Goal: Task Accomplishment & Management: Use online tool/utility

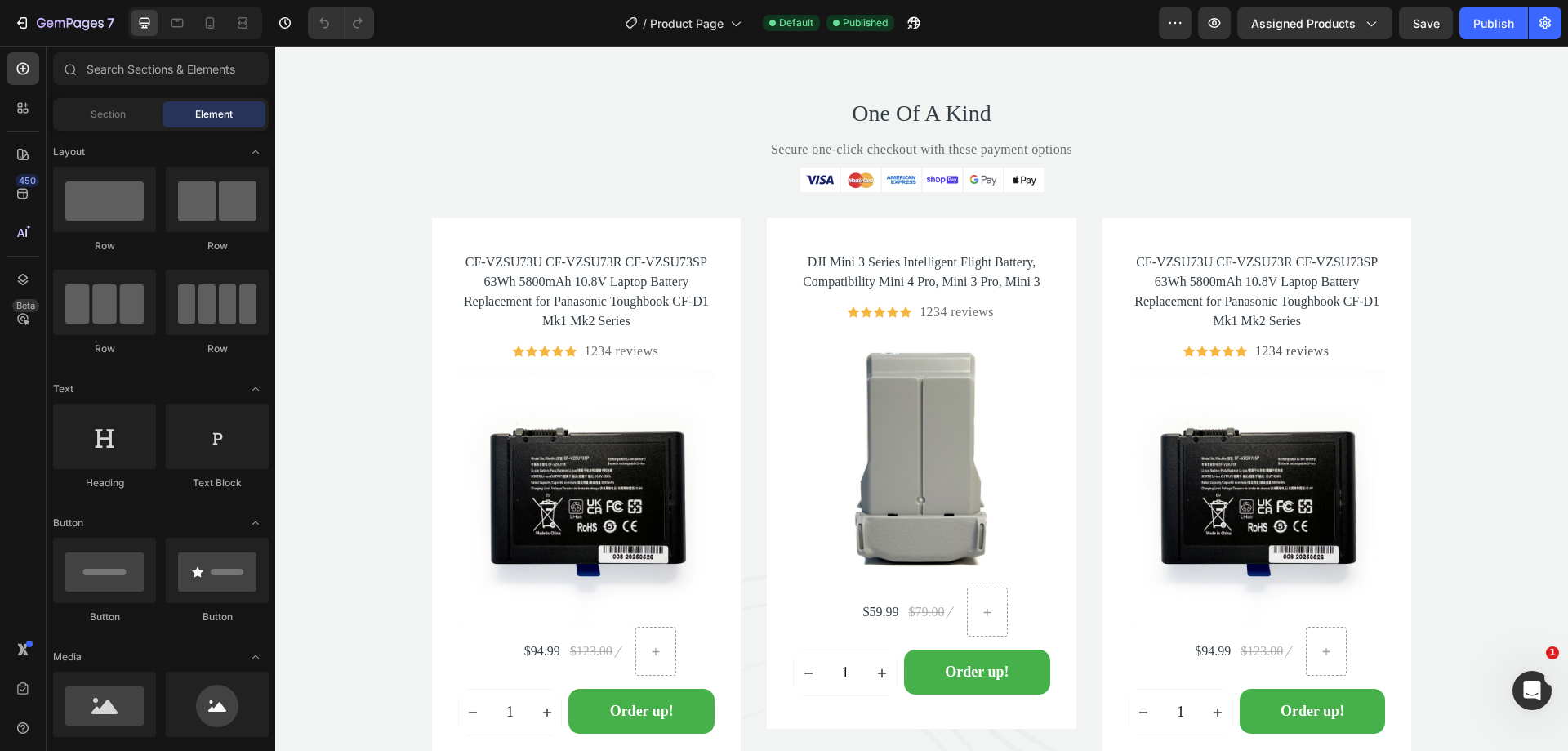
scroll to position [4795, 0]
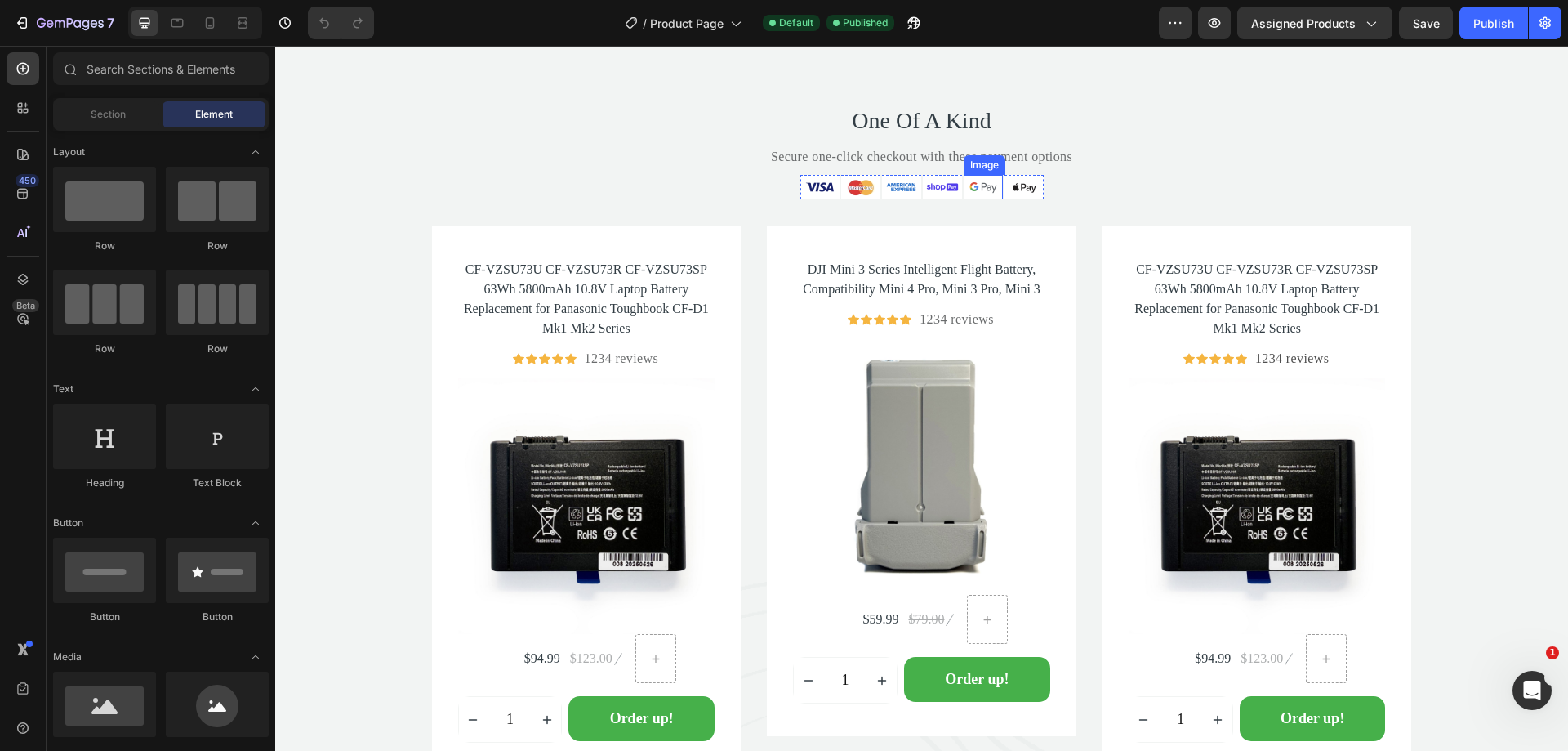
click at [981, 188] on img at bounding box center [983, 187] width 39 height 24
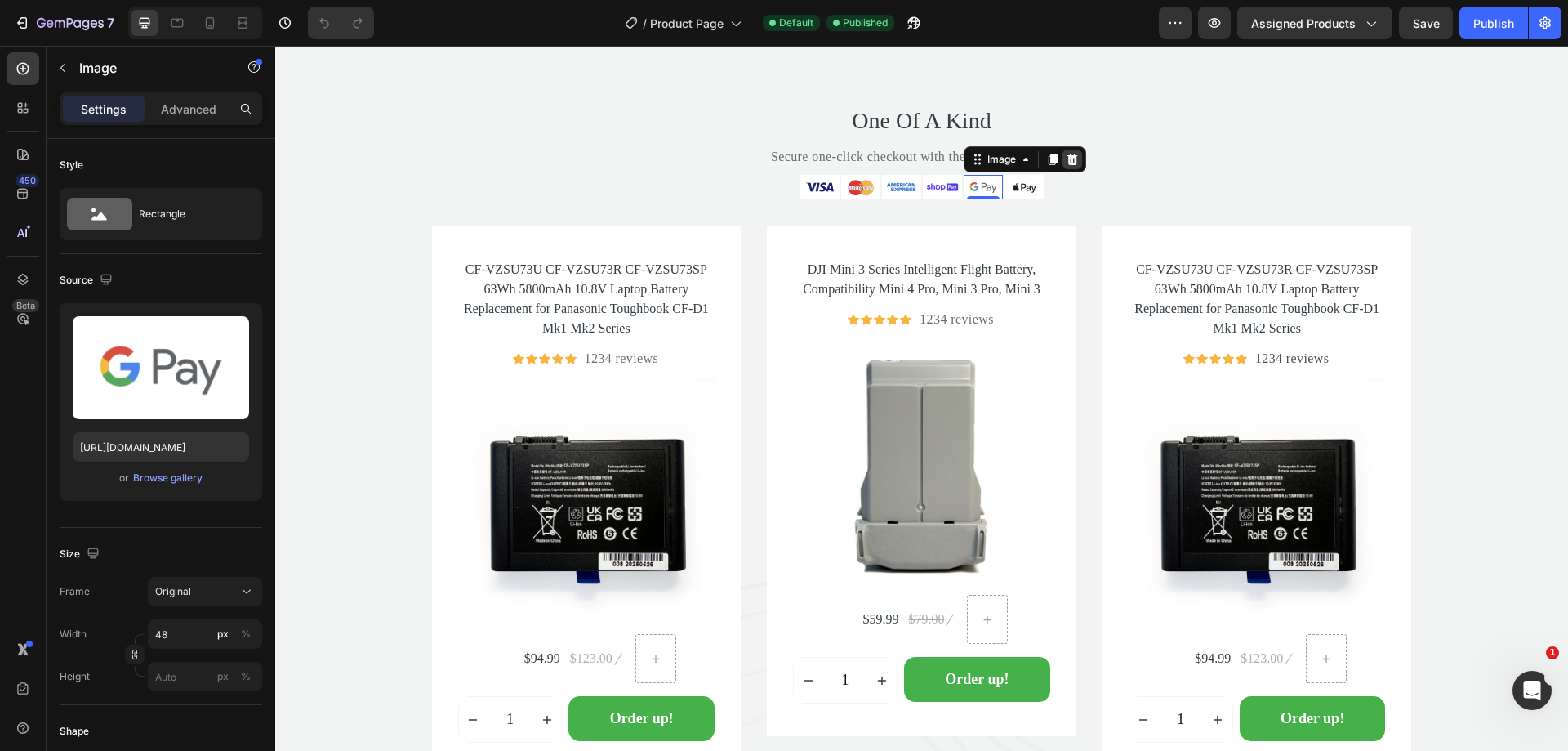
click at [1067, 158] on icon at bounding box center [1072, 159] width 11 height 12
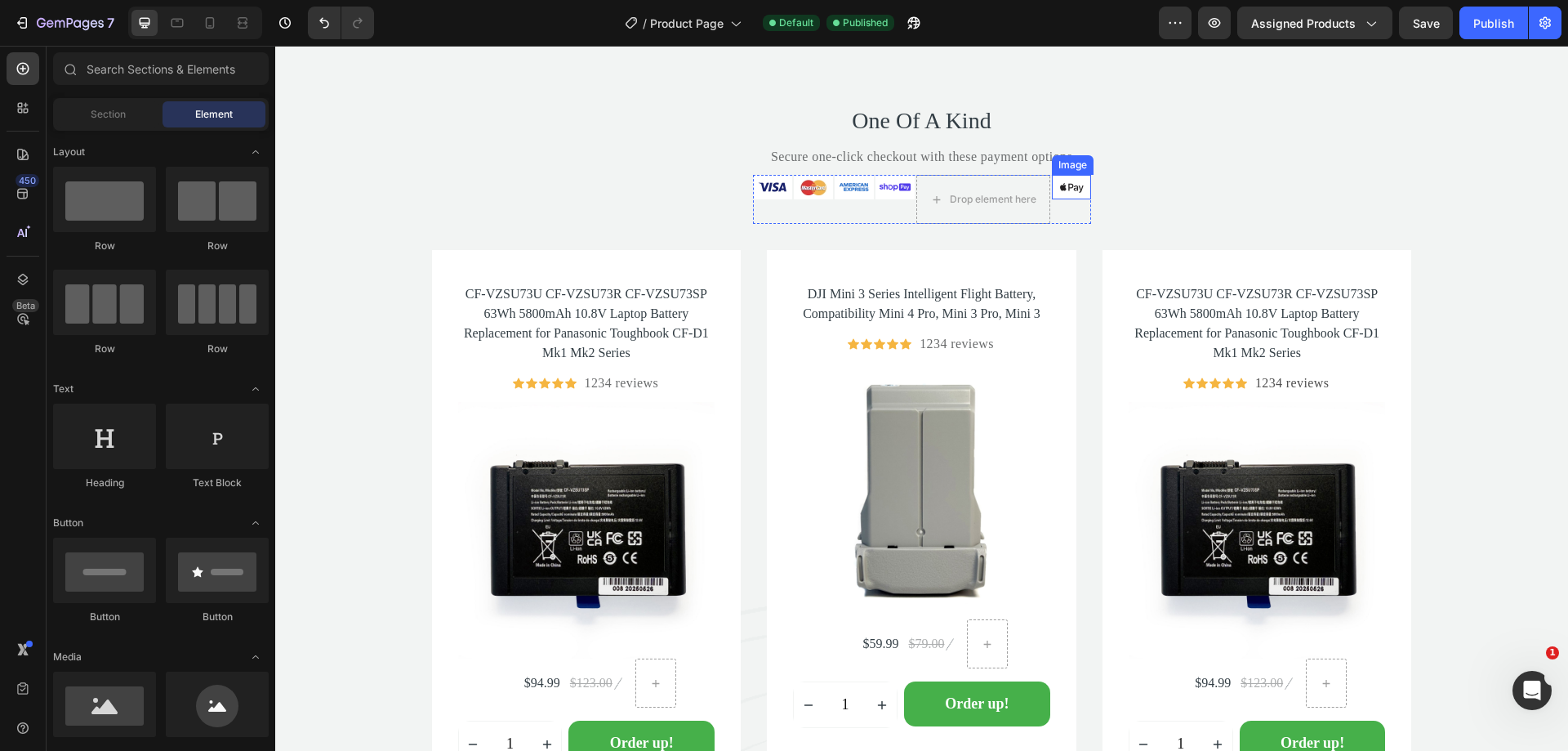
click at [1063, 187] on img at bounding box center [1071, 187] width 39 height 24
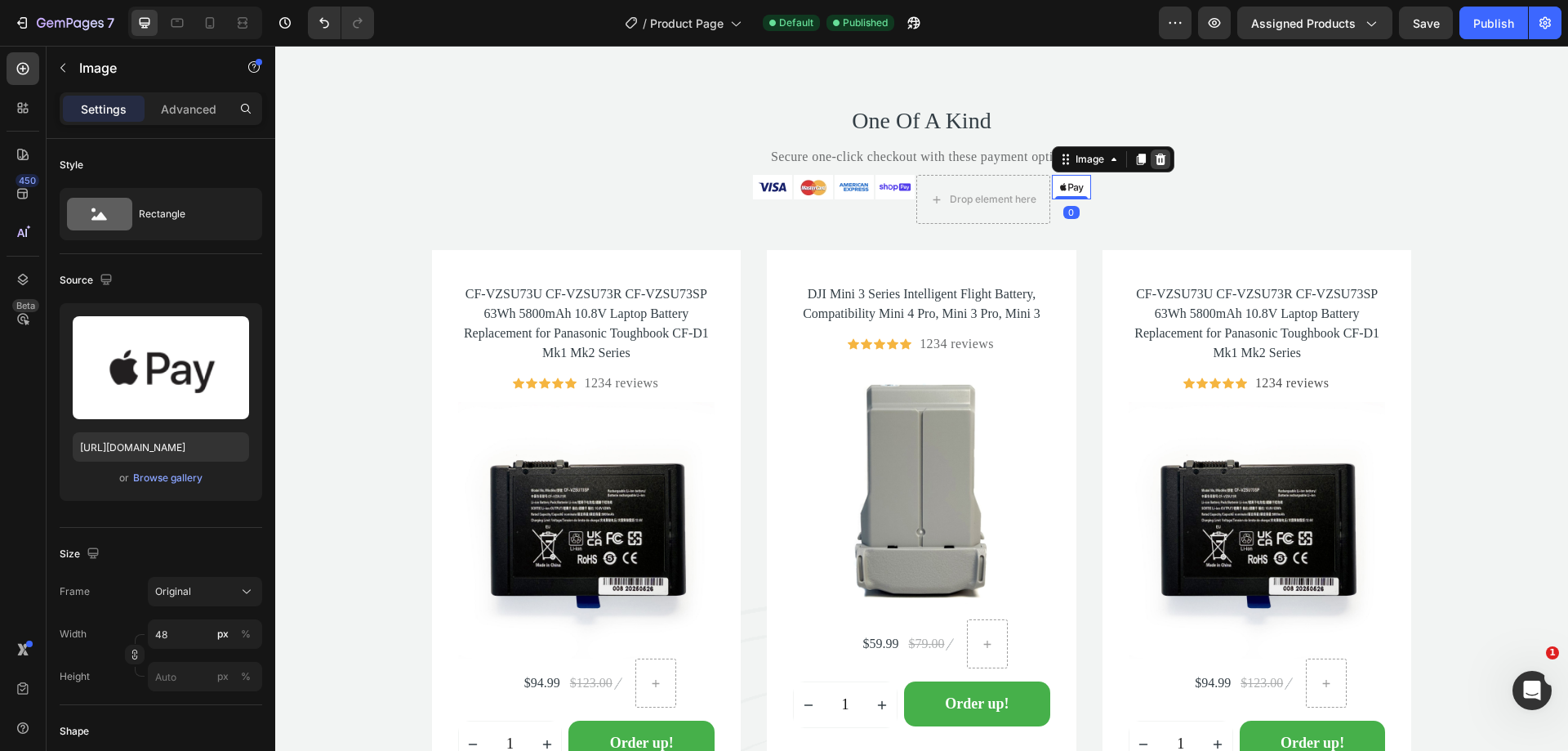
click at [1154, 153] on icon at bounding box center [1161, 159] width 13 height 13
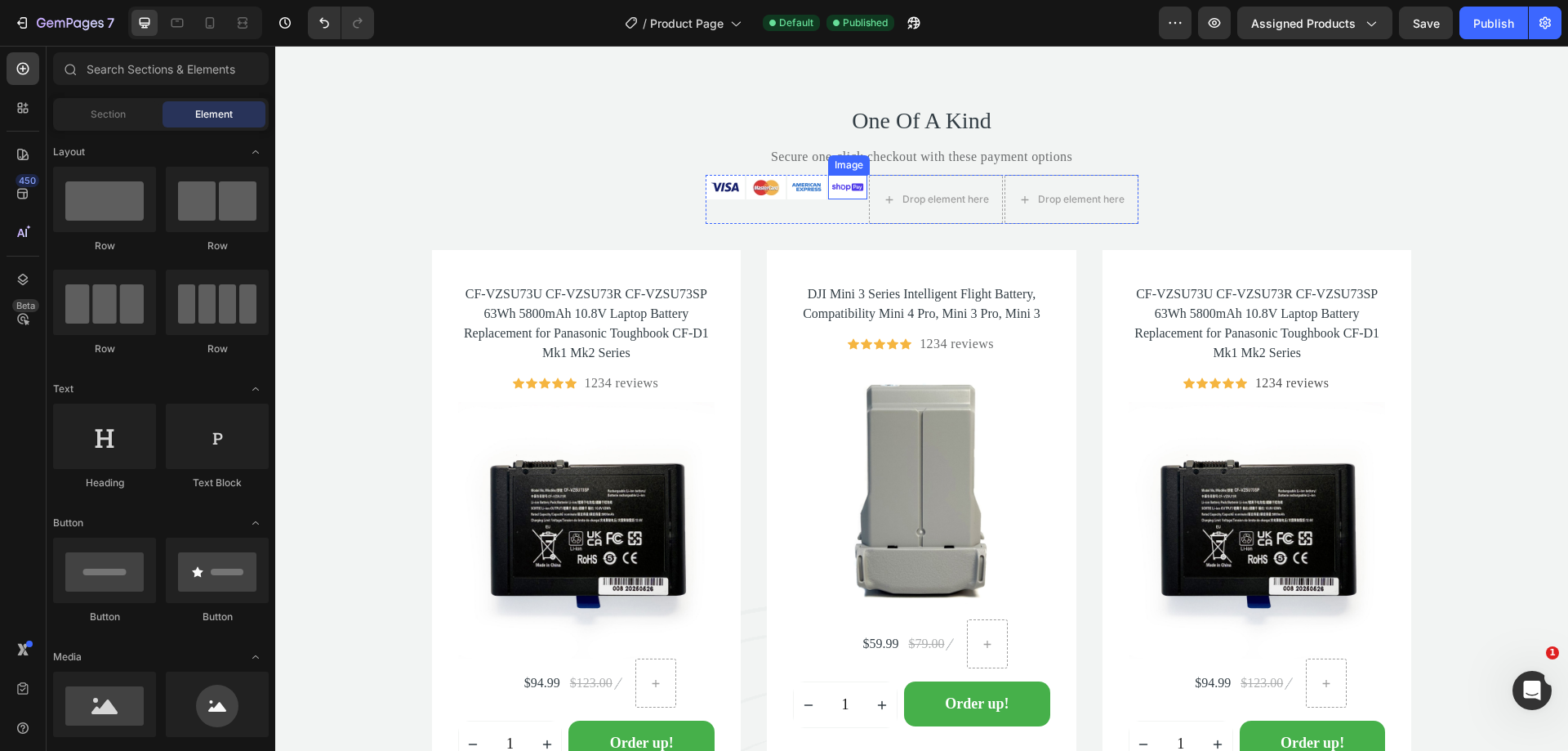
click at [839, 188] on img at bounding box center [848, 187] width 39 height 24
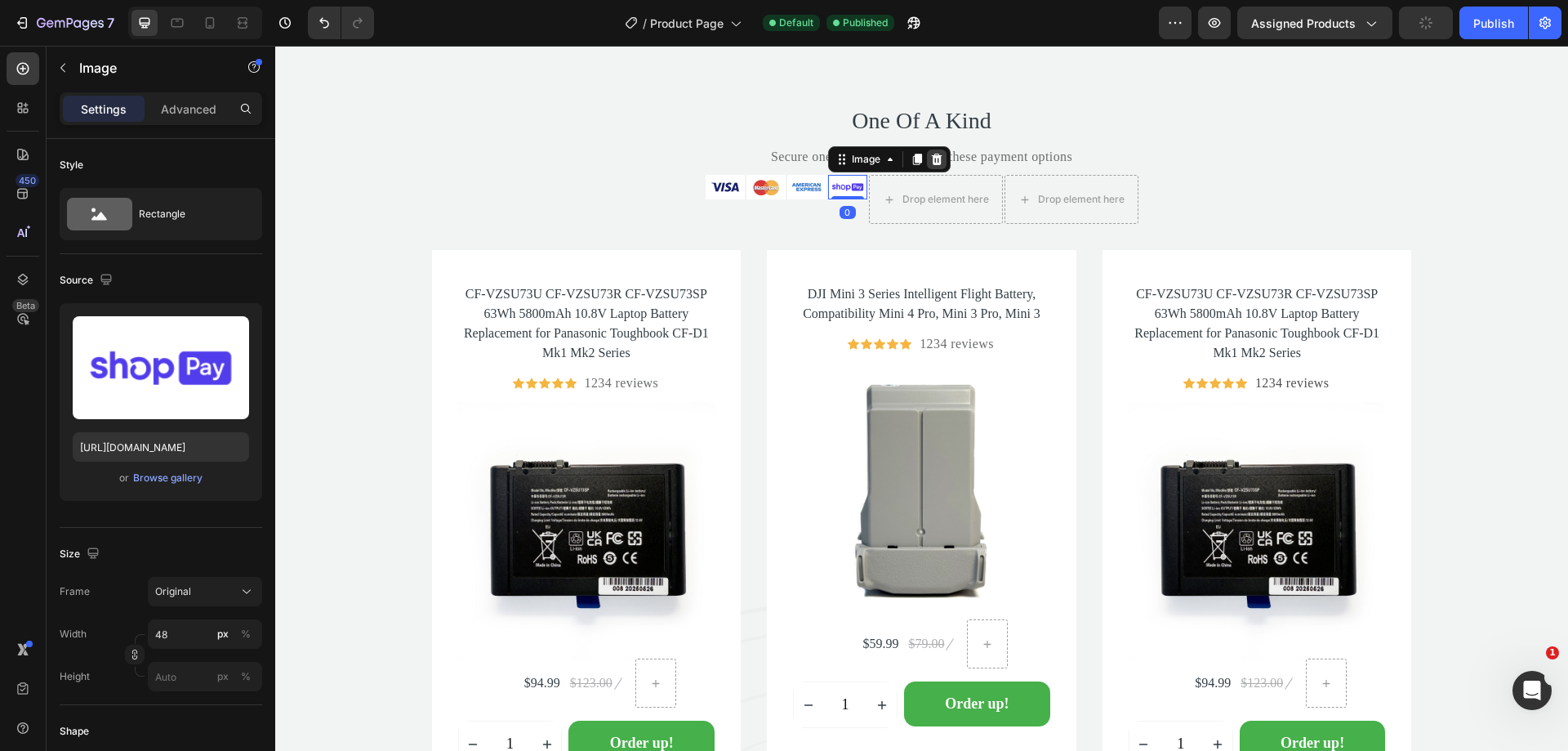
click at [931, 157] on icon at bounding box center [936, 159] width 11 height 12
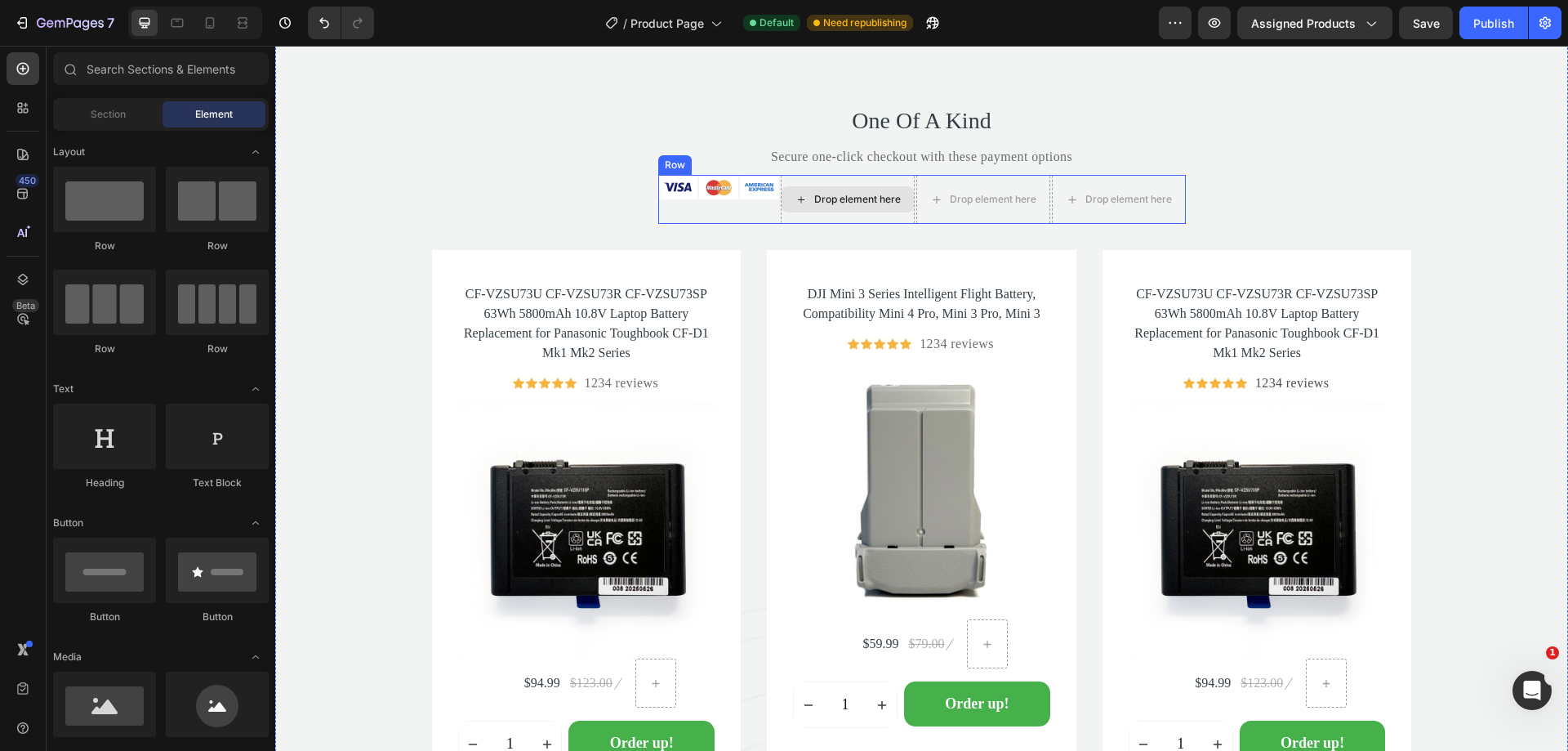
click at [845, 189] on div "Drop element here" at bounding box center [848, 199] width 132 height 26
click at [660, 177] on img at bounding box center [678, 187] width 39 height 24
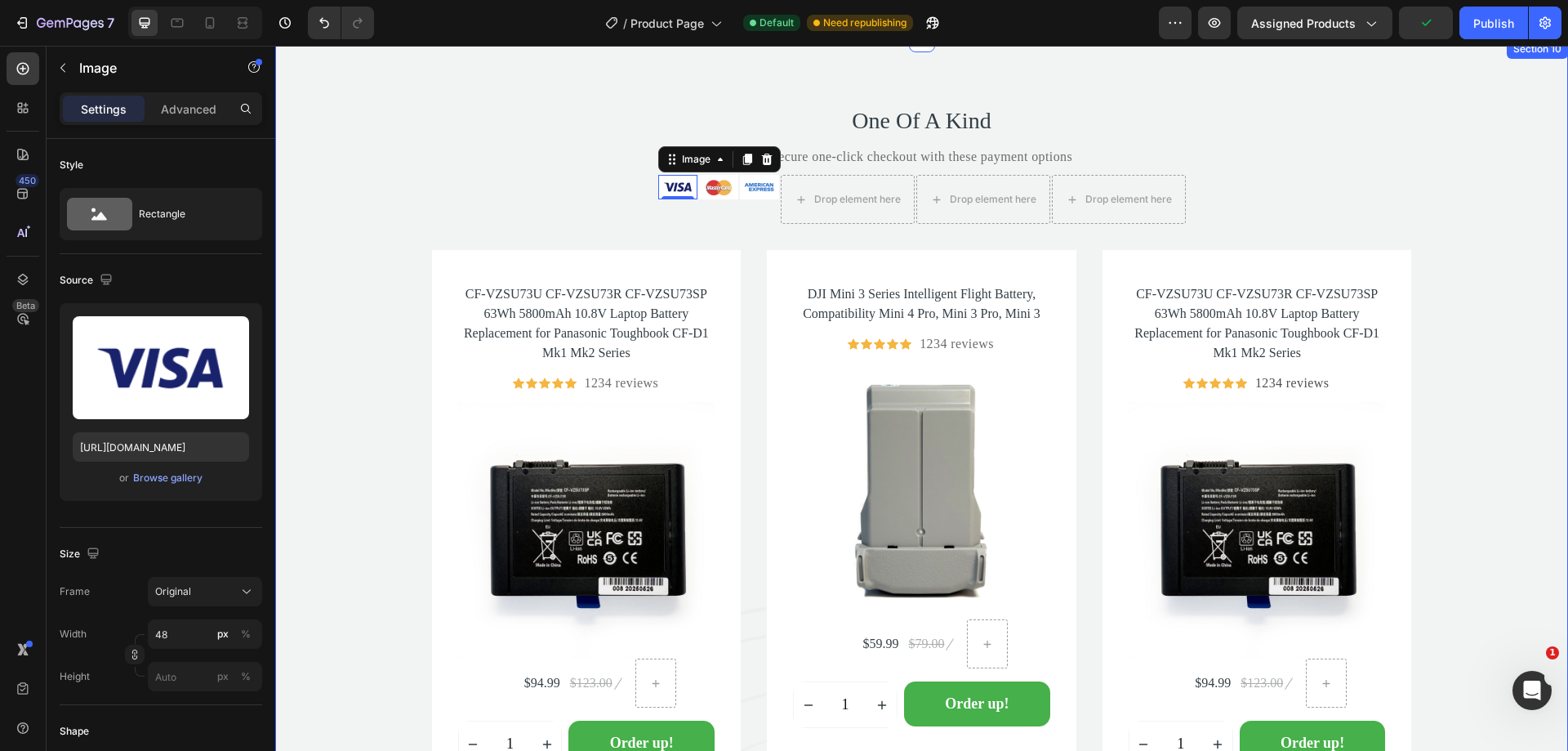
click at [601, 172] on div "One Of A Kind Heading Secure one-click checkout with these payment options Text…" at bounding box center [921, 476] width 1293 height 744
click at [665, 167] on div "Image" at bounding box center [695, 159] width 68 height 19
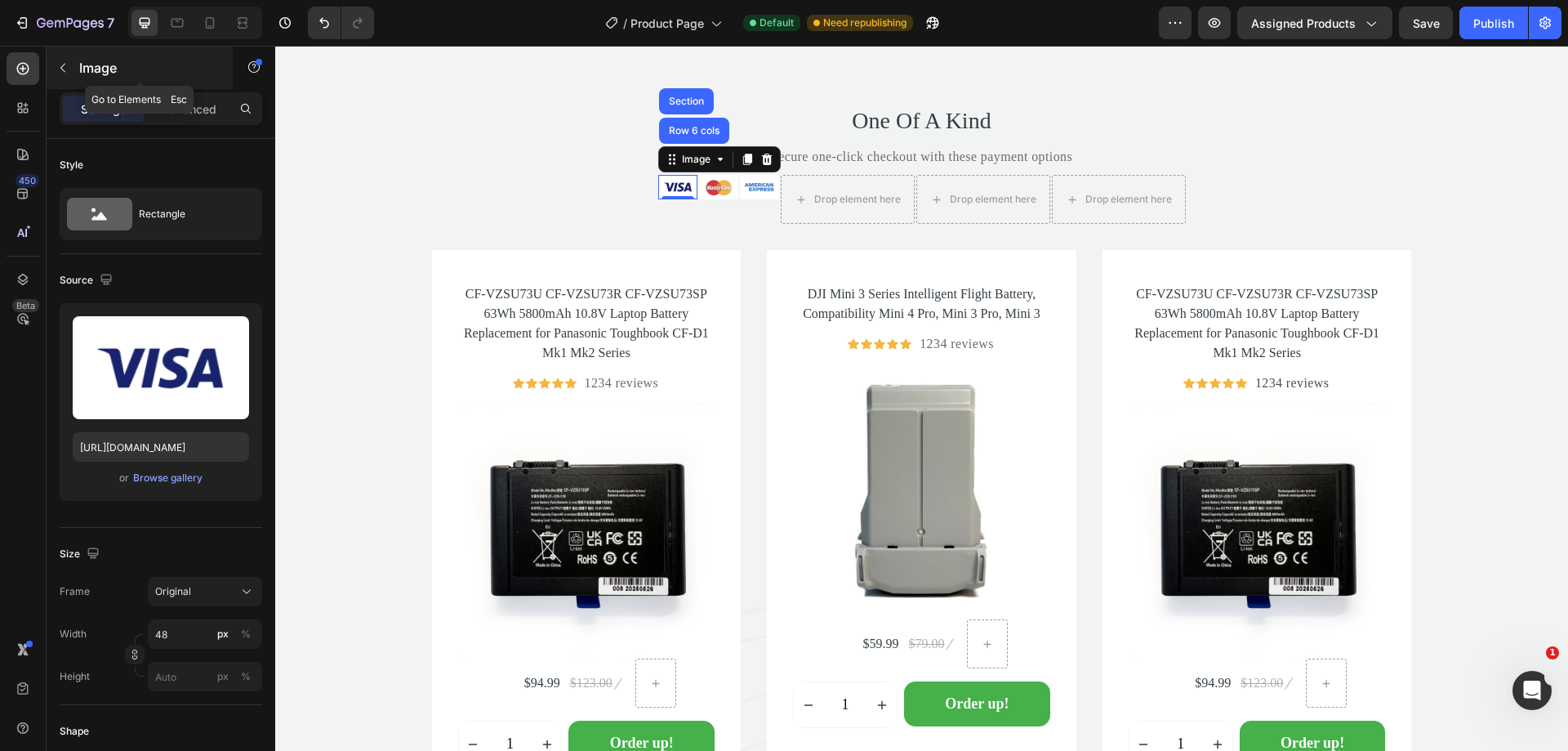
click at [63, 72] on icon "button" at bounding box center [63, 68] width 13 height 13
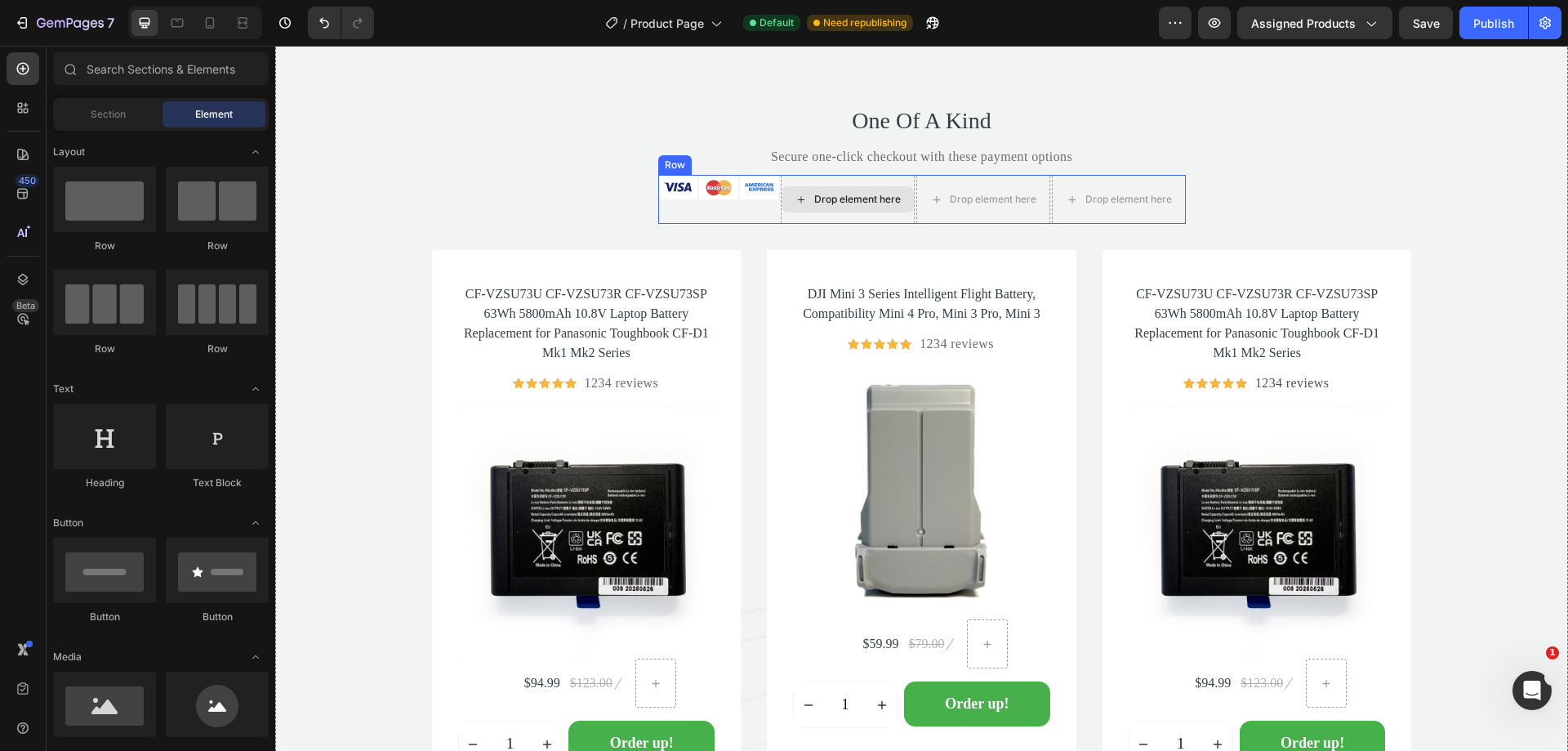
click at [841, 198] on div "Drop element here" at bounding box center [857, 199] width 86 height 13
click at [785, 195] on div "Drop element here" at bounding box center [848, 199] width 132 height 26
click at [1237, 187] on div "One Of A Kind Heading Secure one-click checkout with these payment options Text…" at bounding box center [921, 476] width 1293 height 744
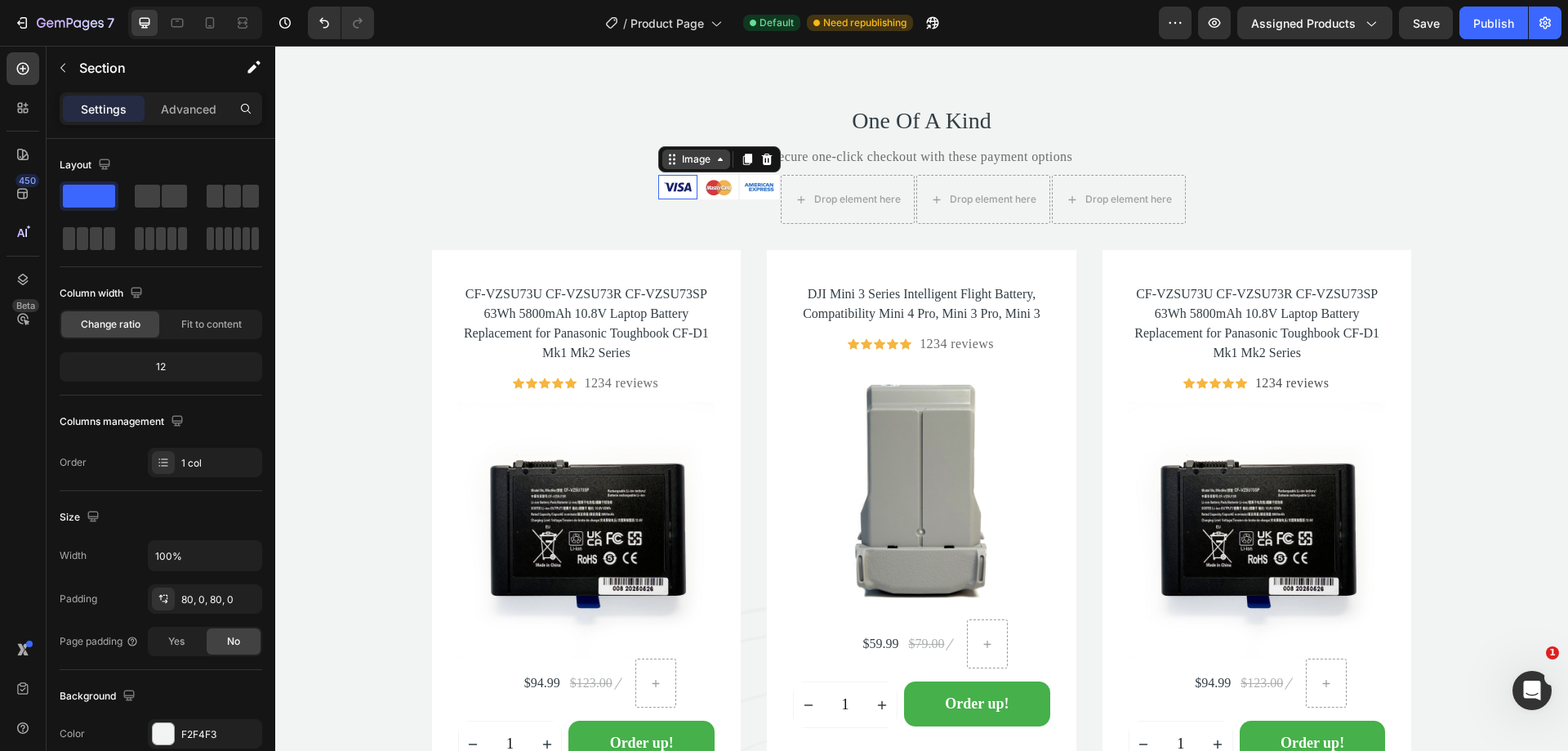
click at [665, 162] on div "Image" at bounding box center [695, 159] width 68 height 19
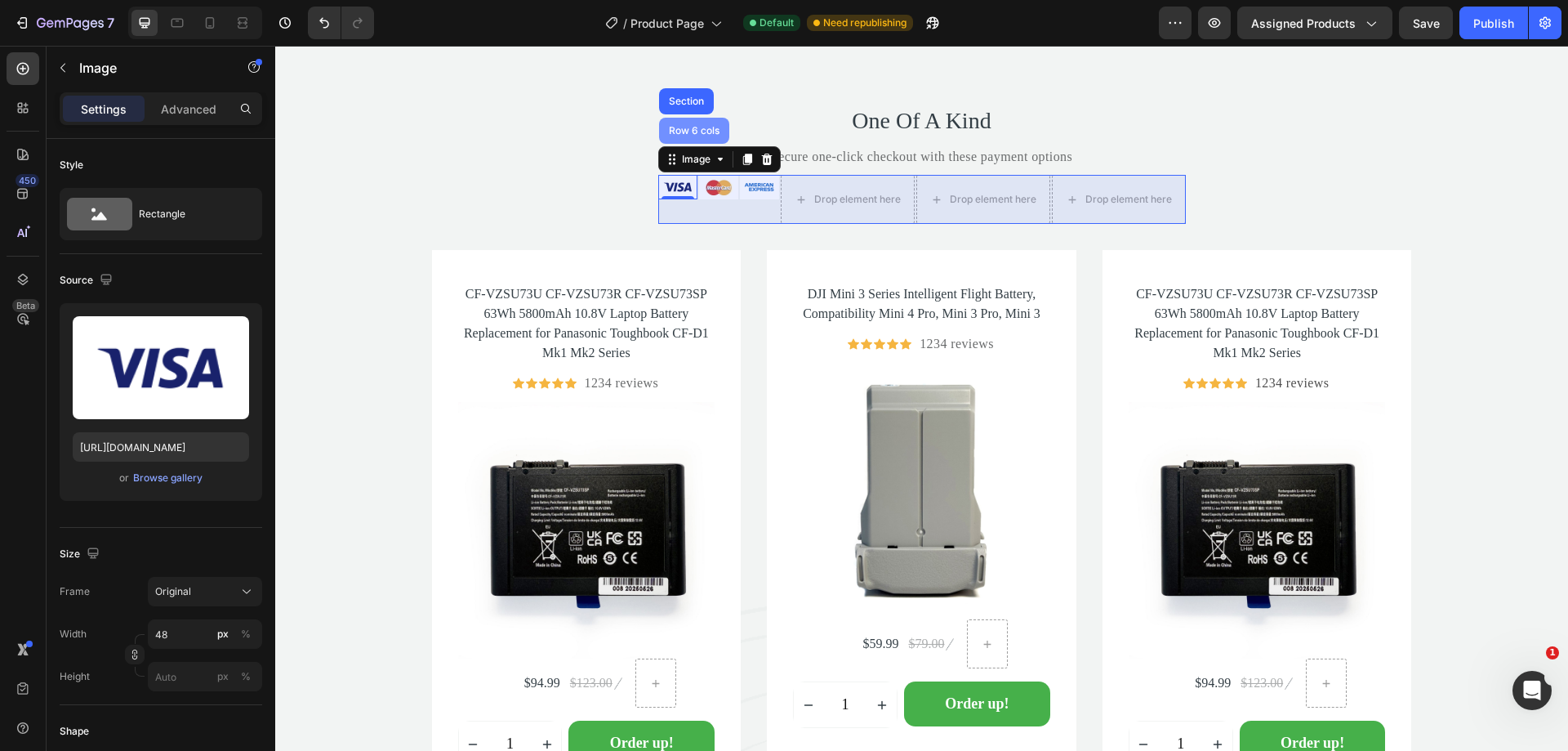
click at [684, 131] on div "Row 6 cols" at bounding box center [694, 131] width 57 height 10
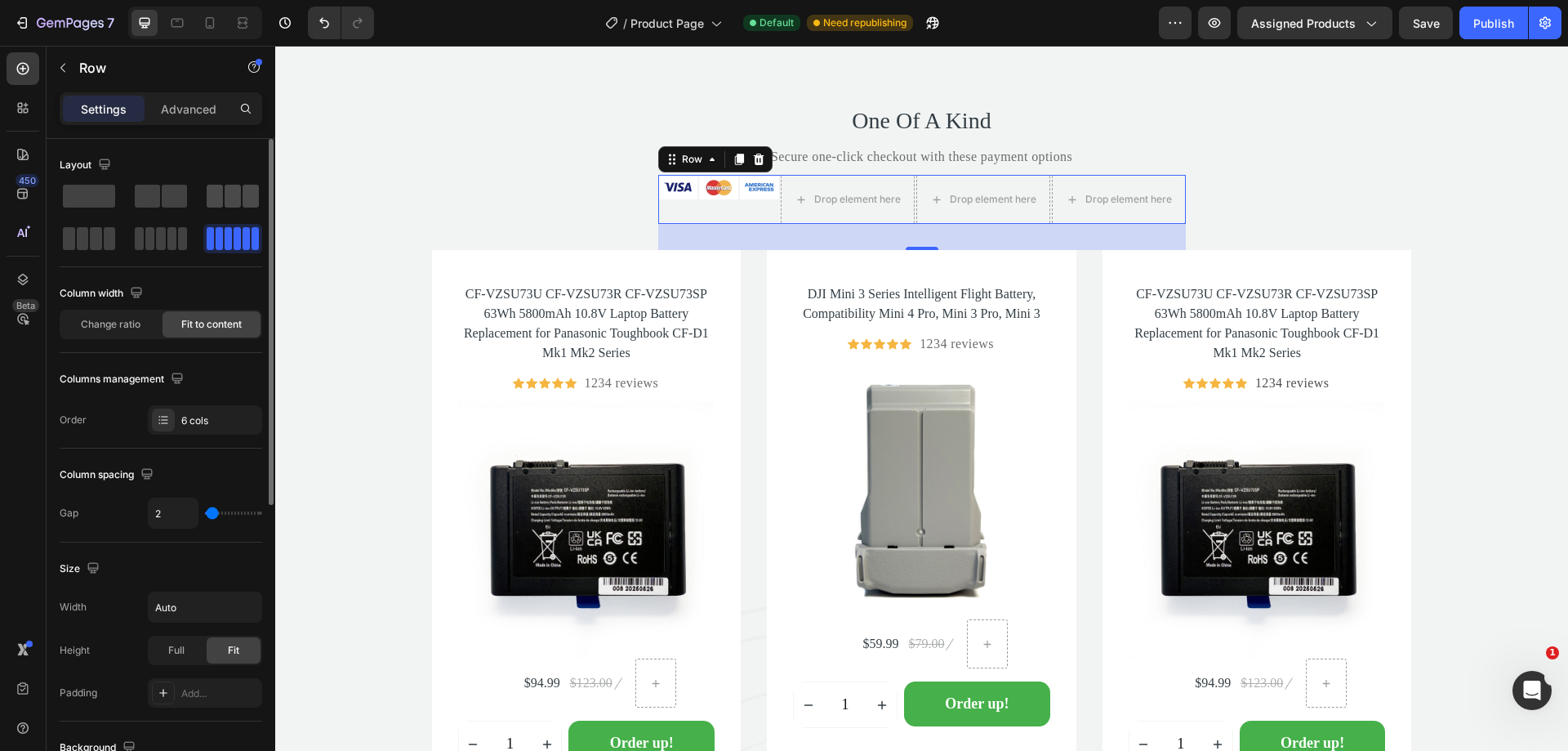
click at [238, 195] on span at bounding box center [233, 196] width 17 height 23
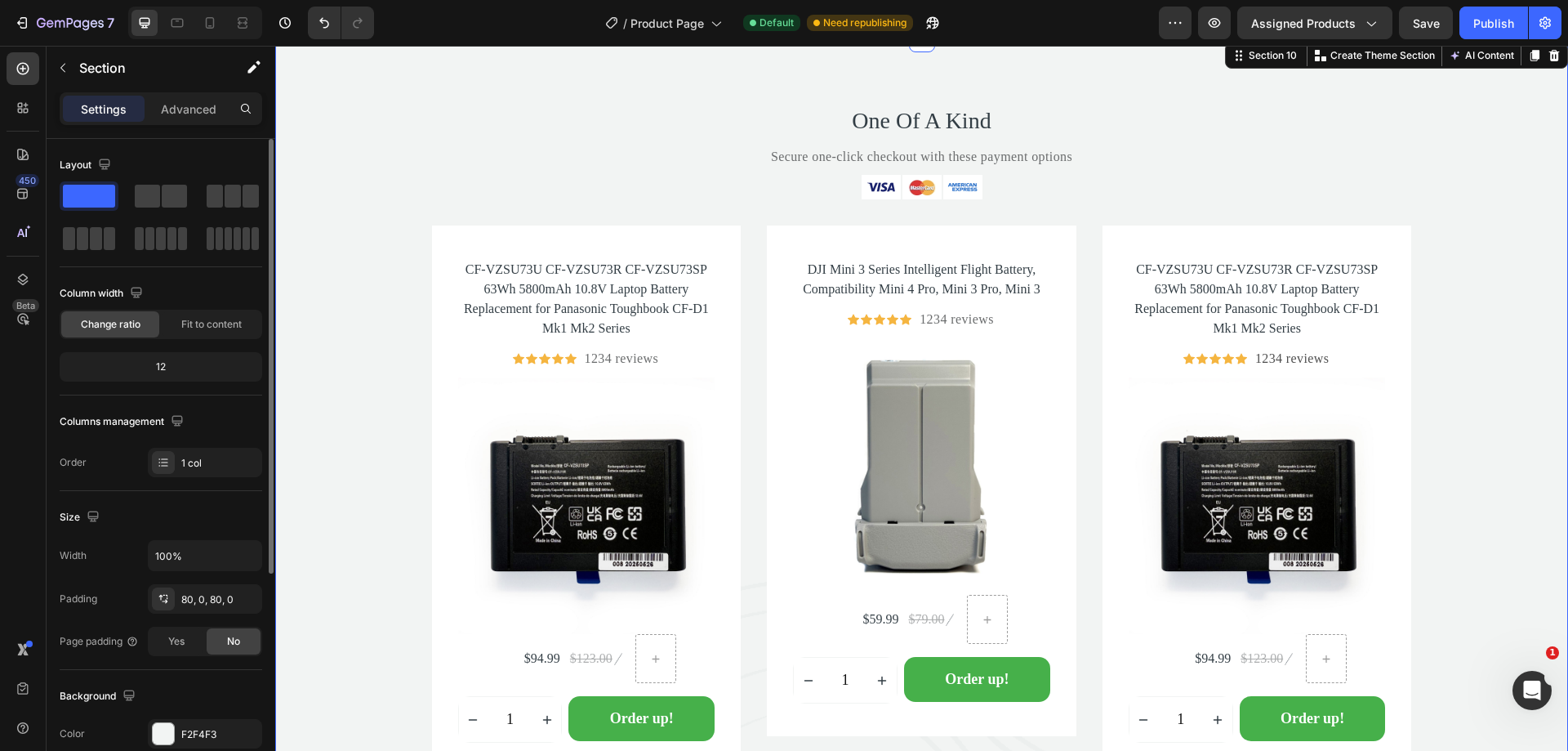
click at [1177, 180] on div "One Of A Kind Heading Secure one-click checkout with these payment options Text…" at bounding box center [921, 465] width 1293 height 720
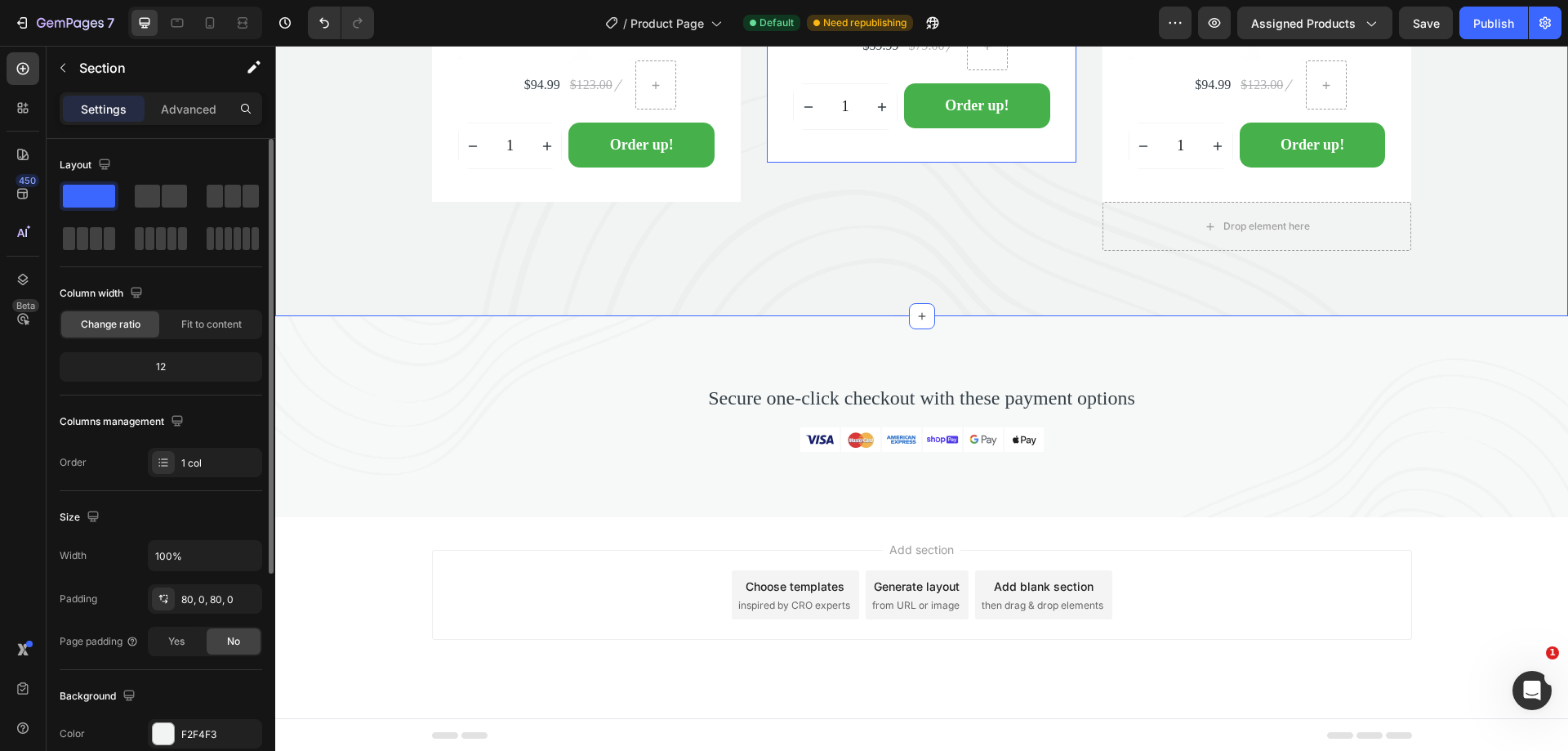
scroll to position [5370, 0]
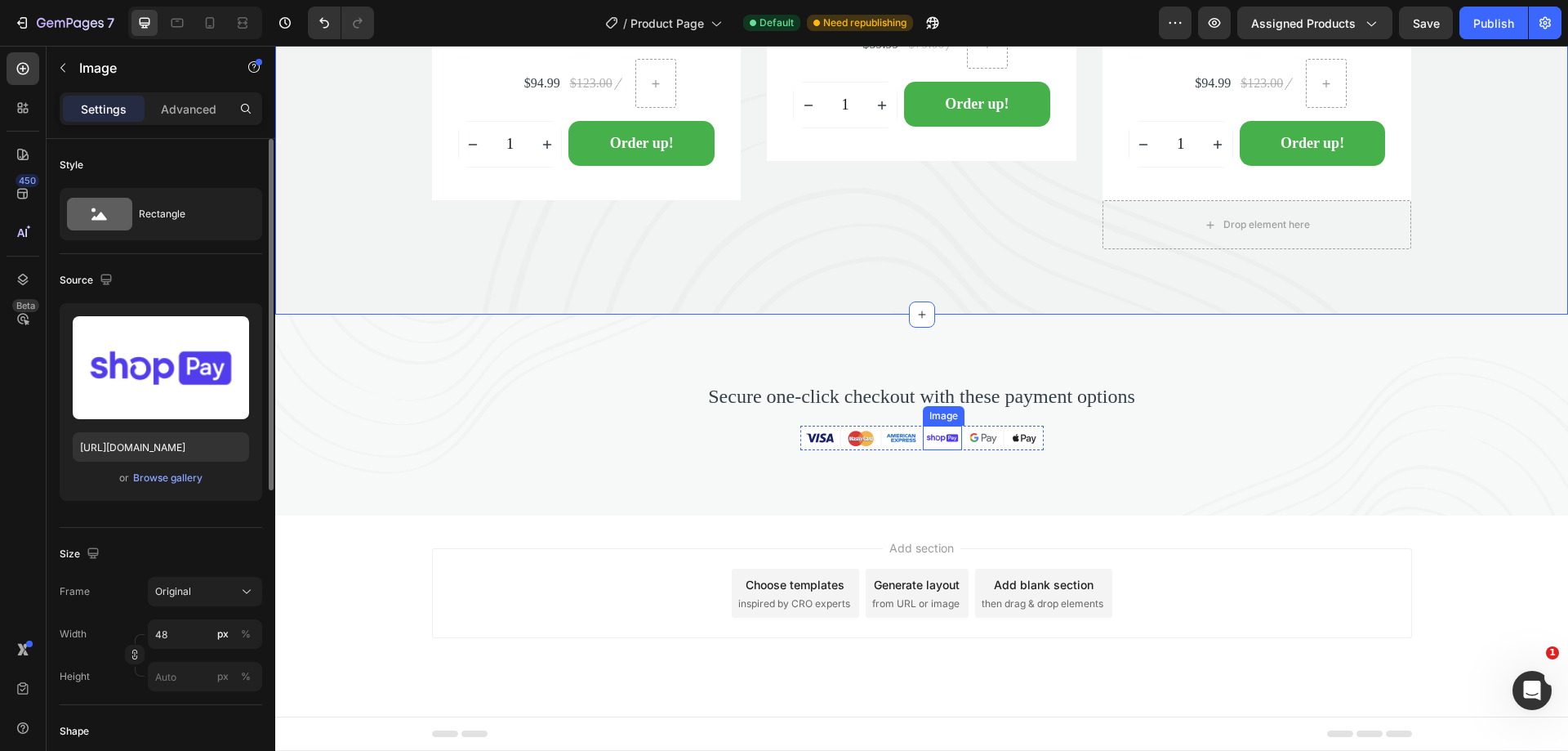
click at [943, 433] on img at bounding box center [942, 437] width 39 height 24
click at [1025, 406] on icon at bounding box center [1032, 410] width 13 height 13
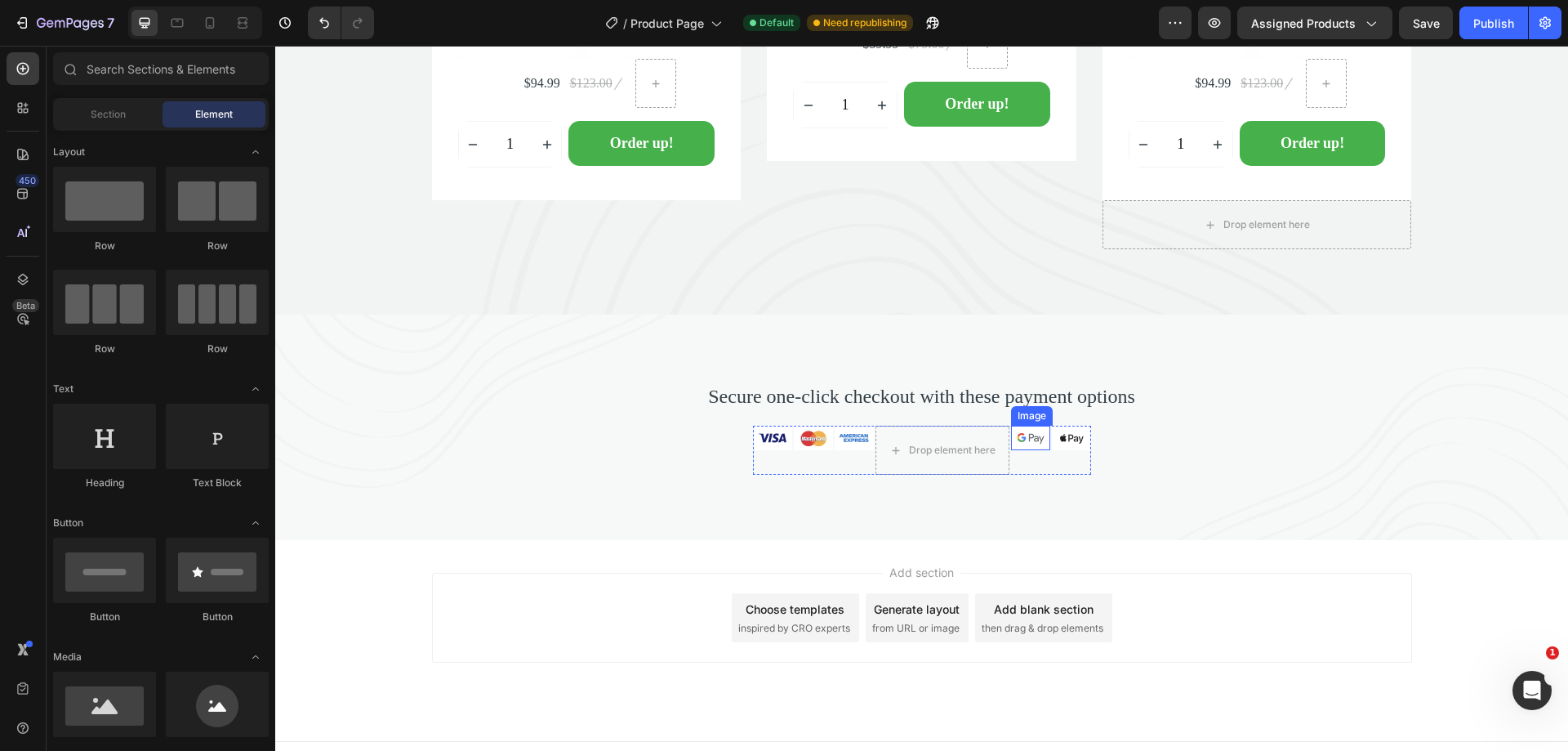
click at [1018, 433] on img at bounding box center [1030, 437] width 39 height 24
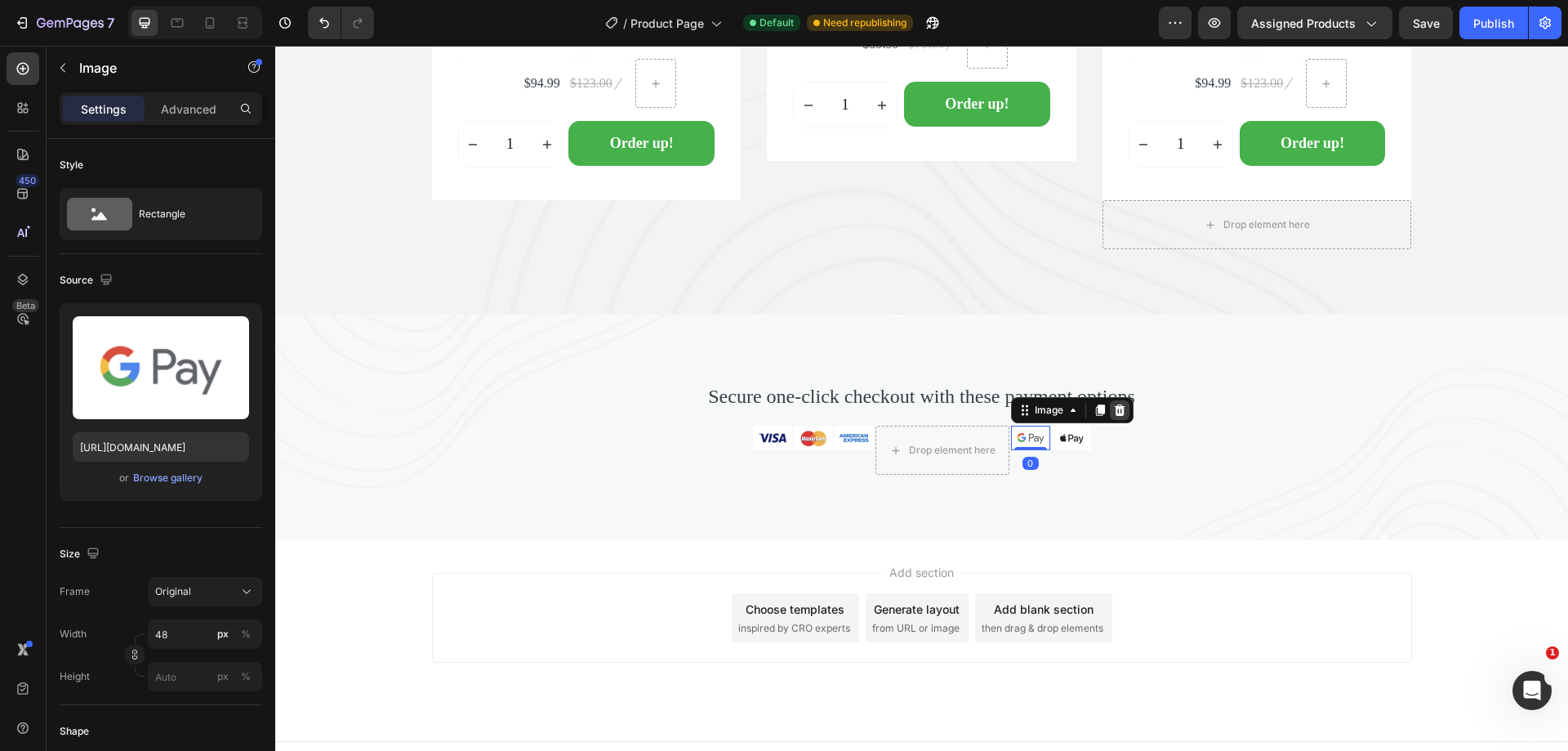
click at [1115, 410] on icon at bounding box center [1120, 410] width 13 height 13
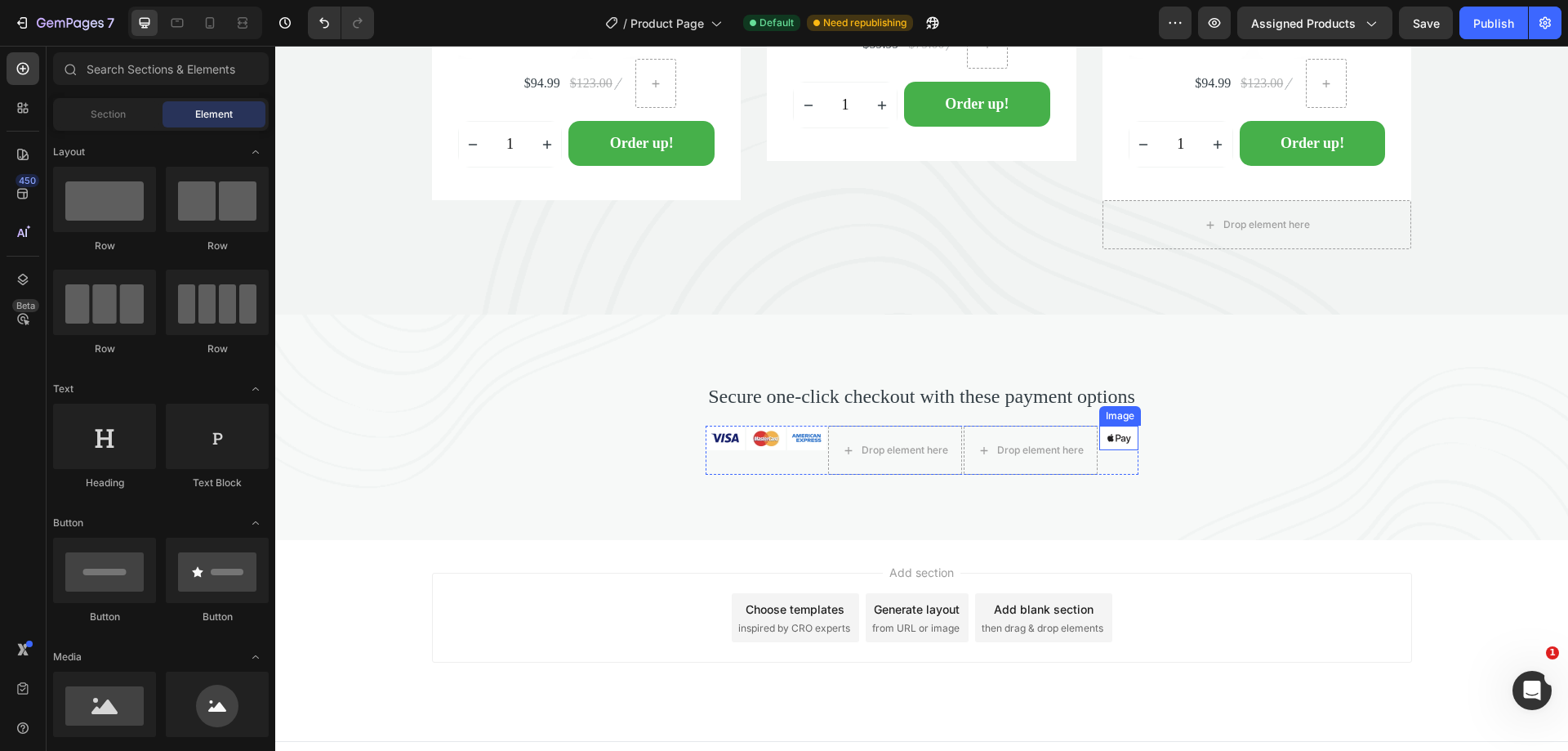
click at [1115, 435] on img at bounding box center [1119, 437] width 39 height 24
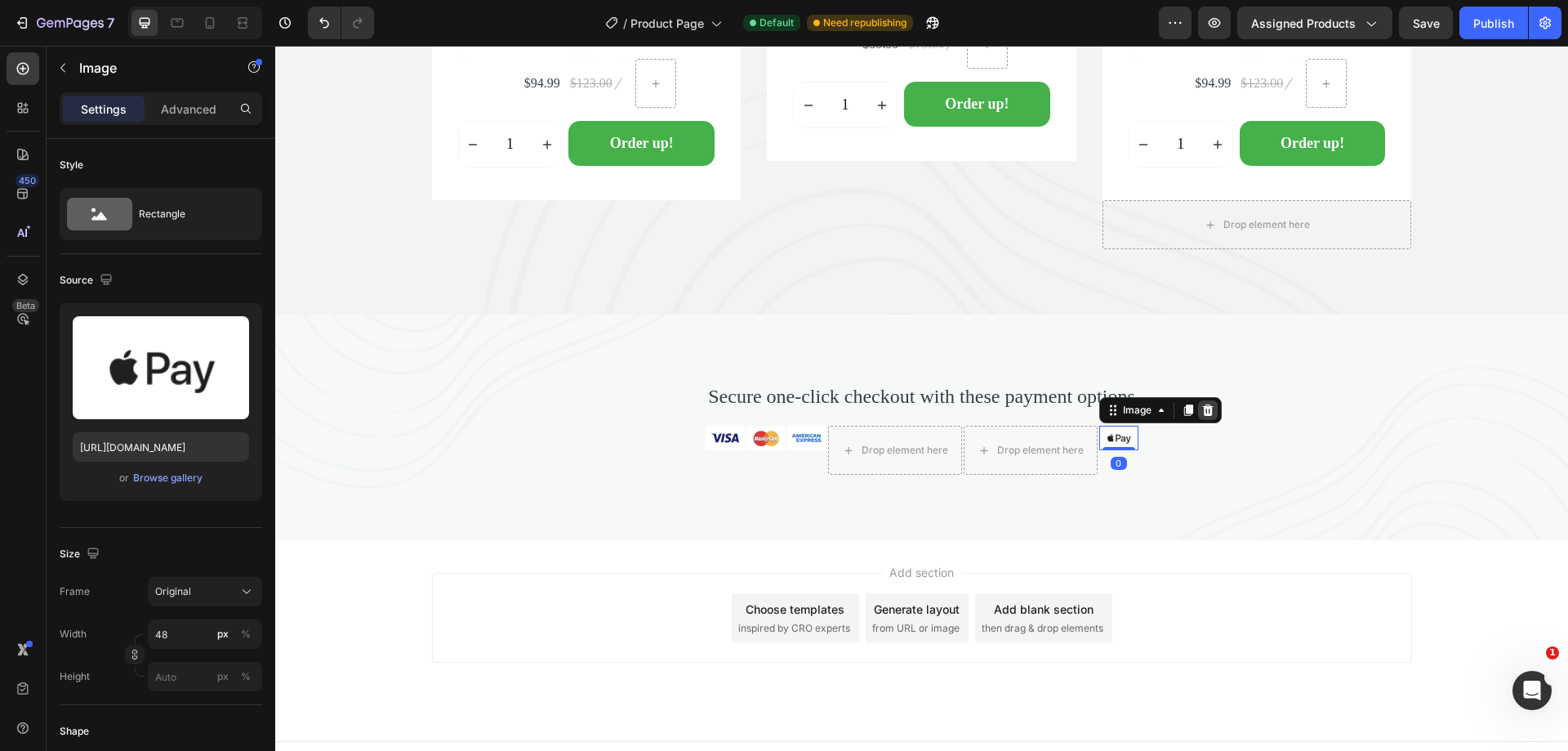
click at [1198, 412] on div at bounding box center [1207, 409] width 19 height 19
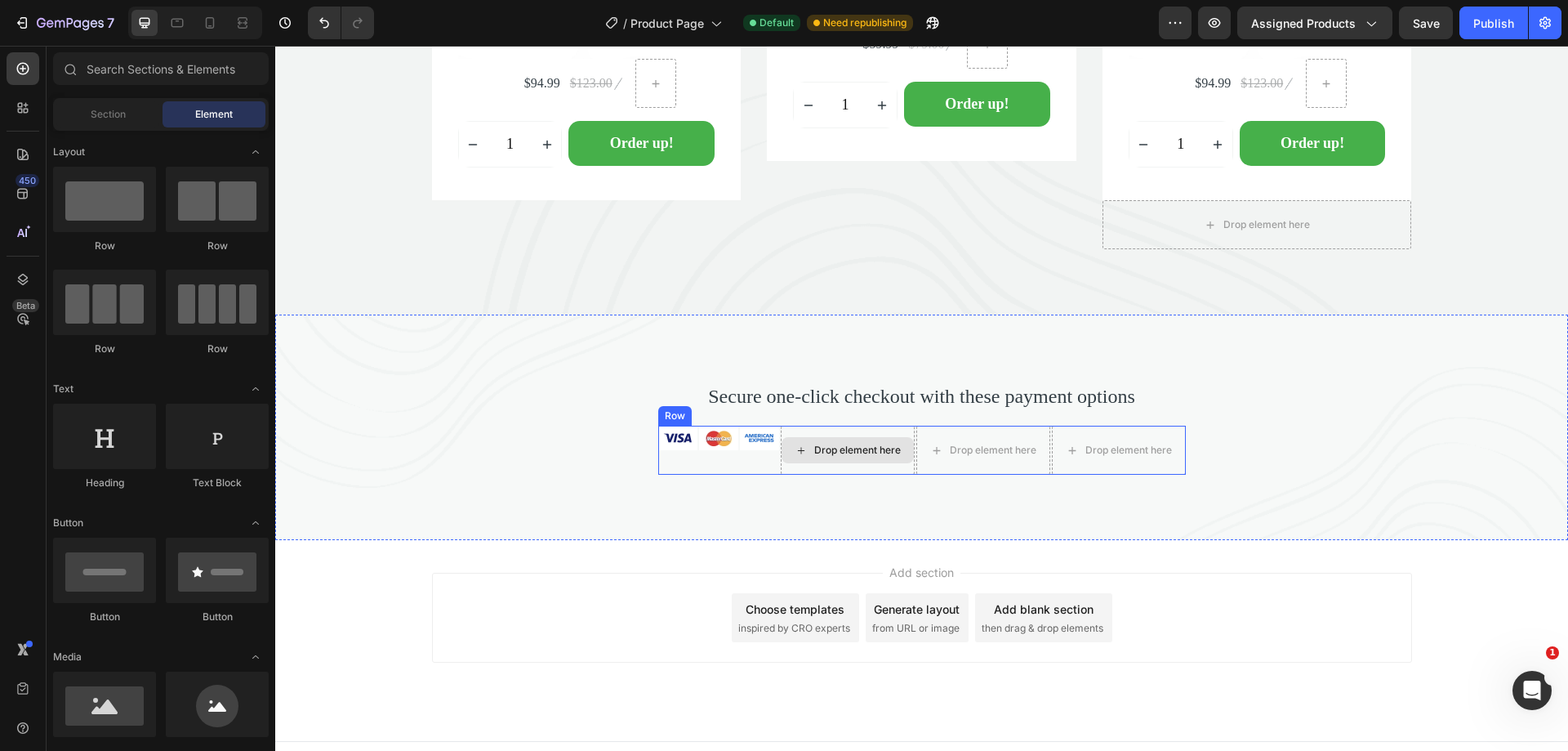
click at [803, 435] on div "Drop element here" at bounding box center [848, 450] width 134 height 49
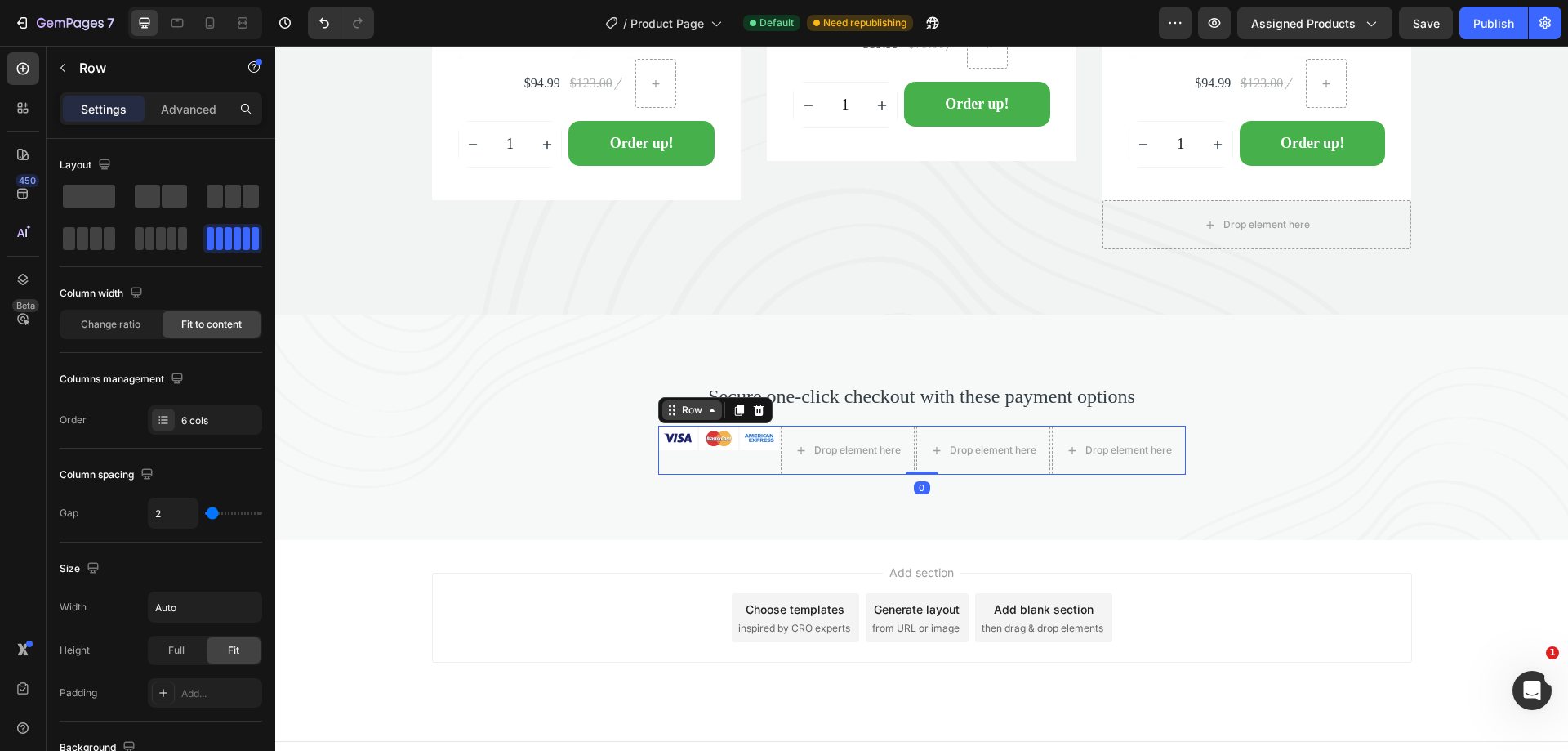
click at [686, 412] on div "Row" at bounding box center [692, 410] width 27 height 15
click at [235, 196] on span at bounding box center [233, 196] width 17 height 23
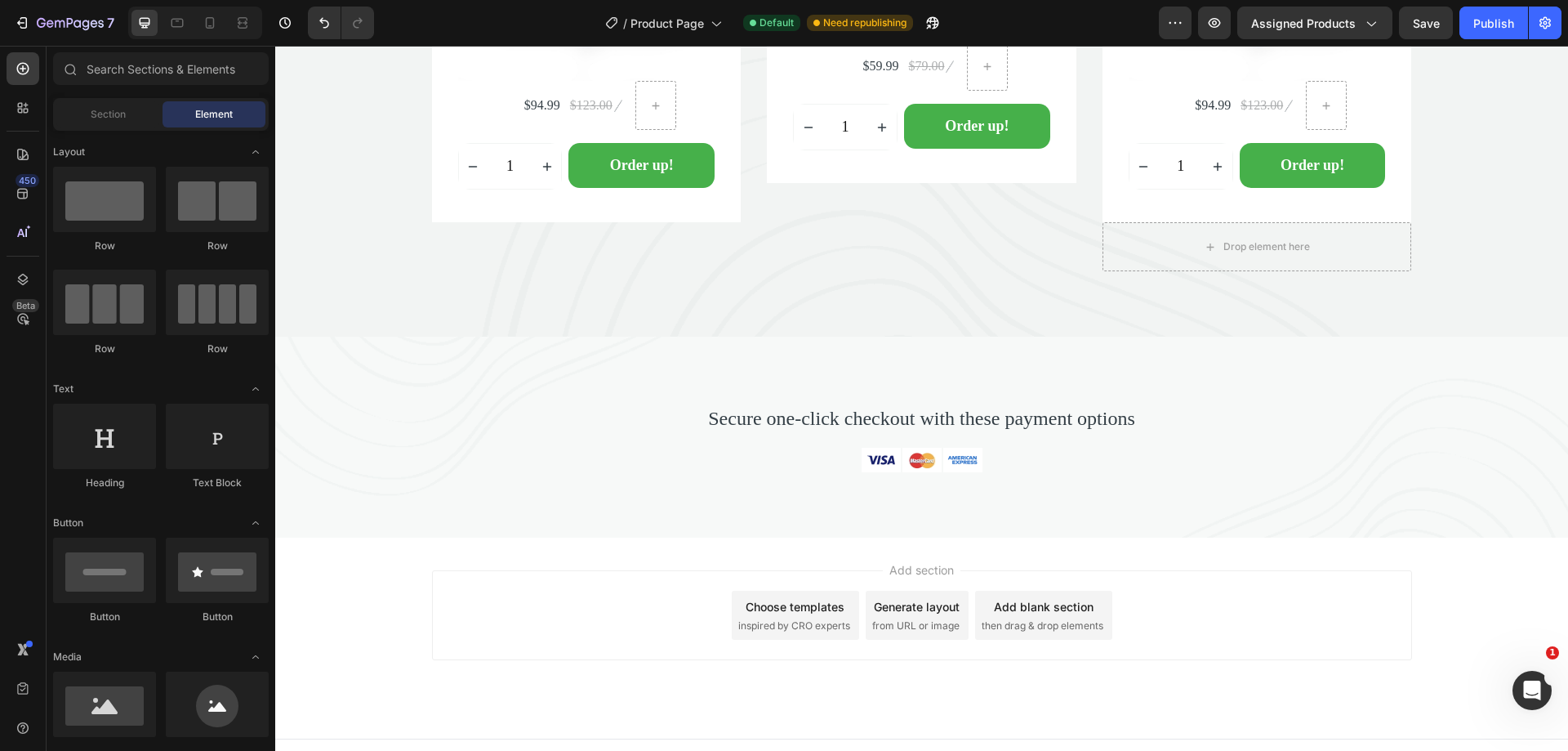
scroll to position [5732, 0]
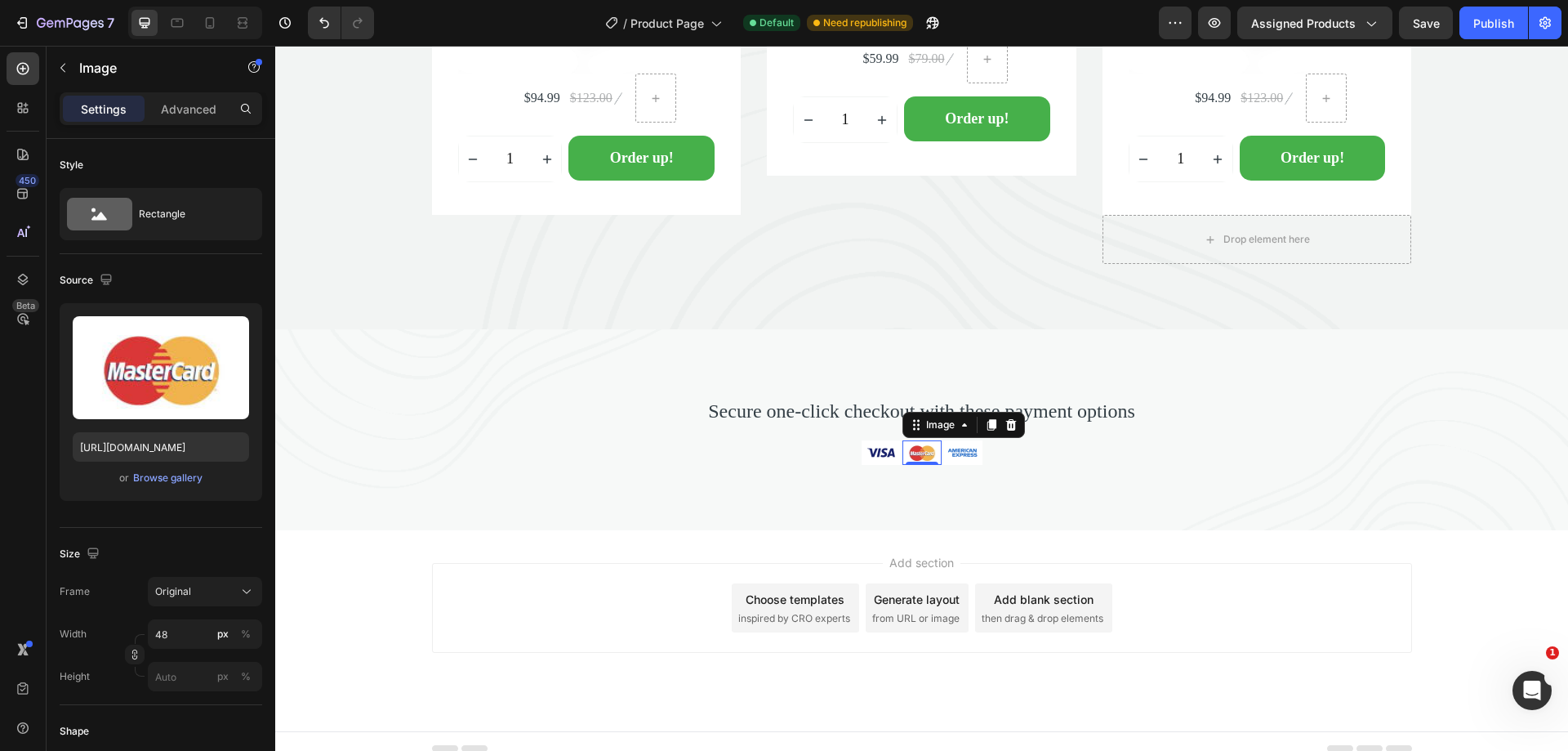
click at [914, 455] on img at bounding box center [921, 452] width 39 height 24
click at [156, 450] on input "[URL][DOMAIN_NAME]" at bounding box center [161, 446] width 177 height 29
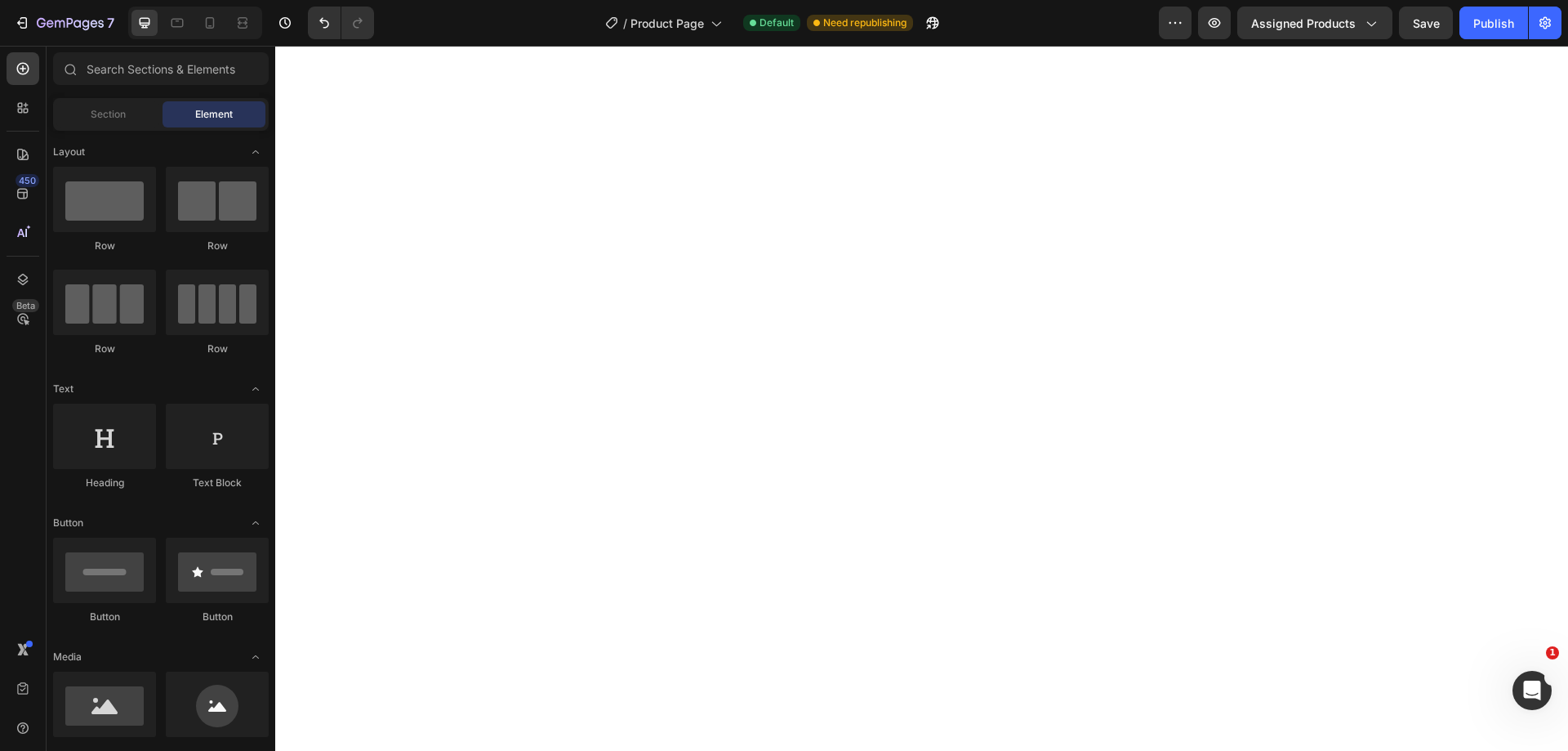
scroll to position [0, 0]
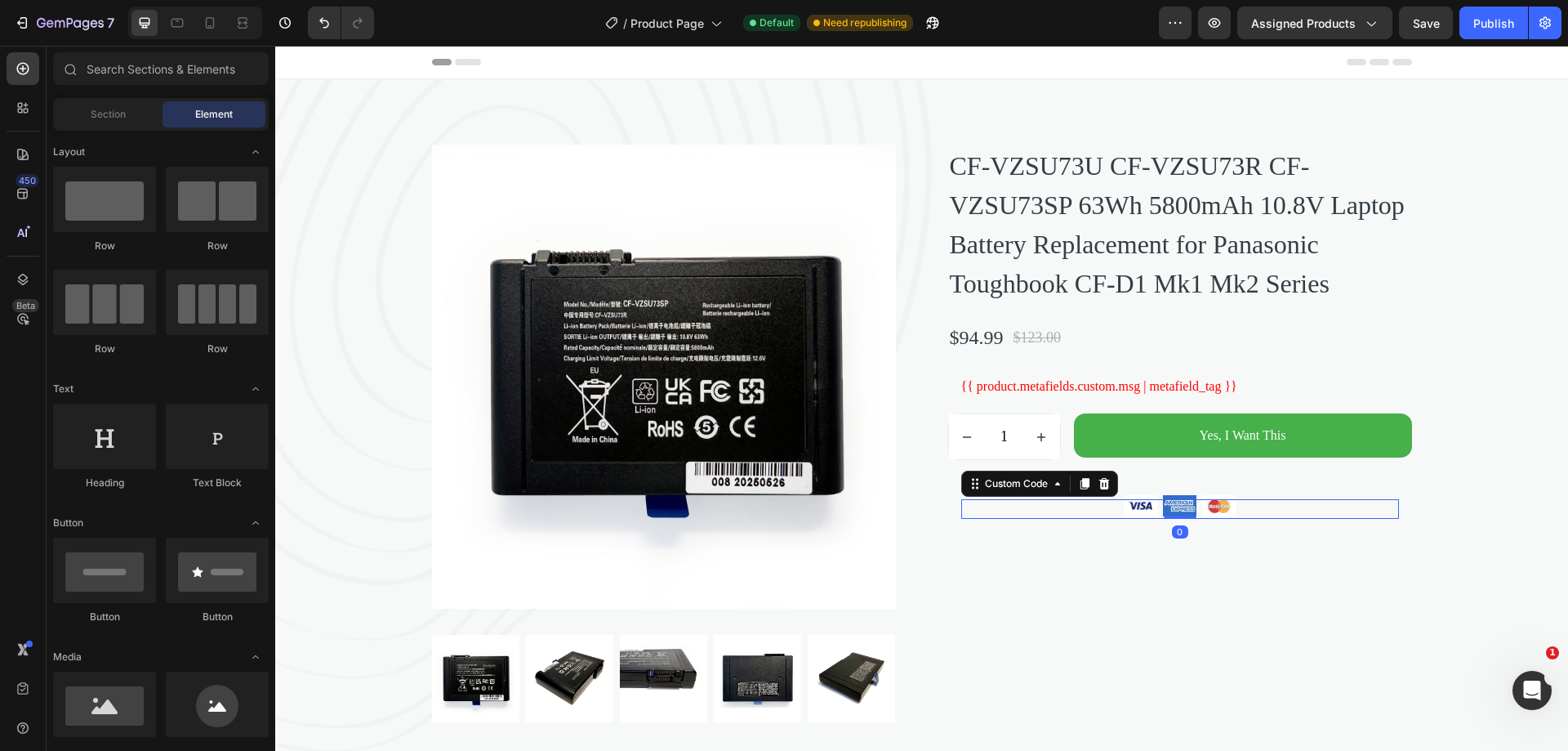
click at [1175, 519] on img at bounding box center [1180, 505] width 39 height 26
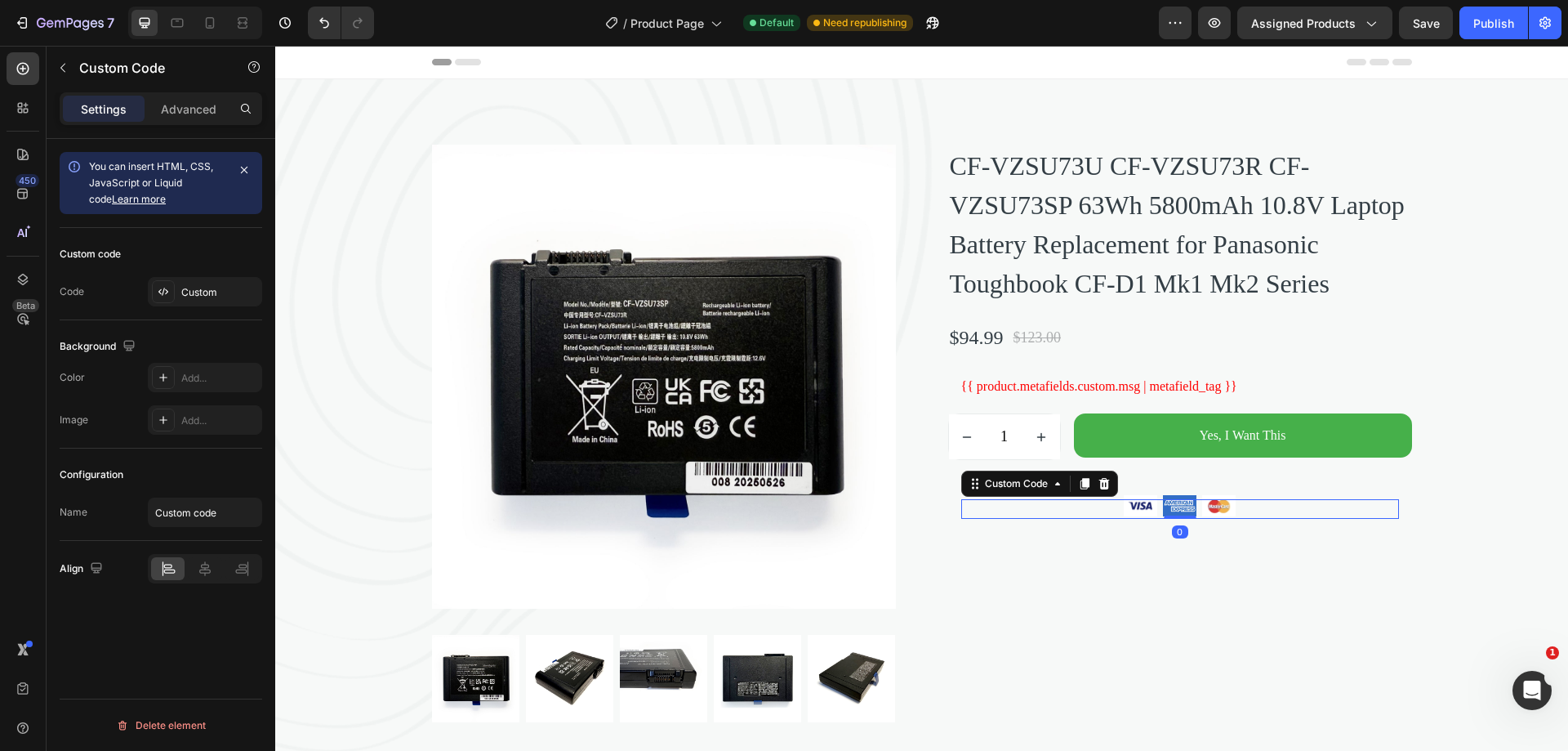
click at [1204, 519] on img at bounding box center [1219, 505] width 39 height 26
click at [1217, 519] on img at bounding box center [1219, 505] width 39 height 26
click at [1200, 519] on img at bounding box center [1219, 505] width 39 height 26
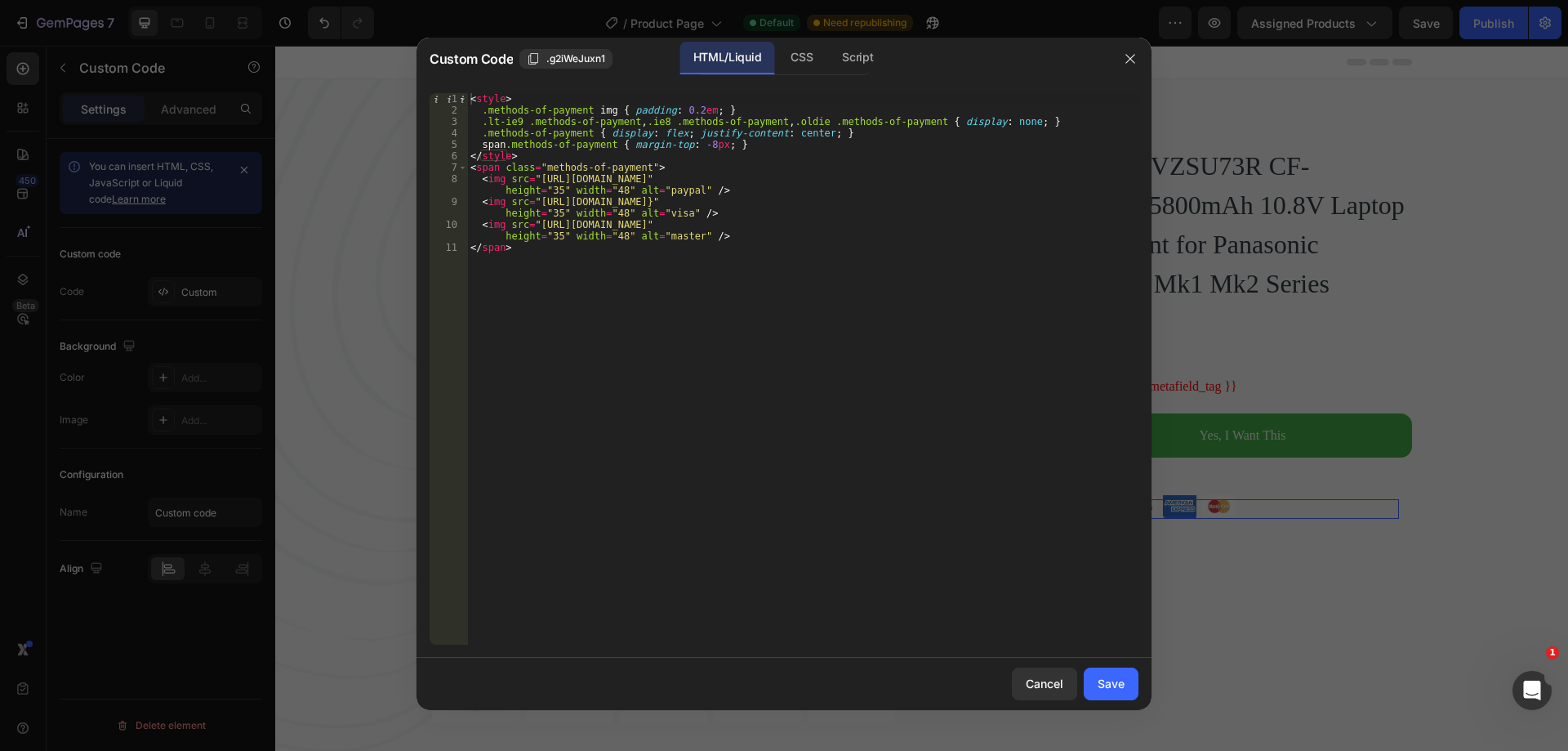
type textarea "<img src="[URL][DOMAIN_NAME]" height="35" width="48" alt="master" />"
drag, startPoint x: 479, startPoint y: 222, endPoint x: 751, endPoint y: 238, distance: 272.5
click at [751, 238] on div "< style > .methods-of-payment img { padding : 0.2 em ; } .lt-ie9 .methods-of-pa…" at bounding box center [802, 380] width 671 height 574
click at [1131, 57] on icon "button" at bounding box center [1130, 59] width 13 height 13
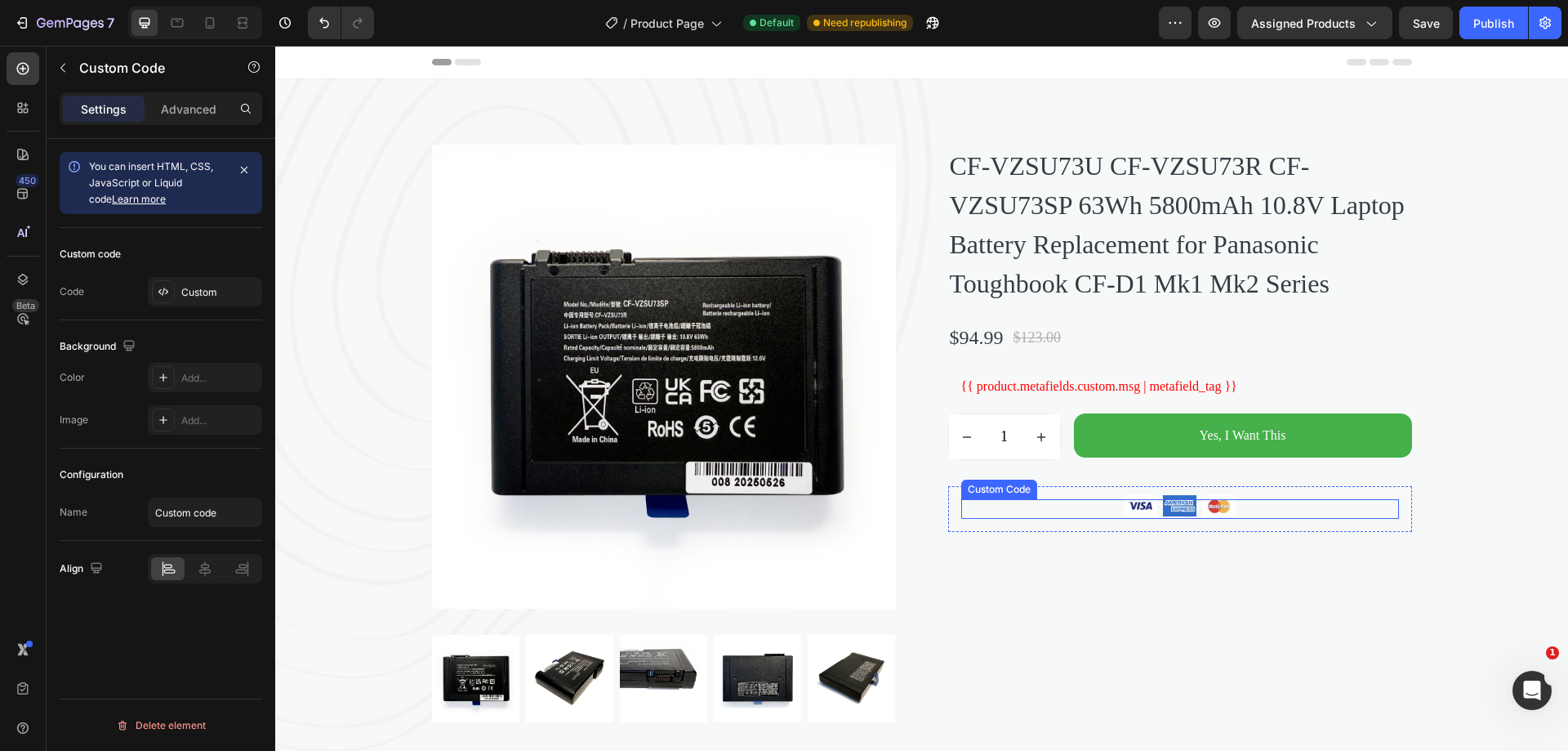
click at [1174, 519] on img at bounding box center [1180, 505] width 39 height 26
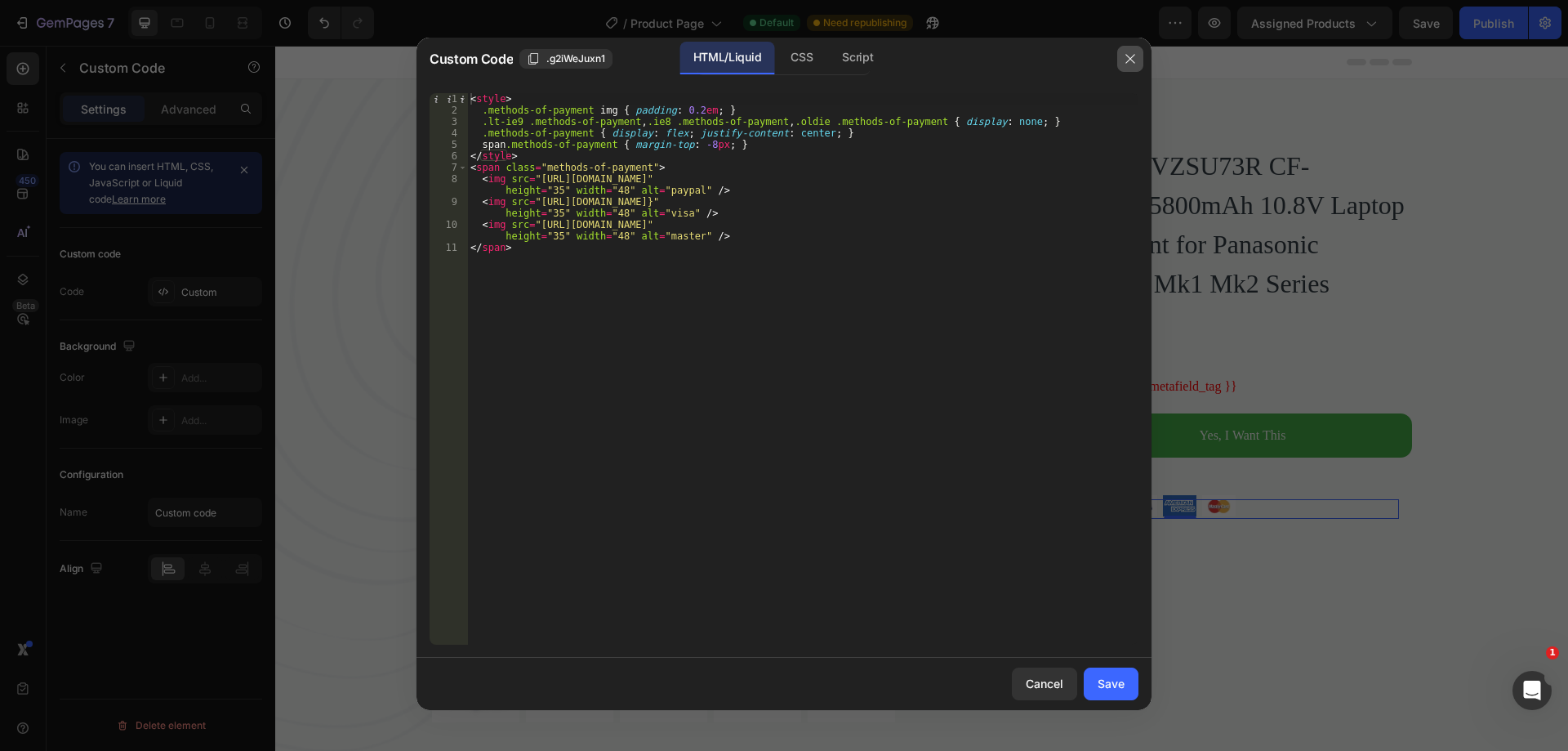
click at [1127, 59] on icon "button" at bounding box center [1130, 59] width 13 height 13
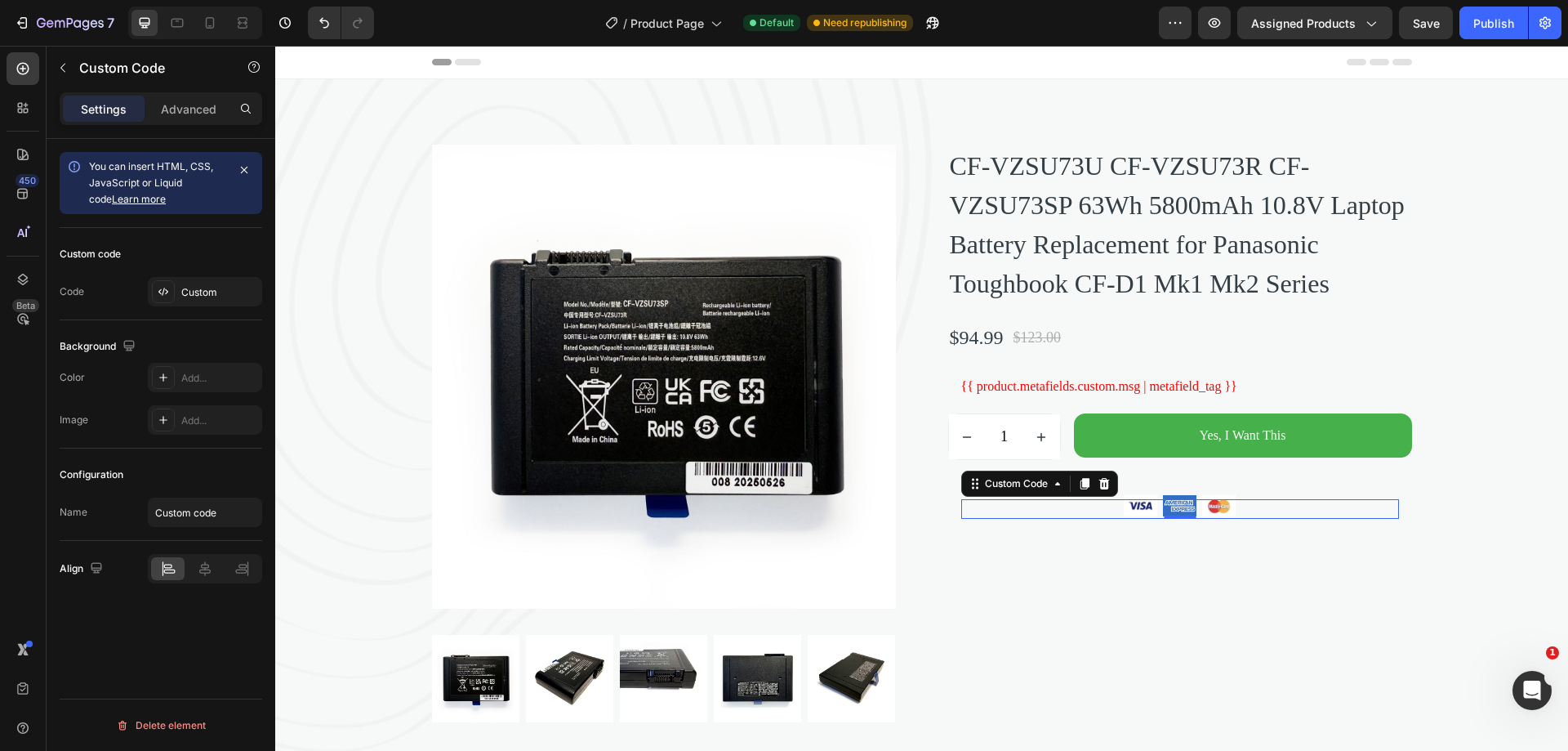
click at [1144, 519] on img at bounding box center [1140, 505] width 39 height 26
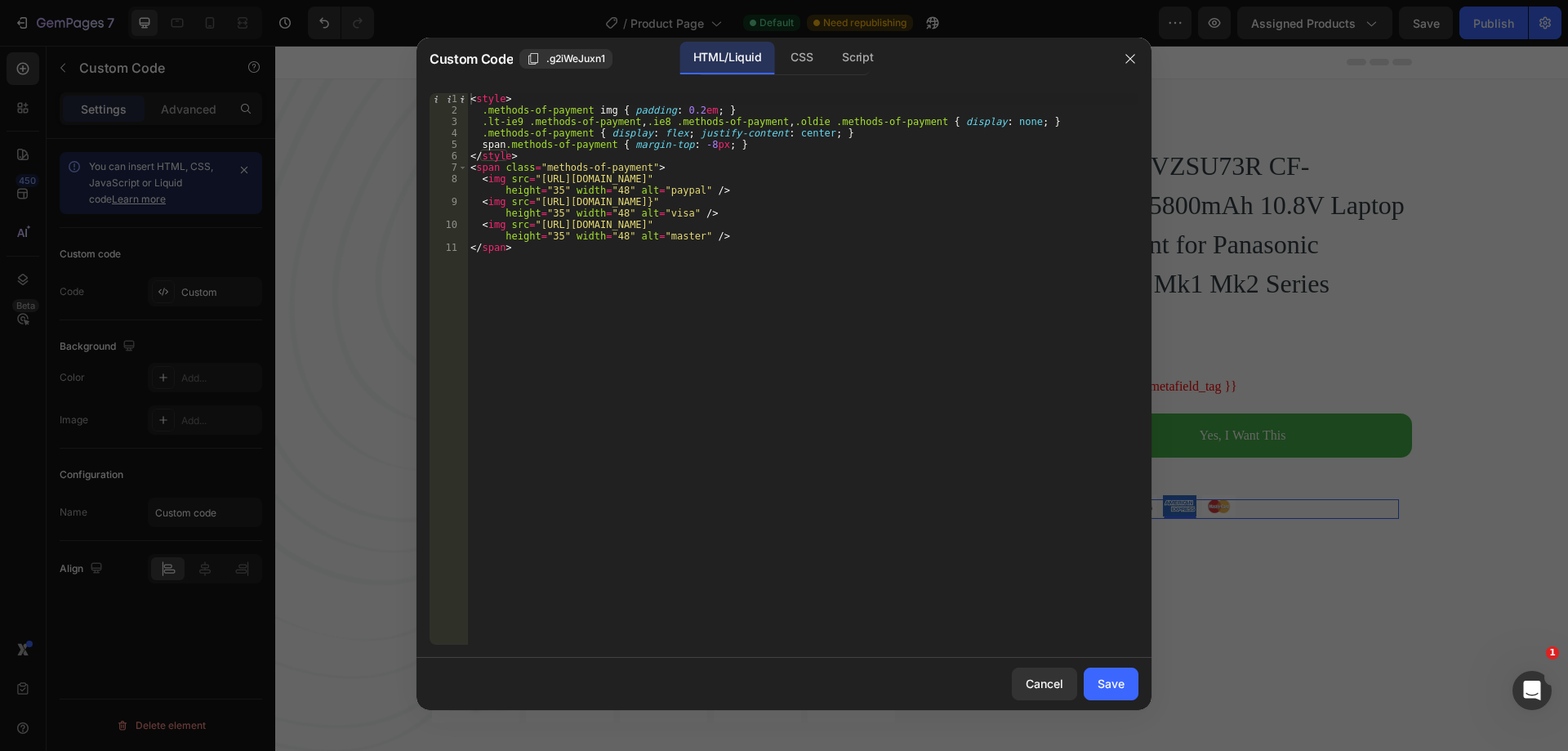
click at [669, 193] on div "< style > .methods-of-payment img { padding : 0.2 em ; } .lt-ie9 .methods-of-pa…" at bounding box center [802, 380] width 671 height 574
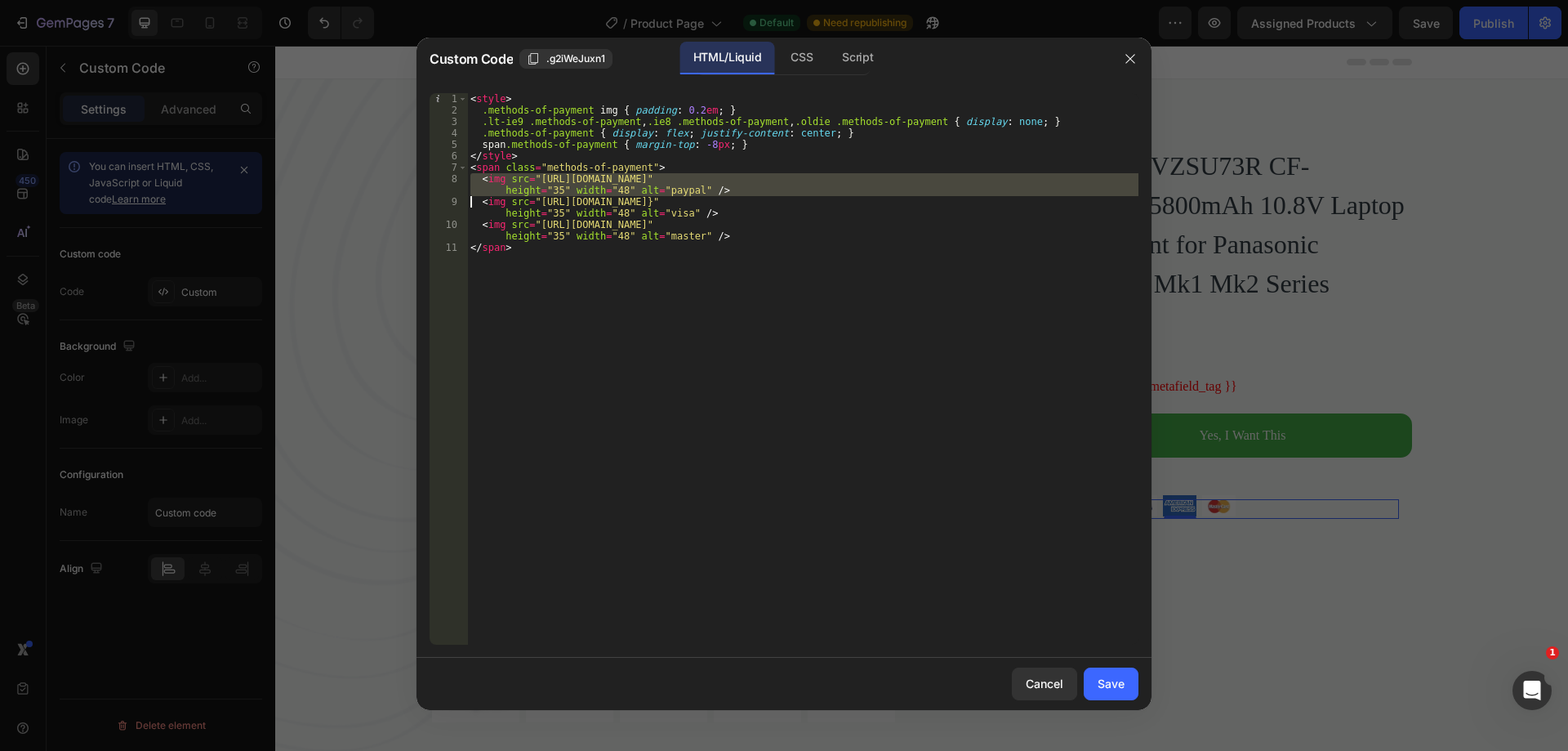
click at [669, 192] on div "< style > .methods-of-payment img { padding : 0.2 em ; } .lt-ie9 .methods-of-pa…" at bounding box center [802, 368] width 671 height 552
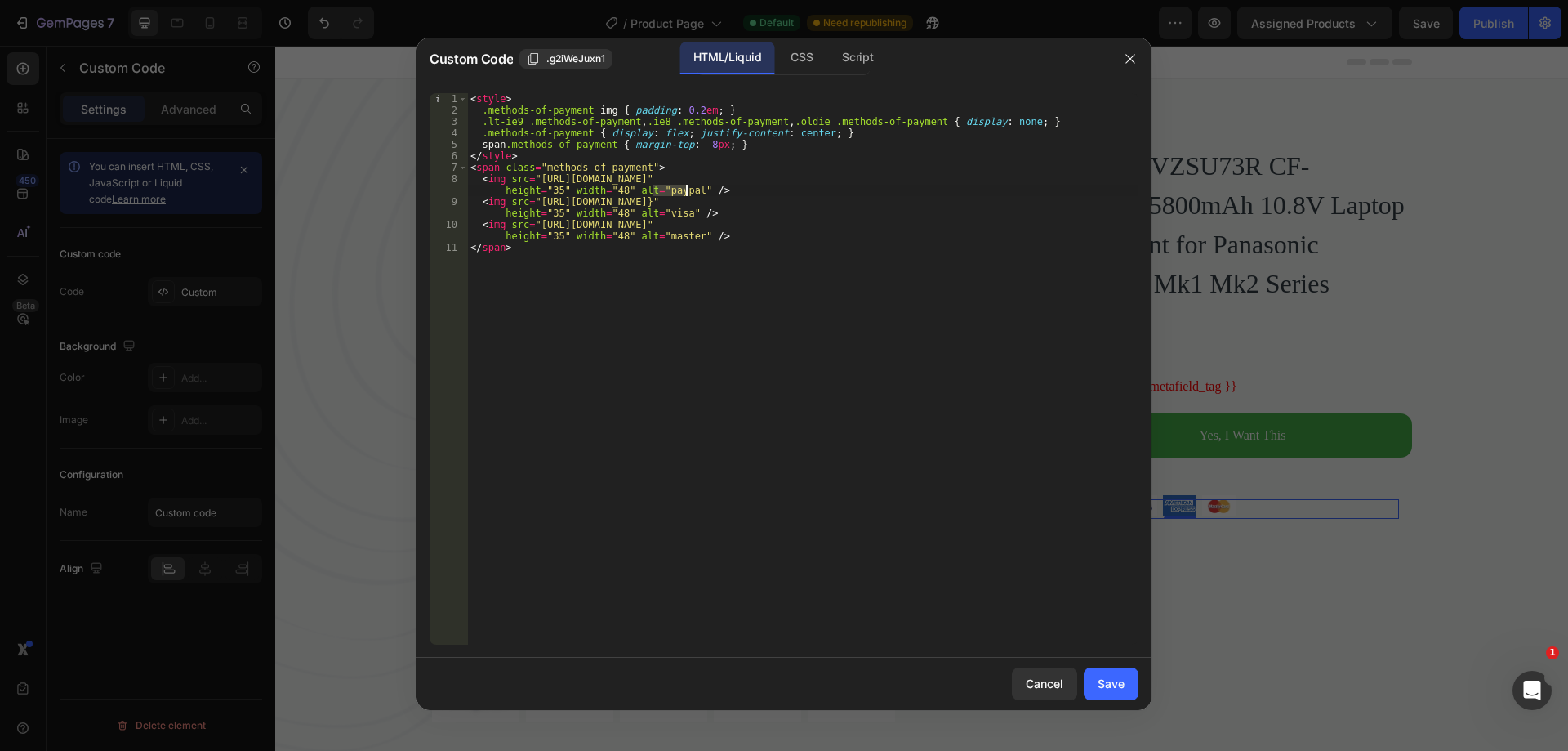
click at [669, 192] on div "< style > .methods-of-payment img { padding : 0.2 em ; } .lt-ie9 .methods-of-pa…" at bounding box center [802, 380] width 671 height 574
type textarea "<img src="[URL][DOMAIN_NAME]" height="35" width="48" alt="visa" />"
click at [1099, 681] on div "Save" at bounding box center [1111, 683] width 27 height 17
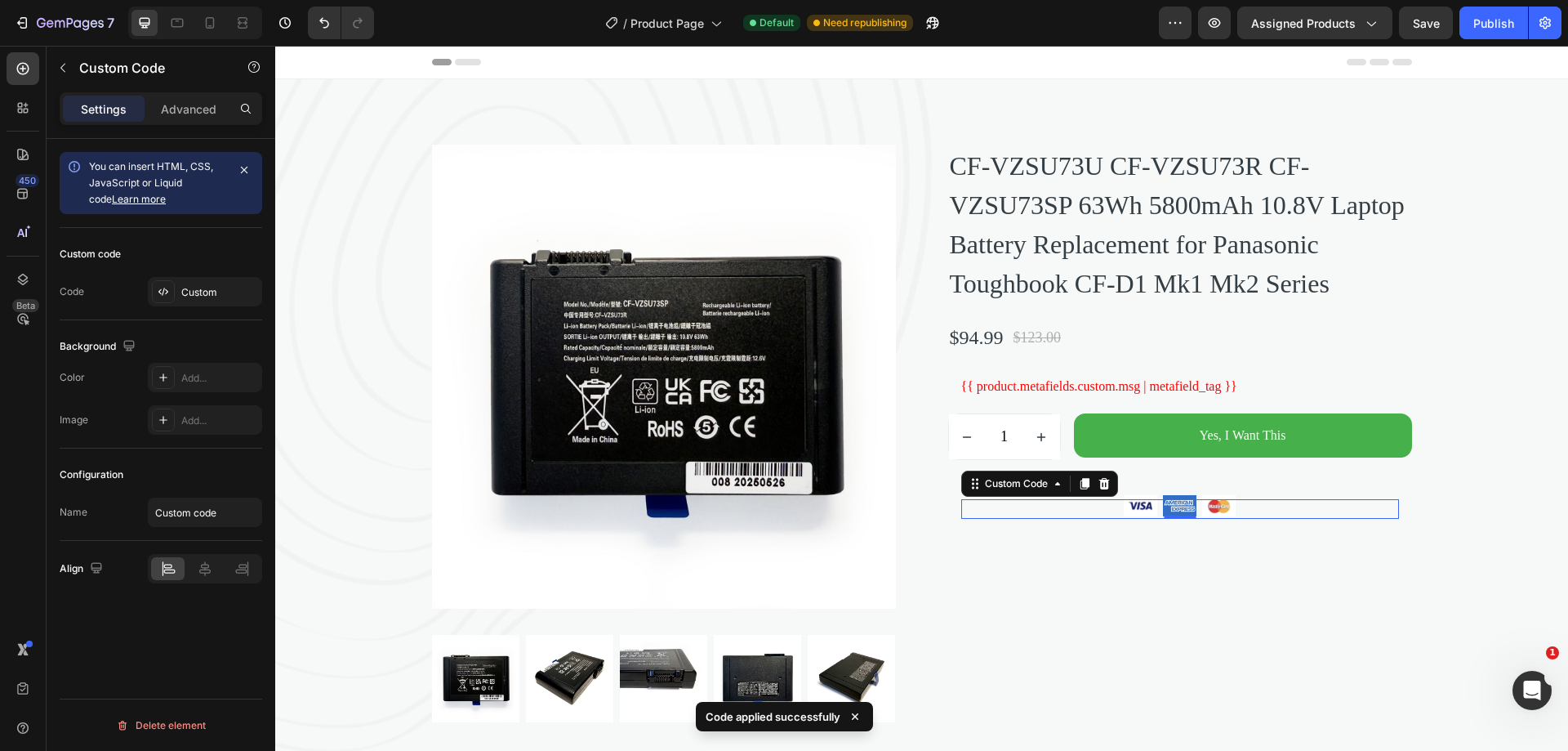
click at [1185, 519] on img at bounding box center [1180, 505] width 39 height 26
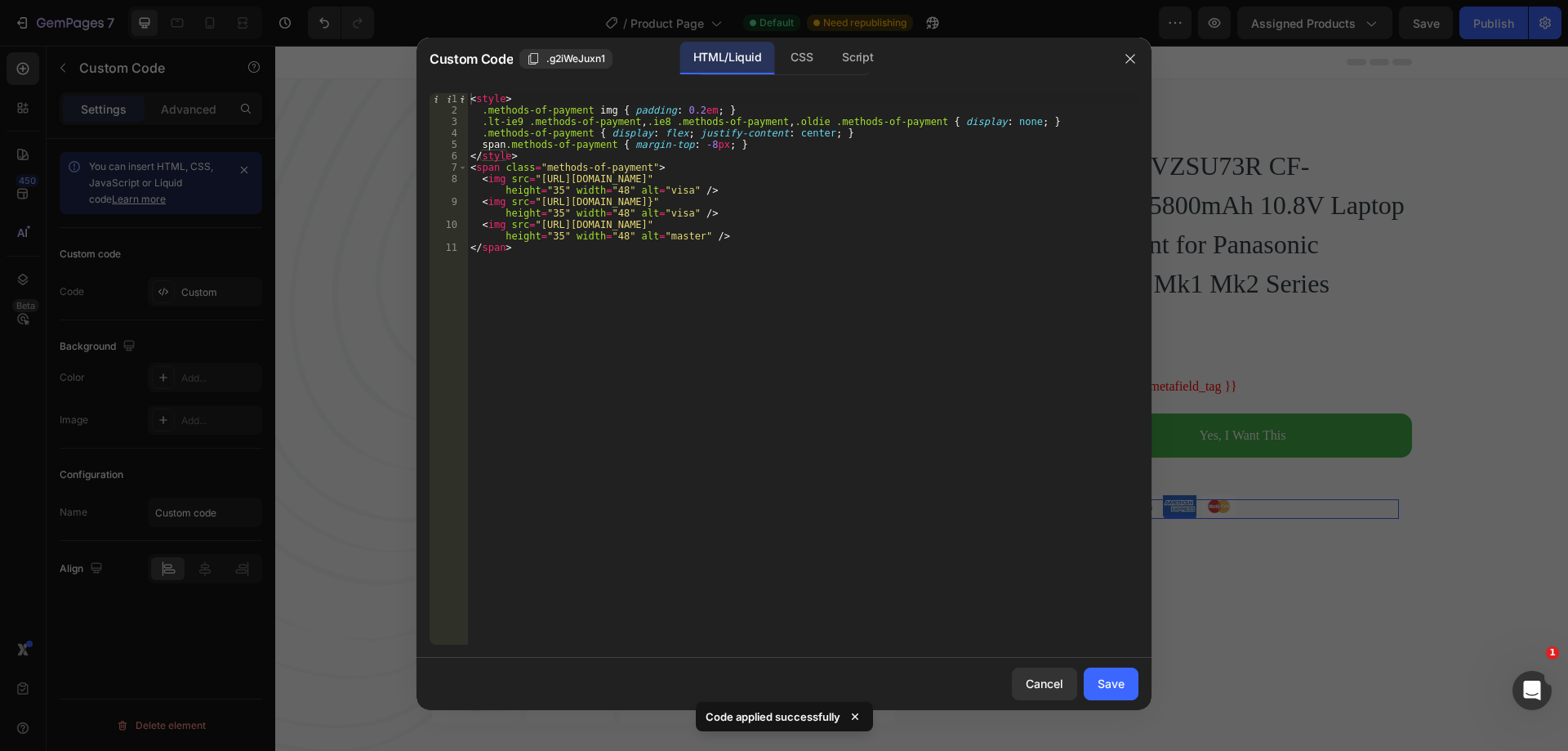
type textarea "<img src="[URL][DOMAIN_NAME]}" height="35" width="48" alt="visa" />"
drag, startPoint x: 478, startPoint y: 199, endPoint x: 734, endPoint y: 214, distance: 256.4
click at [734, 214] on div "< style > .methods-of-payment img { padding : 0.2 em ; } .lt-ie9 .methods-of-pa…" at bounding box center [802, 380] width 671 height 574
click at [734, 219] on div "< style > .methods-of-payment img { padding : 0.2 em ; } .lt-ie9 .methods-of-pa…" at bounding box center [802, 380] width 671 height 574
click at [735, 212] on div "< style > .methods-of-payment img { padding : 0.2 em ; } .lt-ie9 .methods-of-pa…" at bounding box center [802, 380] width 671 height 574
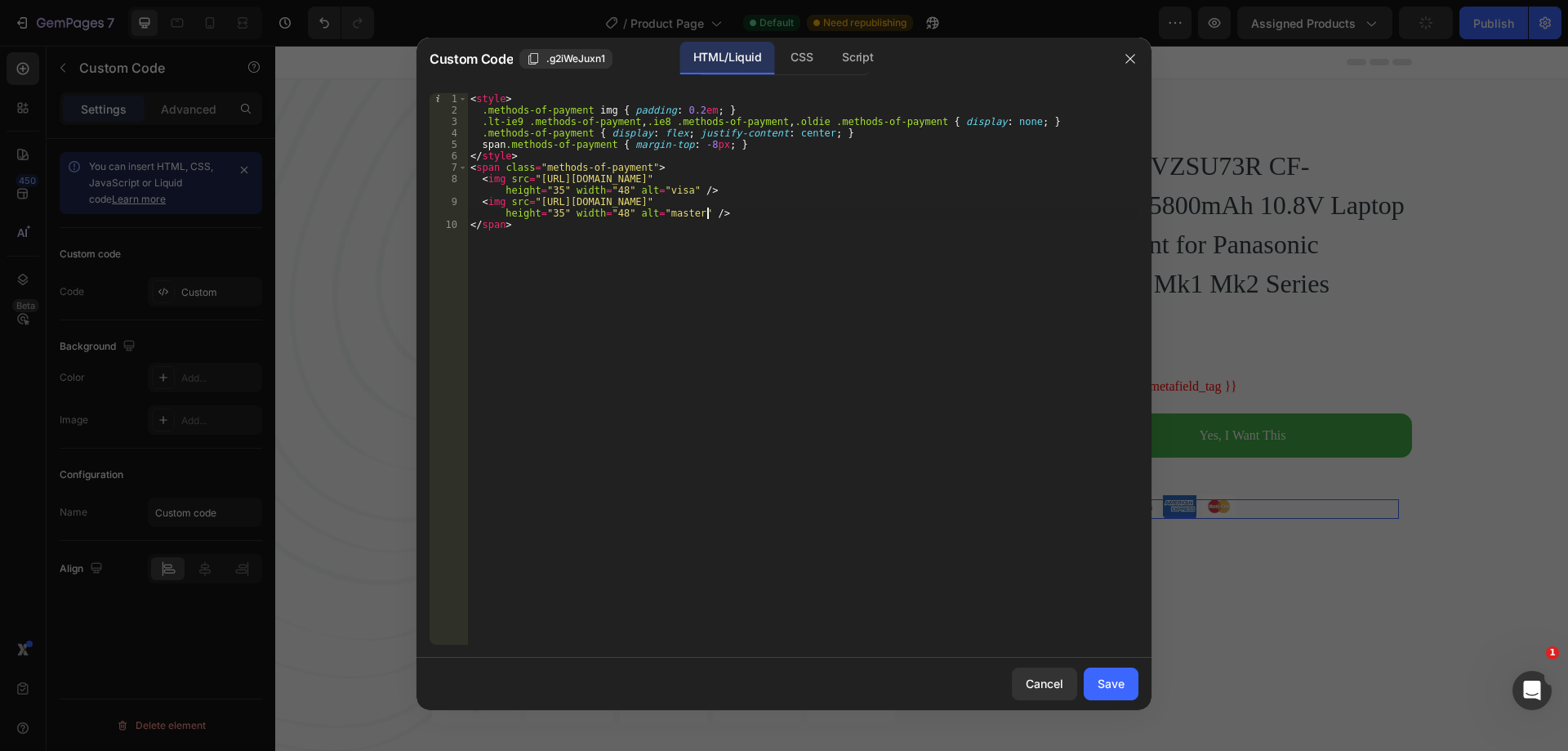
type textarea "<img src="https://ucarecdn.com/d78a1f2e-b7a0-4c7b-b019-f1f494c4ed29/-/format/au…"
paste textarea "<img src="https://ucarecdn.com/b8efb391-16a3-44f5-b9bb-9e70000e6b69/-/format/au…"
type textarea "<img src="https://ucarecdn.com/b8efb391-16a3-44f5-b9bb-9e70000e6b69/-/format/au…"
click at [1119, 681] on div "Save" at bounding box center [1111, 683] width 27 height 17
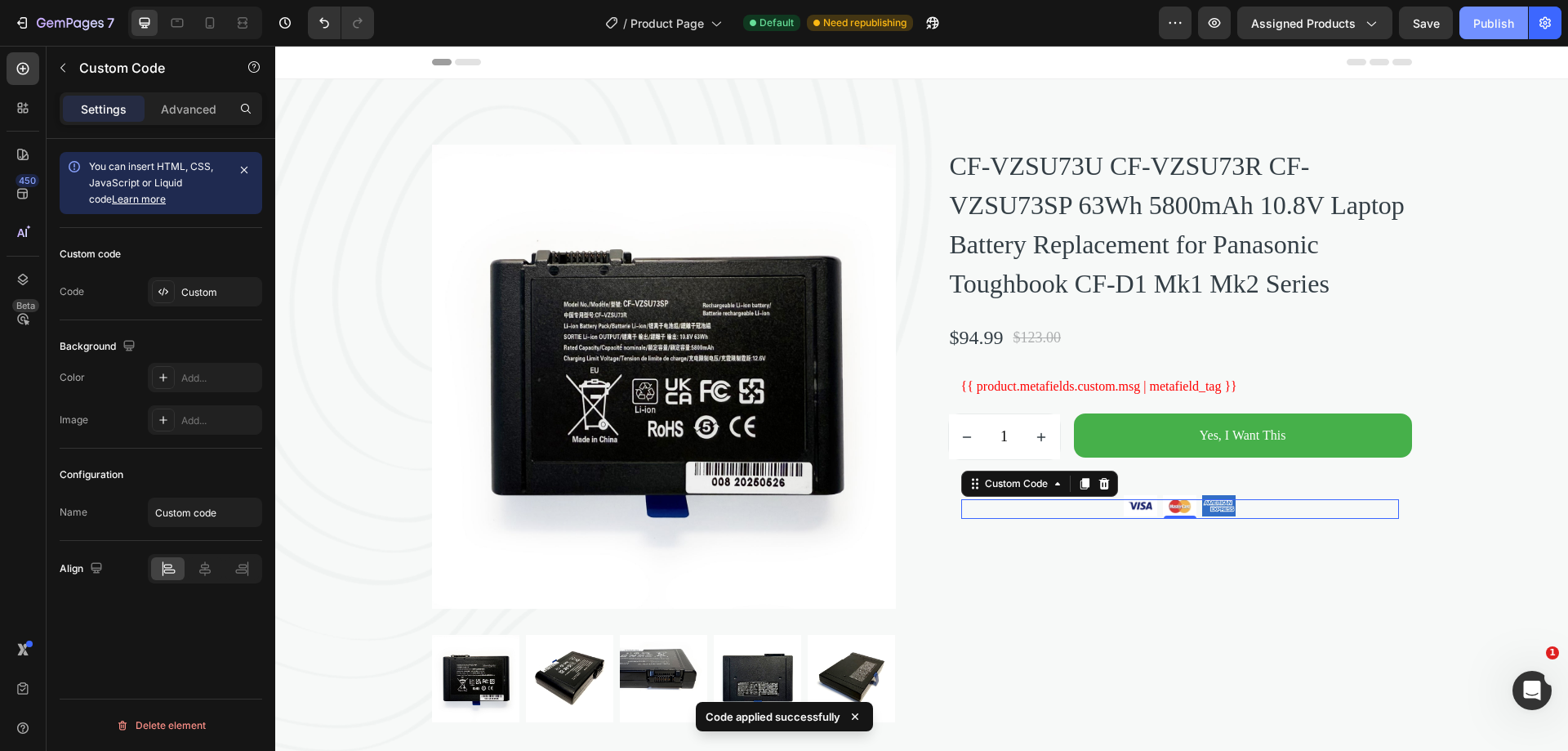
click at [1483, 26] on div "Publish" at bounding box center [1494, 23] width 41 height 17
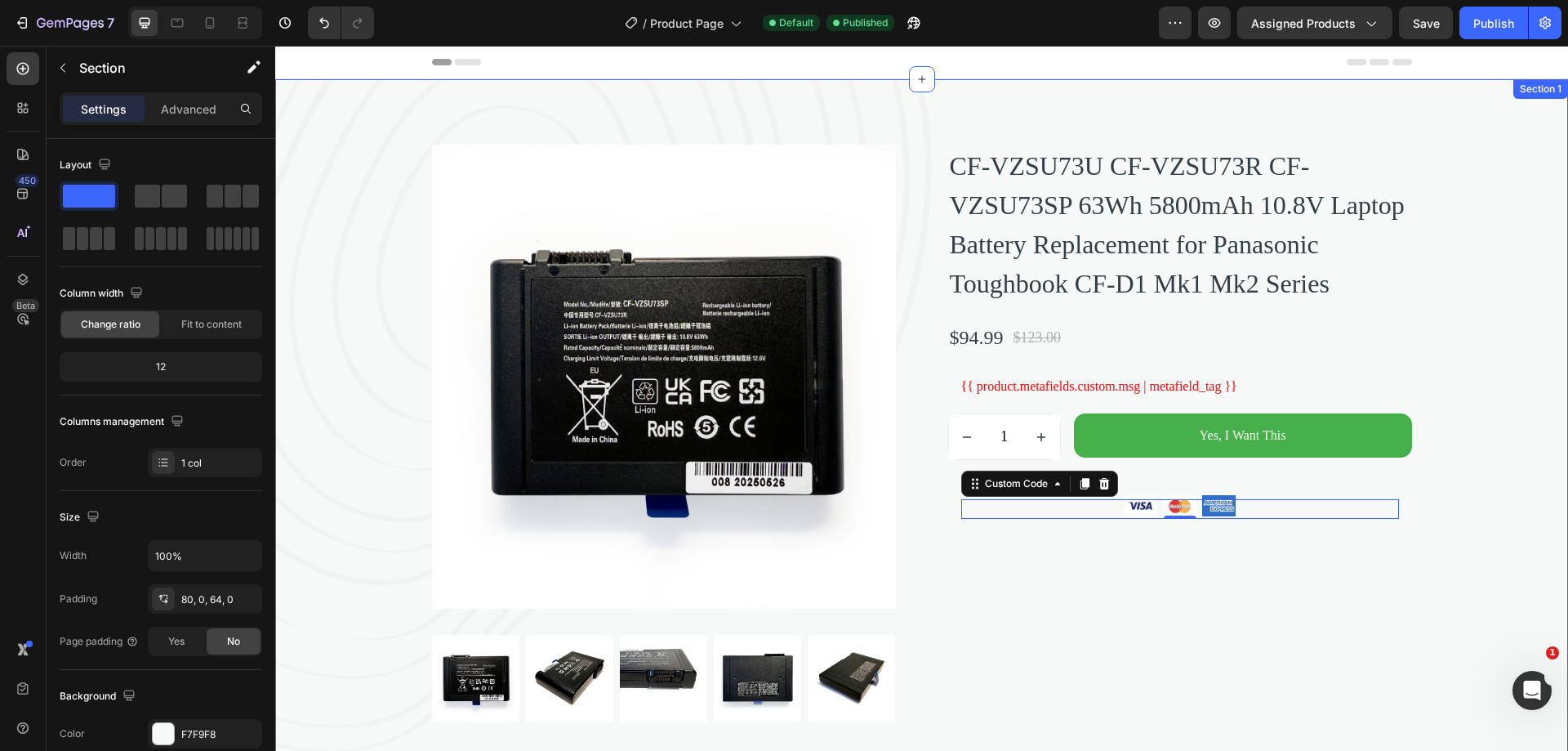
click at [1463, 313] on div "Product Images CF-VZSU73U CF-VZSU73R CF-VZSU73SP 63Wh 5800mAh 10.8V Laptop Batt…" at bounding box center [921, 434] width 1293 height 578
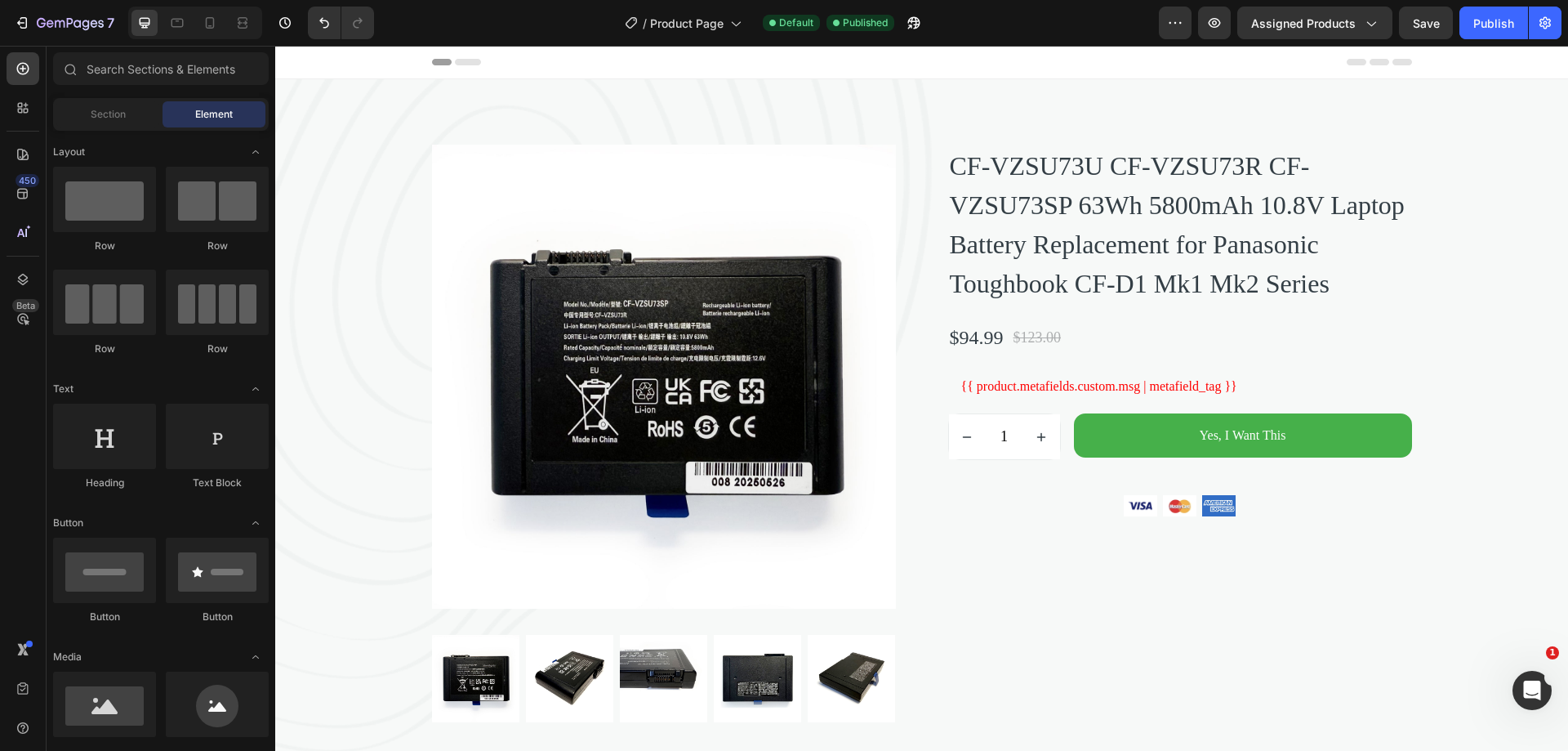
scroll to position [211, 0]
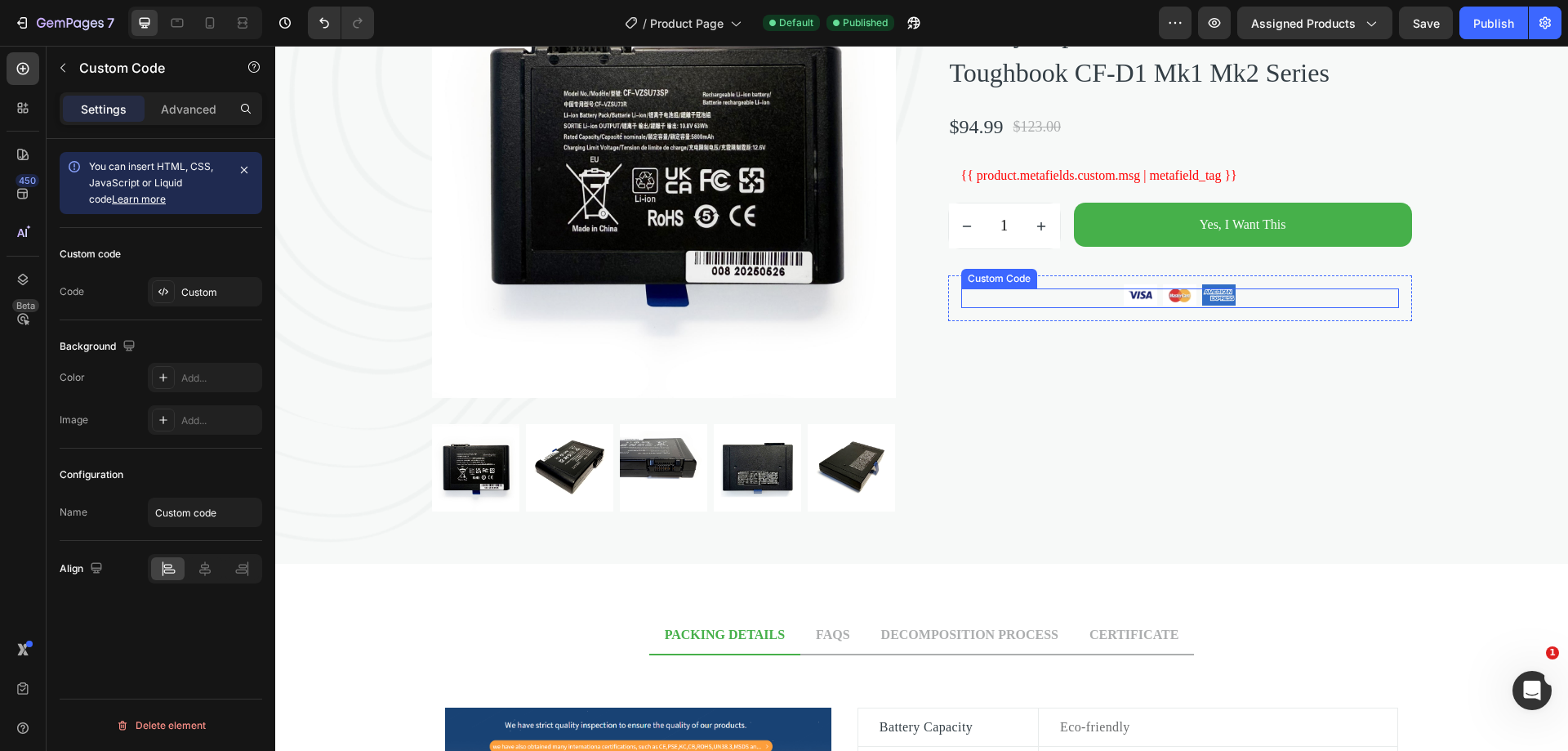
click at [1210, 308] on img at bounding box center [1219, 295] width 39 height 26
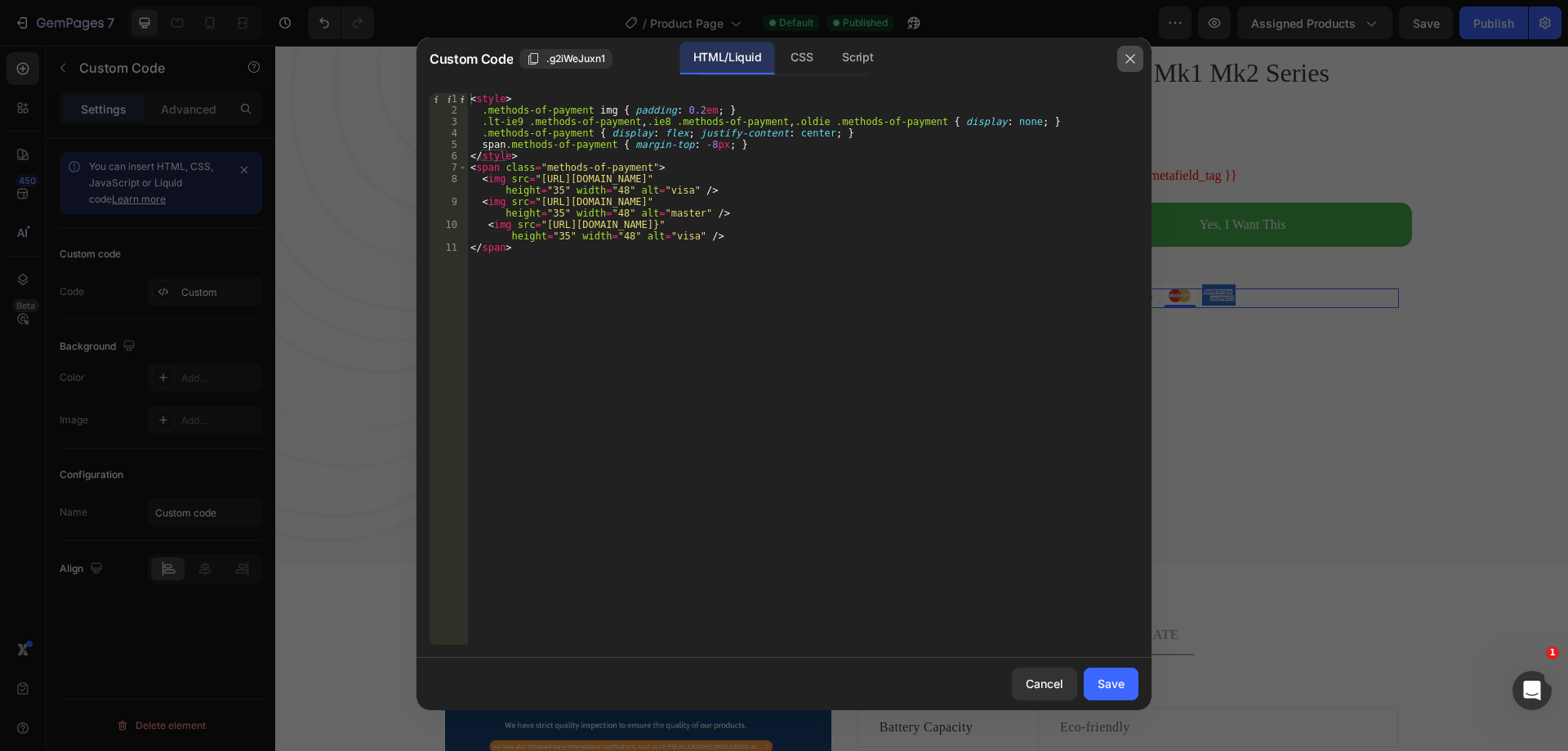
click at [1127, 59] on icon "button" at bounding box center [1130, 59] width 13 height 13
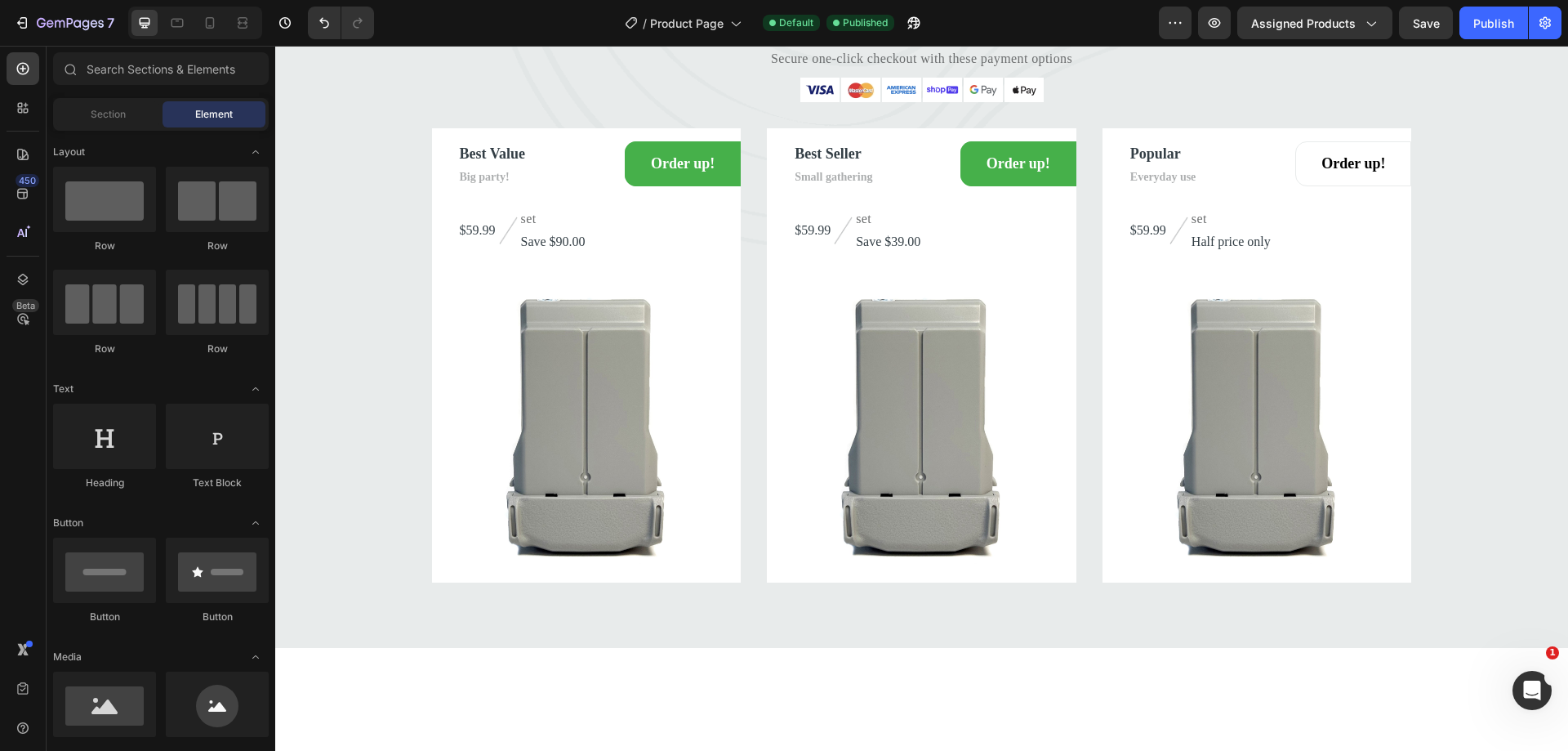
scroll to position [3038, 0]
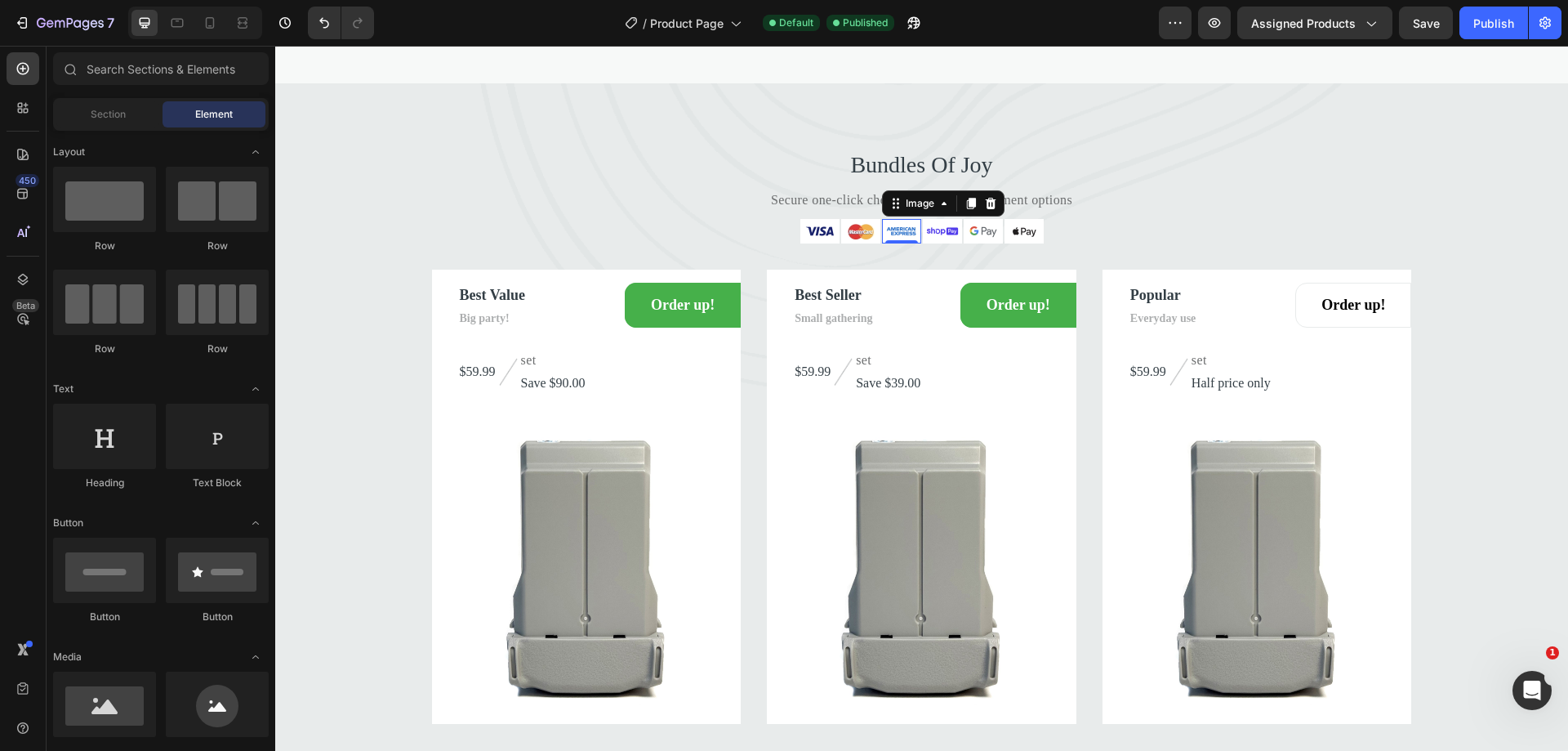
click at [899, 244] on img at bounding box center [901, 231] width 39 height 24
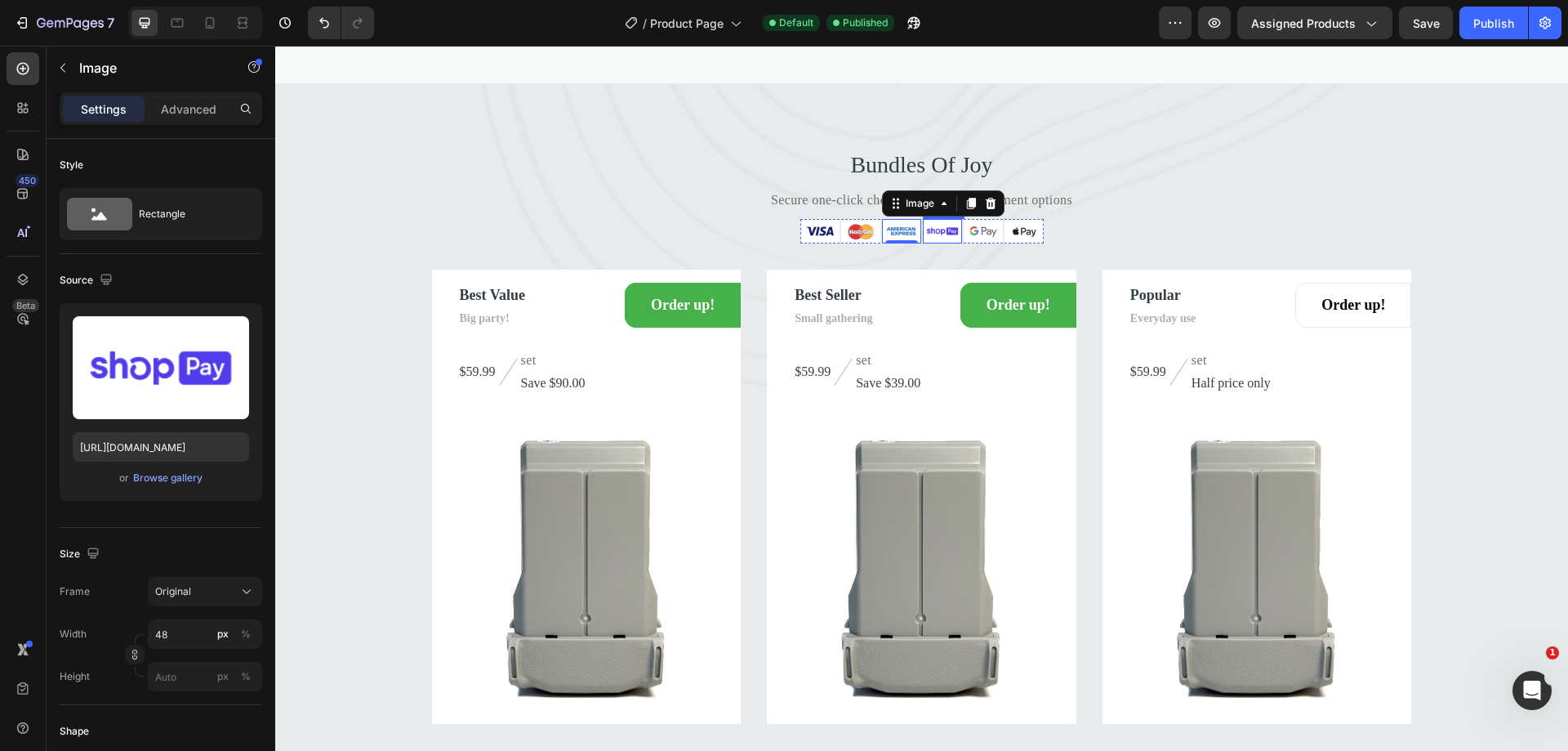
click at [935, 244] on img at bounding box center [942, 231] width 39 height 24
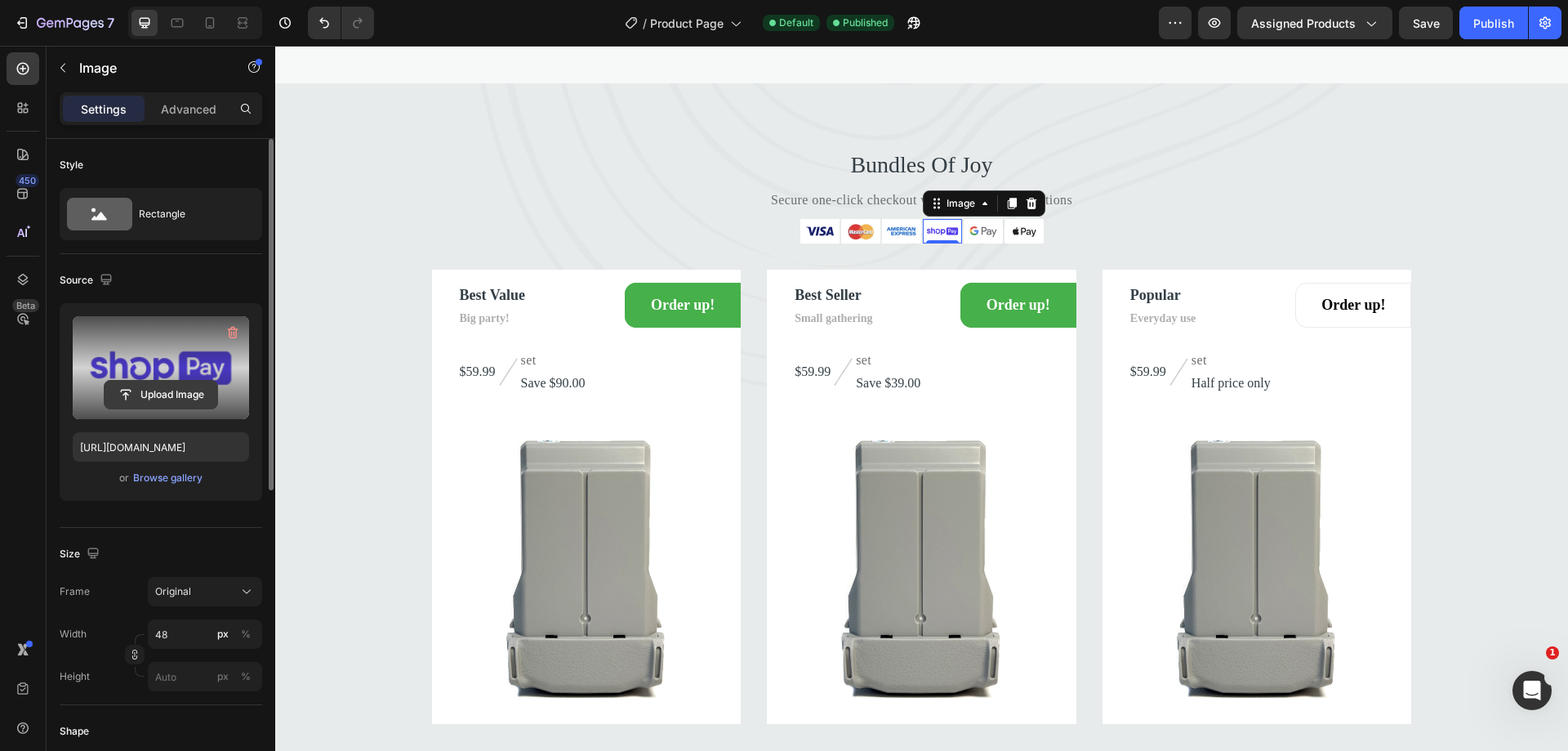
click at [181, 397] on input "file" at bounding box center [161, 394] width 113 height 28
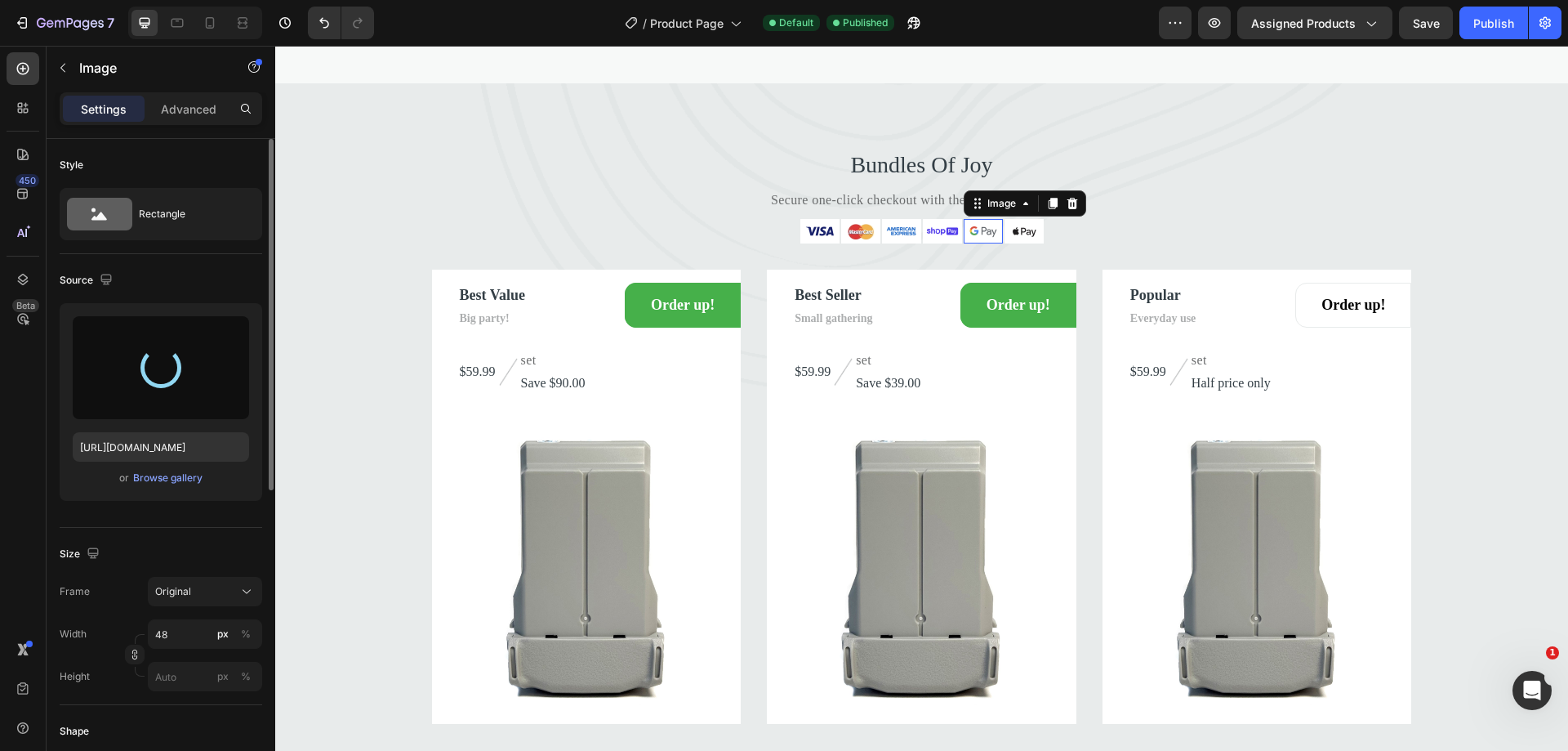
click at [976, 244] on img at bounding box center [983, 231] width 39 height 24
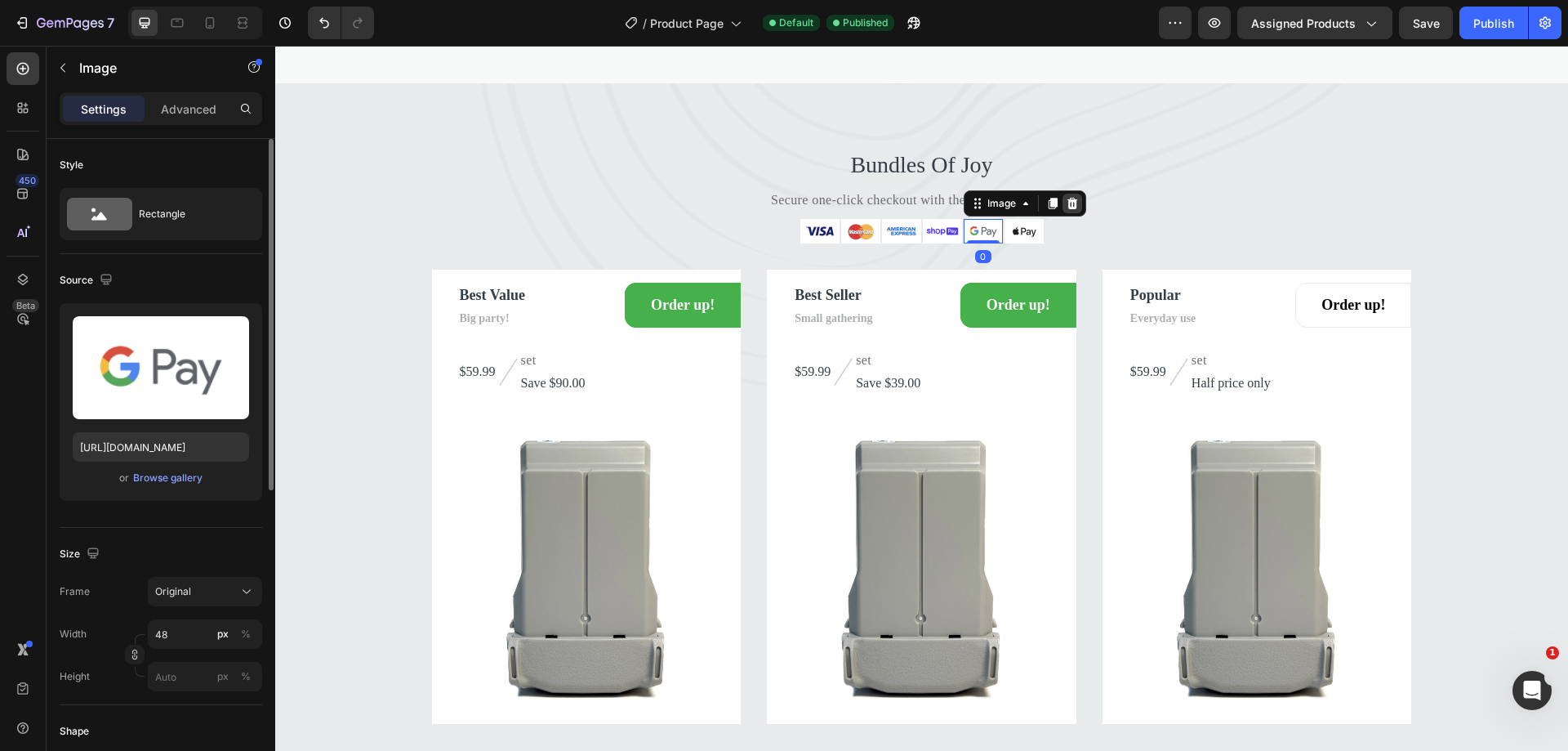
click at [1068, 209] on icon at bounding box center [1072, 203] width 11 height 12
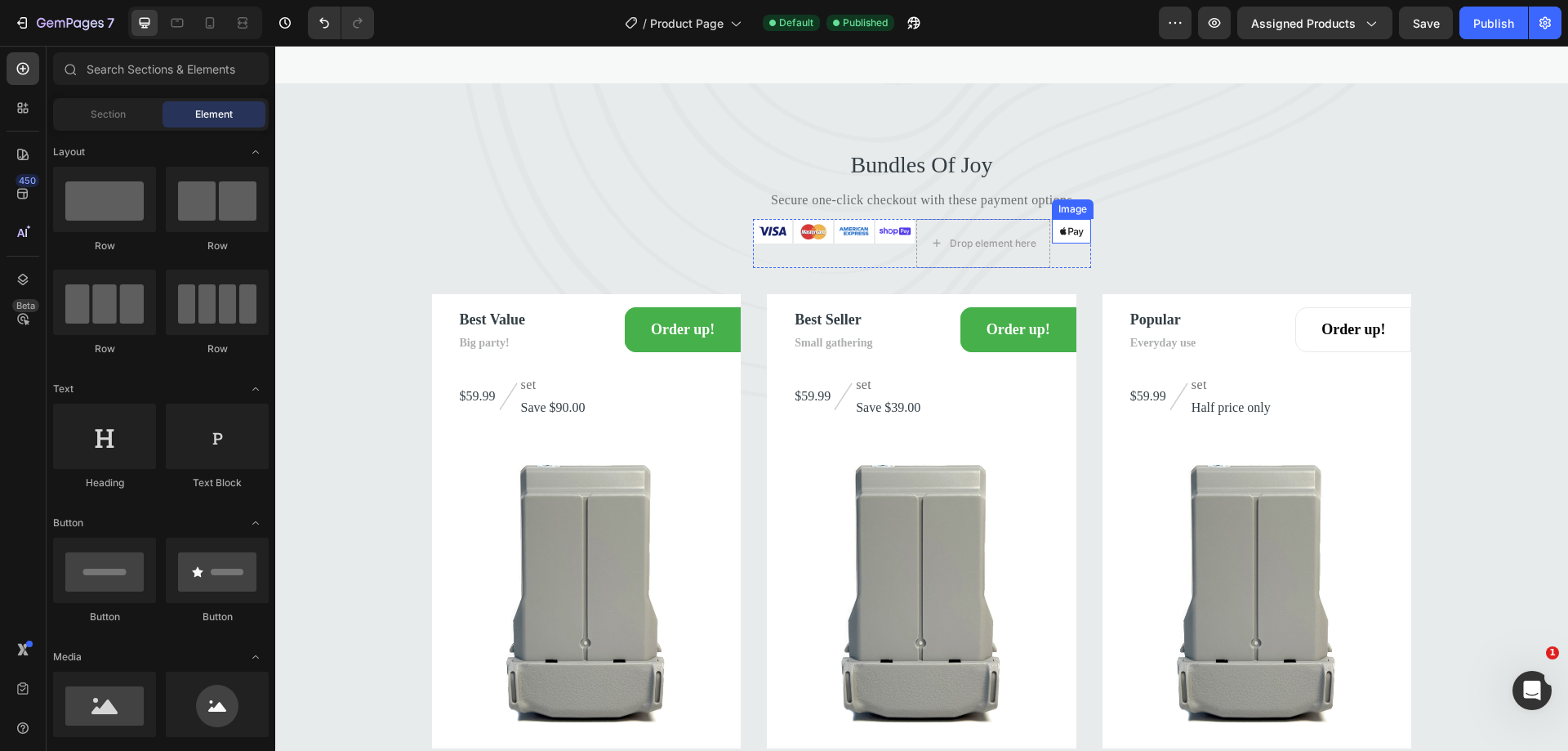
click at [1072, 244] on img at bounding box center [1071, 231] width 39 height 24
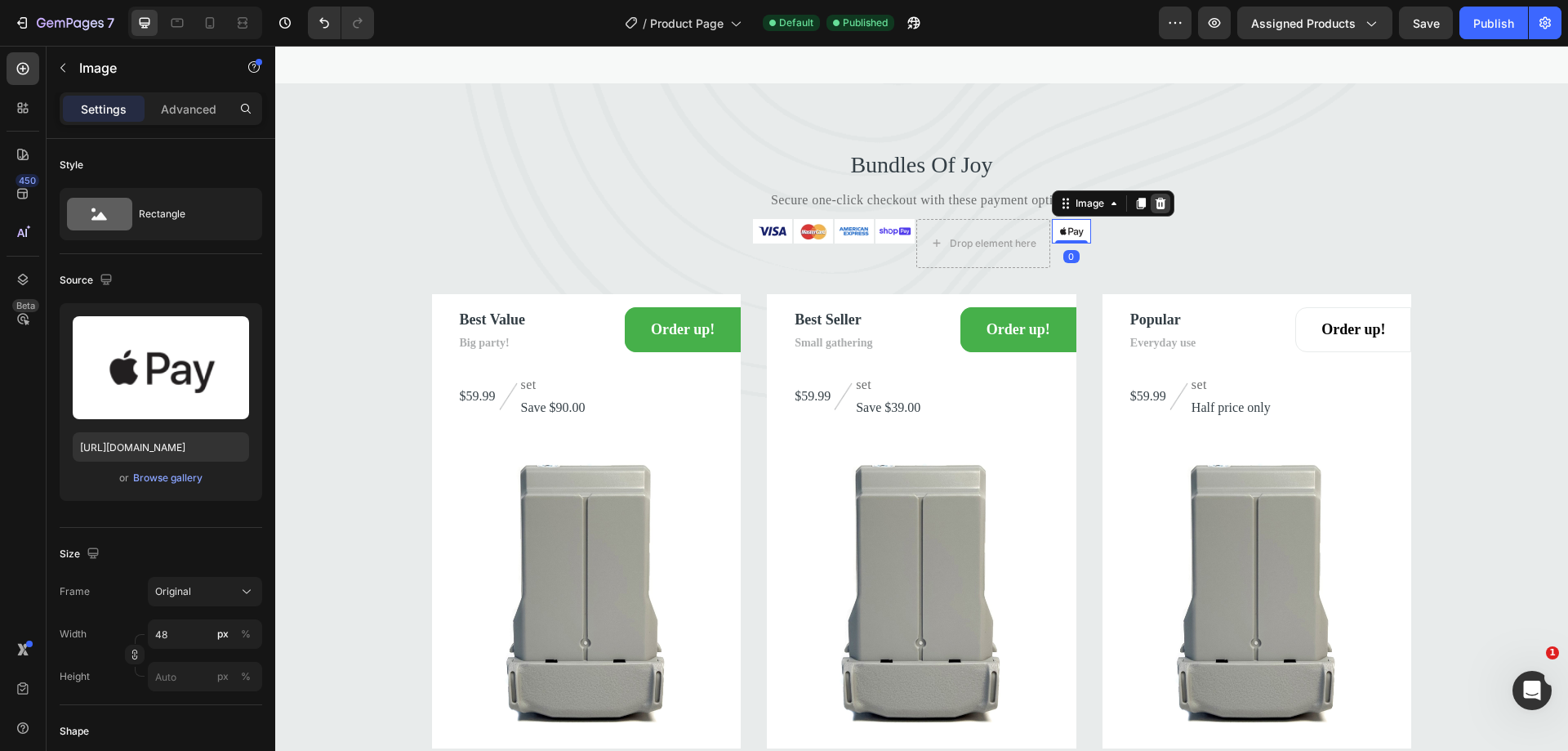
click at [1162, 213] on div at bounding box center [1160, 203] width 19 height 19
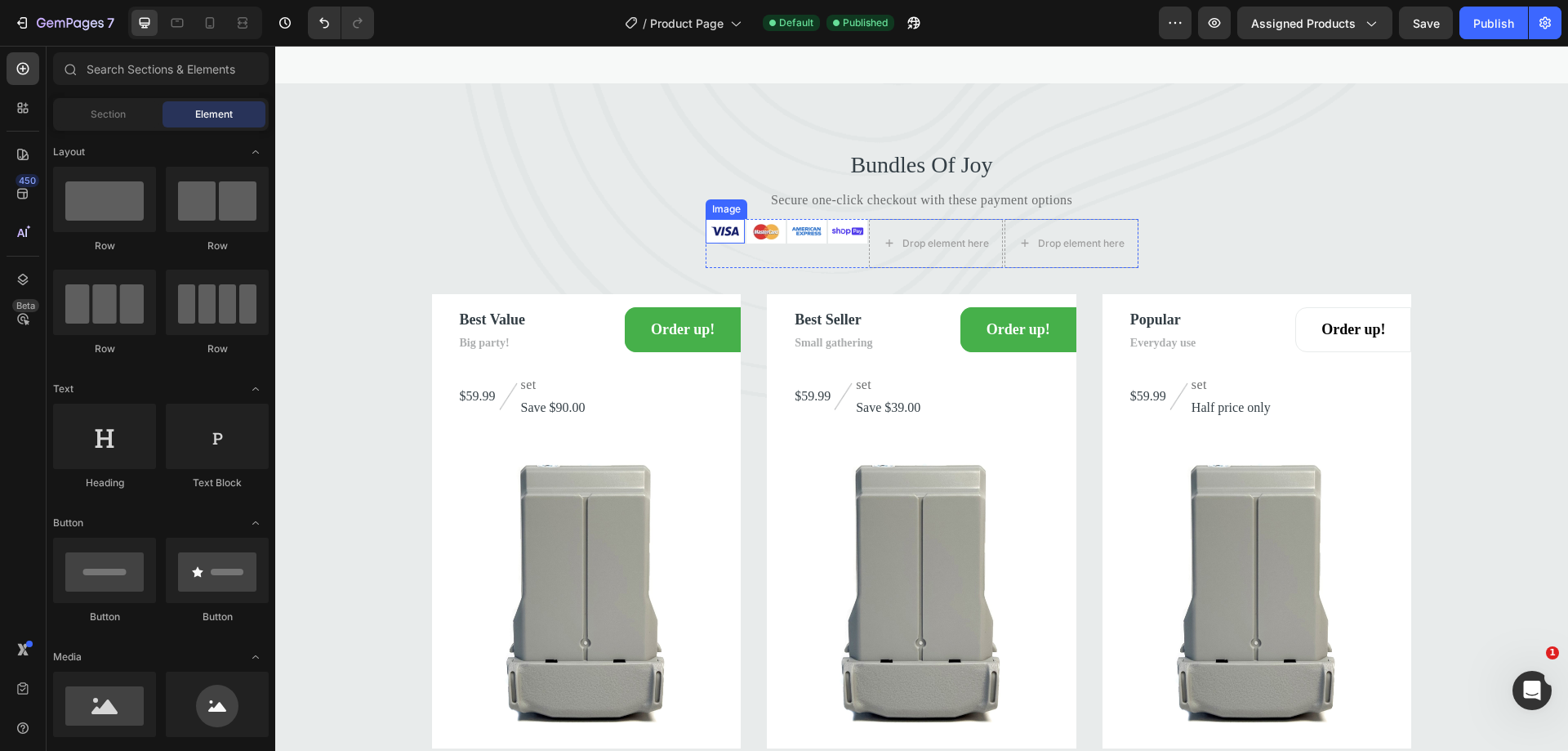
click at [711, 244] on img at bounding box center [725, 231] width 39 height 24
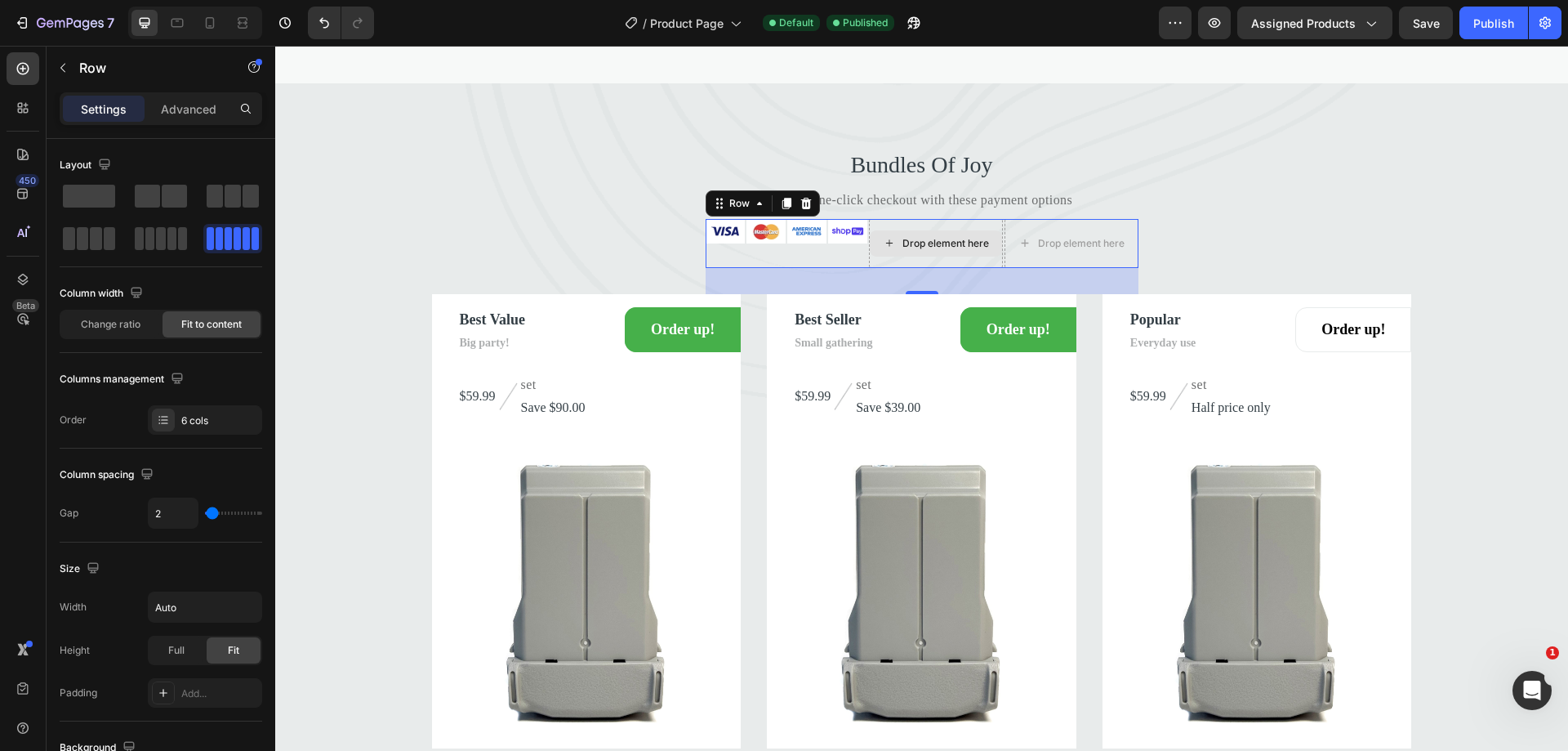
click at [894, 268] on div "Drop element here" at bounding box center [935, 244] width 134 height 49
click at [731, 211] on div "Row" at bounding box center [740, 203] width 27 height 15
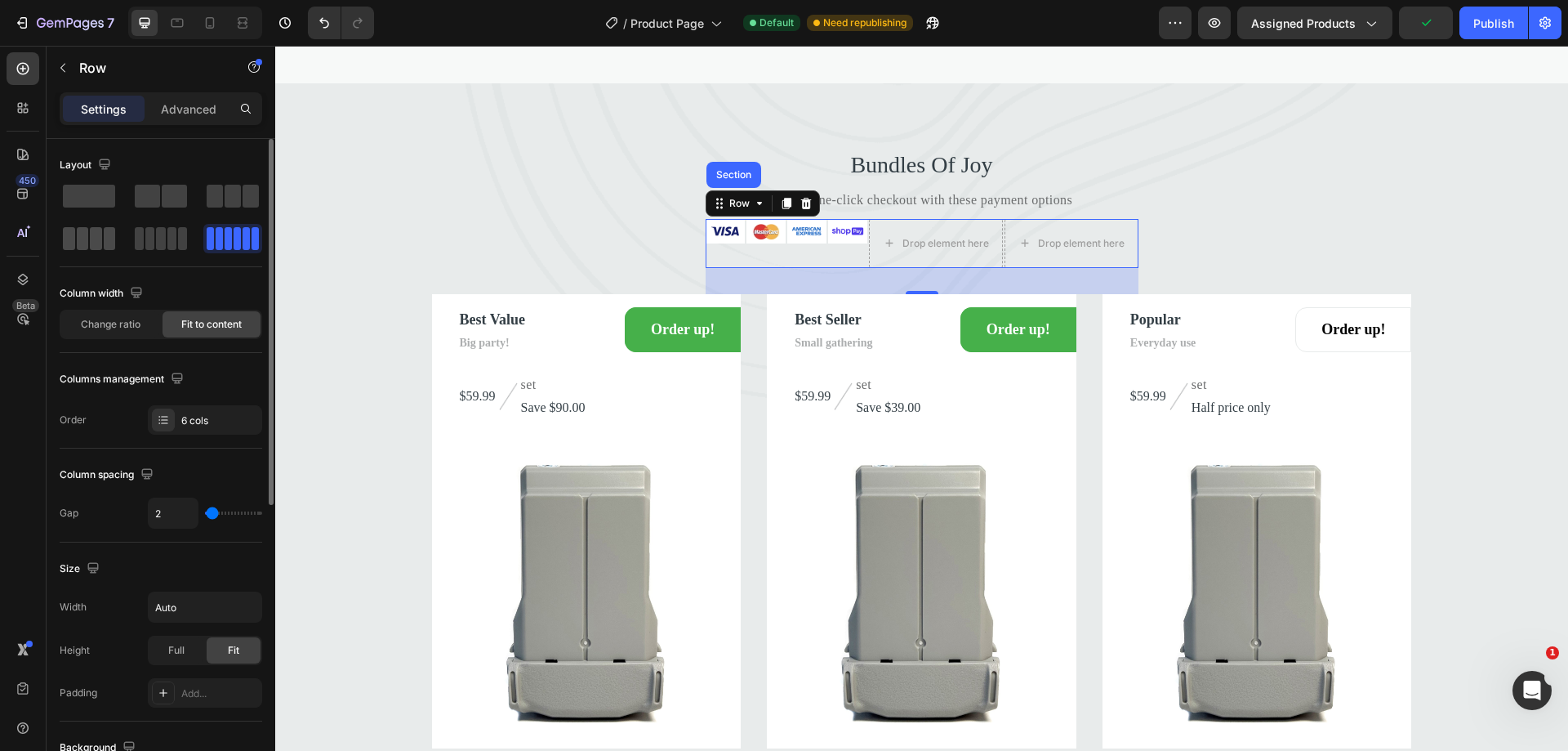
drag, startPoint x: 90, startPoint y: 239, endPoint x: 42, endPoint y: 255, distance: 50.6
click at [90, 239] on span at bounding box center [95, 238] width 13 height 23
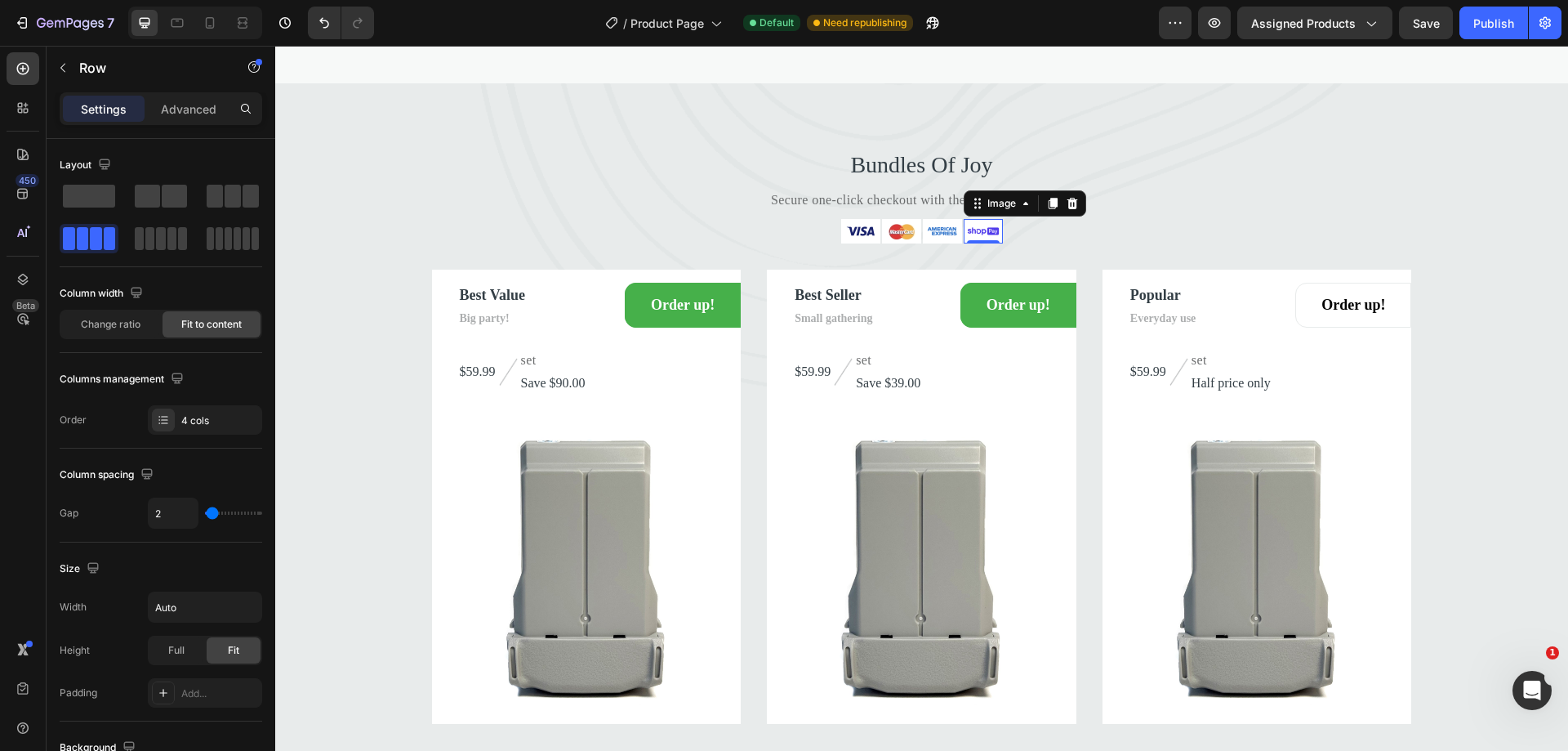
click at [967, 244] on img at bounding box center [983, 231] width 39 height 24
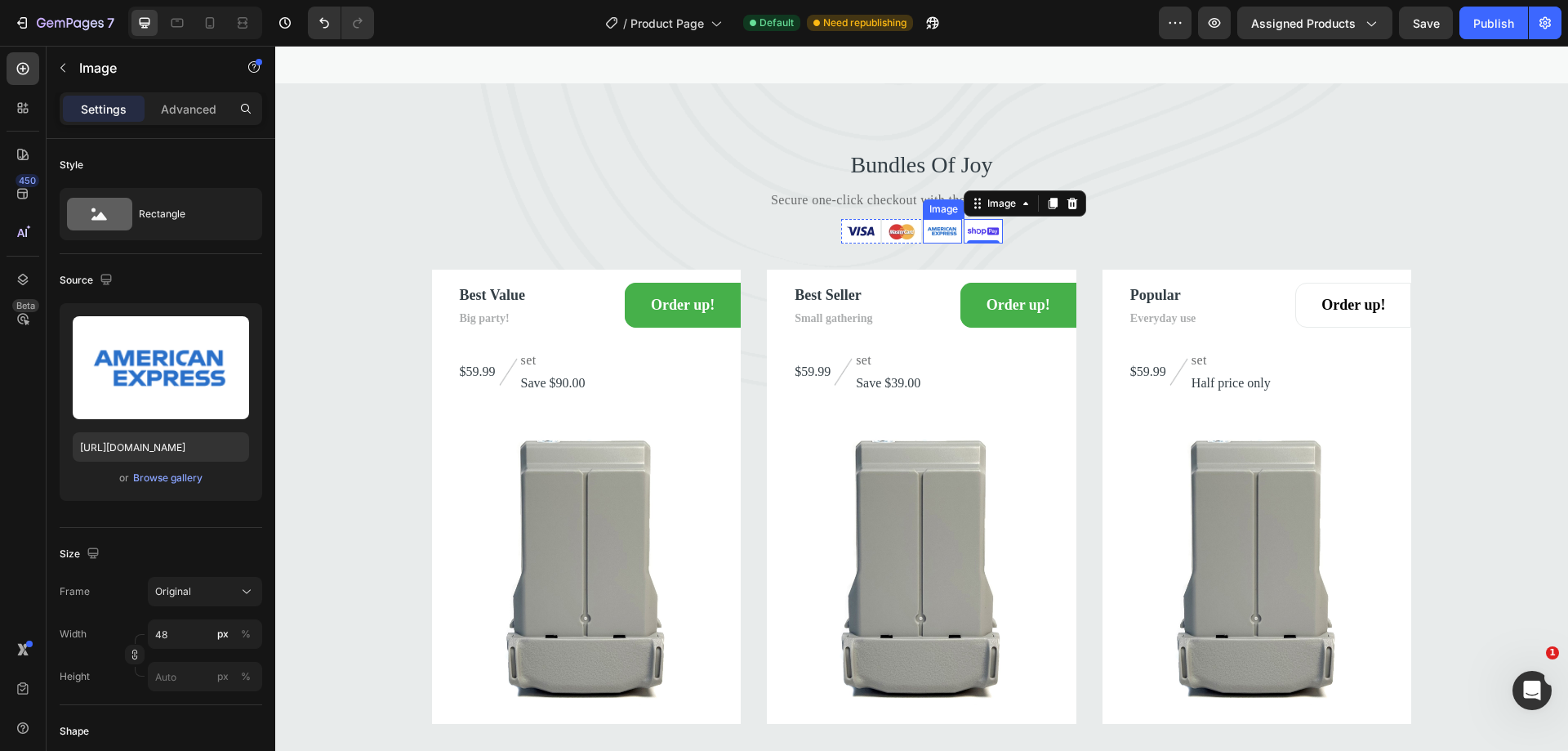
click at [942, 244] on img at bounding box center [942, 231] width 39 height 24
click at [979, 244] on img at bounding box center [983, 231] width 39 height 24
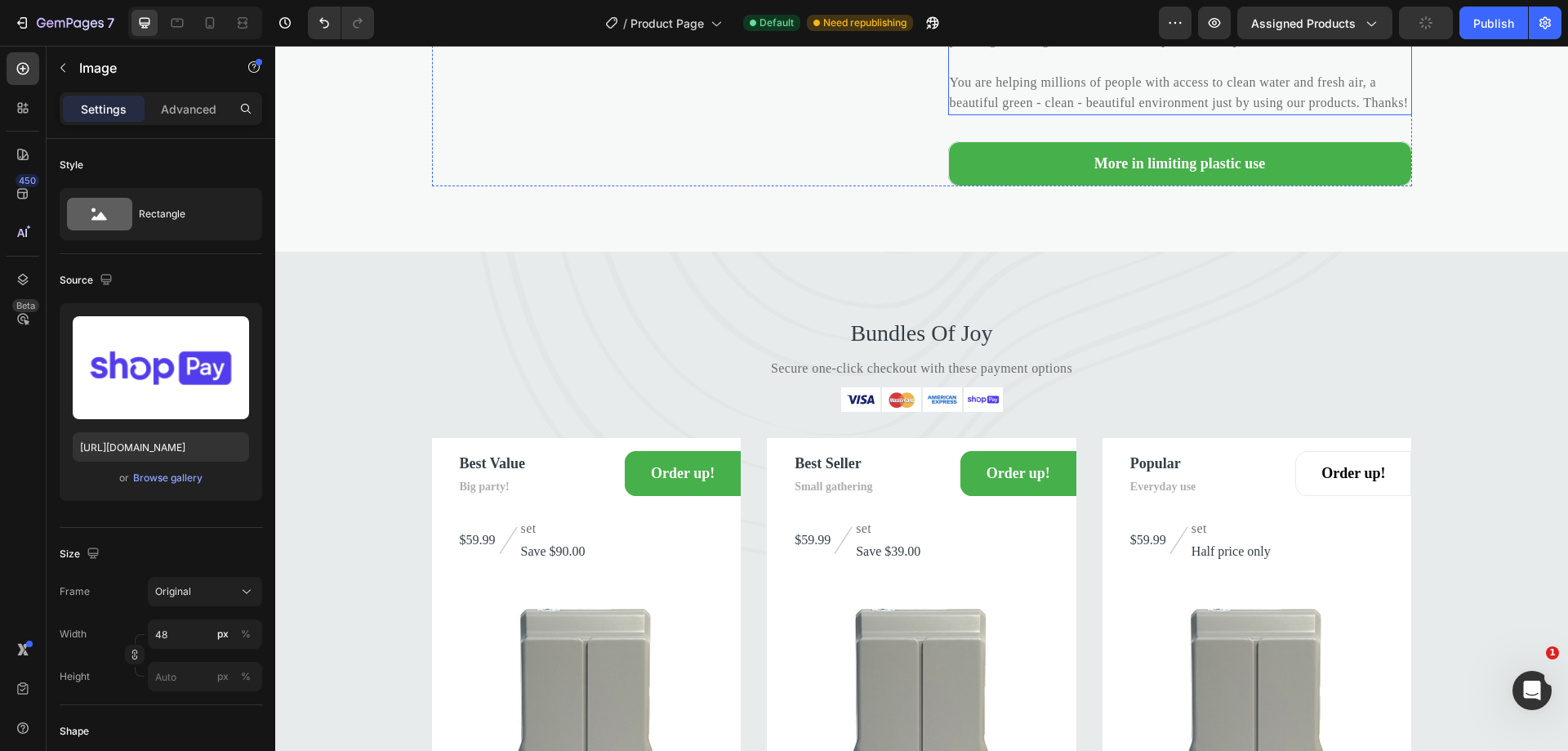
scroll to position [2875, 0]
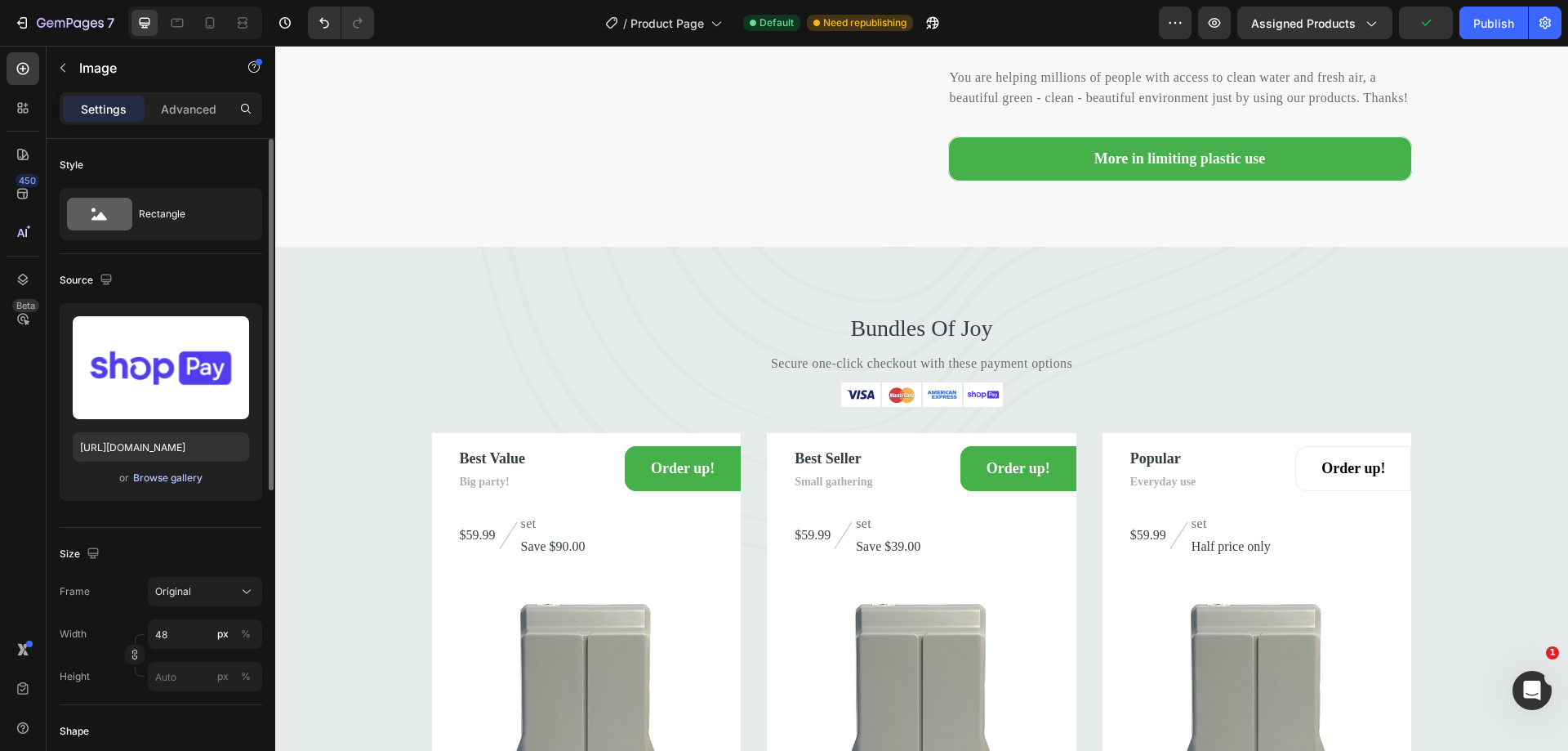
click at [187, 475] on div "Browse gallery" at bounding box center [167, 478] width 69 height 15
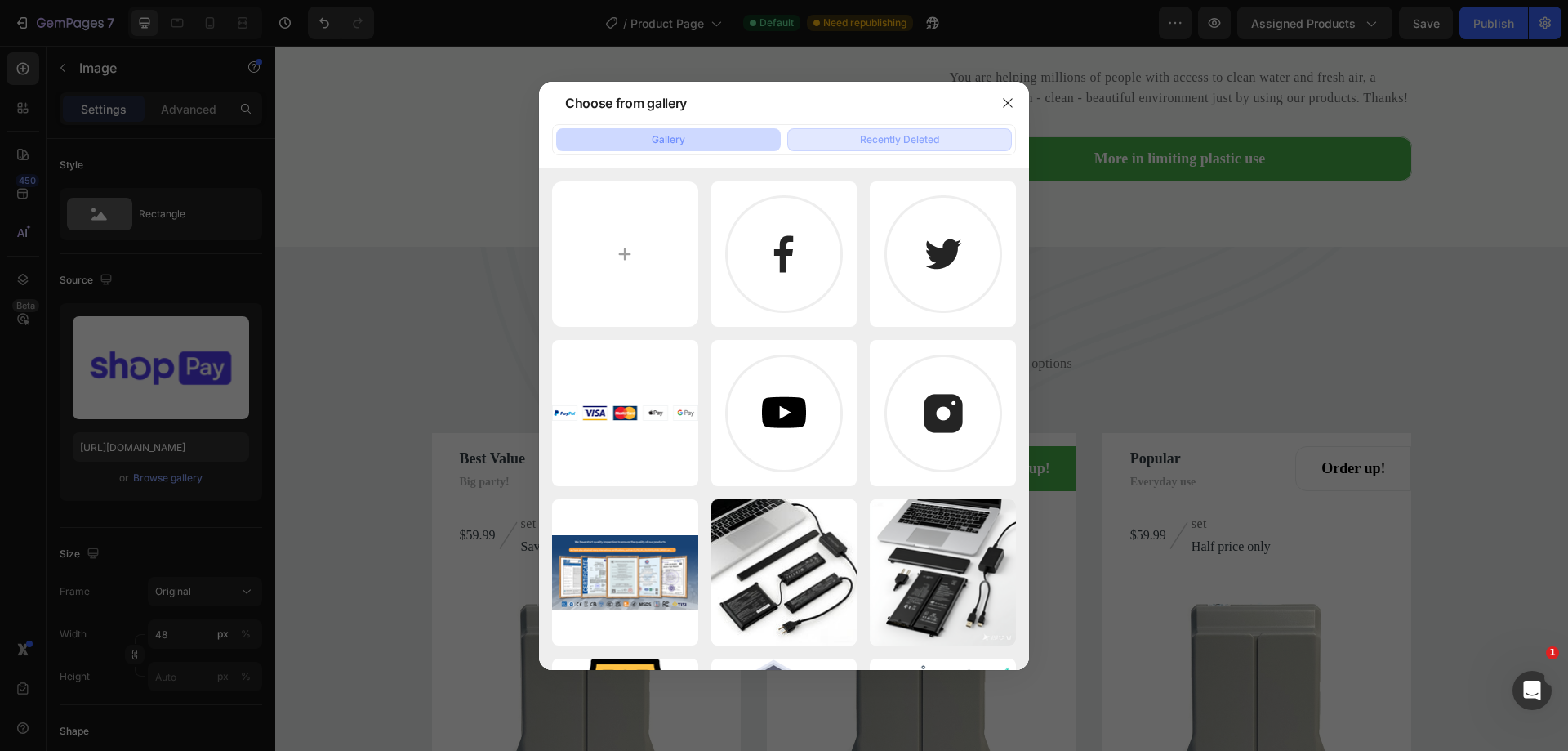
click at [937, 141] on div "Recently Deleted" at bounding box center [899, 140] width 79 height 15
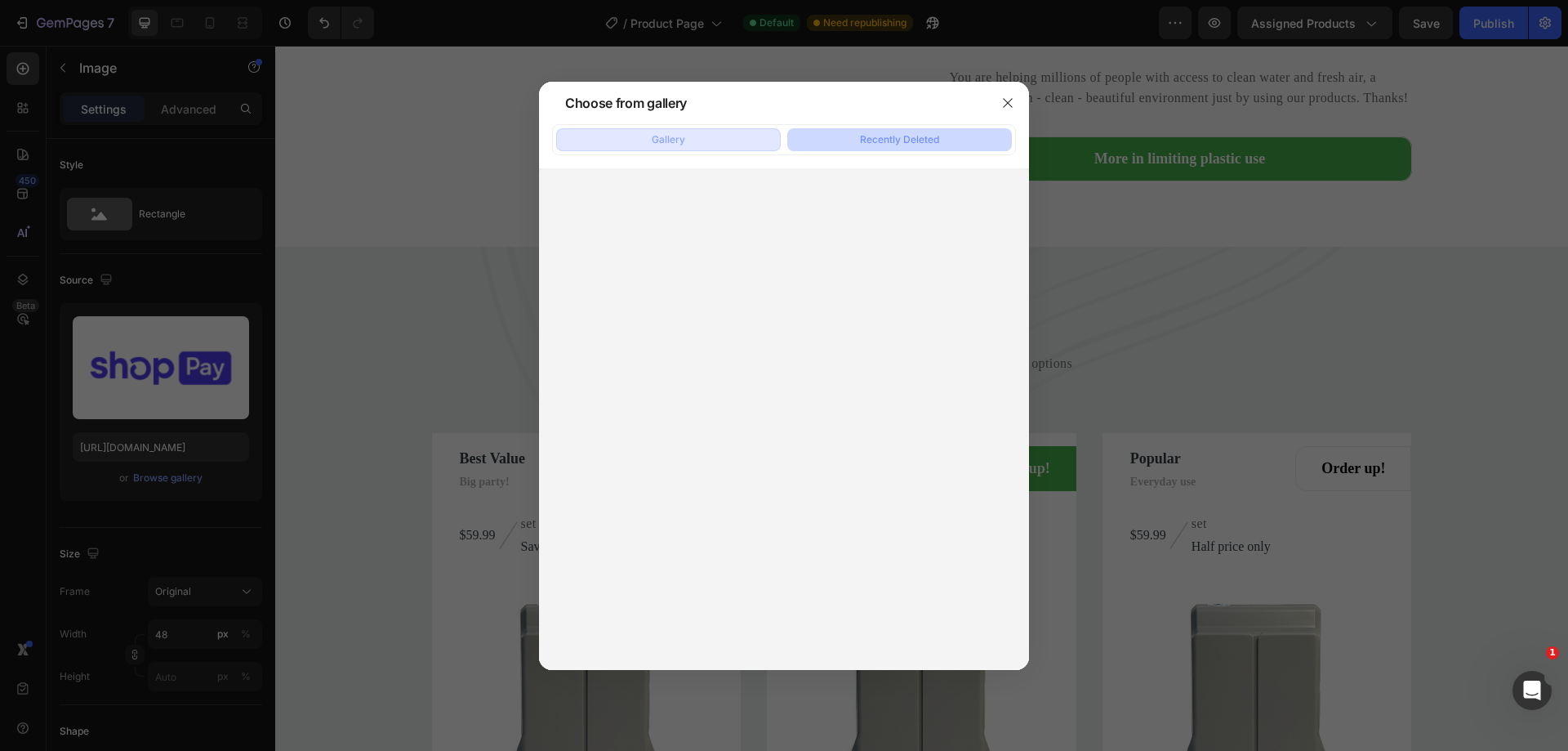
click at [682, 137] on div "Gallery" at bounding box center [669, 140] width 33 height 15
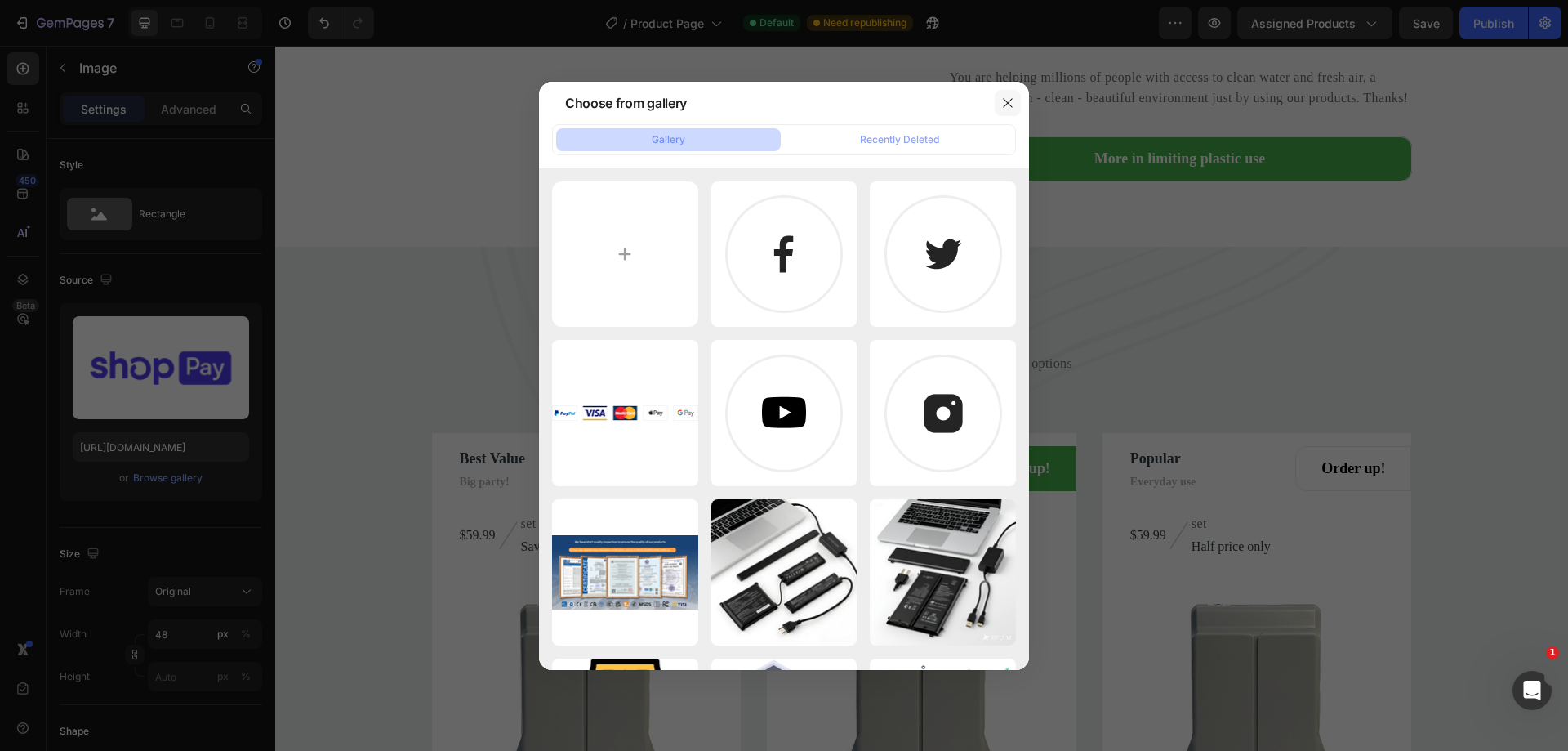
click at [1007, 99] on icon "button" at bounding box center [1007, 103] width 13 height 13
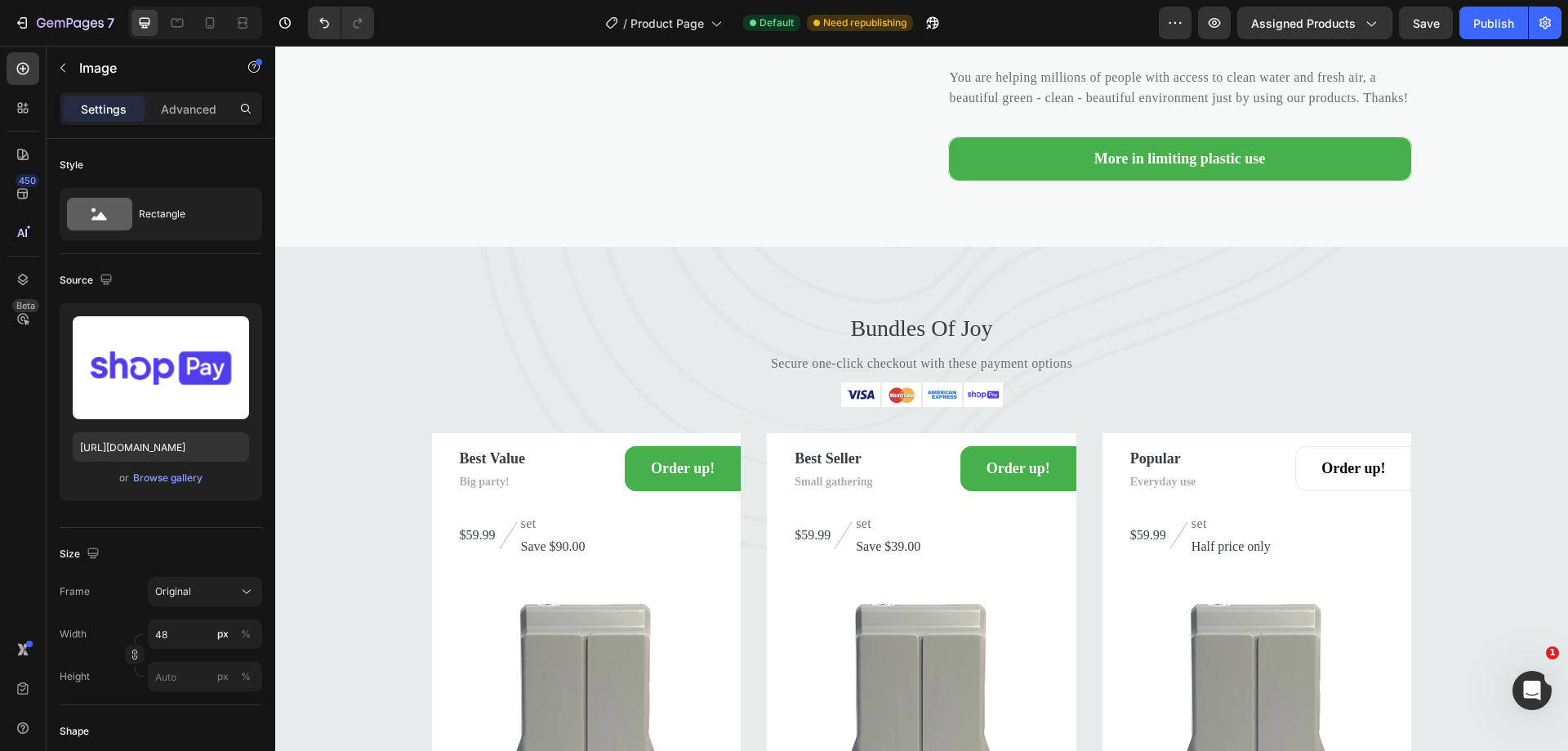
click at [968, 407] on img at bounding box center [983, 394] width 39 height 24
click at [975, 407] on img at bounding box center [983, 394] width 39 height 24
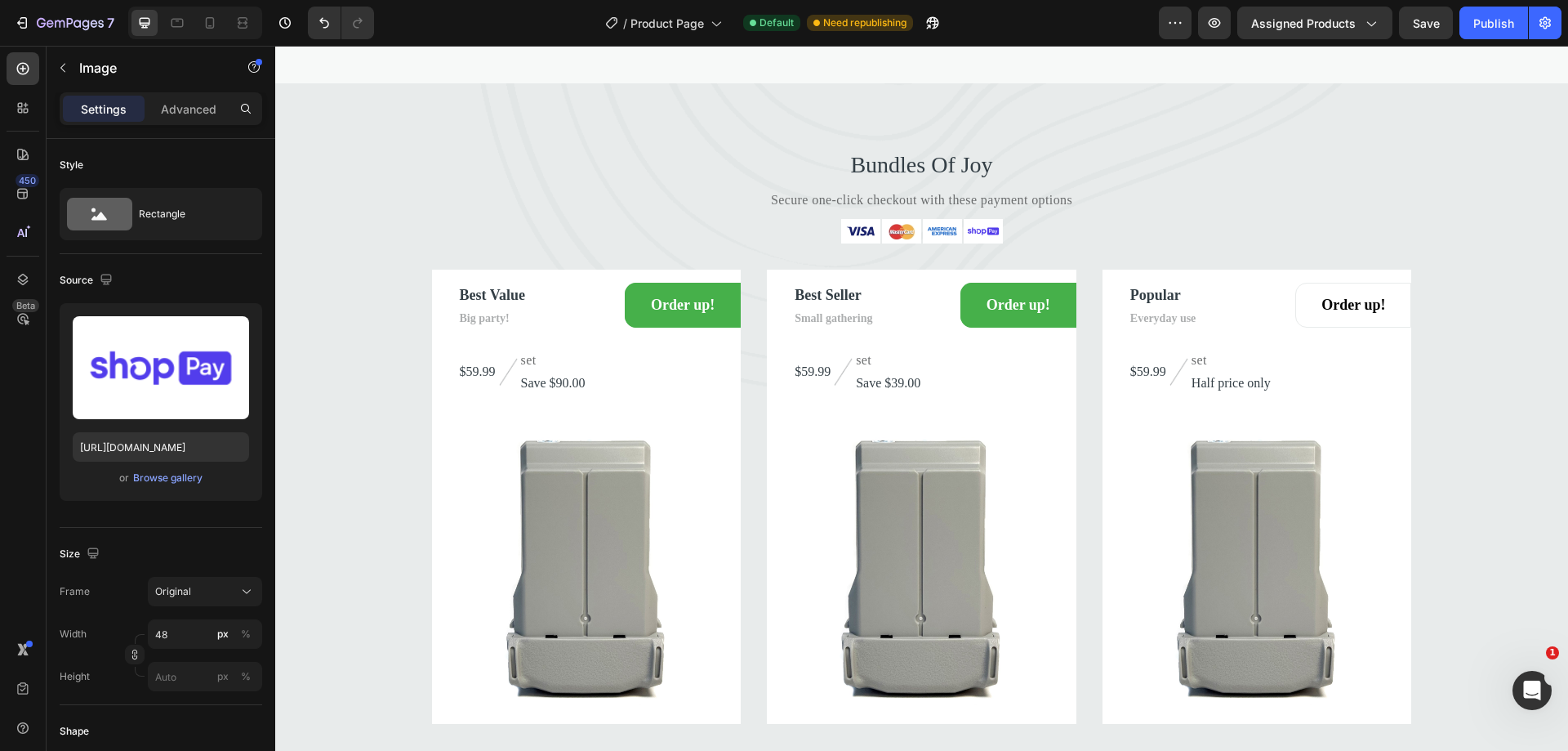
click at [972, 244] on img at bounding box center [983, 231] width 39 height 24
click at [926, 180] on p "Bundles Of Joy" at bounding box center [921, 165] width 1289 height 29
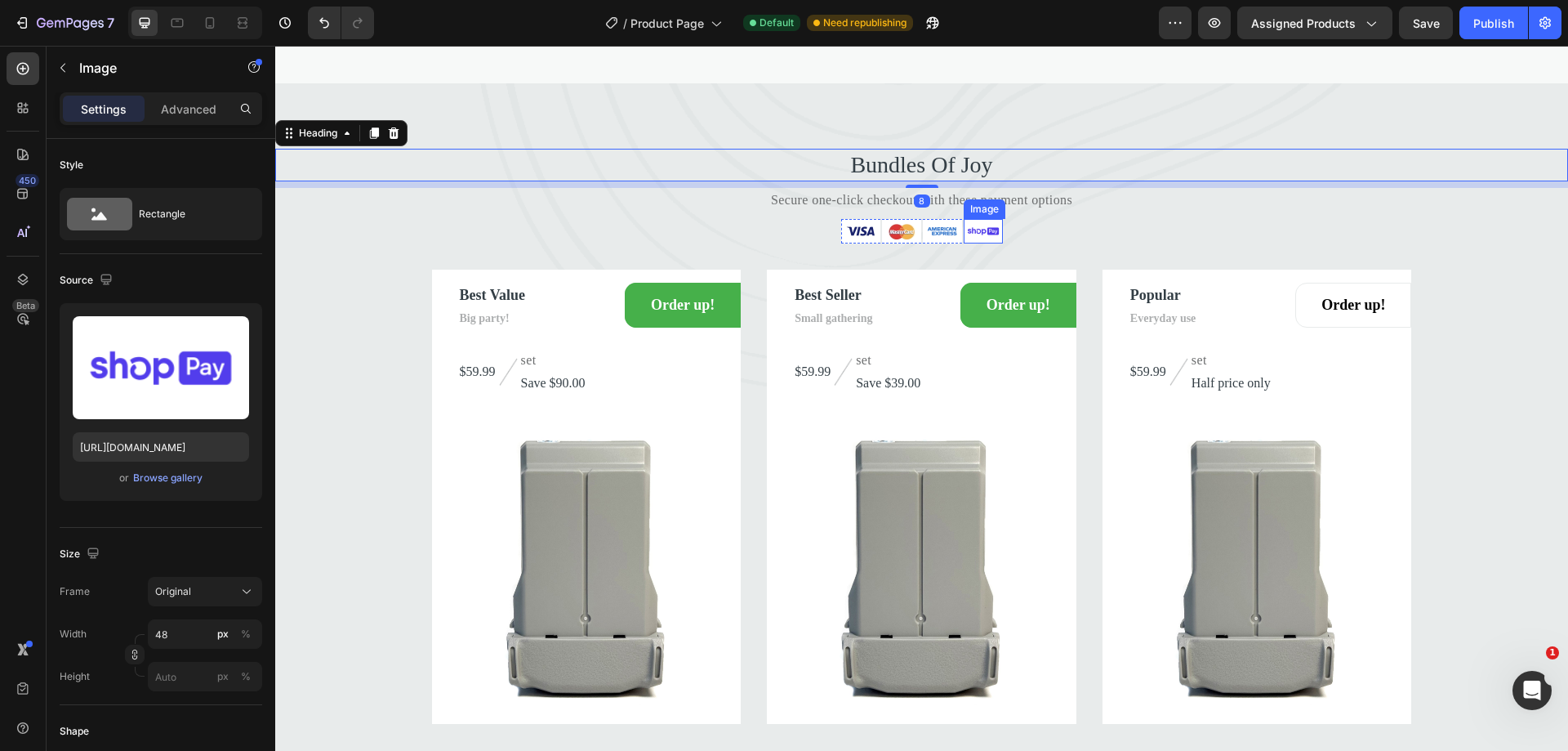
click at [976, 244] on img at bounding box center [983, 231] width 39 height 24
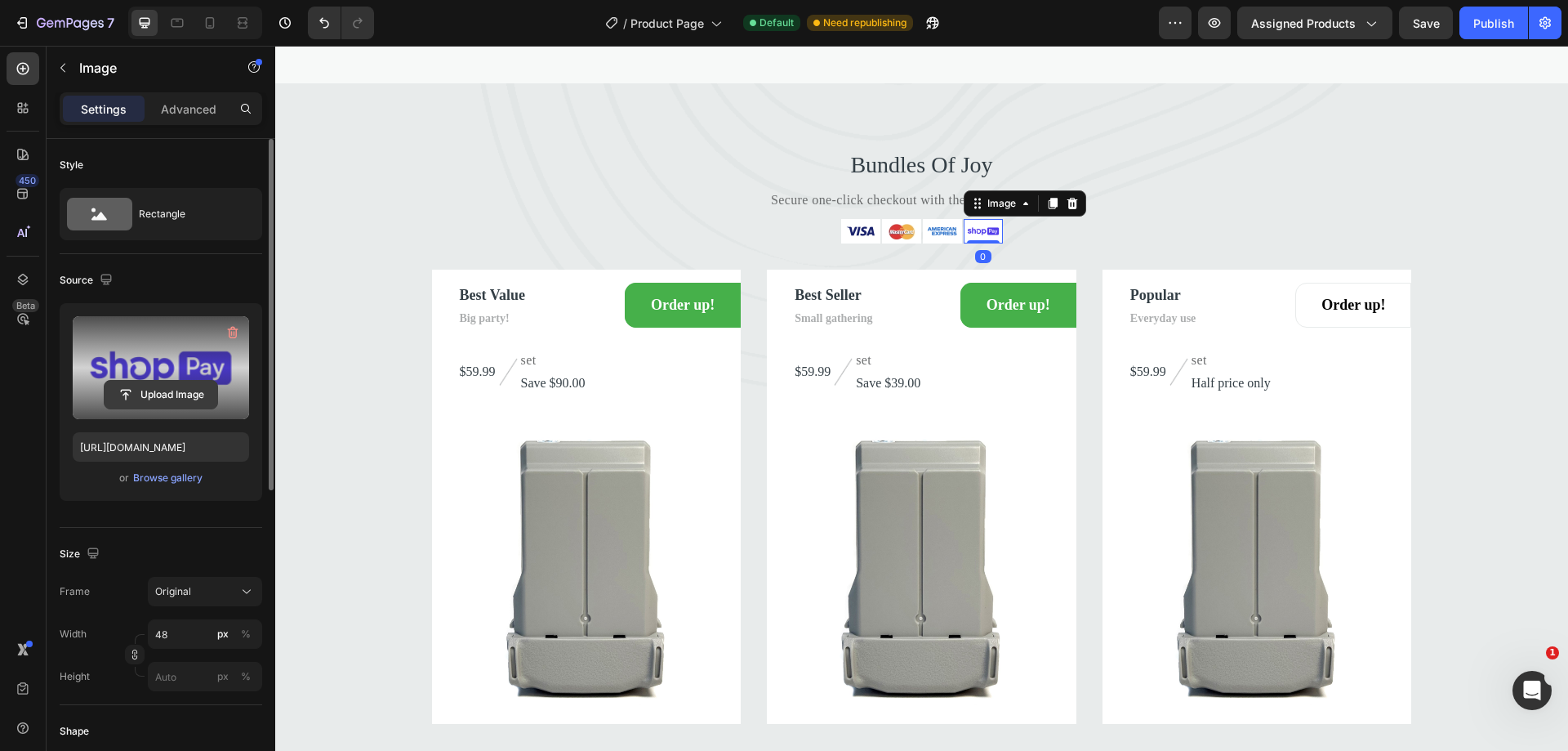
click at [168, 381] on input "file" at bounding box center [161, 394] width 113 height 28
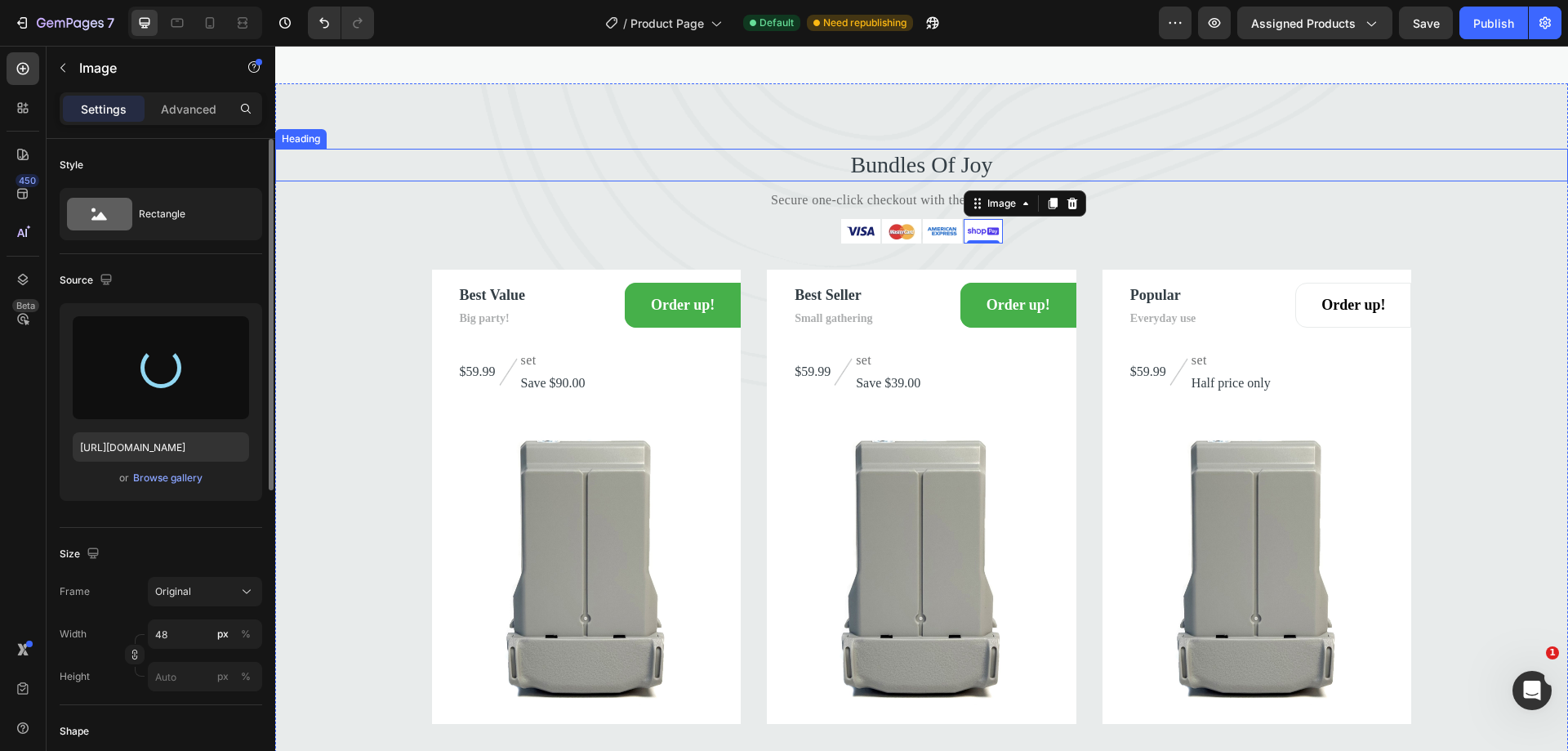
type input "https://cdn.shopify.com/s/files/1/0729/8957/3220/files/gempages_580564851303121…"
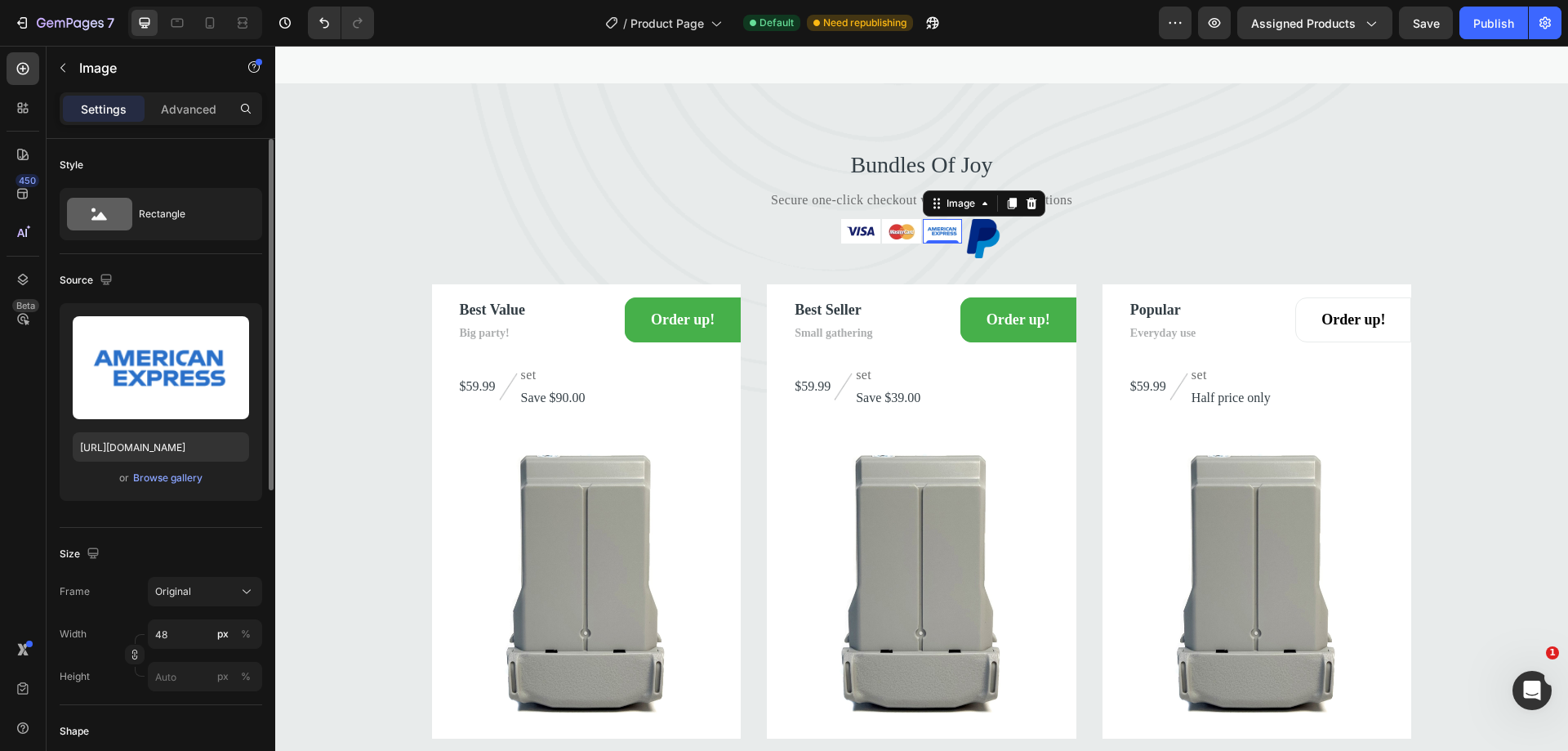
click at [930, 244] on img at bounding box center [942, 231] width 39 height 24
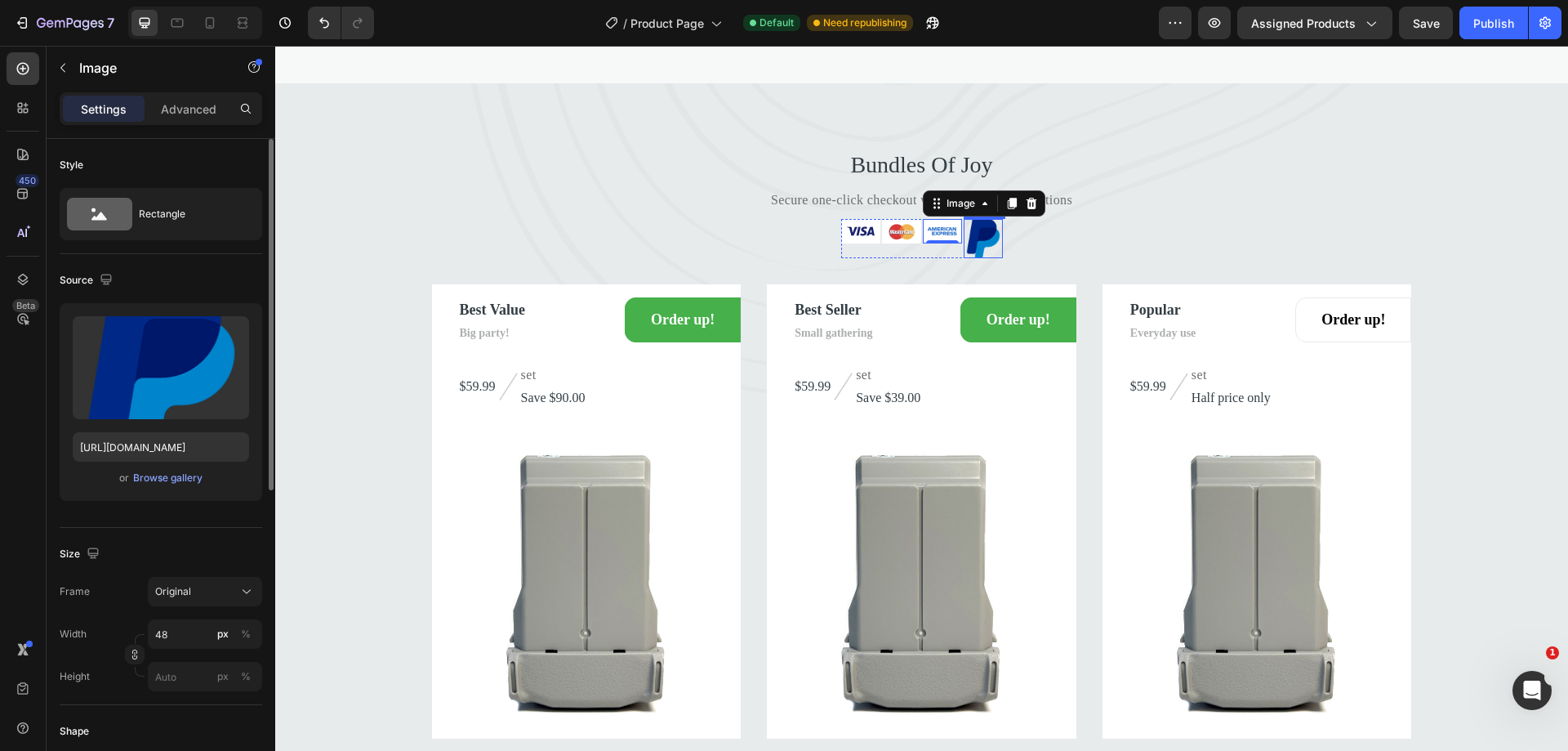
click at [972, 258] on img at bounding box center [983, 239] width 39 height 39
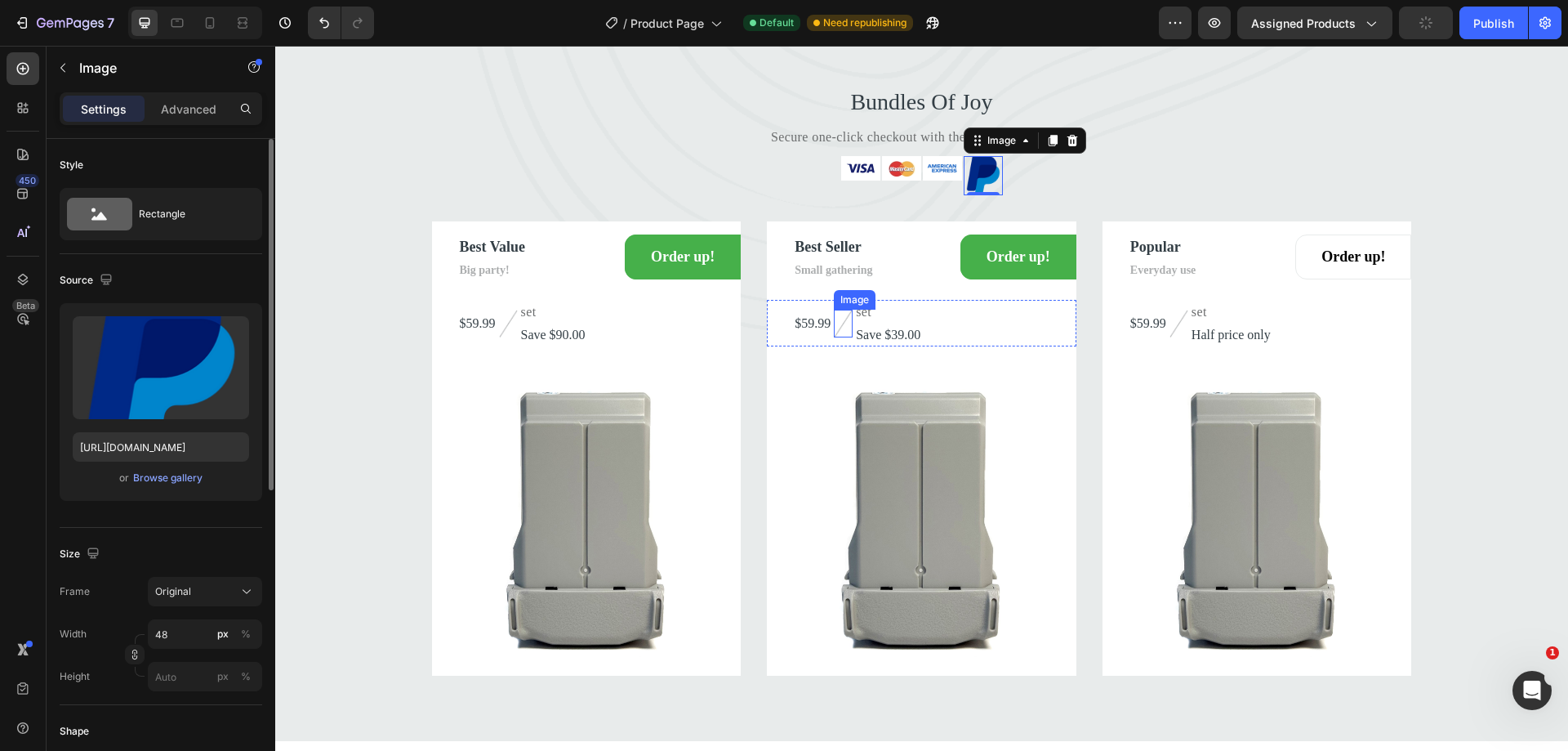
scroll to position [3120, 0]
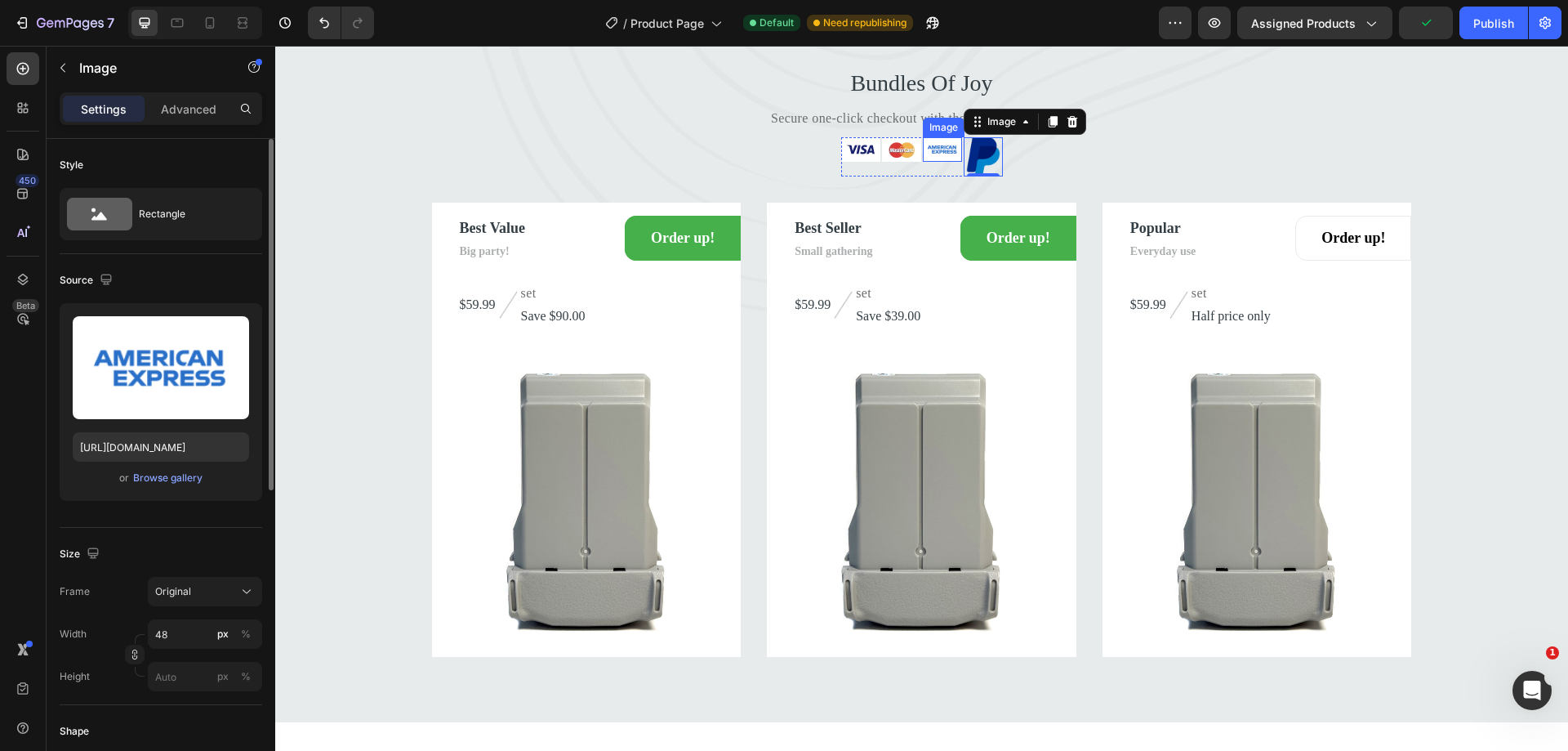
click at [938, 162] on img at bounding box center [942, 149] width 39 height 24
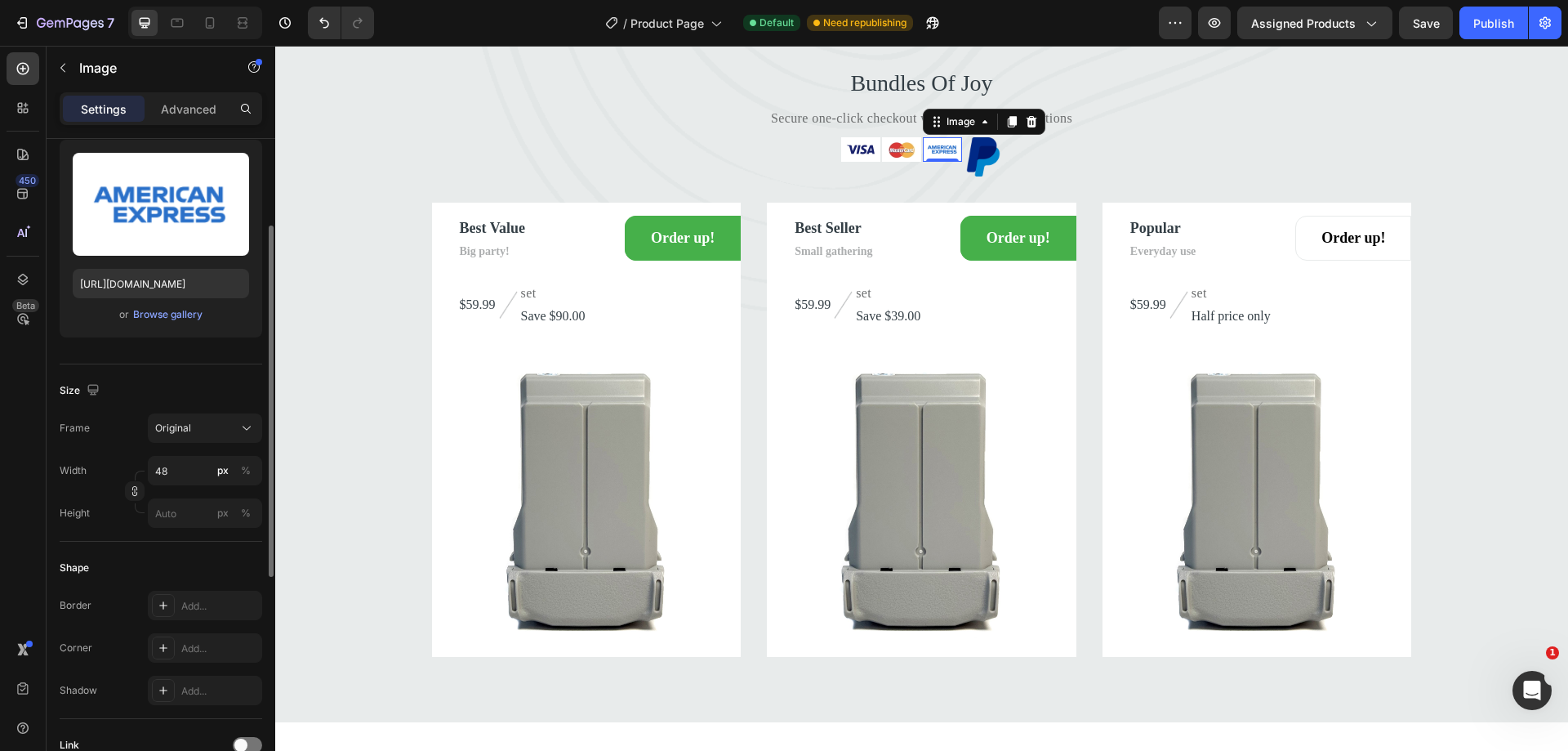
scroll to position [0, 0]
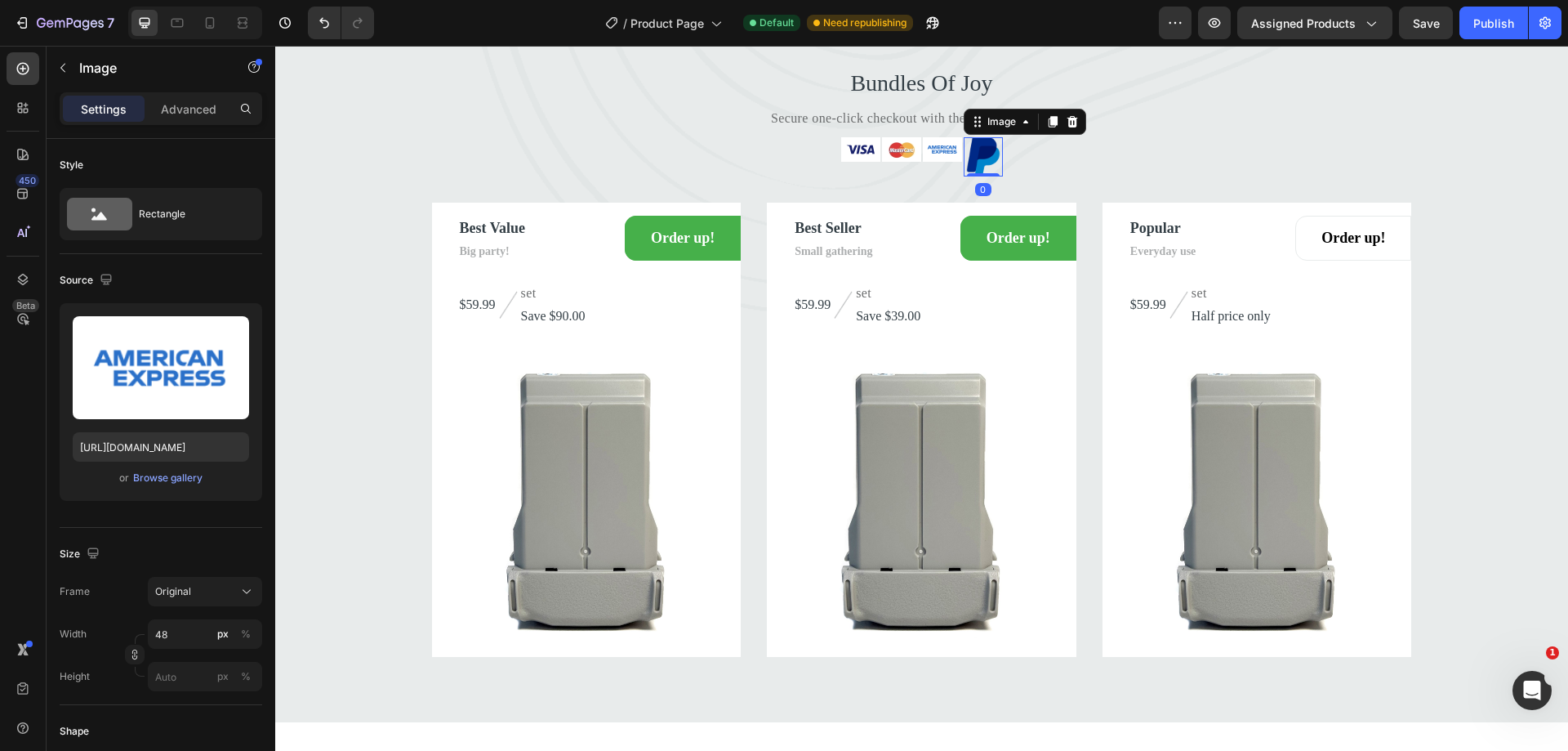
click at [974, 177] on img at bounding box center [983, 157] width 39 height 39
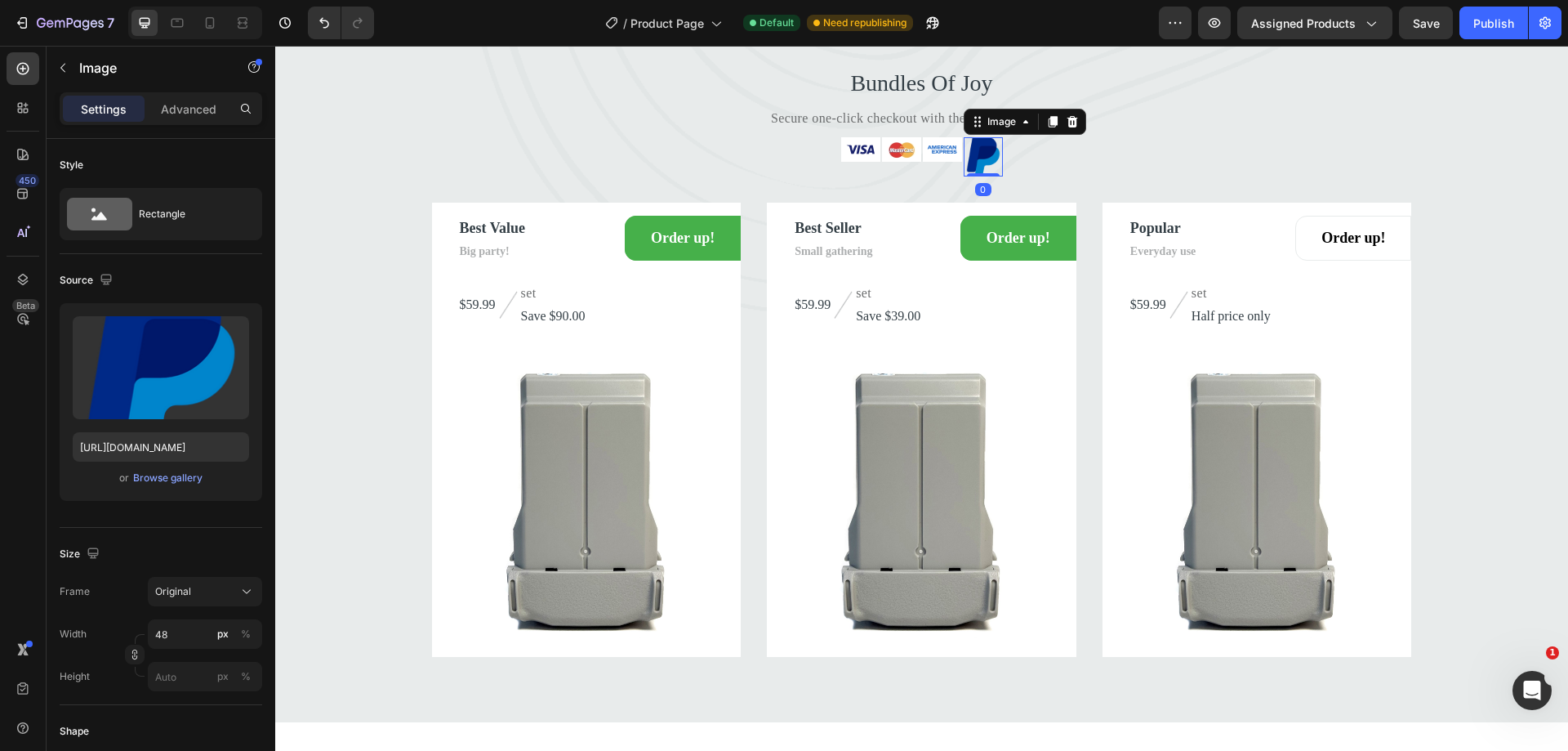
drag, startPoint x: 973, startPoint y: 301, endPoint x: 970, endPoint y: 280, distance: 21.2
click at [970, 177] on div "Image 0" at bounding box center [983, 157] width 39 height 39
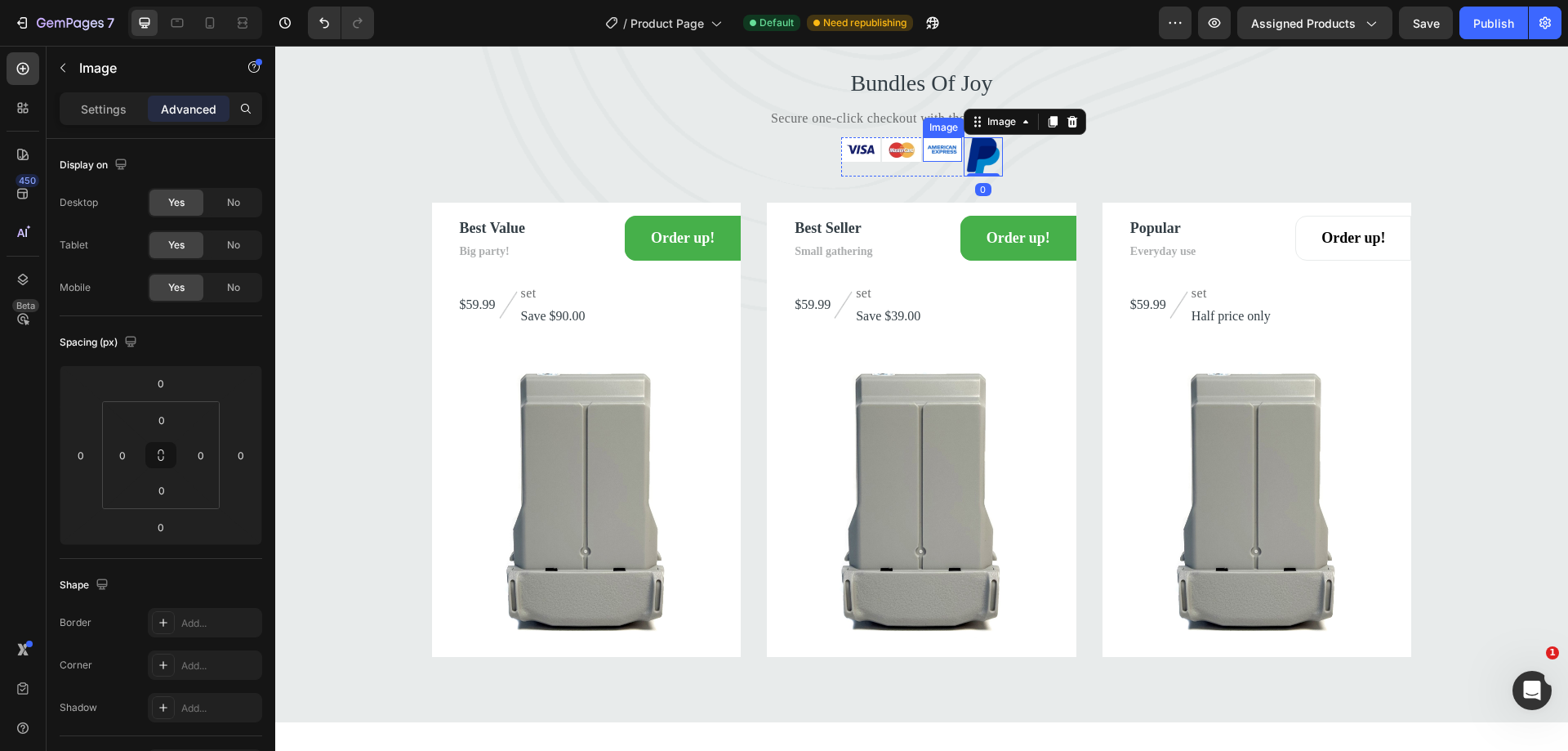
click at [937, 162] on img at bounding box center [942, 149] width 39 height 24
click at [889, 162] on img at bounding box center [901, 149] width 39 height 24
click at [930, 162] on img at bounding box center [942, 149] width 39 height 24
click at [118, 109] on p "Settings" at bounding box center [104, 109] width 46 height 17
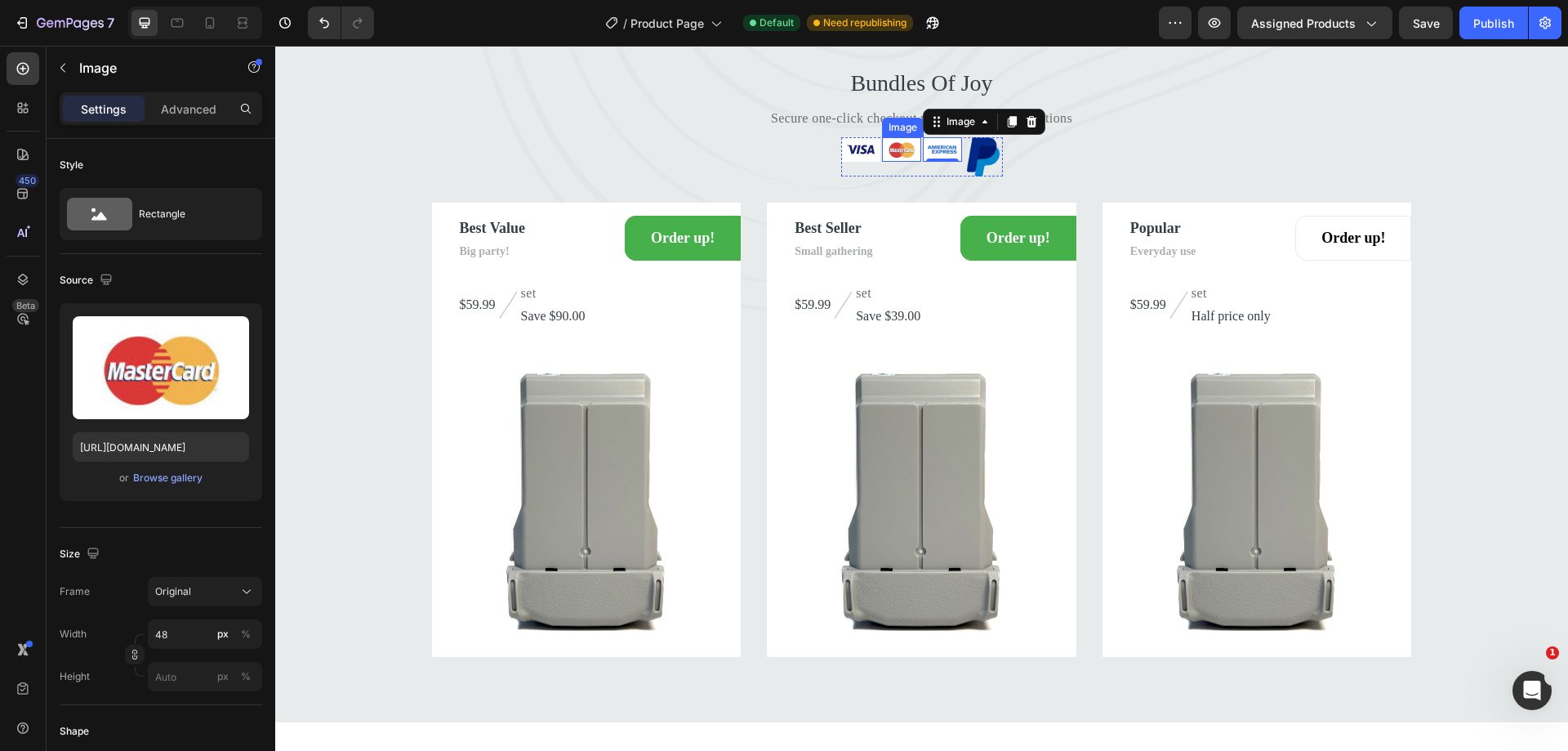
click at [898, 162] on img at bounding box center [901, 149] width 39 height 24
click at [925, 162] on img at bounding box center [942, 149] width 39 height 24
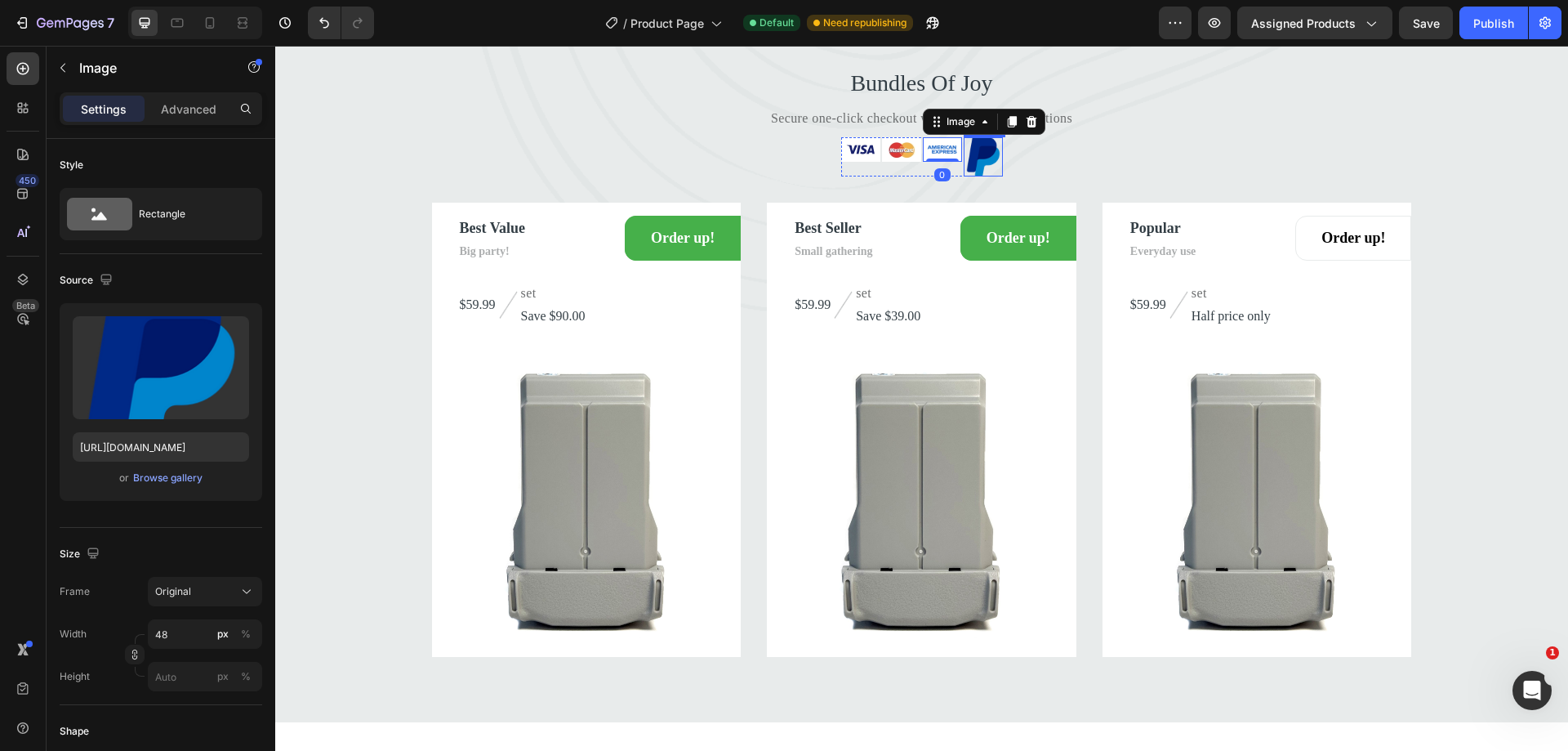
click at [971, 177] on img at bounding box center [983, 157] width 39 height 39
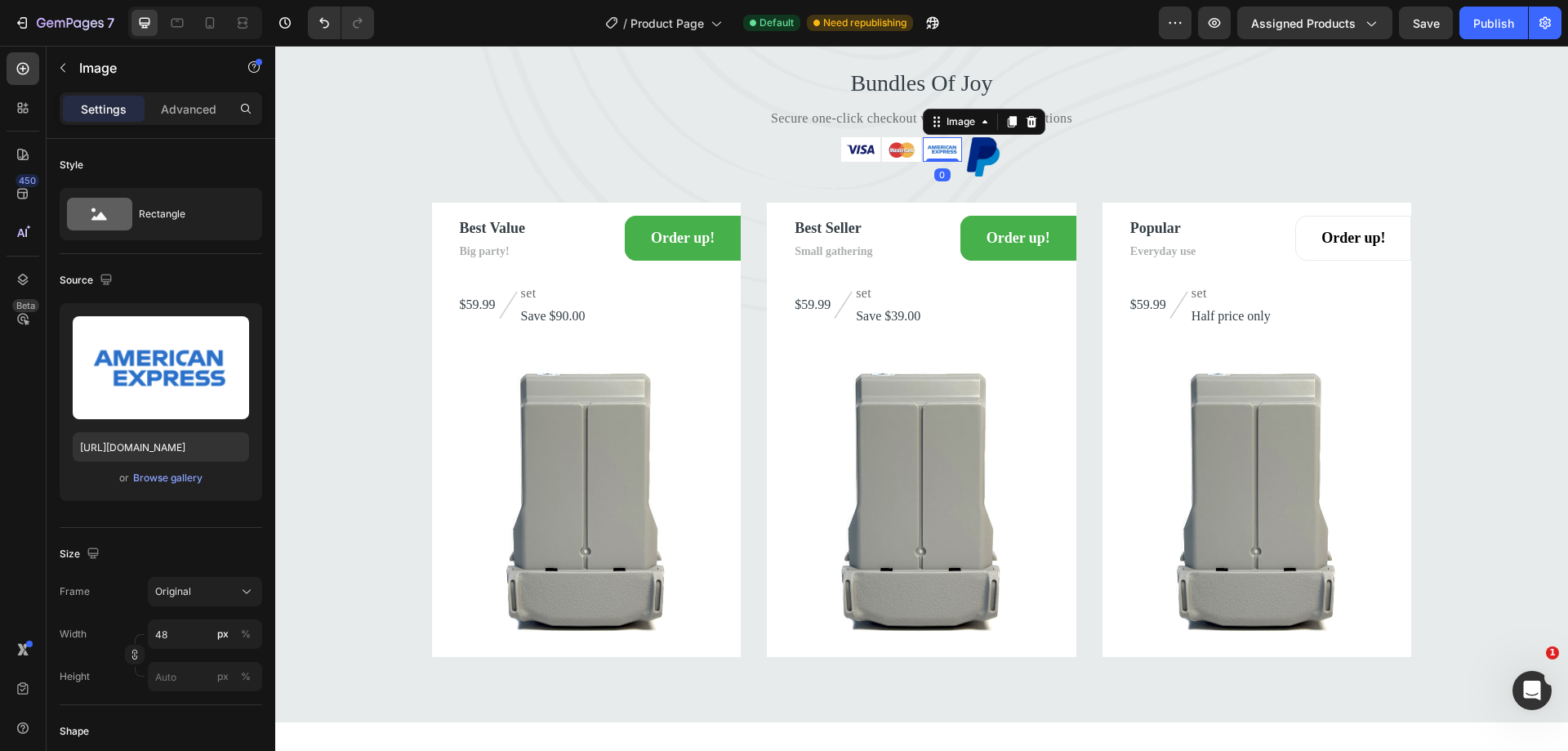
click at [934, 162] on img at bounding box center [942, 149] width 39 height 24
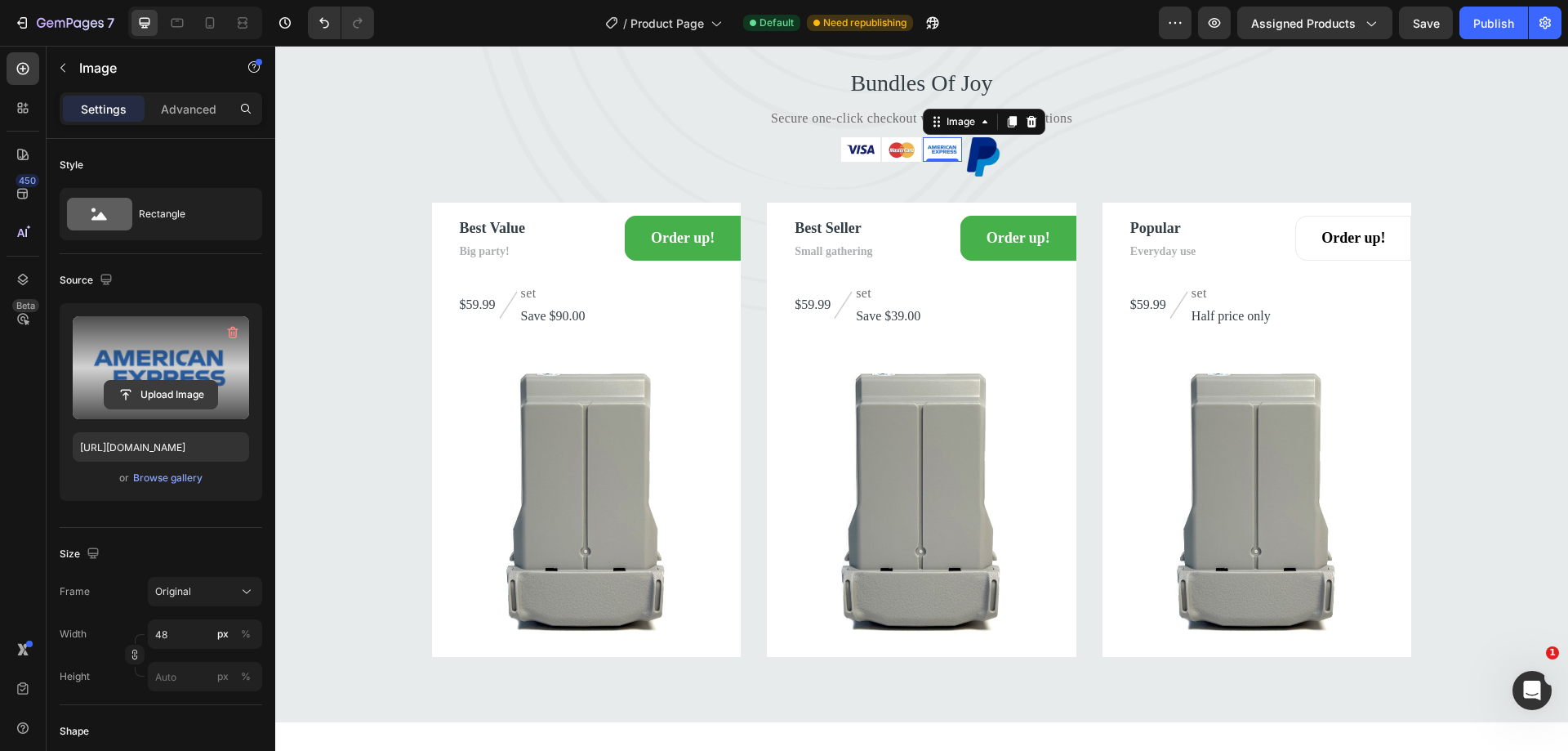
click at [181, 383] on input "file" at bounding box center [161, 394] width 113 height 28
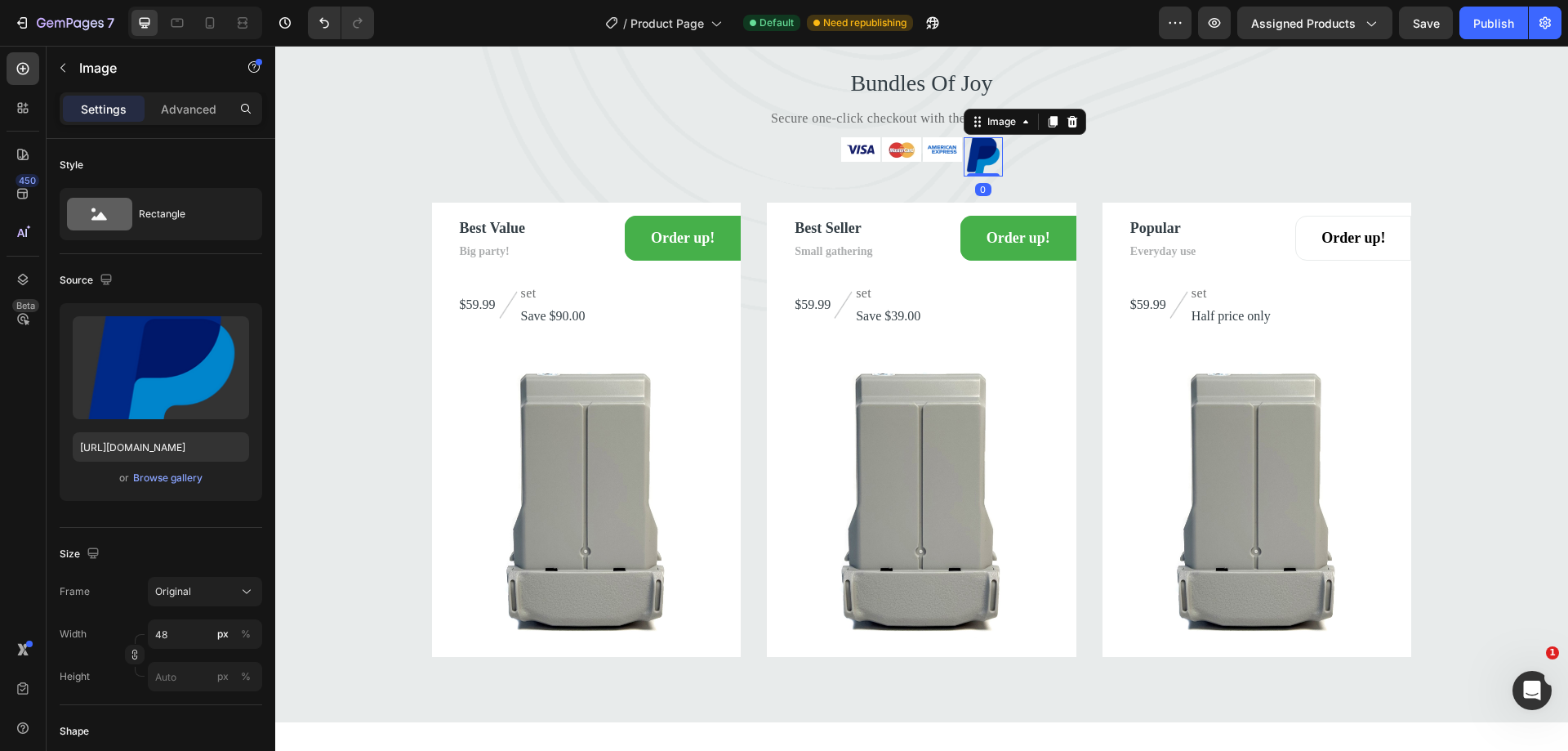
click at [980, 177] on img at bounding box center [983, 157] width 39 height 39
click at [136, 655] on icon "button" at bounding box center [135, 655] width 12 height 12
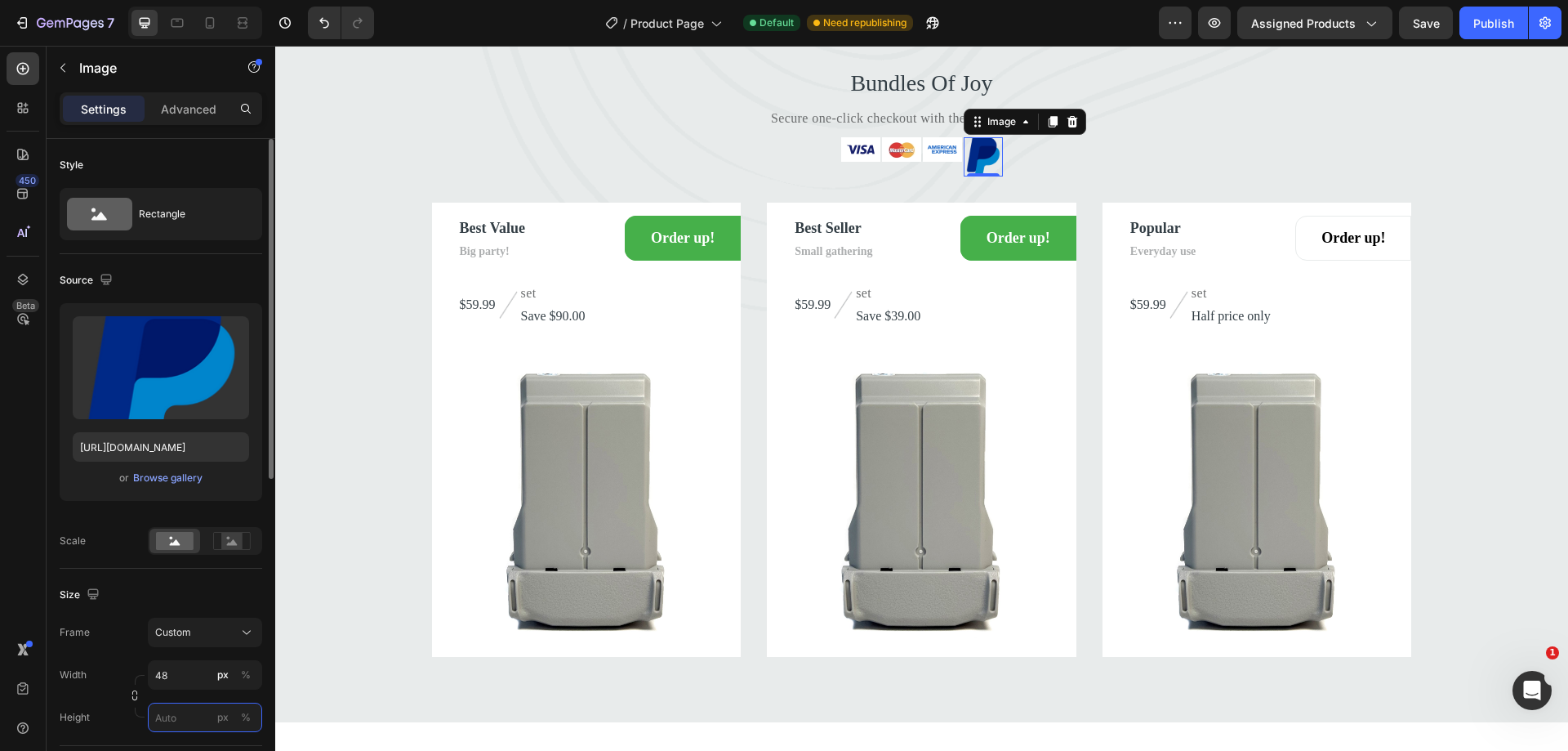
click at [172, 714] on input "px %" at bounding box center [205, 717] width 115 height 29
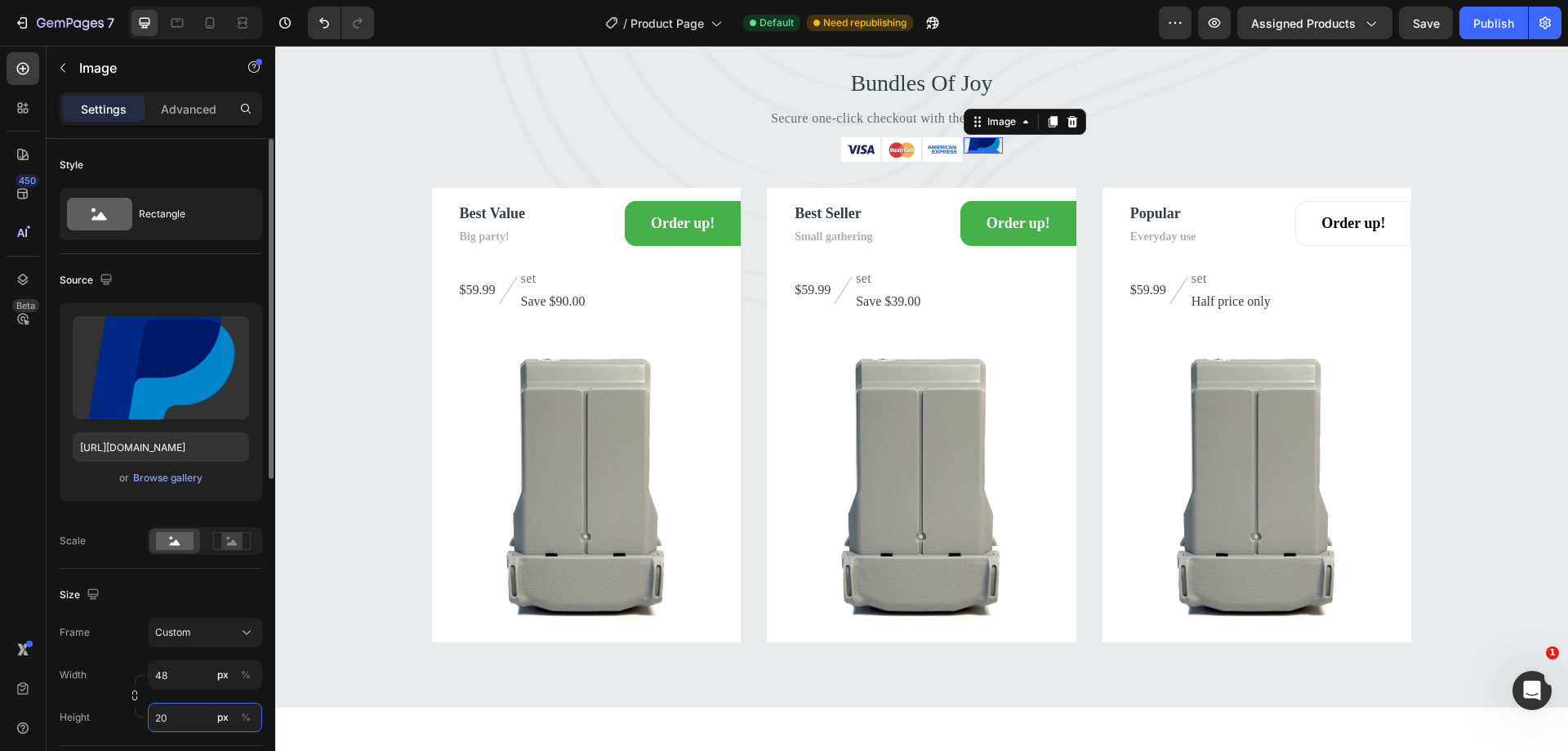
type input "2"
type input "30"
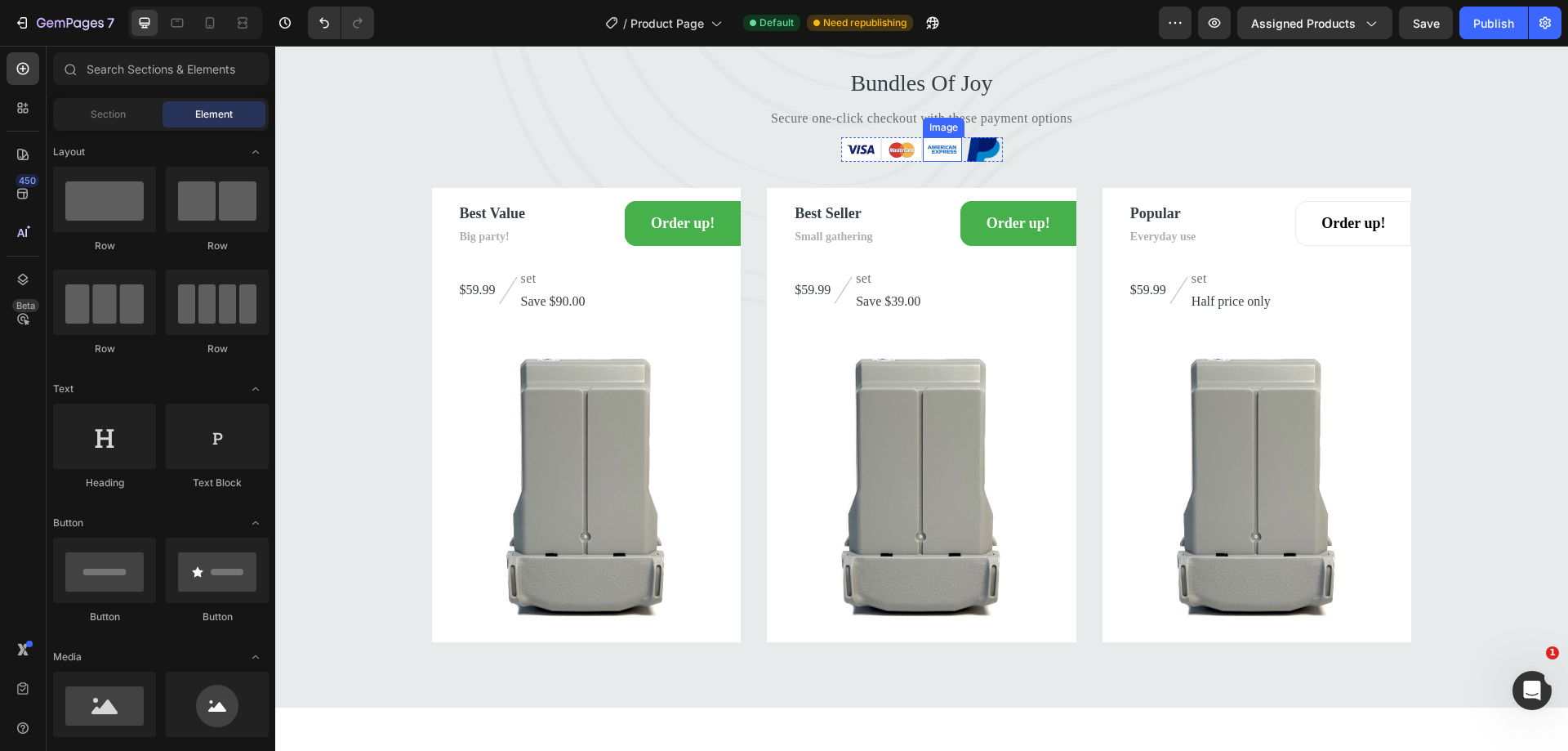
click at [930, 162] on img at bounding box center [942, 149] width 39 height 24
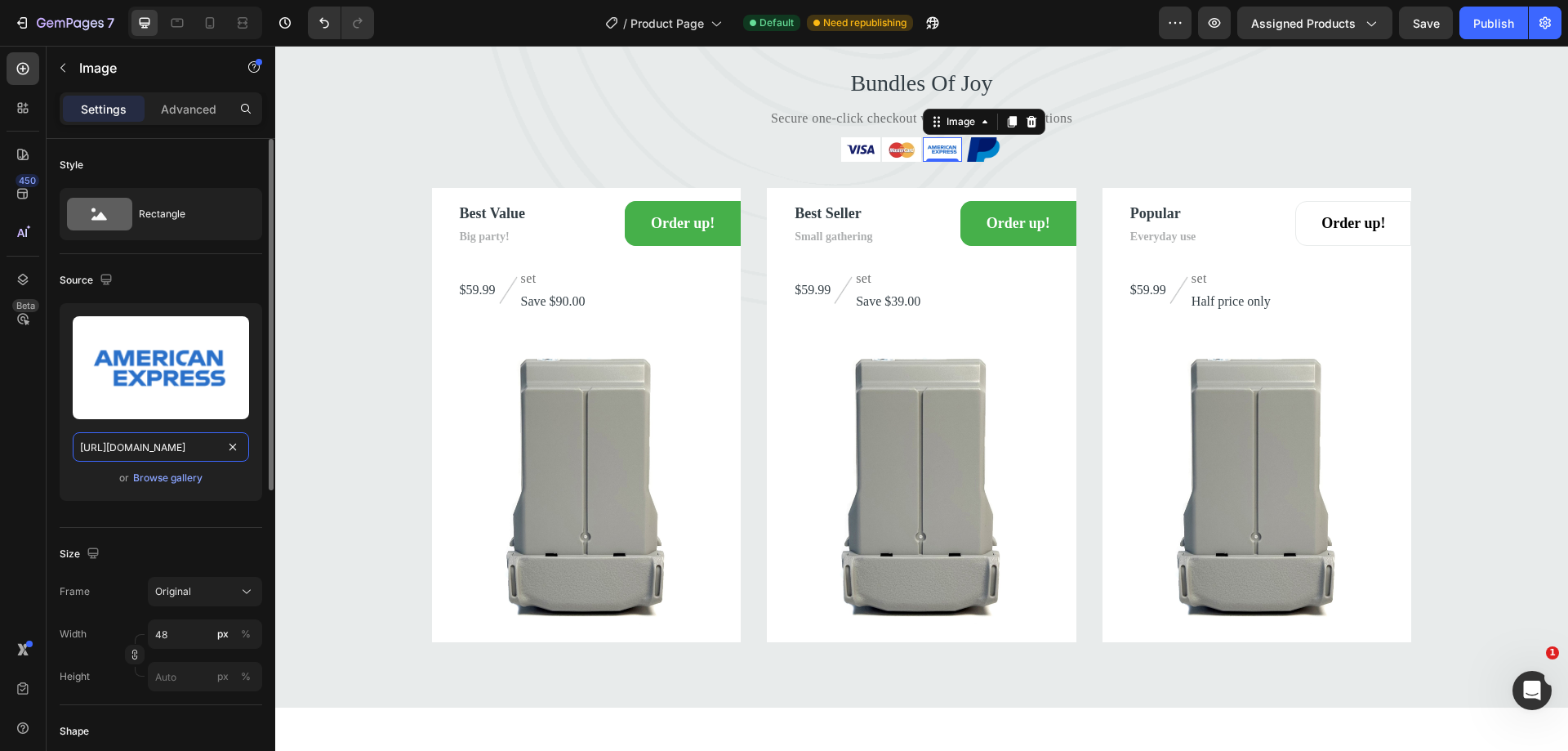
click at [86, 445] on input "https://ucarecdn.com/93b3e1e1-eccb-40df-92da-a700e9e9980e/-/format/auto/-/previ…" at bounding box center [161, 446] width 177 height 29
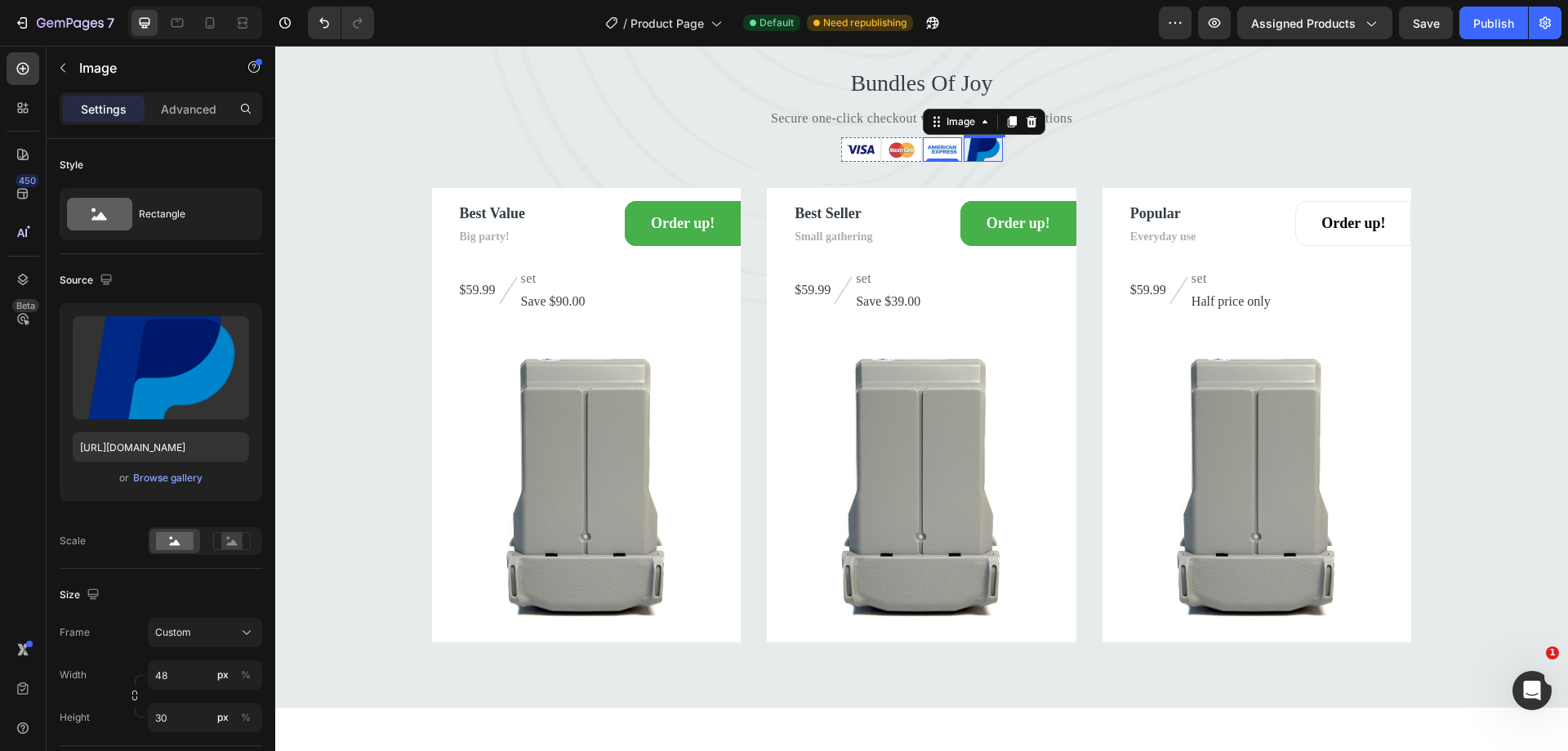
click at [977, 162] on img at bounding box center [983, 149] width 39 height 24
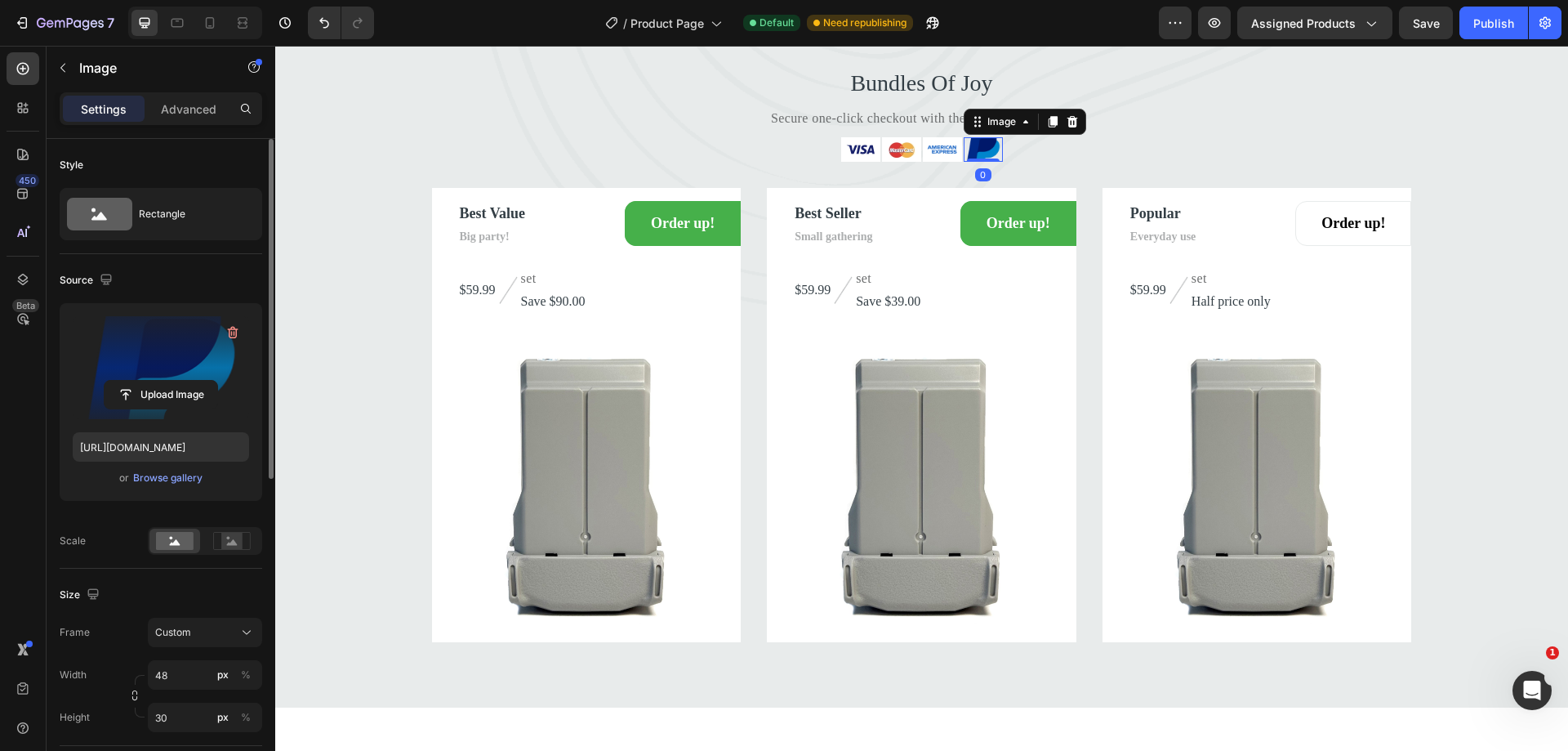
click at [167, 377] on label at bounding box center [161, 368] width 177 height 103
click at [167, 381] on input "file" at bounding box center [161, 394] width 113 height 28
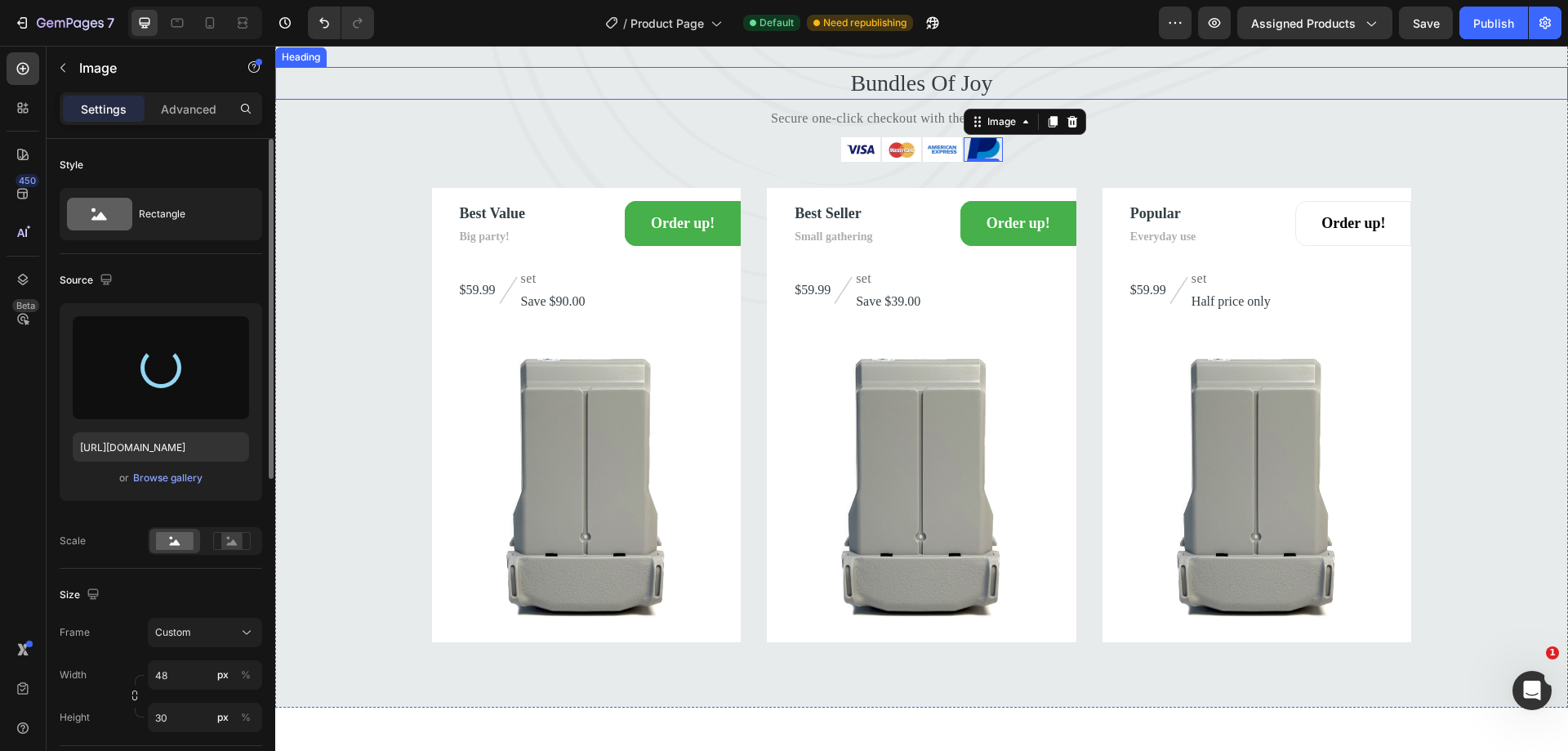
type input "https://cdn.shopify.com/s/files/1/0729/8957/3220/files/gempages_580564851303121…"
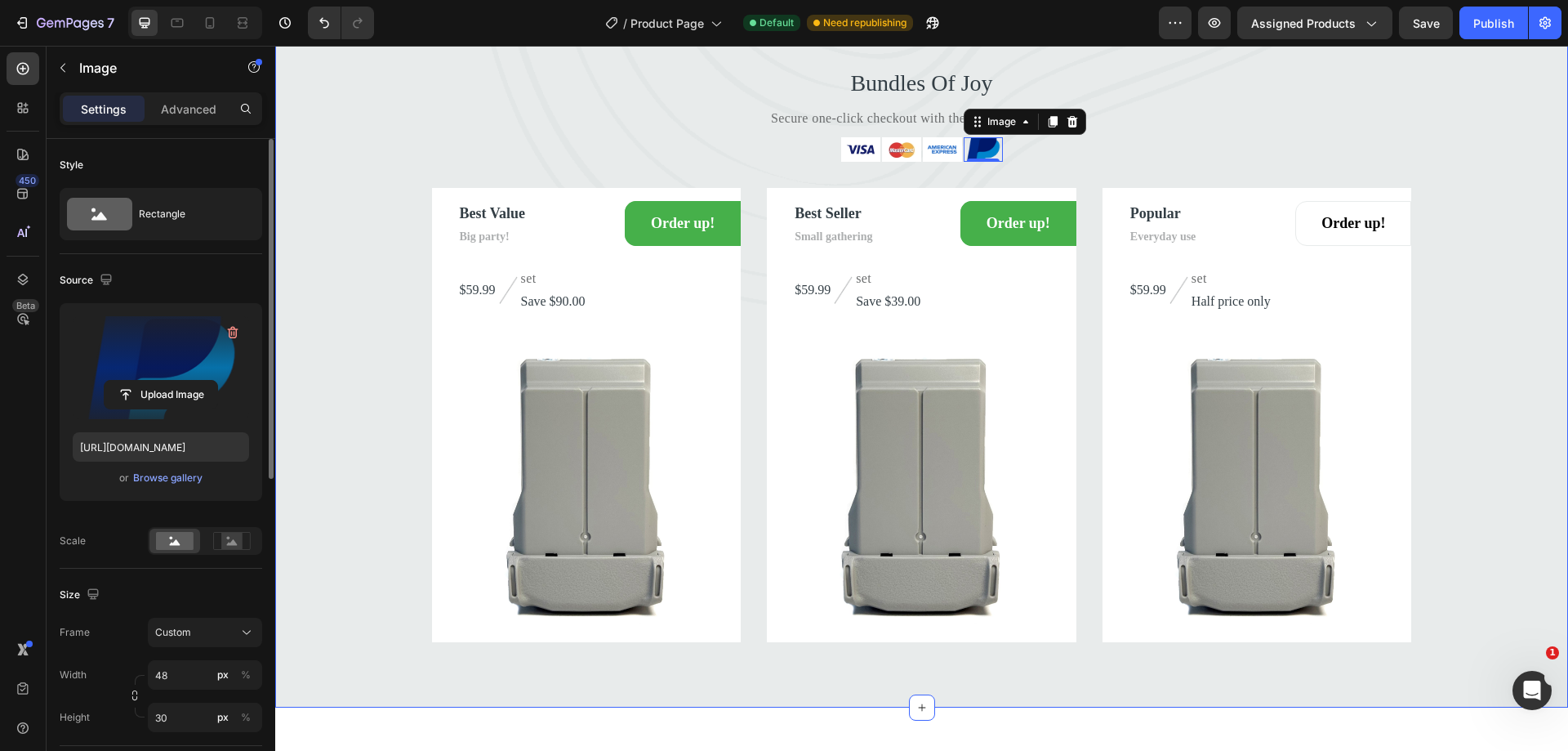
click at [1456, 266] on div "Bundles Of Joy Heading Secure one-click checkout with these payment options Tex…" at bounding box center [921, 354] width 1293 height 575
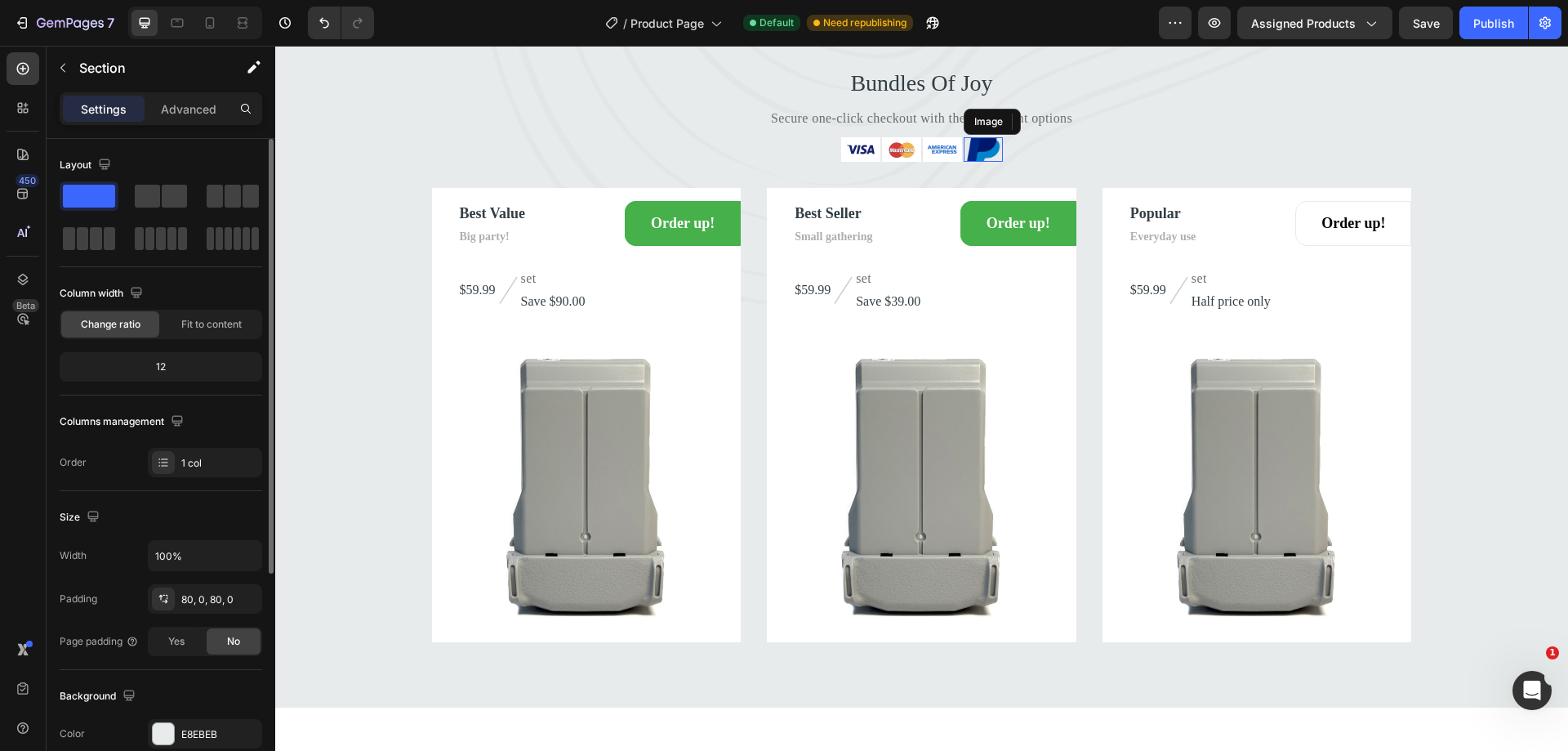
click at [981, 162] on div "Image" at bounding box center [983, 149] width 39 height 24
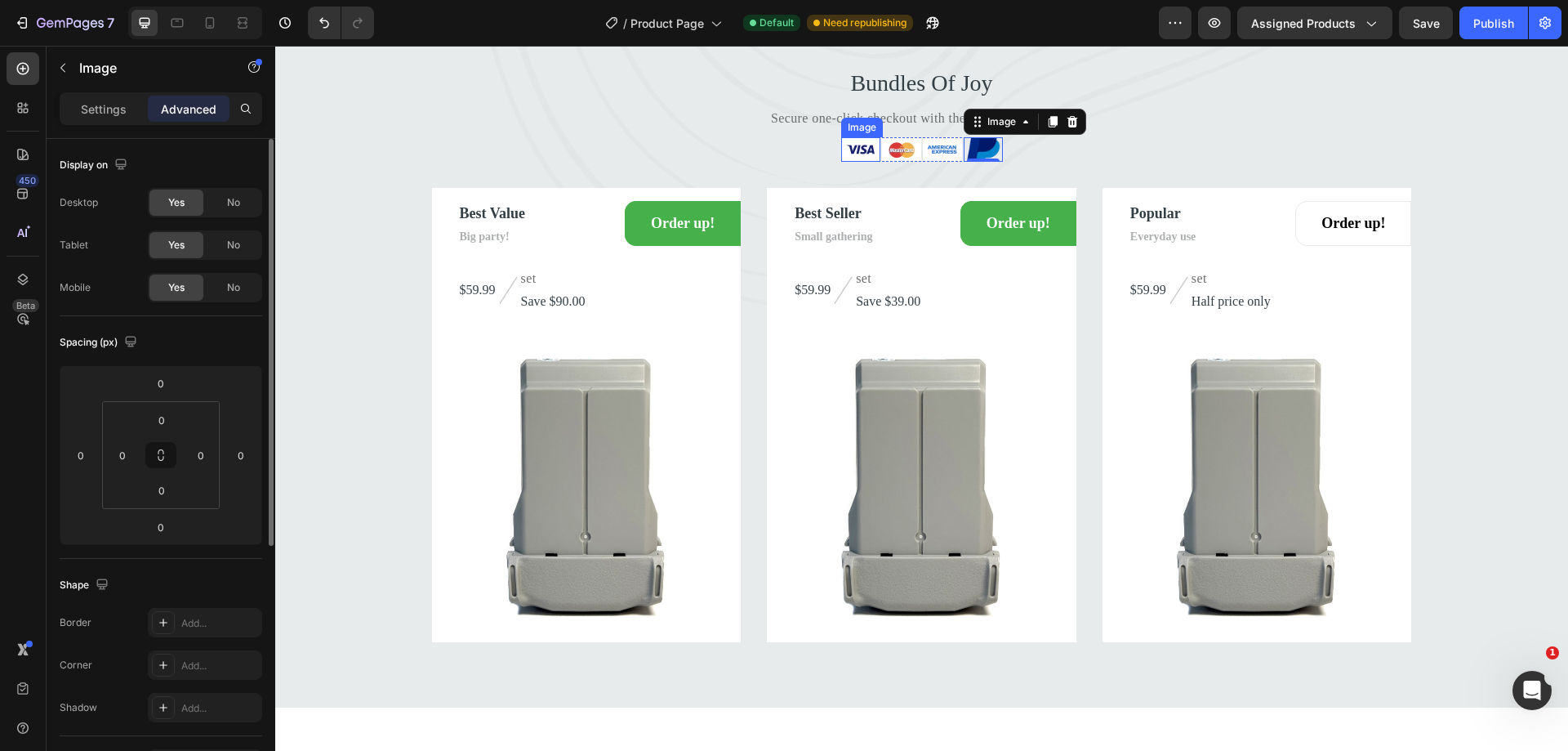
click at [863, 162] on img at bounding box center [860, 149] width 39 height 24
click at [944, 162] on img at bounding box center [942, 149] width 39 height 24
click at [974, 162] on img at bounding box center [983, 149] width 39 height 24
click at [1488, 28] on div "Publish" at bounding box center [1494, 23] width 41 height 17
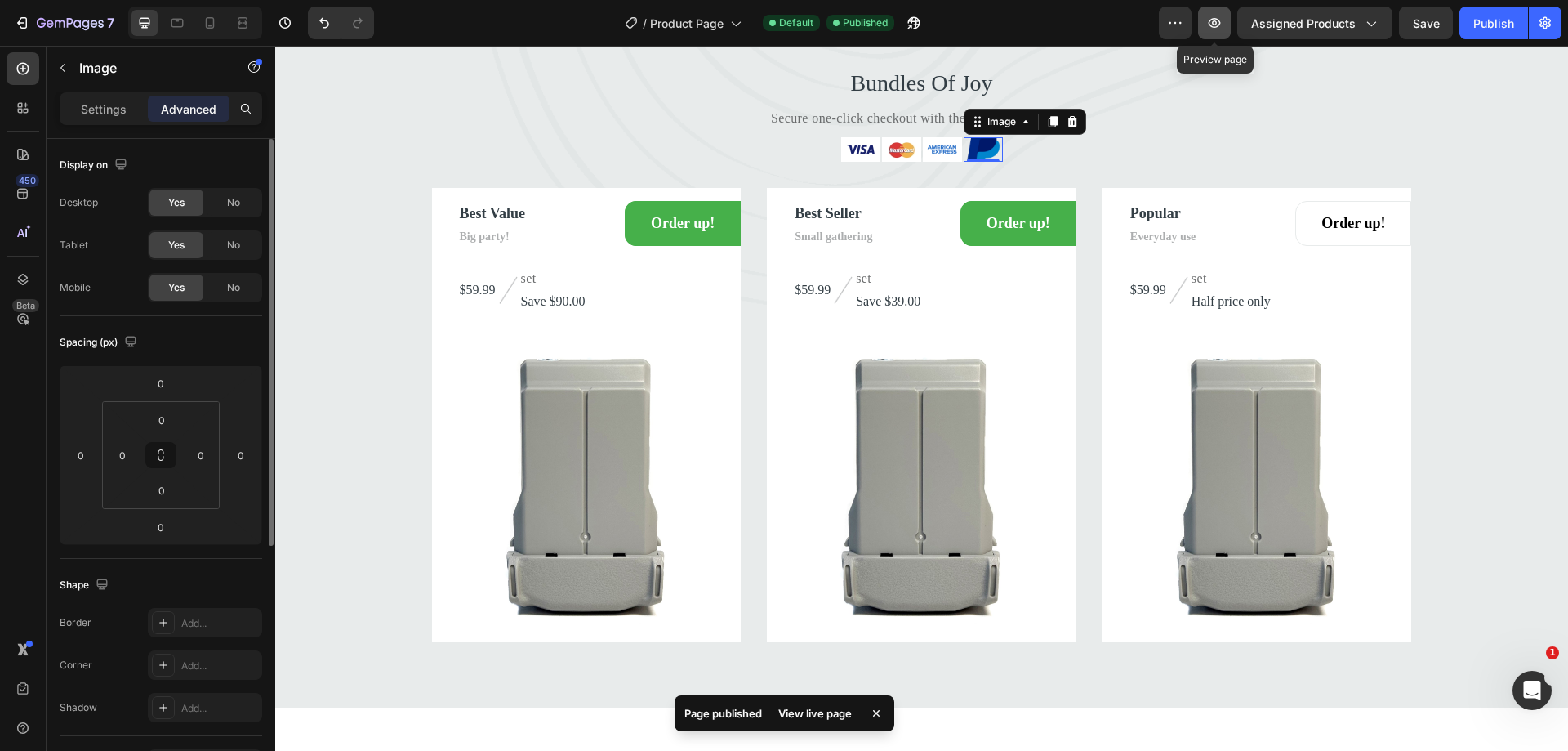
click at [1217, 17] on icon "button" at bounding box center [1214, 23] width 17 height 17
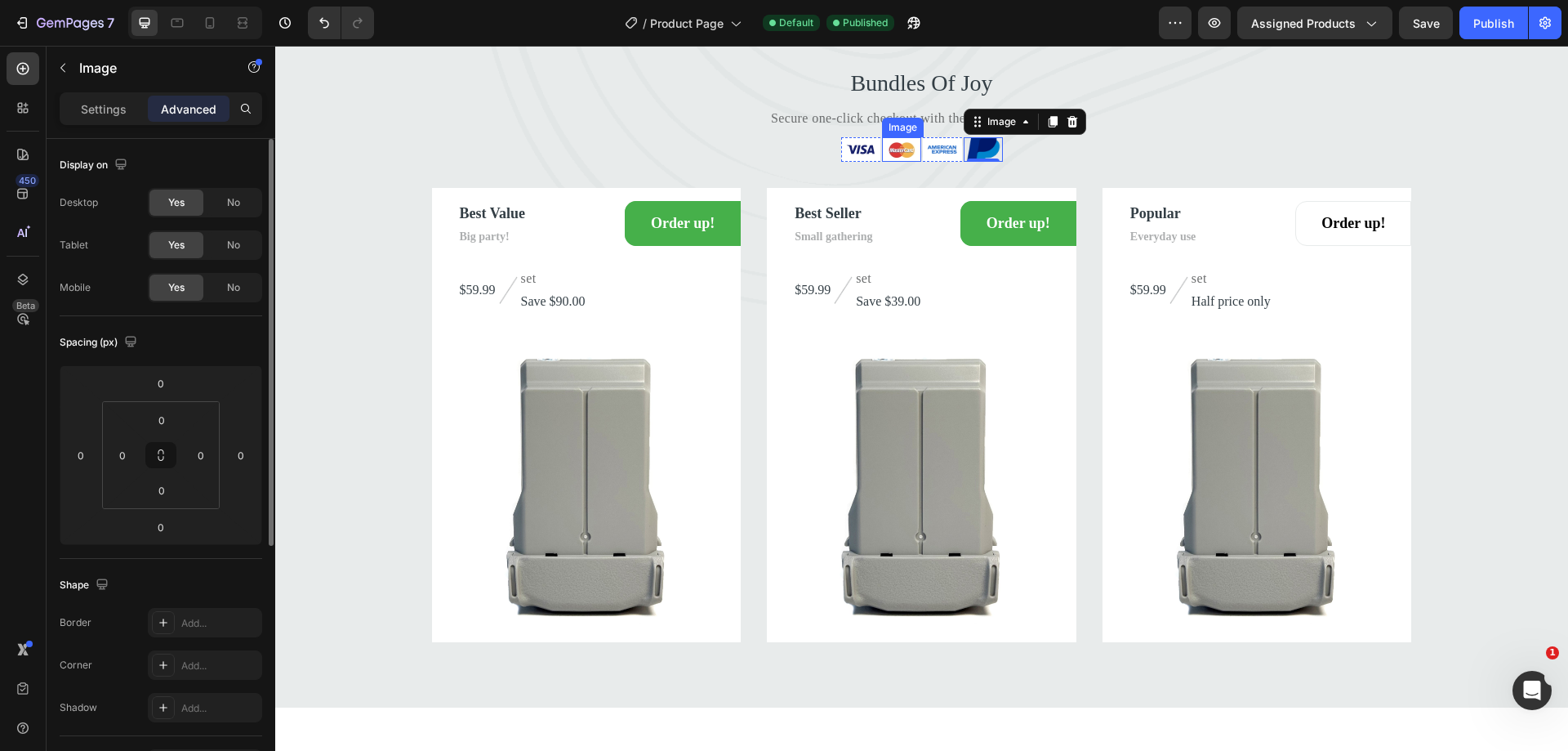
click at [892, 162] on img at bounding box center [901, 149] width 39 height 24
click at [66, 69] on icon "button" at bounding box center [63, 68] width 13 height 13
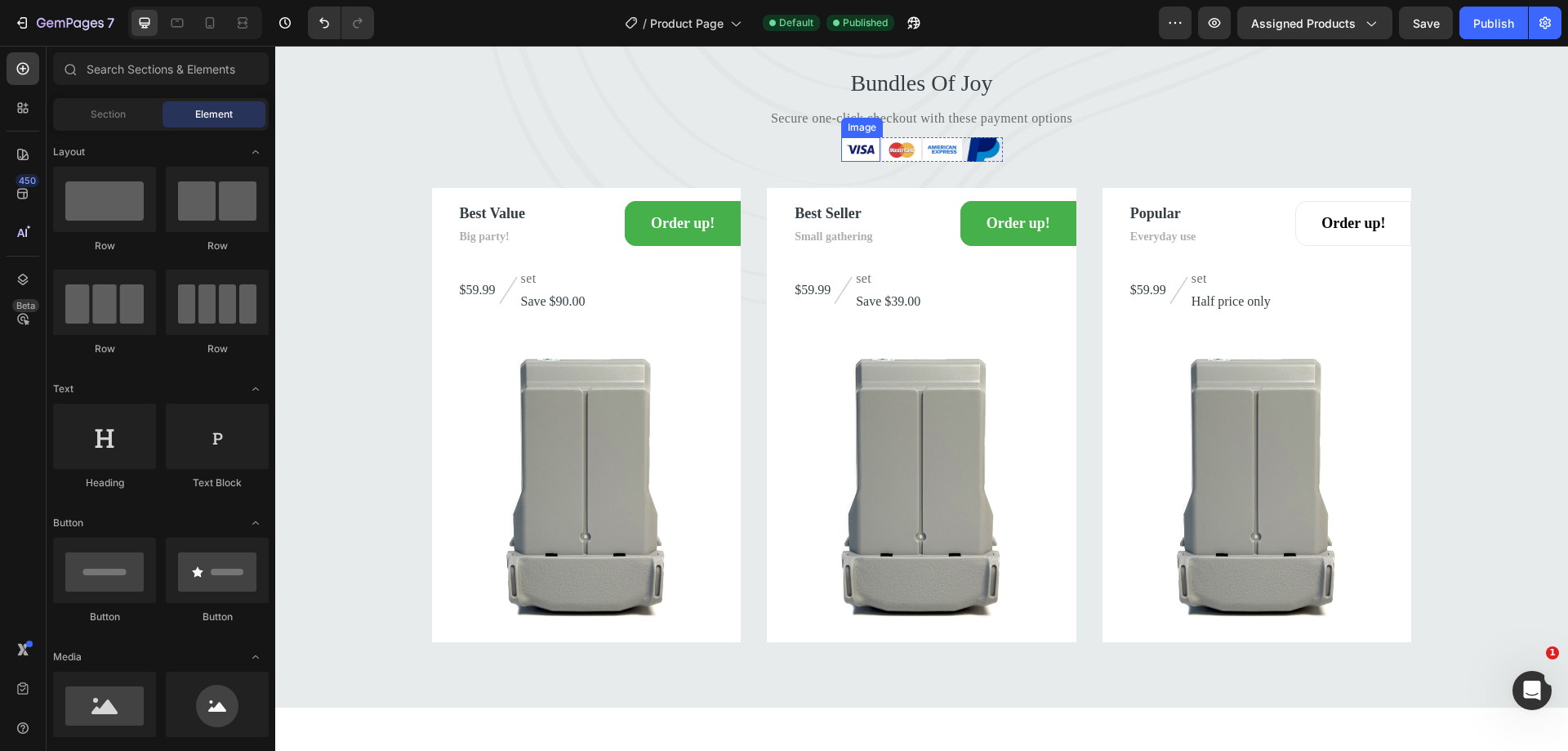
click at [855, 162] on img at bounding box center [860, 149] width 39 height 24
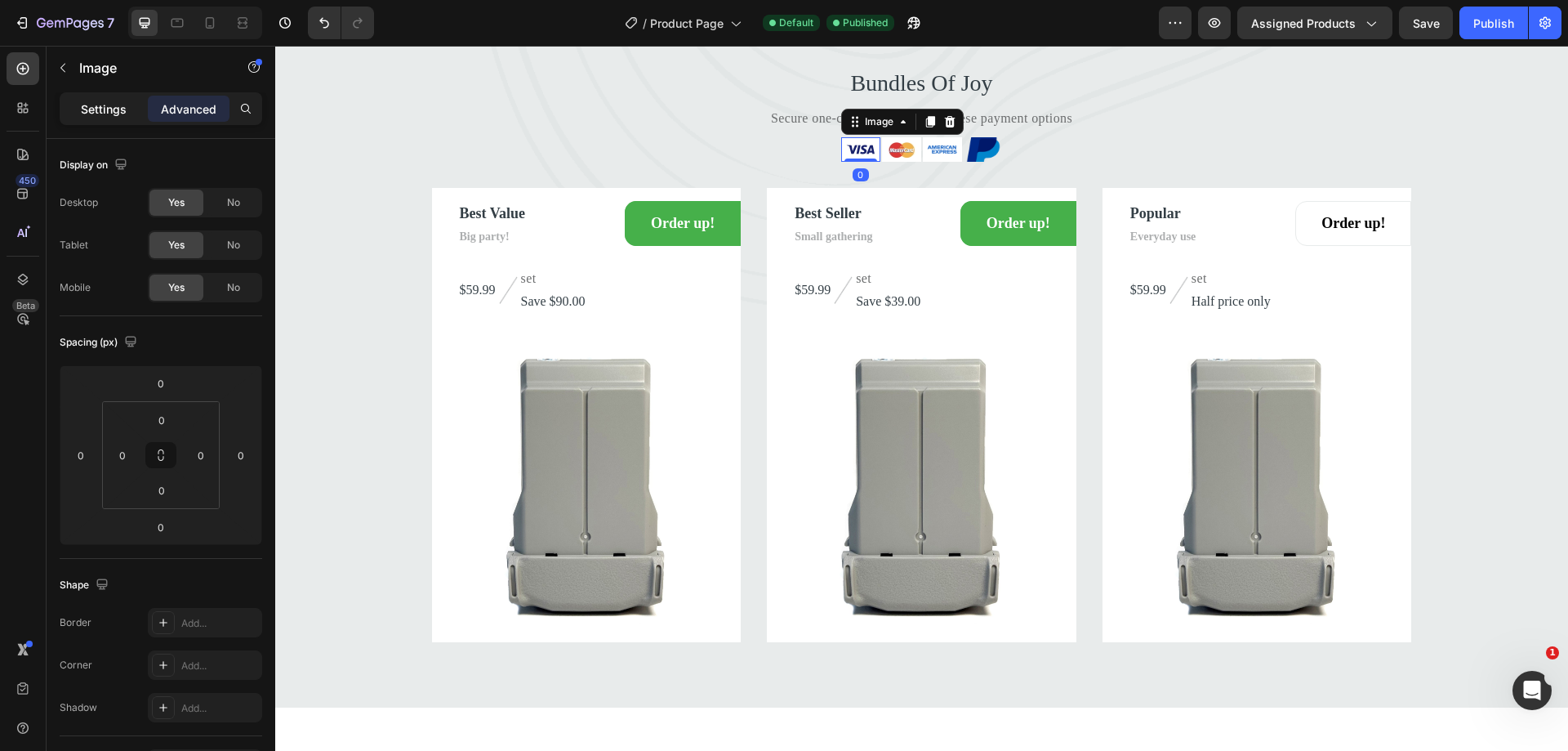
click at [105, 111] on p "Settings" at bounding box center [104, 109] width 46 height 17
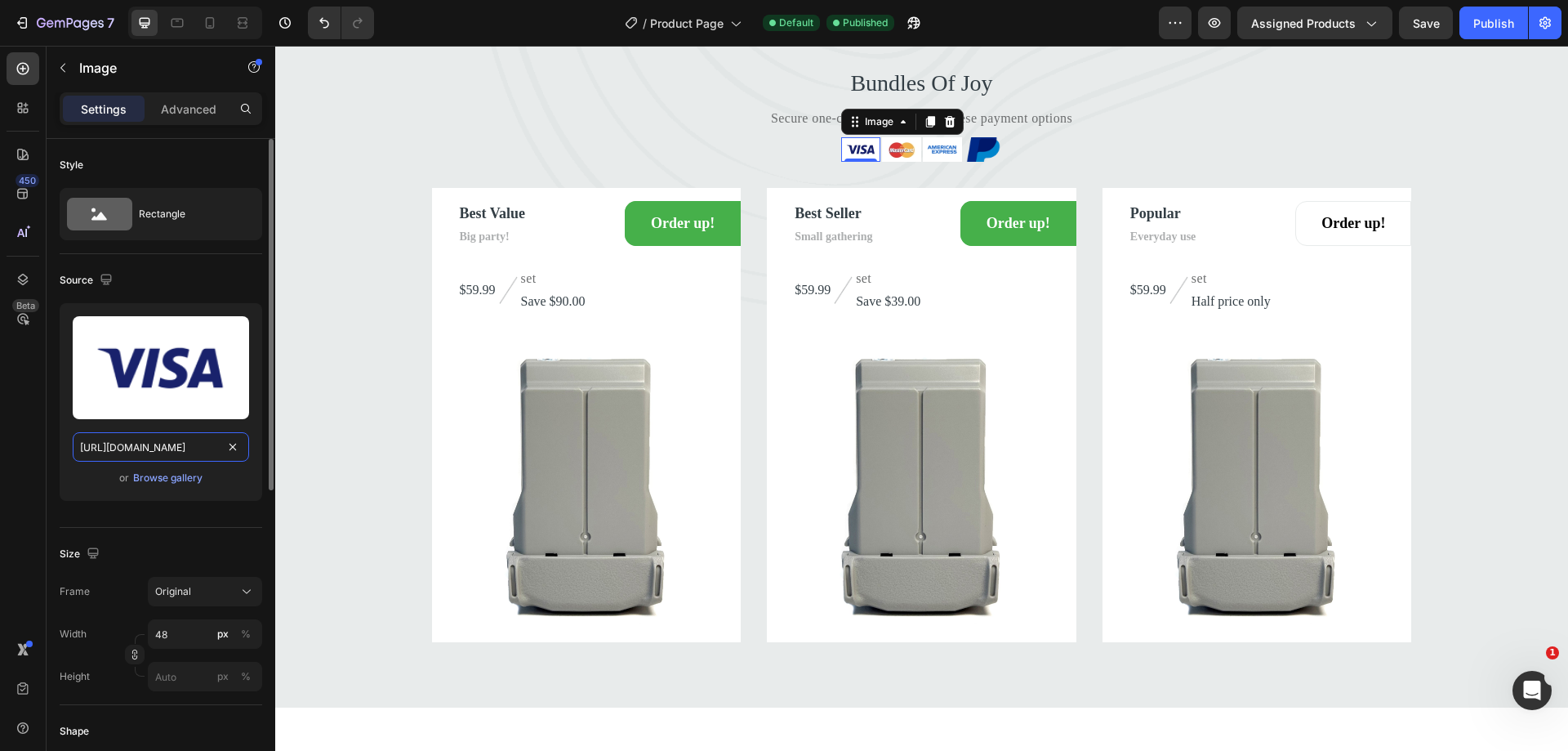
click at [176, 448] on input "https://ucarecdn.com/1d080c59-c0ff-41d1-9ae2-04bd6f53bb7f/-/format/auto/-/previ…" at bounding box center [161, 446] width 177 height 29
click at [972, 162] on img at bounding box center [983, 149] width 39 height 24
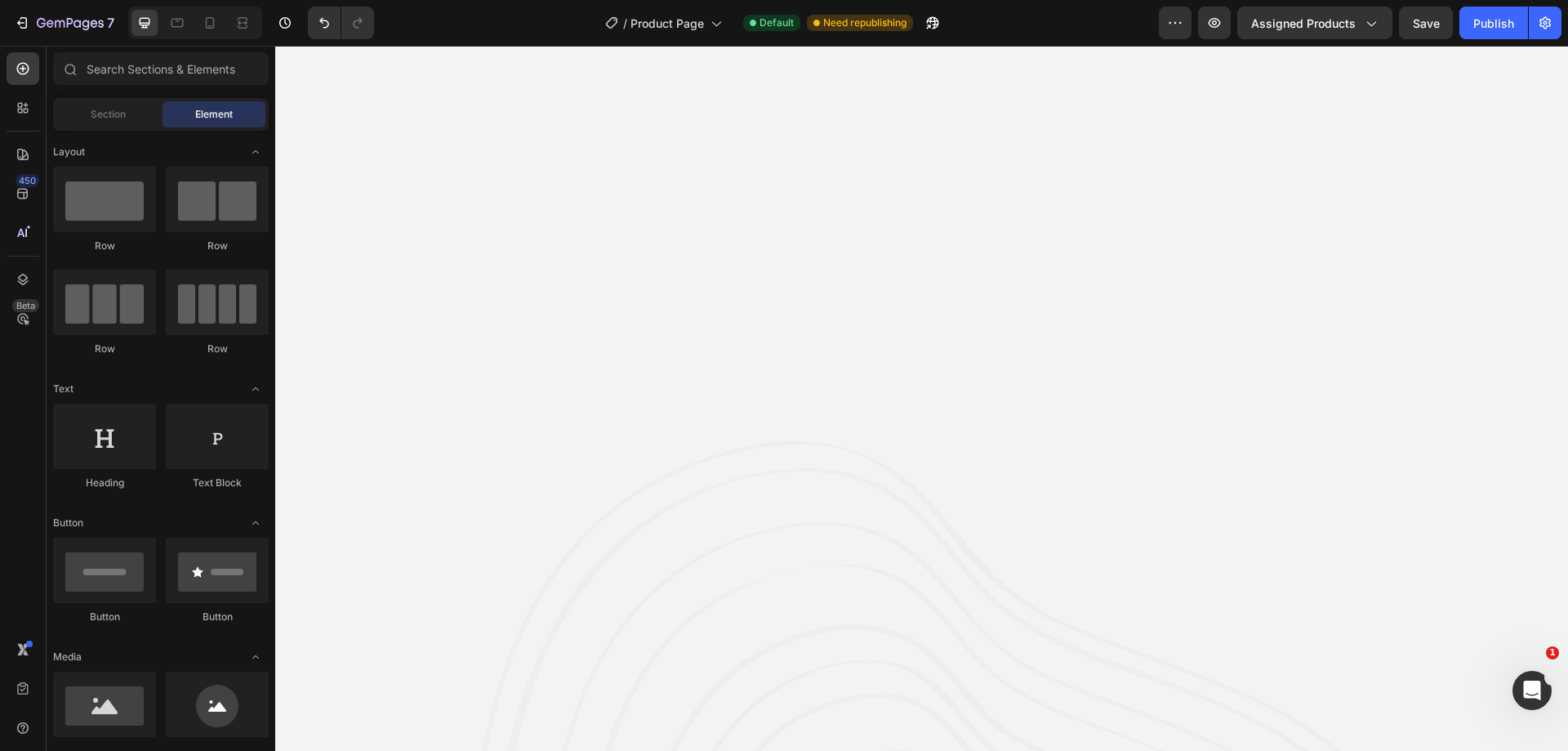
scroll to position [2240, 0]
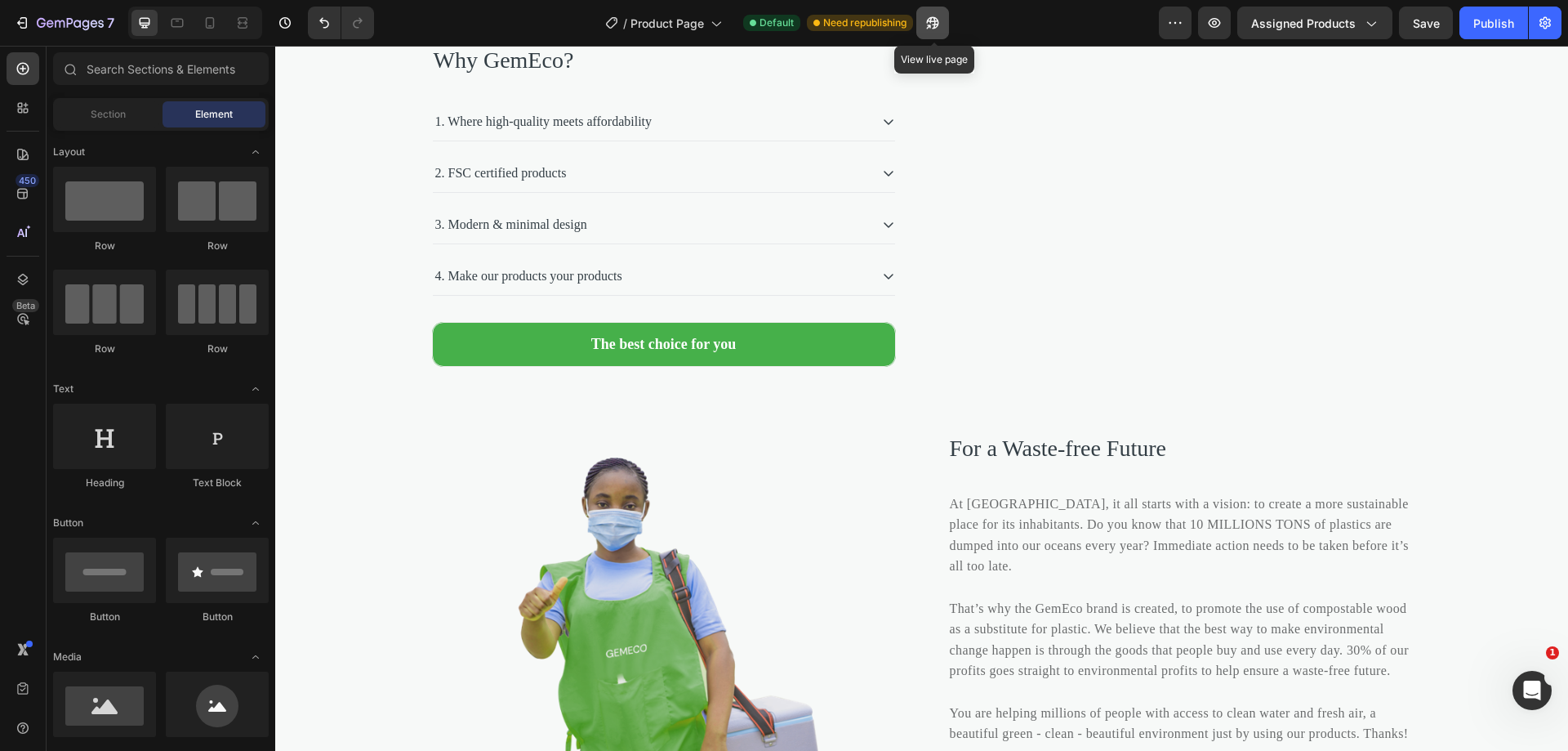
click at [946, 18] on button "button" at bounding box center [932, 23] width 33 height 33
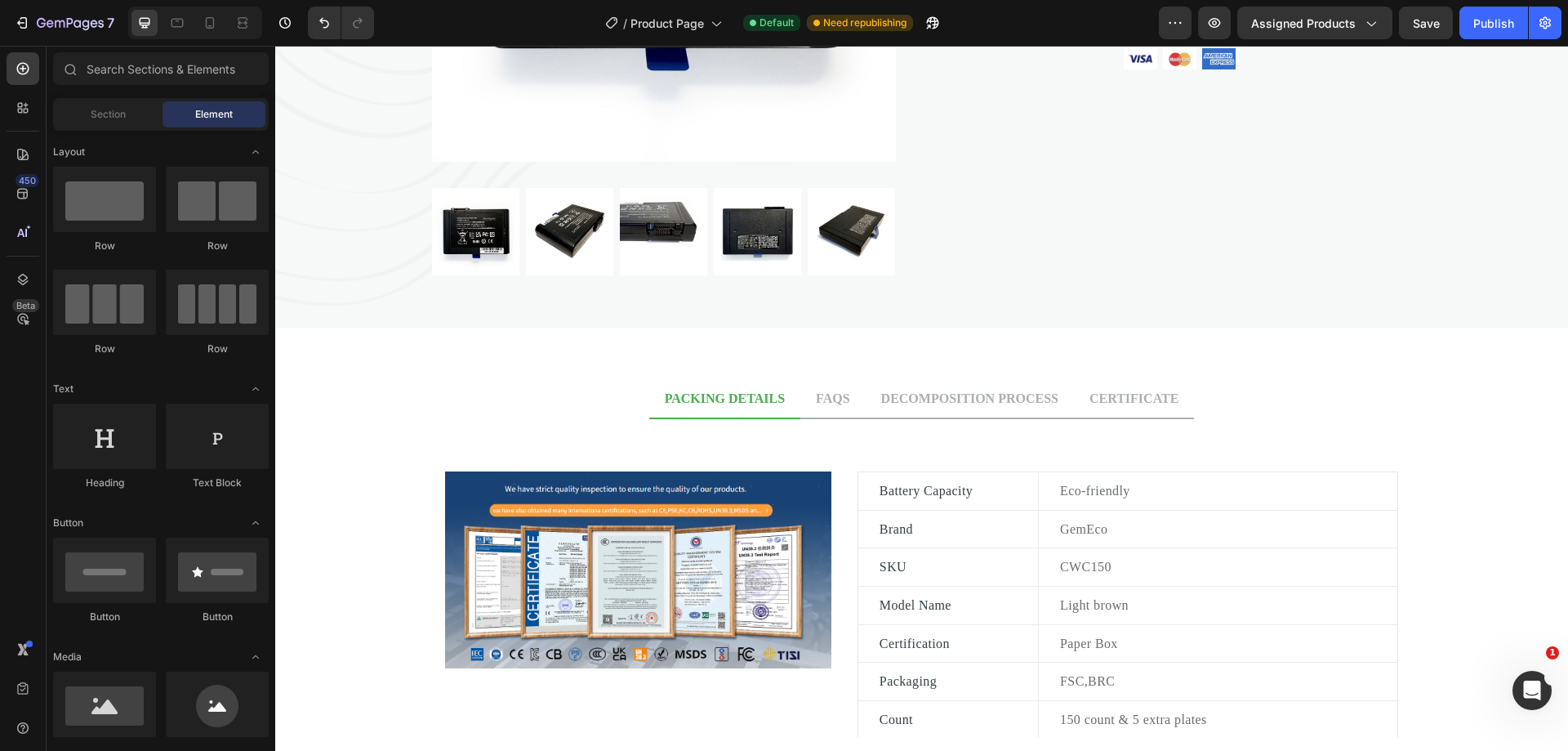
scroll to position [399, 0]
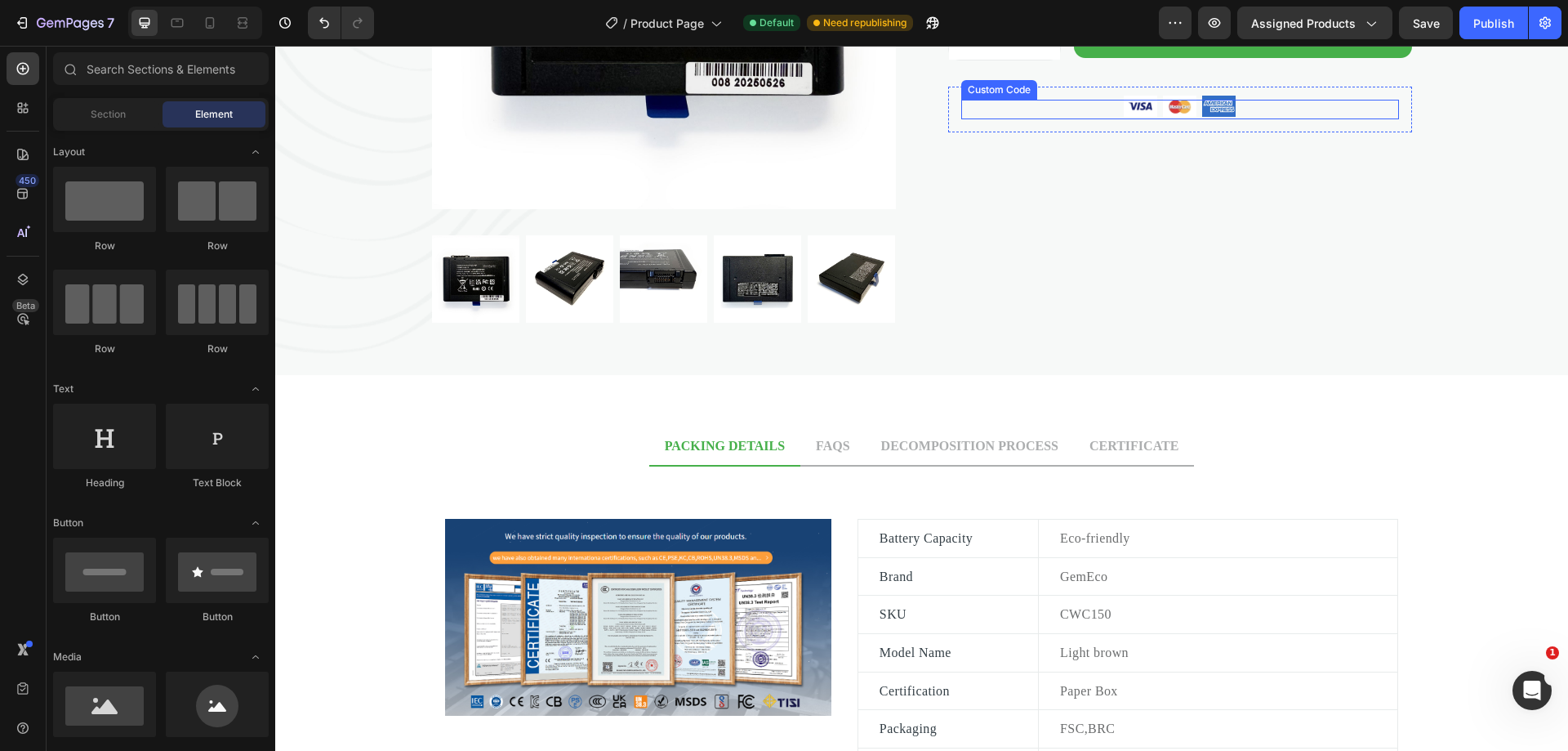
click at [1219, 119] on img at bounding box center [1219, 105] width 39 height 26
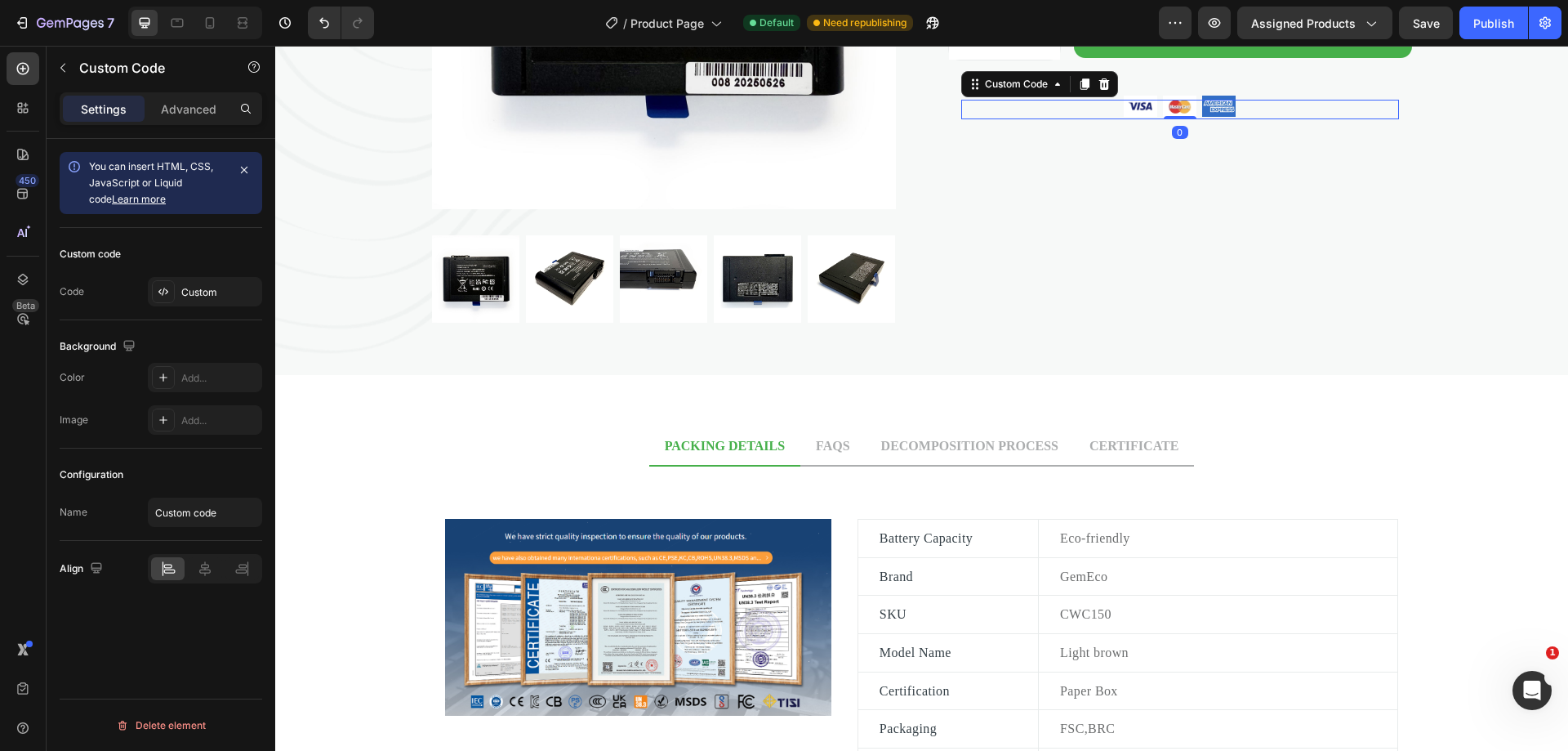
click at [1219, 119] on img at bounding box center [1219, 105] width 39 height 26
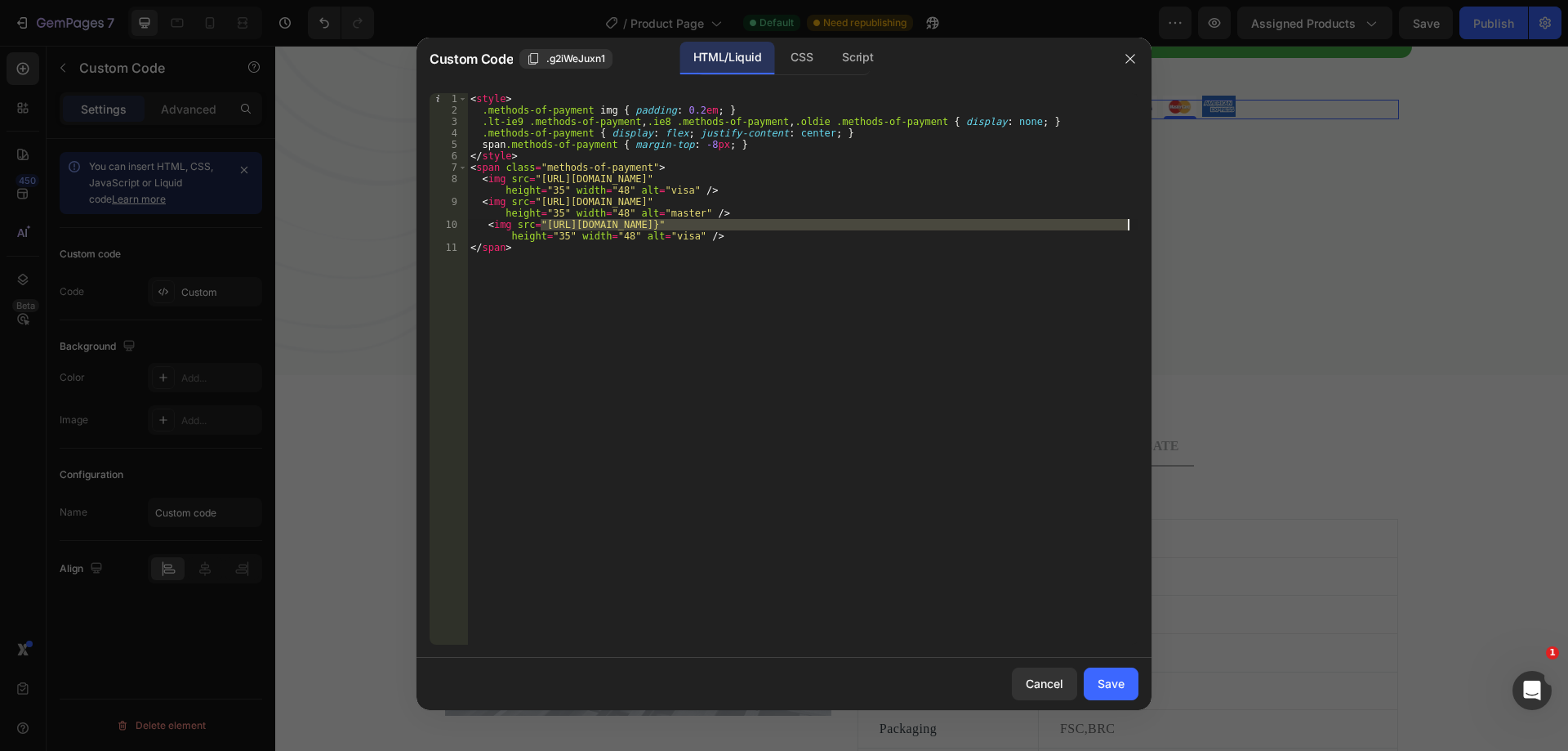
drag, startPoint x: 542, startPoint y: 221, endPoint x: 1127, endPoint y: 226, distance: 585.0
click at [1127, 226] on div "< style > .methods-of-payment img { padding : 0.2 em ; } .lt-ie9 .methods-of-pa…" at bounding box center [802, 380] width 671 height 574
paste textarea "//cdn.shopify.com/shopifycloud/storefront/assets/payment_icons/paypal-a7c68b85.…"
click at [533, 233] on div "< style > .methods-of-payment img { padding : 0.2 em ; } .lt-ie9 .methods-of-pa…" at bounding box center [802, 380] width 671 height 574
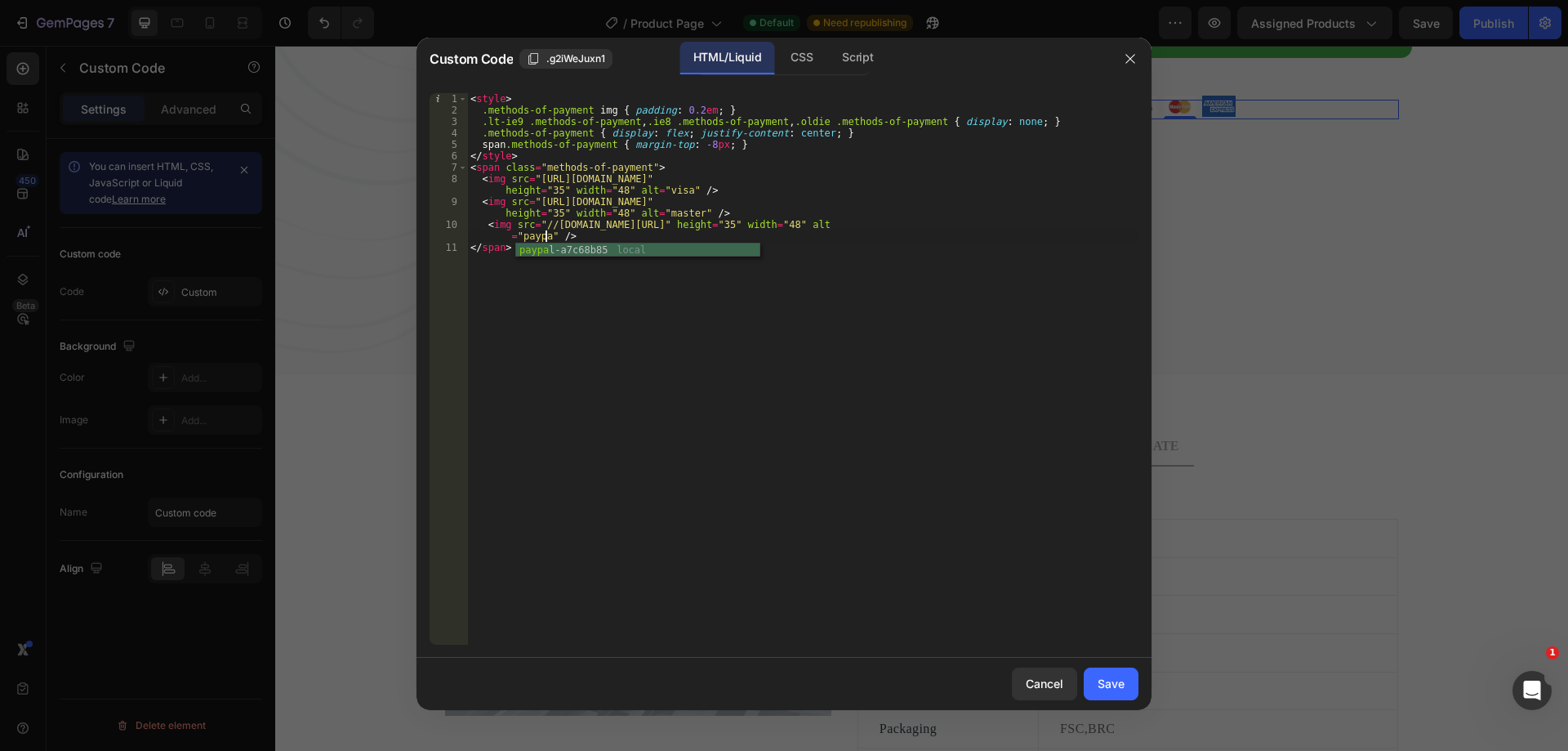
scroll to position [0, 59]
click at [857, 333] on div "< style > .methods-of-payment img { padding : 0.2 em ; } .lt-ie9 .methods-of-pa…" at bounding box center [802, 380] width 671 height 574
type textarea "</span>"
click at [1103, 690] on div "Save" at bounding box center [1111, 683] width 27 height 17
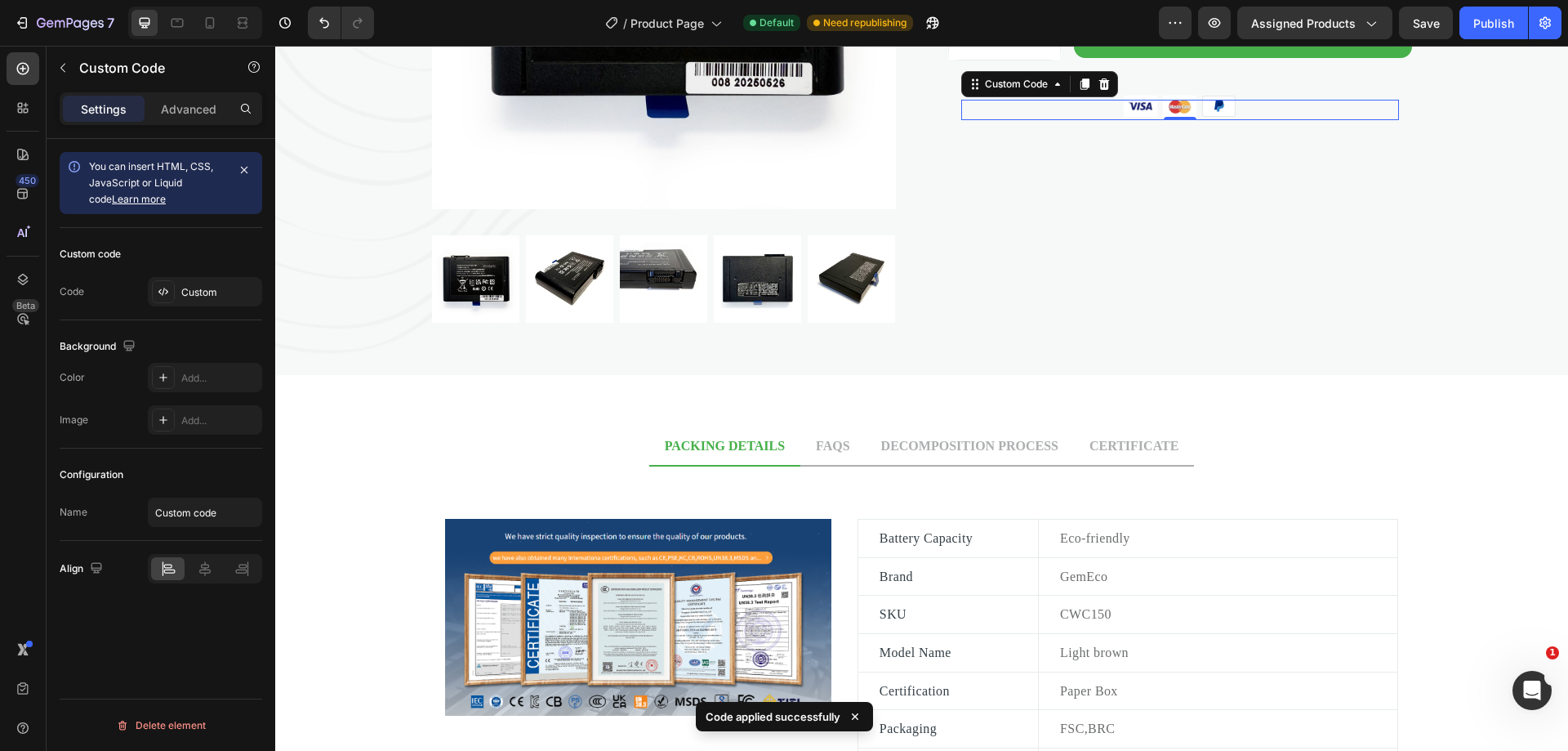
click at [1214, 120] on img at bounding box center [1219, 106] width 39 height 27
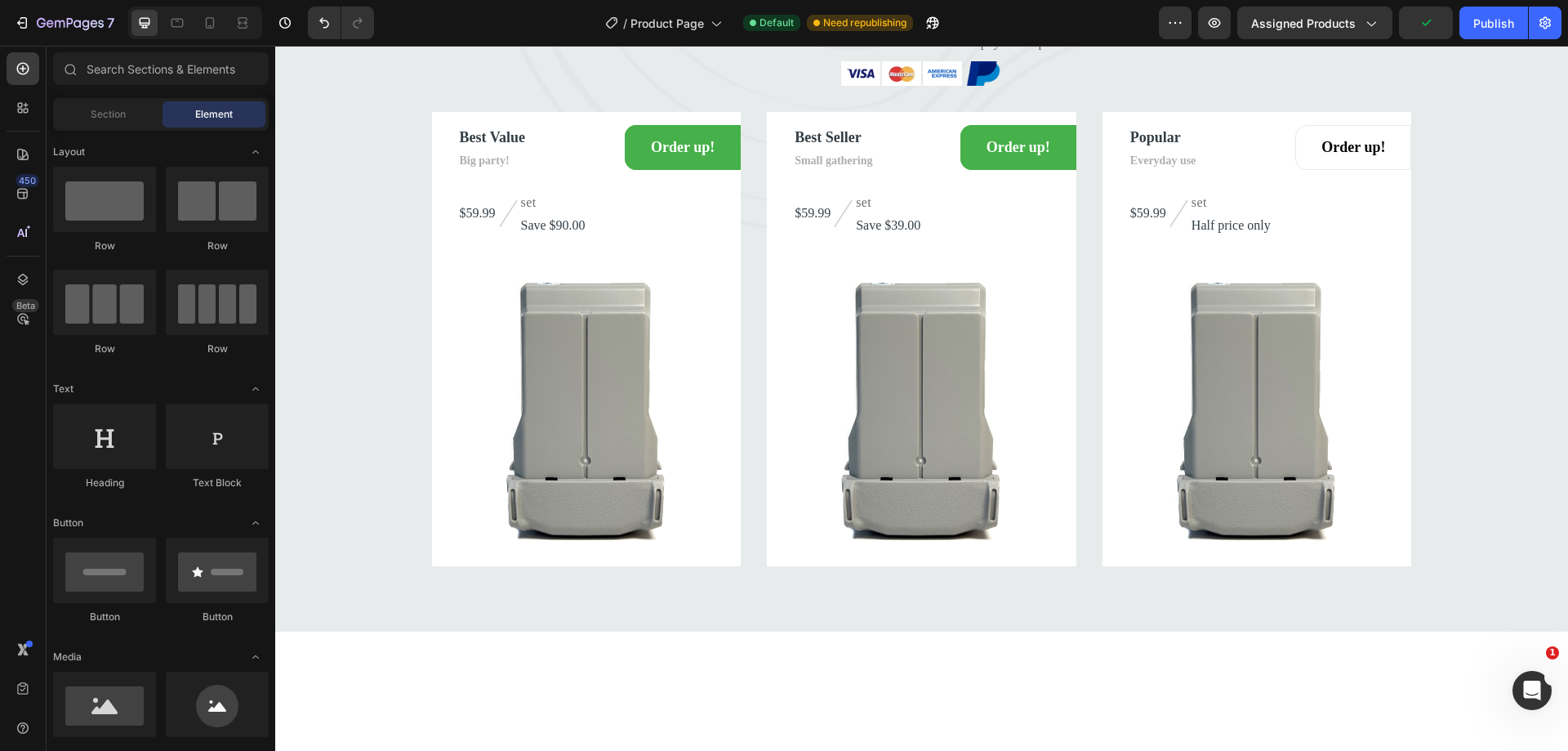
scroll to position [4376, 0]
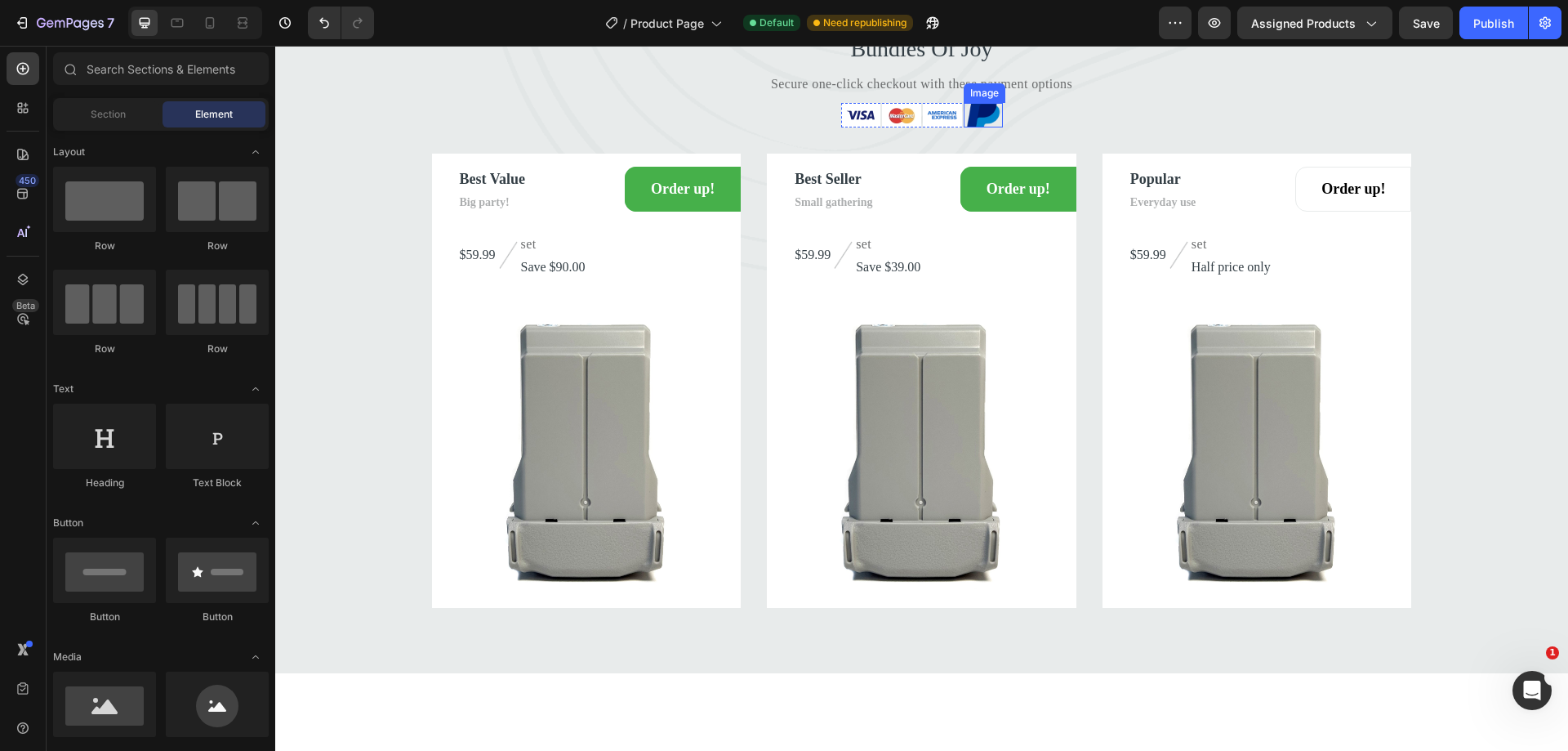
click at [984, 127] on img at bounding box center [983, 115] width 39 height 24
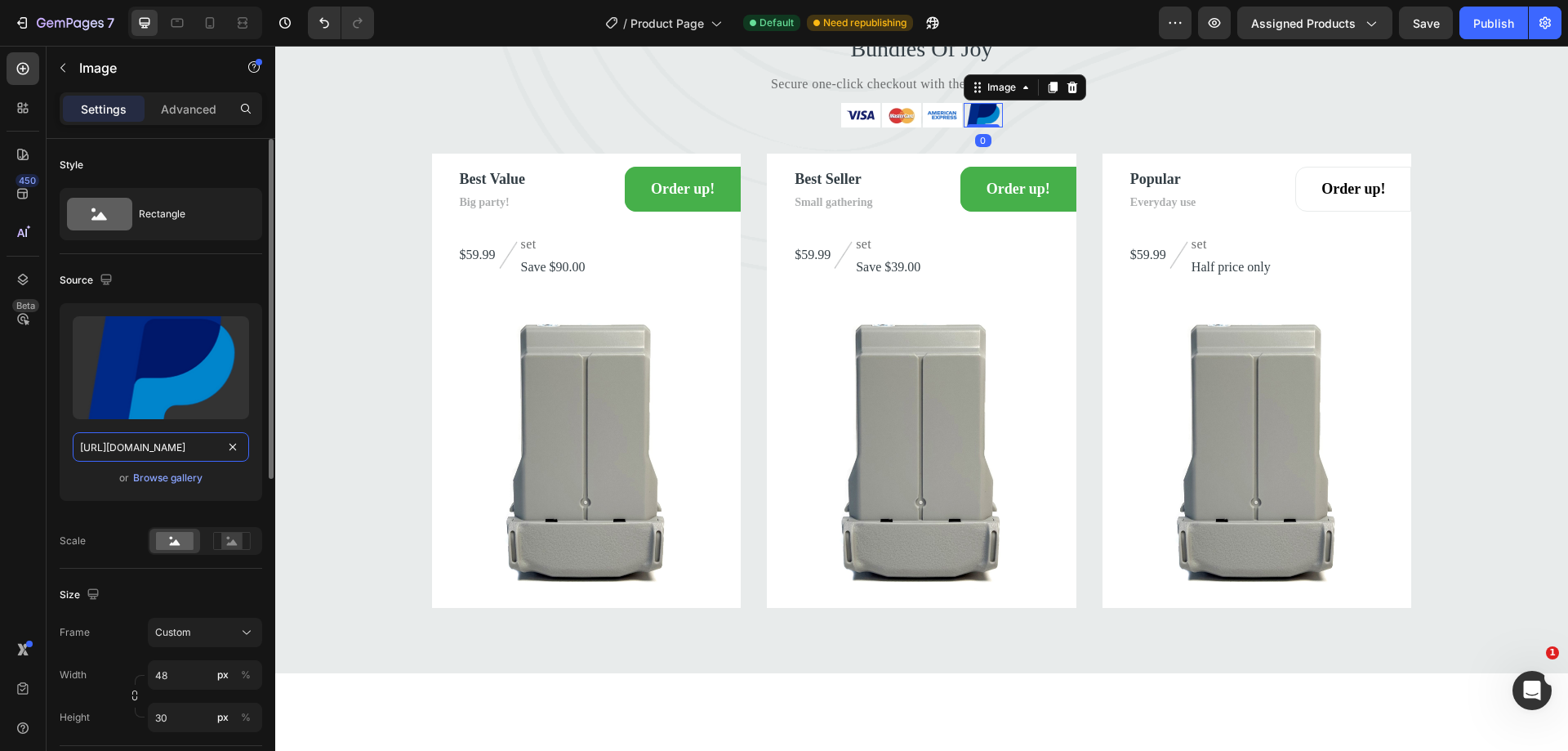
click at [165, 453] on input "https://cdn.shopify.com/s/files/1/0729/8957/3220/files/gempages_580564851303121…" at bounding box center [161, 446] width 177 height 29
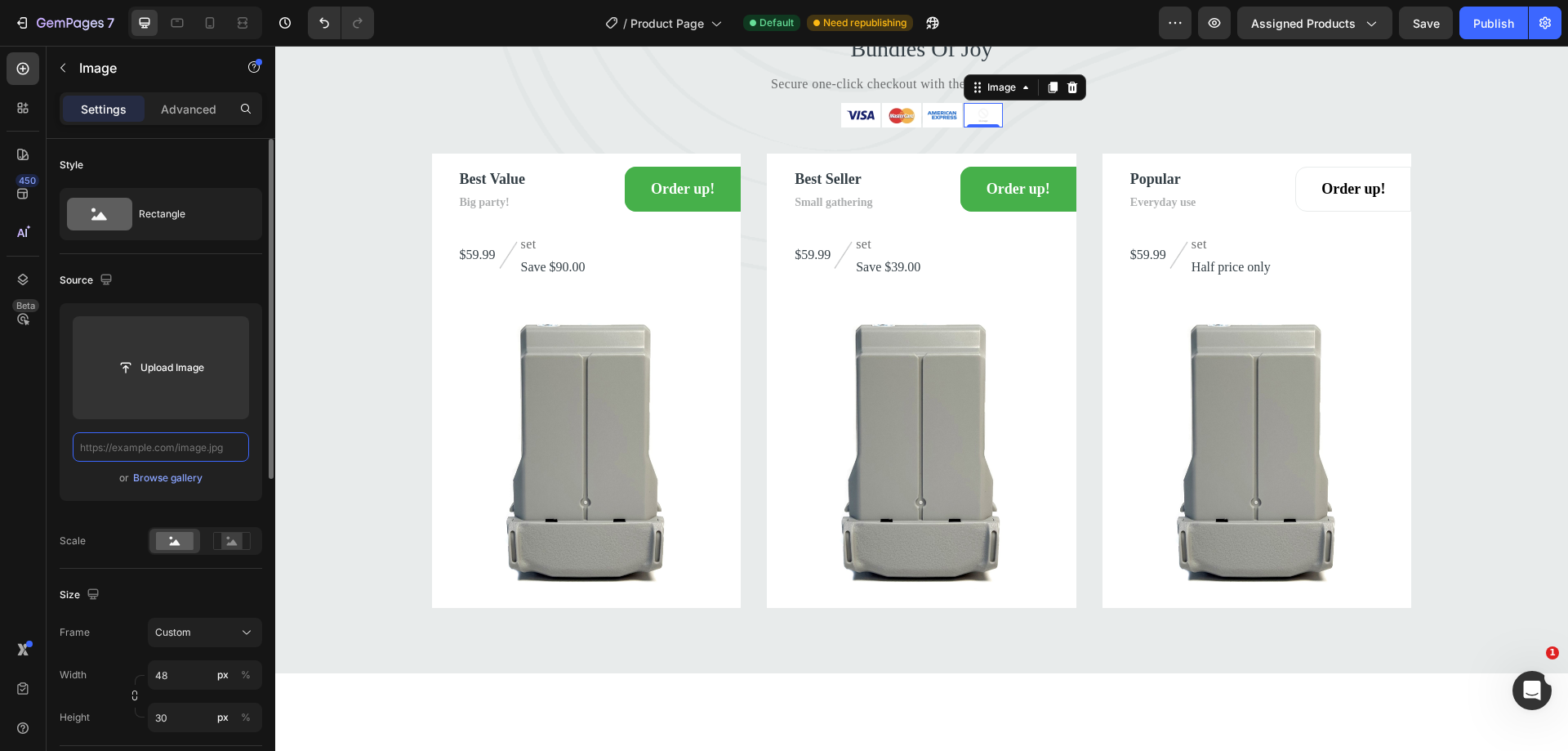
click at [192, 448] on input "text" at bounding box center [161, 446] width 177 height 29
paste input "//cdn.shopify.com/shopifycloud/storefront/assets/payment_icons/paypal-a7c68b85.…"
type input "//cdn.shopify.com/shopifycloud/storefront/assets/payment_icons/paypal-a7c68b85.…"
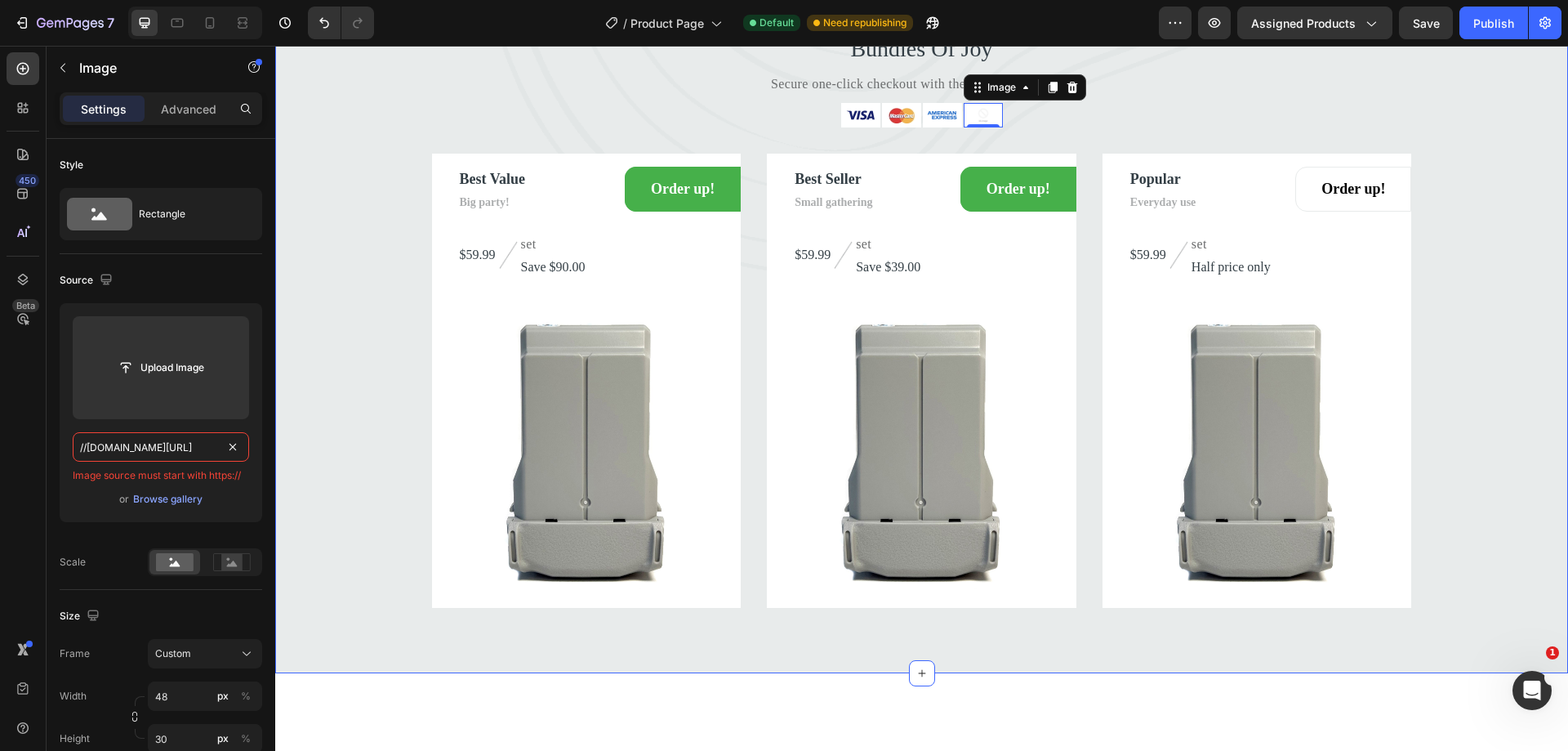
click at [308, 484] on div "Bundles Of Joy Heading Secure one-click checkout with these payment options Tex…" at bounding box center [921, 320] width 1293 height 575
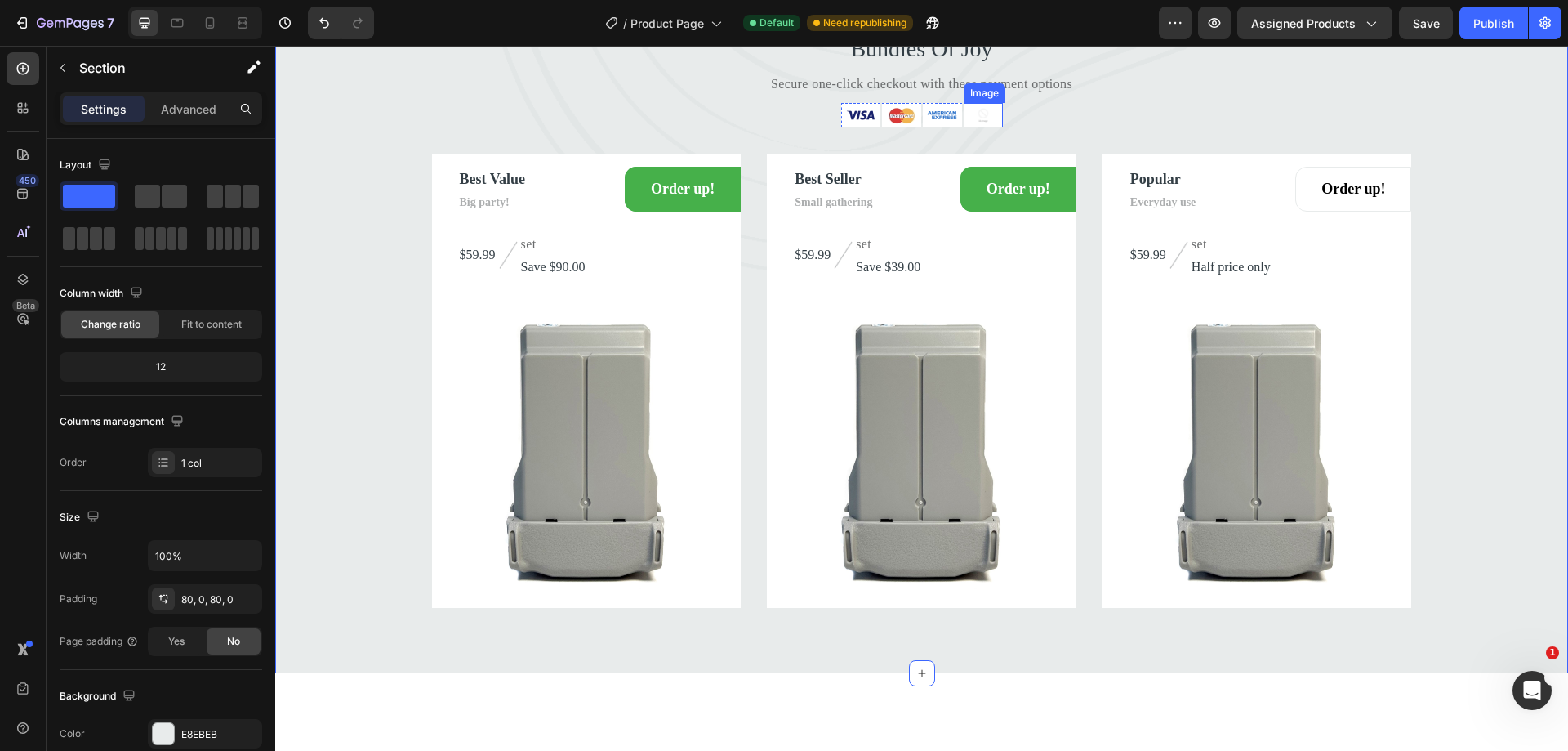
click at [981, 127] on img at bounding box center [983, 115] width 39 height 24
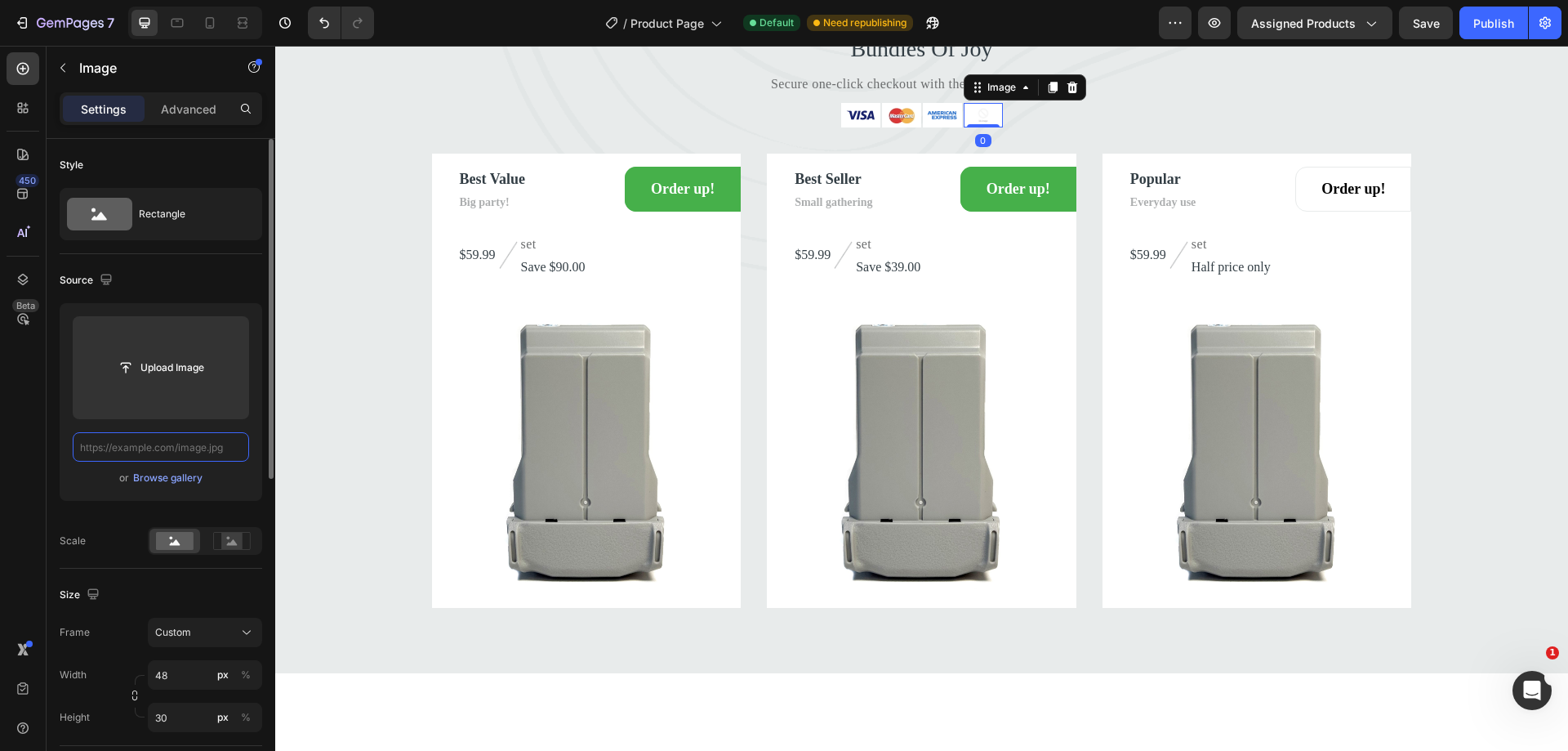
click at [204, 445] on input "text" at bounding box center [161, 446] width 177 height 29
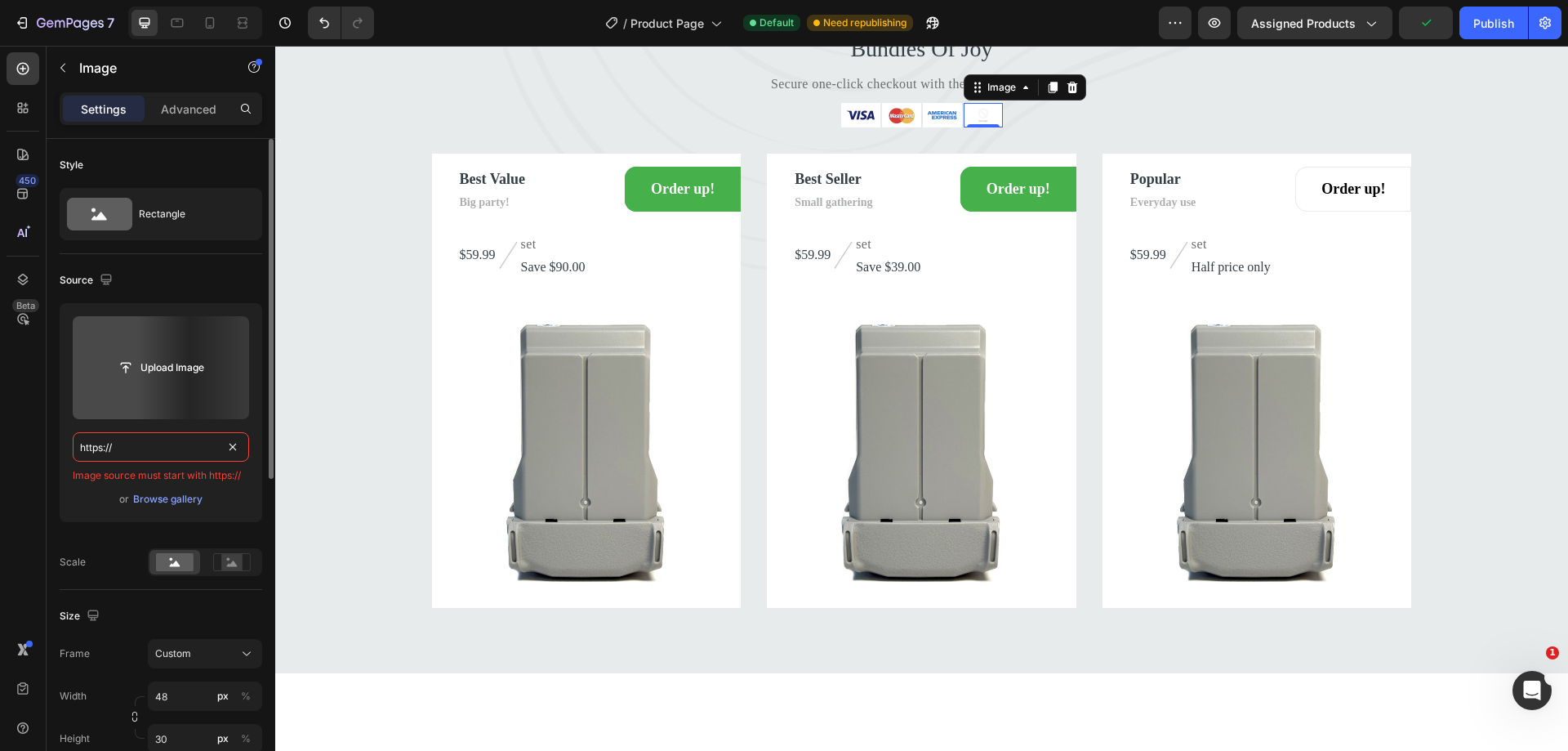
paste input "//cdn.shopify.com/shopifycloud/storefront/assets/payment_icons/paypal-a7c68b85.…"
type input "https:////cdn.shopify.com/shopifycloud/storefront/assets/payment_icons/paypal-a…"
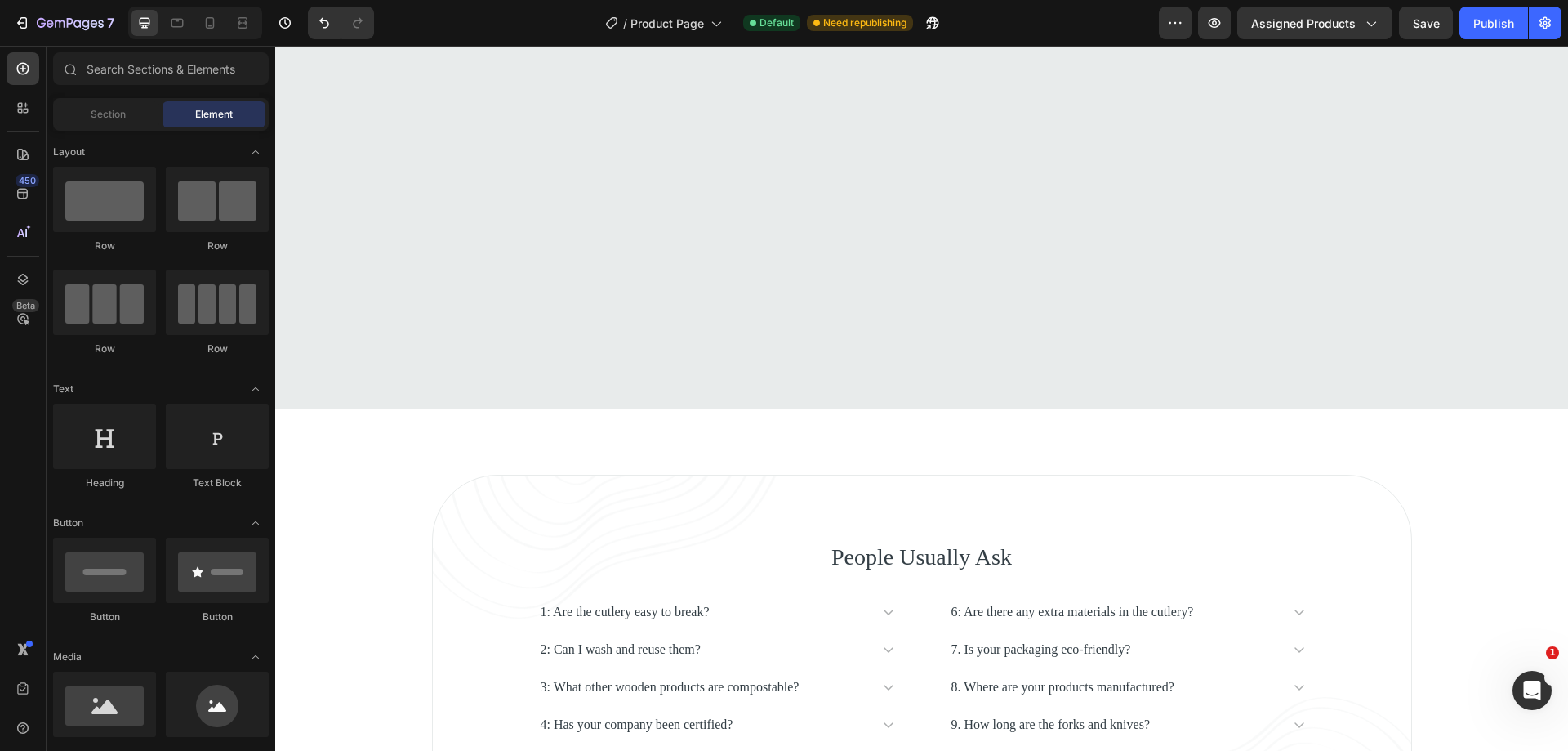
scroll to position [5426, 0]
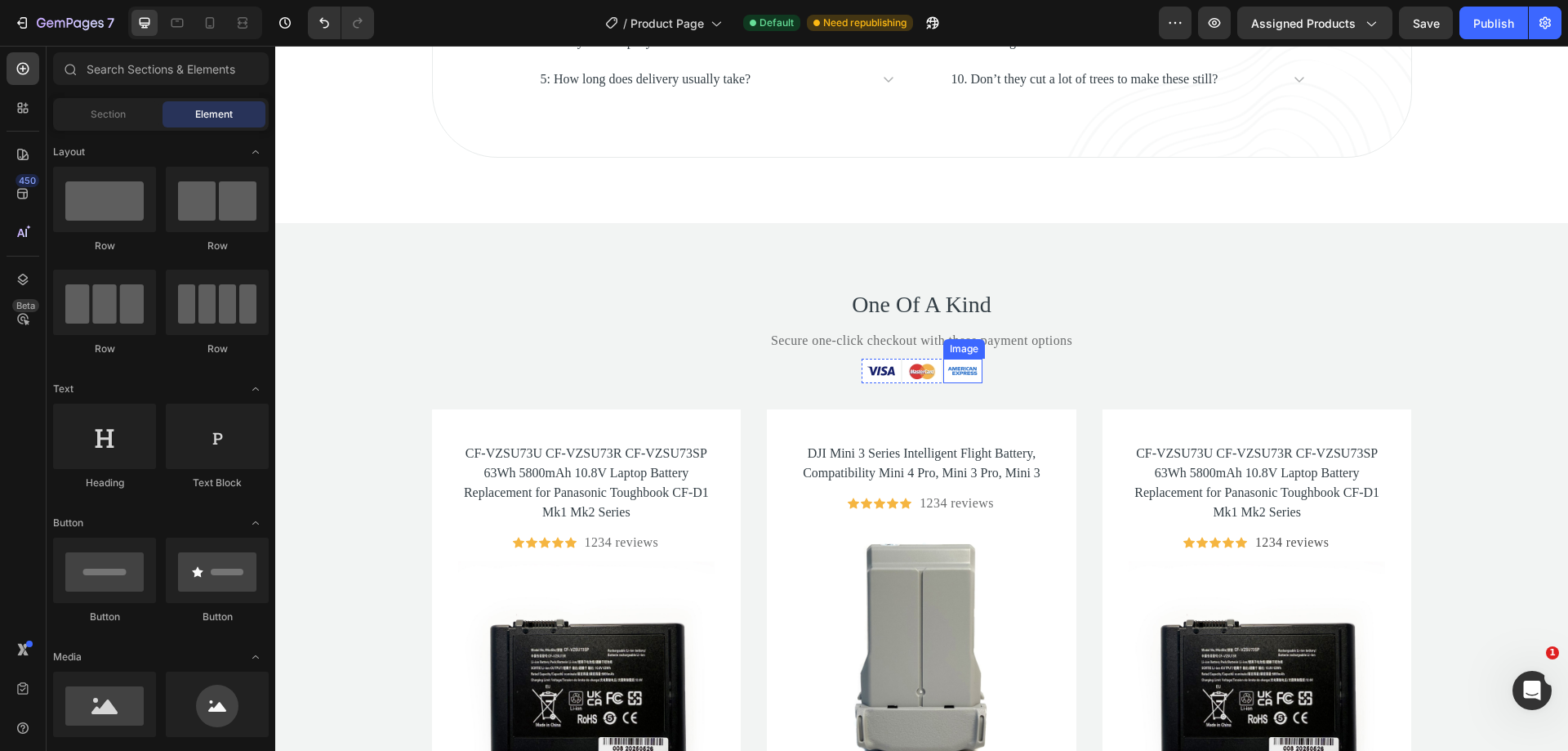
click at [964, 370] on img at bounding box center [962, 370] width 39 height 24
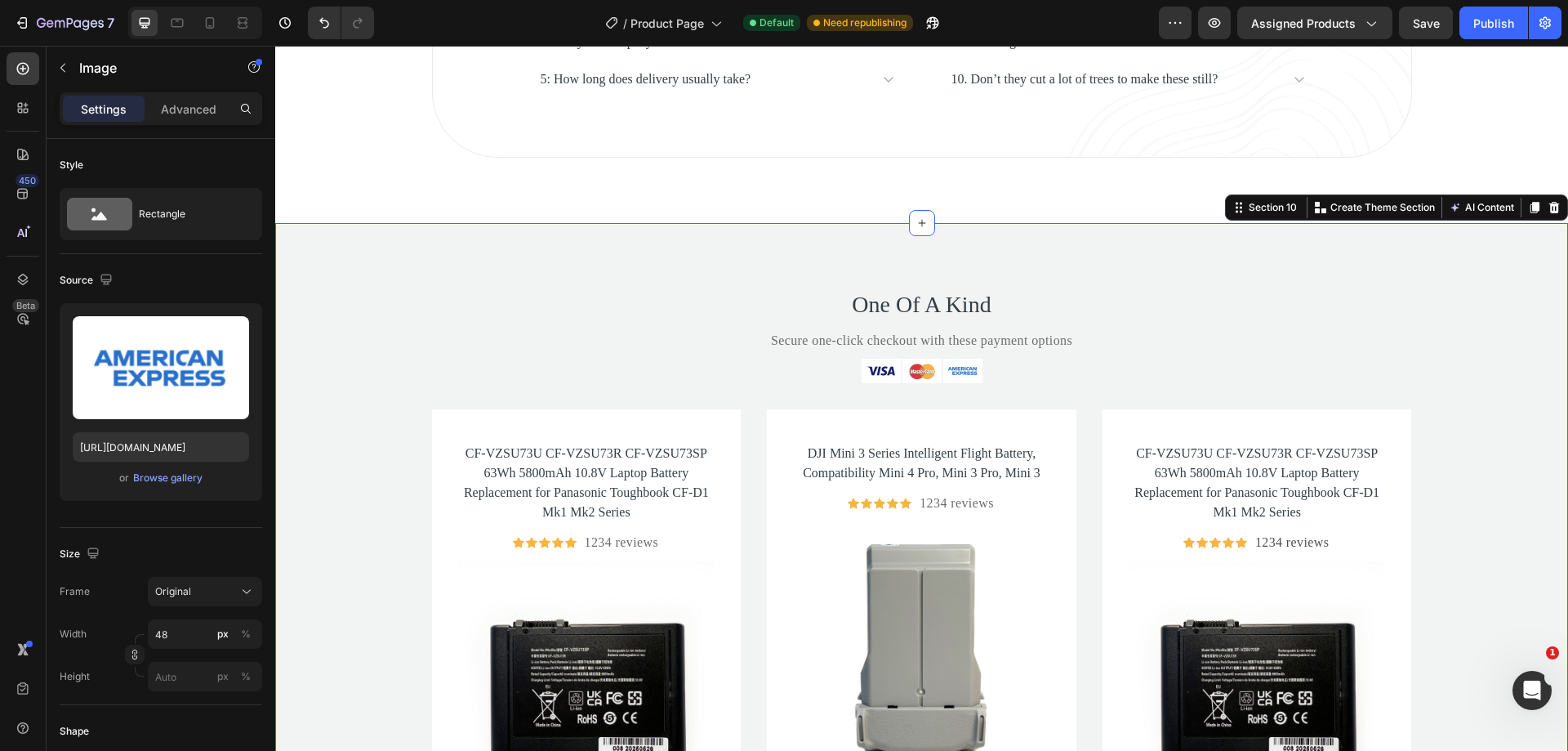
click at [991, 375] on div "One Of A Kind Heading Secure one-click checkout with these payment options Text…" at bounding box center [921, 648] width 1293 height 720
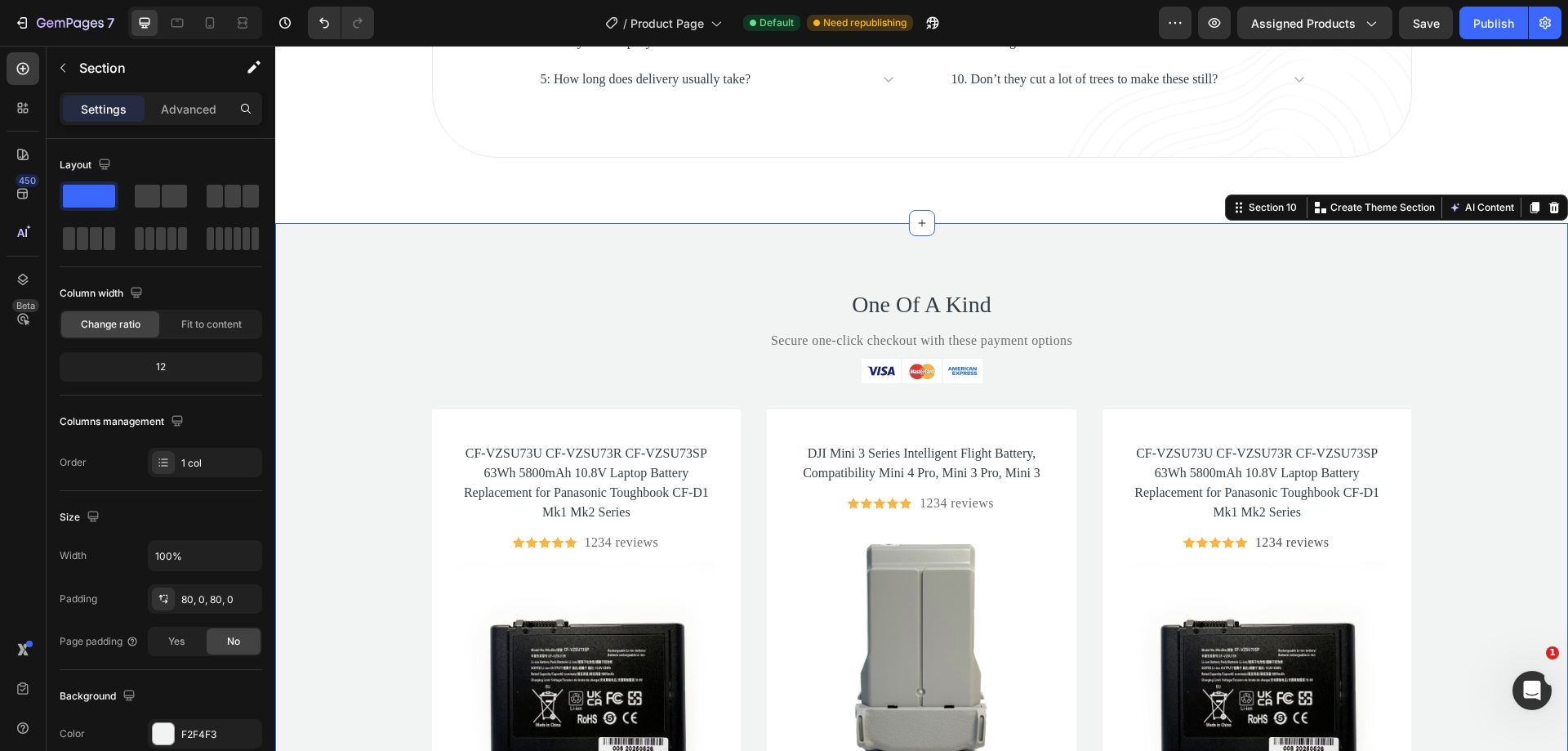
click at [846, 368] on div "One Of A Kind Heading Secure one-click checkout with these payment options Text…" at bounding box center [921, 648] width 1293 height 720
click at [999, 363] on div "One Of A Kind Heading Secure one-click checkout with these payment options Text…" at bounding box center [921, 648] width 1293 height 720
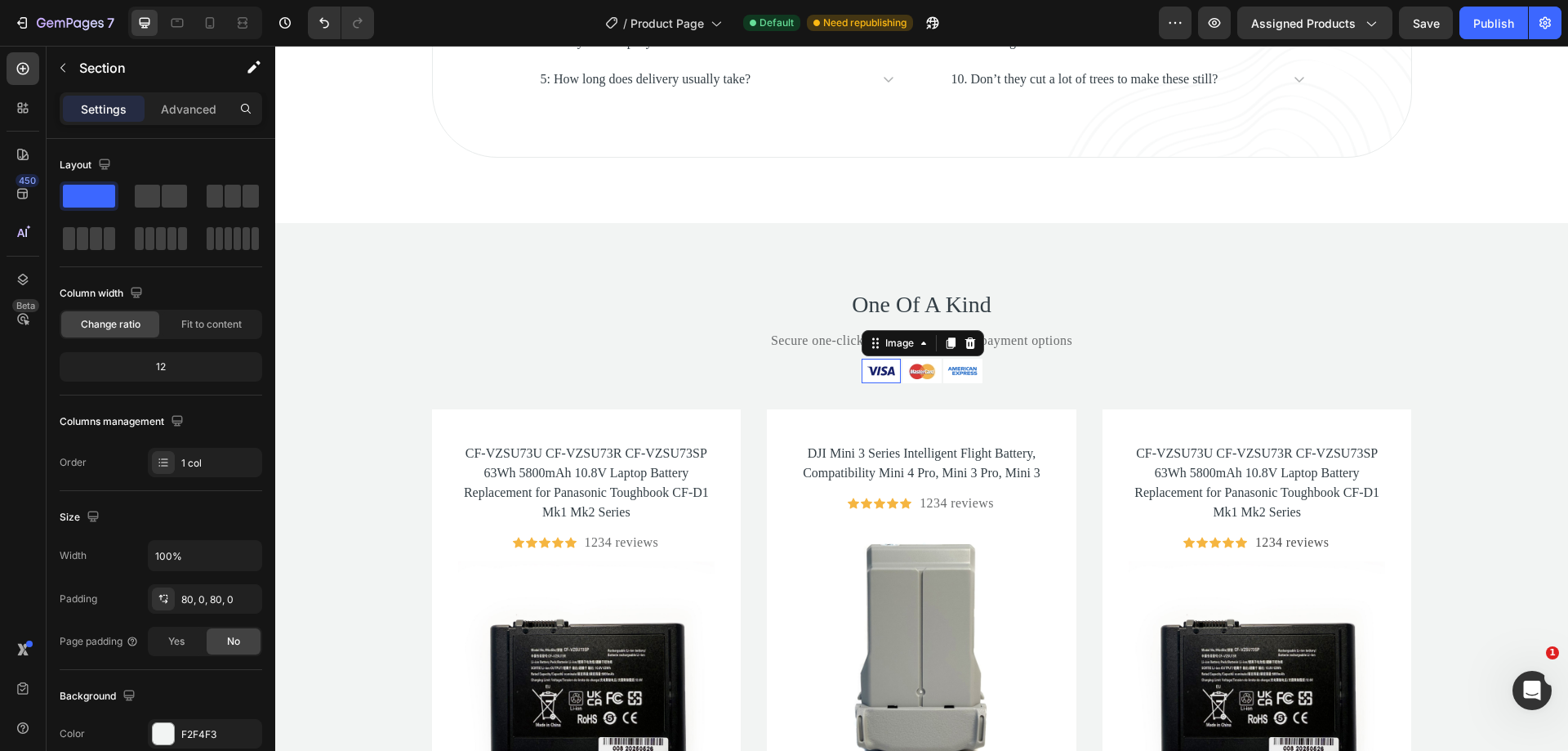
click at [863, 368] on img at bounding box center [881, 370] width 39 height 24
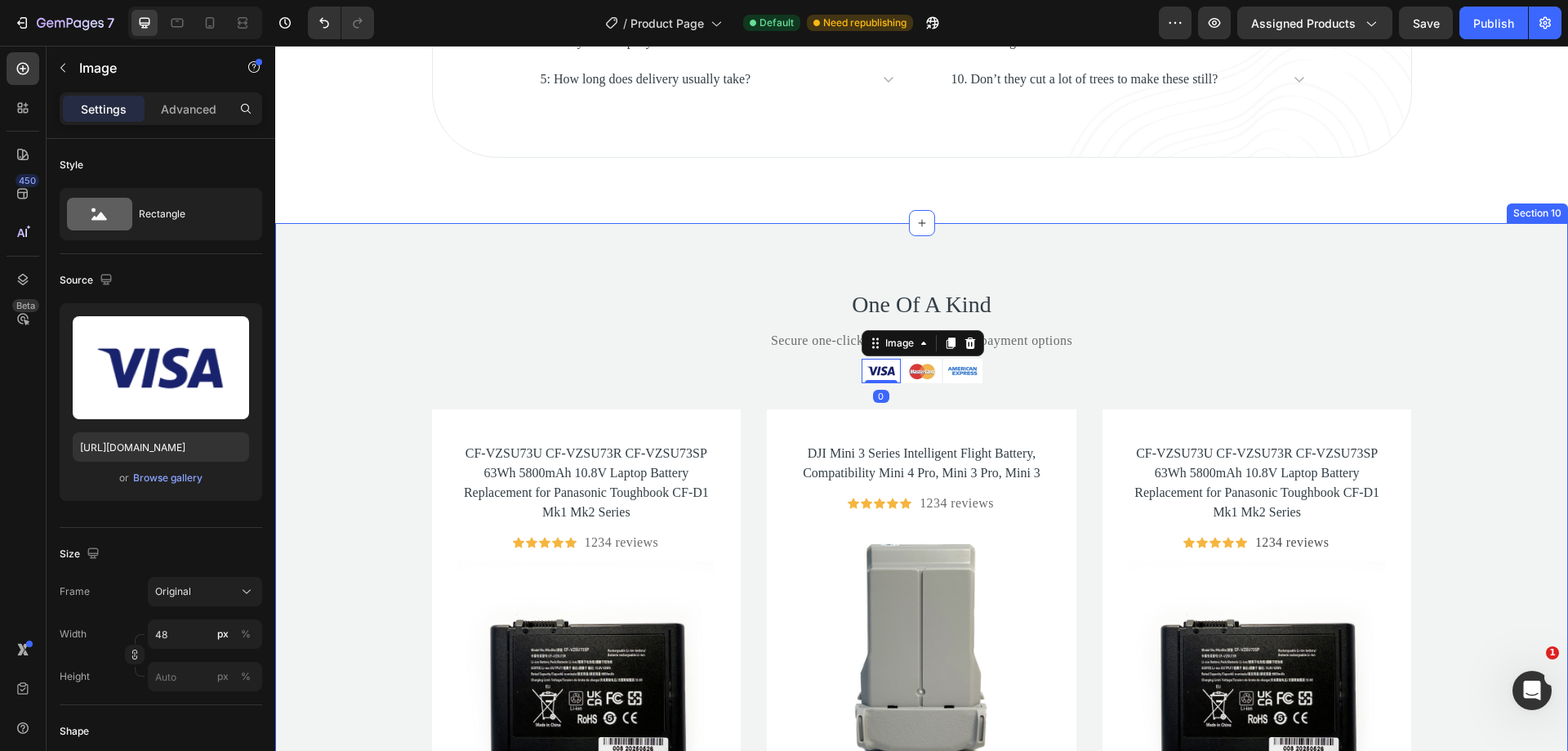
click at [850, 361] on div "One Of A Kind Heading Secure one-click checkout with these payment options Text…" at bounding box center [921, 648] width 1293 height 720
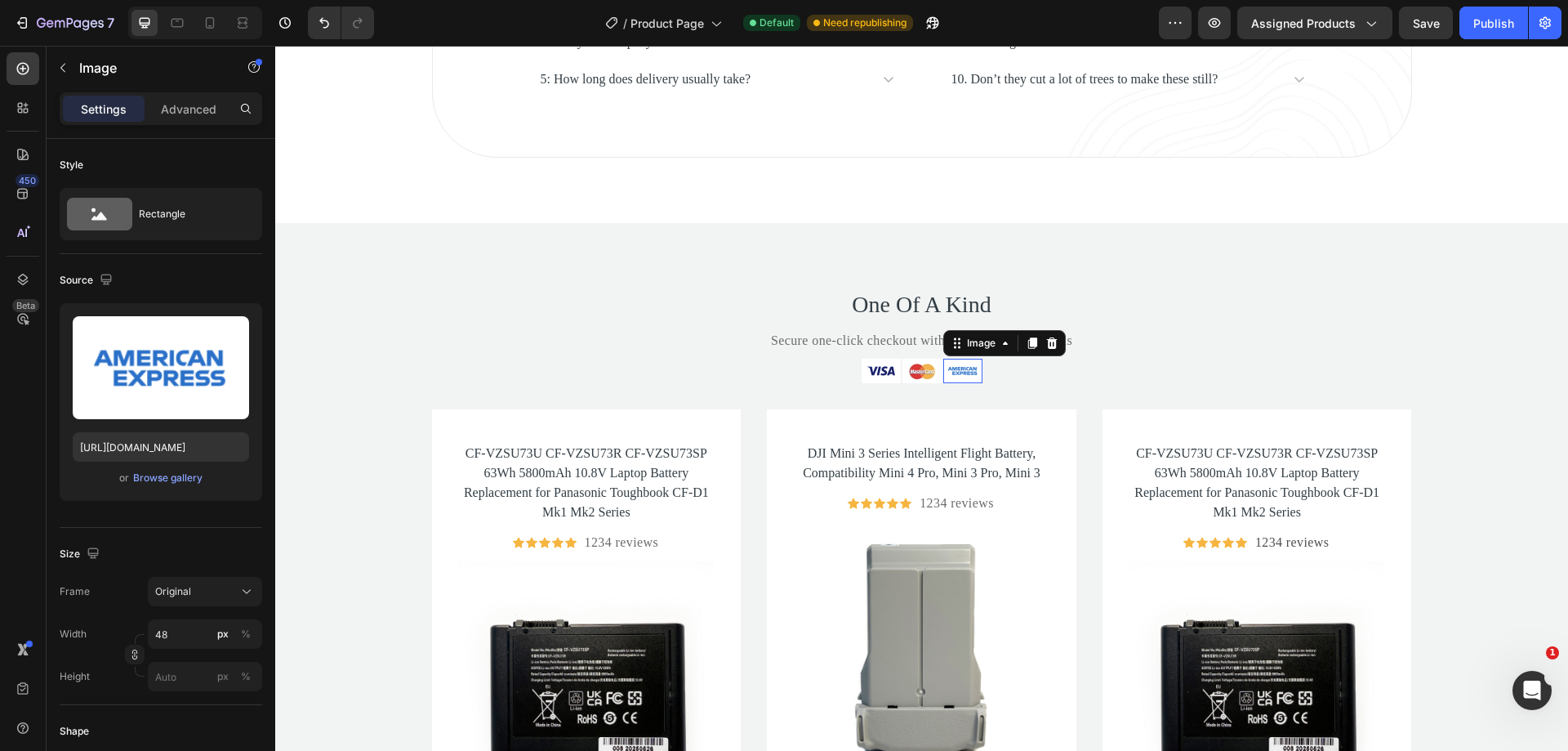
click at [960, 372] on img at bounding box center [962, 370] width 39 height 24
click at [1027, 349] on icon at bounding box center [1032, 344] width 9 height 12
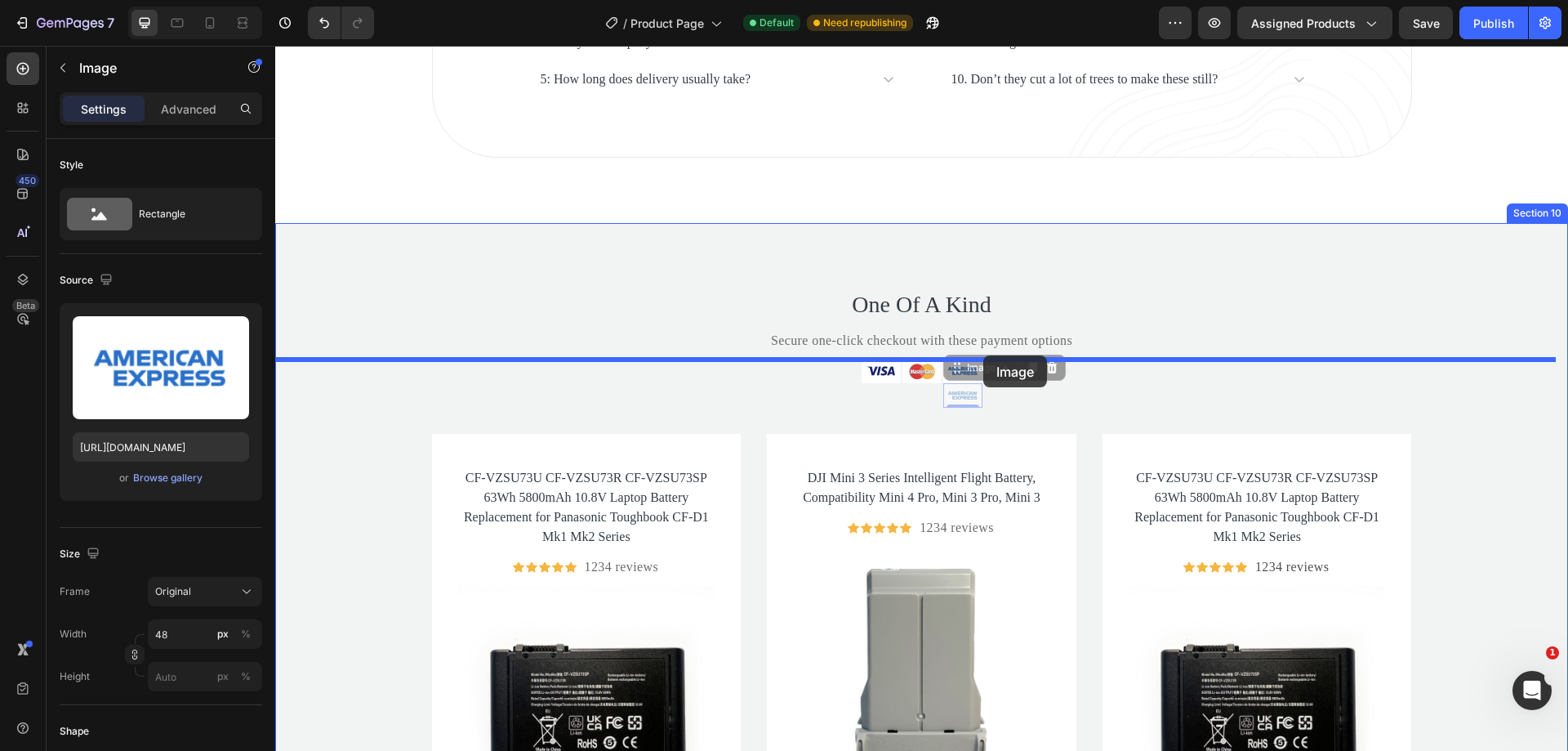
drag, startPoint x: 949, startPoint y: 374, endPoint x: 983, endPoint y: 356, distance: 38.5
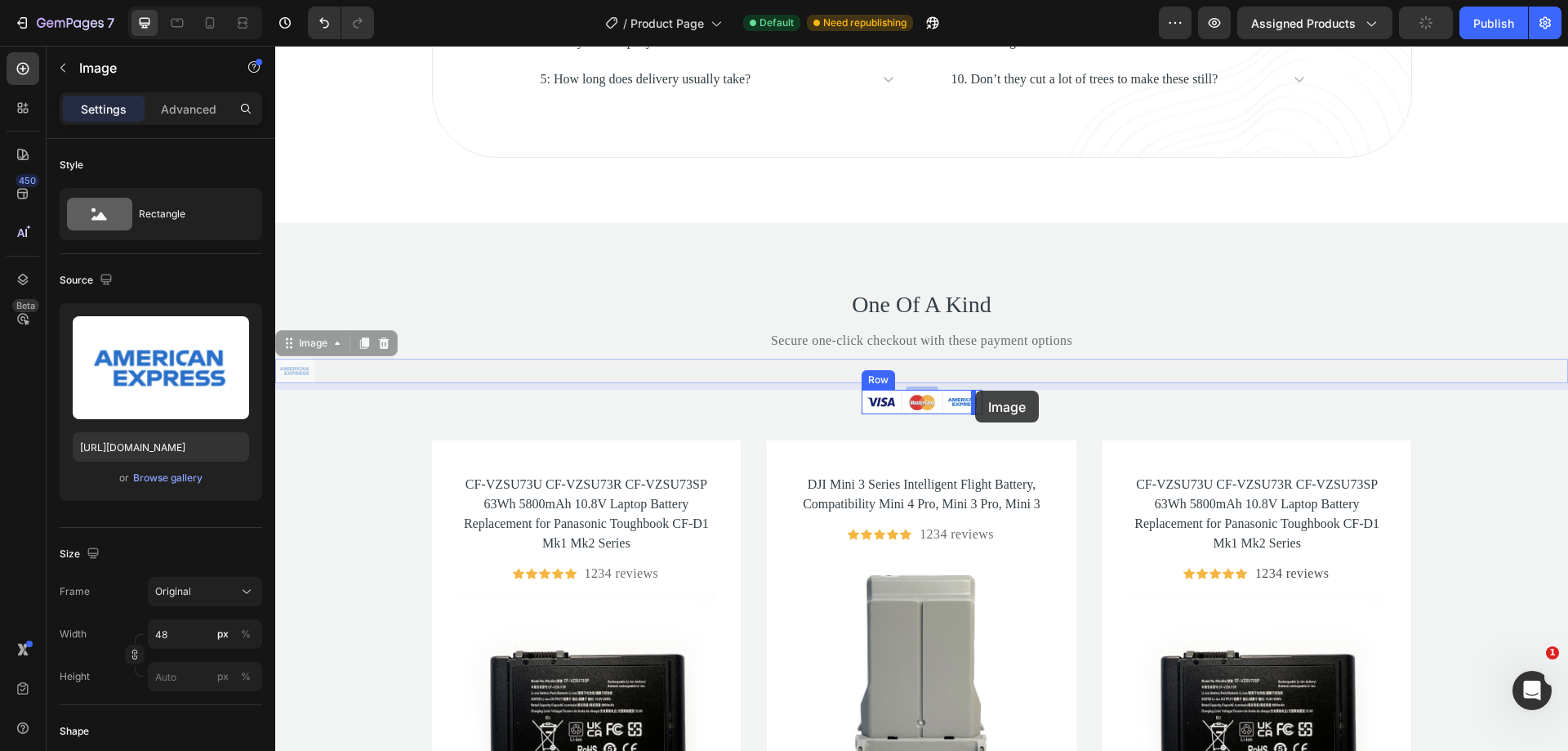
drag, startPoint x: 284, startPoint y: 341, endPoint x: 975, endPoint y: 390, distance: 692.7
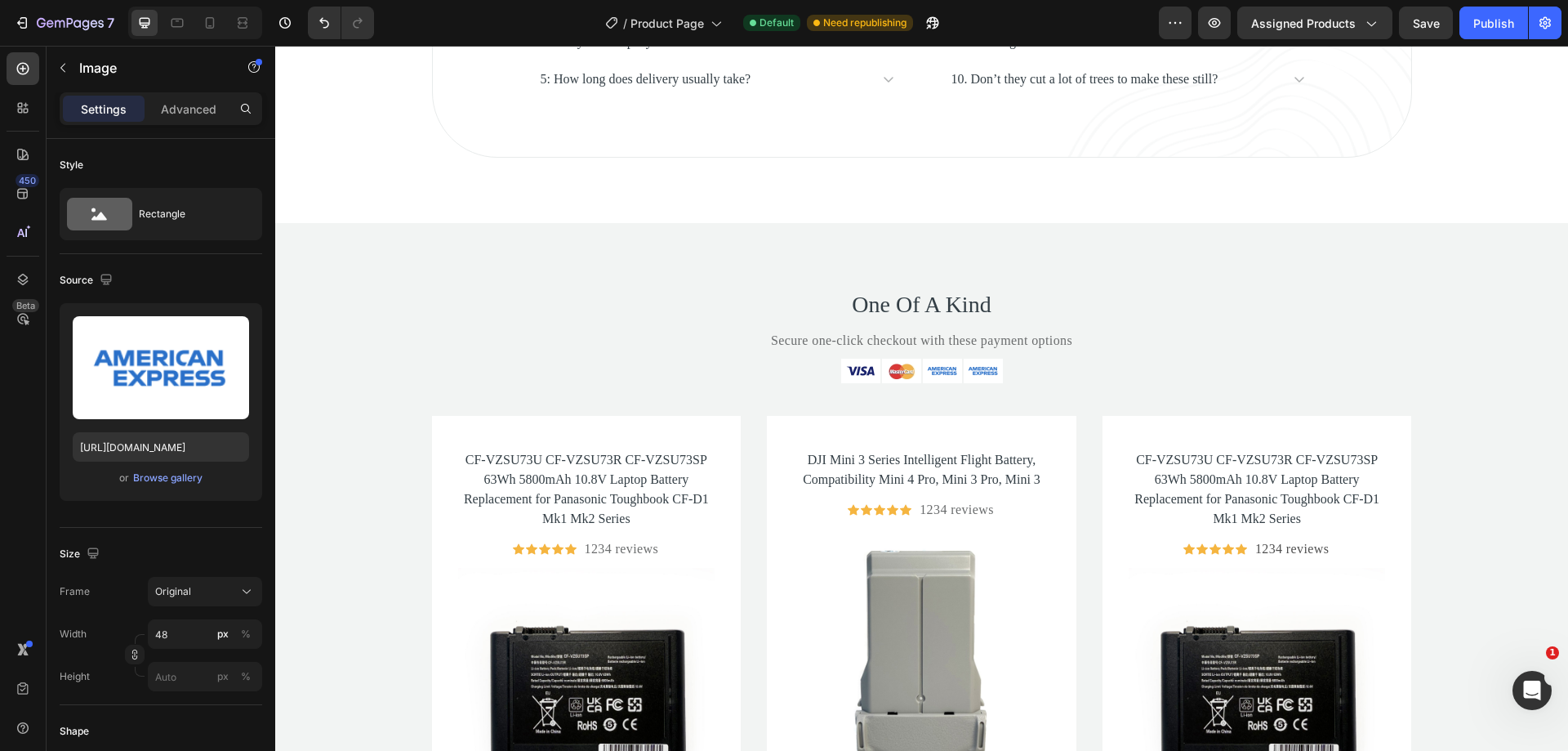
click at [971, 369] on img at bounding box center [983, 370] width 39 height 24
click at [981, 377] on img at bounding box center [983, 370] width 39 height 24
click at [938, 371] on img at bounding box center [942, 370] width 39 height 24
click at [896, 372] on img at bounding box center [901, 370] width 39 height 24
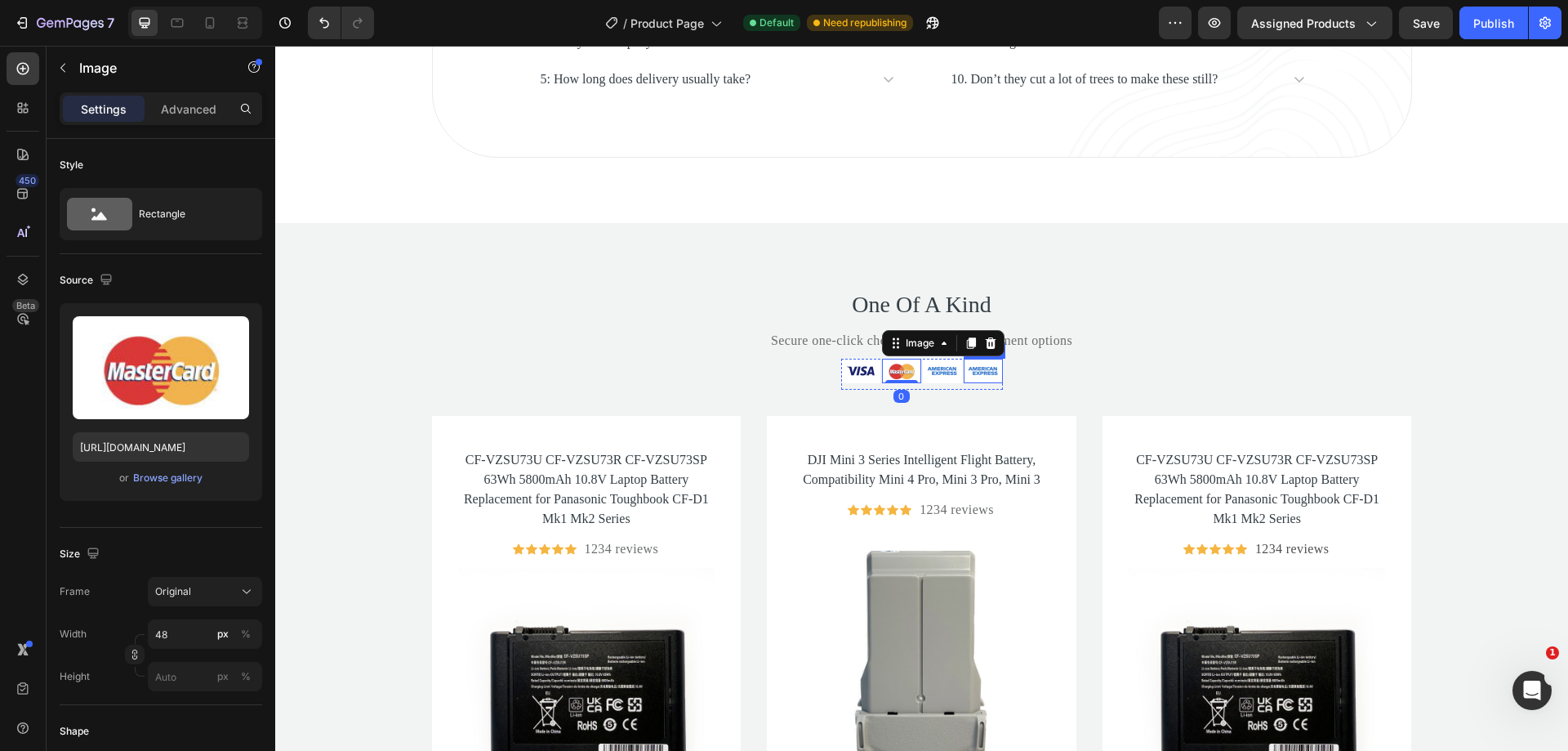
click at [966, 372] on img at bounding box center [983, 370] width 39 height 24
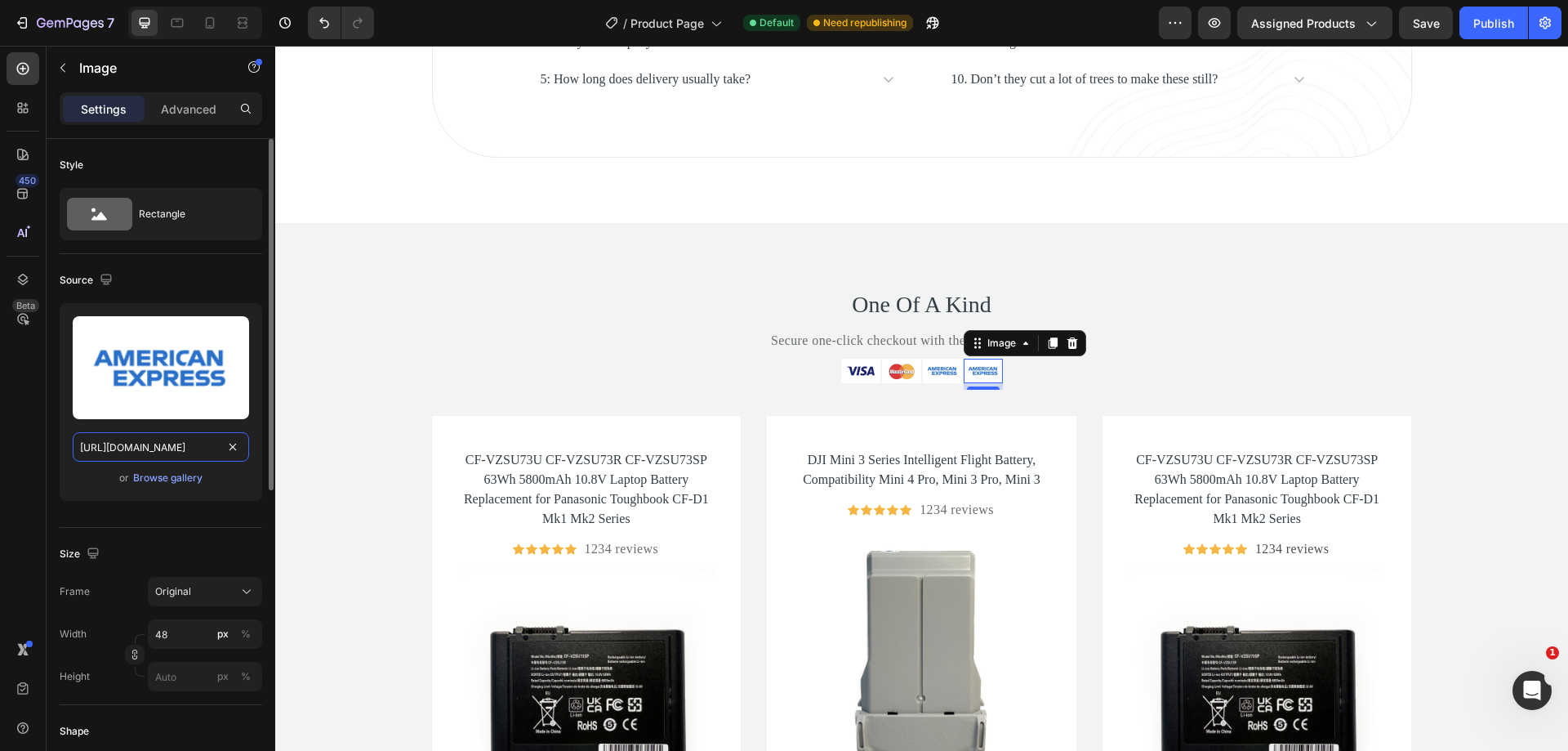
click at [198, 445] on input "https://ucarecdn.com/93b3e1e1-eccb-40df-92da-a700e9e9980e/-/format/auto/-/previ…" at bounding box center [161, 446] width 177 height 29
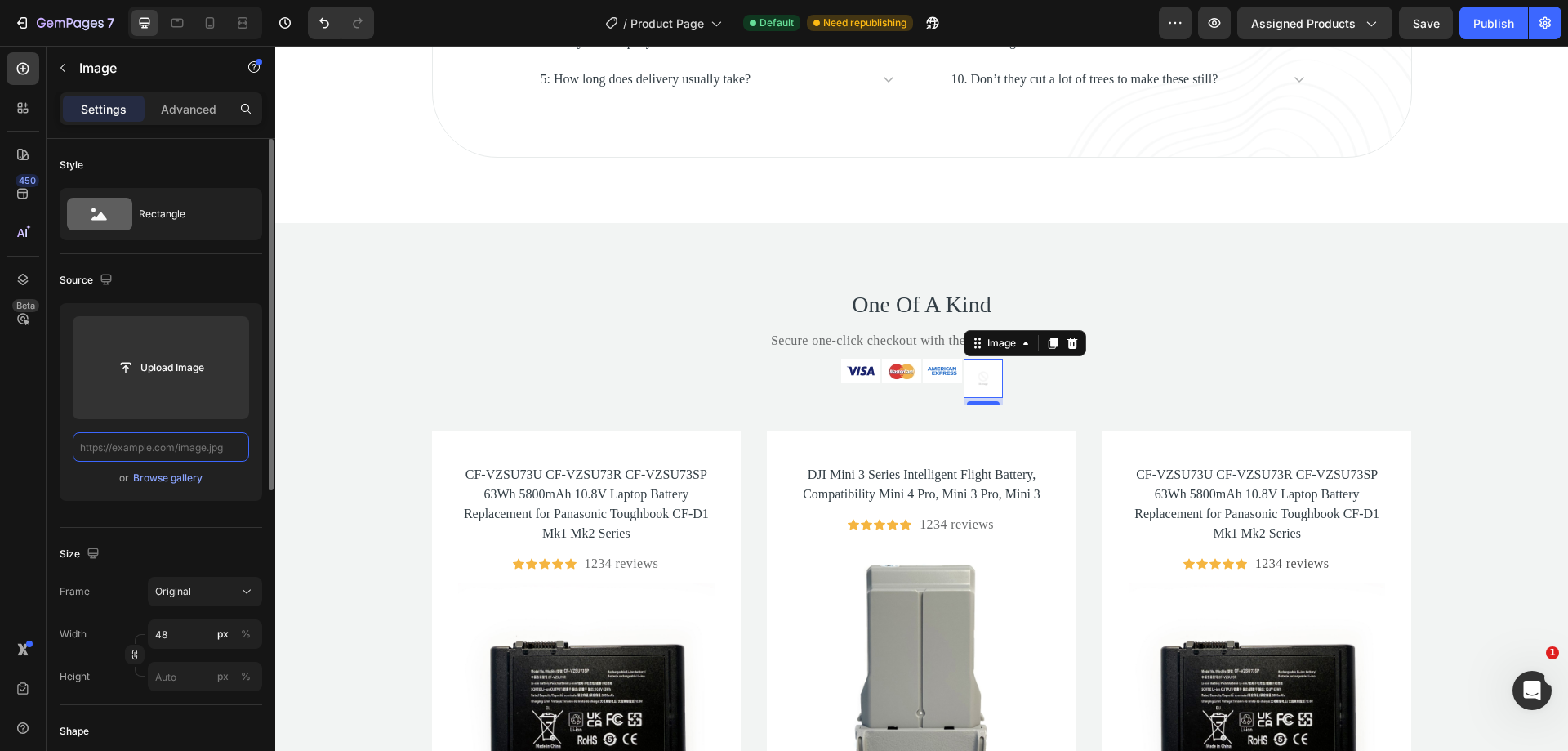
click at [203, 446] on input "text" at bounding box center [161, 446] width 177 height 29
paste input "https://cdn.shopify.com/shopifycloud/storefront/assets/payment_icons/paypal-a7c…"
type input "https://cdn.shopify.com/shopifycloud/storefront/assets/payment_icons/paypal-a7c…"
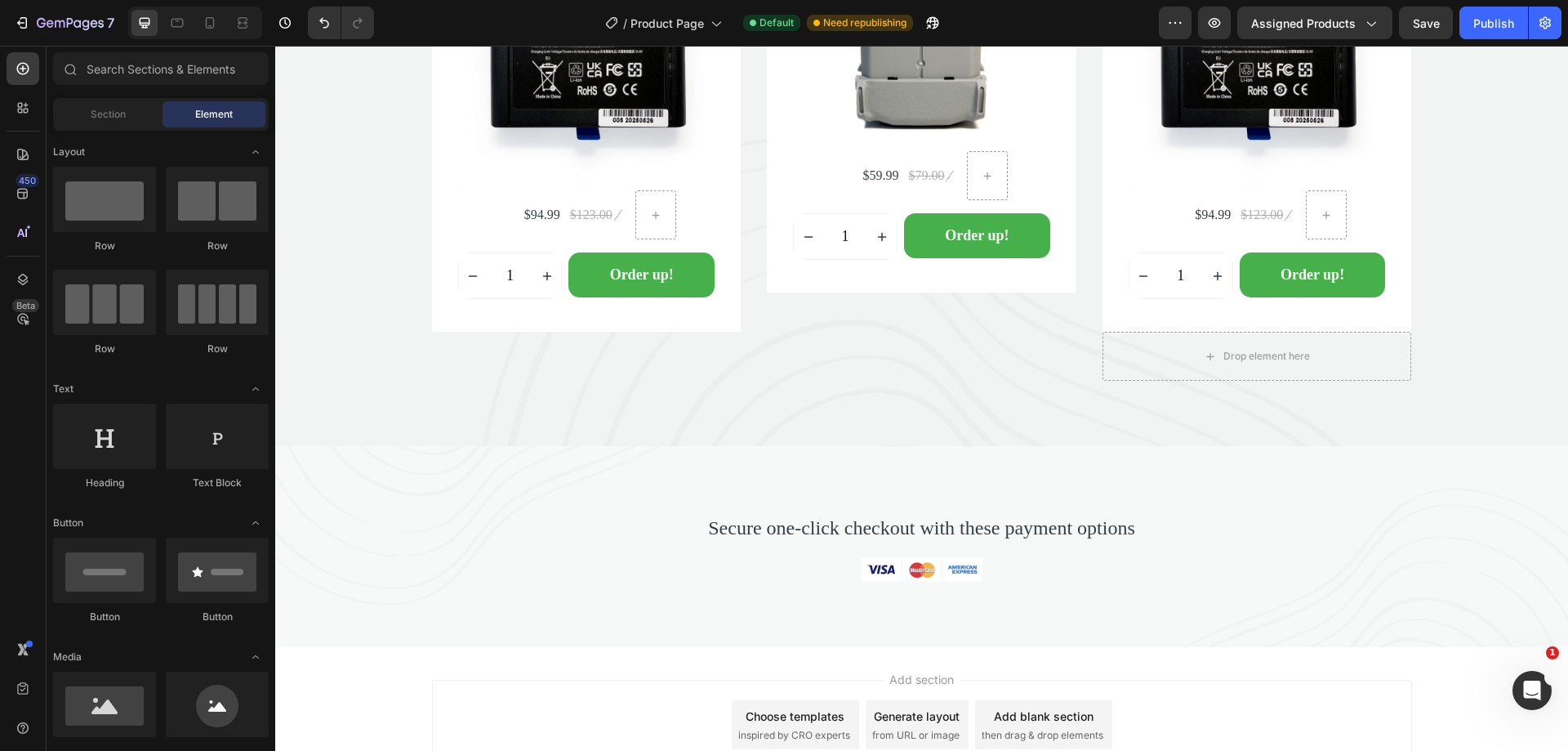
scroll to position [6103, 0]
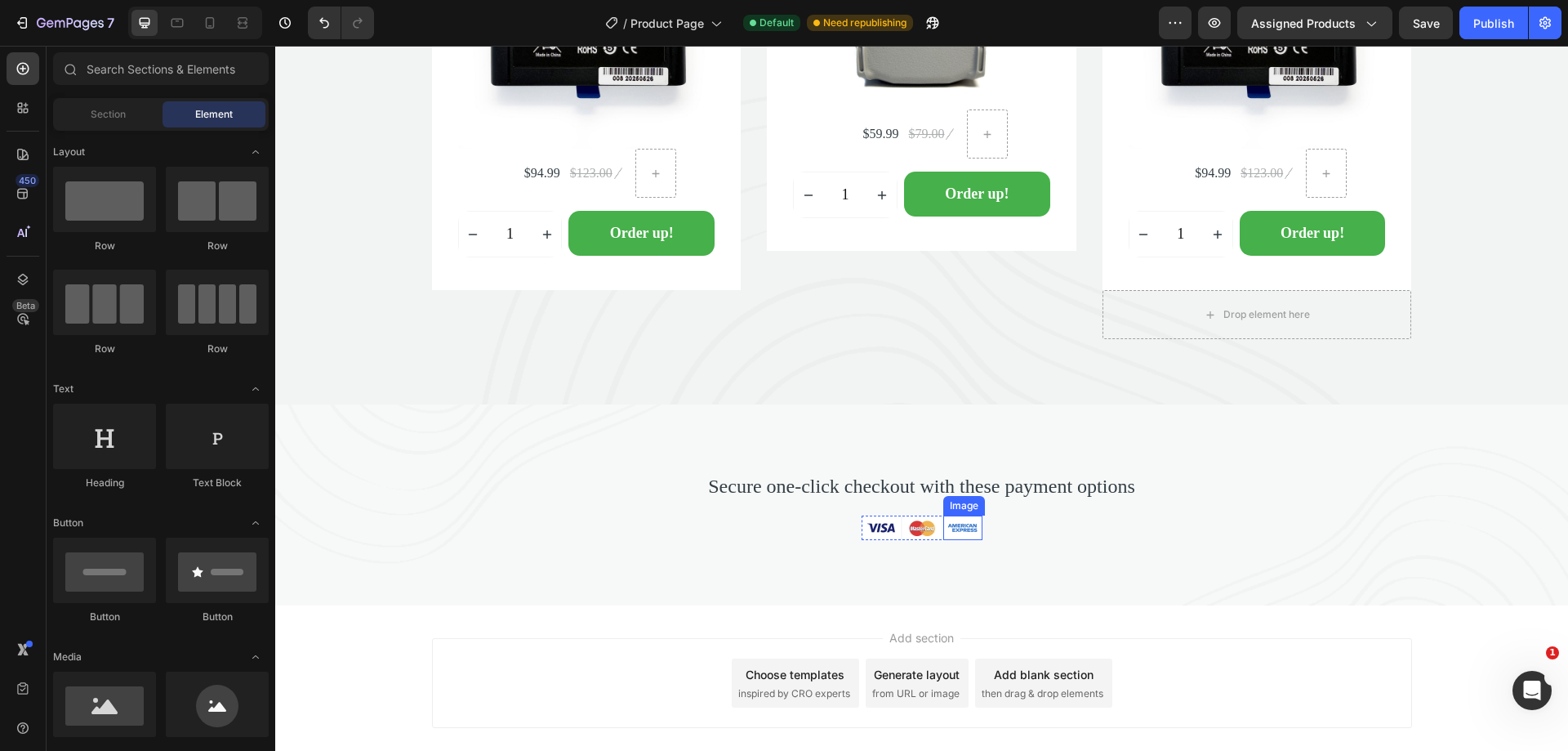
click at [966, 524] on img at bounding box center [962, 527] width 39 height 24
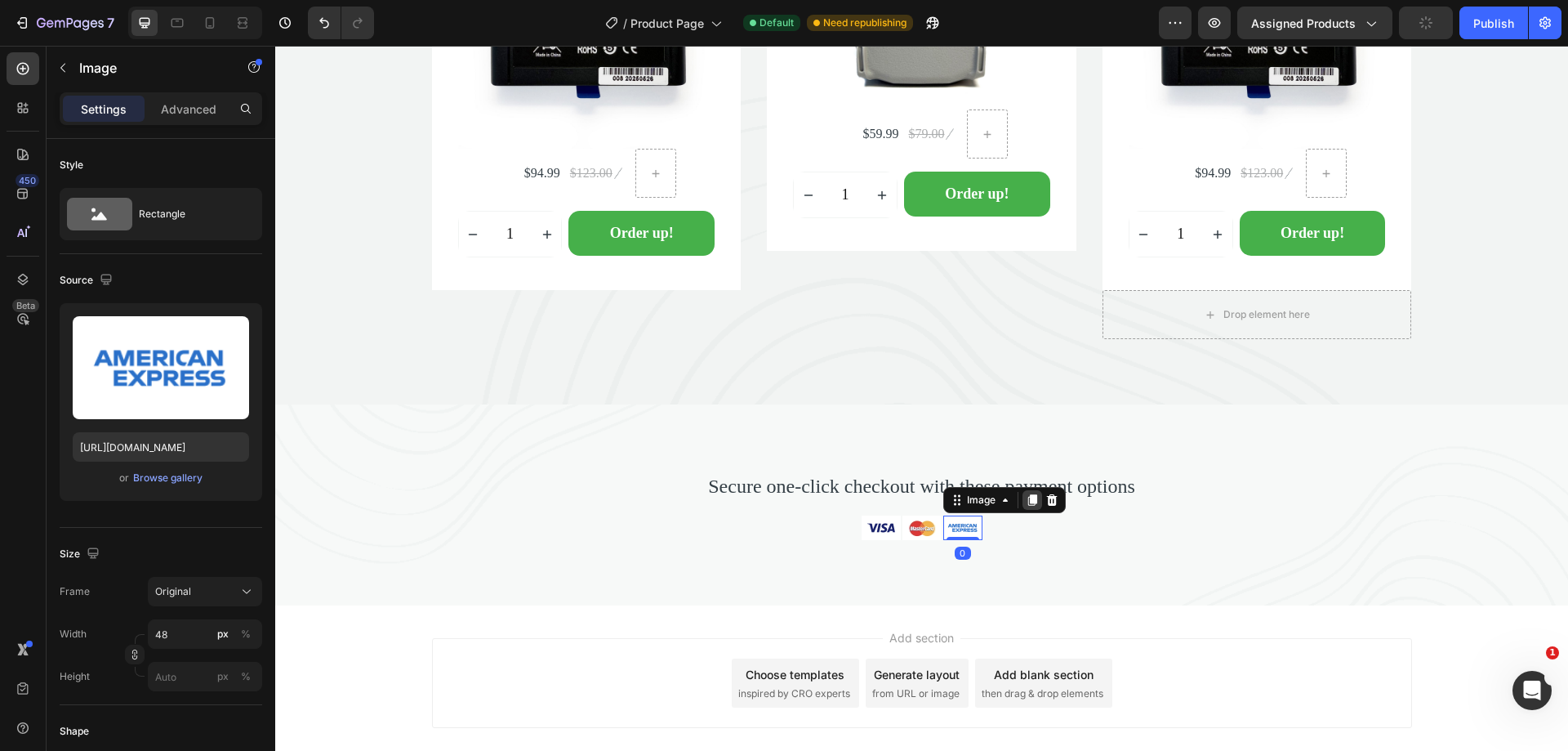
click at [1026, 503] on icon at bounding box center [1033, 500] width 13 height 13
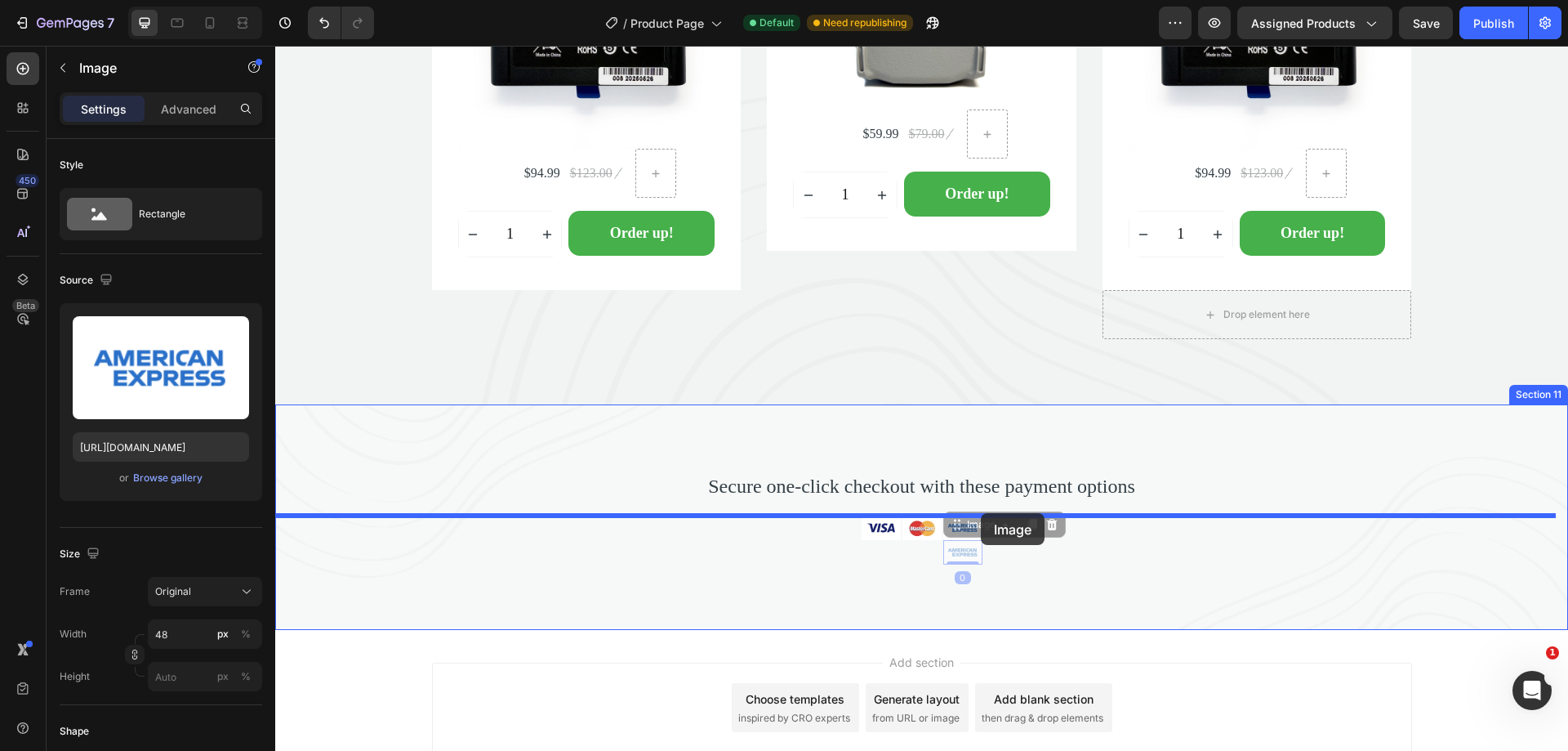
drag, startPoint x: 952, startPoint y: 527, endPoint x: 981, endPoint y: 513, distance: 32.2
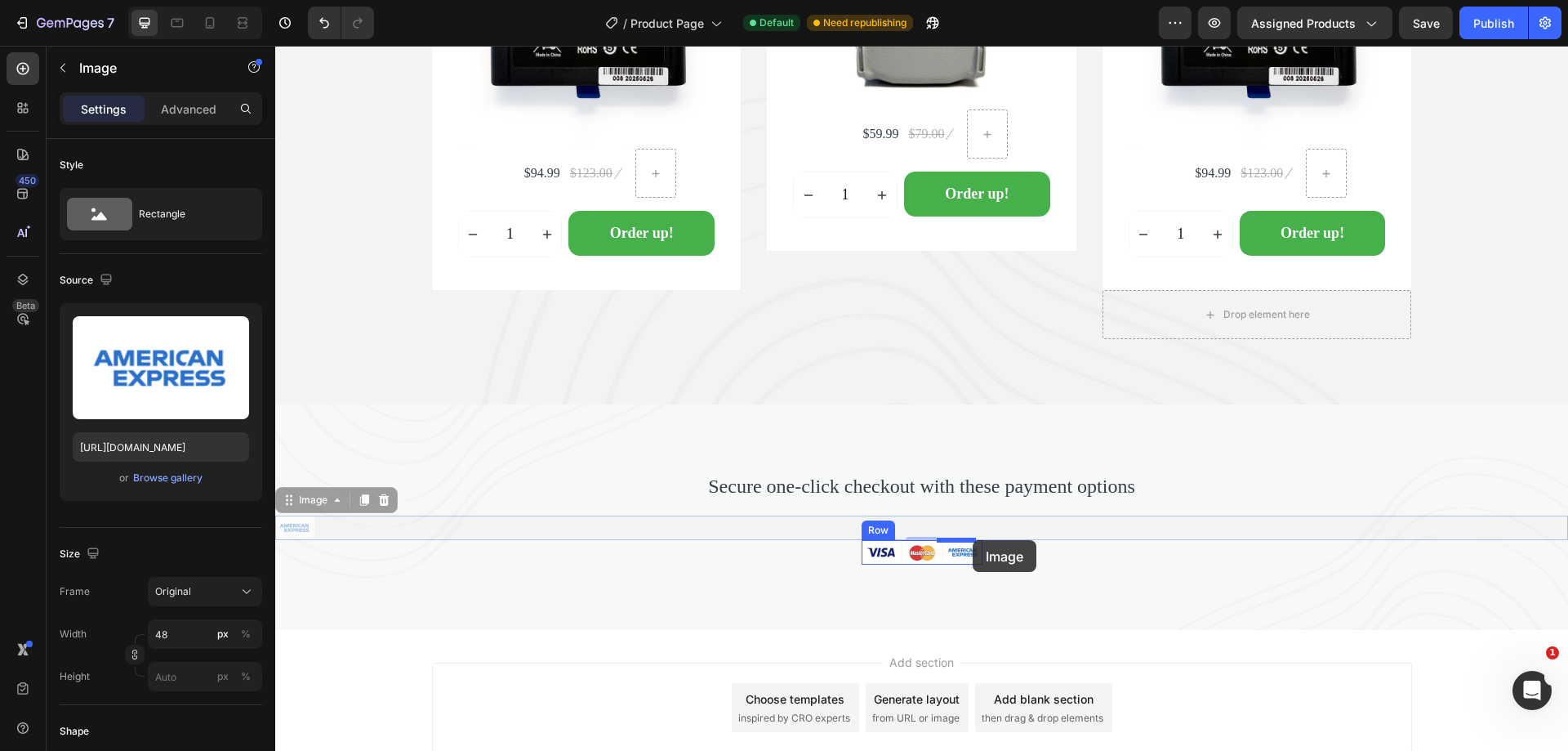
drag, startPoint x: 294, startPoint y: 496, endPoint x: 972, endPoint y: 540, distance: 679.4
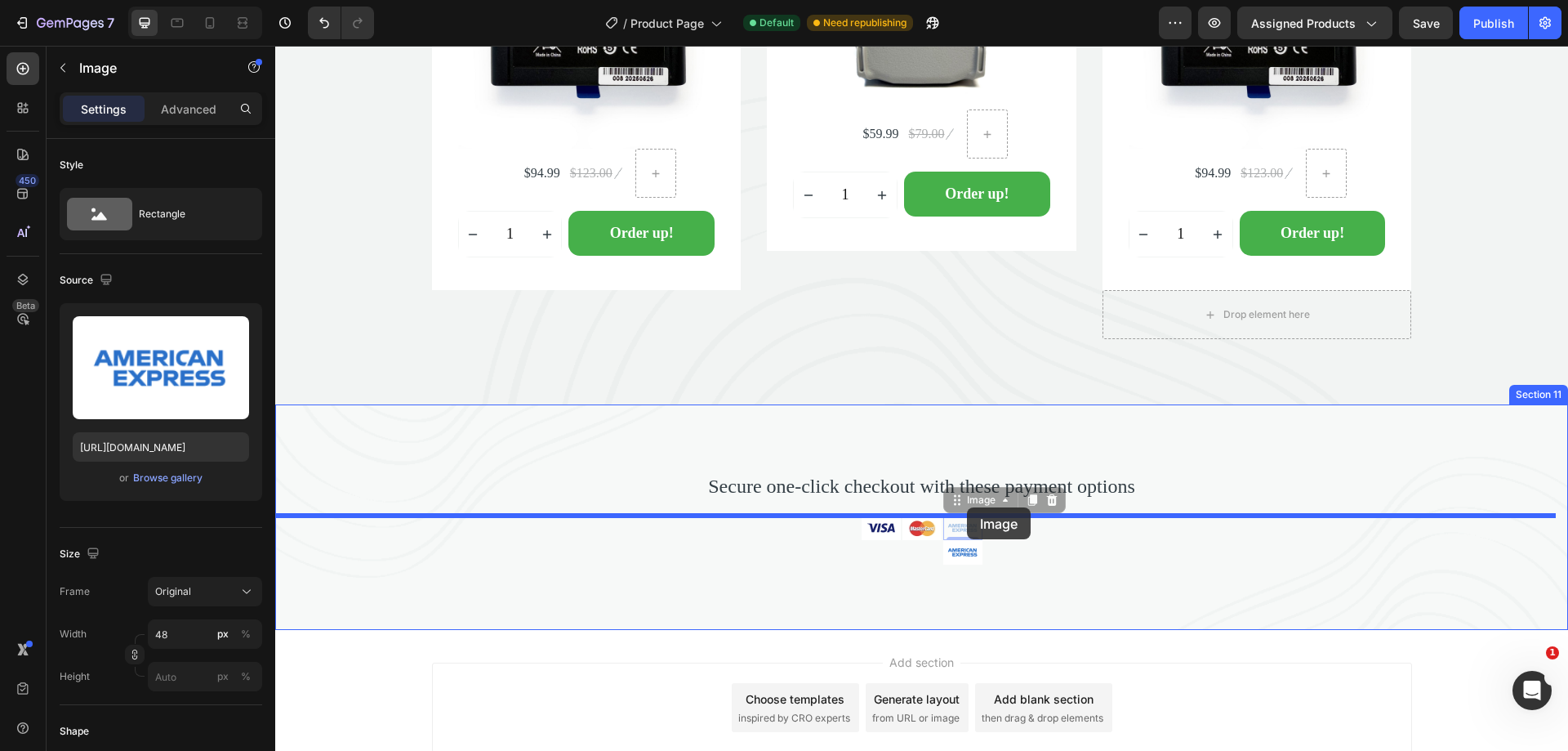
drag, startPoint x: 948, startPoint y: 505, endPoint x: 966, endPoint y: 507, distance: 18.1
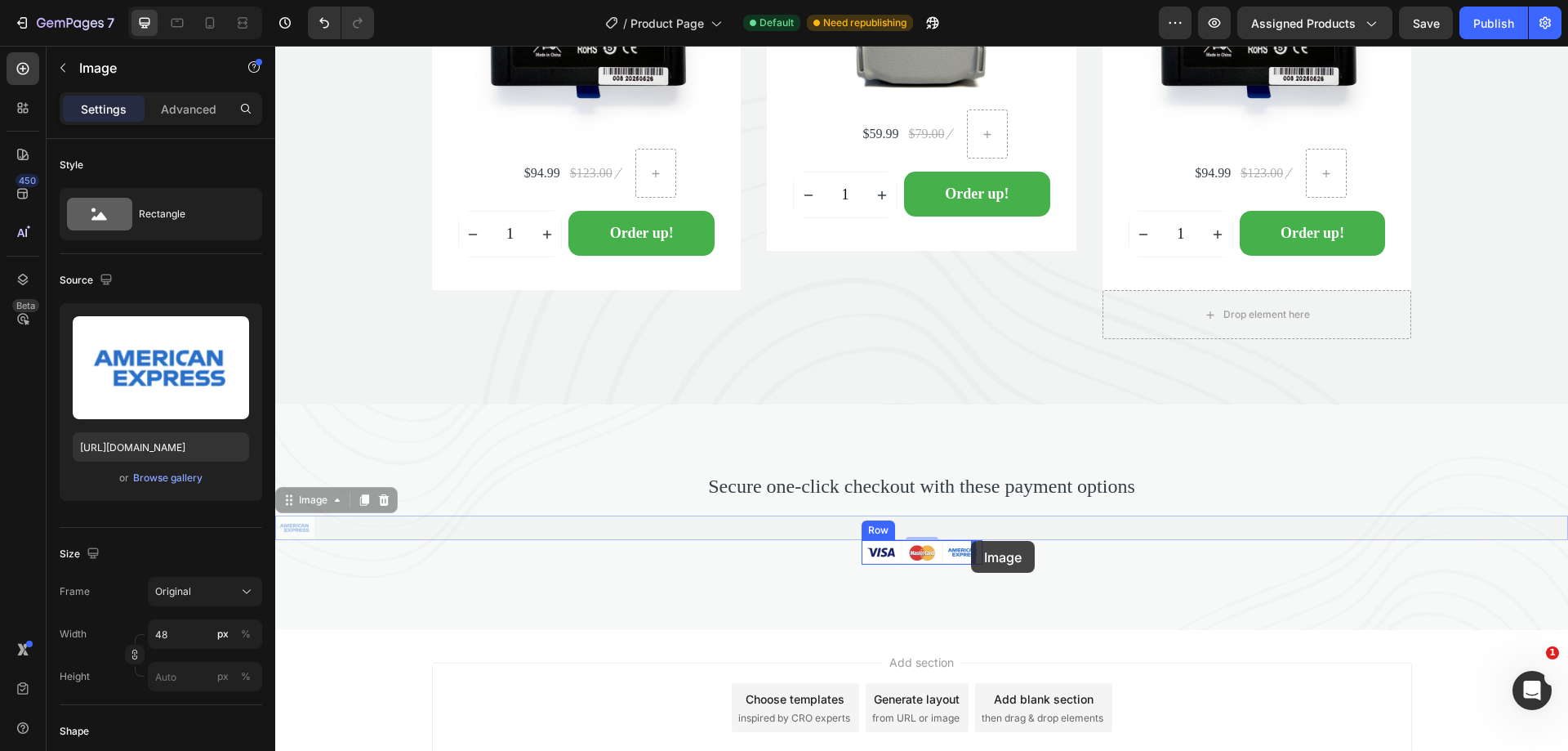
drag, startPoint x: 293, startPoint y: 499, endPoint x: 971, endPoint y: 541, distance: 679.3
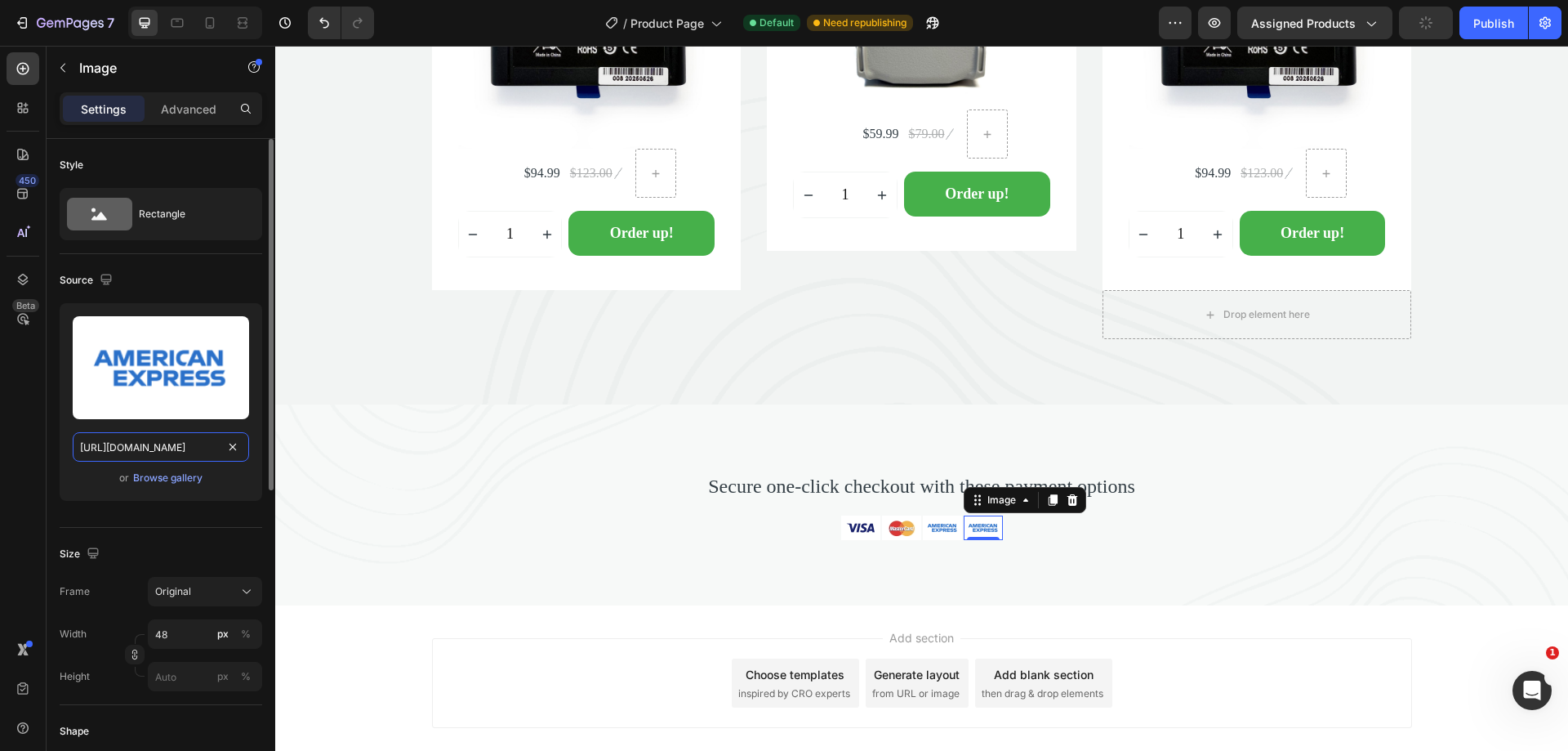
click at [191, 450] on input "https://ucarecdn.com/93b3e1e1-eccb-40df-92da-a700e9e9980e/-/format/auto/-/previ…" at bounding box center [161, 446] width 177 height 29
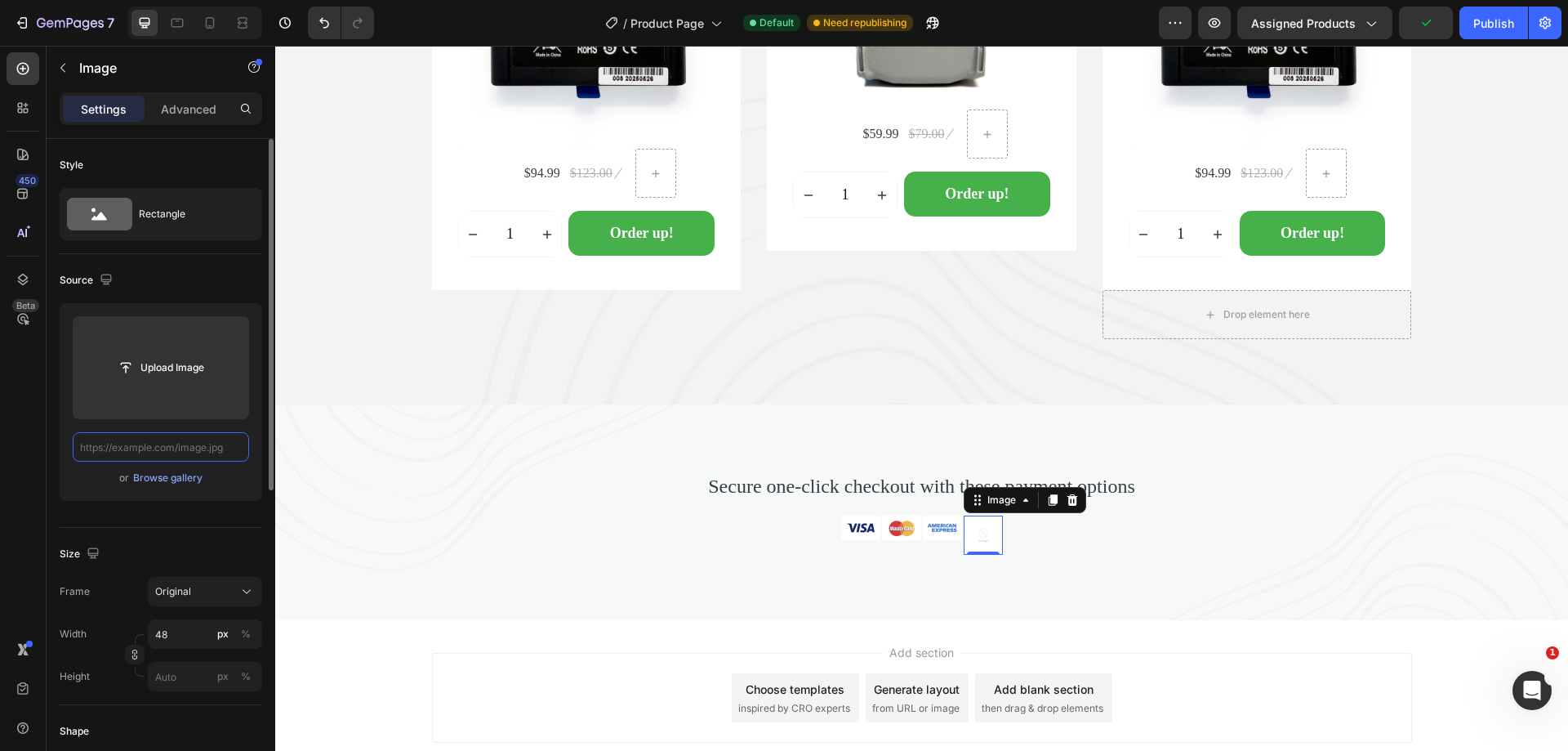
paste input "https://cdn.shopify.com/shopifycloud/storefront/assets/payment_icons/paypal-a7c…"
type input "https://cdn.shopify.com/shopifycloud/storefront/assets/payment_icons/paypal-a7c…"
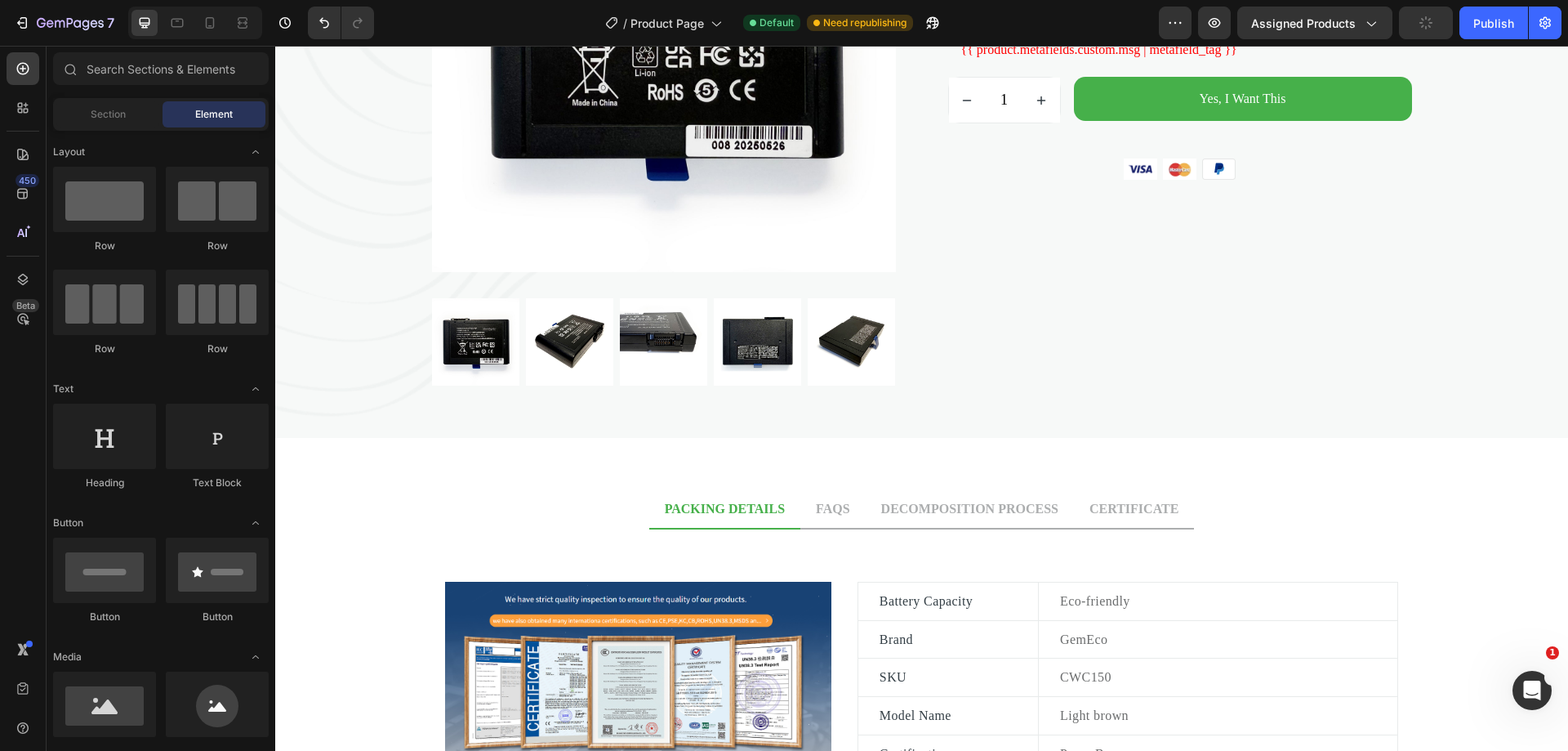
scroll to position [314, 0]
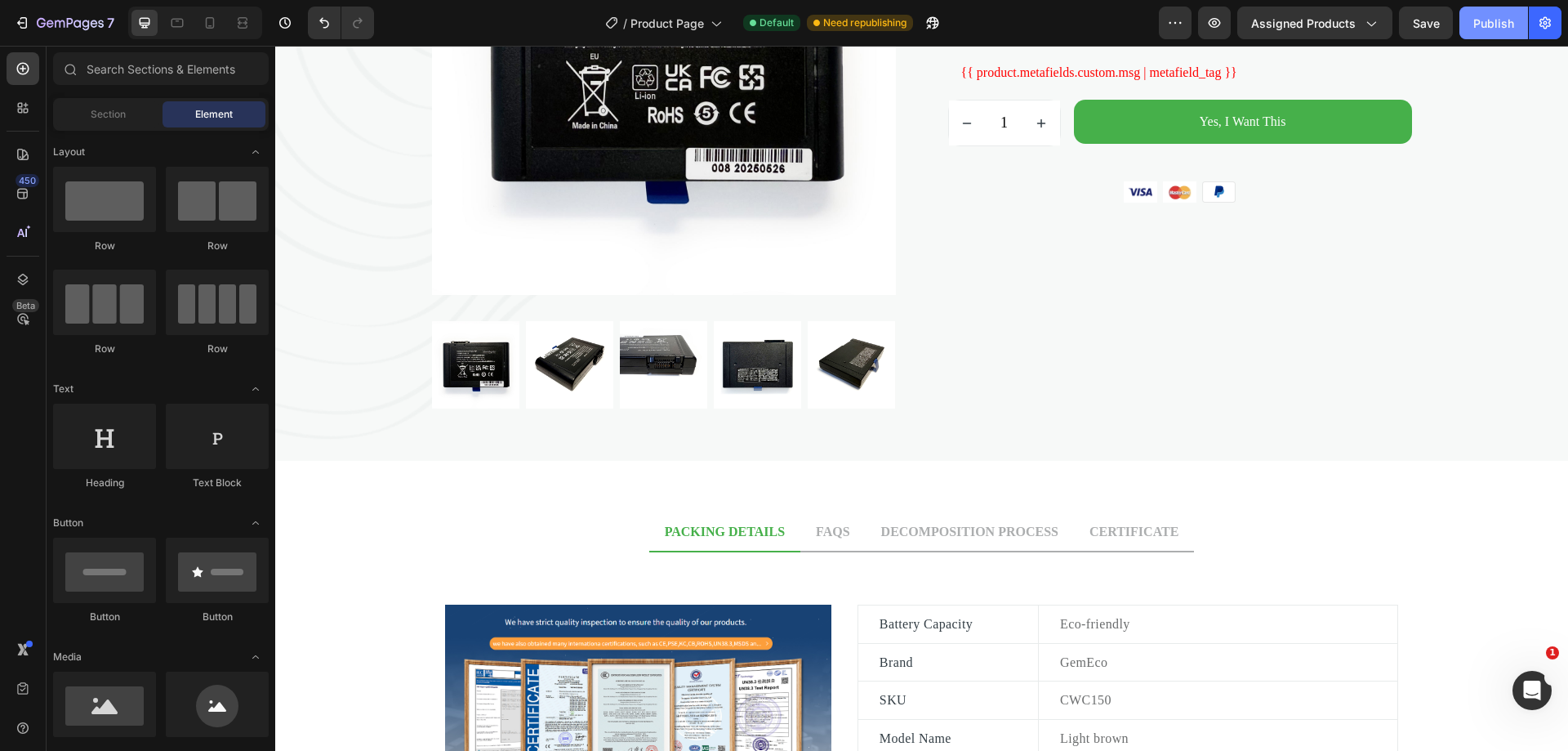
click at [1480, 21] on div "Publish" at bounding box center [1494, 23] width 41 height 17
click at [1220, 20] on icon "button" at bounding box center [1214, 23] width 13 height 10
click at [1525, 686] on icon "打开 Intercom Messenger" at bounding box center [1530, 688] width 27 height 27
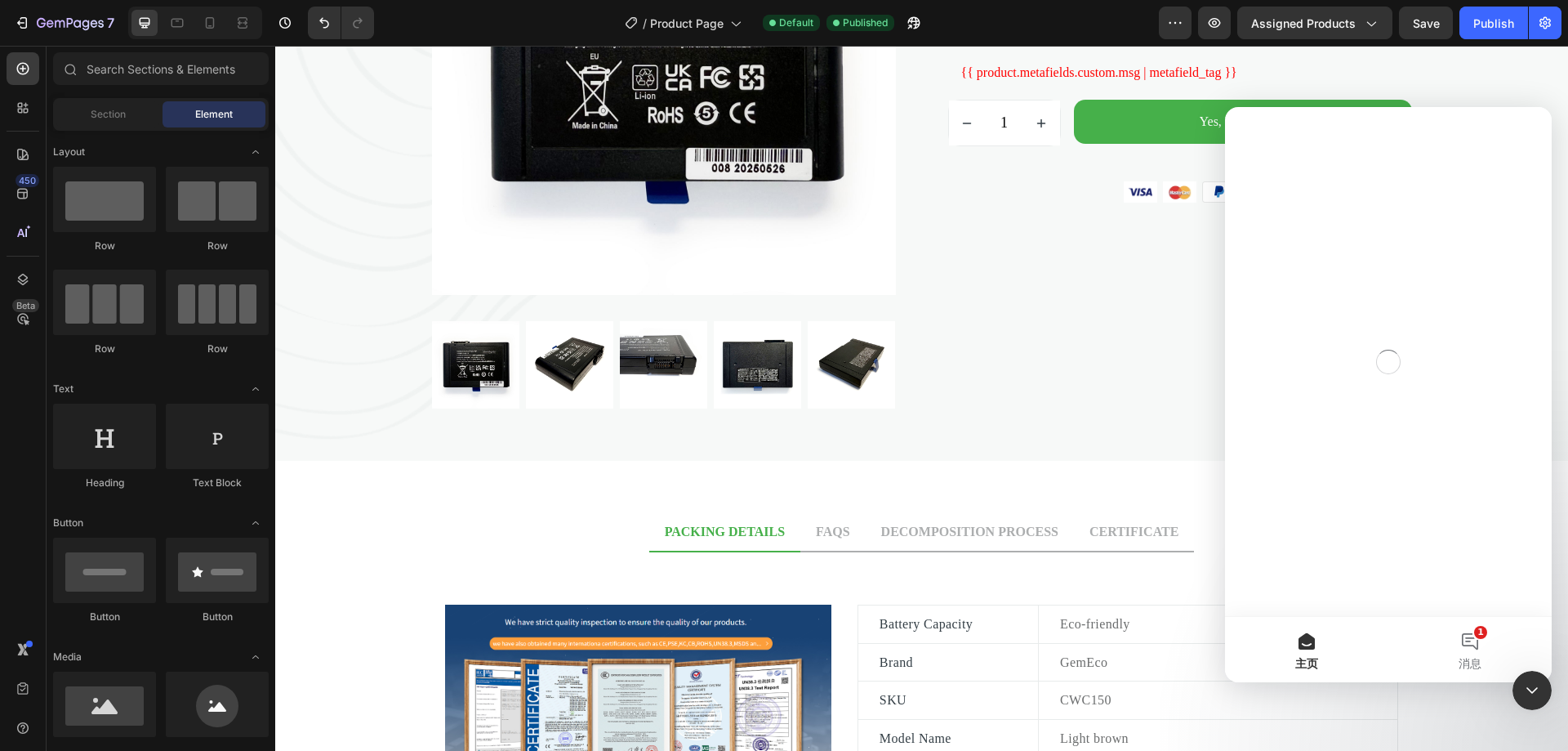
scroll to position [0, 0]
click at [1471, 645] on button "1 消息" at bounding box center [1469, 650] width 163 height 65
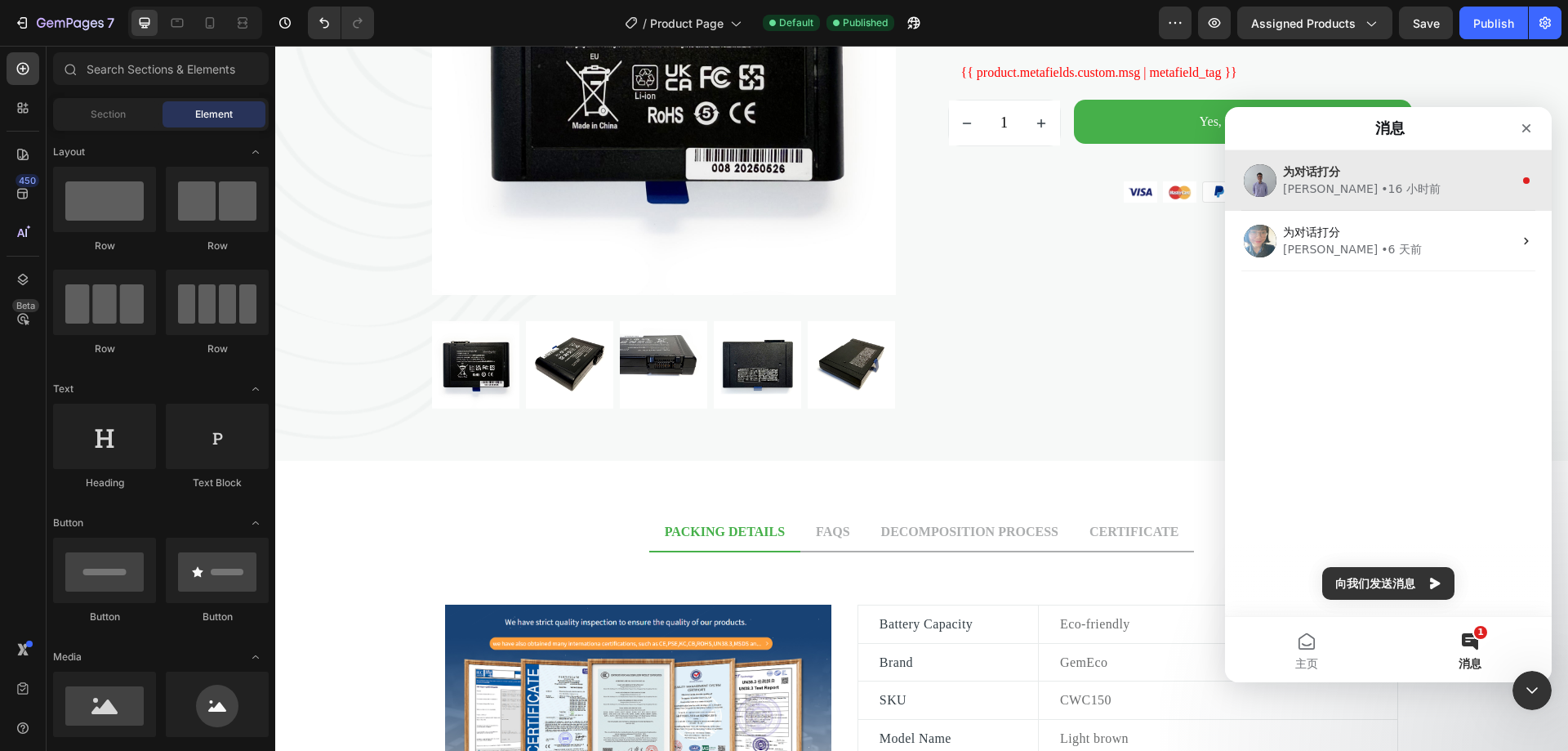
click at [1386, 187] on div "Brad • 16 小时前" at bounding box center [1397, 189] width 230 height 17
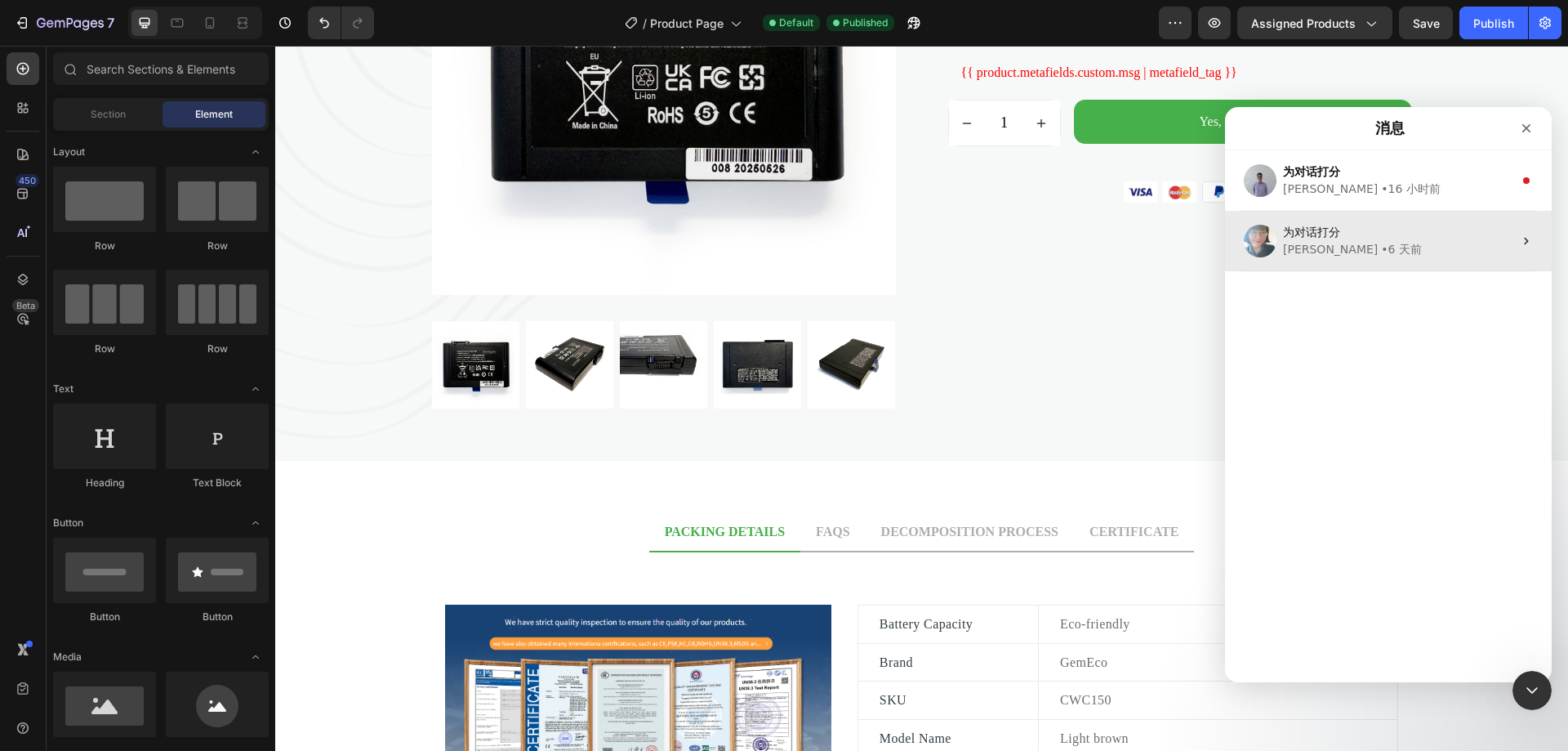
click at [1398, 237] on div "为对话打分" at bounding box center [1397, 232] width 230 height 17
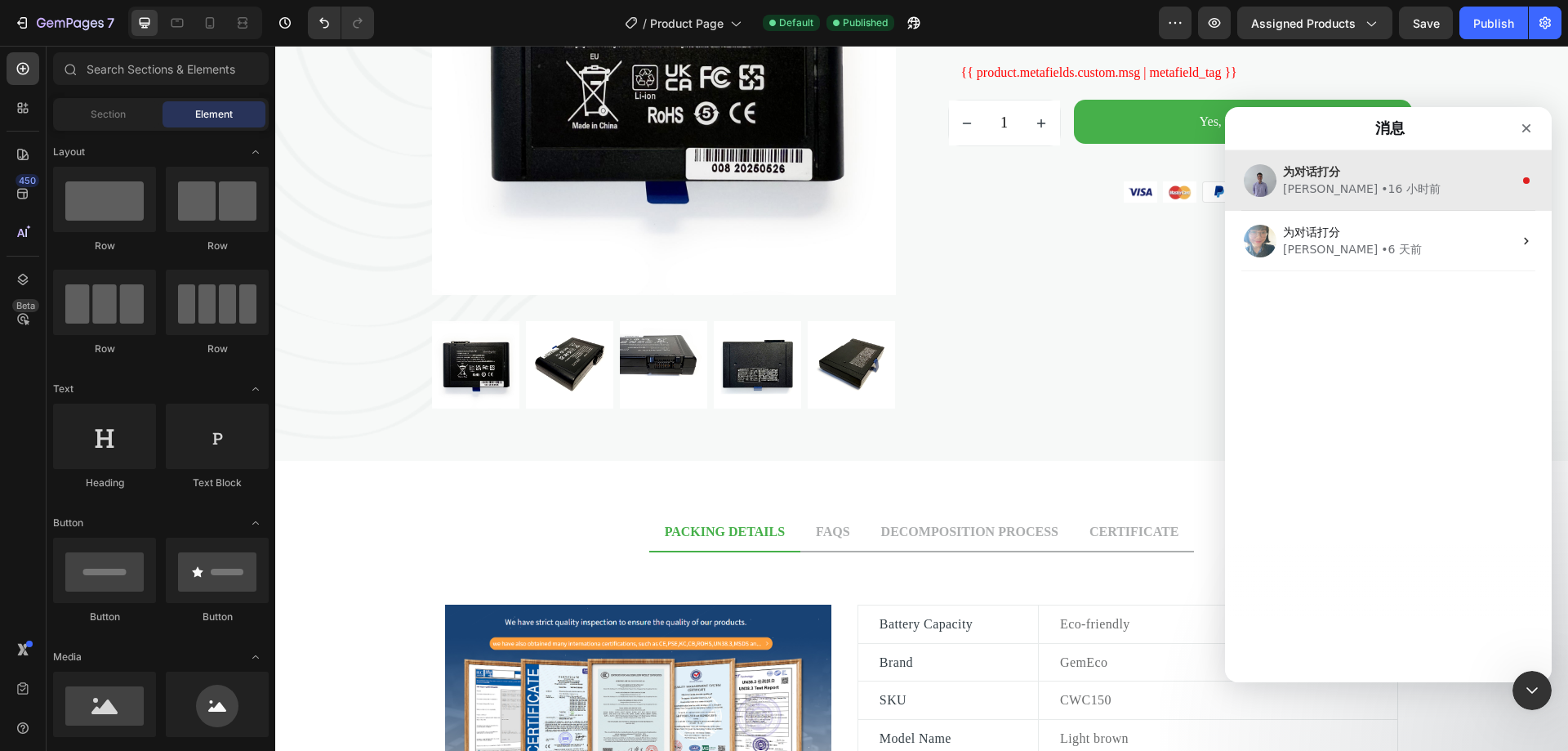
click at [1410, 183] on div "Brad • 16 小时前" at bounding box center [1397, 189] width 230 height 17
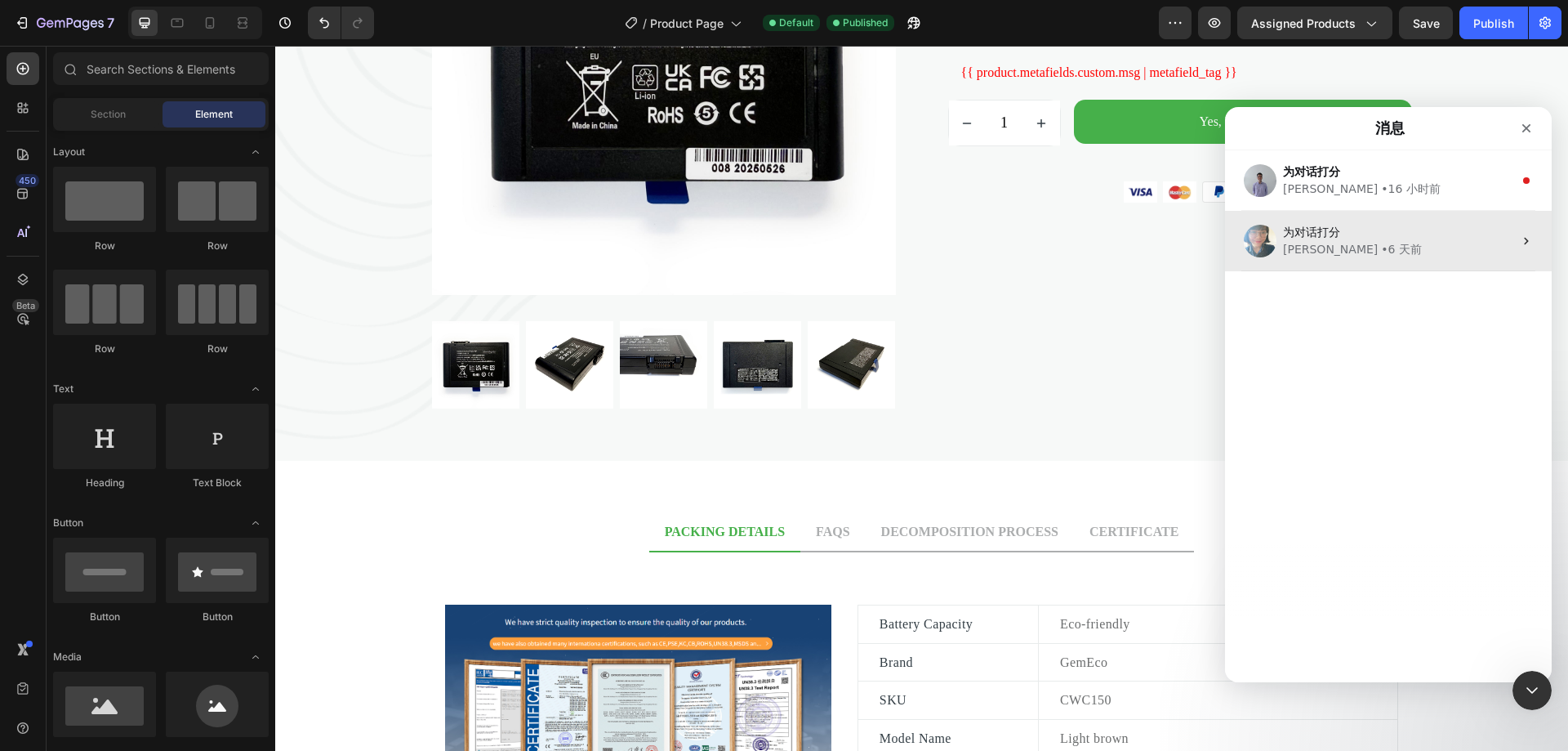
click at [1410, 182] on div "Brad • 16 小时前" at bounding box center [1397, 189] width 230 height 17
click at [1399, 239] on div "为对话打分" at bounding box center [1397, 232] width 230 height 17
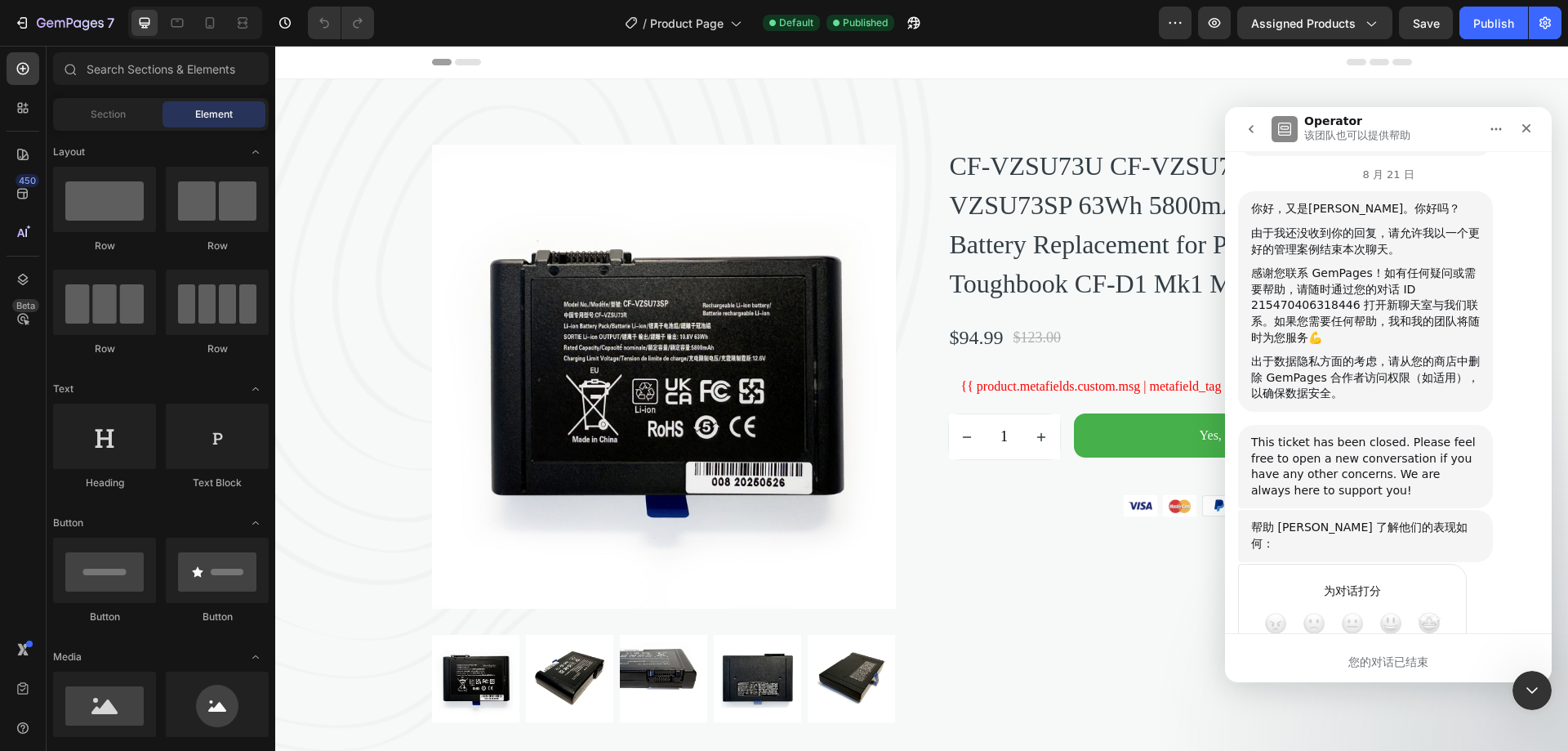
scroll to position [1510, 0]
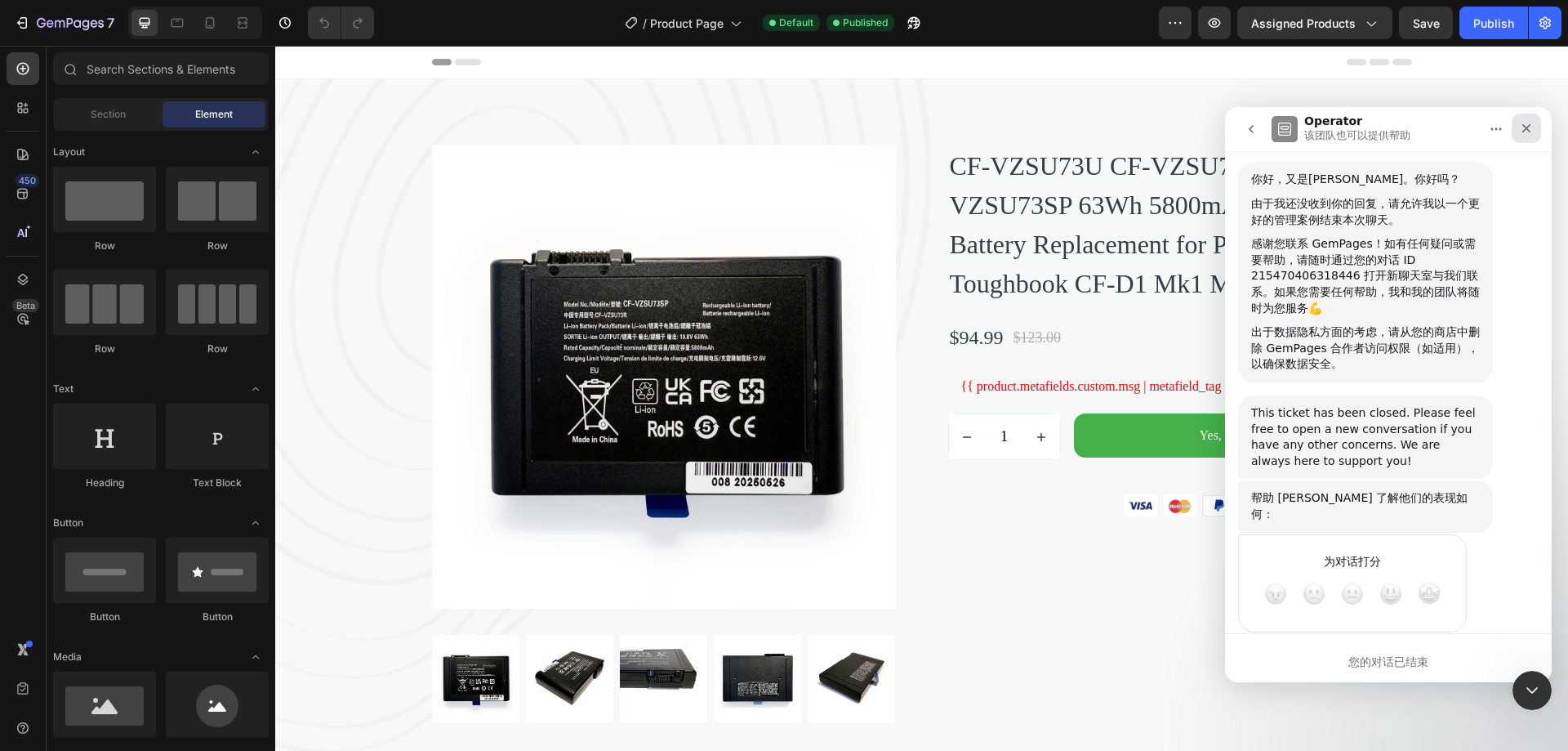
click at [1527, 130] on icon "关闭" at bounding box center [1526, 128] width 9 height 9
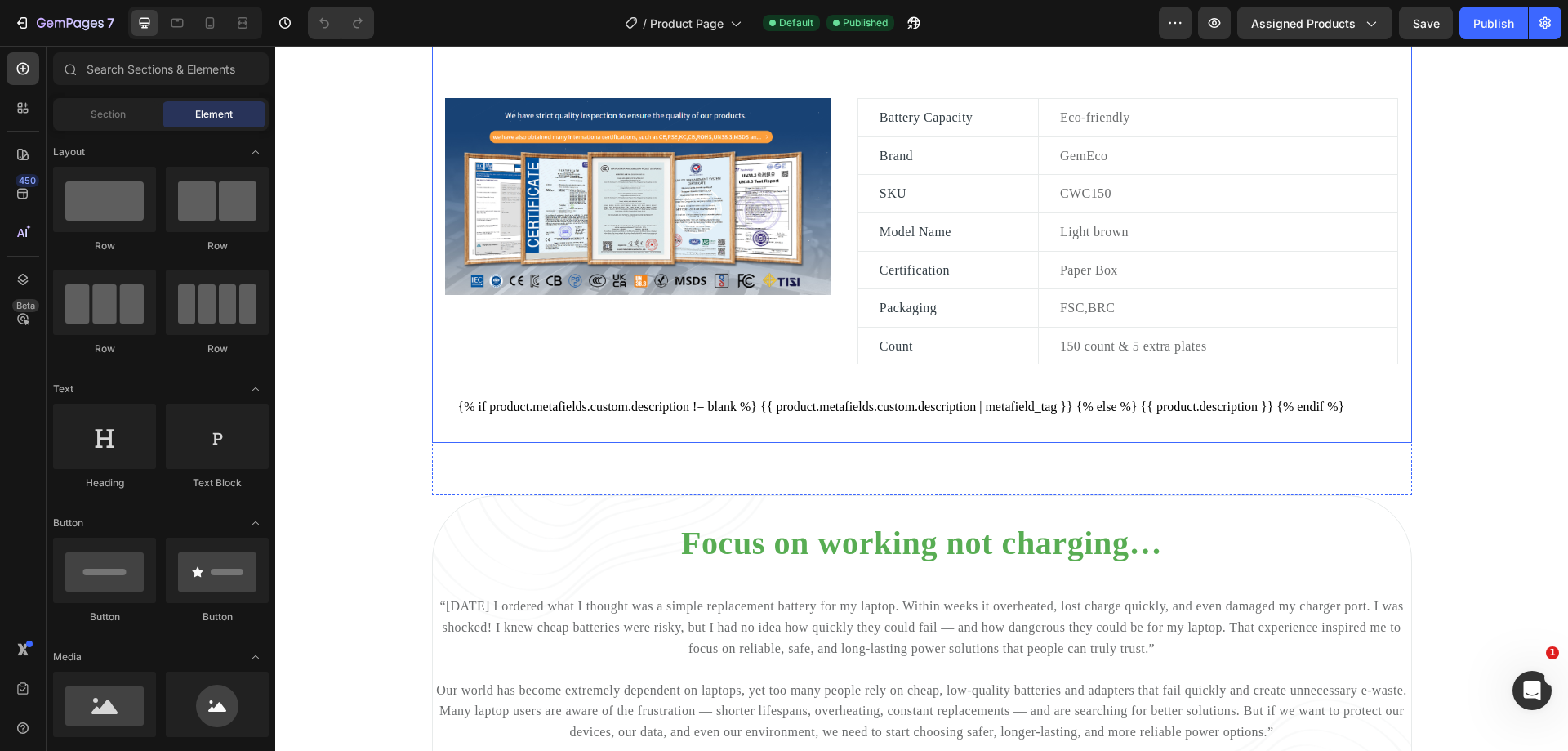
scroll to position [898, 0]
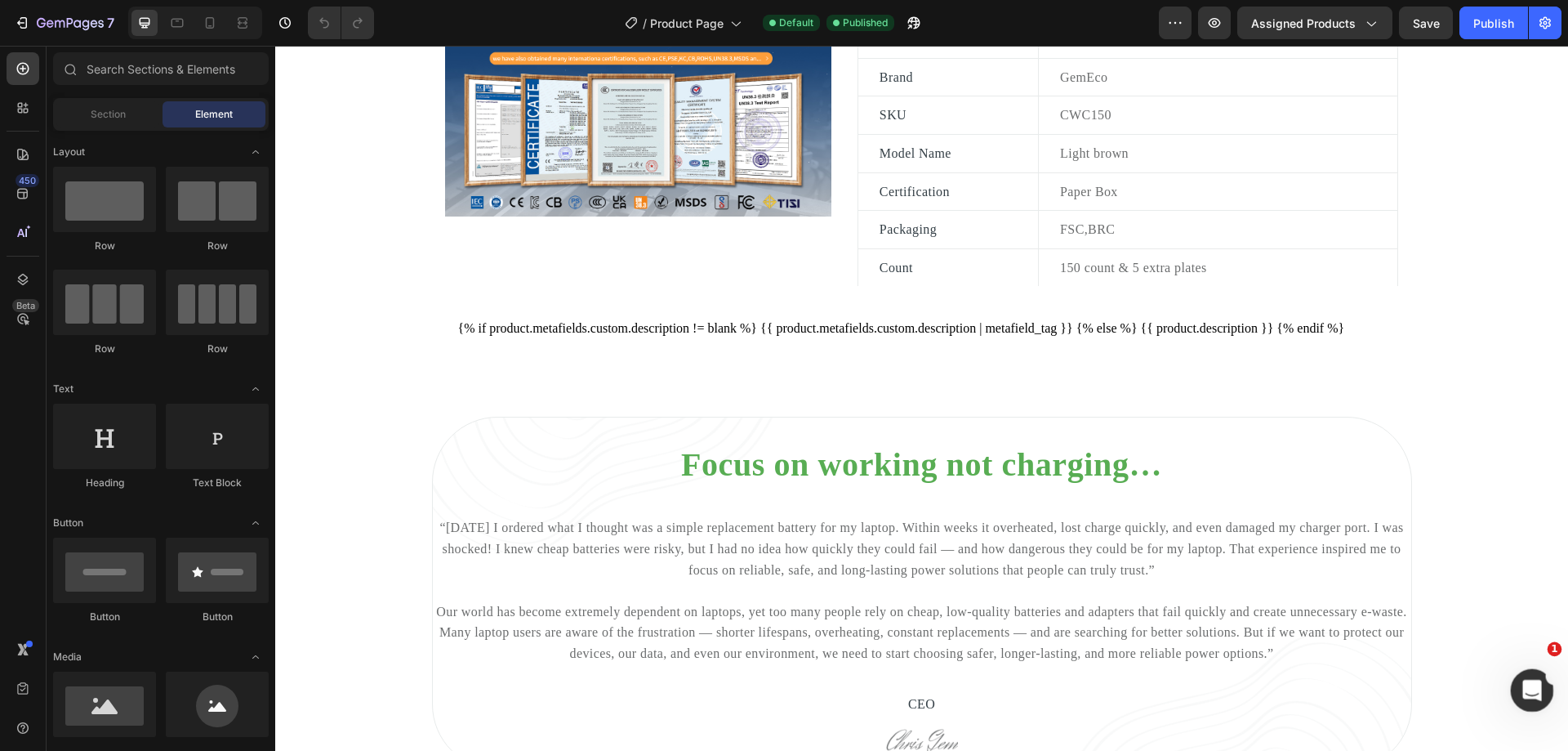
click at [1538, 680] on div "打开 Intercom Messenger" at bounding box center [1530, 687] width 54 height 54
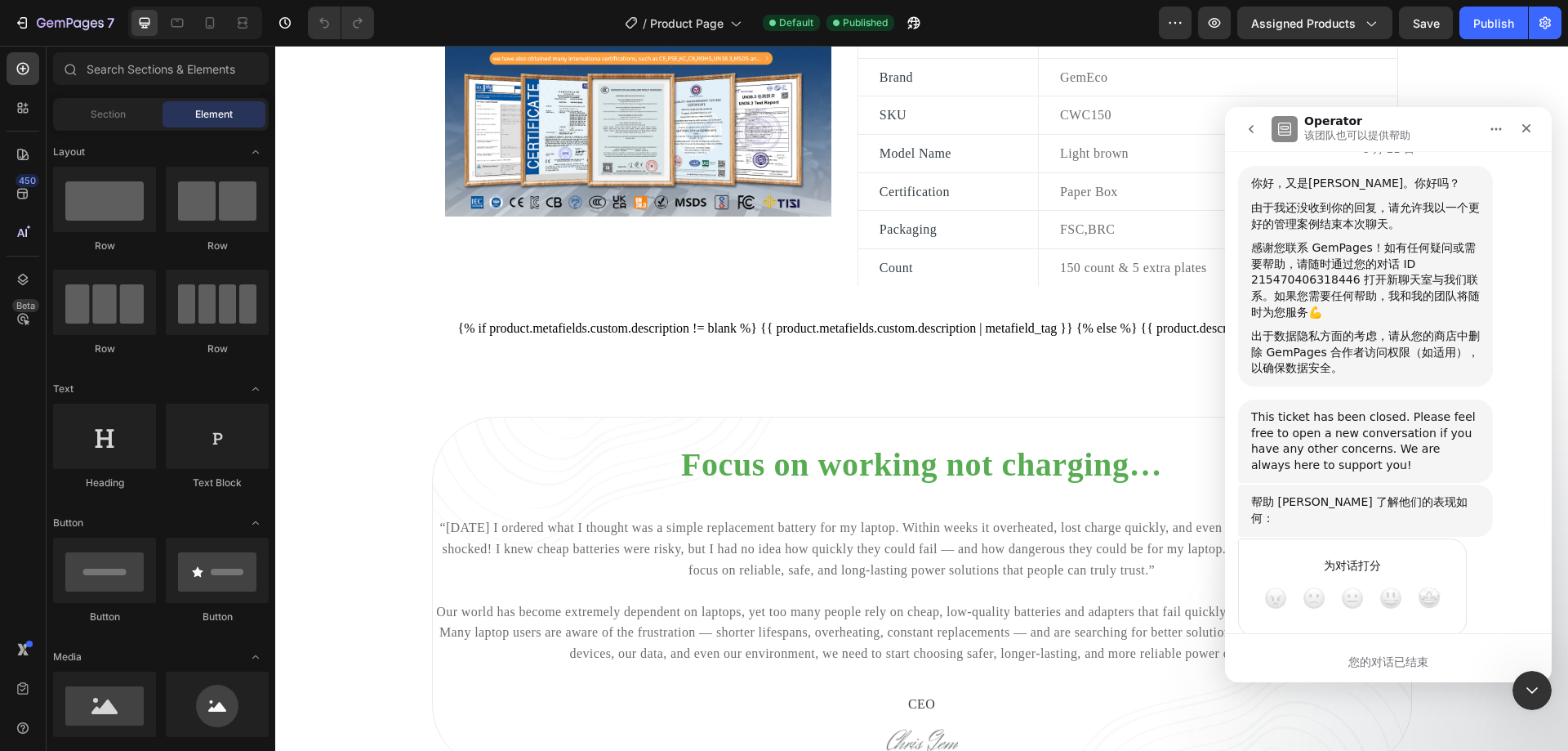
scroll to position [1510, 0]
click at [1428, 583] on span "棒" at bounding box center [1428, 594] width 23 height 23
click at [1523, 126] on icon "关闭" at bounding box center [1526, 128] width 13 height 13
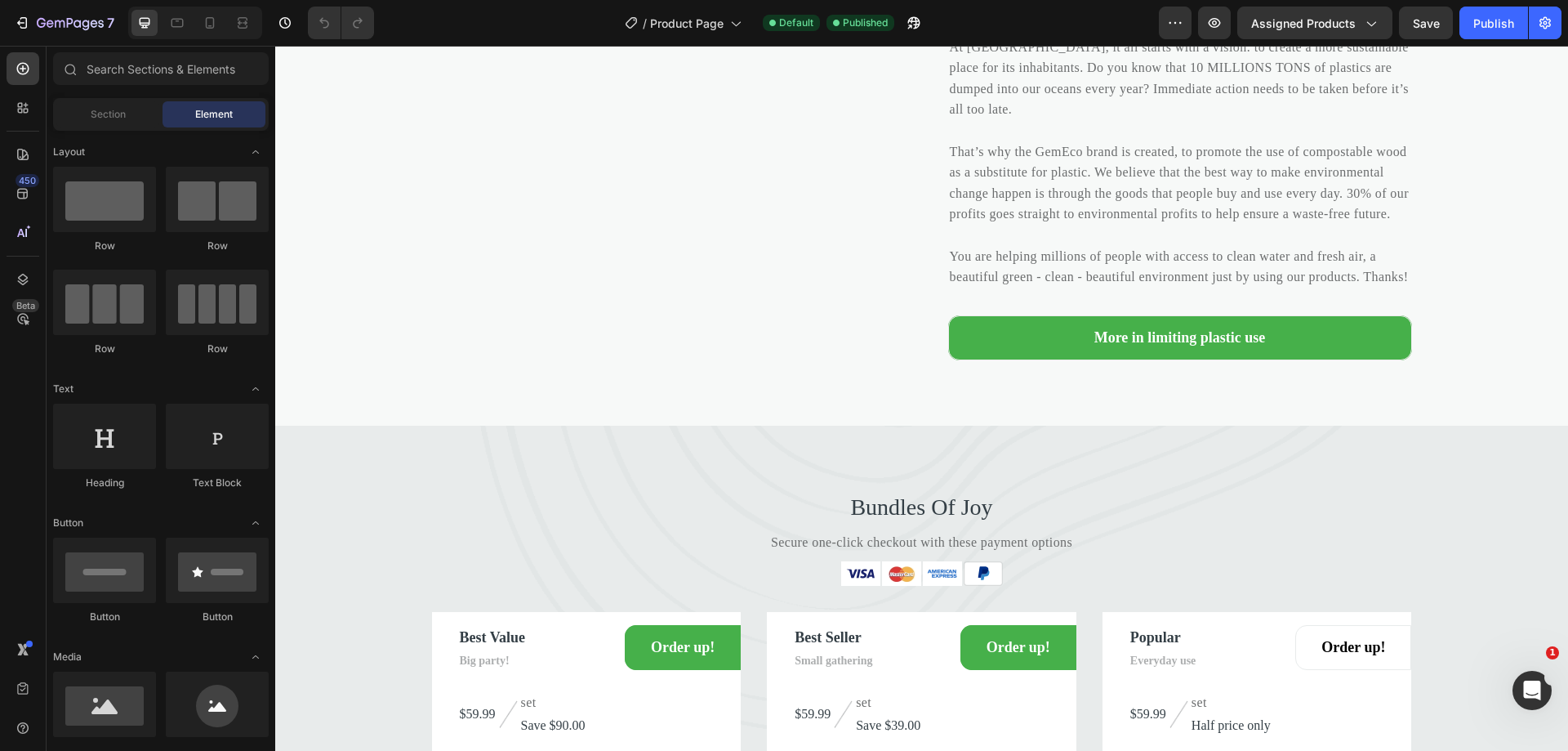
scroll to position [2615, 0]
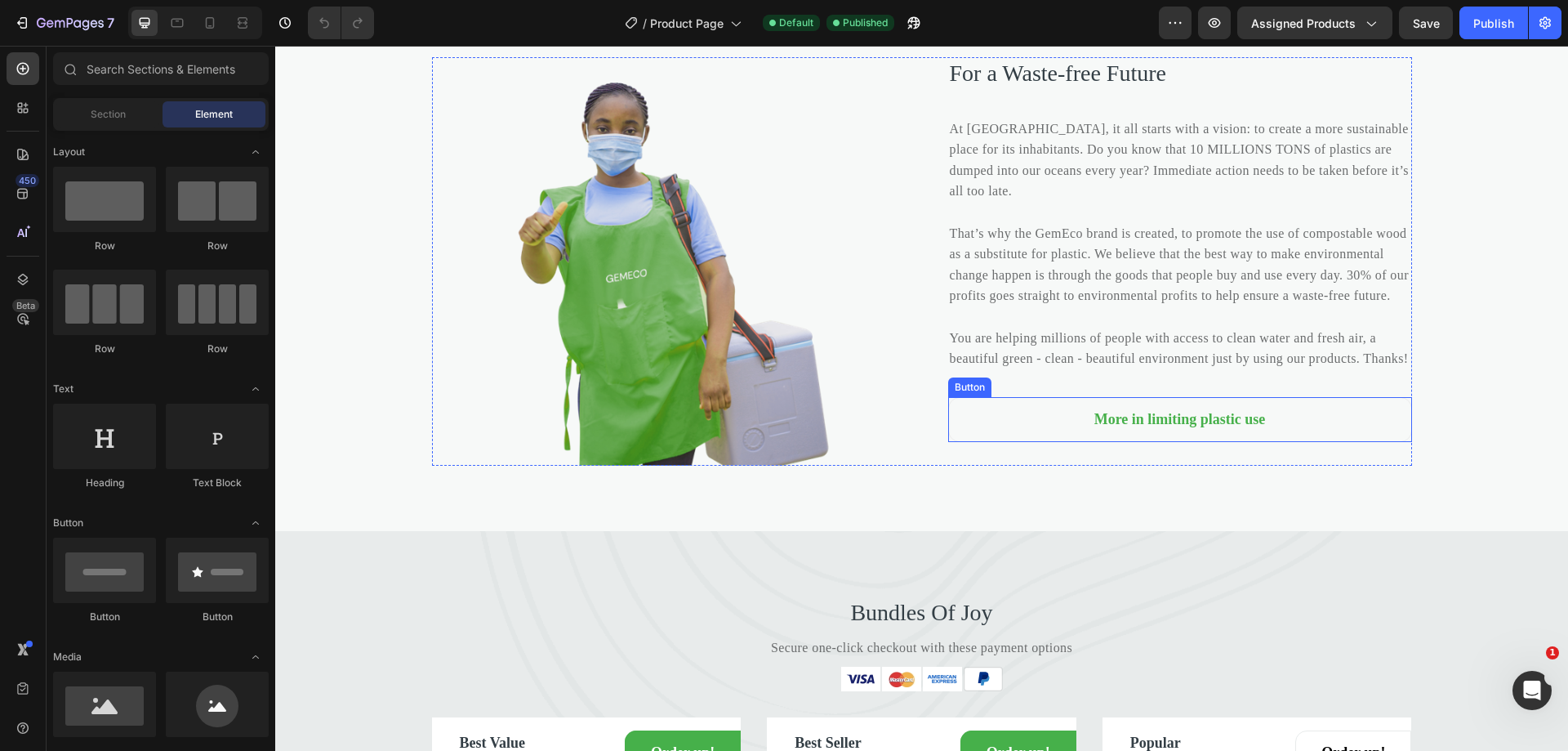
click at [1315, 442] on button "More in limiting plastic use" at bounding box center [1180, 419] width 464 height 45
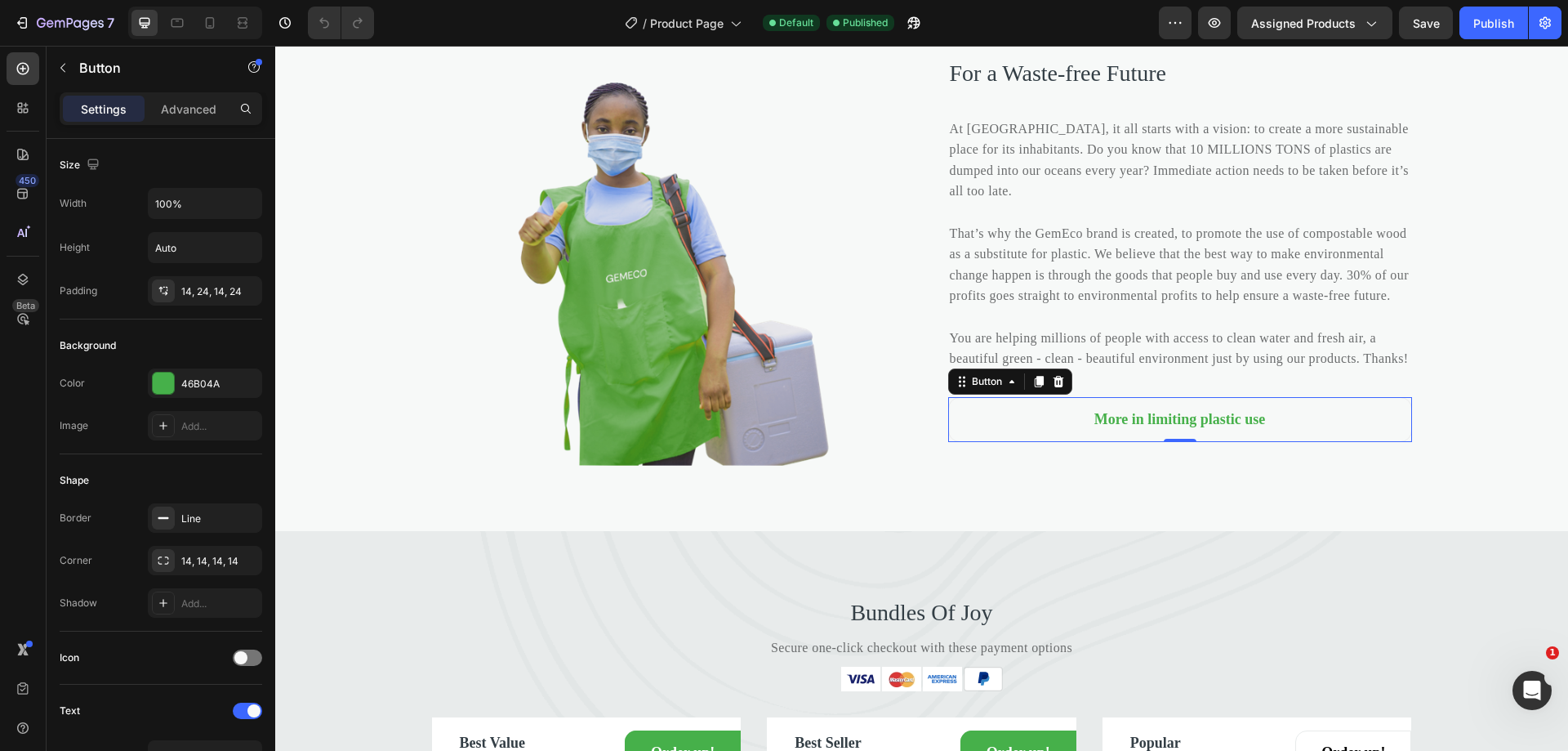
click at [1046, 442] on button "More in limiting plastic use" at bounding box center [1180, 419] width 464 height 45
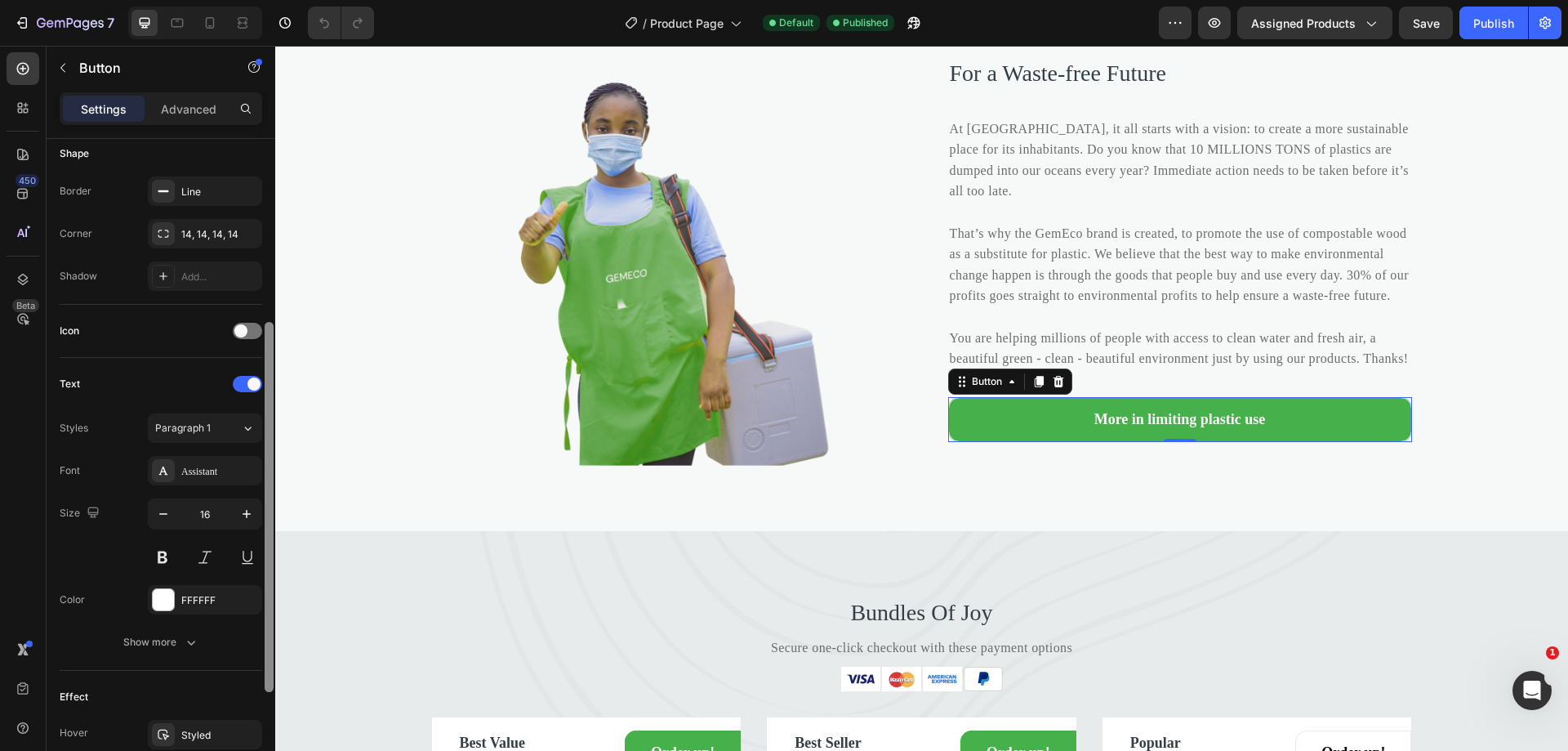
scroll to position [491, 0]
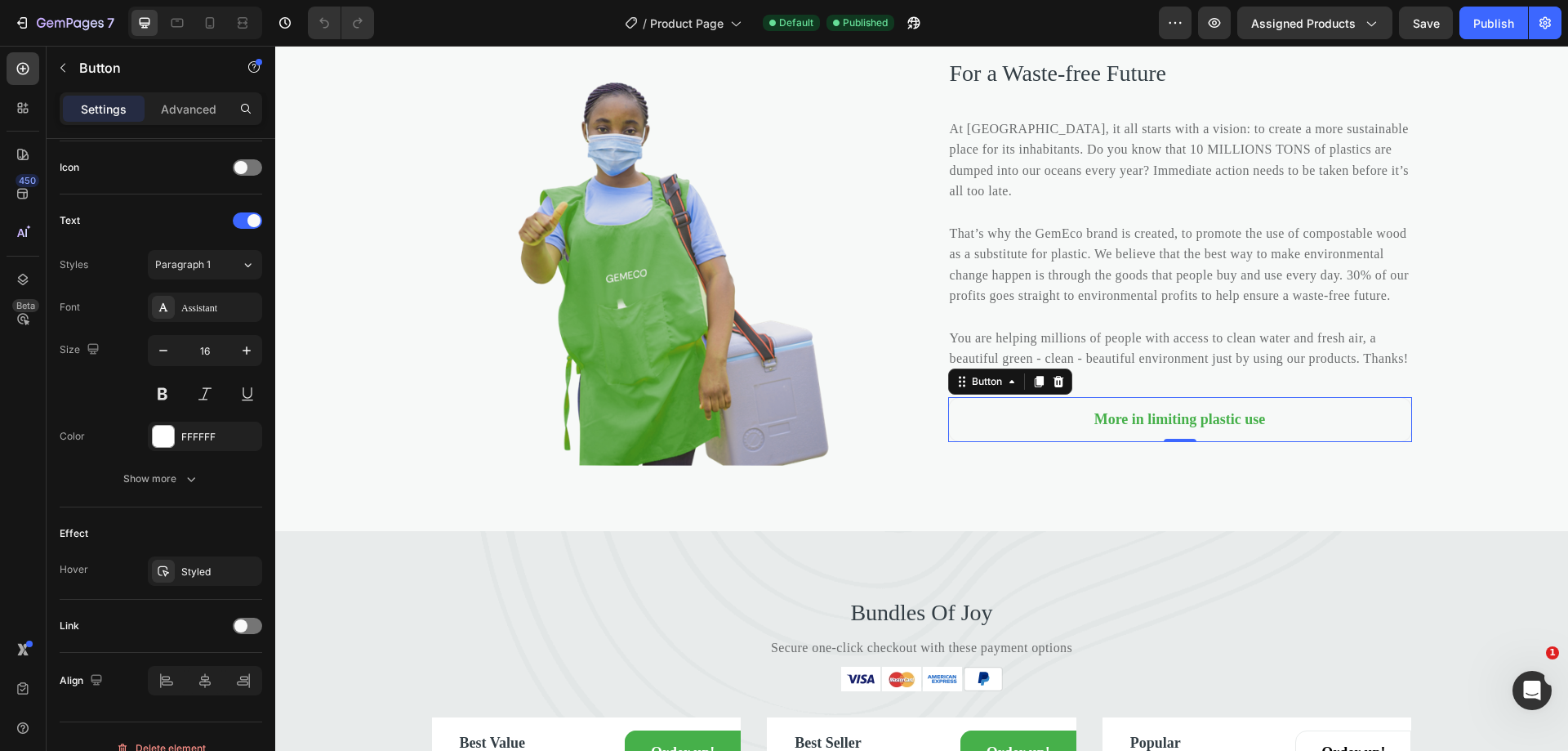
click at [992, 442] on button "More in limiting plastic use" at bounding box center [1180, 419] width 464 height 45
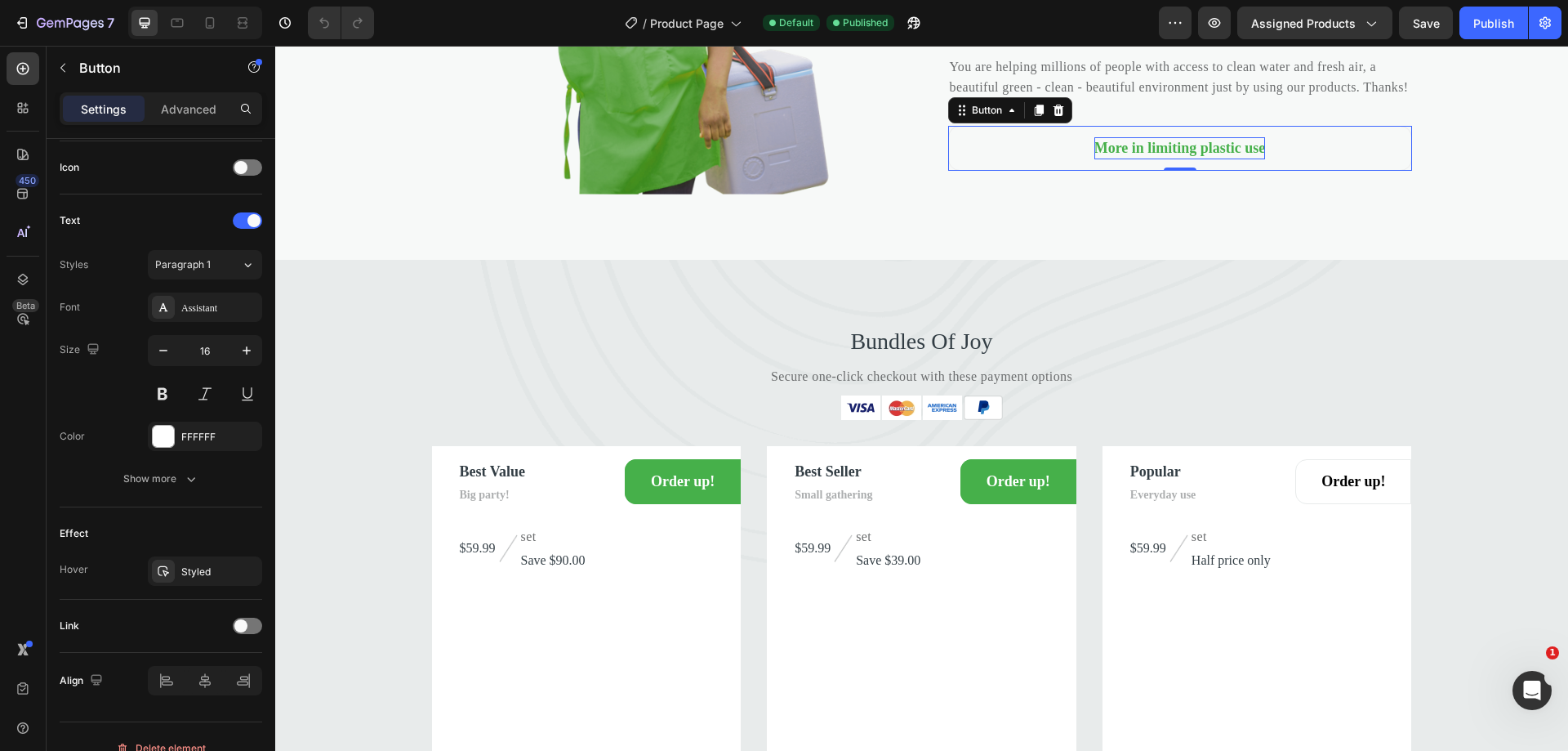
scroll to position [3023, 0]
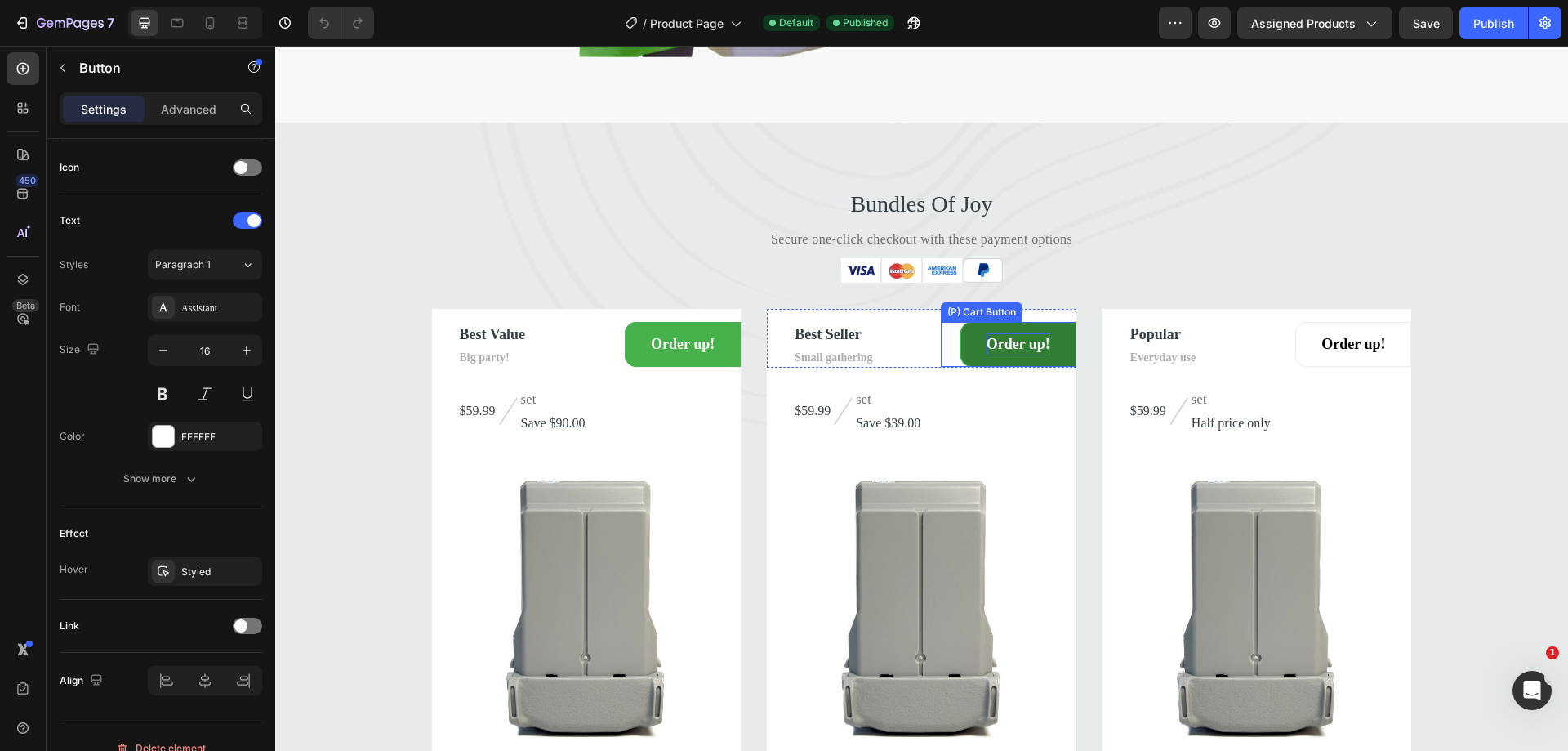
click at [991, 356] on div "Order up!" at bounding box center [1018, 344] width 64 height 22
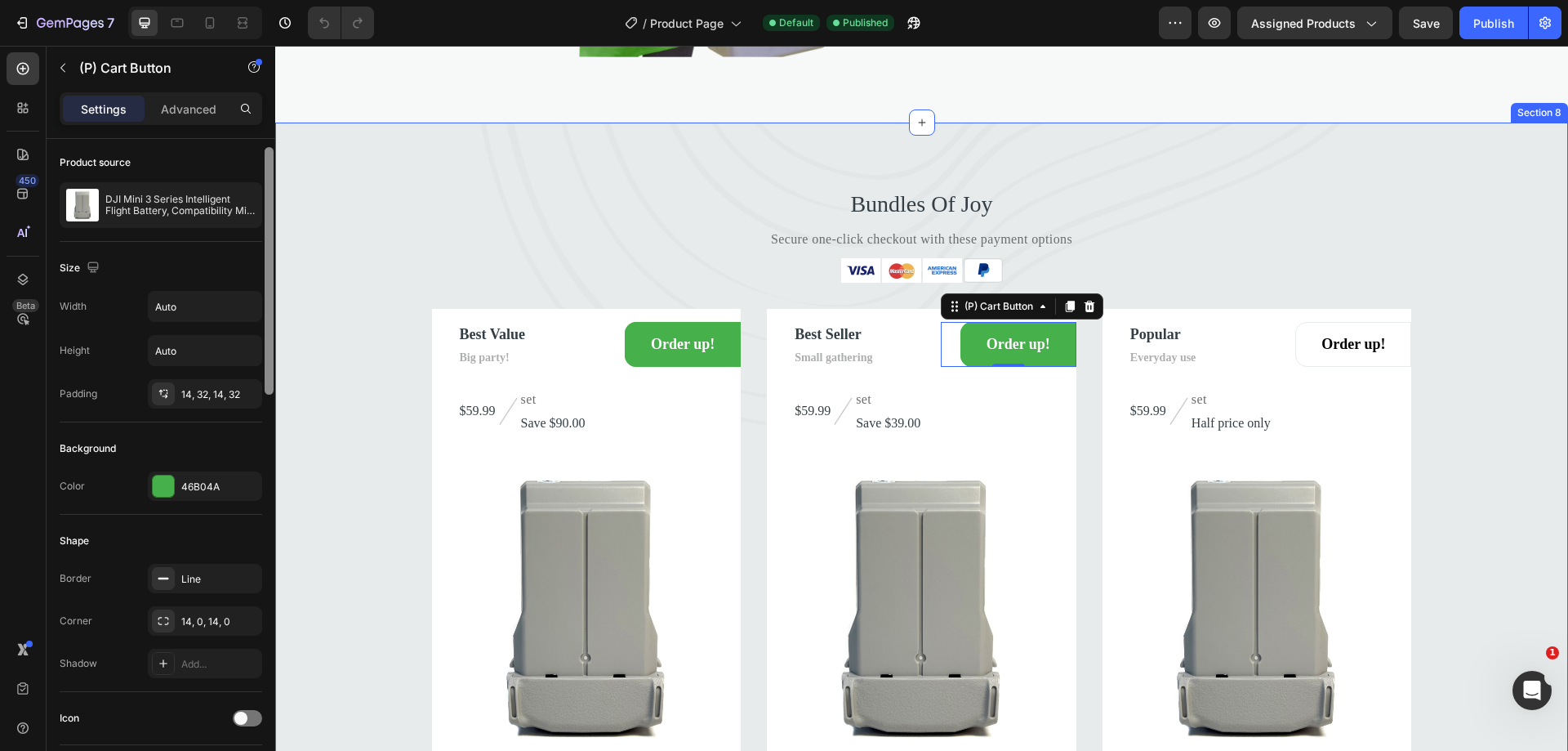
scroll to position [237, 0]
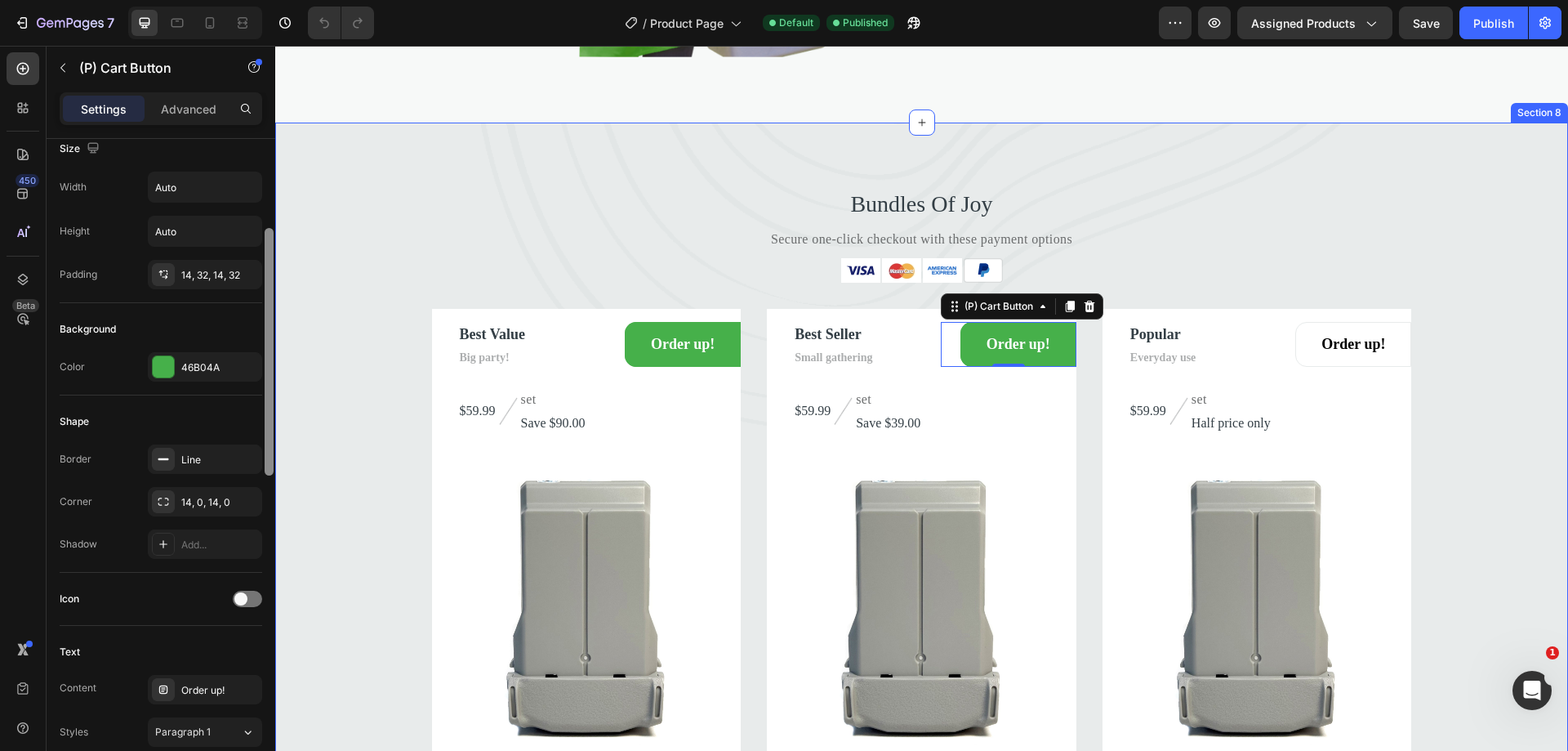
drag, startPoint x: 545, startPoint y: 352, endPoint x: 283, endPoint y: 465, distance: 285.3
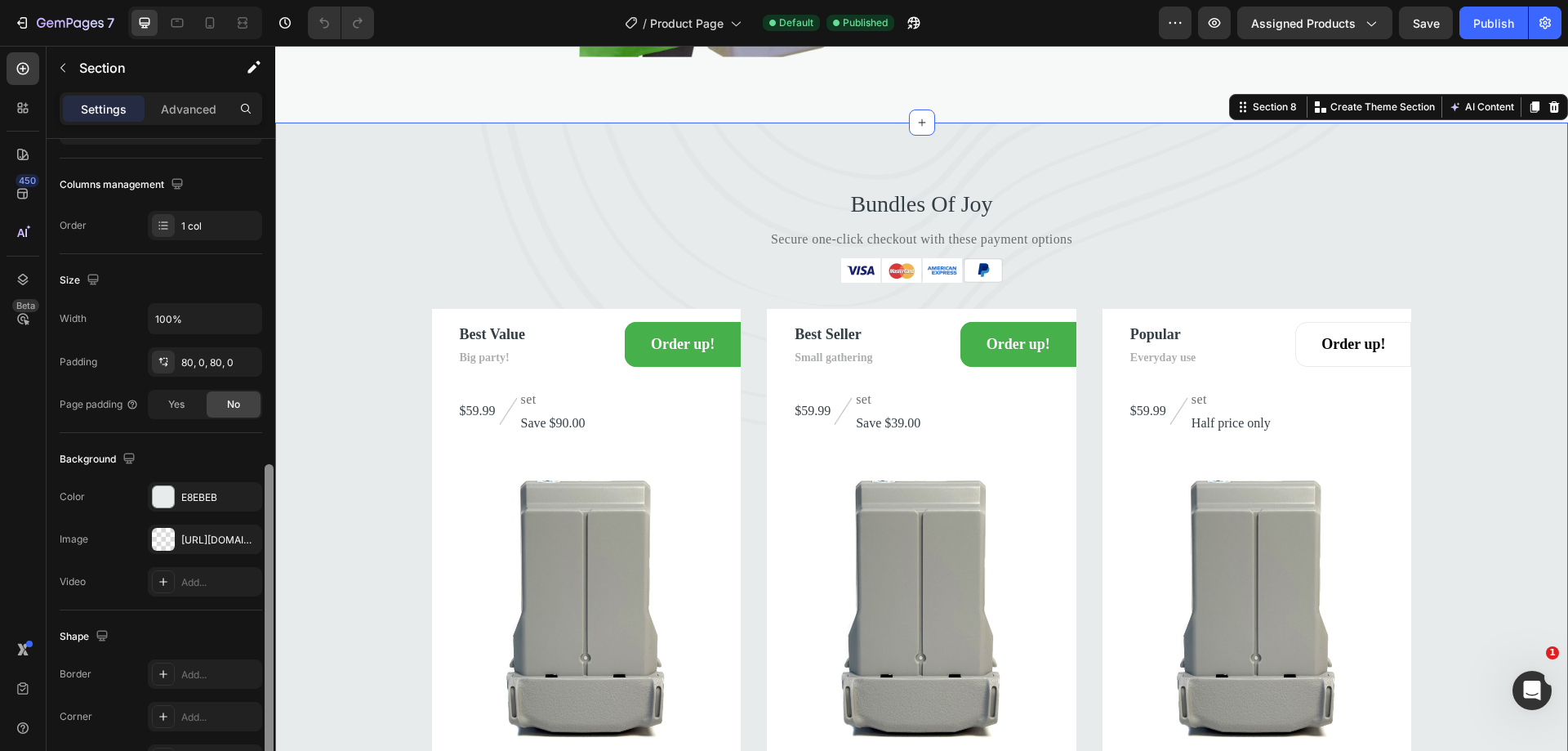
scroll to position [338, 0]
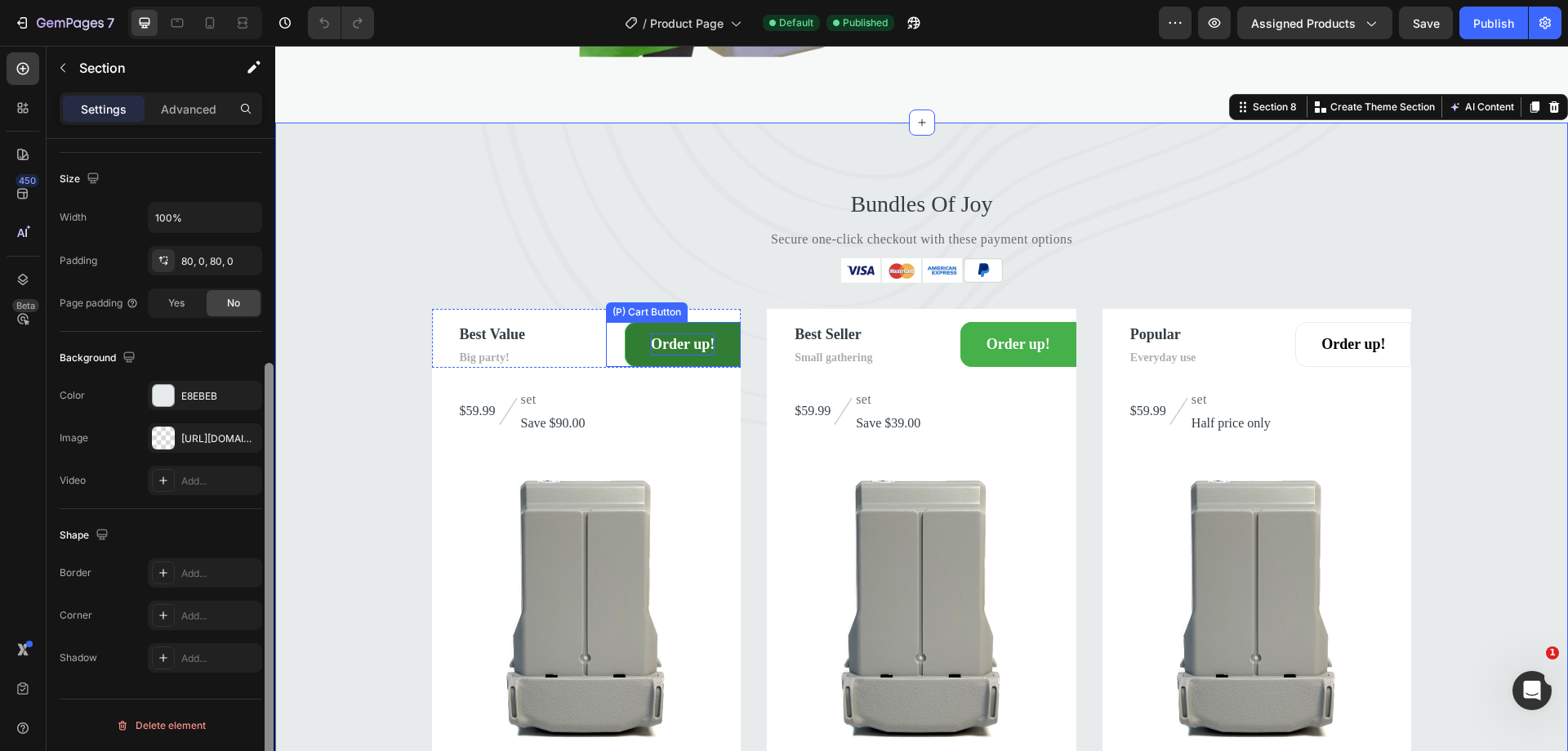
click at [683, 356] on div "Order up!" at bounding box center [683, 344] width 64 height 22
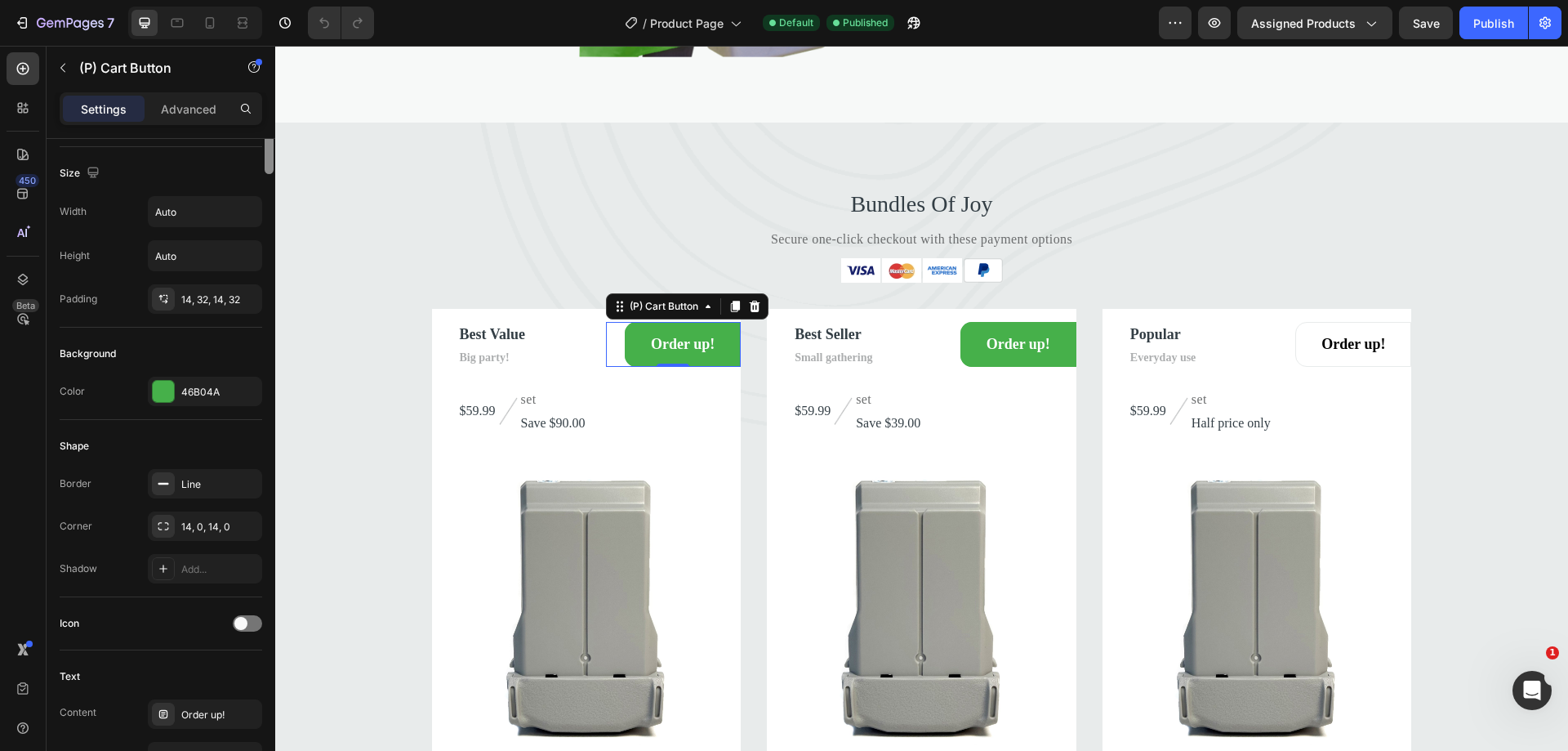
scroll to position [0, 0]
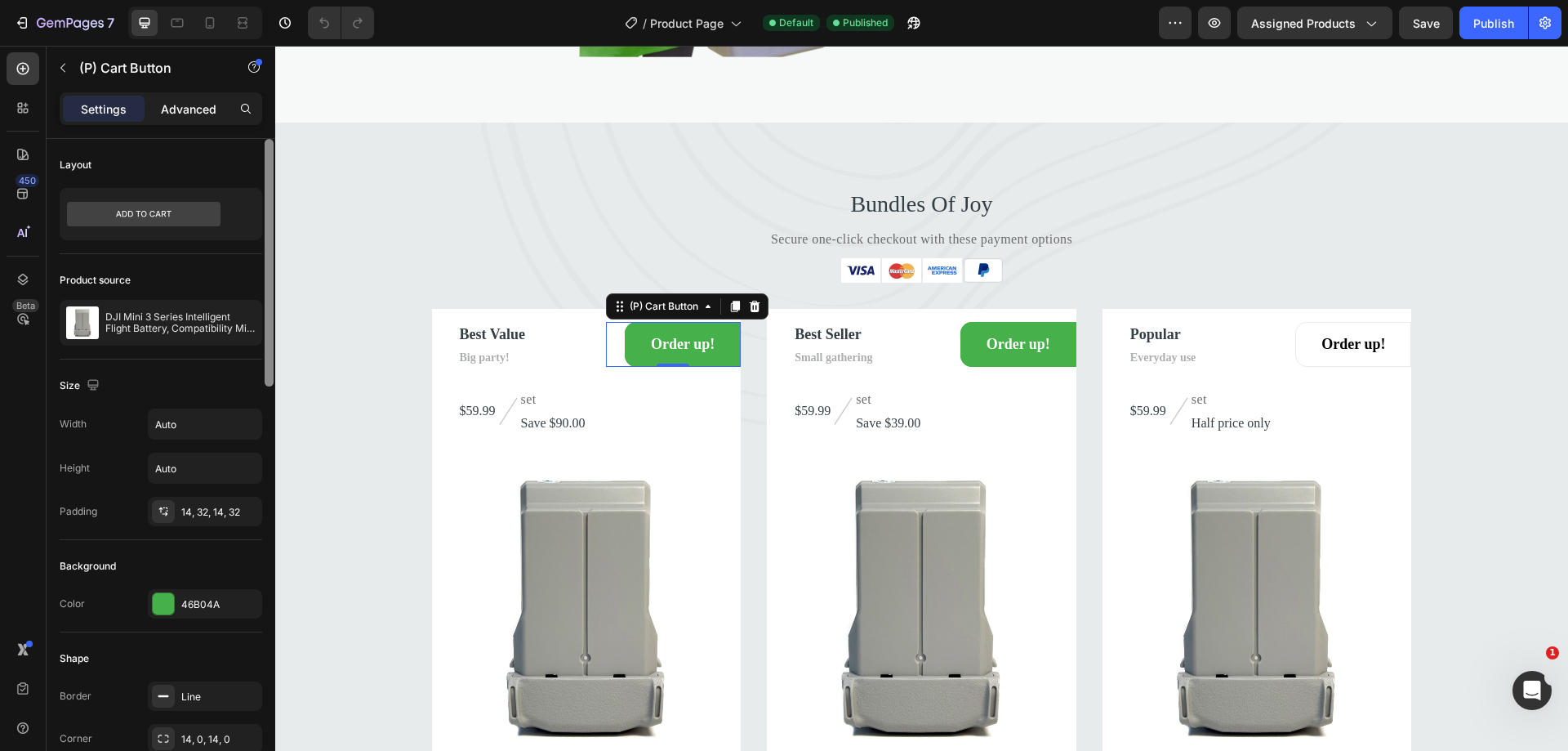
click at [194, 110] on p "Advanced" at bounding box center [188, 109] width 55 height 17
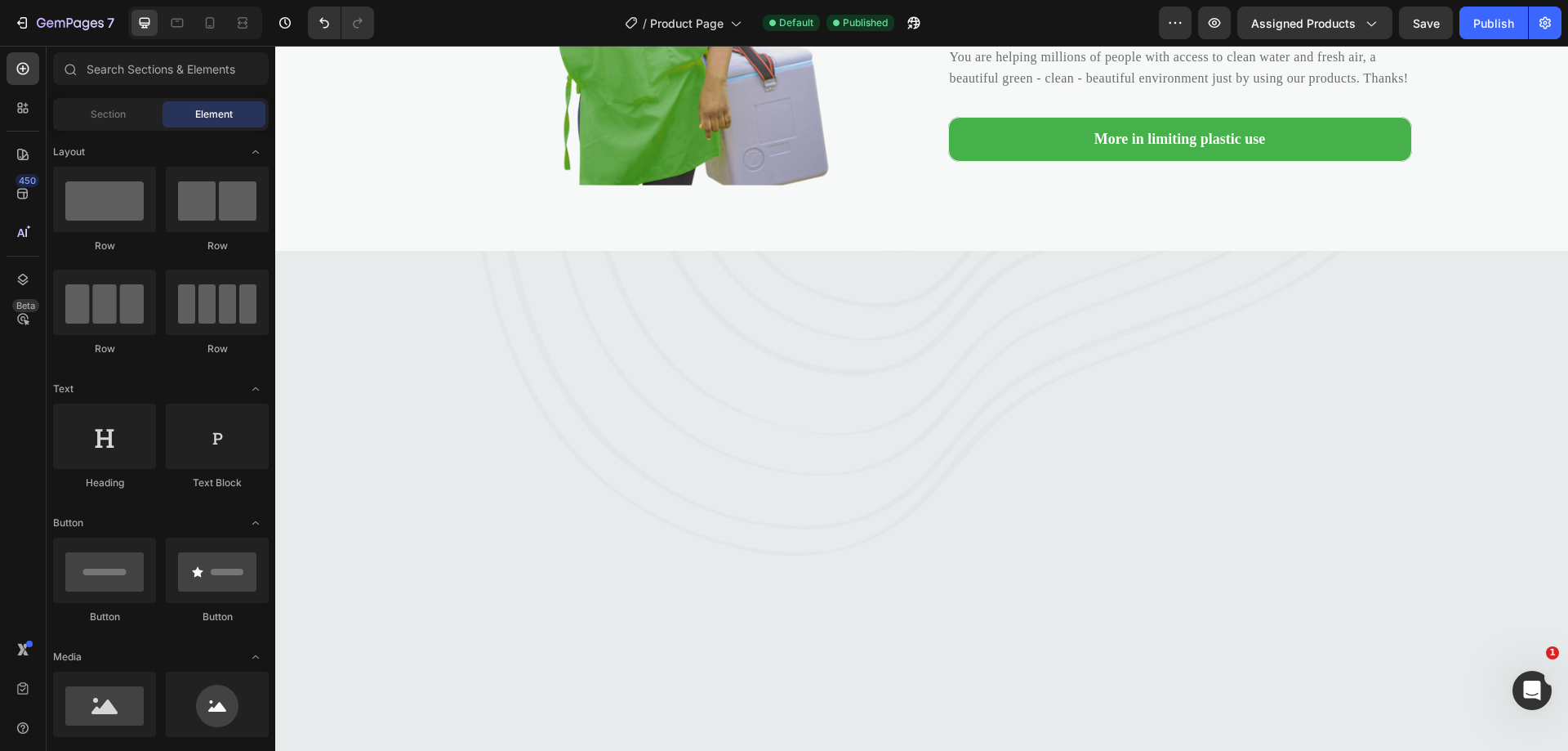
scroll to position [1541, 0]
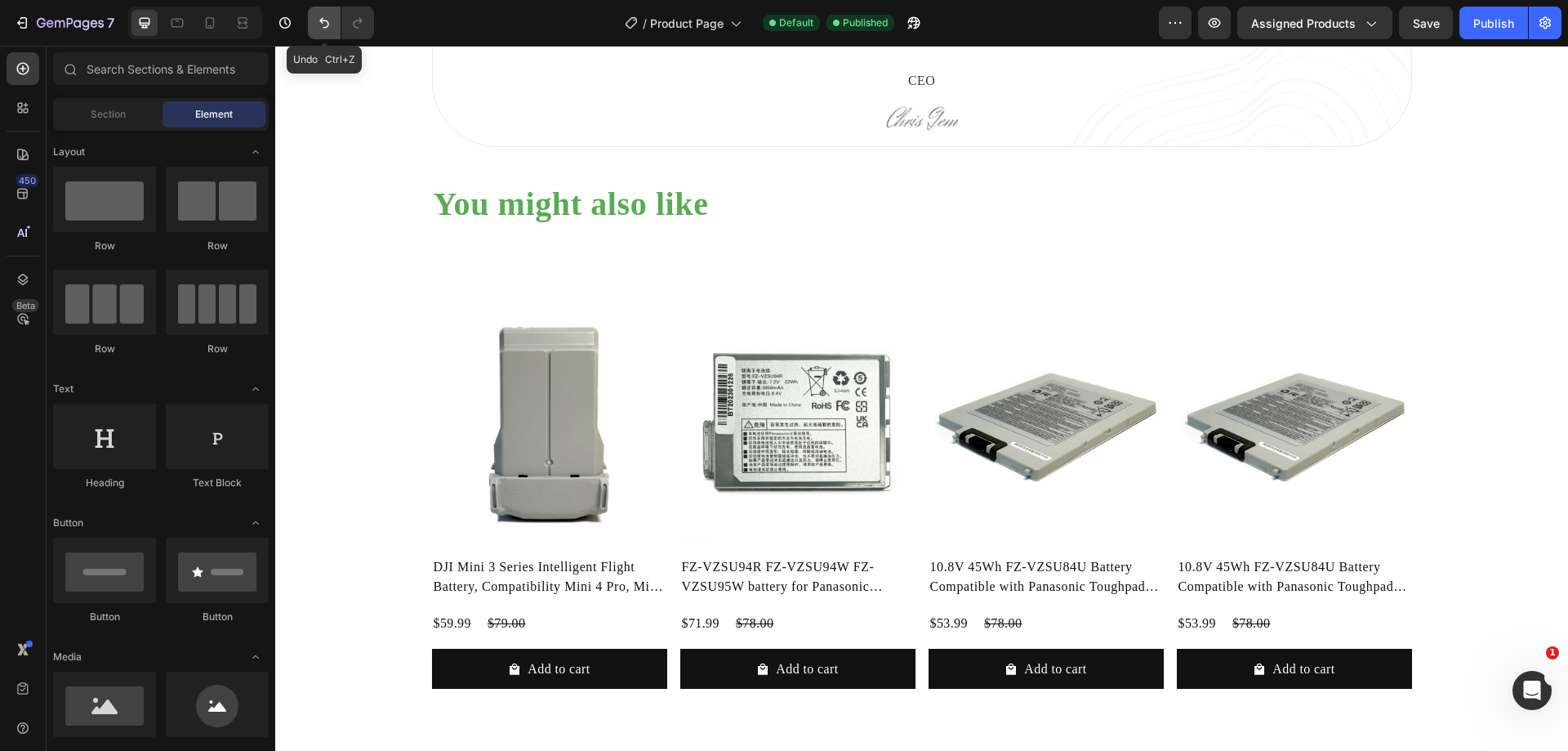
click at [320, 25] on icon "Undo/Redo" at bounding box center [325, 23] width 17 height 17
click at [330, 26] on icon "Undo/Redo" at bounding box center [325, 23] width 17 height 17
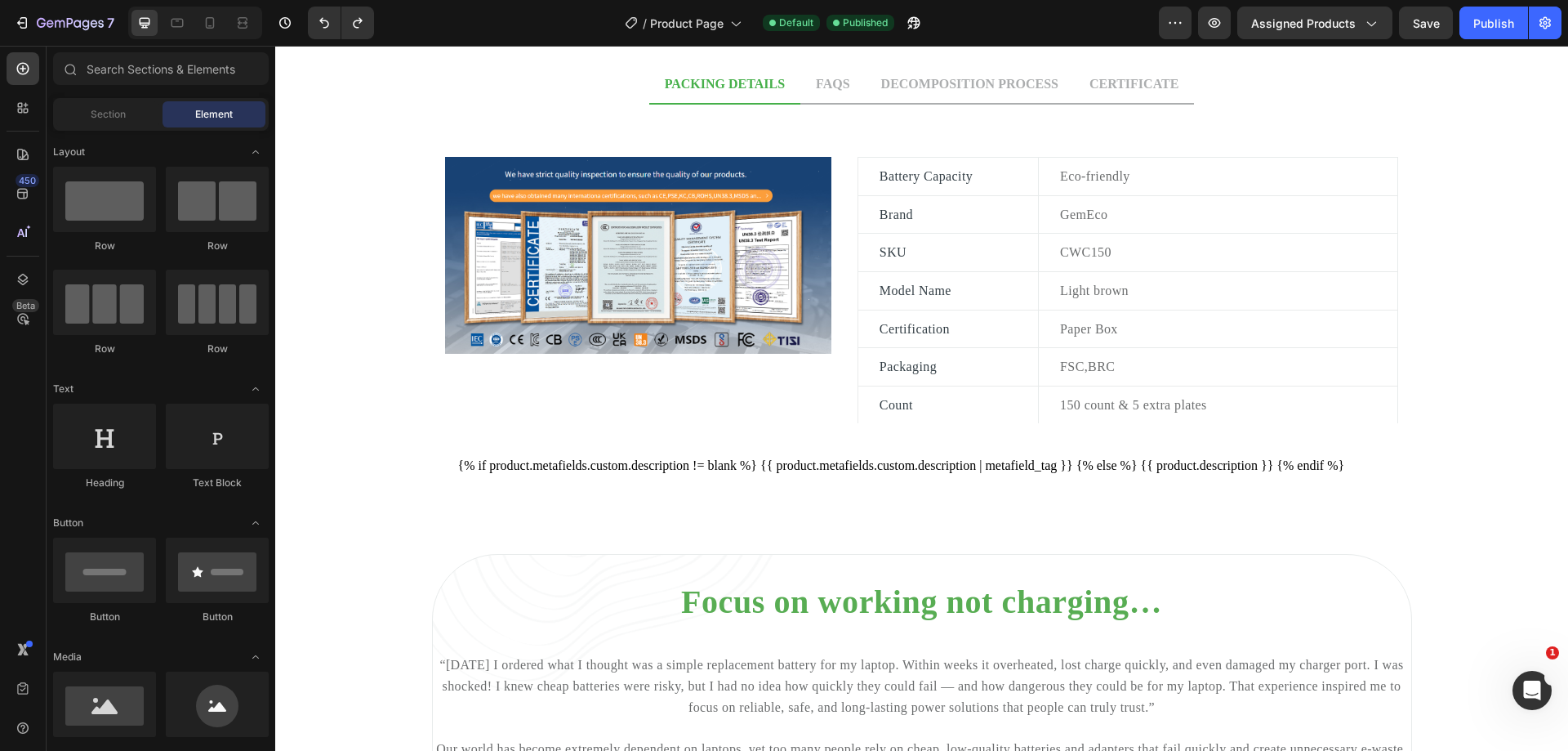
scroll to position [0, 0]
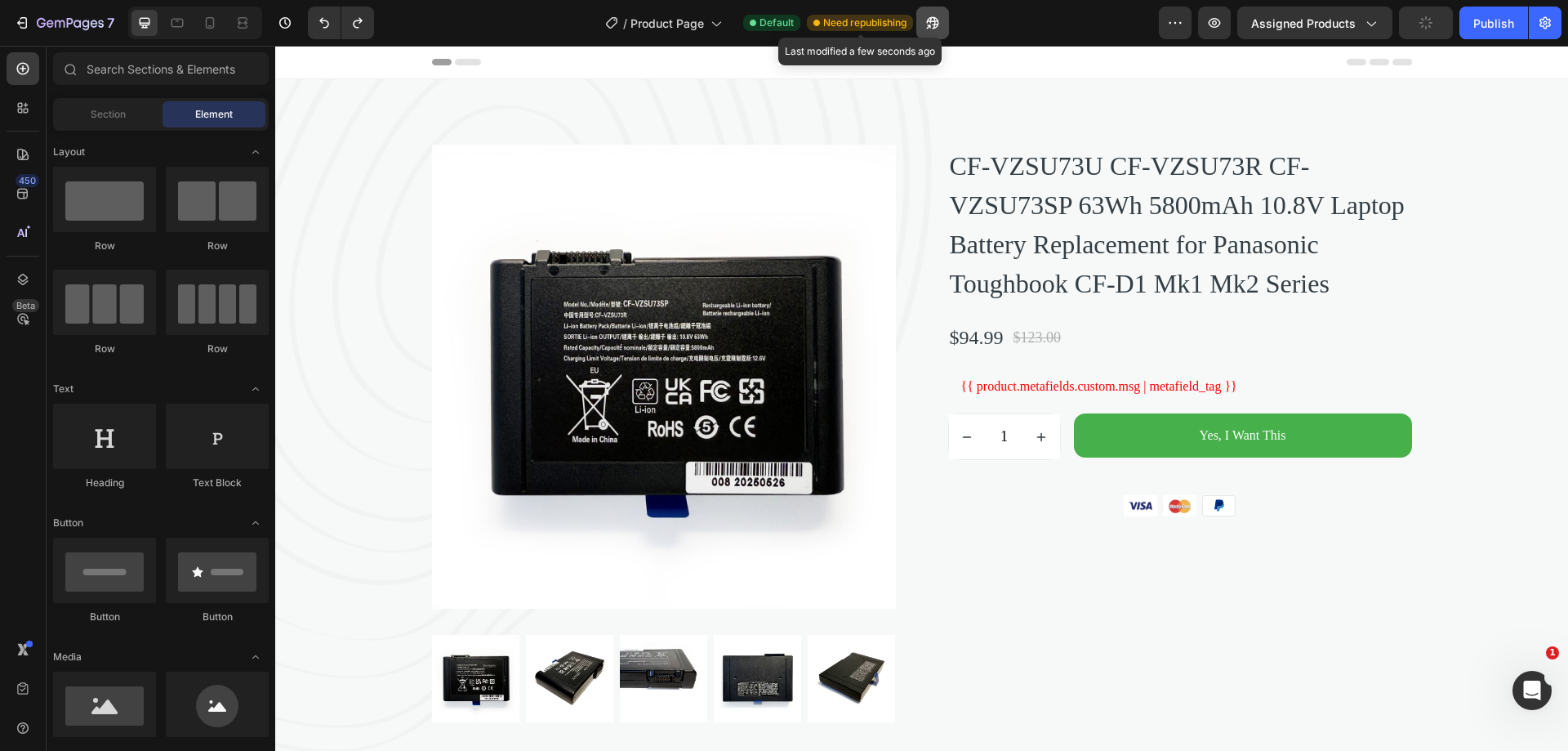
click at [910, 25] on div "Need republishing" at bounding box center [859, 23] width 106 height 17
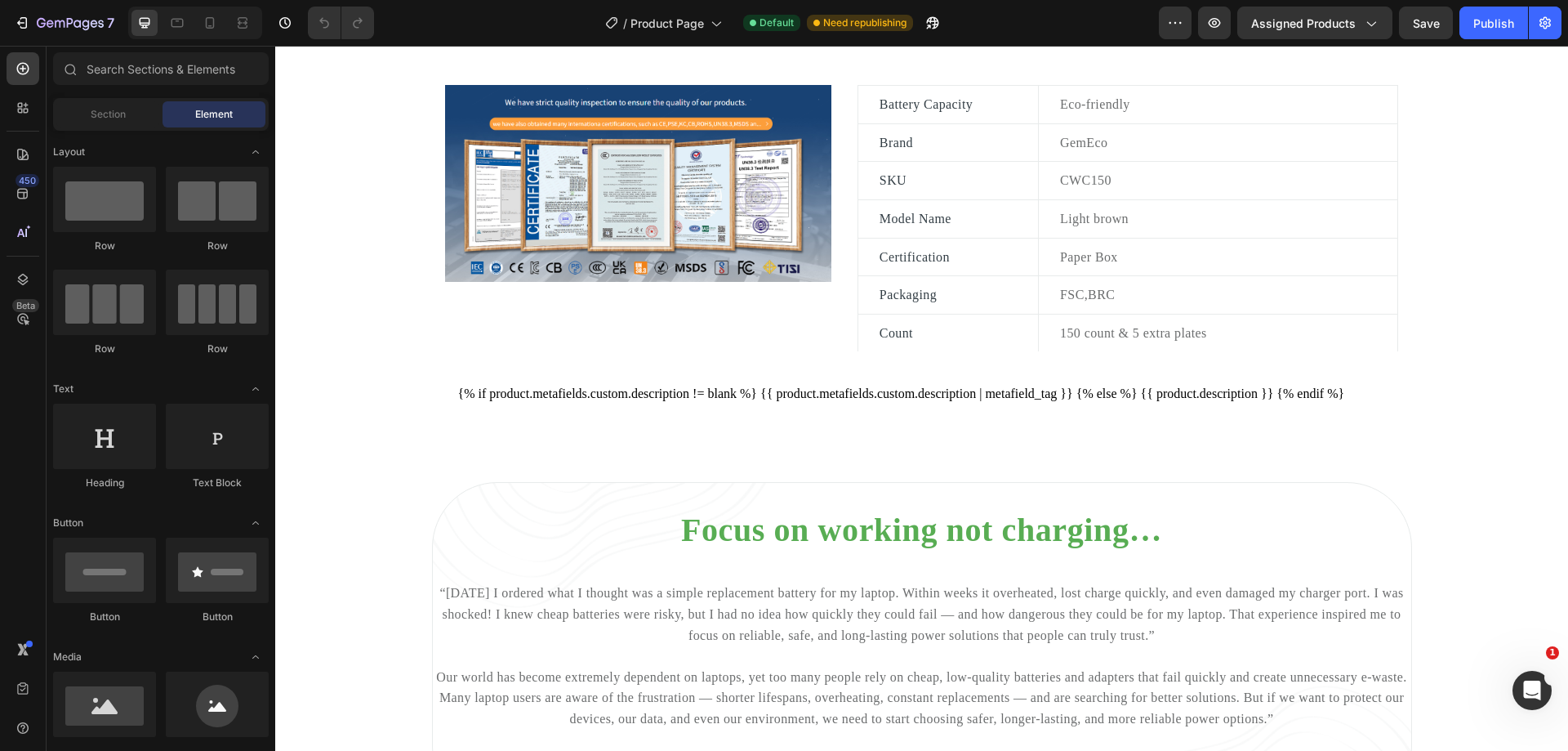
scroll to position [775, 0]
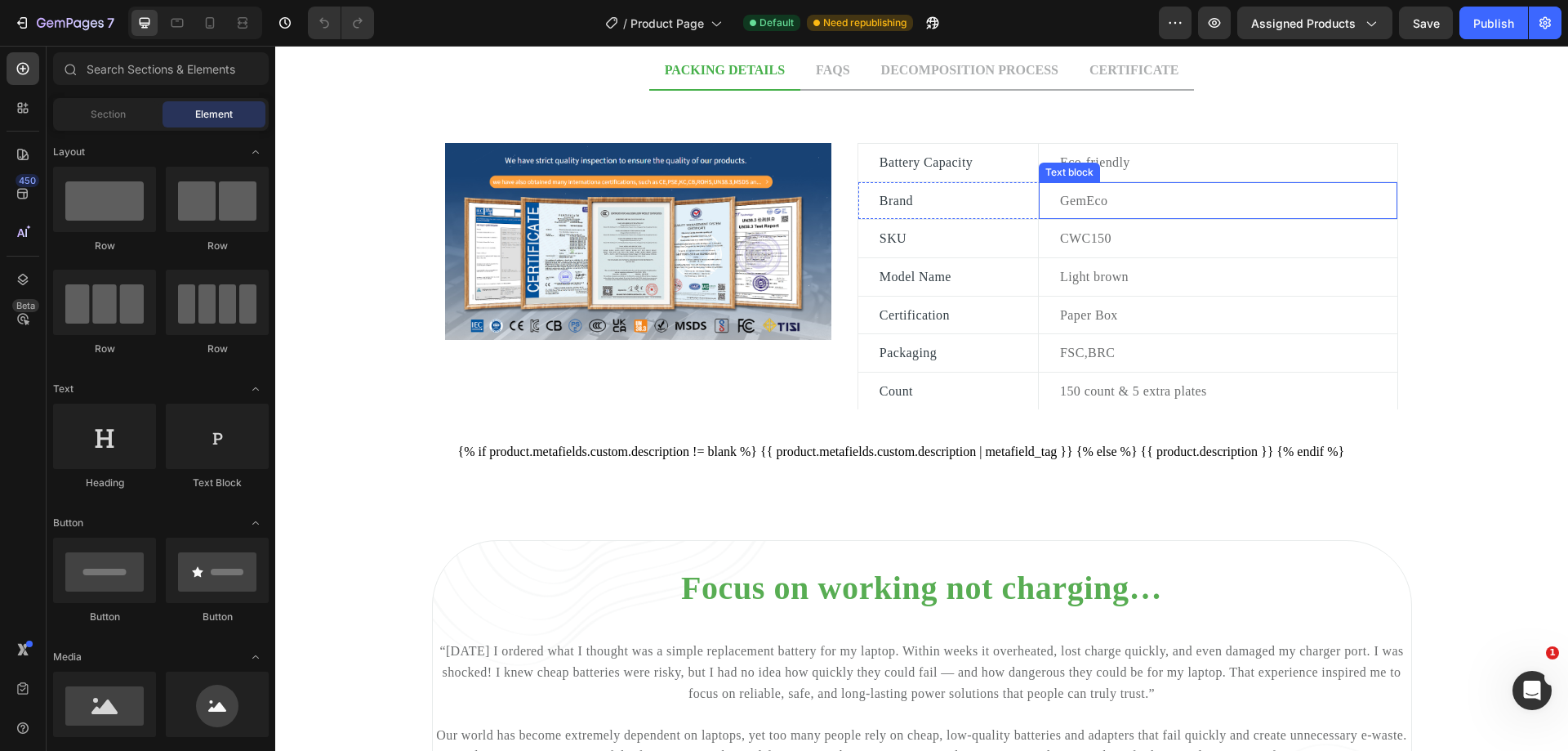
click at [1116, 198] on p "GemEco" at bounding box center [1227, 200] width 336 height 21
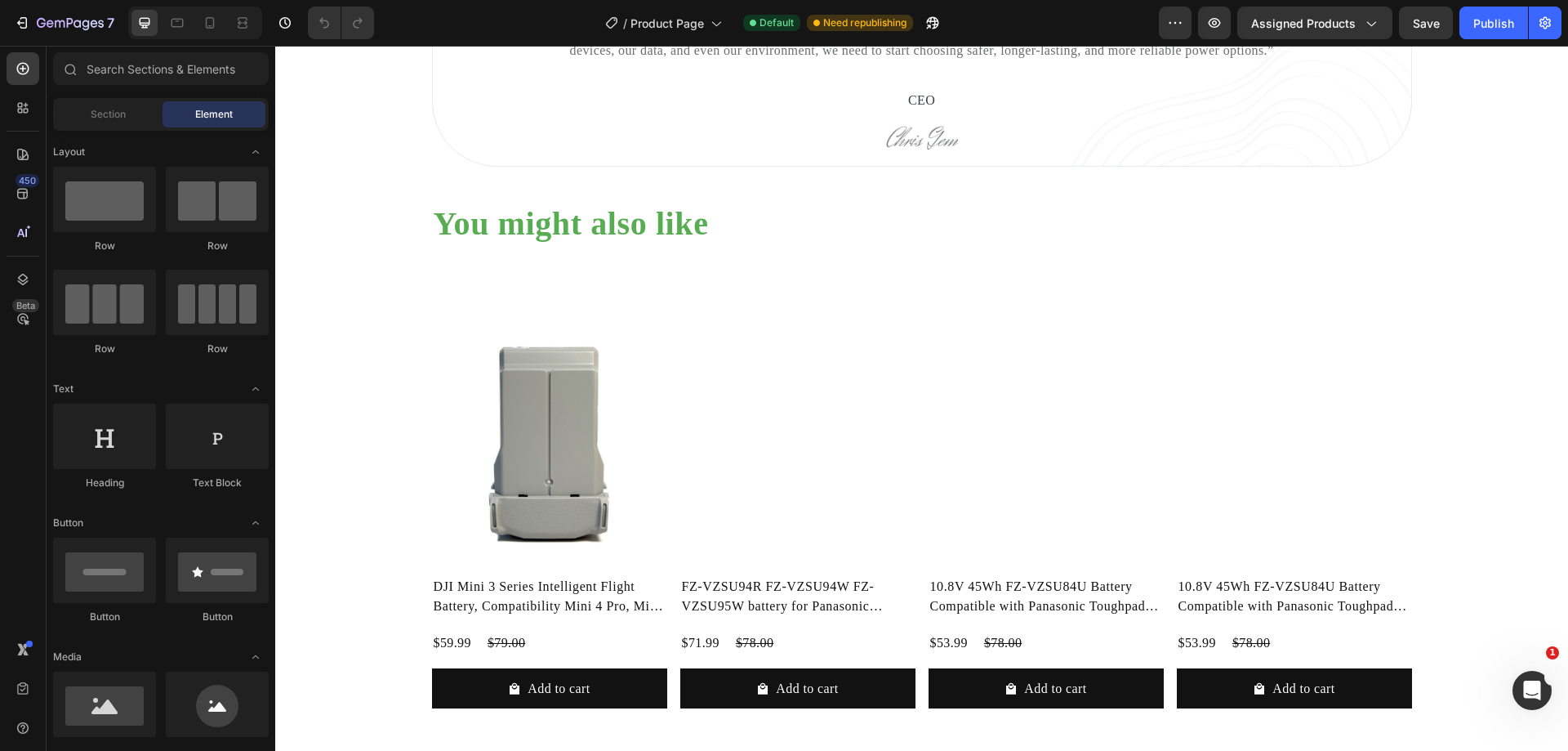
scroll to position [1622, 0]
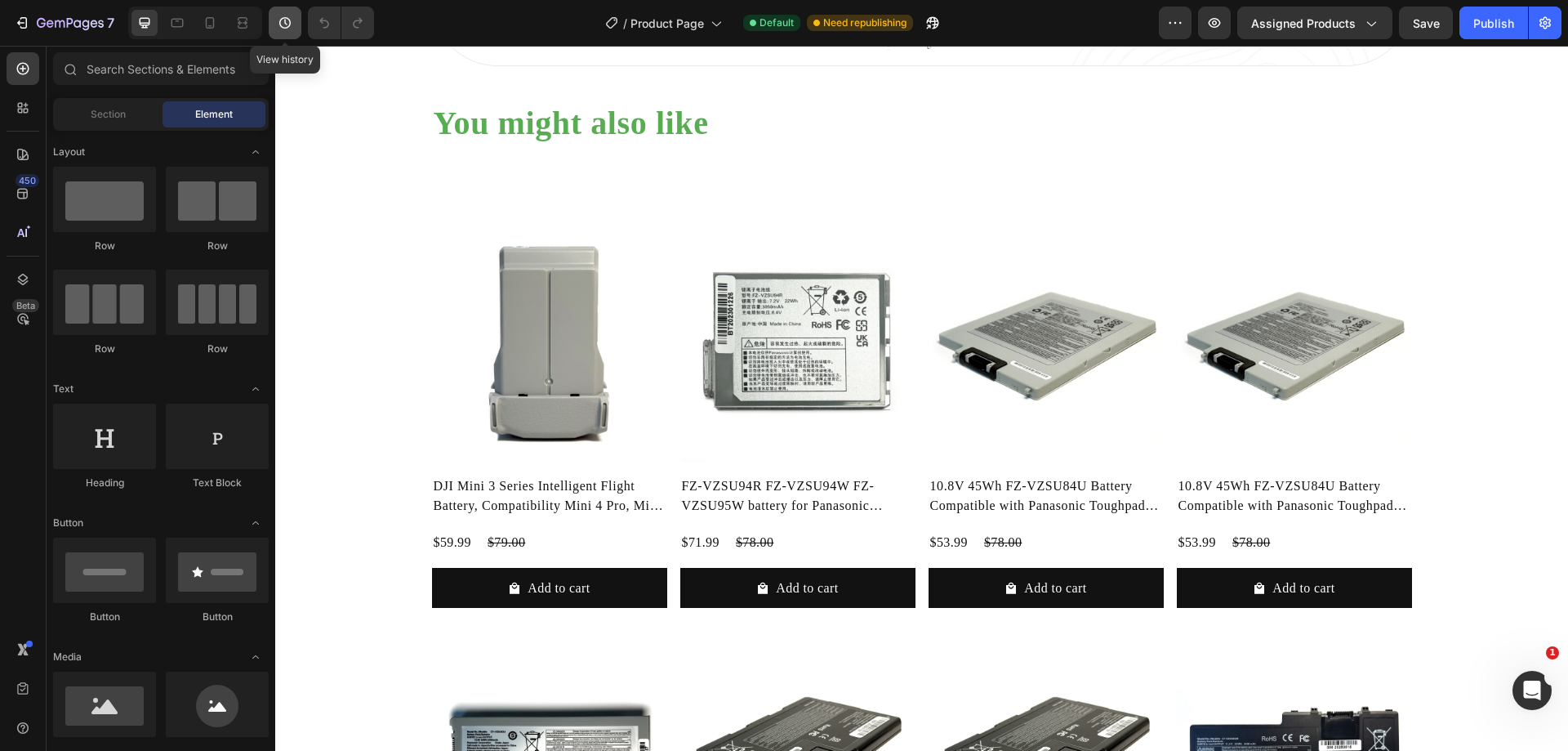
click at [288, 25] on icon "button" at bounding box center [285, 23] width 17 height 17
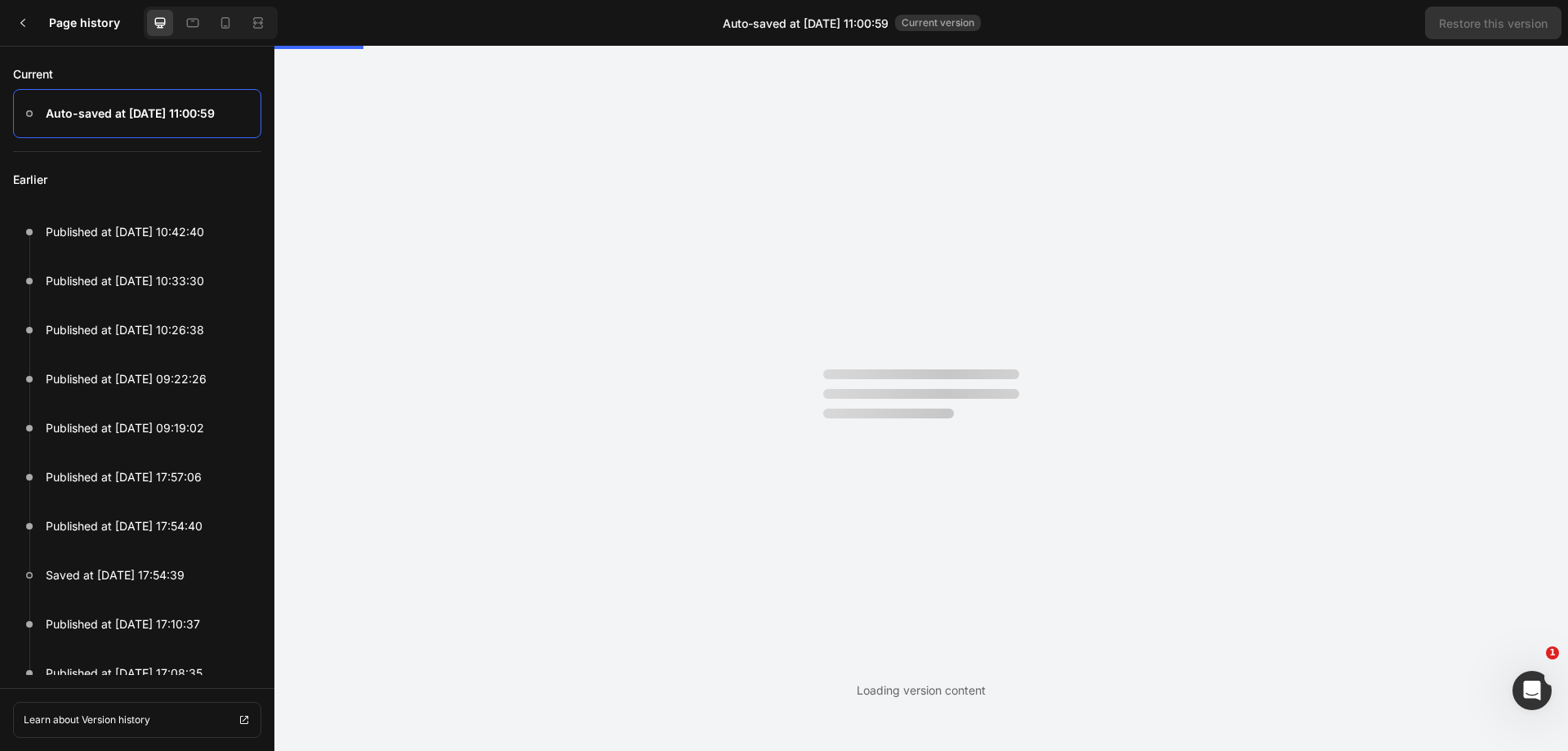
scroll to position [0, 0]
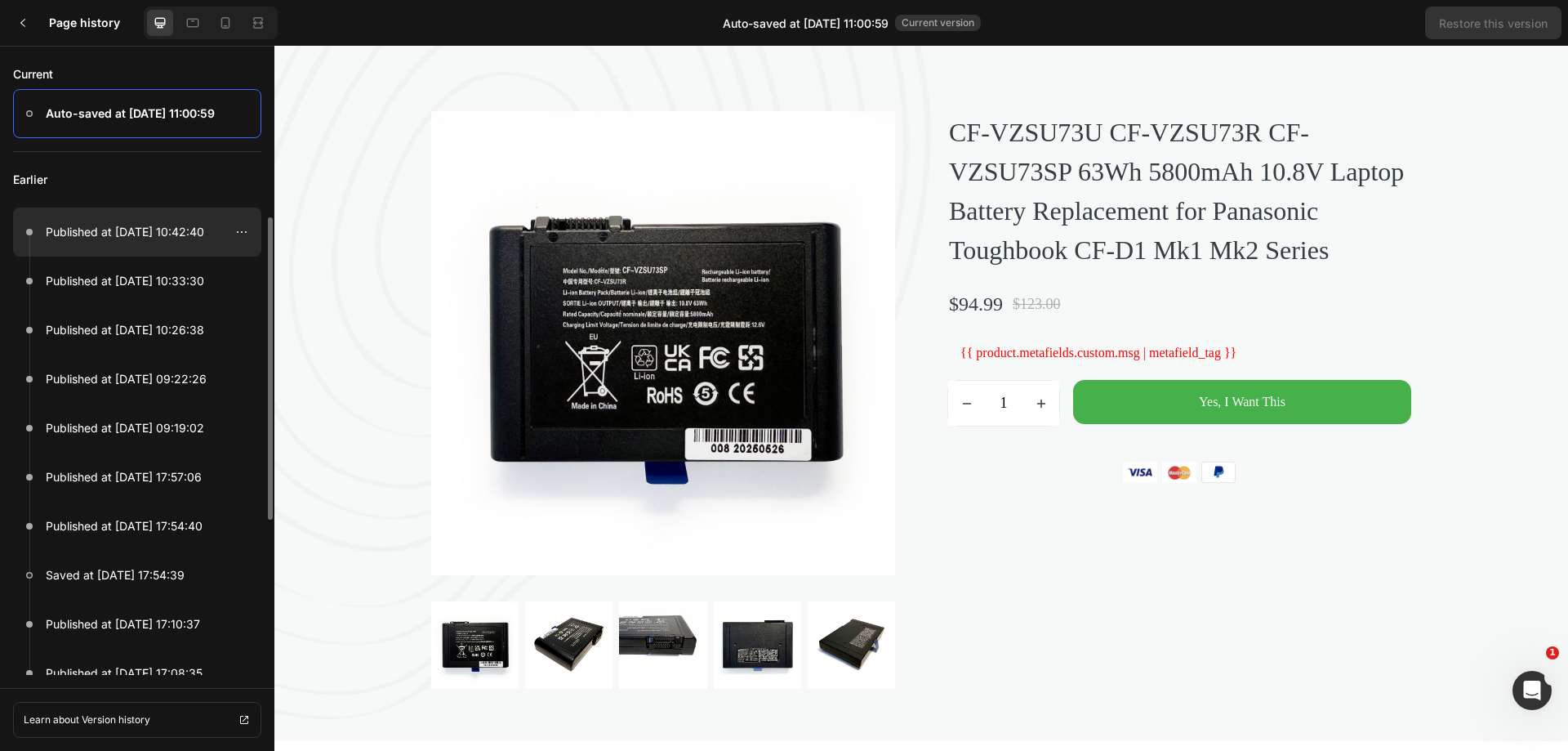
click at [161, 236] on p "Published at Aug 28, 10:42:40" at bounding box center [125, 231] width 158 height 19
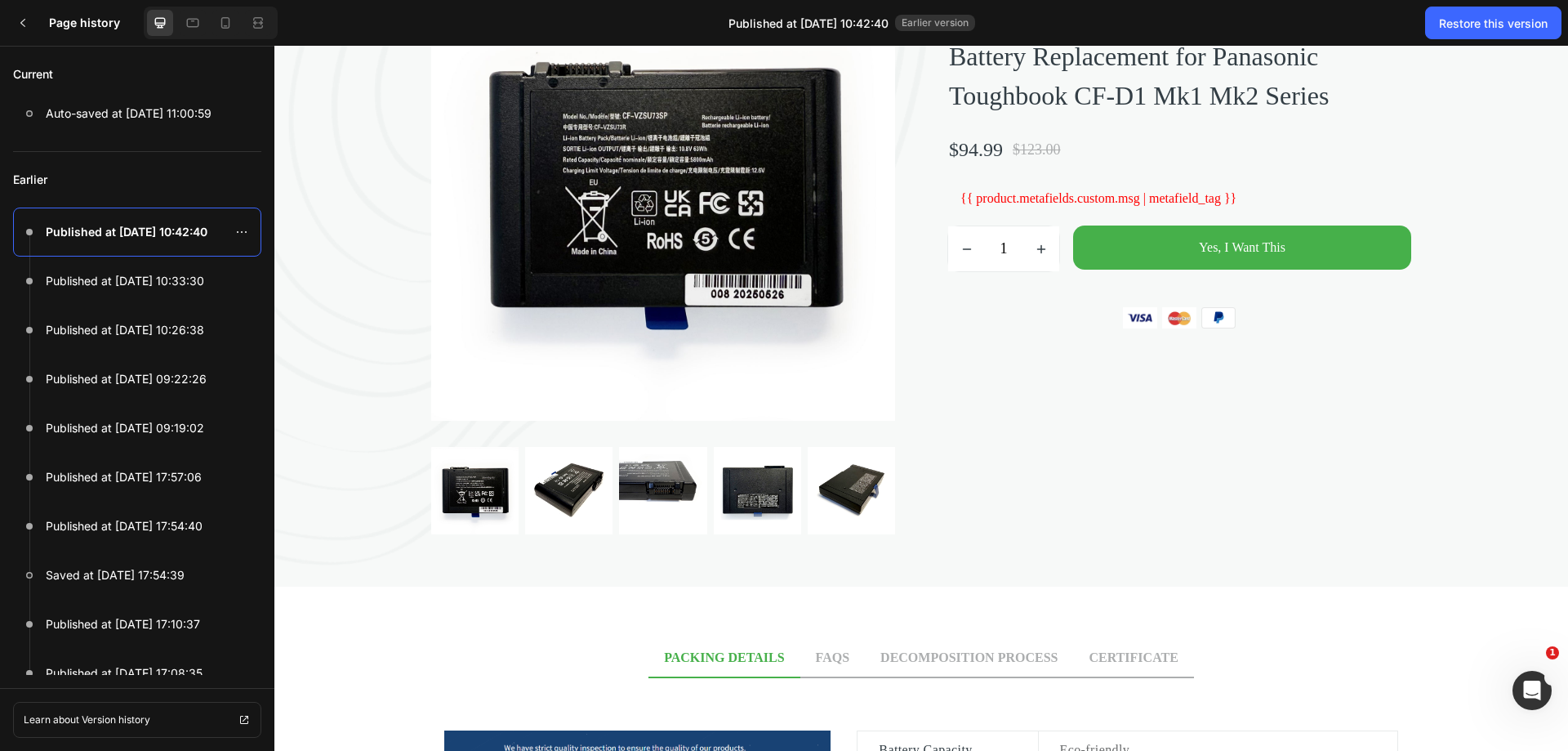
scroll to position [180, 0]
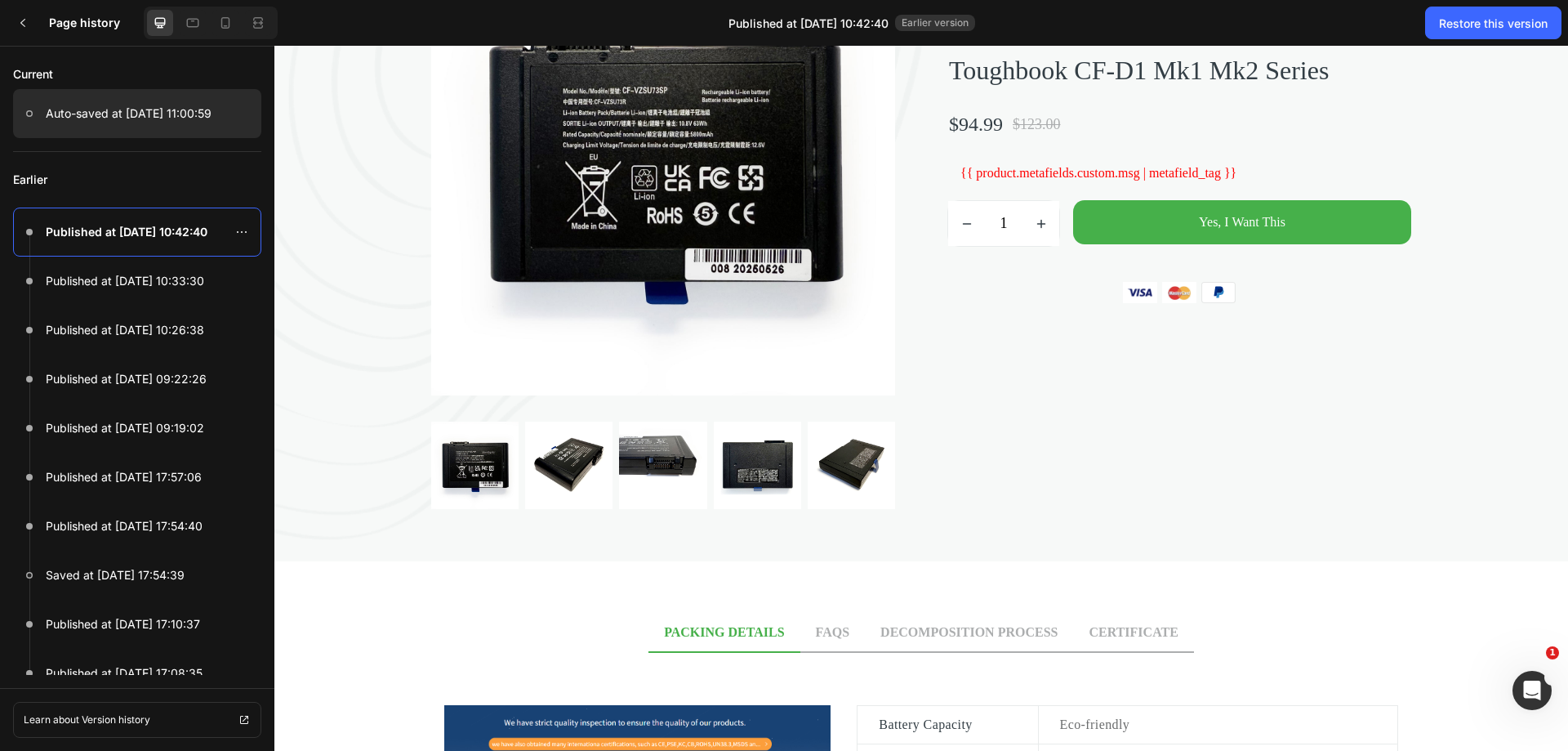
click at [178, 114] on p "Auto-saved at Aug 28, 11:00:59" at bounding box center [129, 113] width 166 height 19
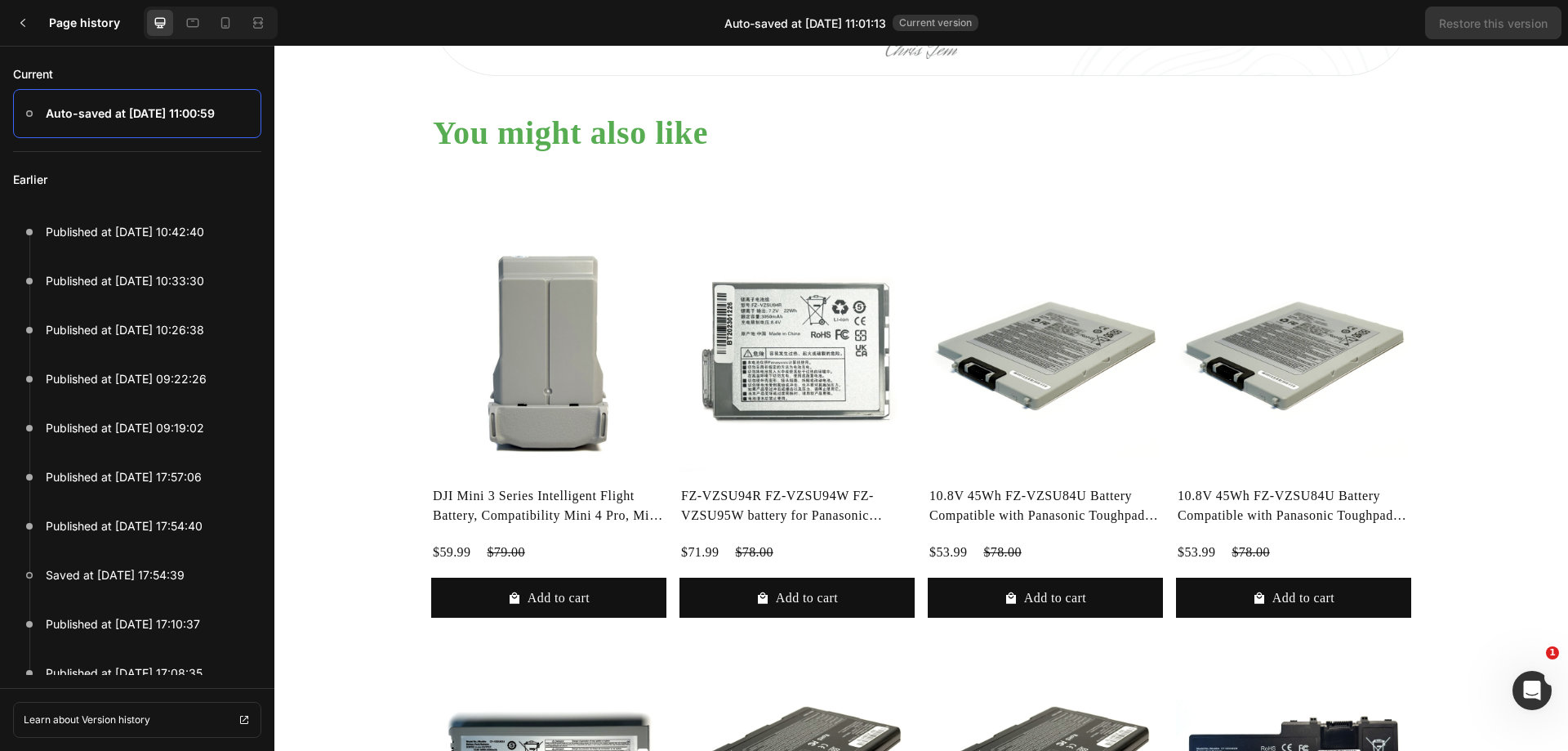
scroll to position [1532, 0]
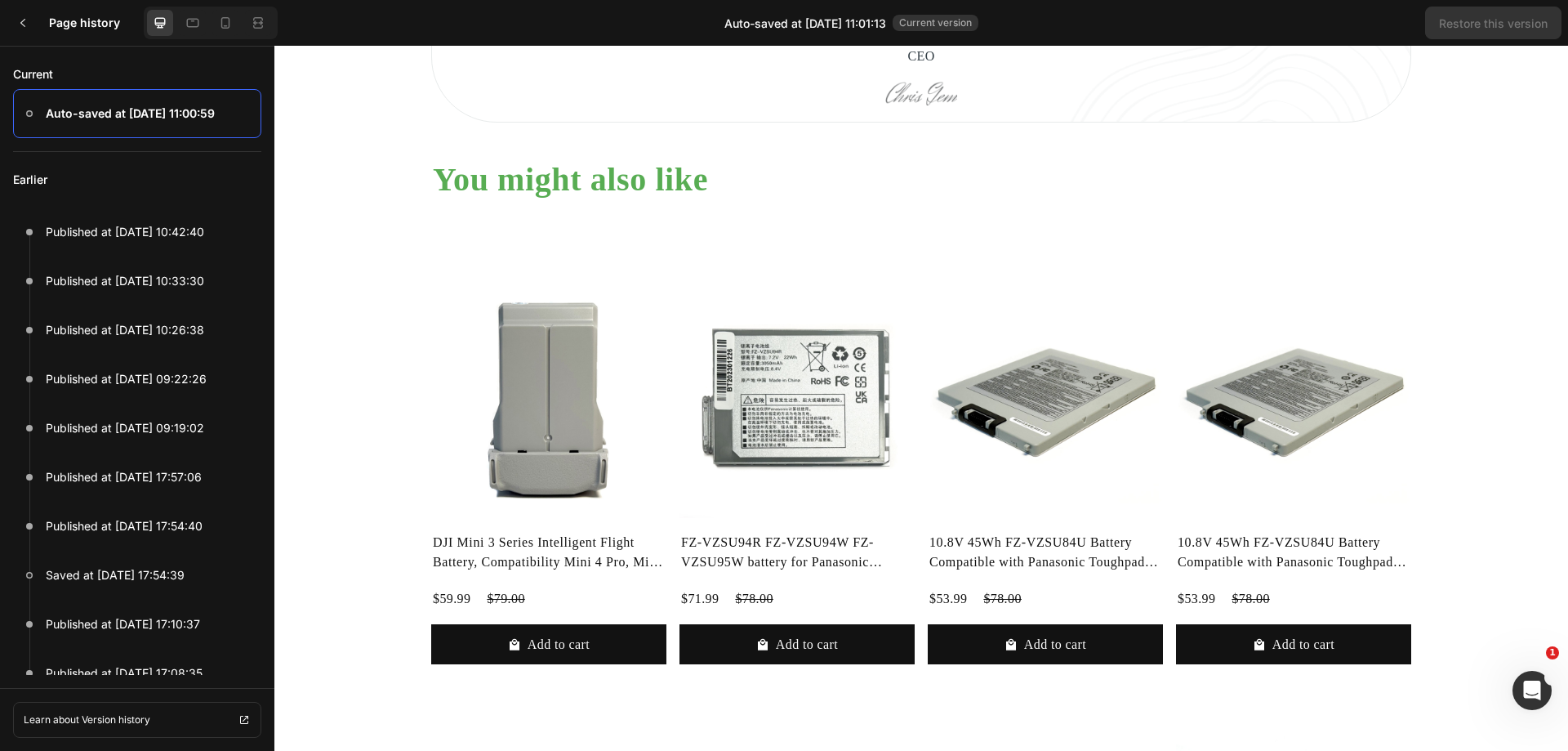
click at [655, 324] on img at bounding box center [548, 400] width 235 height 235
click at [26, 18] on icon at bounding box center [23, 23] width 13 height 13
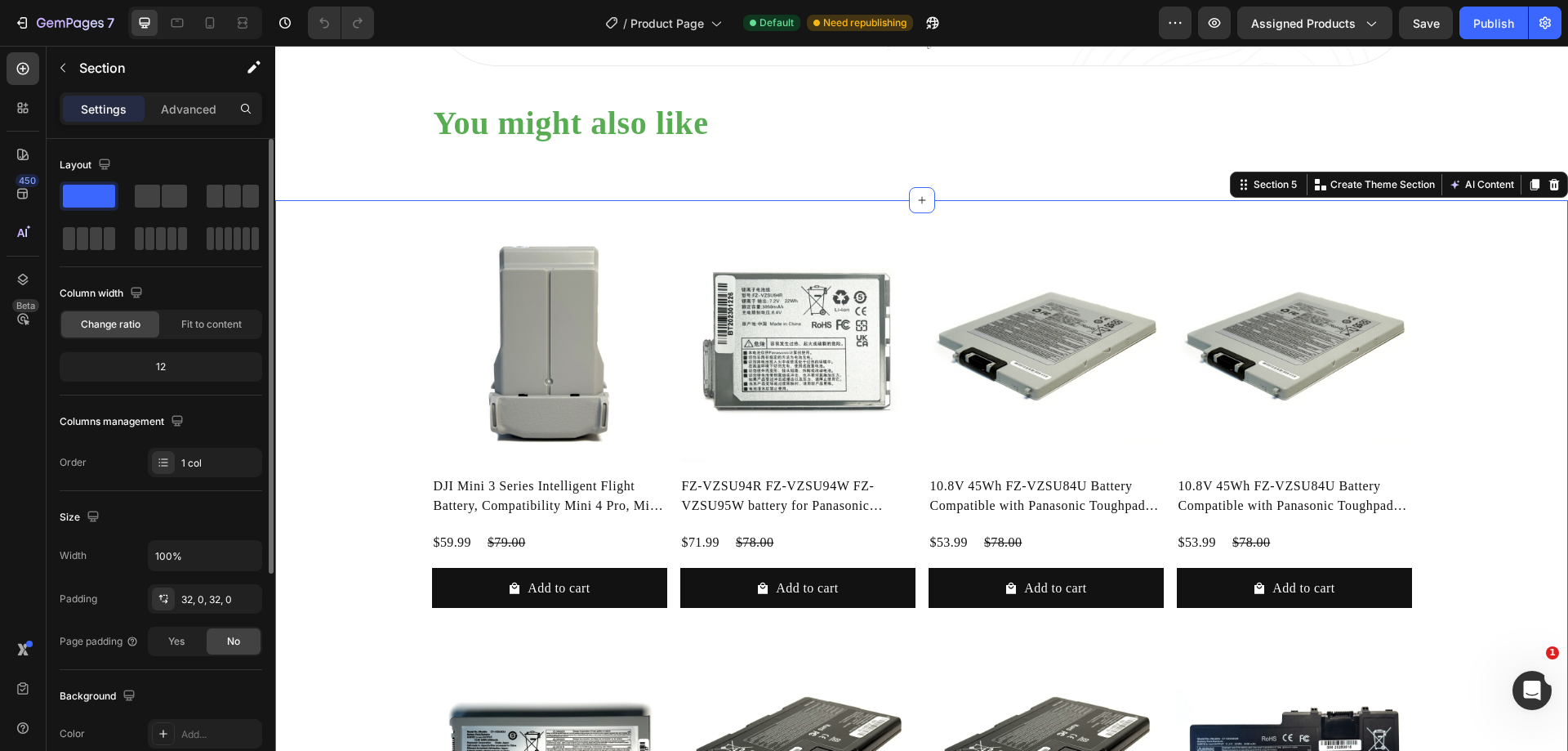
click at [182, 361] on div "12" at bounding box center [161, 367] width 196 height 23
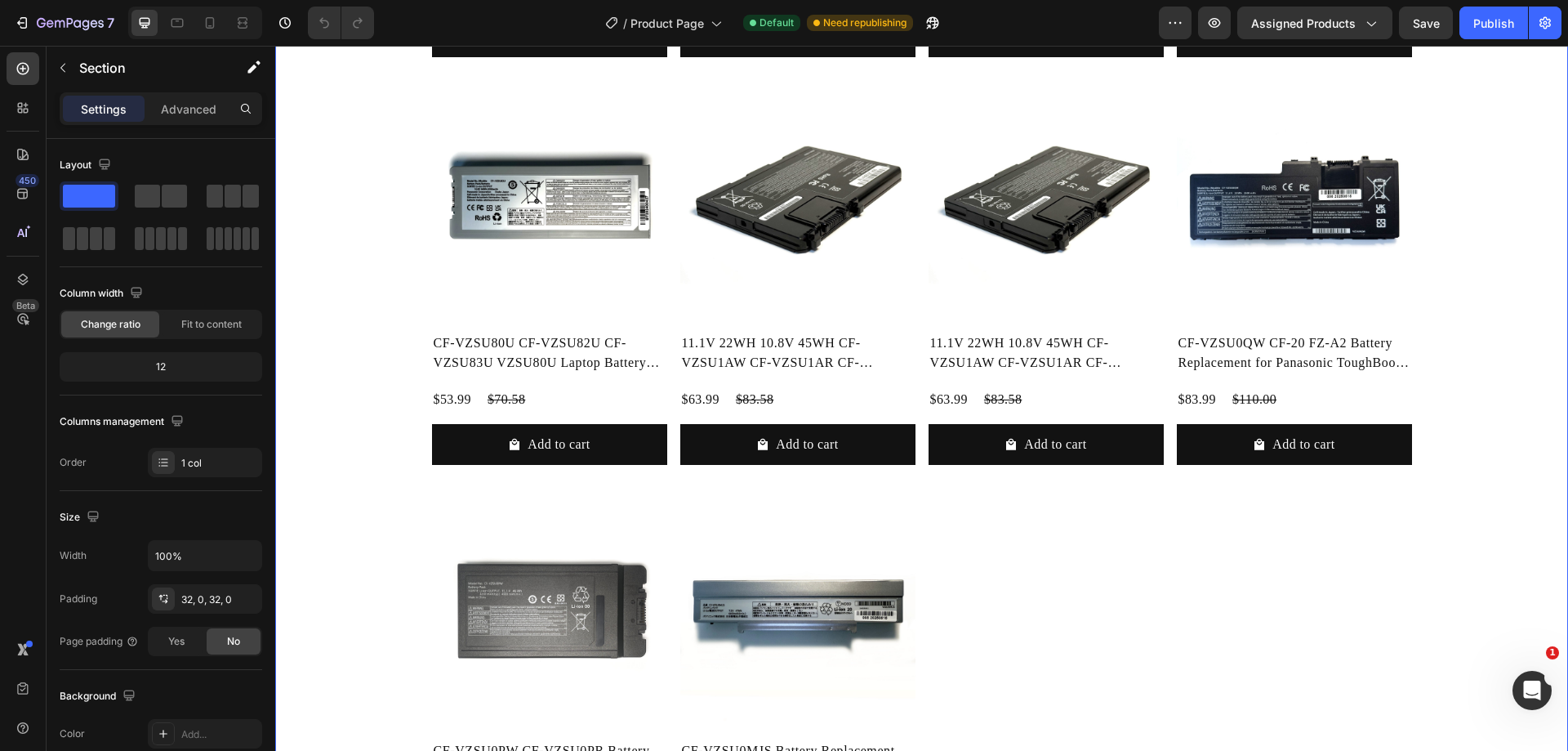
scroll to position [2112, 0]
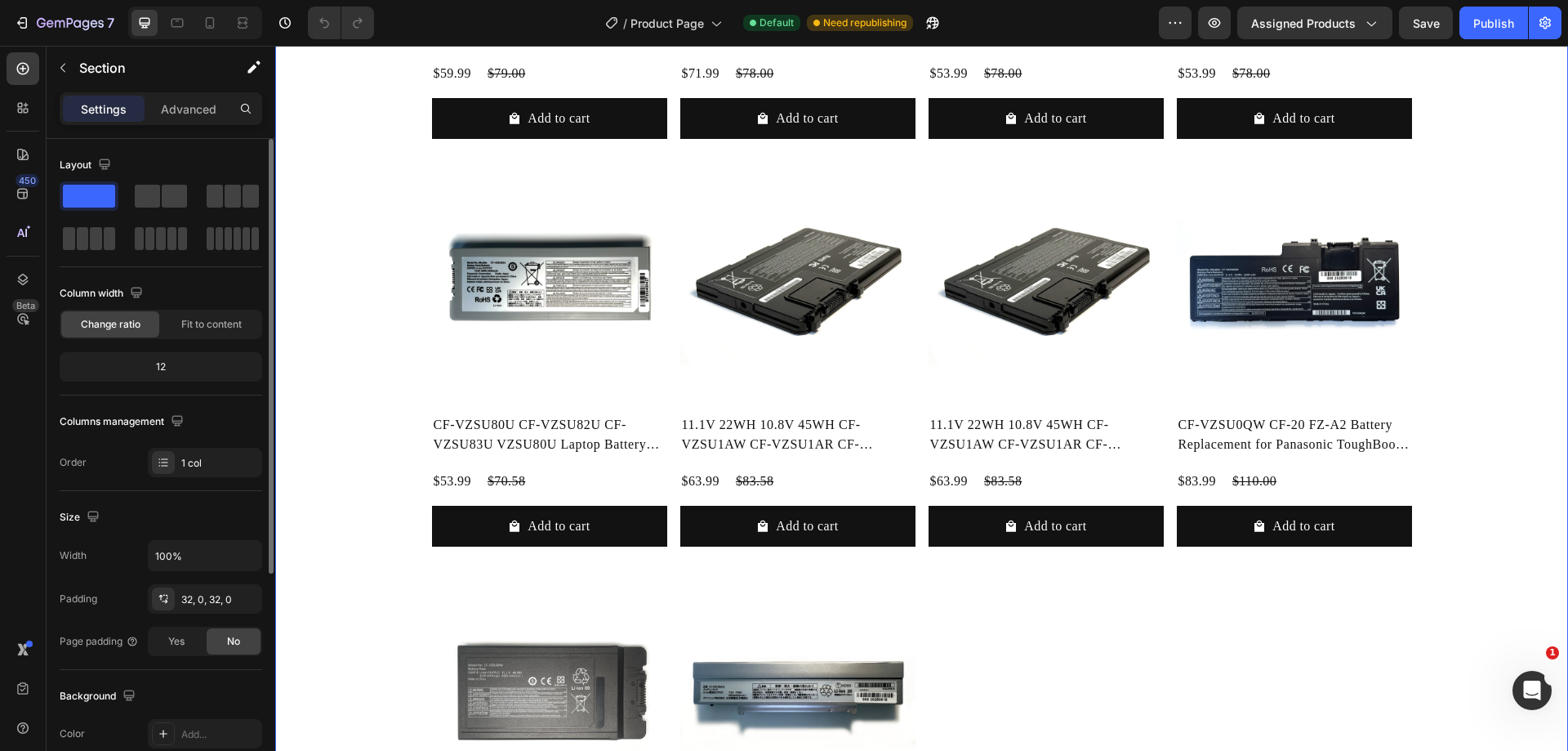
click at [154, 366] on div "12" at bounding box center [161, 367] width 196 height 23
drag, startPoint x: 160, startPoint y: 366, endPoint x: 169, endPoint y: 366, distance: 9.0
click at [169, 366] on div "12" at bounding box center [161, 367] width 196 height 23
click at [220, 327] on span "Fit to content" at bounding box center [212, 325] width 60 height 15
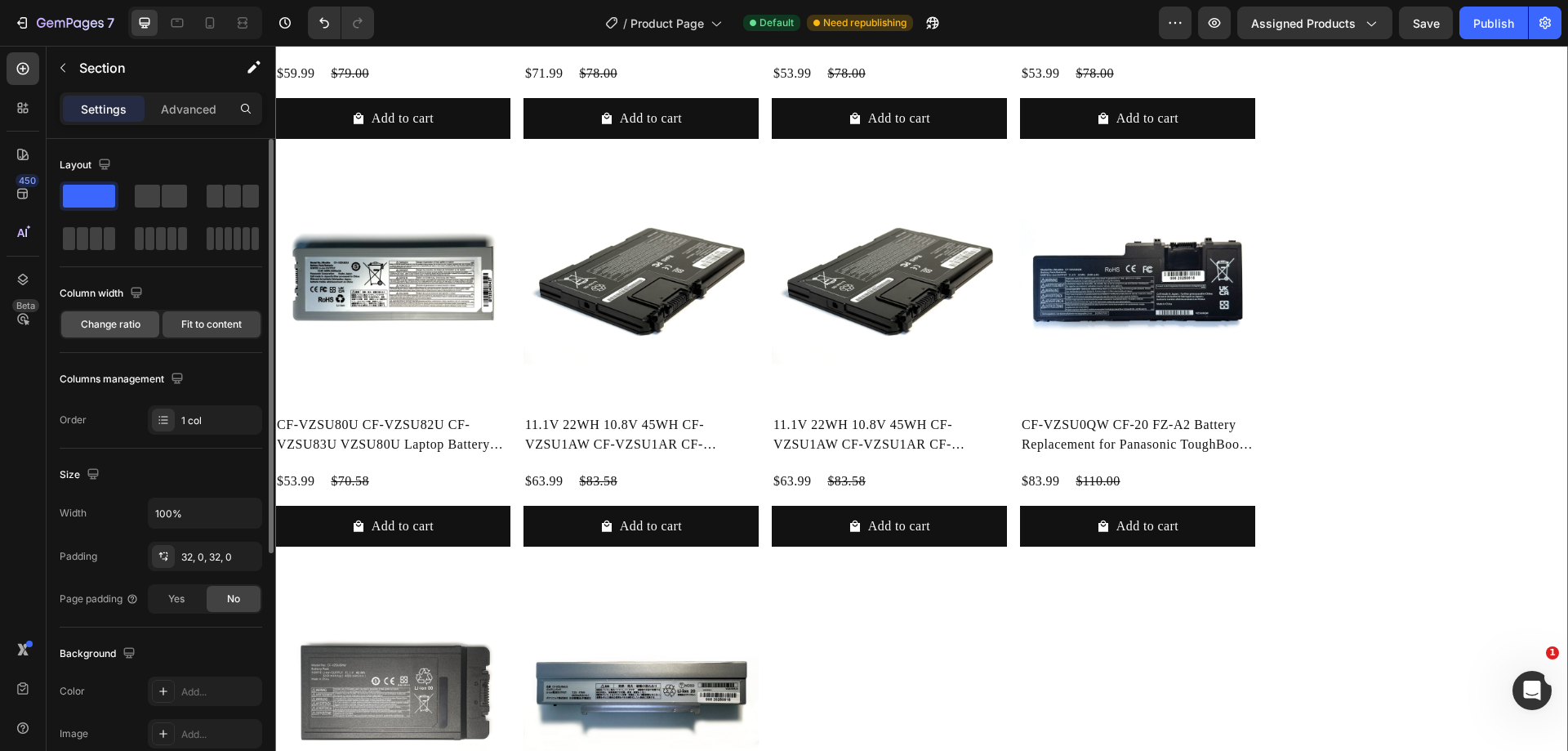
click at [118, 322] on span "Change ratio" at bounding box center [110, 325] width 59 height 15
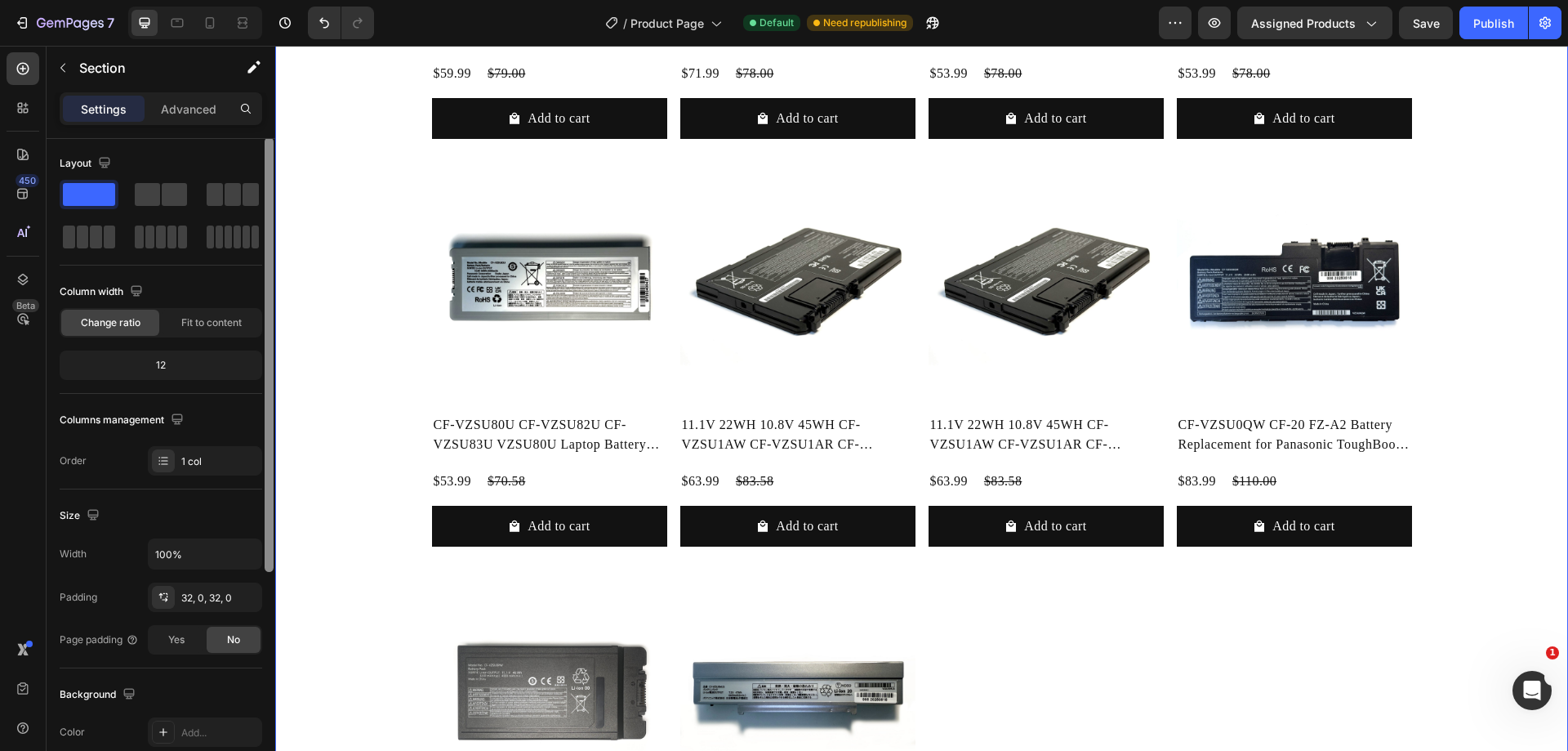
scroll to position [0, 0]
drag, startPoint x: 272, startPoint y: 454, endPoint x: 258, endPoint y: 355, distance: 100.0
click at [258, 355] on div "Layout Column width Change ratio Fit to content 12 Columns management Order 1 c…" at bounding box center [161, 468] width 228 height 659
click at [187, 111] on p "Advanced" at bounding box center [188, 109] width 55 height 17
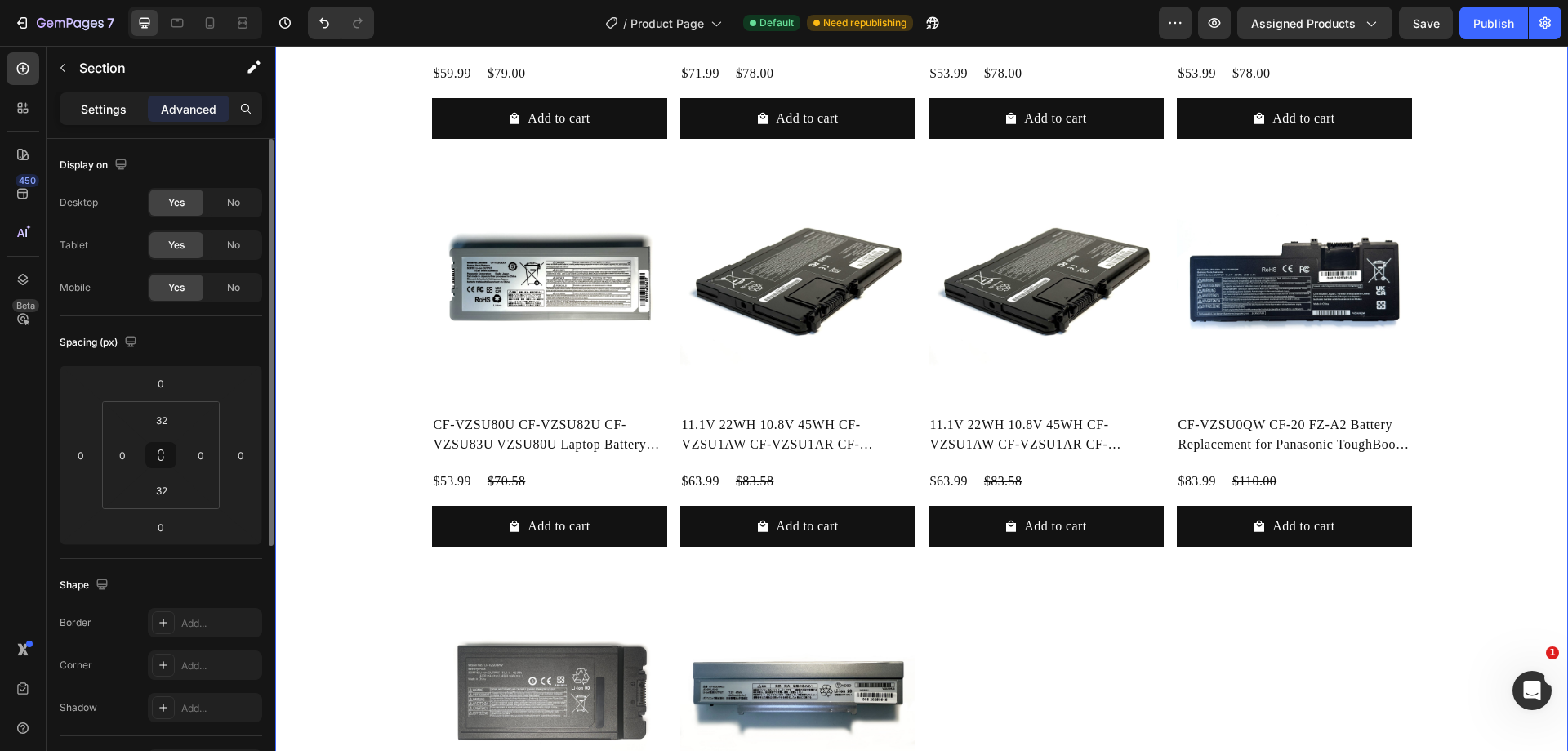
click at [85, 114] on p "Settings" at bounding box center [104, 109] width 46 height 17
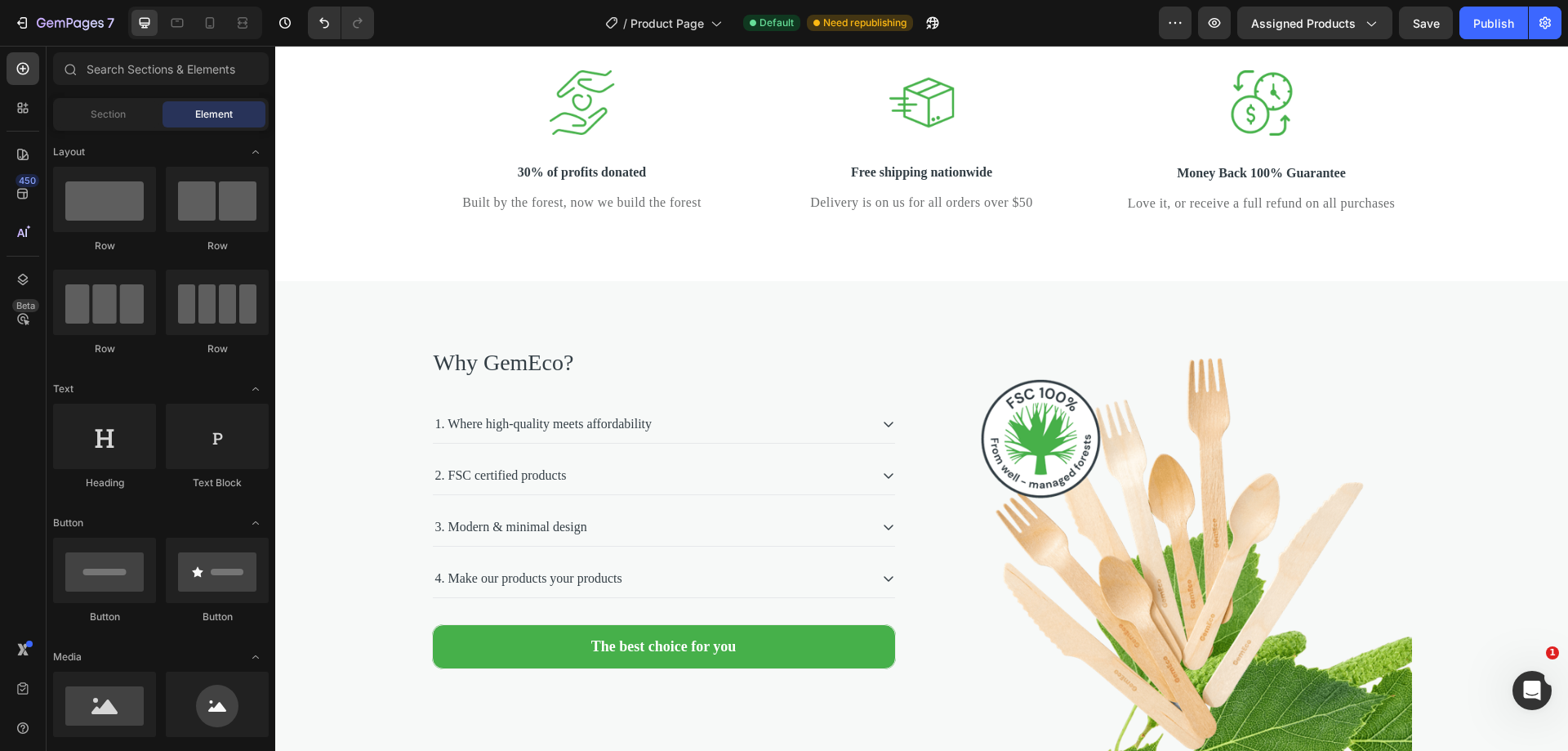
scroll to position [3122, 0]
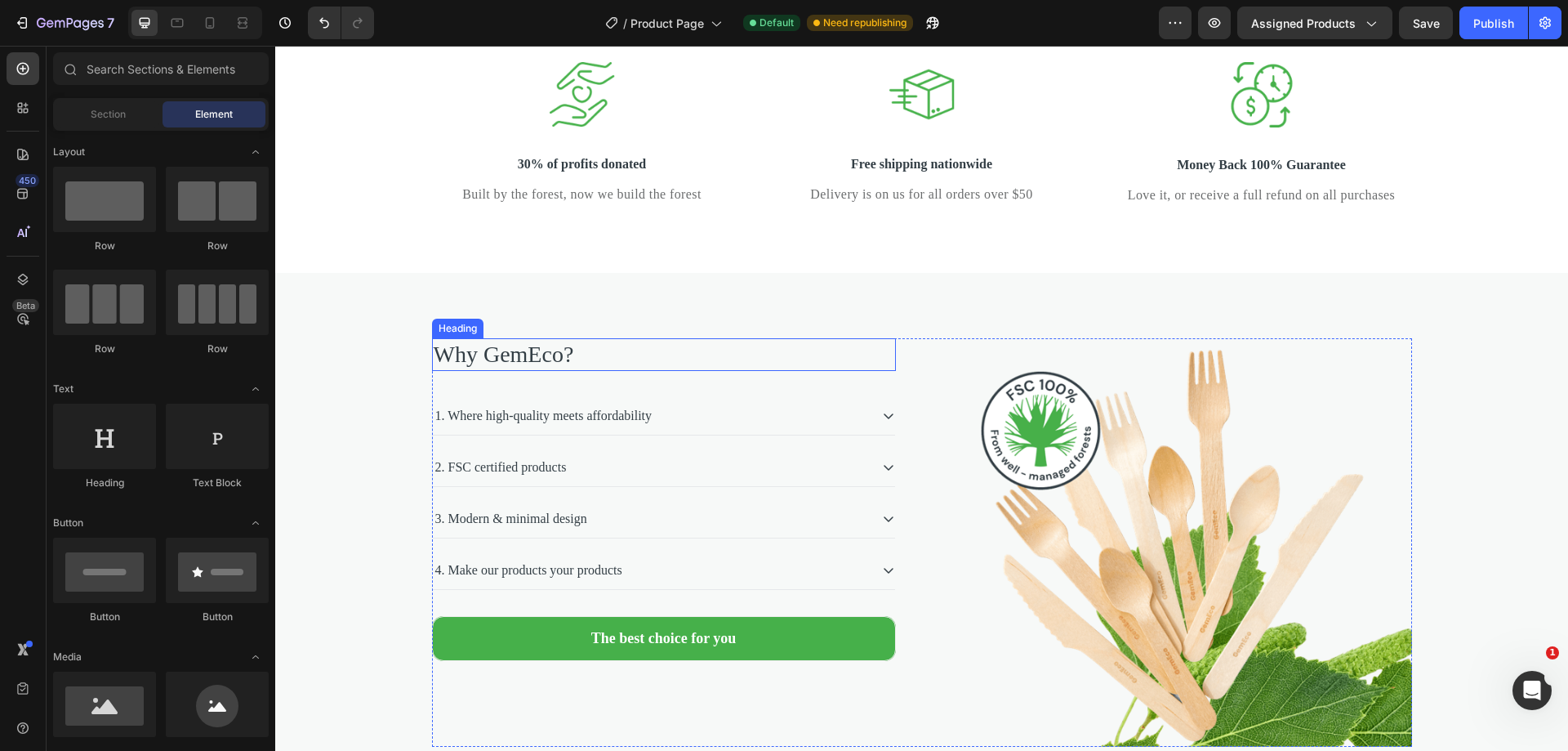
click at [534, 369] on p "Why GemEco?" at bounding box center [664, 354] width 460 height 29
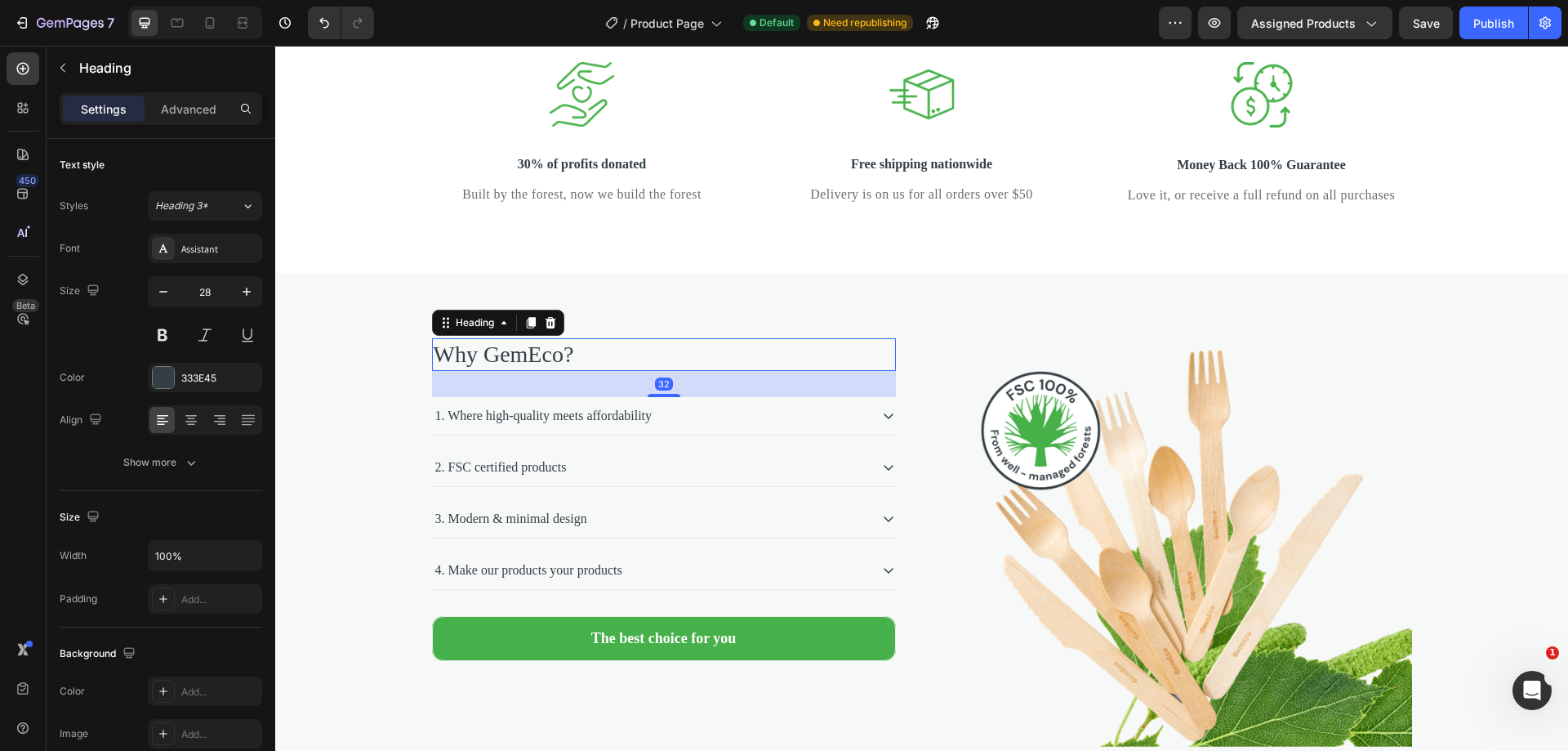
click at [567, 369] on p "Why GemEco?" at bounding box center [664, 354] width 460 height 29
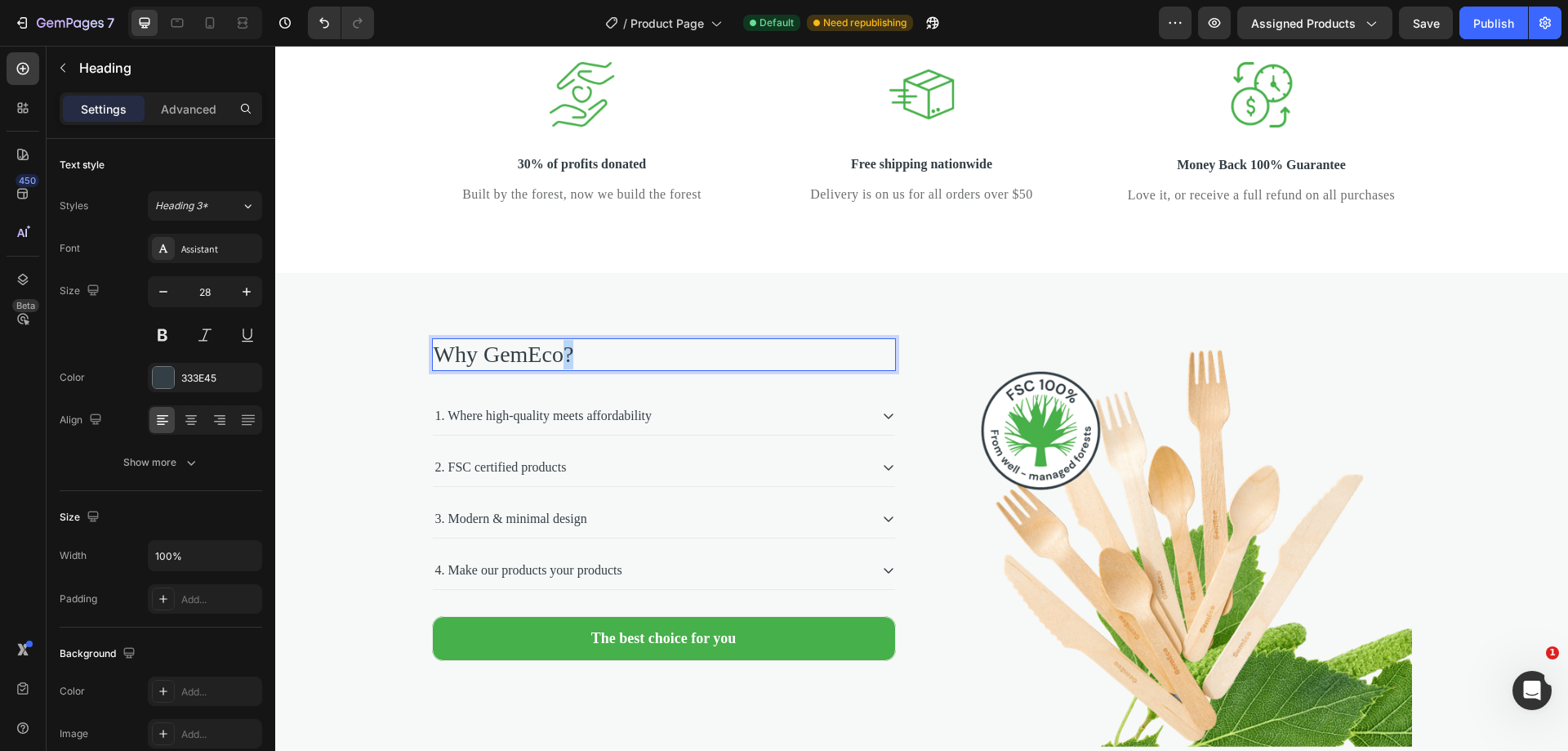
click at [567, 369] on p "Why GemEco?" at bounding box center [664, 354] width 460 height 29
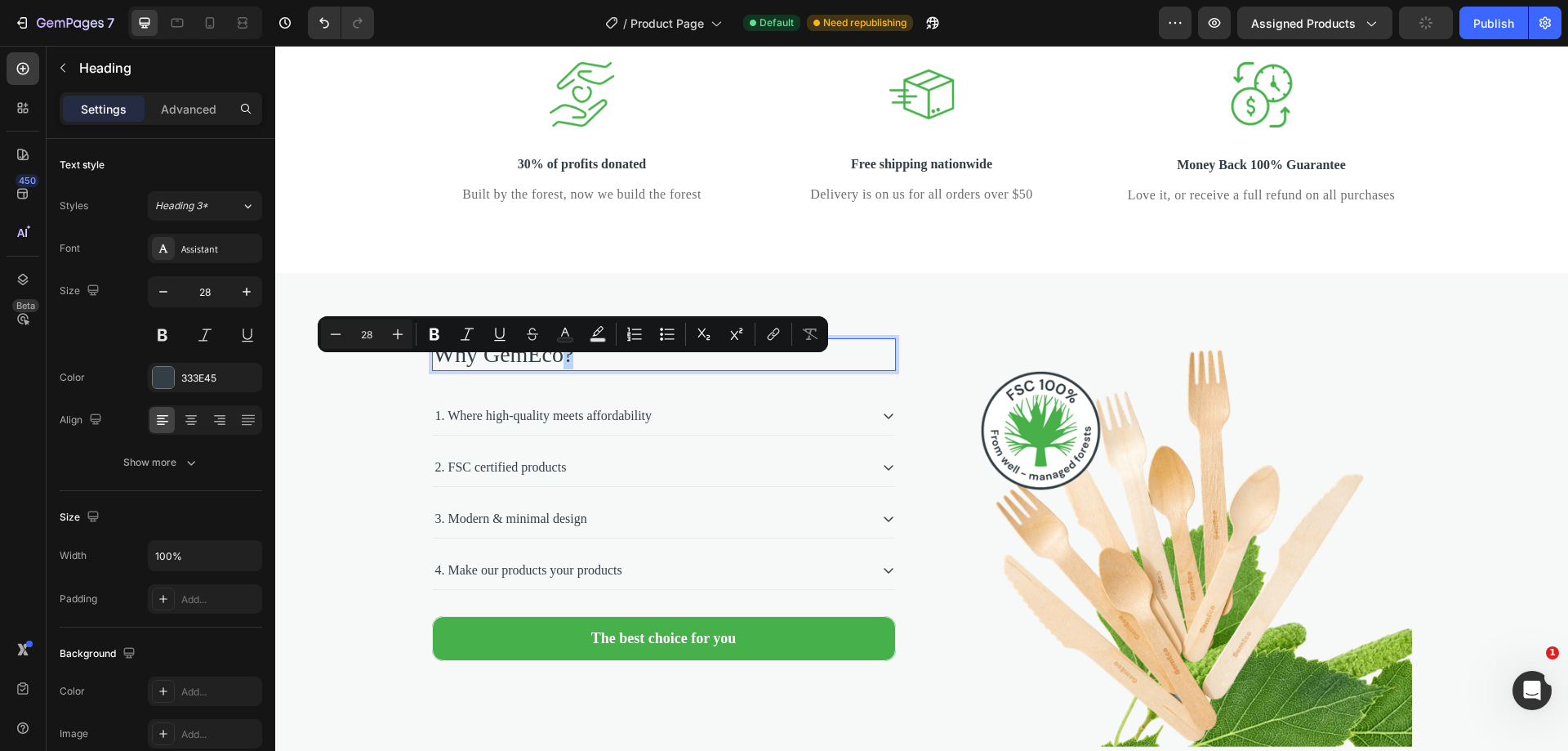
click at [567, 369] on p "Why GemEco?" at bounding box center [664, 354] width 460 height 29
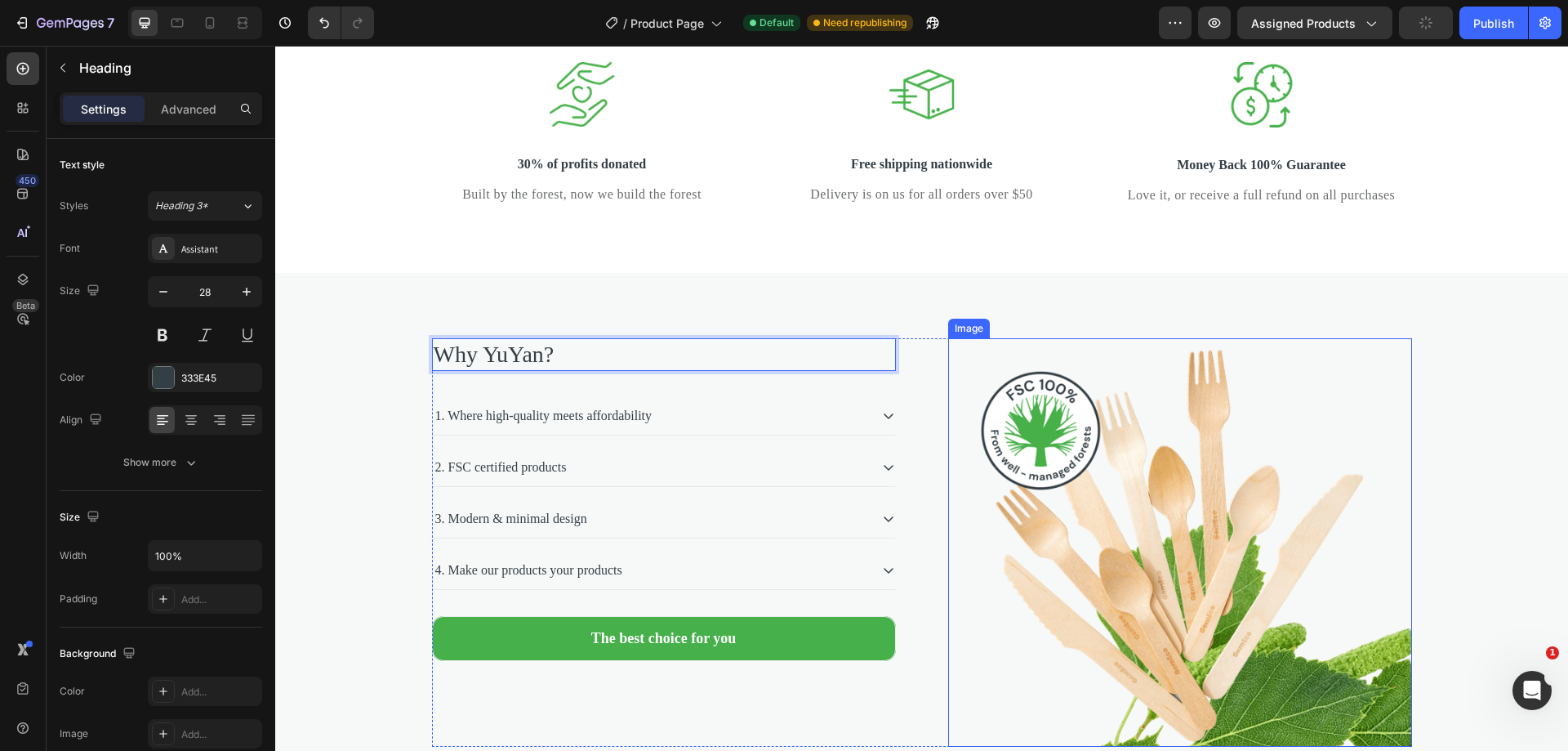
scroll to position [3203, 0]
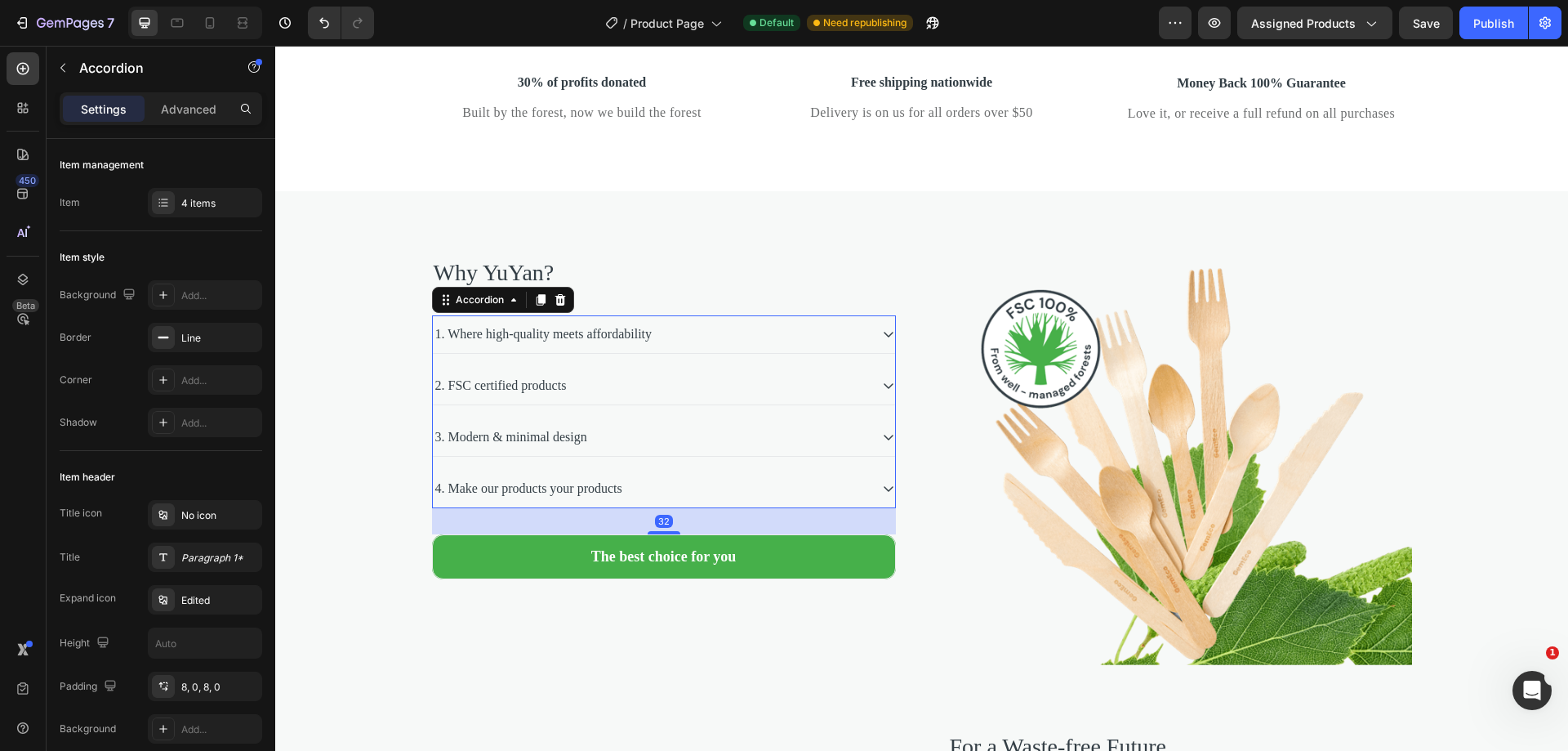
click at [597, 398] on div "2. FSC certified products" at bounding box center [650, 385] width 436 height 24
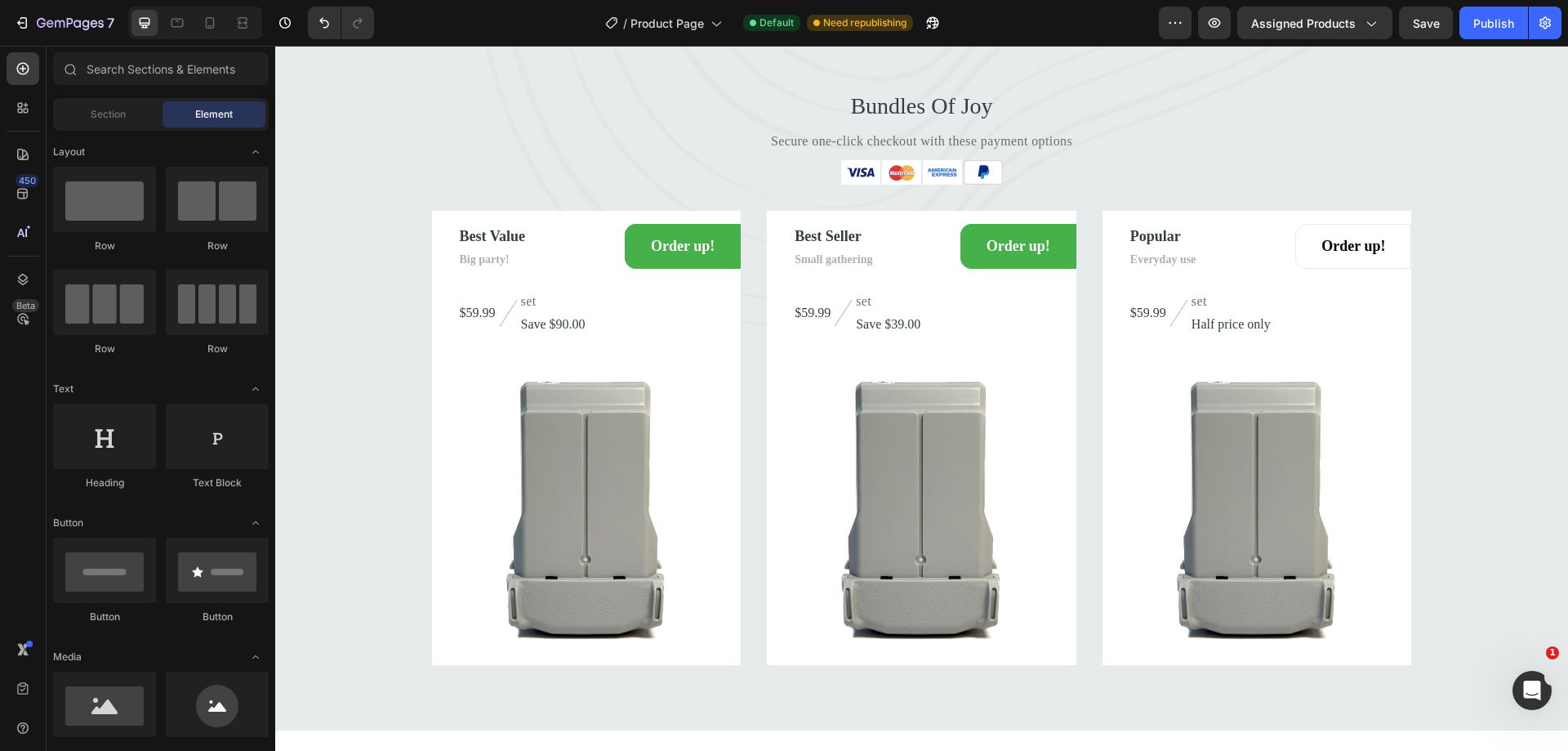
scroll to position [4356, 0]
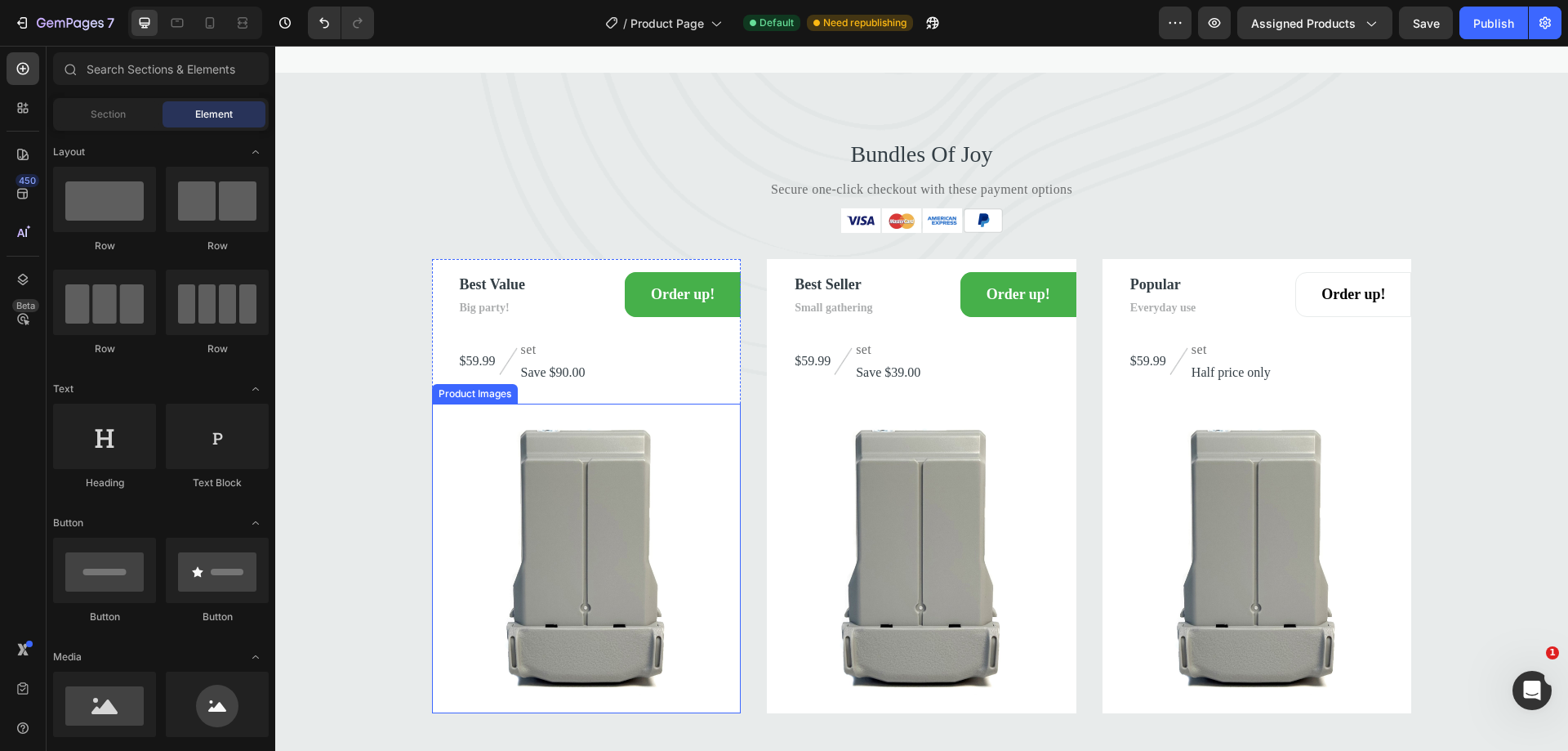
click at [593, 550] on img at bounding box center [587, 558] width 310 height 310
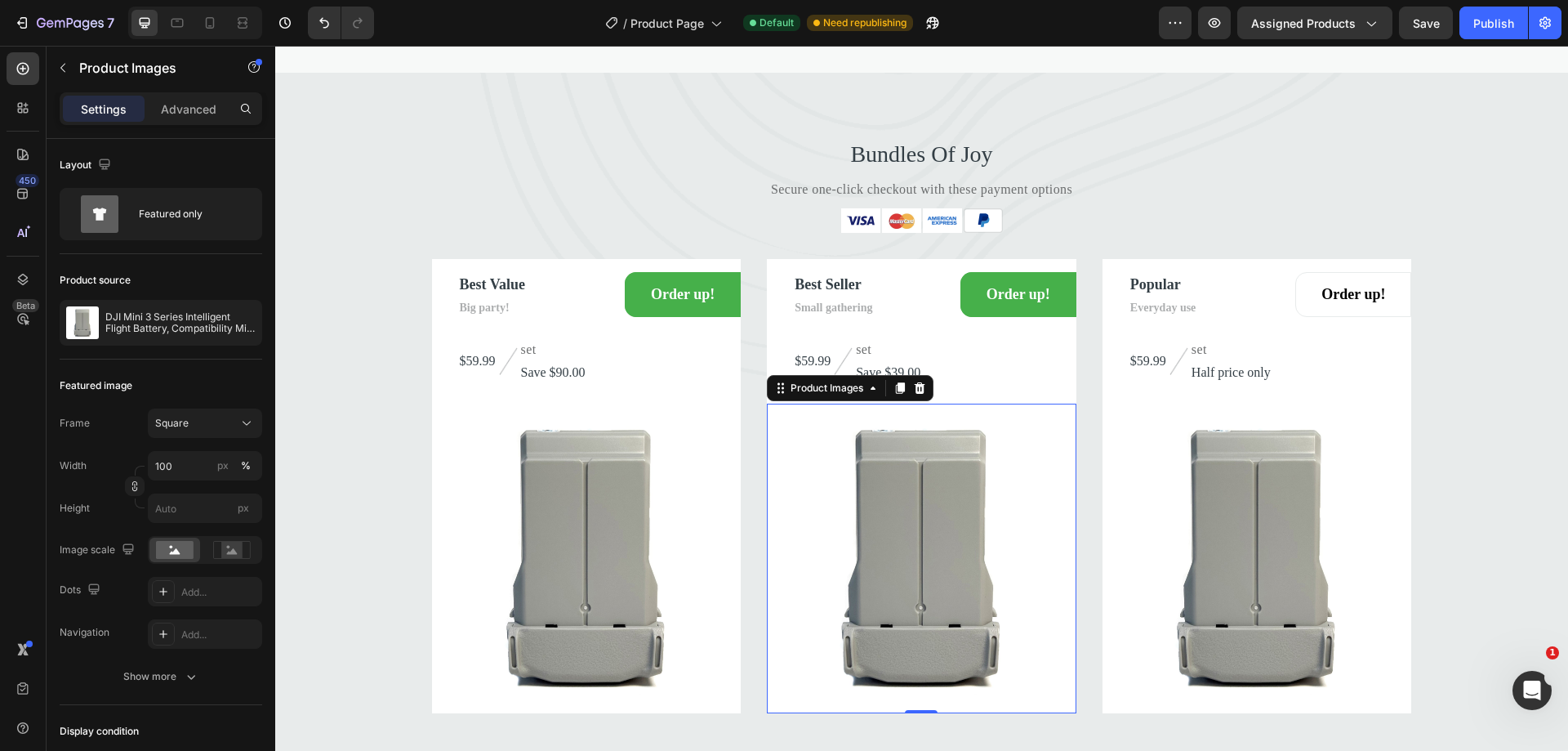
click at [872, 541] on img at bounding box center [921, 558] width 310 height 310
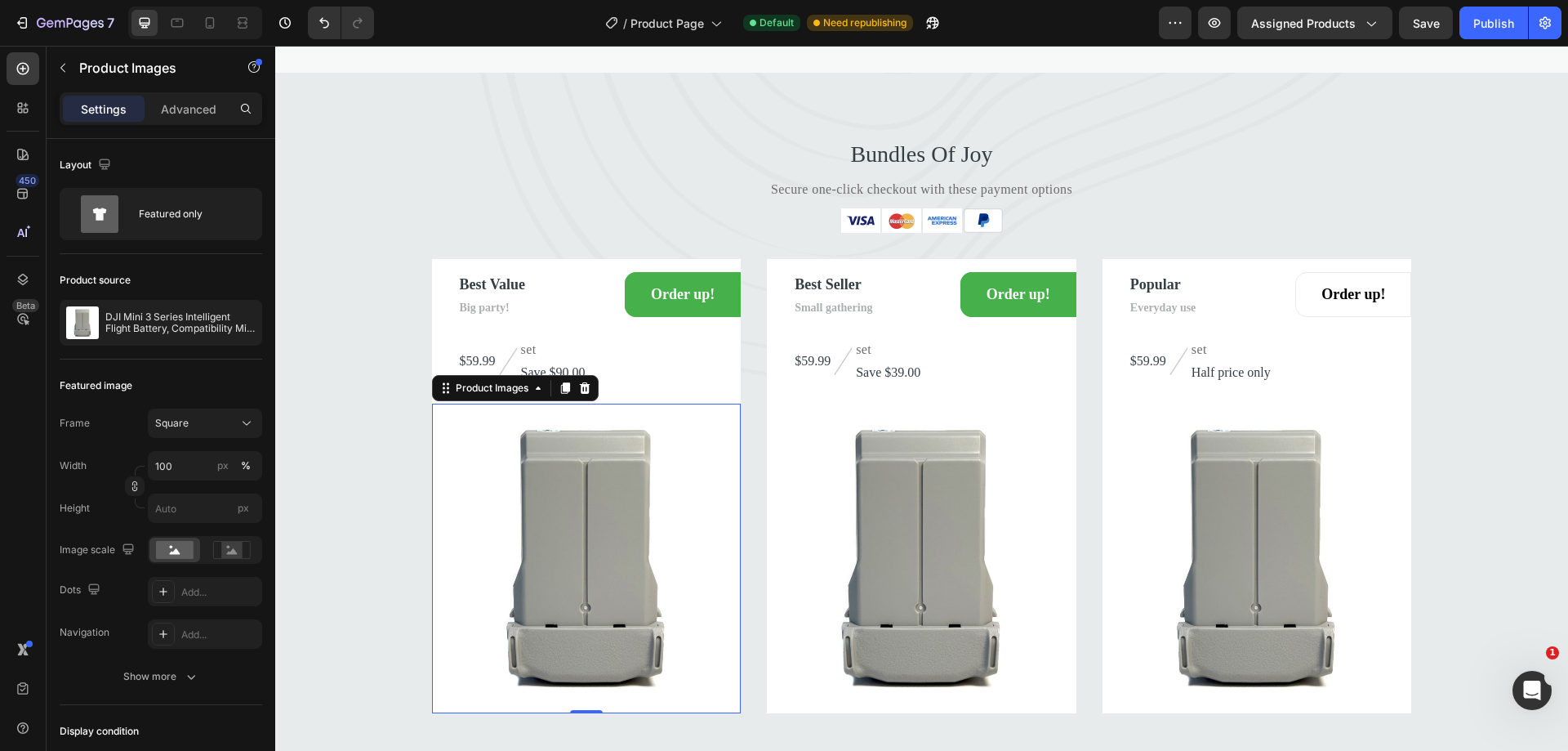
click at [559, 486] on img at bounding box center [587, 558] width 310 height 310
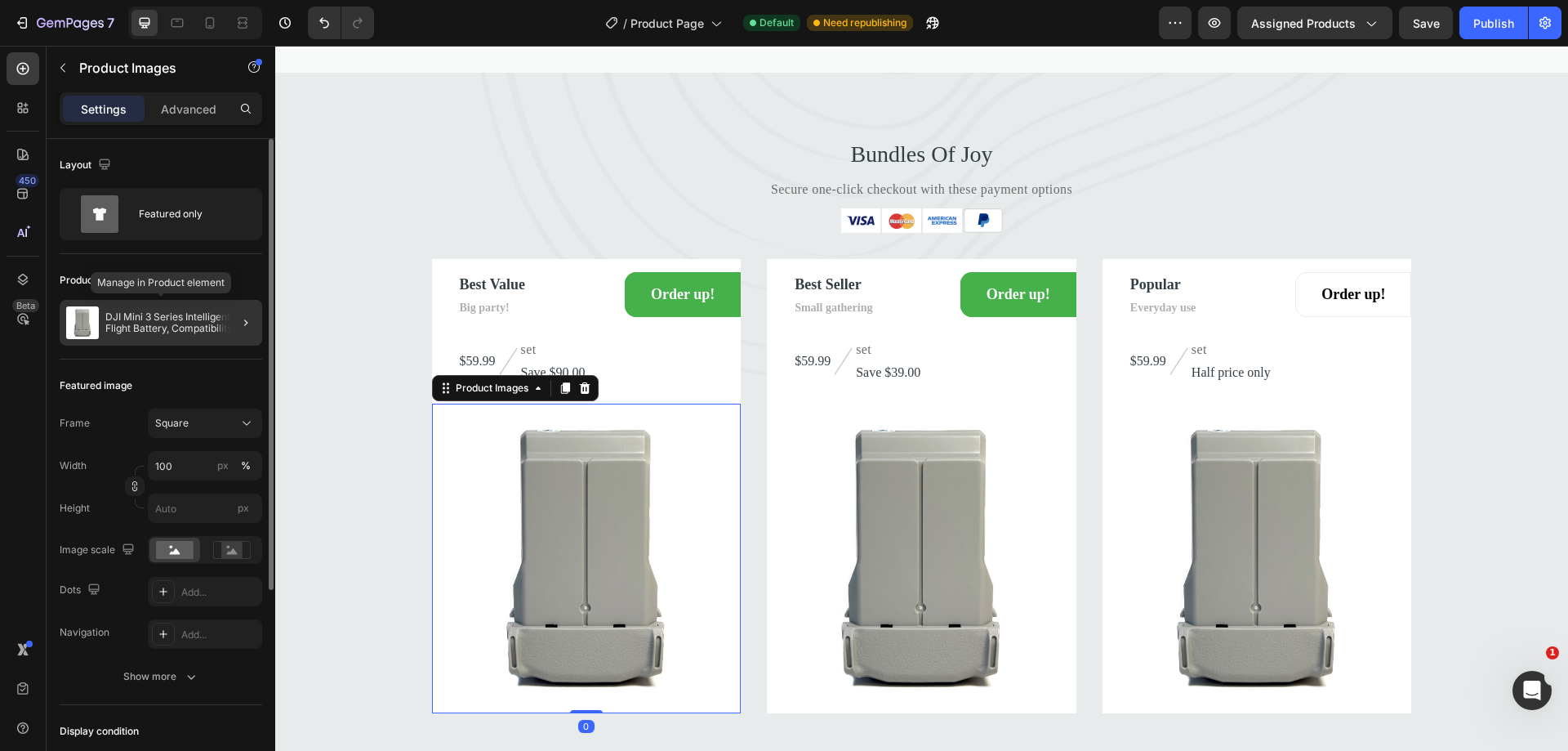
click at [167, 322] on p "DJI Mini 3 Series Intelligent Flight Battery, Compatibility Mini 4 Pro, Mini 3 …" at bounding box center [181, 322] width 151 height 23
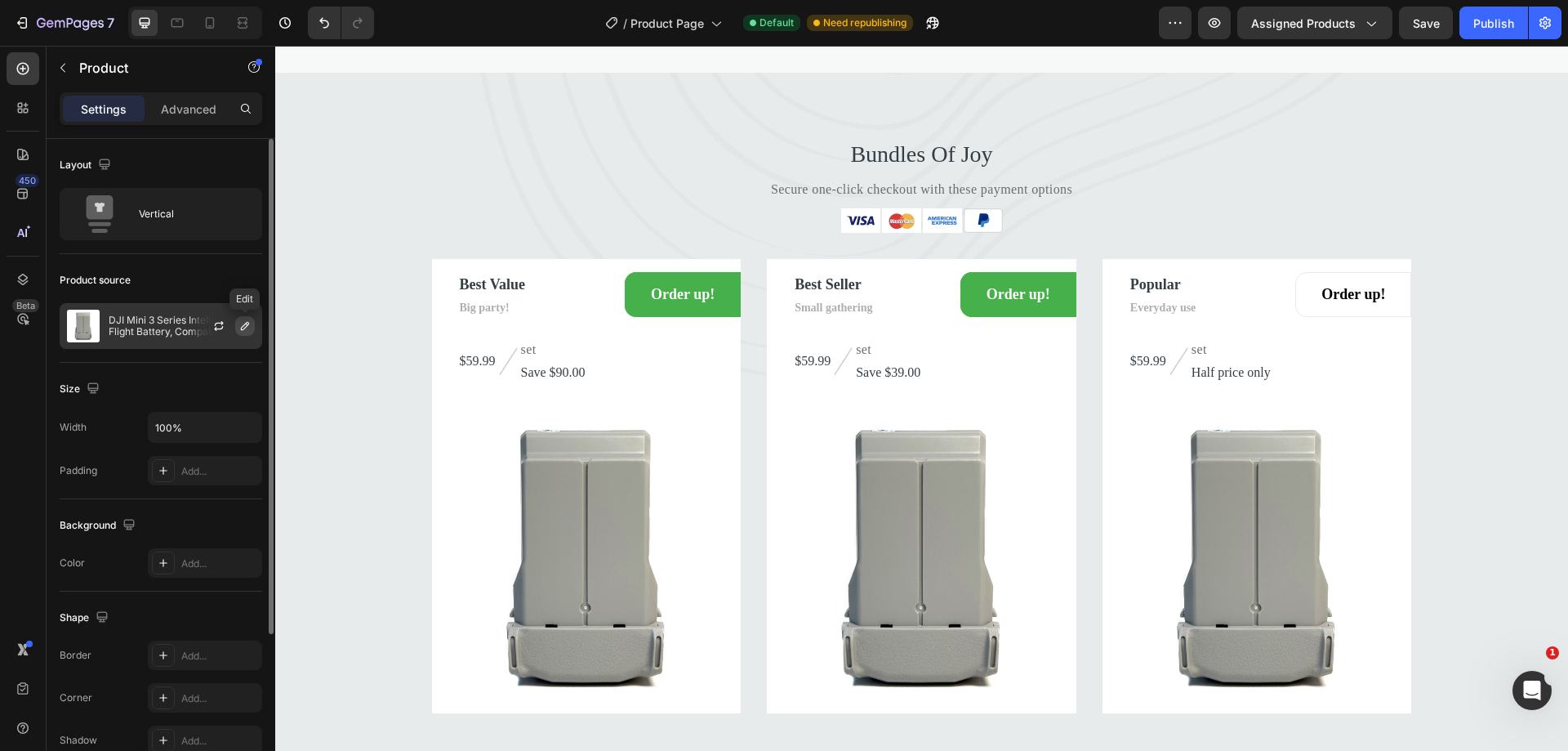
click at [243, 327] on icon "button" at bounding box center [245, 327] width 13 height 13
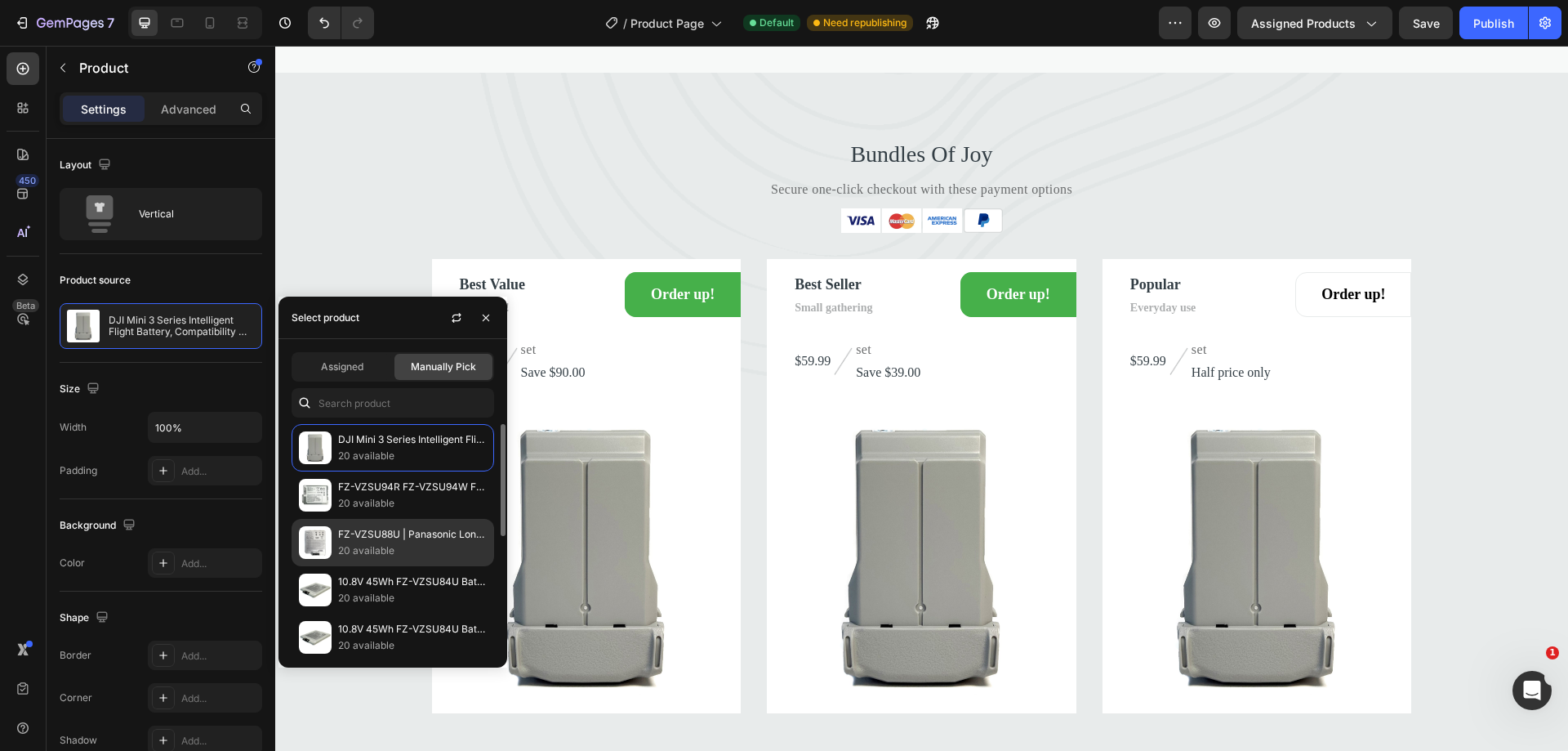
click at [389, 532] on p "FZ-VZSU88U | Panasonic Long Life Battery for Toughpad FZ-G1 10.8V 94Wh" at bounding box center [412, 534] width 149 height 17
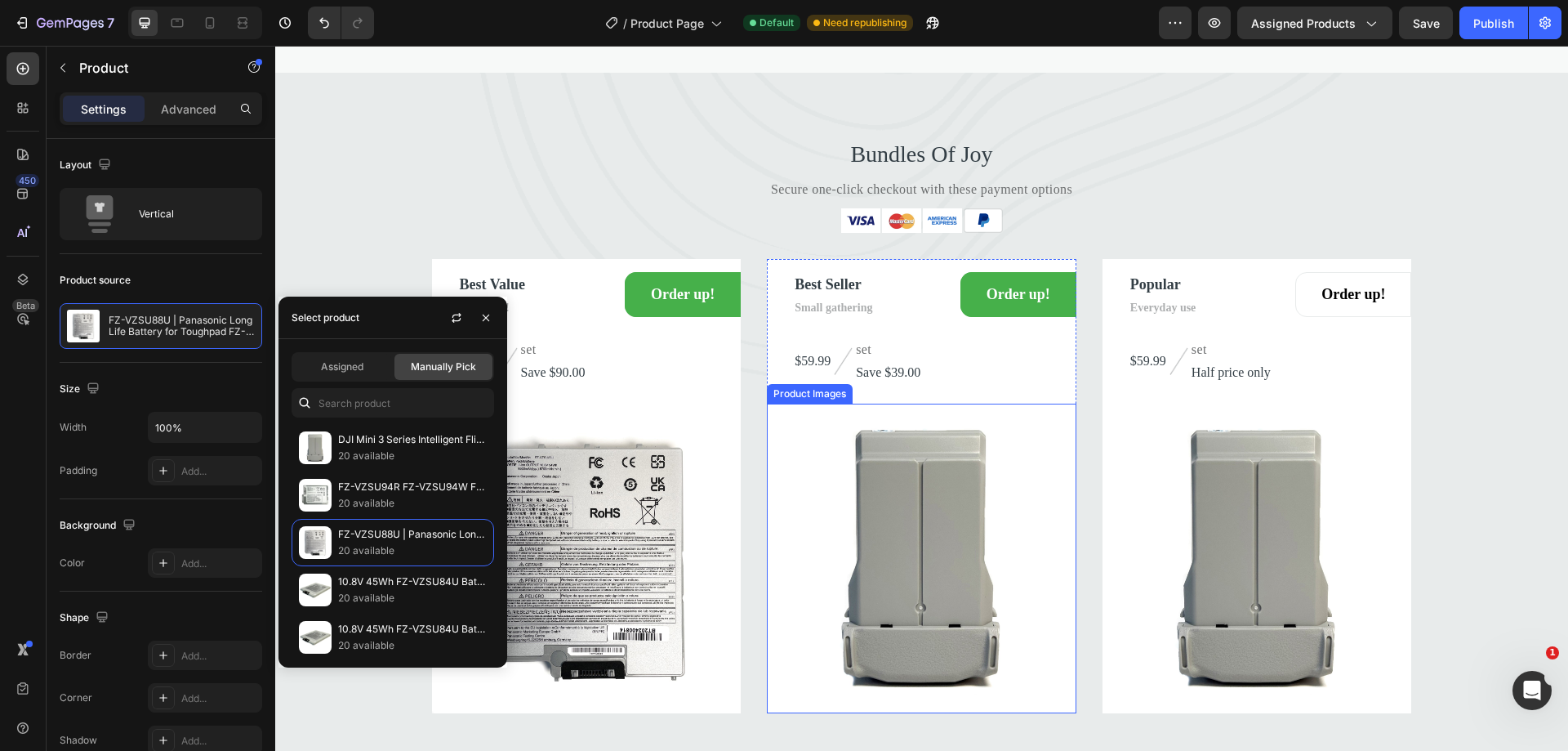
click at [897, 509] on img at bounding box center [921, 558] width 310 height 310
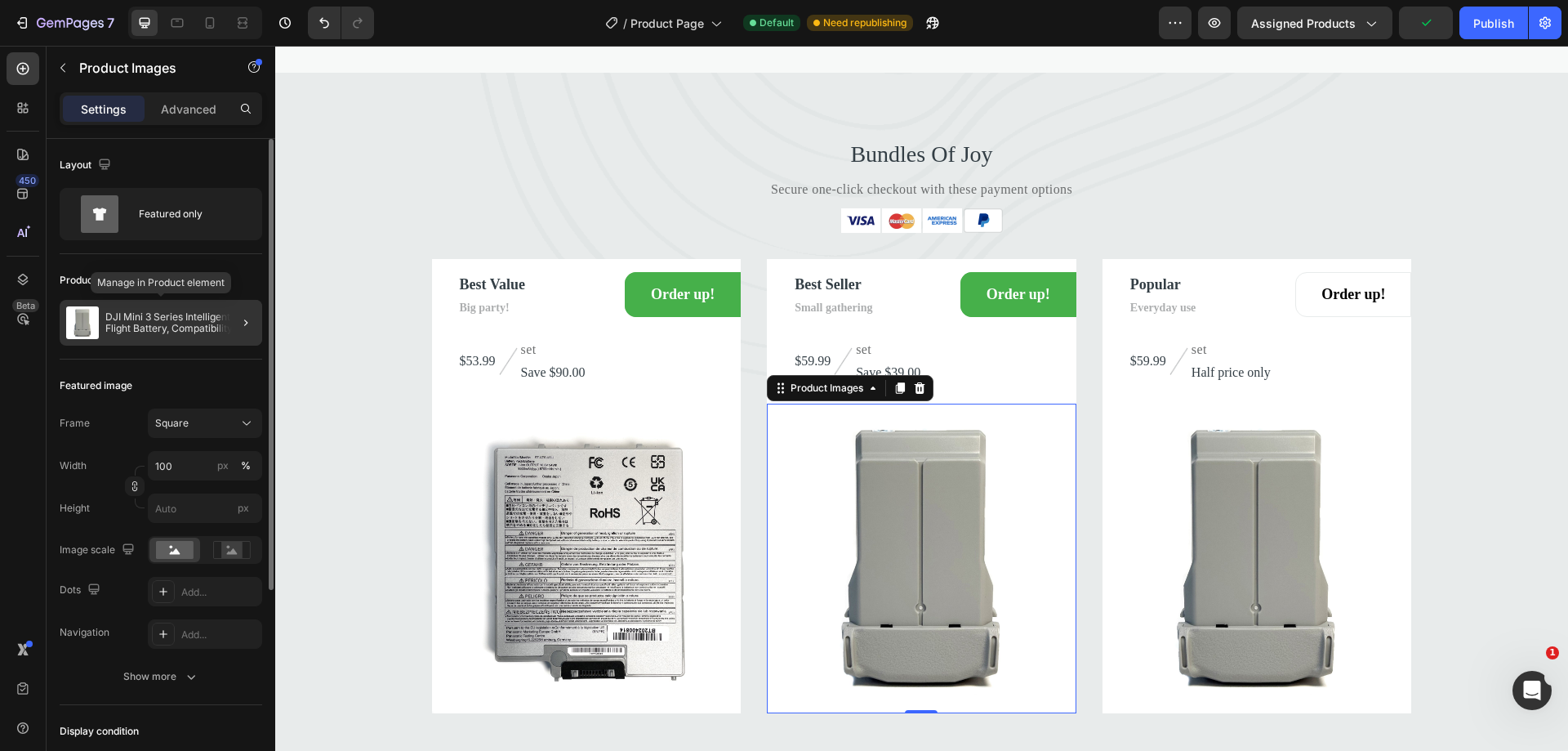
click at [200, 322] on p "DJI Mini 3 Series Intelligent Flight Battery, Compatibility Mini 4 Pro, Mini 3 …" at bounding box center [181, 322] width 151 height 23
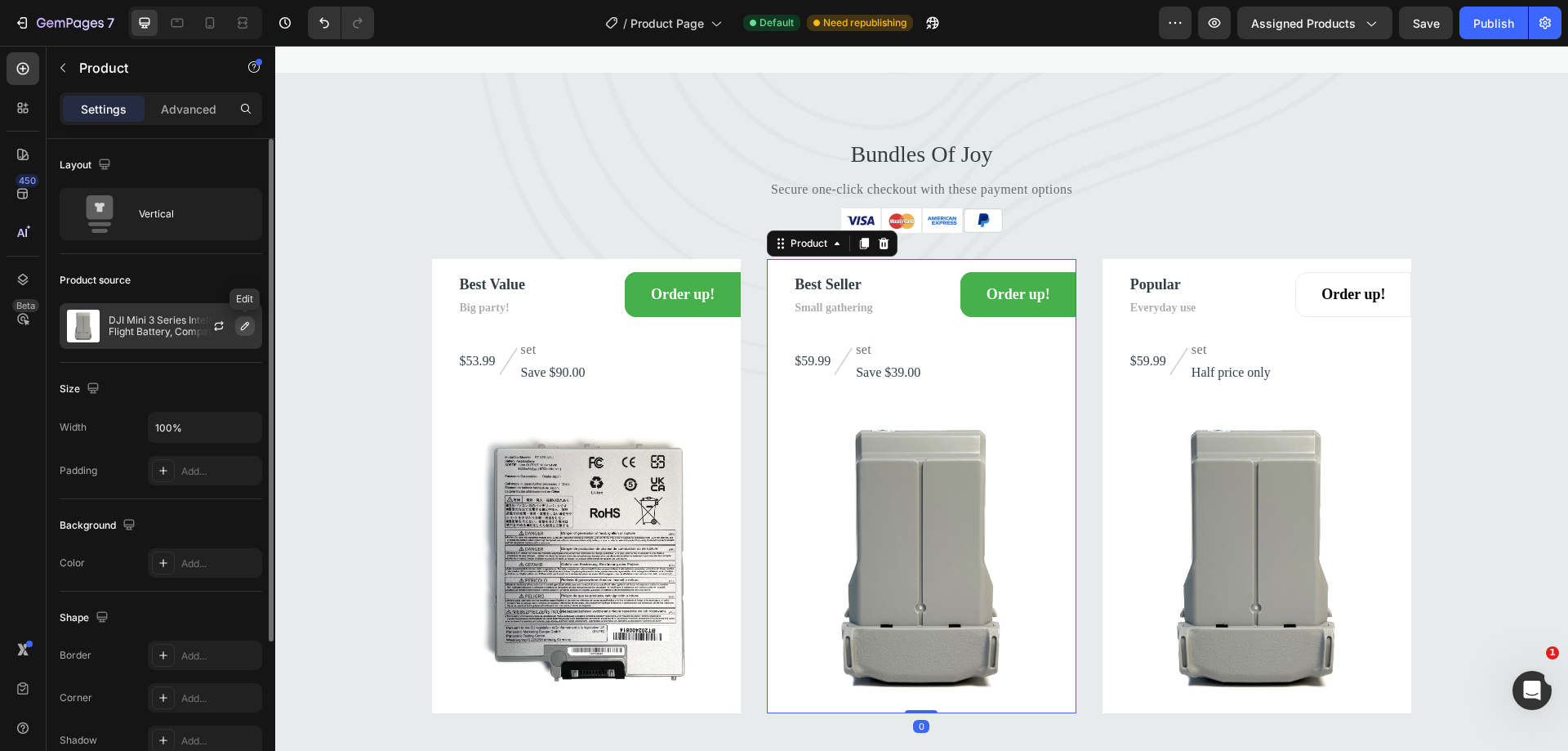
click at [241, 328] on icon "button" at bounding box center [245, 327] width 8 height 8
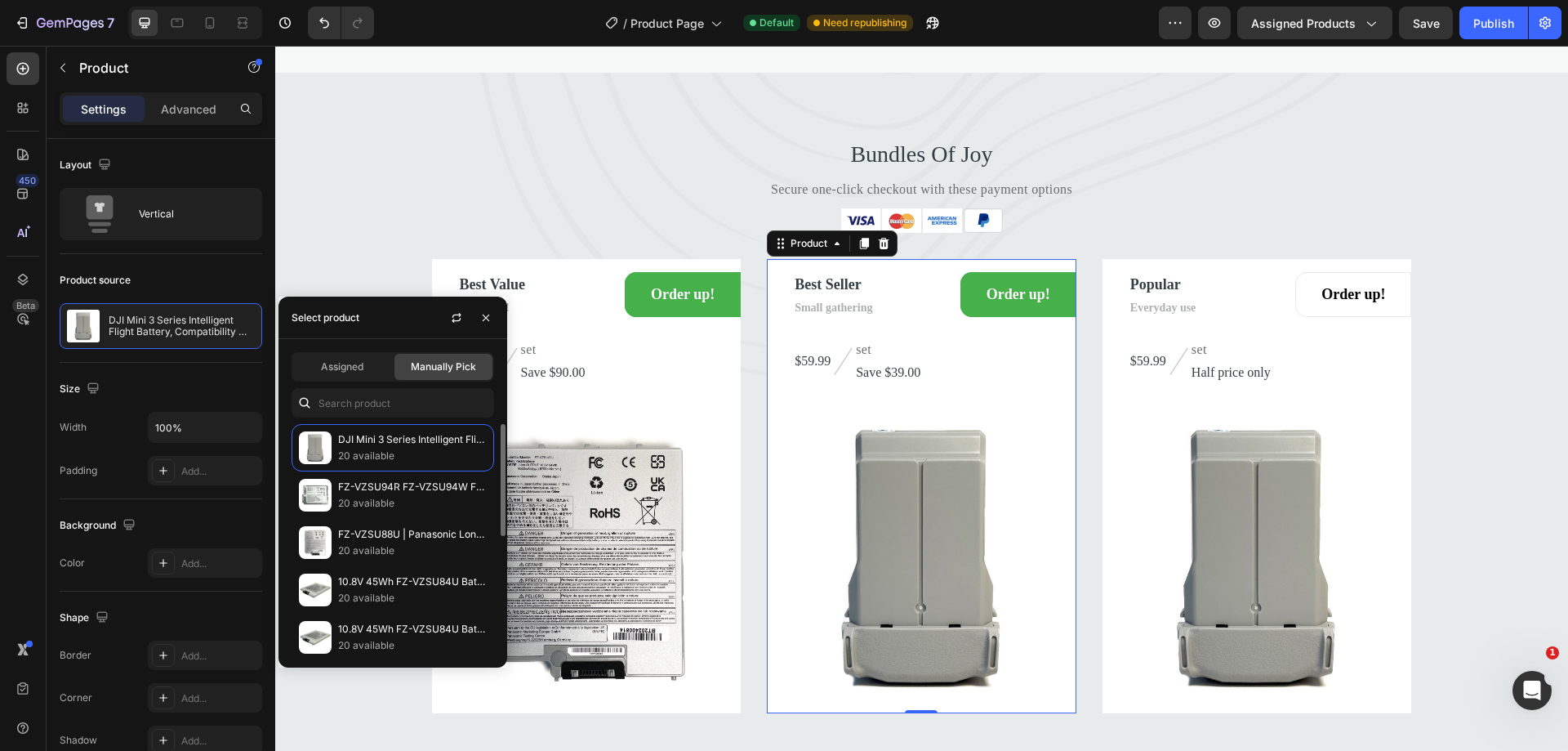
scroll to position [245, 0]
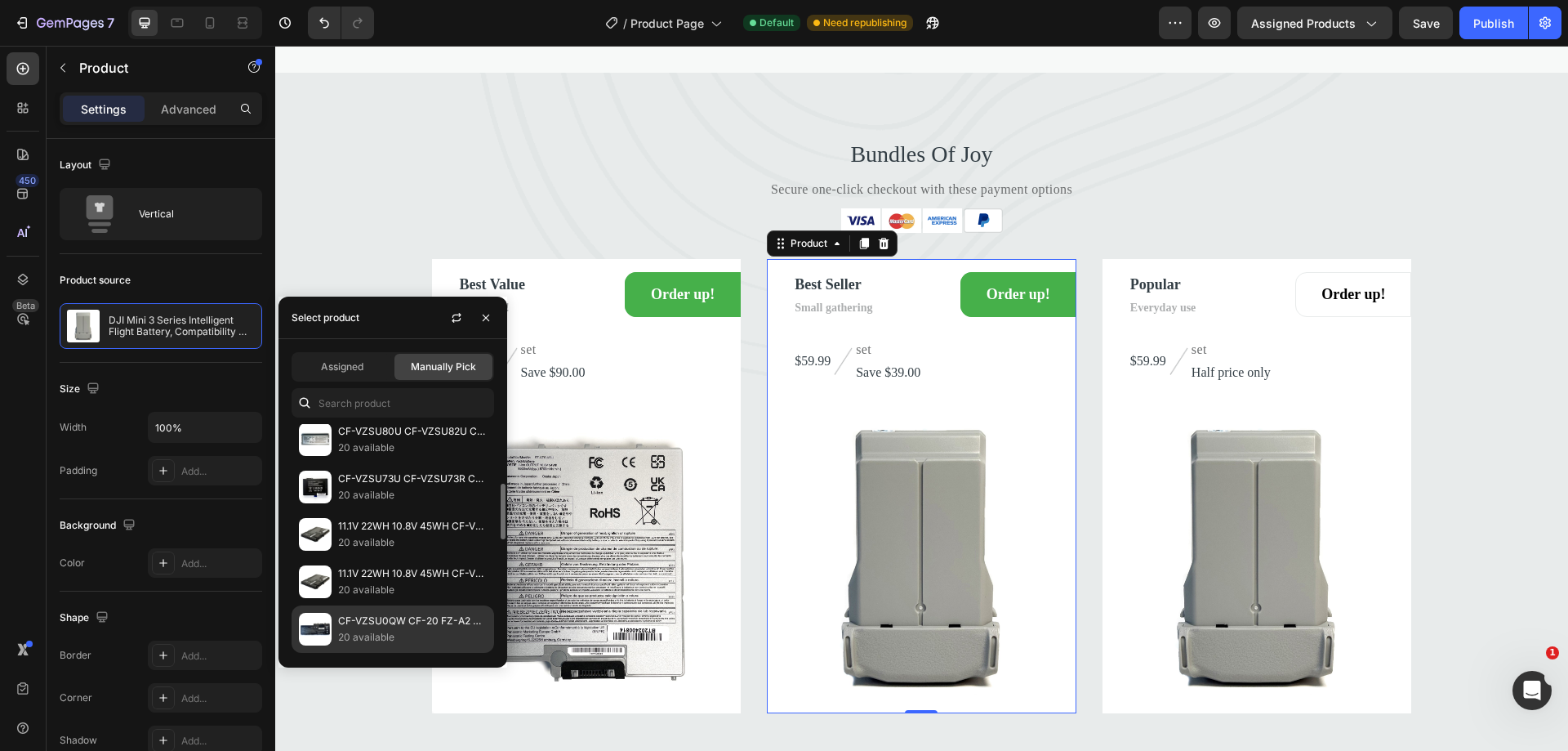
click at [385, 653] on div "CF-VZSU0QW CF-20 FZ-A2 Battery Replacement for Panasonic ToughBook CF-20 FZ-A2 …" at bounding box center [392, 676] width 202 height 48
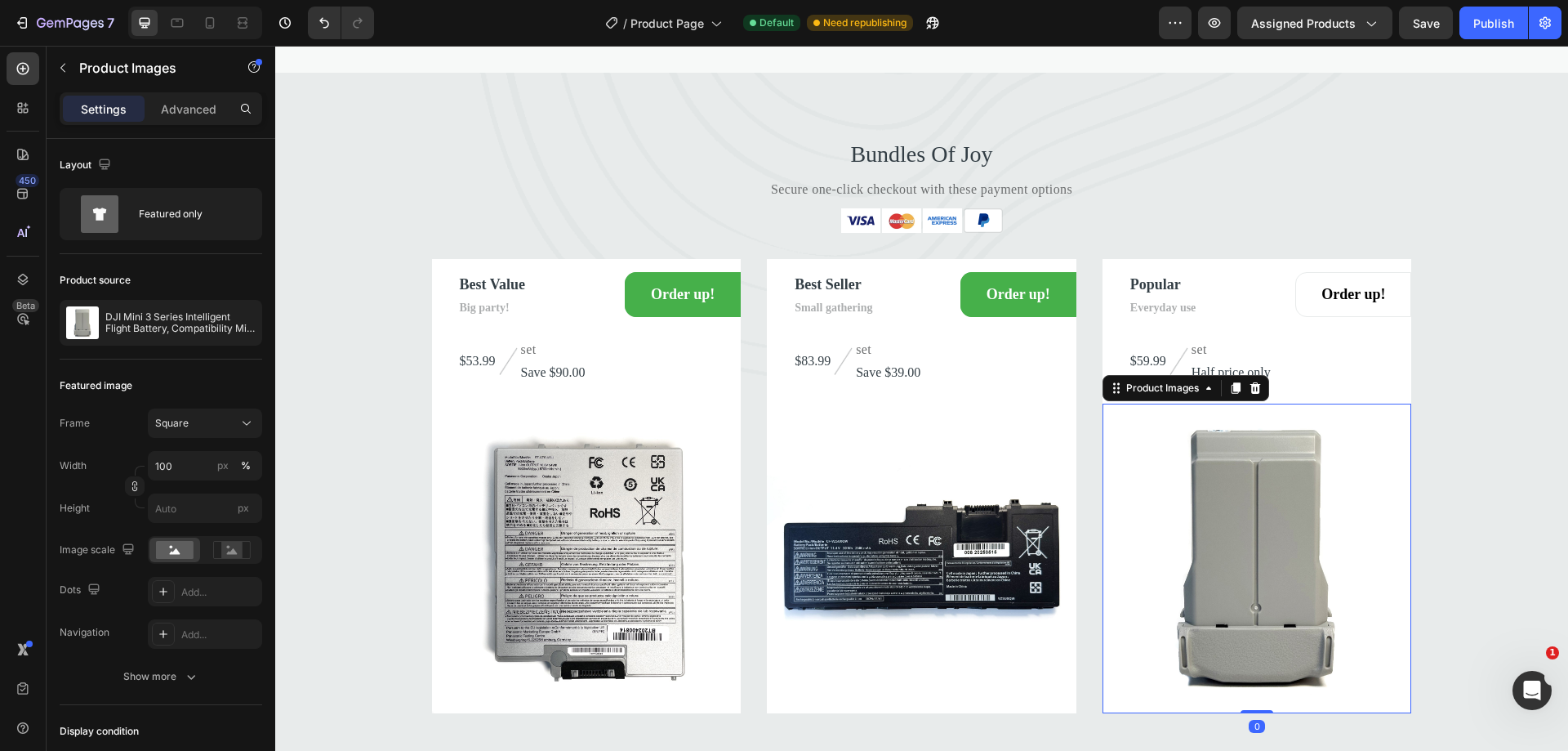
click at [1271, 482] on img at bounding box center [1257, 558] width 310 height 310
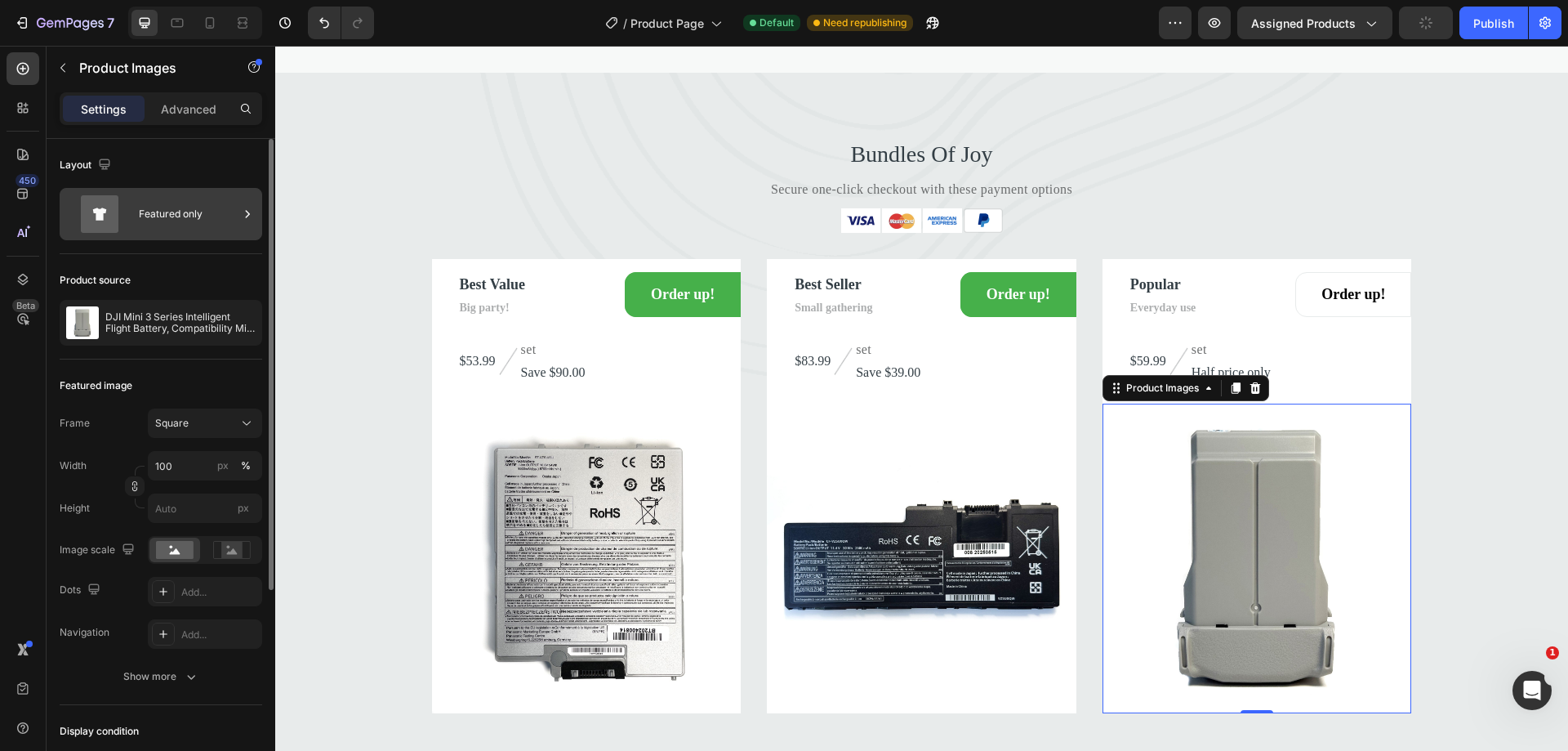
click at [190, 219] on div "Featured only" at bounding box center [188, 213] width 100 height 38
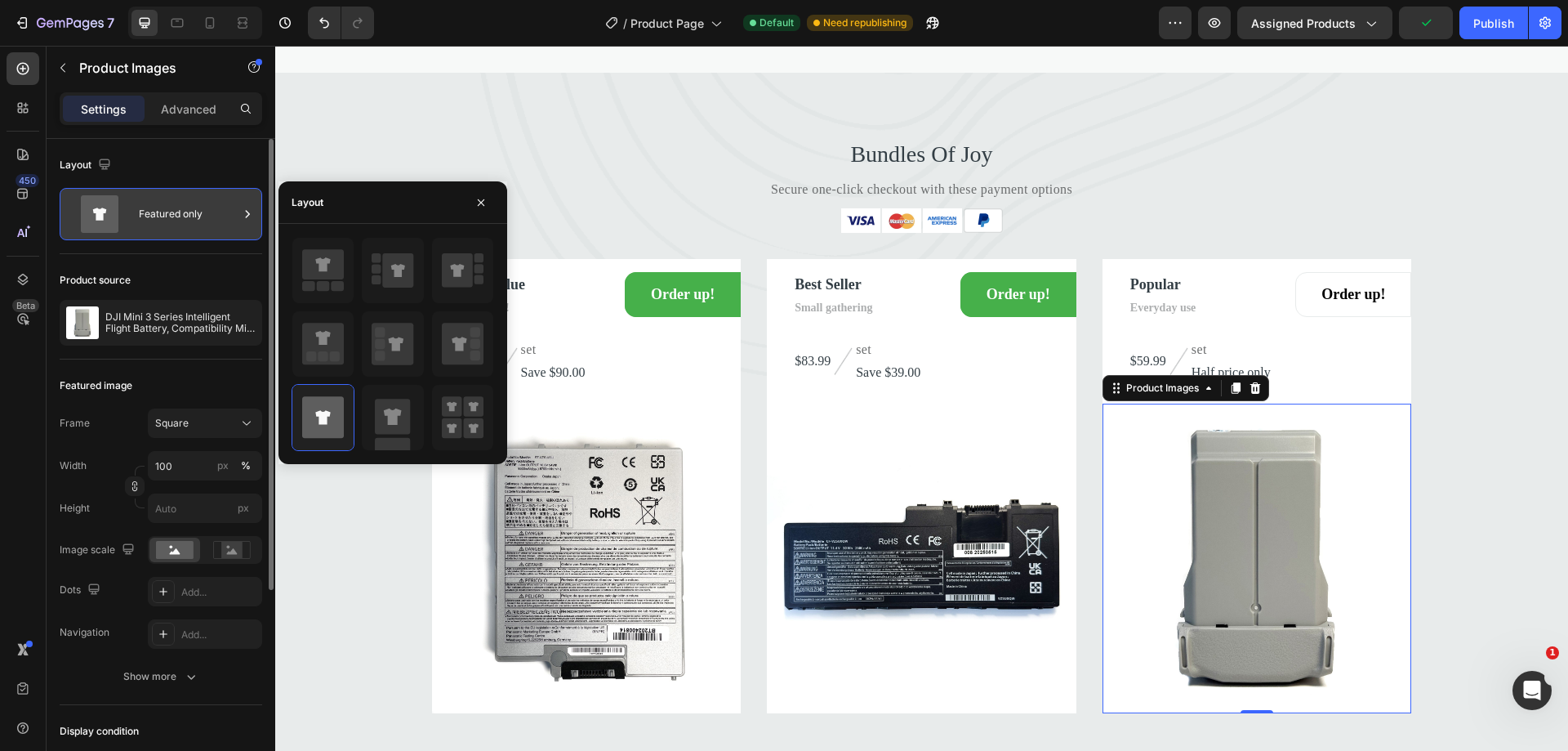
click at [188, 218] on div "Featured only" at bounding box center [188, 213] width 100 height 38
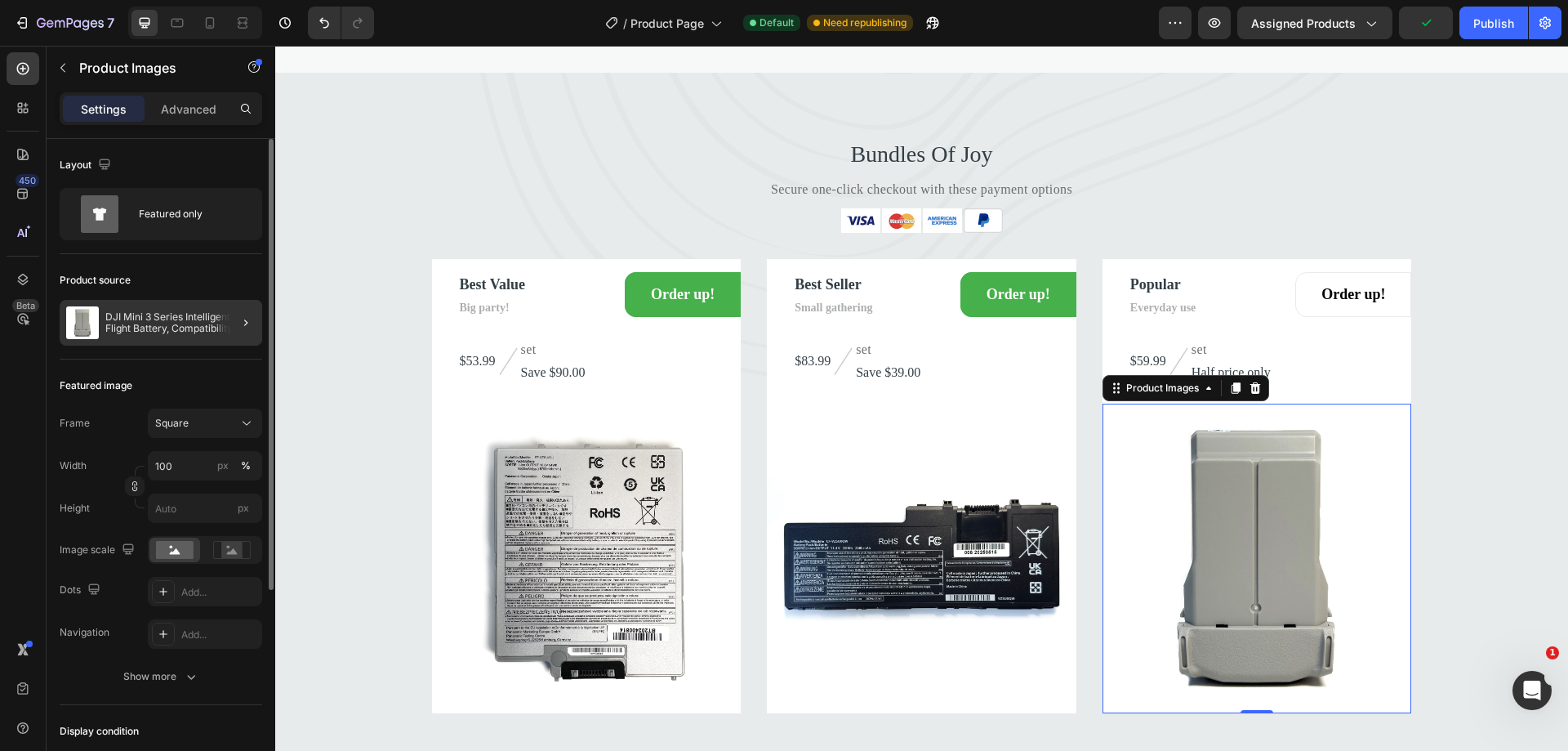
click at [235, 323] on div at bounding box center [239, 322] width 46 height 46
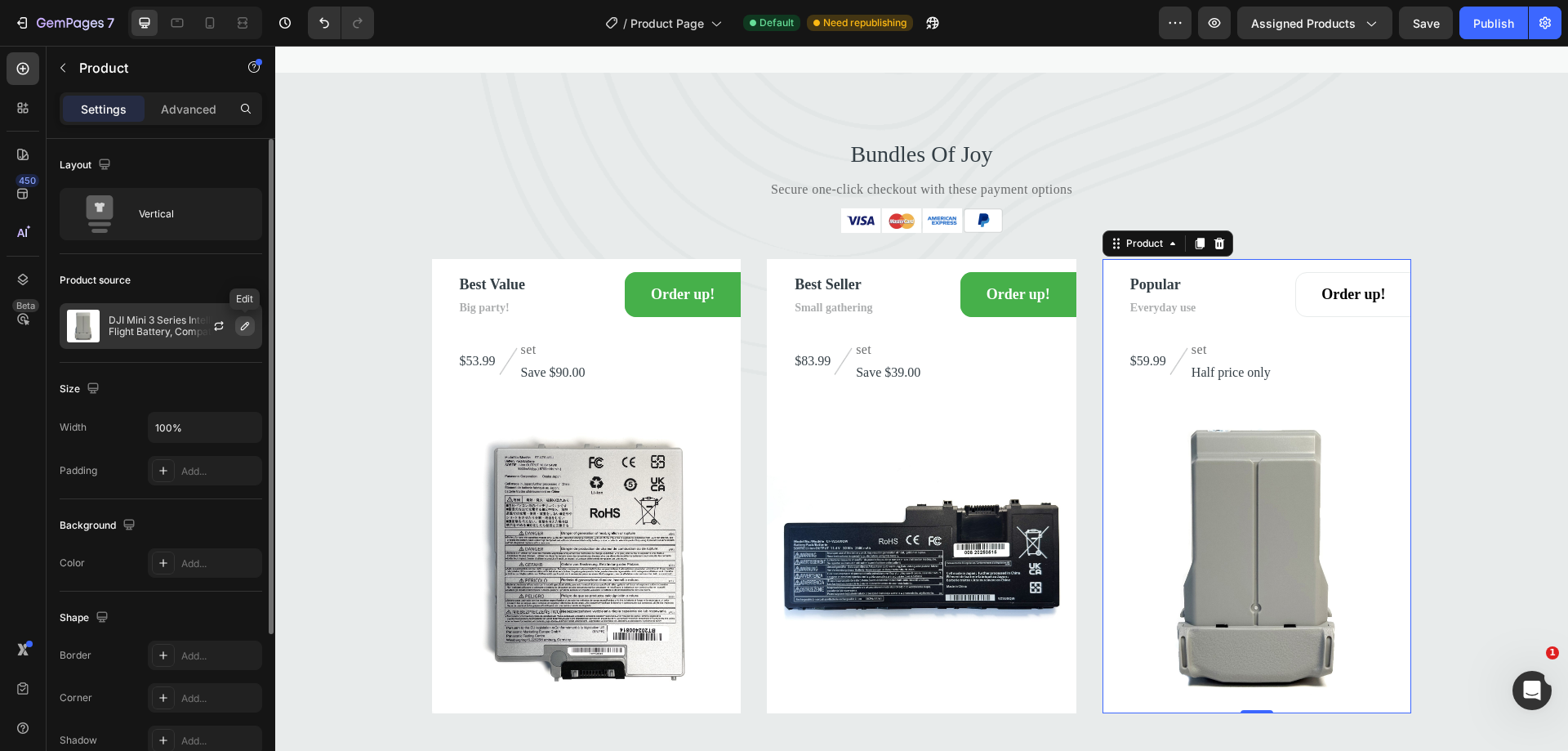
click at [238, 330] on icon "button" at bounding box center [245, 327] width 13 height 13
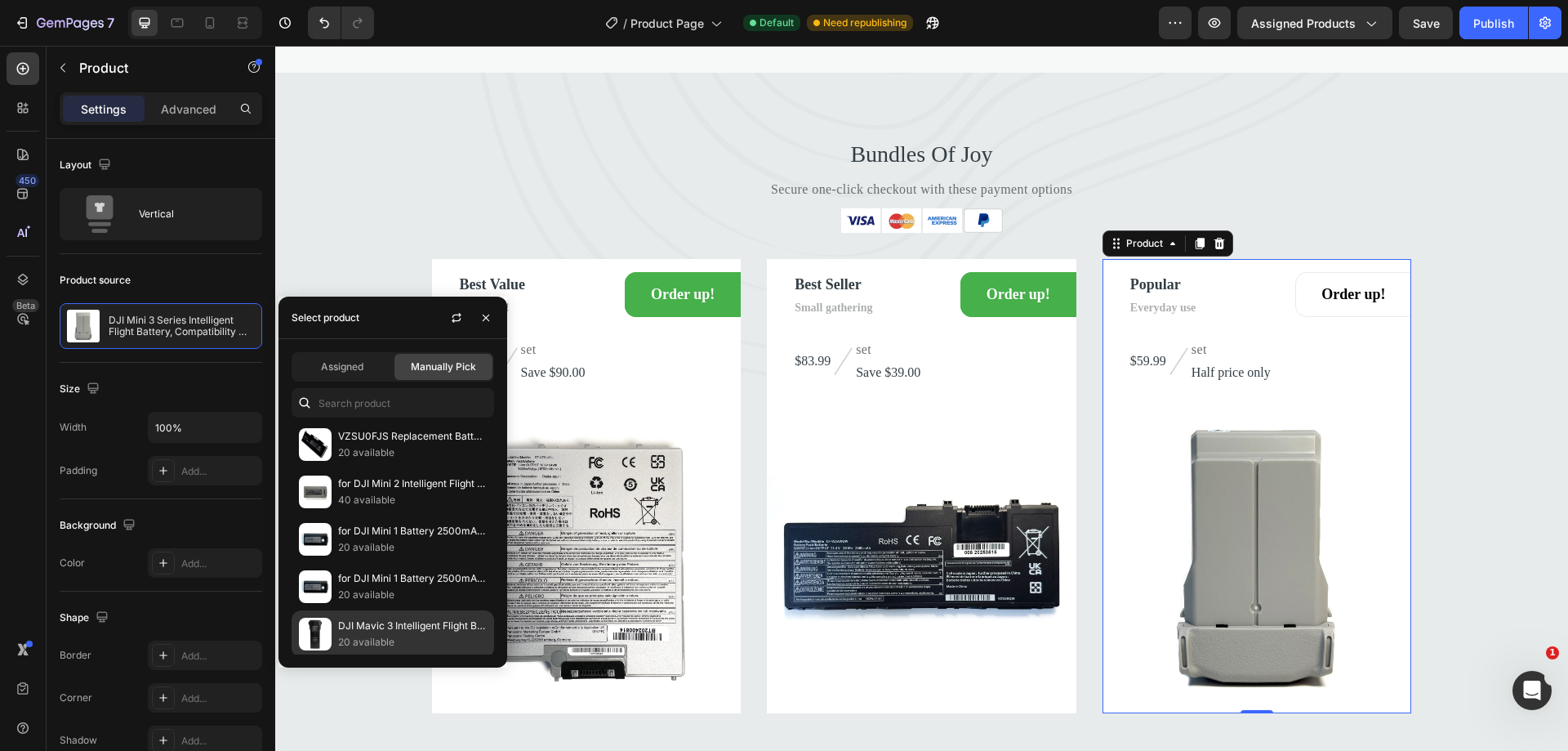
scroll to position [654, 0]
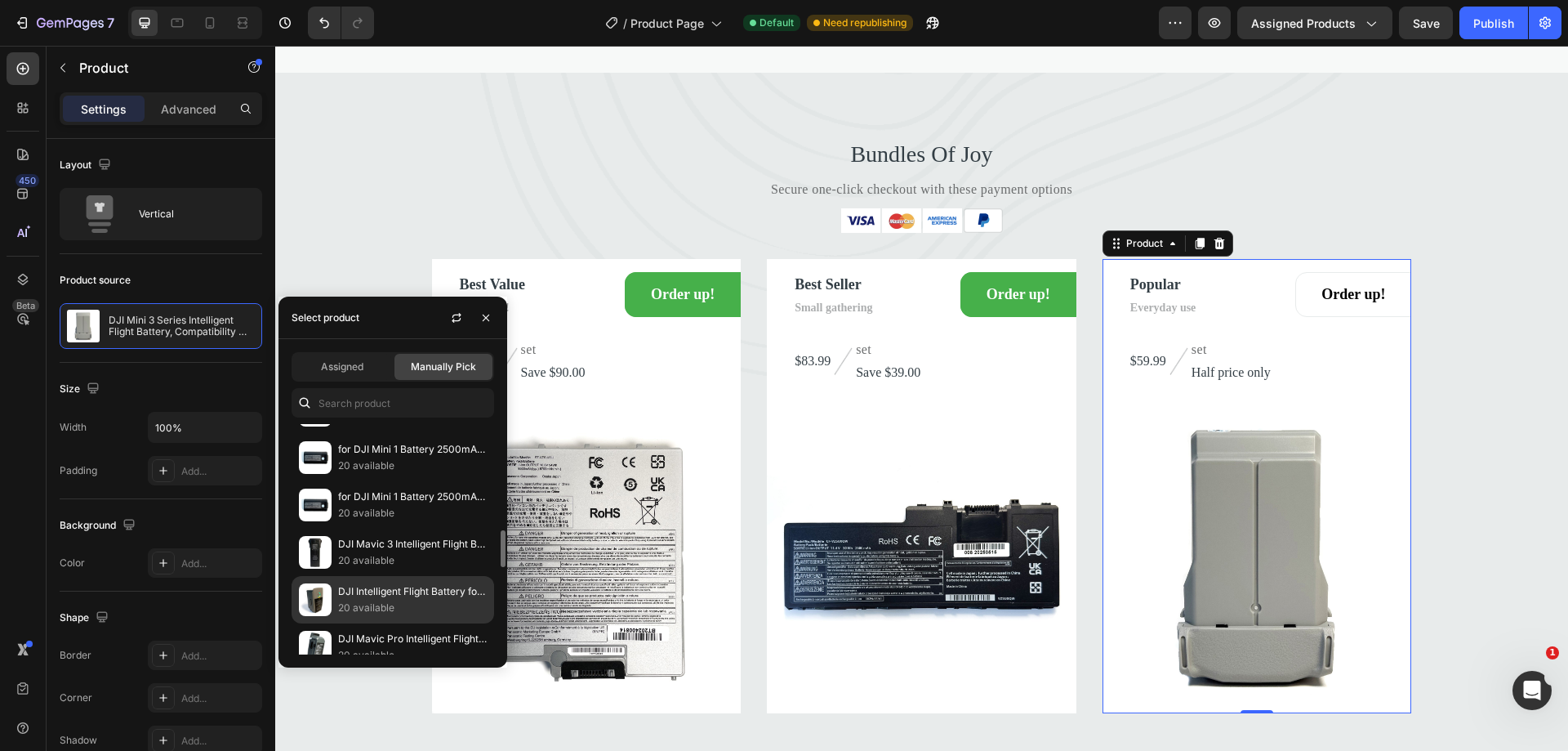
click at [390, 592] on p "DJI Intelligent Flight Battery for Mavic 2, Model Number: CP.MA.00000038.01" at bounding box center [412, 592] width 149 height 17
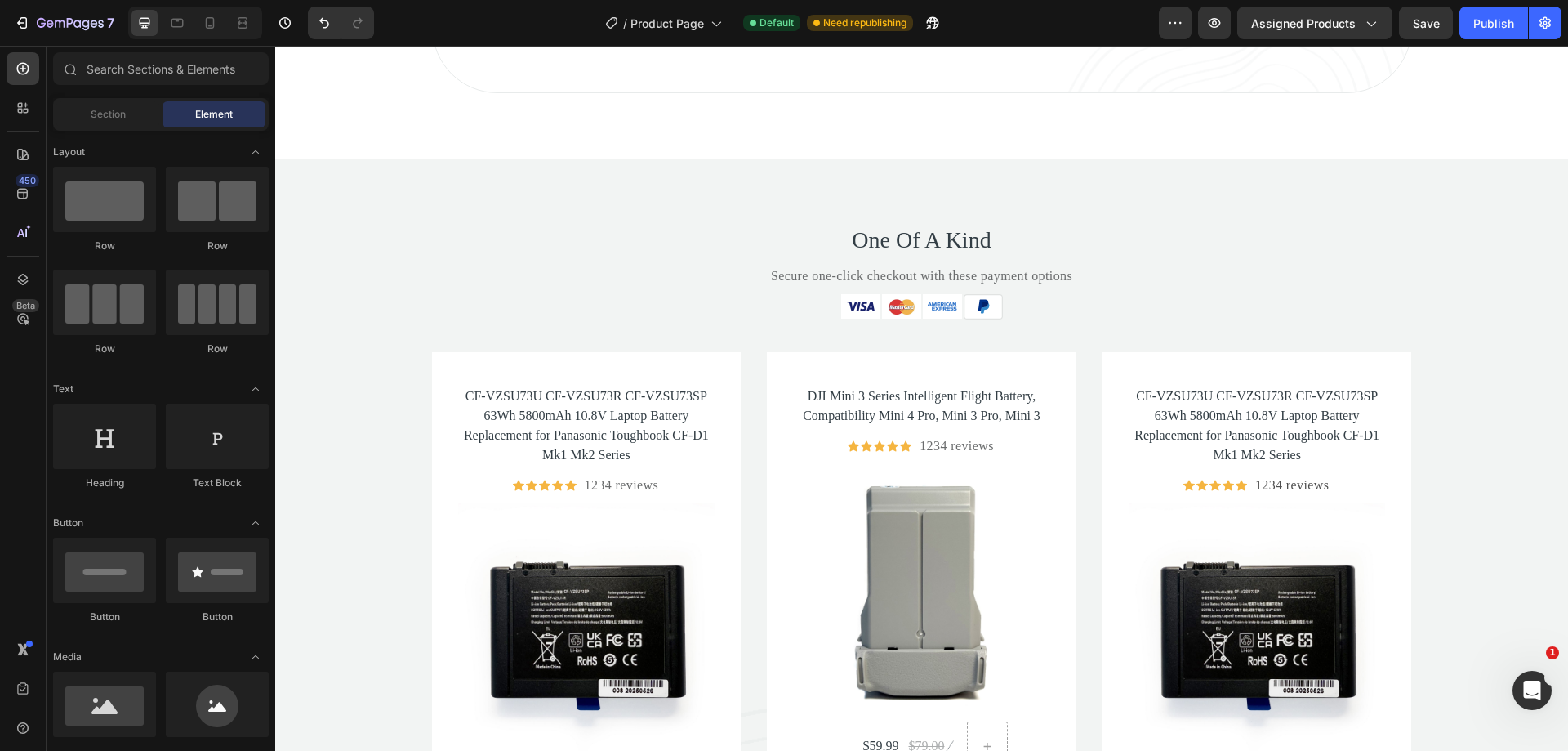
scroll to position [5499, 0]
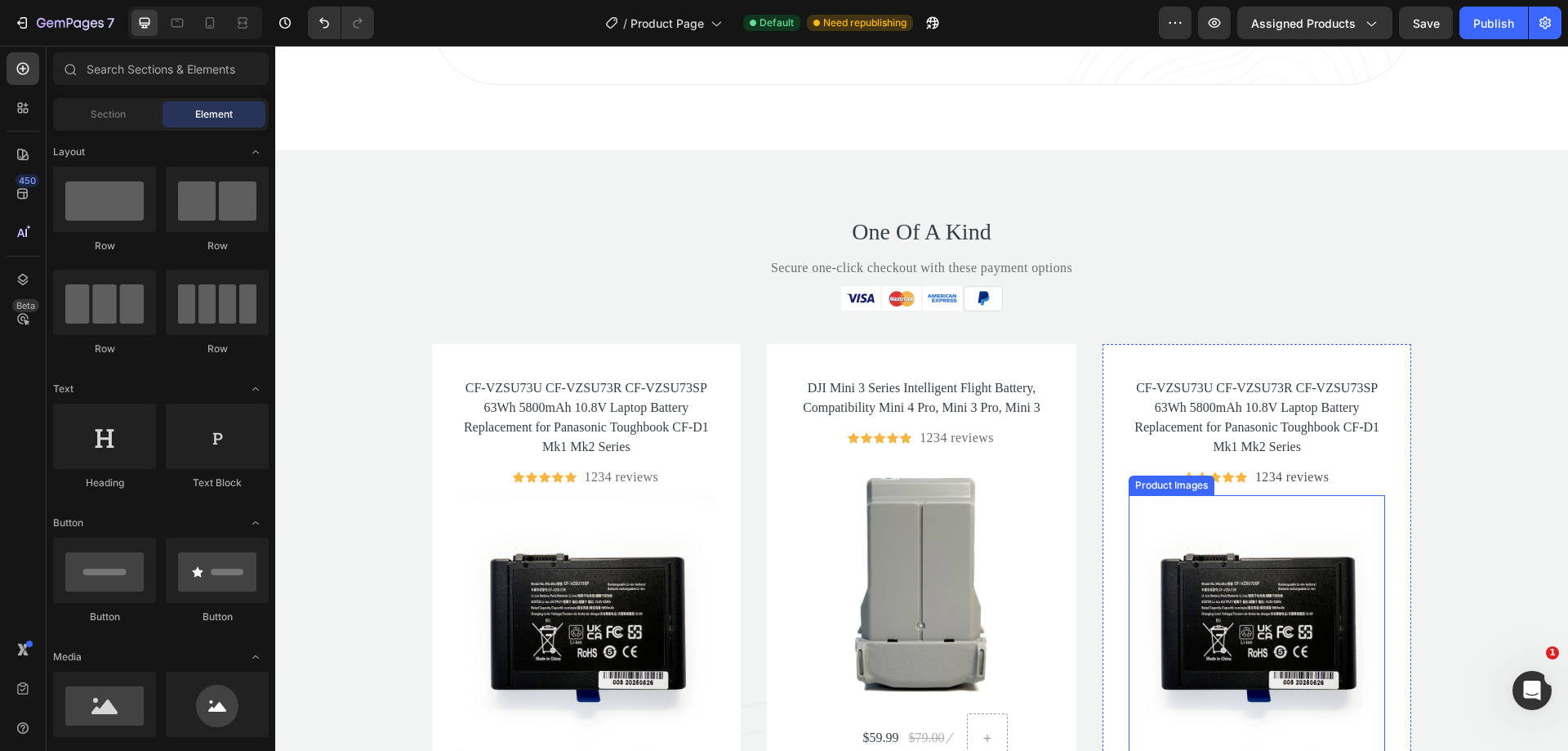
click at [1305, 564] on img at bounding box center [1257, 623] width 257 height 257
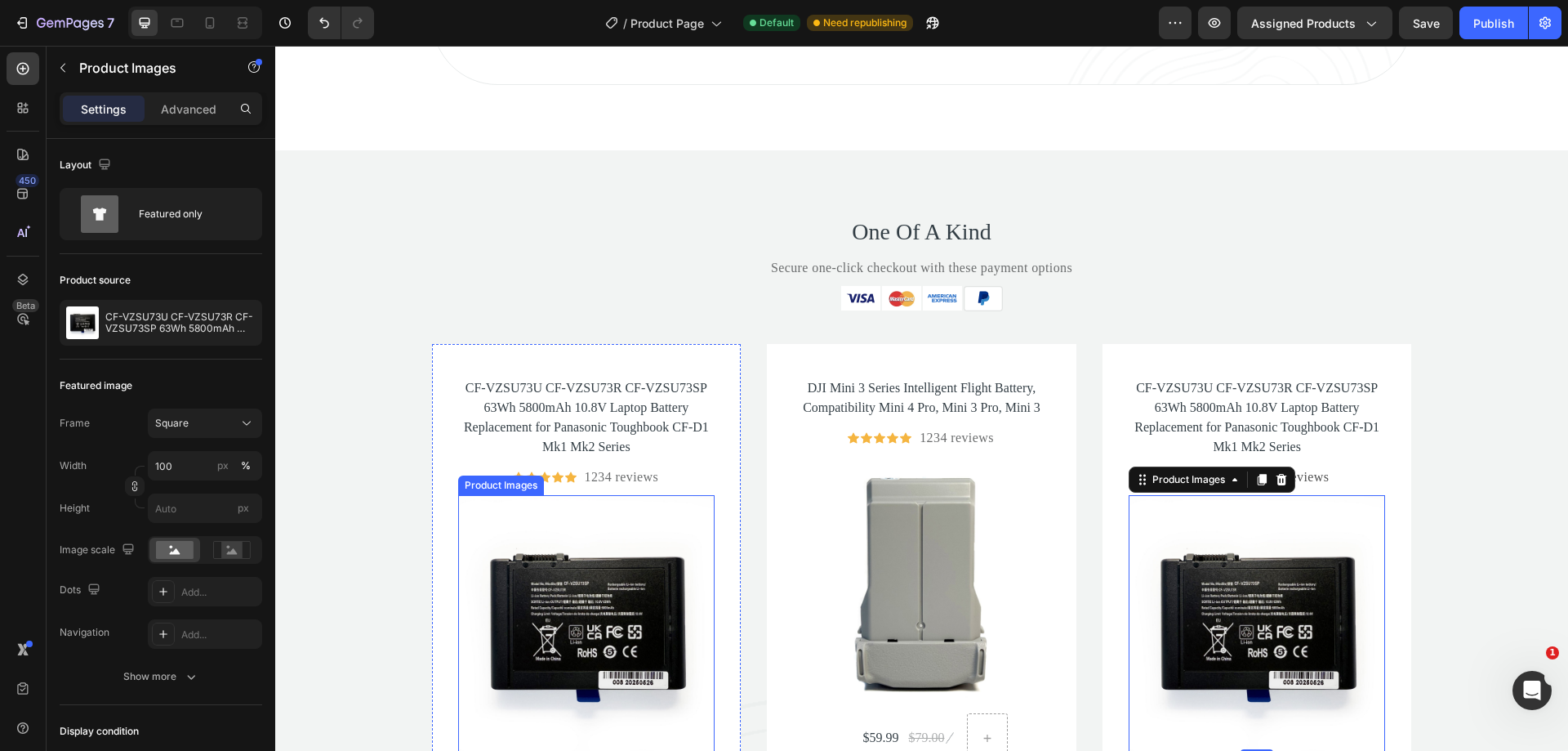
click at [593, 607] on img at bounding box center [586, 623] width 257 height 257
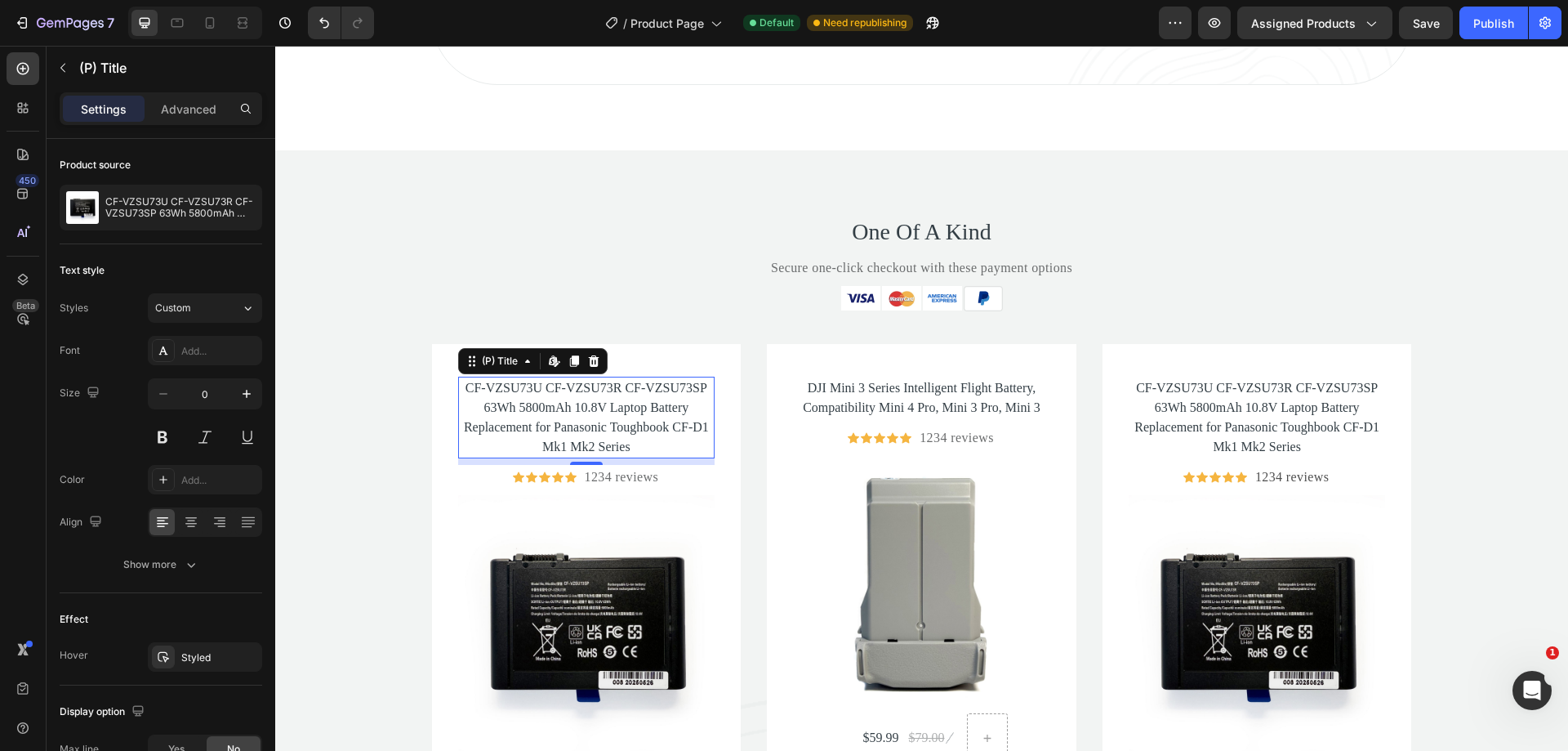
click at [617, 416] on h2 "CF-VZSU73U CF-VZSU73R CF-VZSU73SP 63Wh 5800mAh 10.8V Laptop Battery Replacement…" at bounding box center [586, 418] width 257 height 82
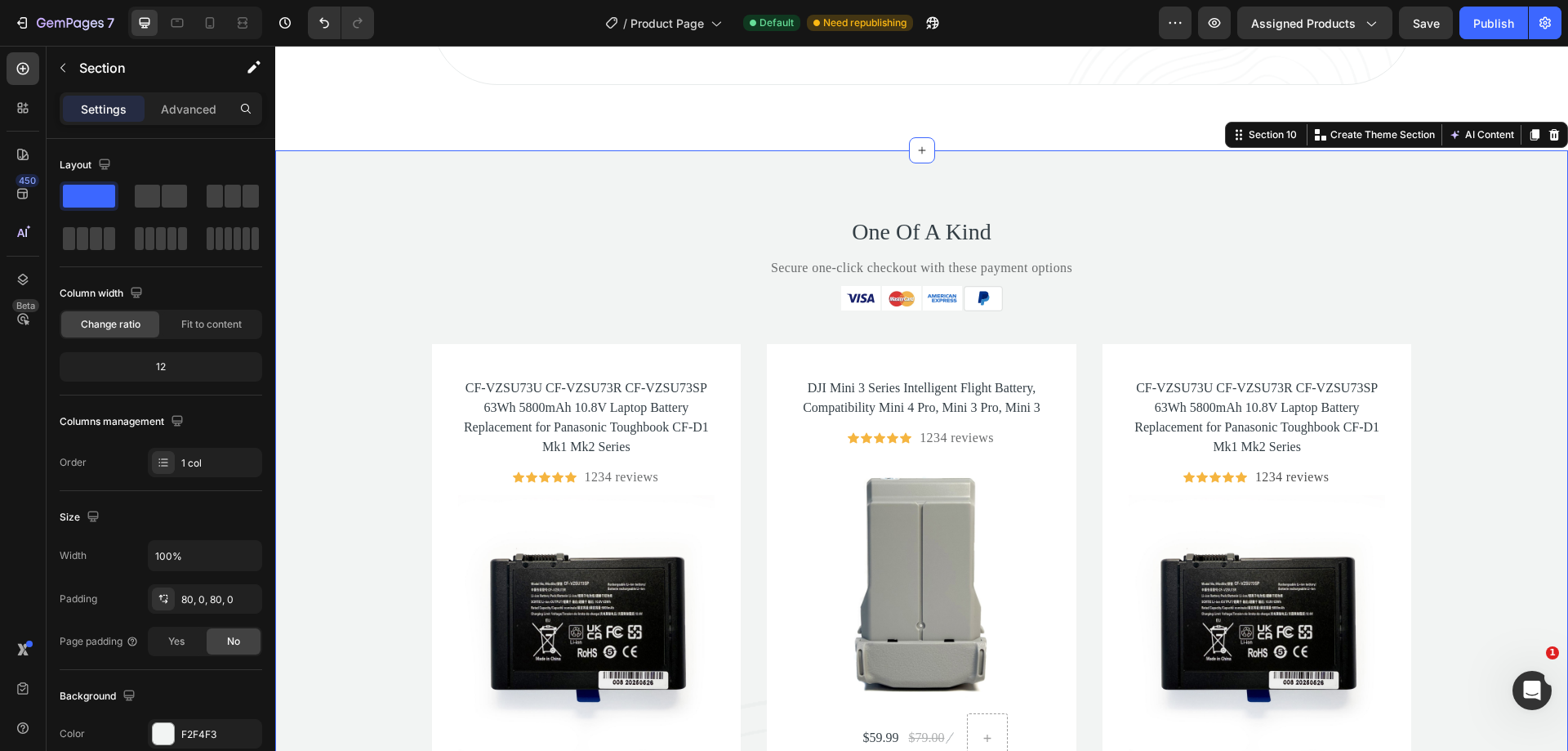
click at [558, 303] on div "One Of A Kind Heading Secure one-click checkout with these payment options Text…" at bounding box center [921, 579] width 1293 height 728
click at [559, 353] on div "CF-VZSU73U CF-VZSU73R CF-VZSU73SP 63Wh 5800mAh 10.8V Laptop Battery Replacement…" at bounding box center [587, 619] width 310 height 550
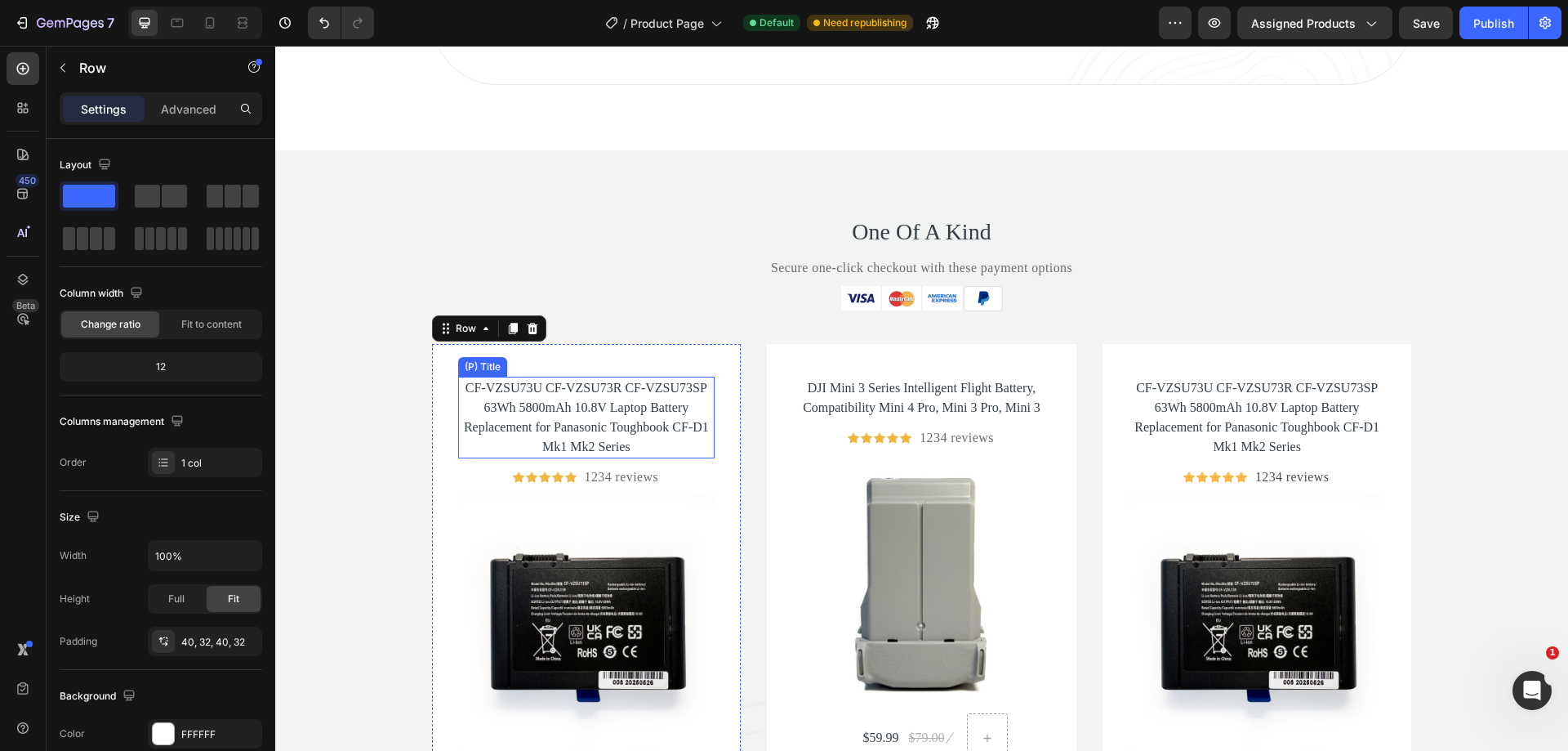
click at [551, 404] on h2 "CF-VZSU73U CF-VZSU73R CF-VZSU73SP 63Wh 5800mAh 10.8V Laptop Battery Replacement…" at bounding box center [586, 418] width 257 height 82
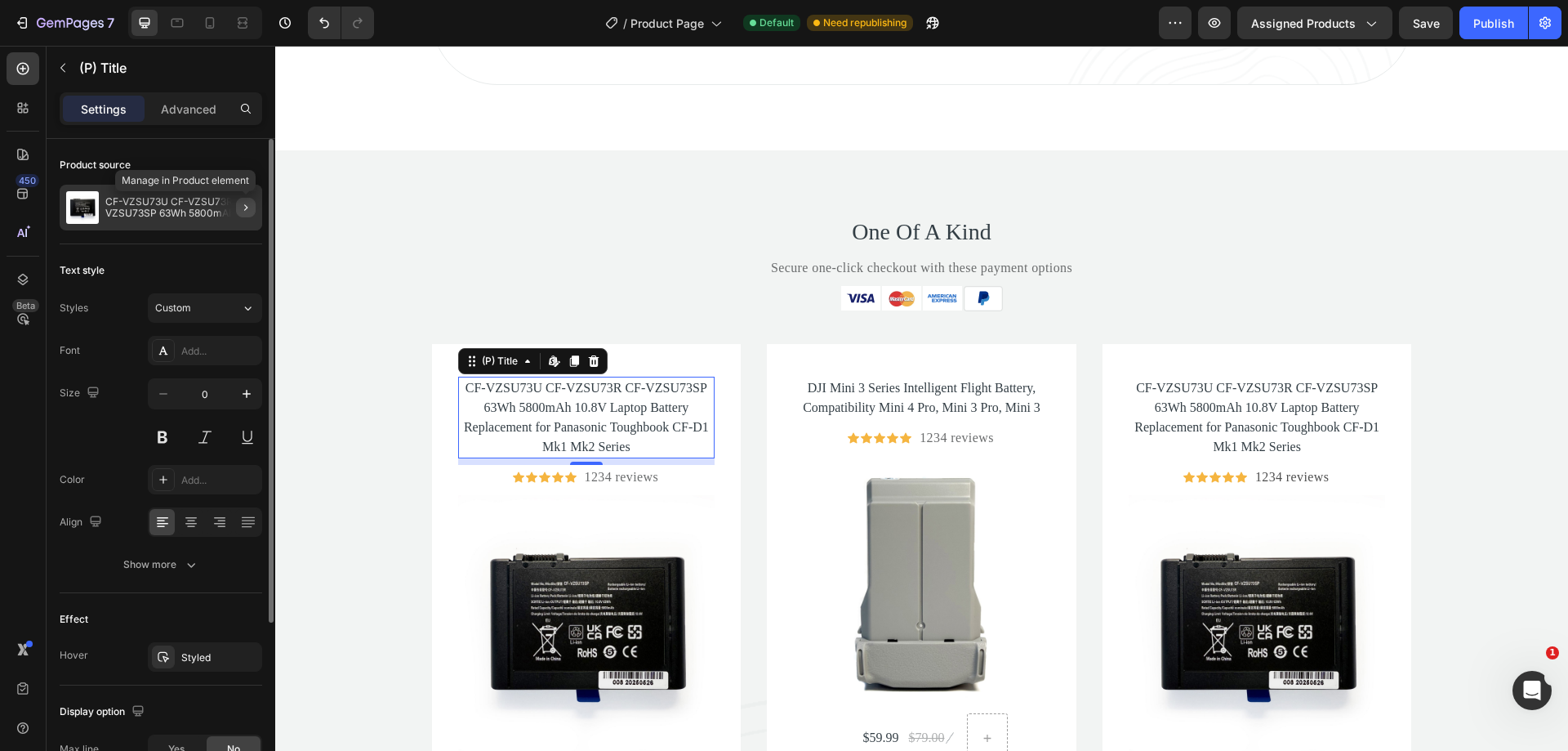
click at [237, 203] on button "button" at bounding box center [245, 207] width 19 height 19
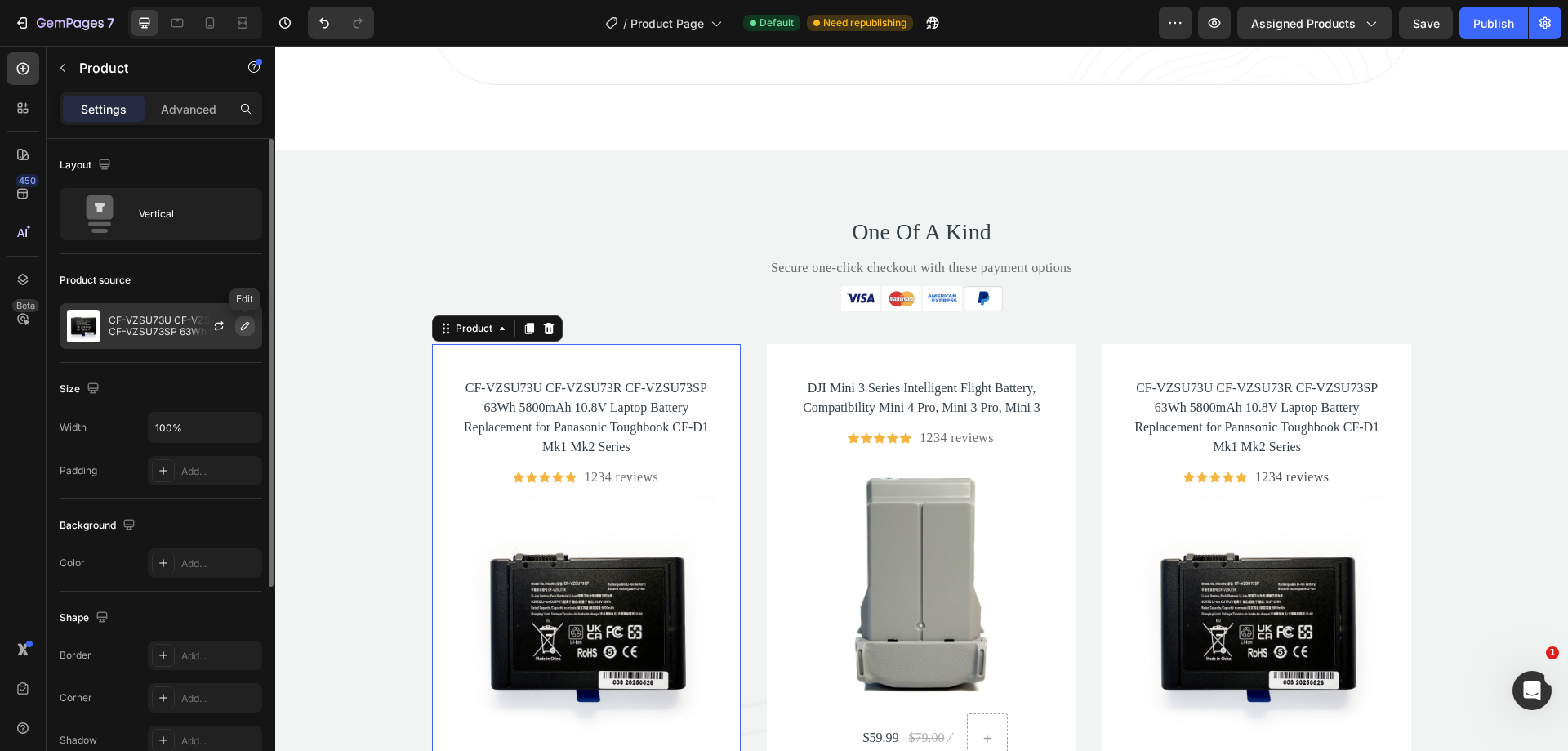
click at [244, 322] on icon "button" at bounding box center [245, 327] width 13 height 13
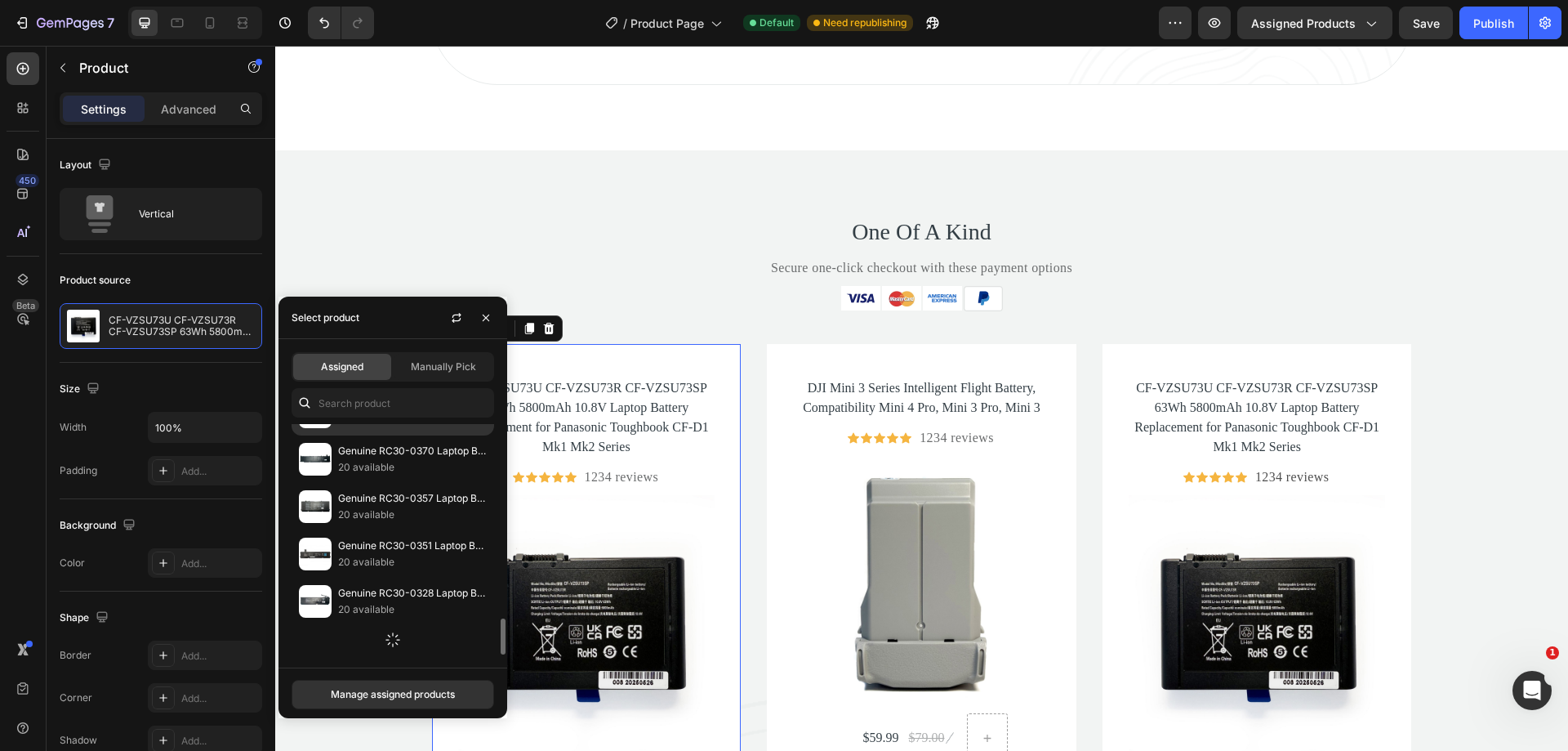
scroll to position [1303, 0]
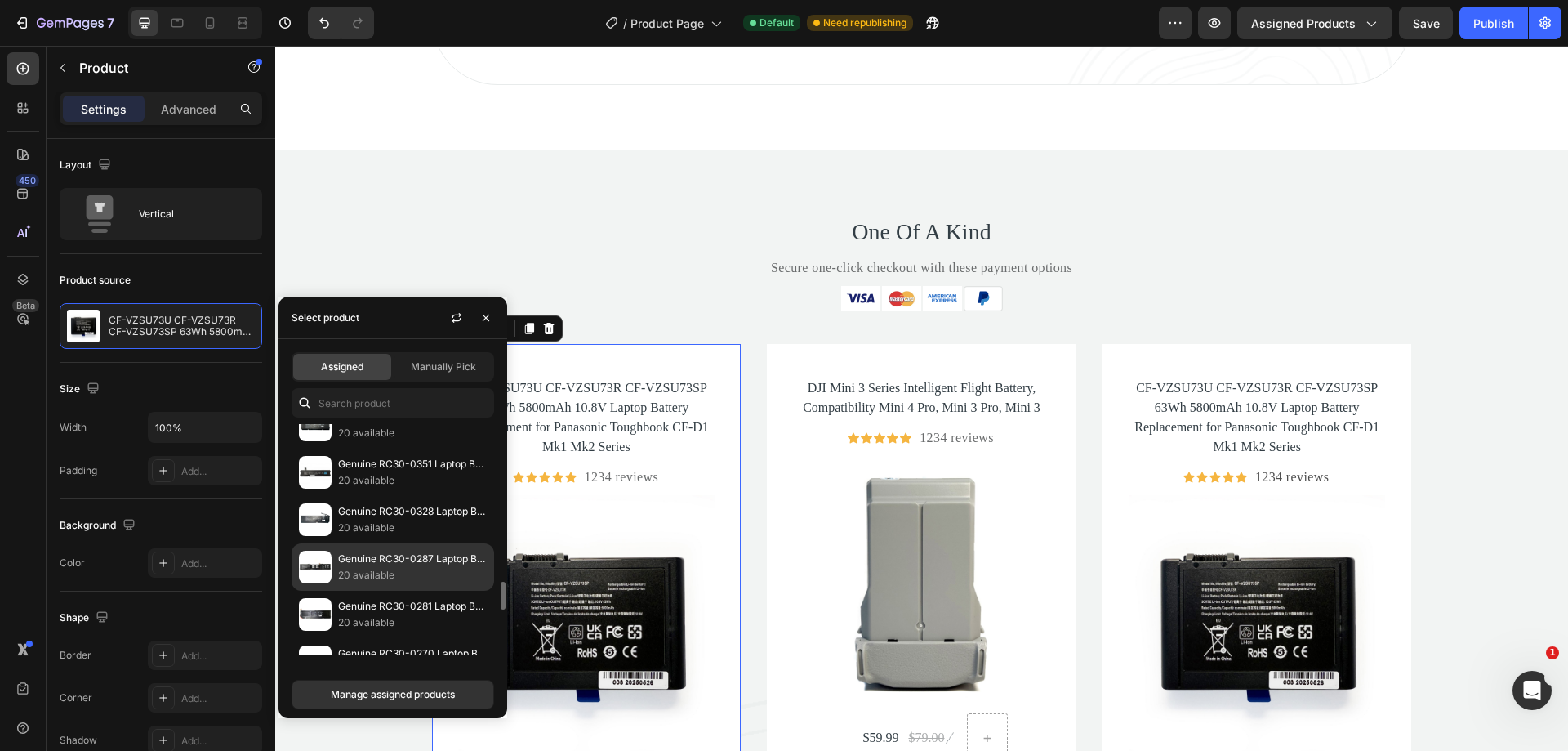
click at [392, 564] on p "Genuine RC30-0287 Laptop Battery Compatible with Razer Blade Pro 17 2019 2020 R…" at bounding box center [412, 559] width 149 height 17
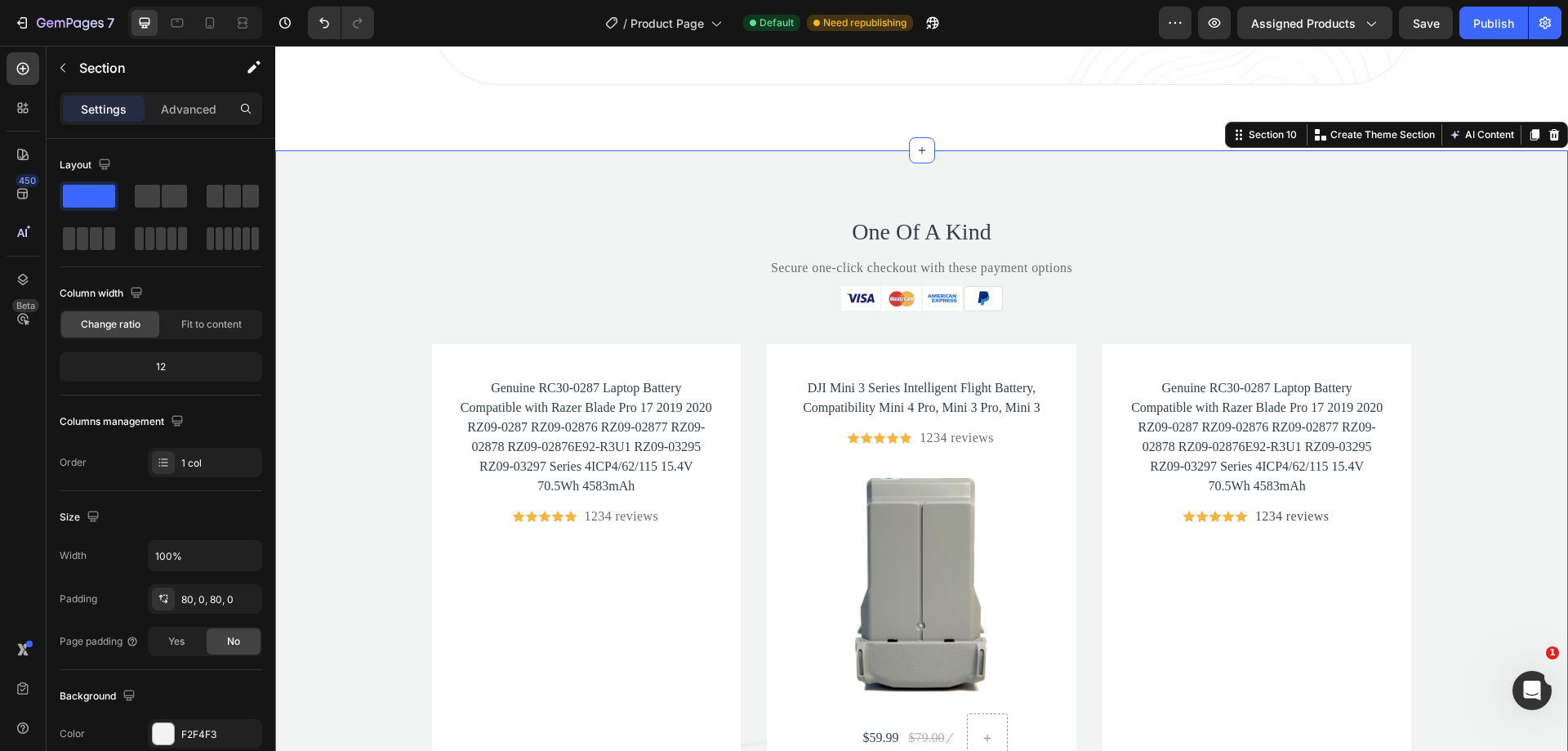
click at [643, 285] on div "One Of A Kind Heading Secure one-click checkout with these payment options Text…" at bounding box center [921, 599] width 1293 height 766
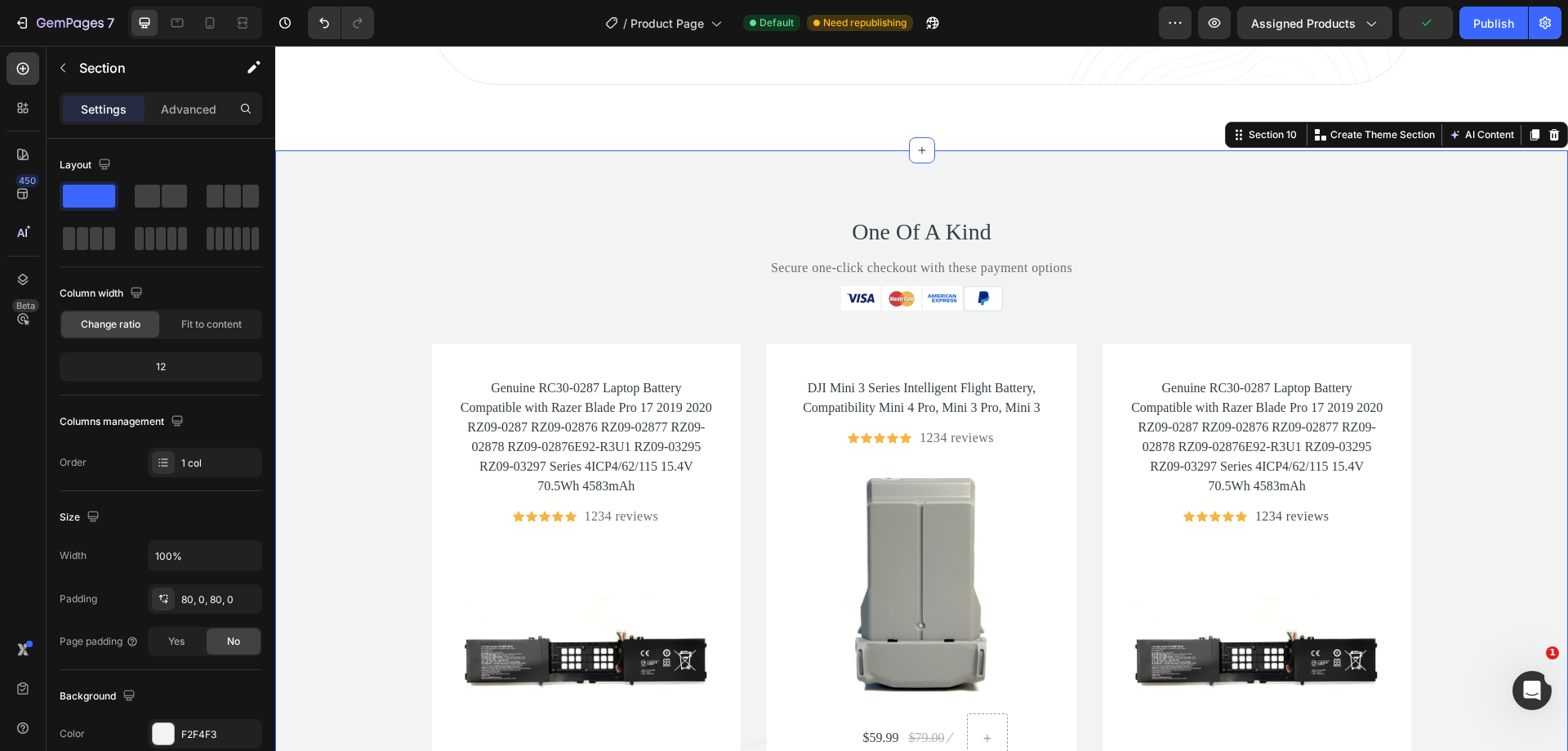
click at [788, 181] on div "One Of A Kind Heading Secure one-click checkout with these payment options Text…" at bounding box center [921, 599] width 1293 height 898
click at [1549, 131] on icon at bounding box center [1554, 135] width 11 height 12
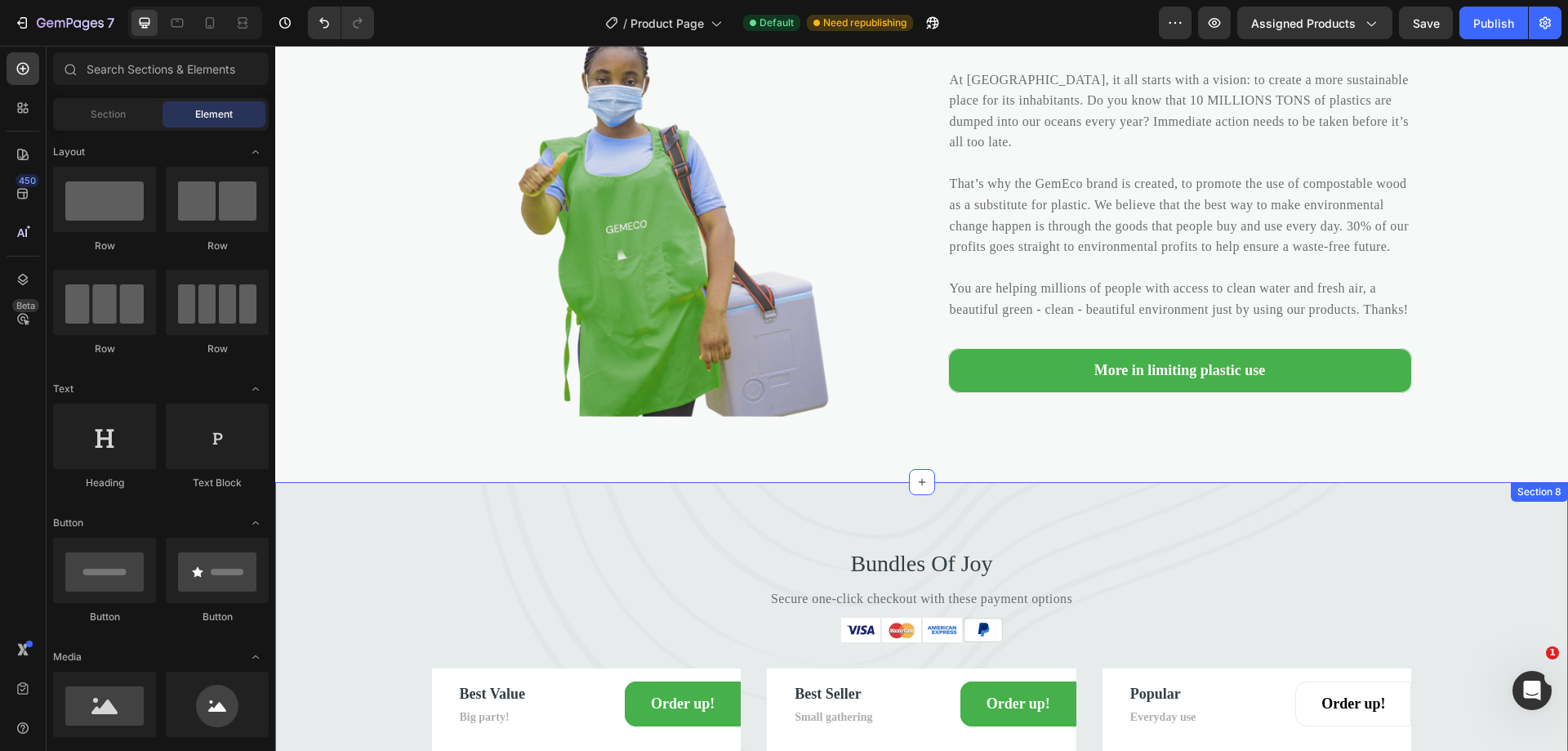
scroll to position [3701, 0]
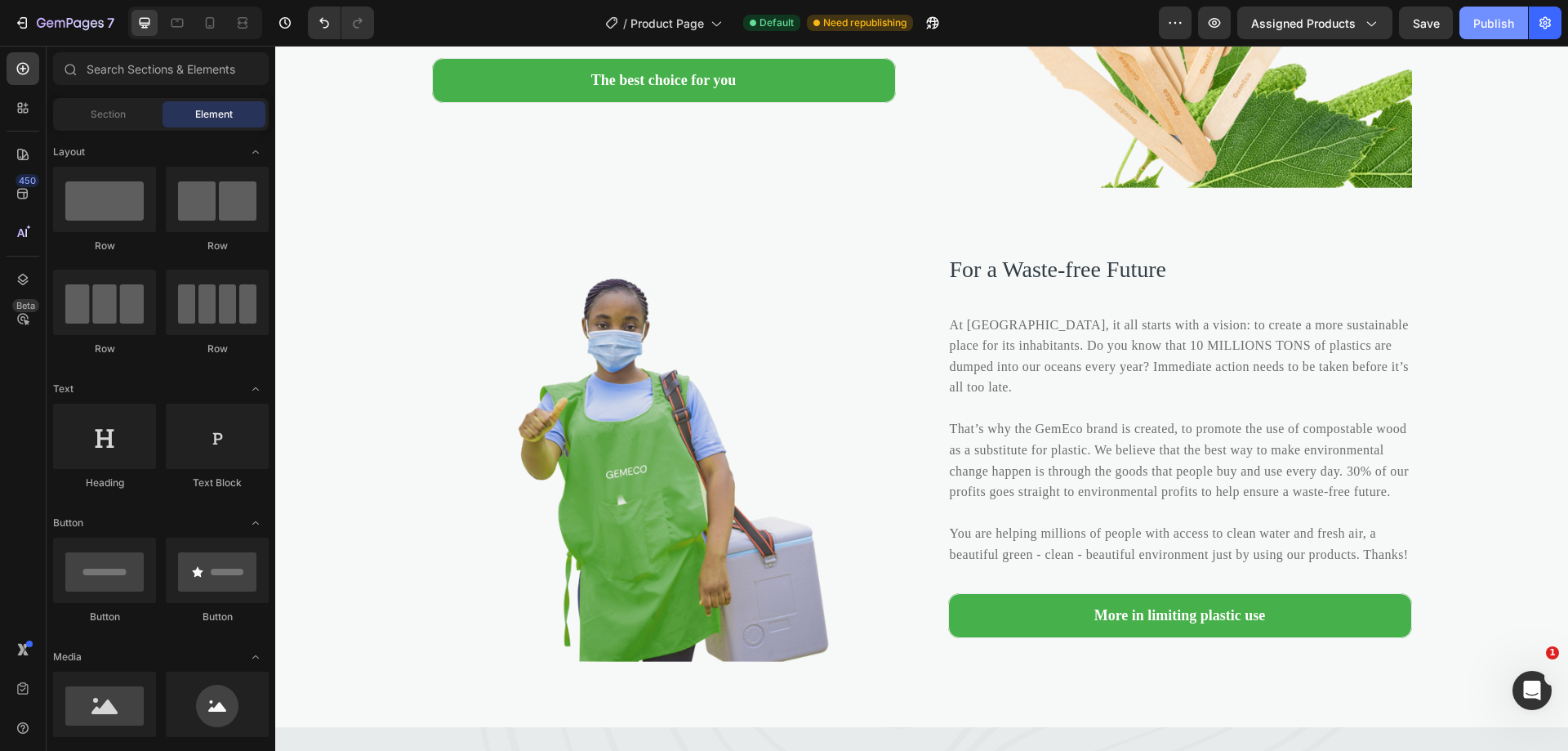
click at [1494, 26] on div "Publish" at bounding box center [1494, 23] width 41 height 17
click at [916, 30] on icon "button" at bounding box center [914, 23] width 17 height 17
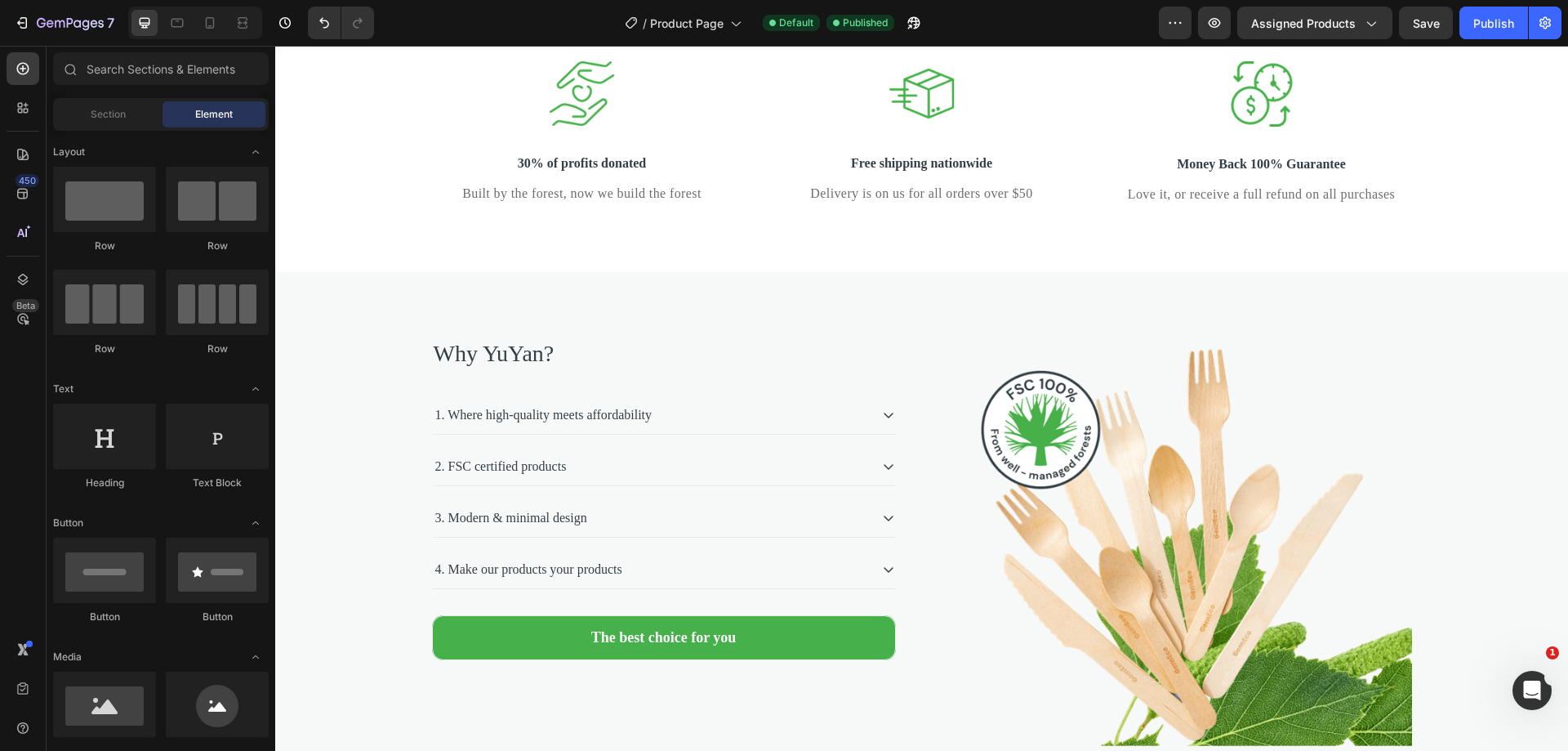
scroll to position [3108, 0]
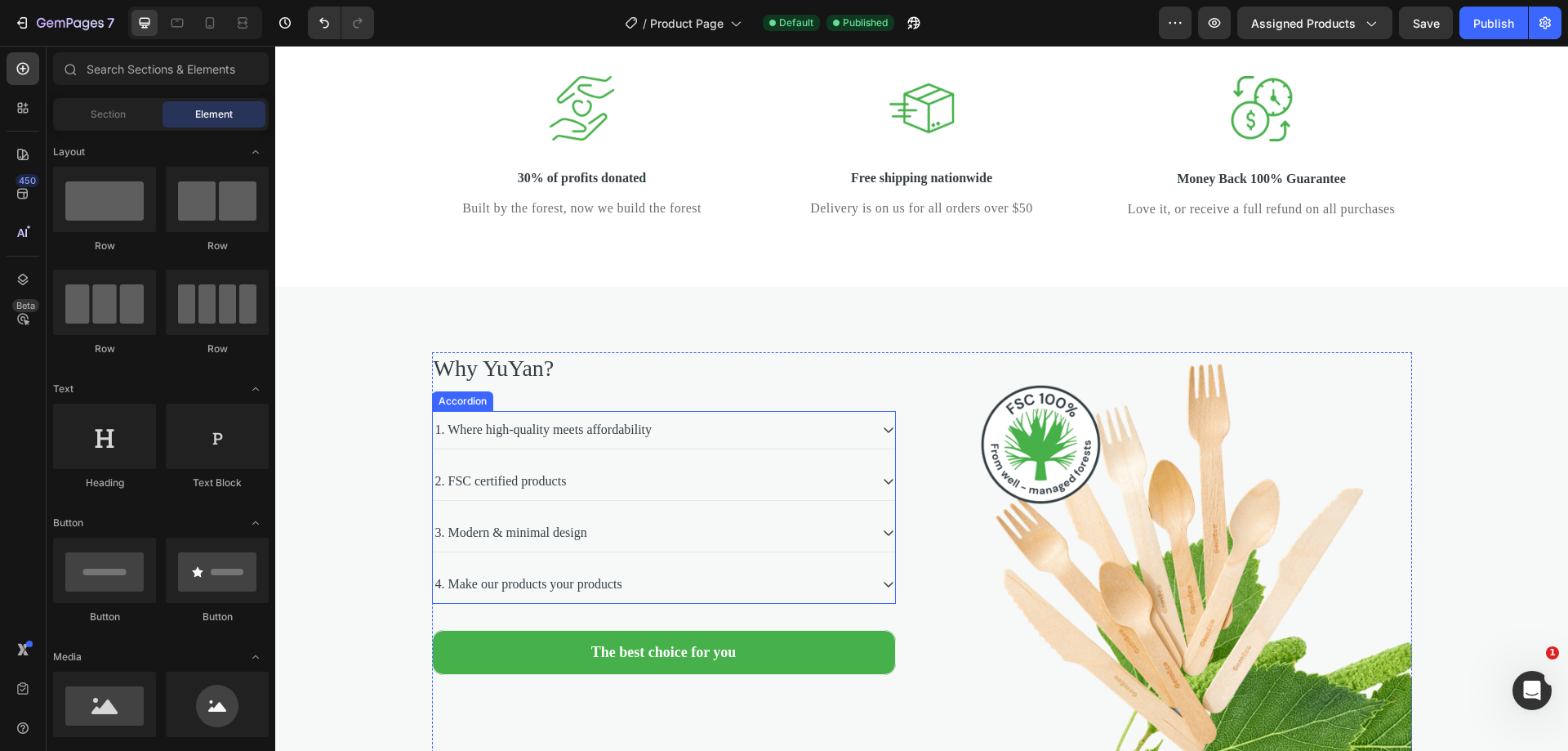
click at [590, 442] on div "1. Where high-quality meets affordability" at bounding box center [543, 430] width 222 height 24
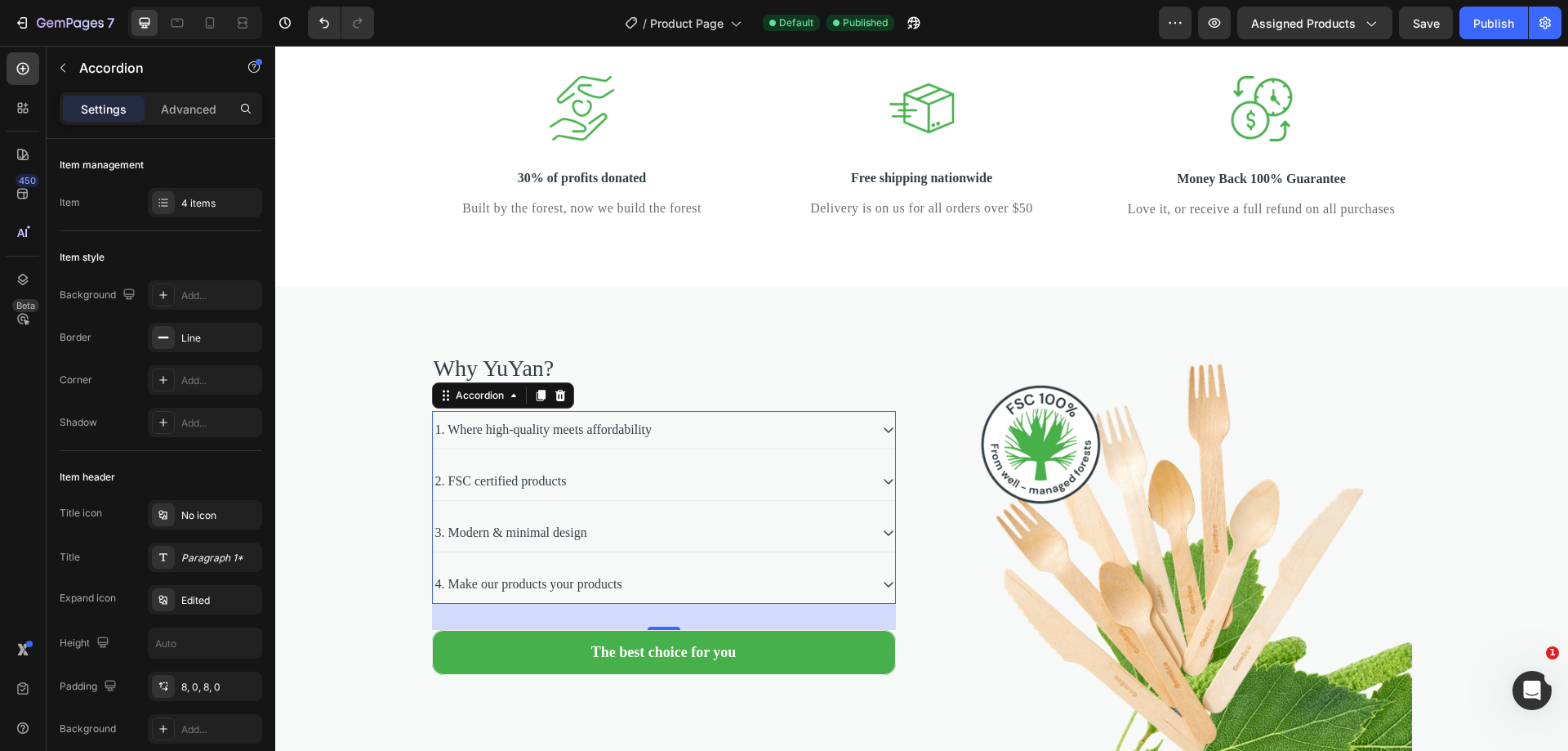
click at [797, 442] on div "1. Where high-quality meets affordability" at bounding box center [650, 430] width 436 height 24
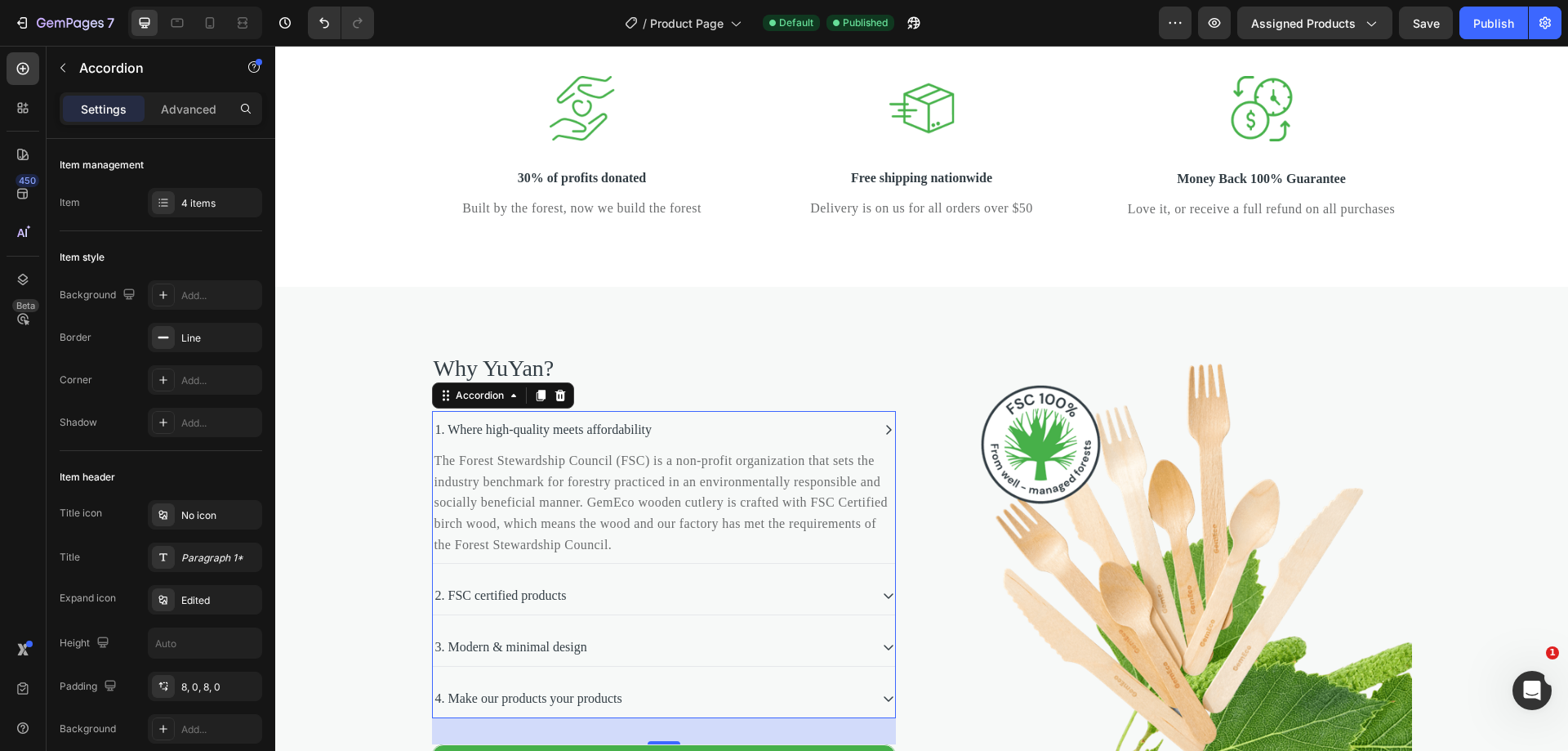
click at [693, 442] on div "1. Where high-quality meets affordability" at bounding box center [650, 430] width 436 height 24
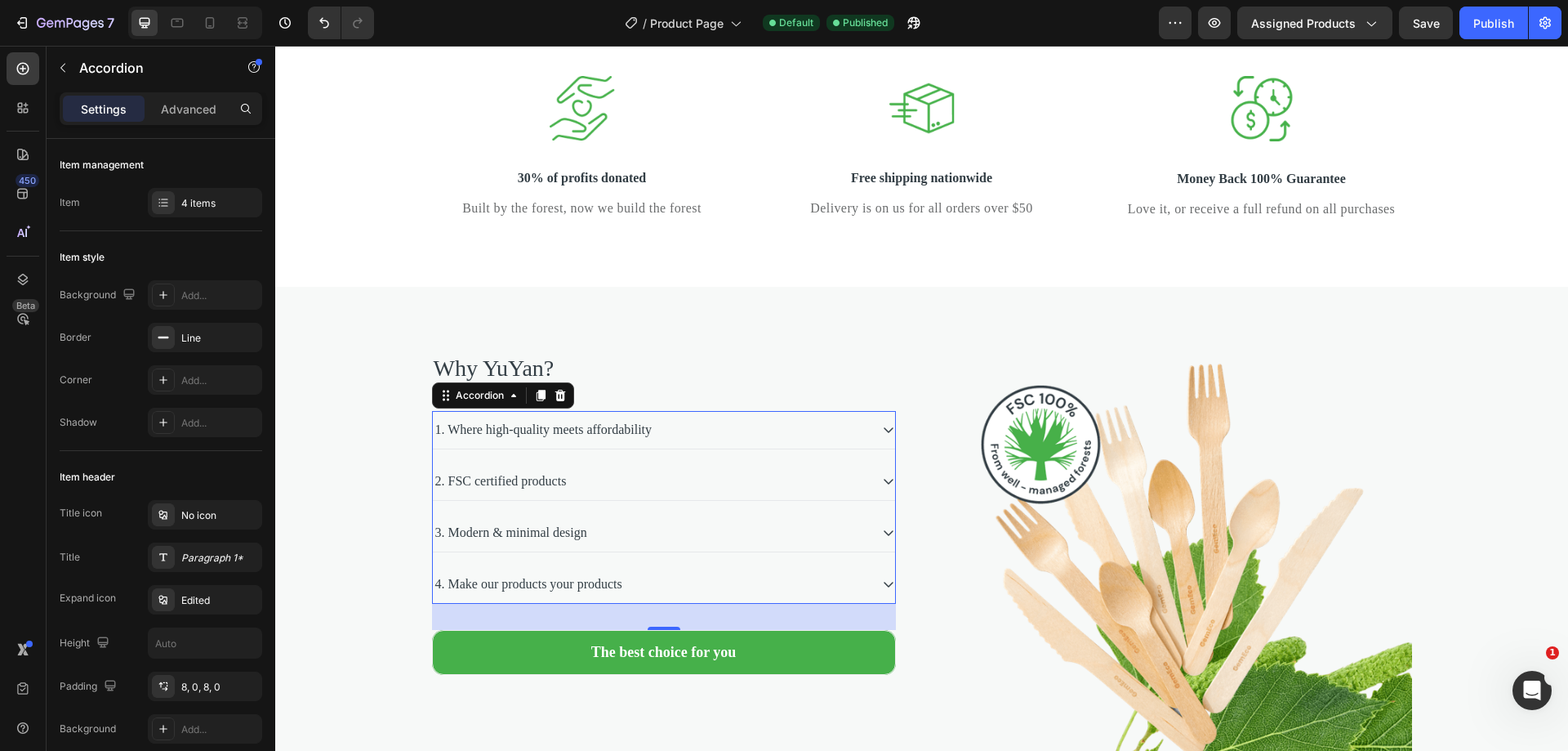
click at [693, 442] on div "1. Where high-quality meets affordability" at bounding box center [650, 430] width 436 height 24
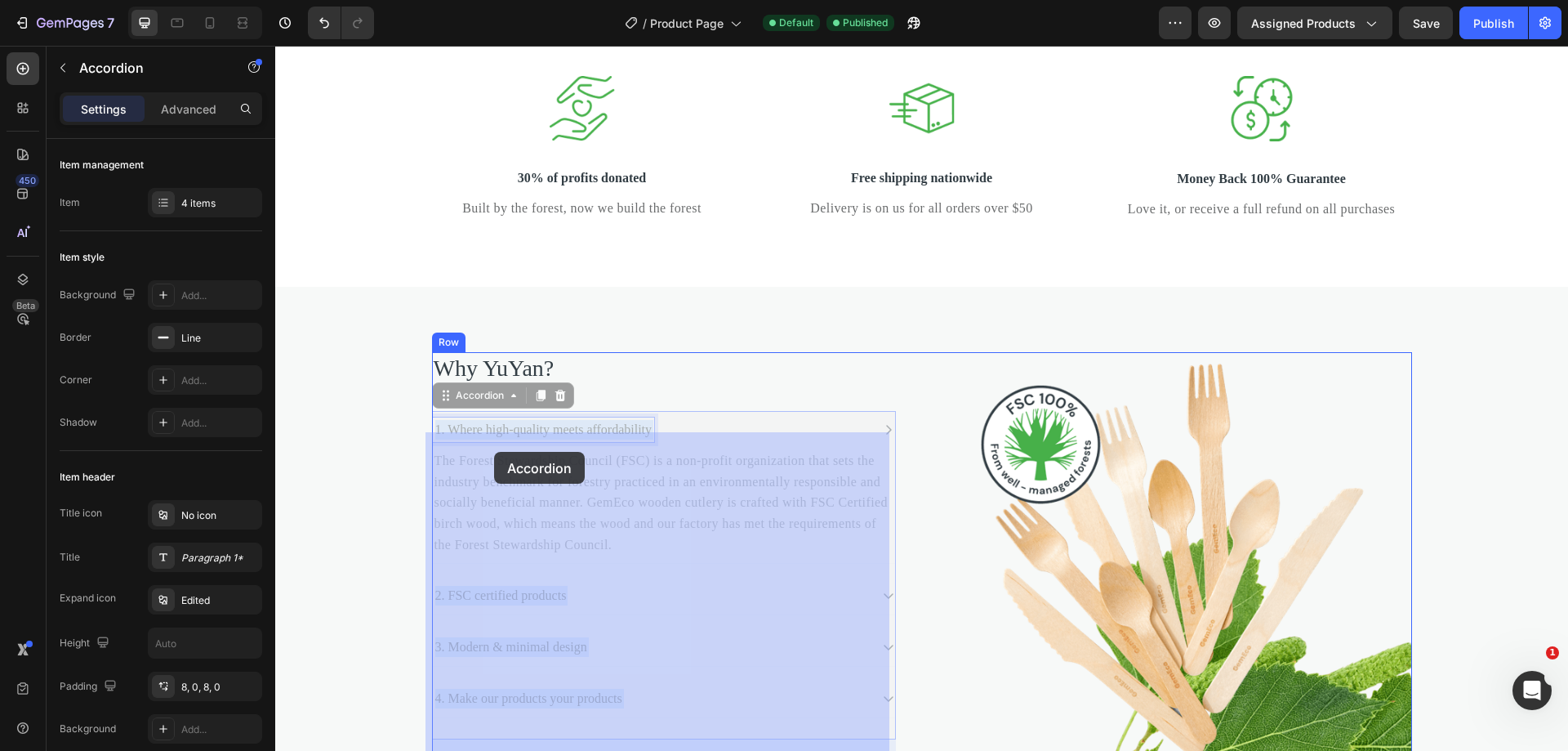
drag, startPoint x: 679, startPoint y: 452, endPoint x: 494, endPoint y: 452, distance: 185.0
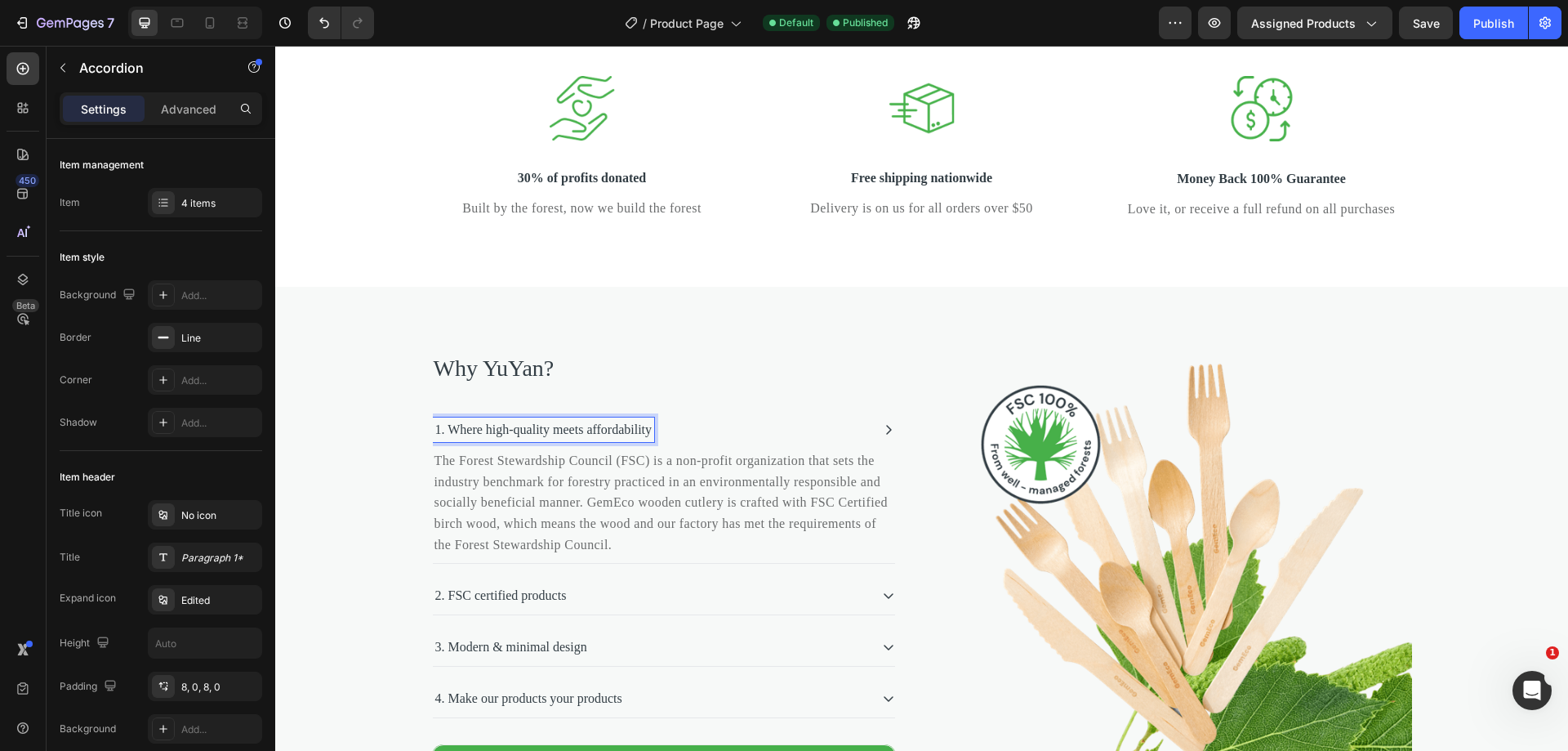
drag, startPoint x: 680, startPoint y: 451, endPoint x: 637, endPoint y: 451, distance: 43.0
click at [653, 440] on p "1. Where high-quality meets affordability" at bounding box center [544, 430] width 218 height 19
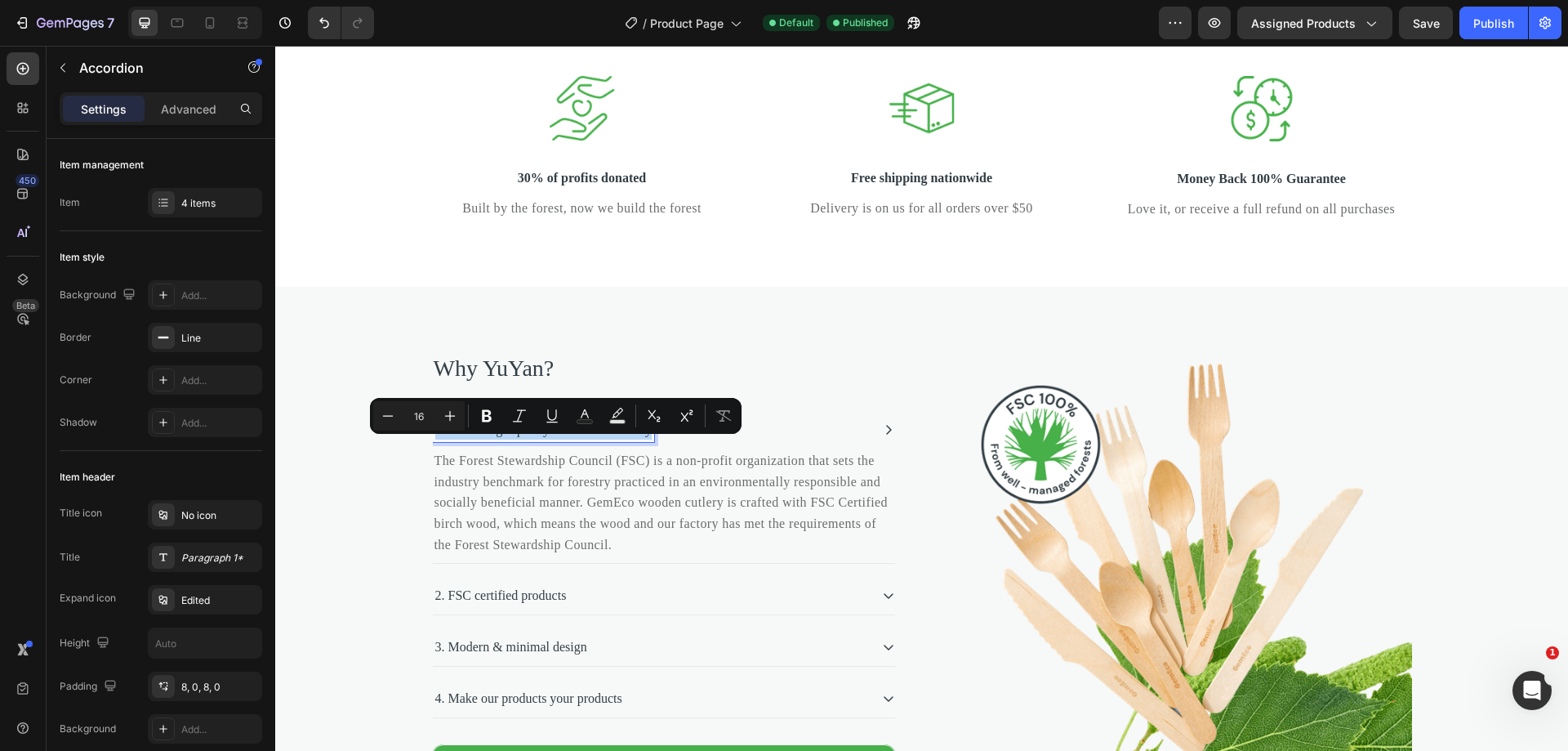
drag, startPoint x: 684, startPoint y: 454, endPoint x: 430, endPoint y: 451, distance: 254.0
click at [433, 442] on div "1. Where high-quality meets affordability" at bounding box center [543, 430] width 222 height 24
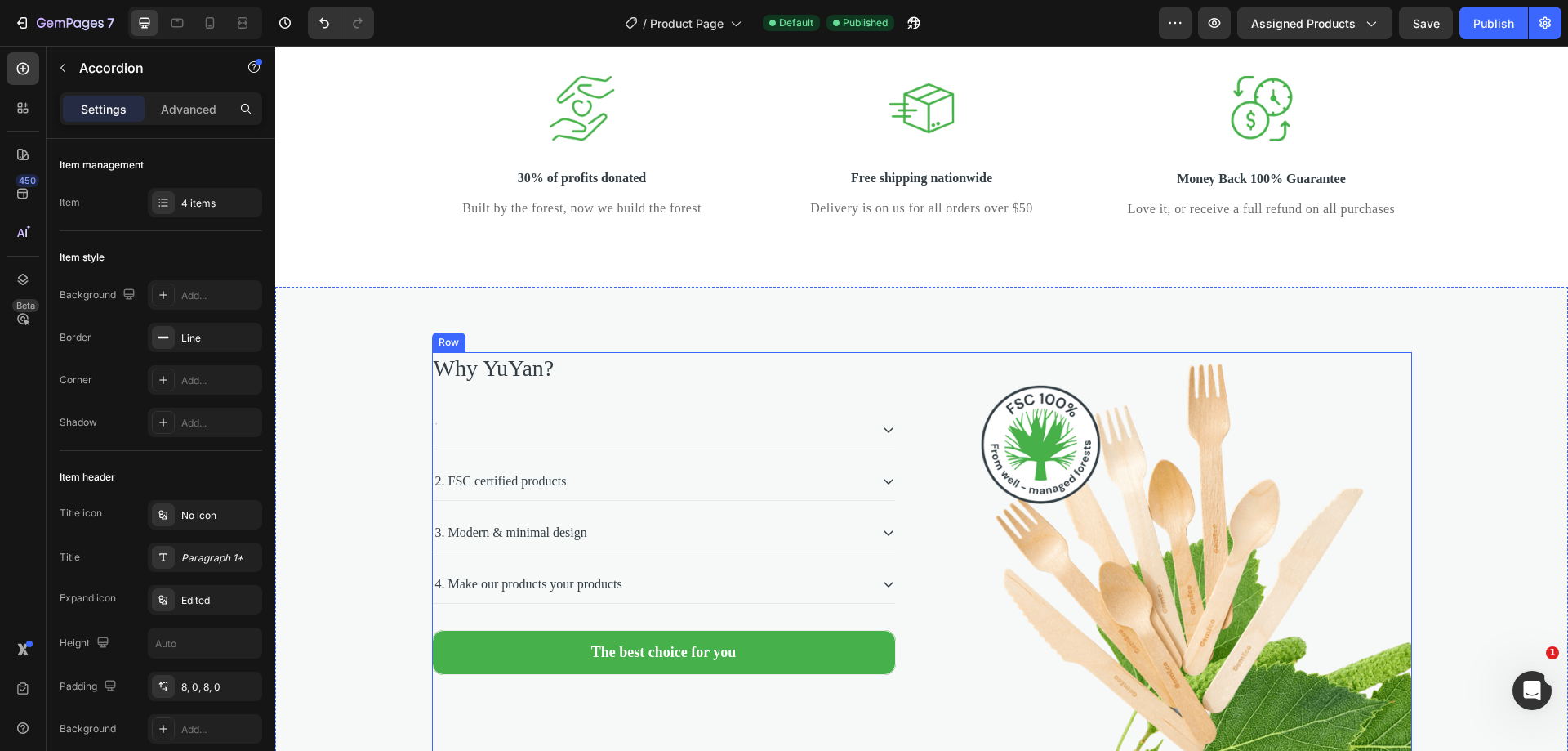
scroll to position [3104, 0]
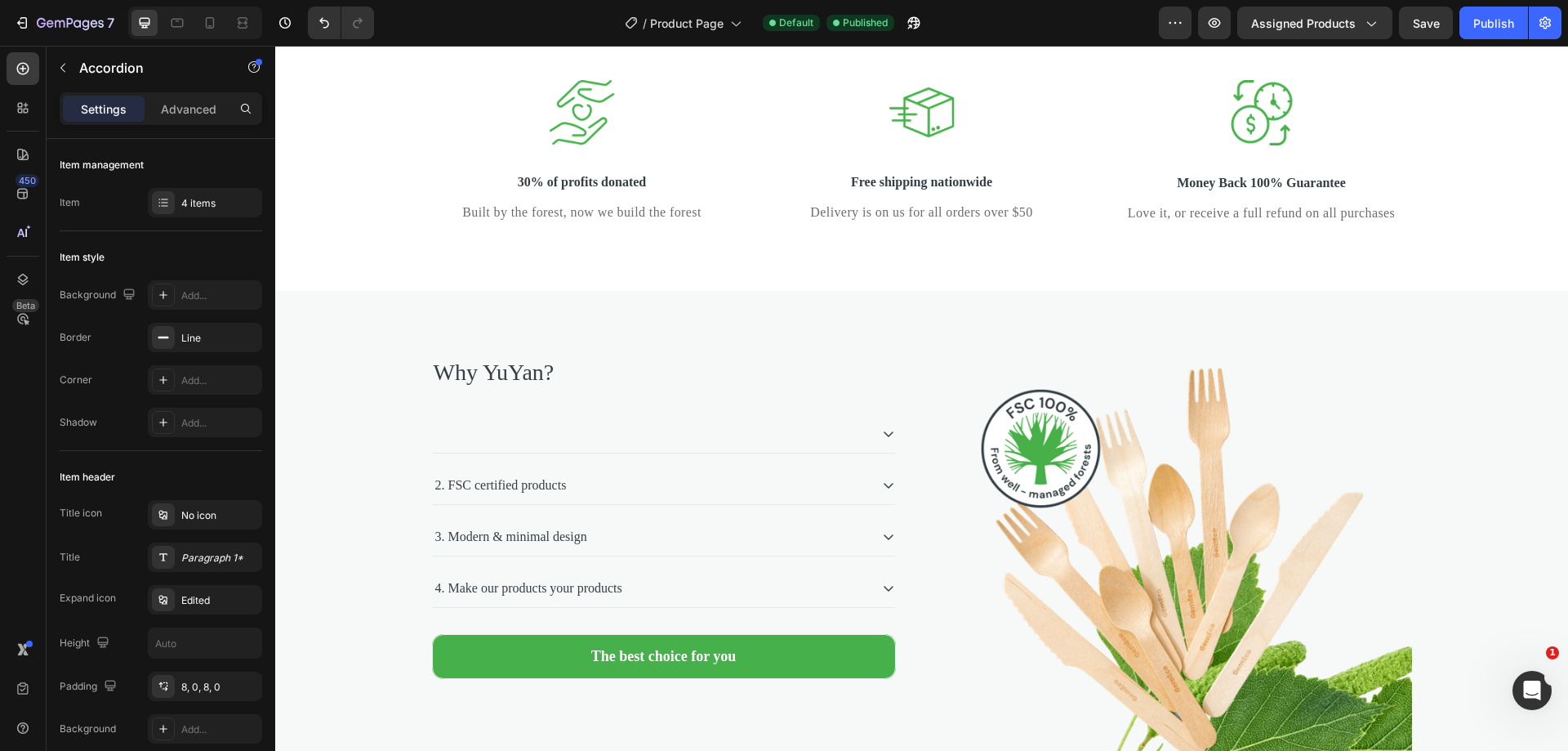
click at [652, 446] on div at bounding box center [650, 434] width 436 height 24
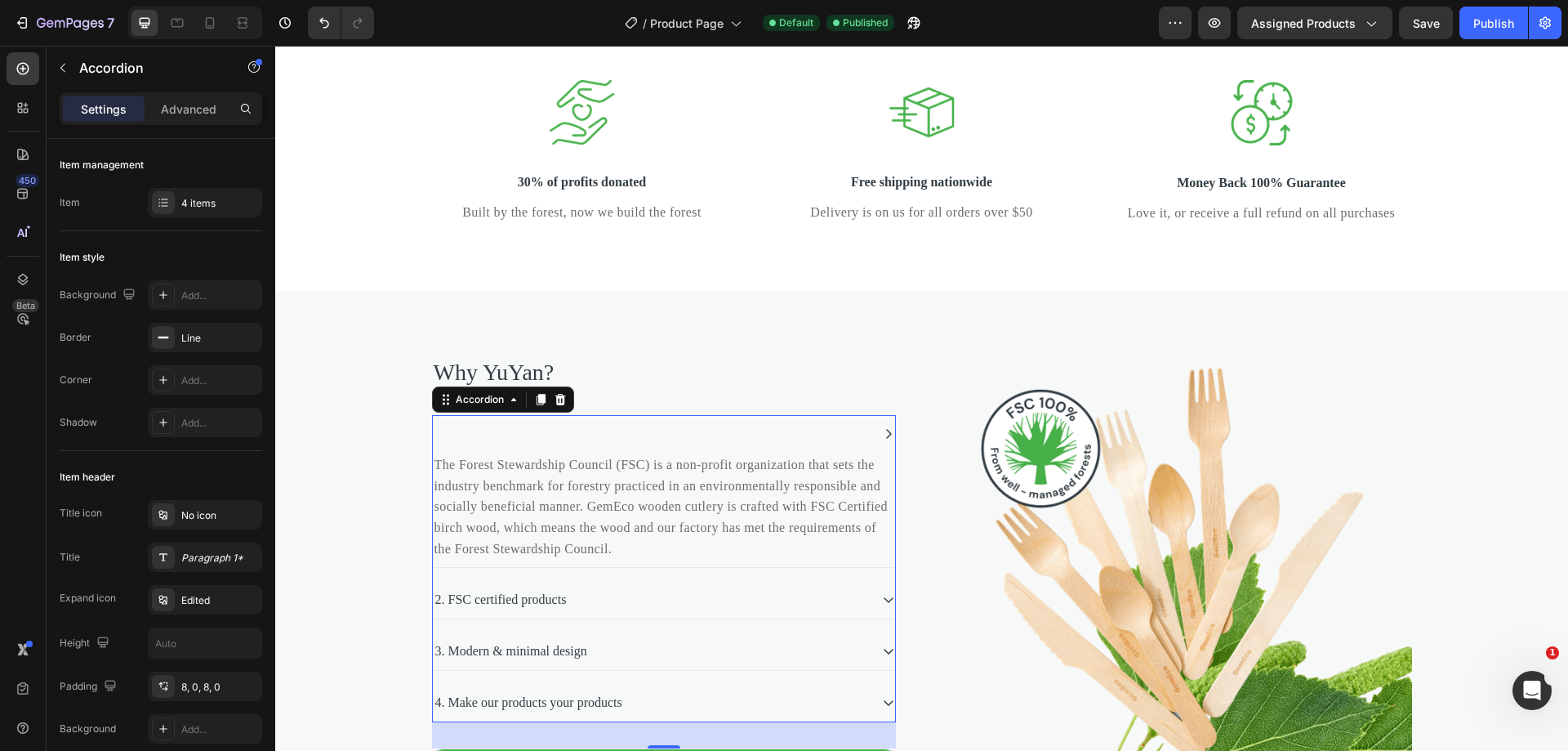
click at [652, 446] on div at bounding box center [650, 434] width 436 height 24
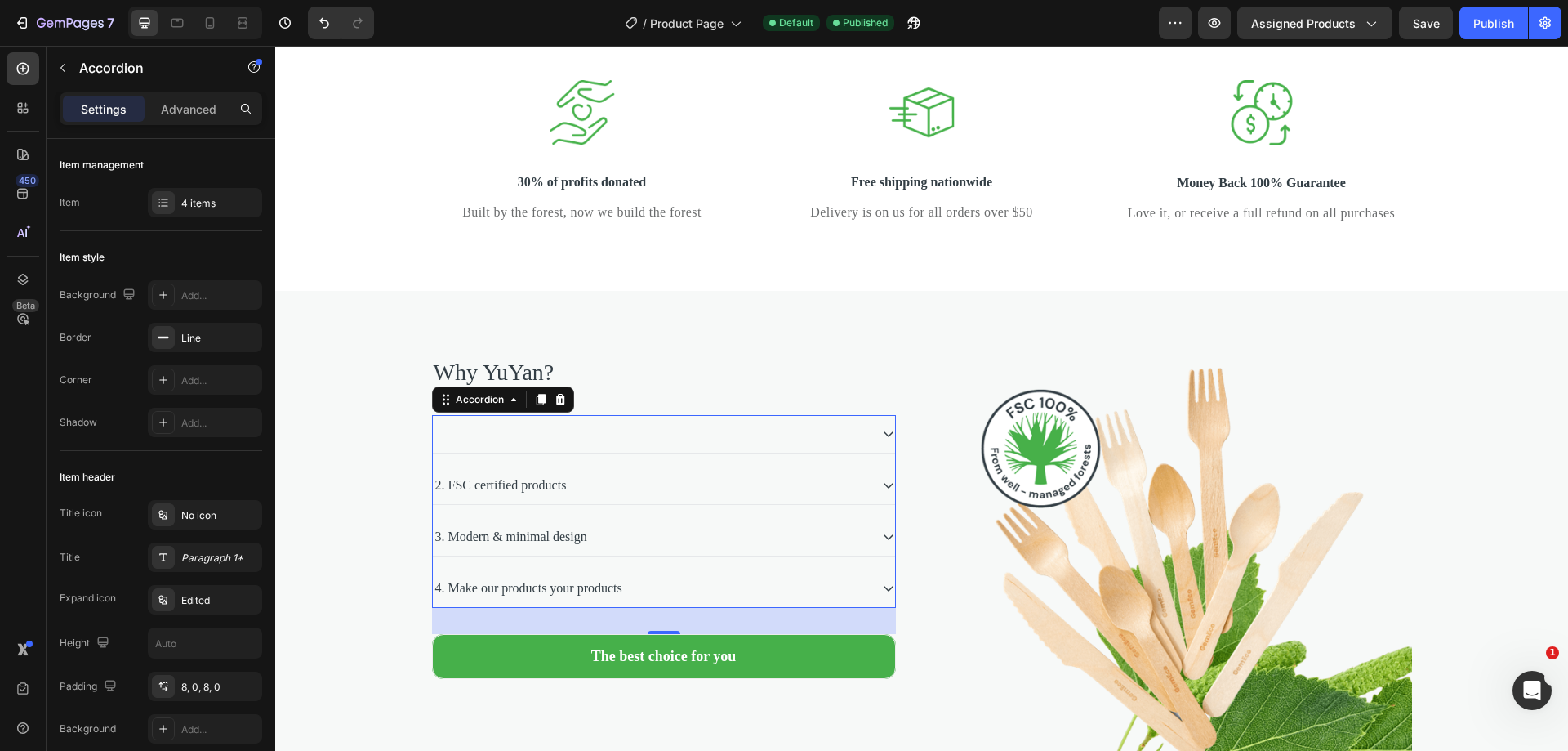
click at [652, 446] on div at bounding box center [650, 434] width 436 height 24
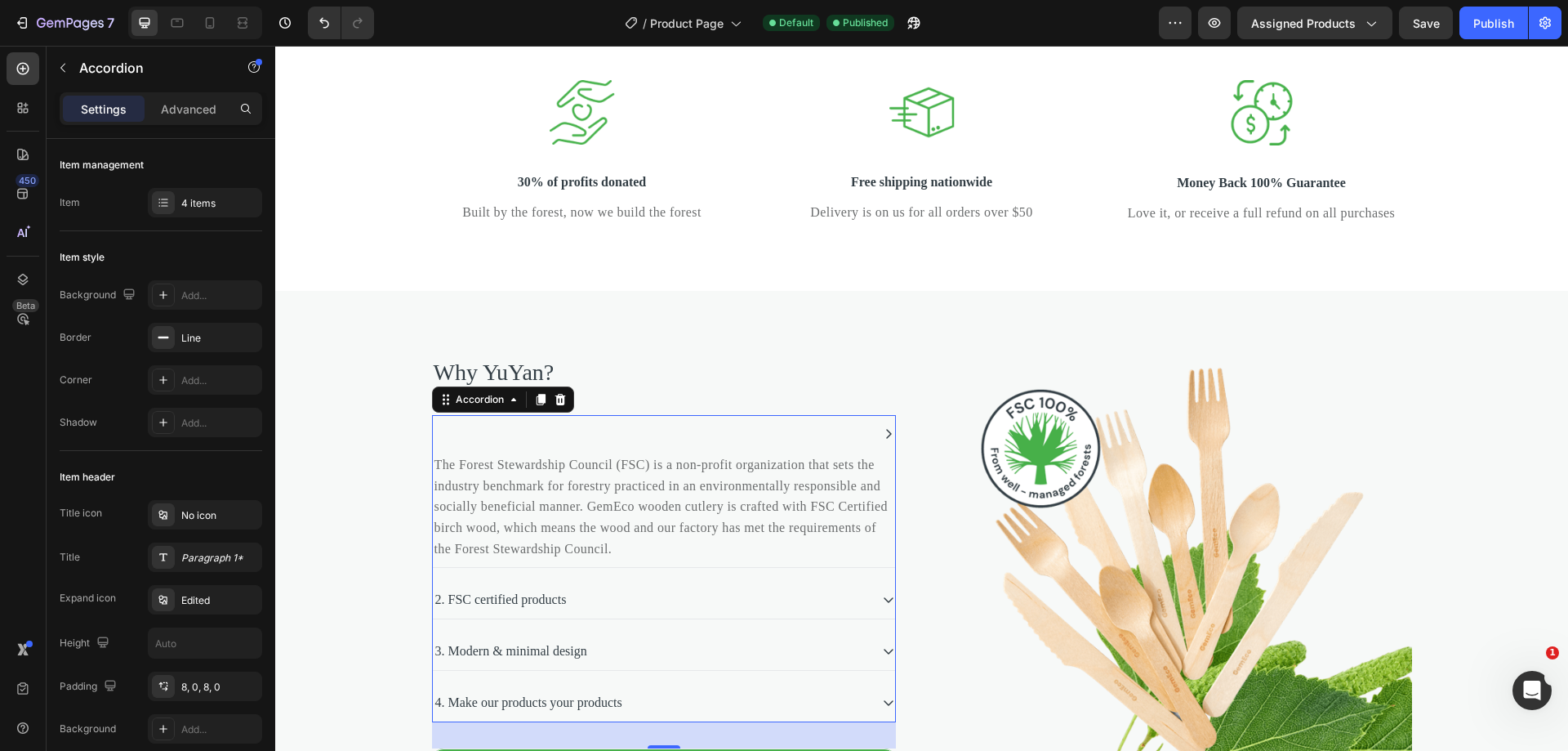
click at [500, 446] on div at bounding box center [650, 434] width 436 height 24
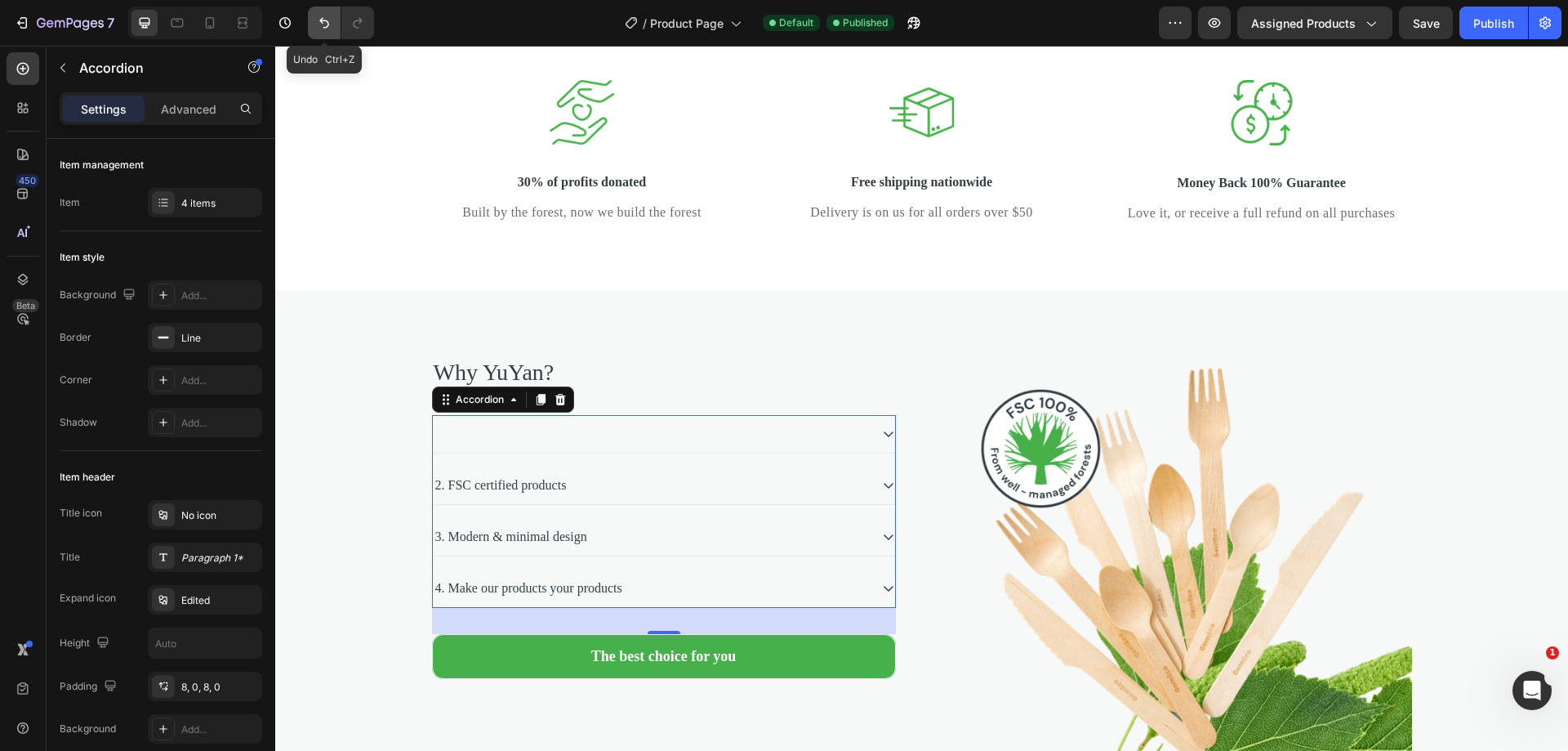
drag, startPoint x: 329, startPoint y: 26, endPoint x: 131, endPoint y: 172, distance: 246.0
click at [329, 26] on icon "Undo/Redo" at bounding box center [325, 23] width 17 height 17
click at [322, 26] on icon "Undo/Redo" at bounding box center [325, 23] width 17 height 17
click at [323, 26] on icon "Undo/Redo" at bounding box center [325, 23] width 17 height 17
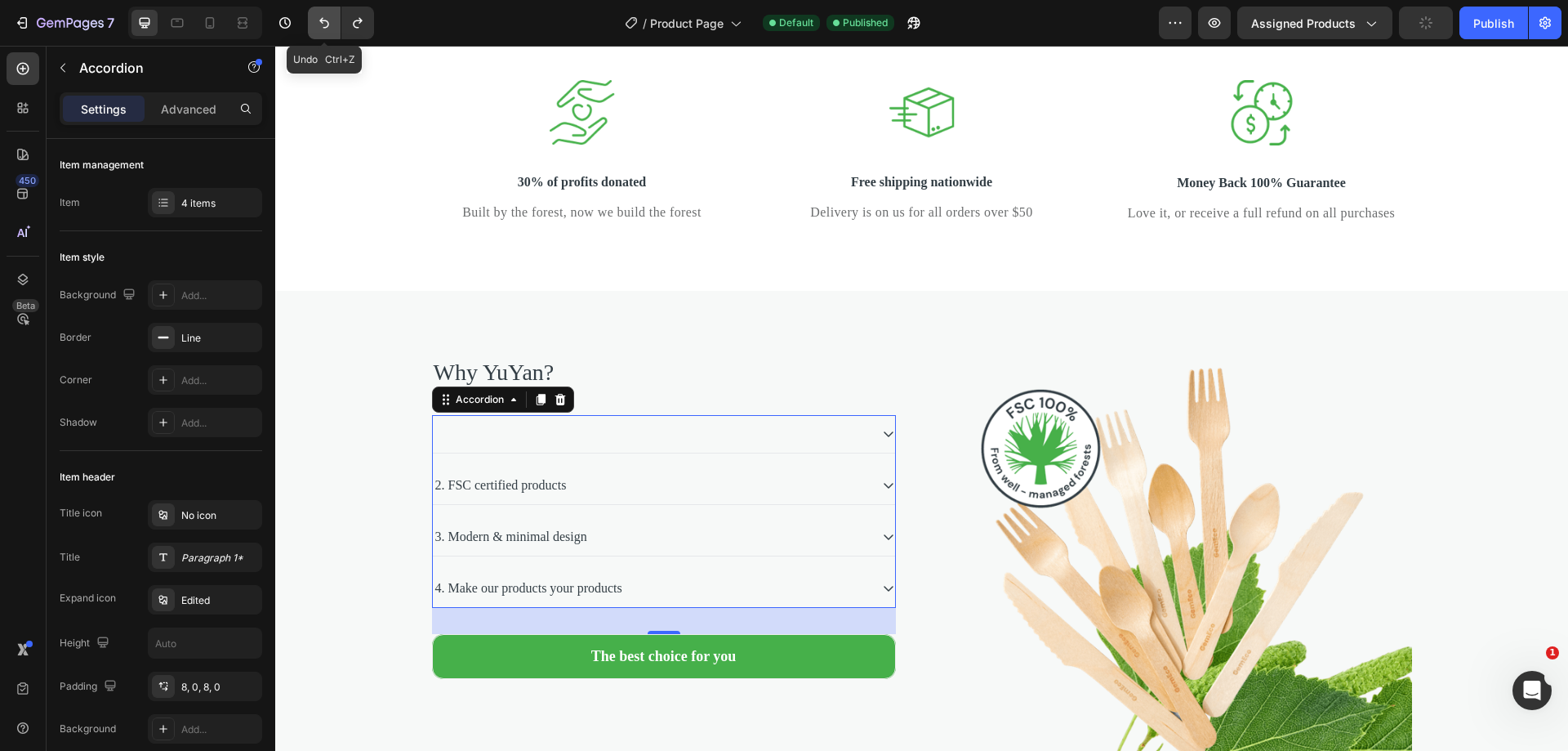
click at [323, 26] on icon "Undo/Redo" at bounding box center [325, 23] width 17 height 17
click at [359, 19] on icon "Undo/Redo" at bounding box center [358, 23] width 17 height 17
click at [324, 24] on icon "Undo/Redo" at bounding box center [325, 23] width 17 height 17
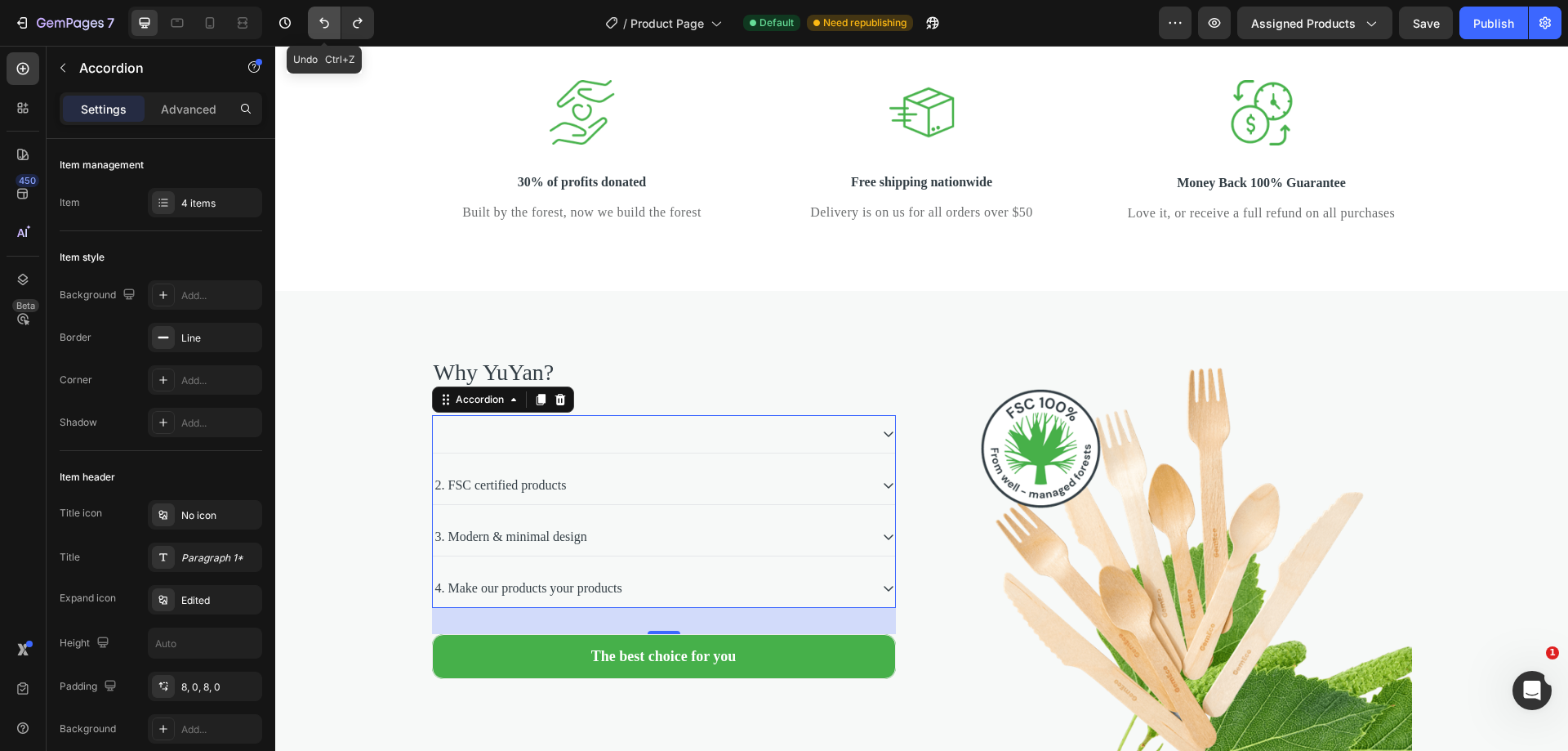
click at [324, 24] on icon "Undo/Redo" at bounding box center [325, 23] width 17 height 17
click at [623, 445] on div at bounding box center [650, 434] width 436 height 24
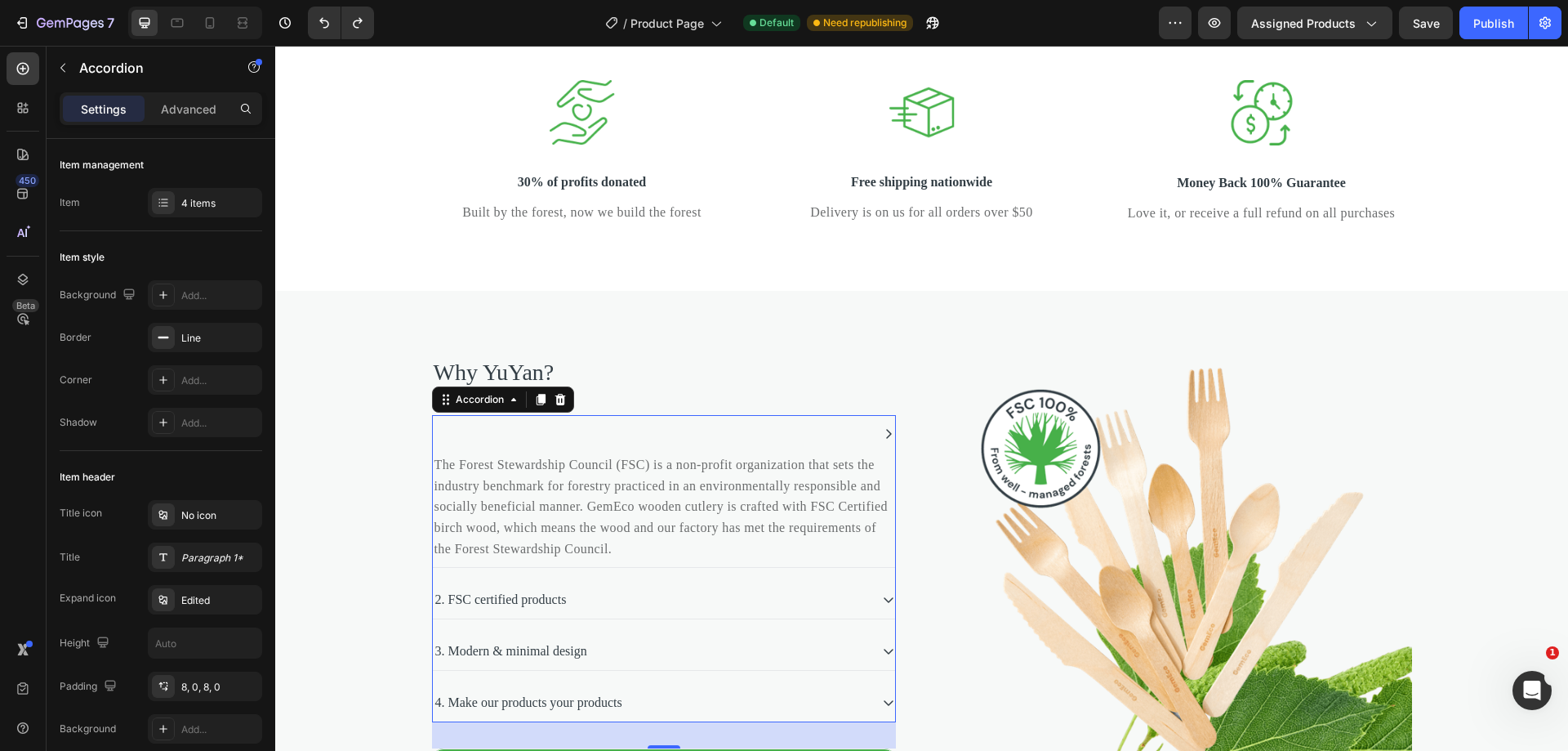
click at [624, 446] on div at bounding box center [650, 434] width 436 height 24
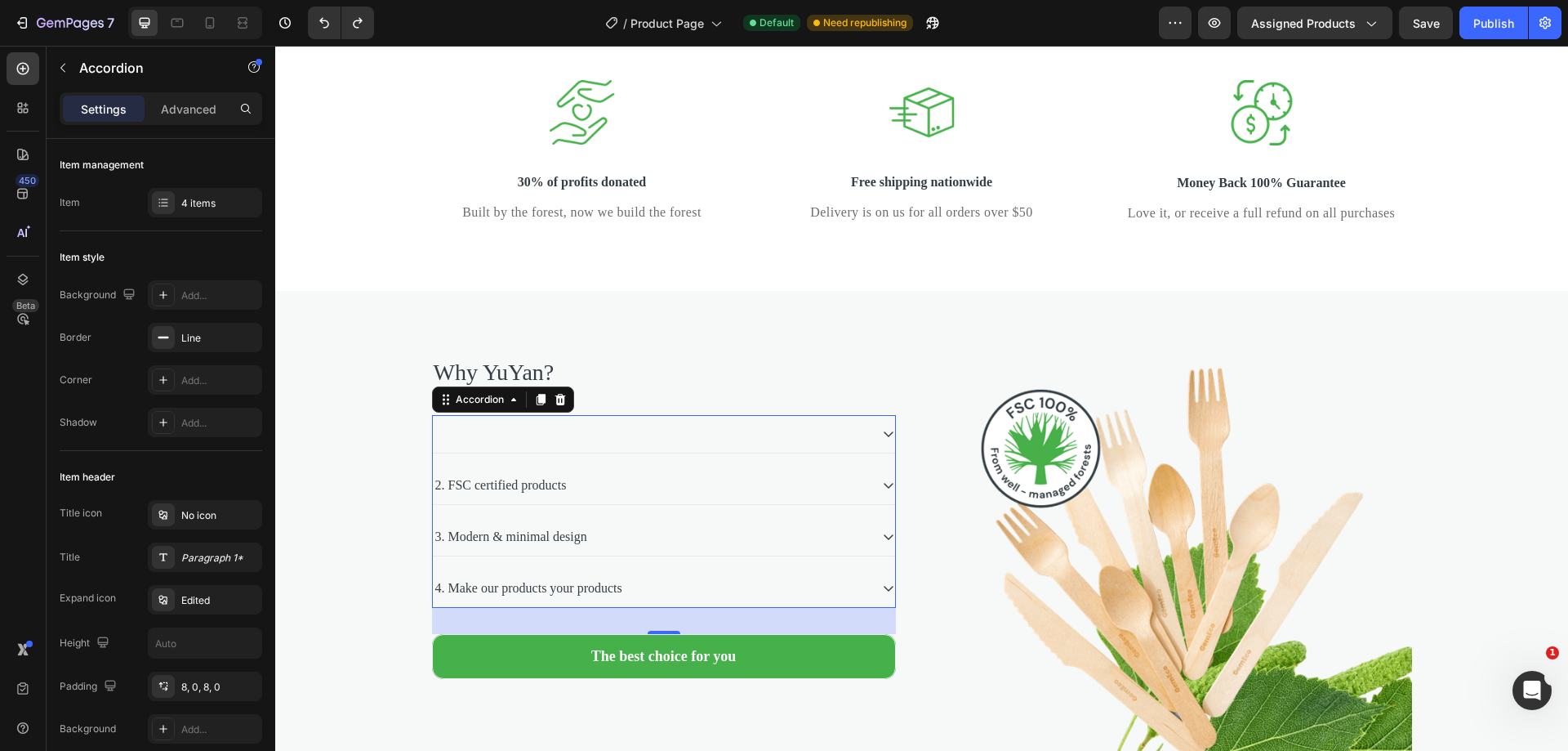
click at [625, 446] on div at bounding box center [650, 434] width 436 height 24
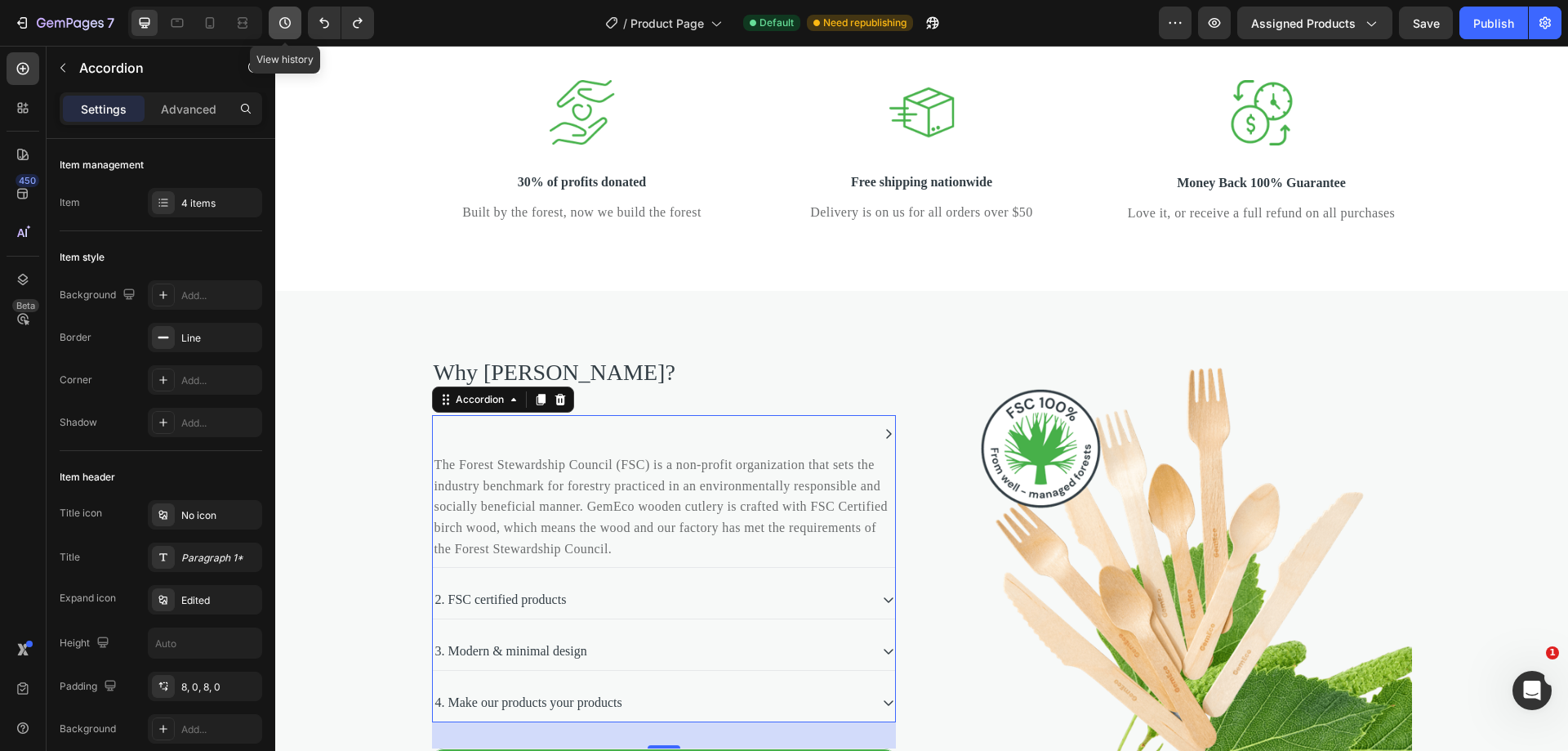
click at [289, 18] on icon "button" at bounding box center [285, 23] width 12 height 12
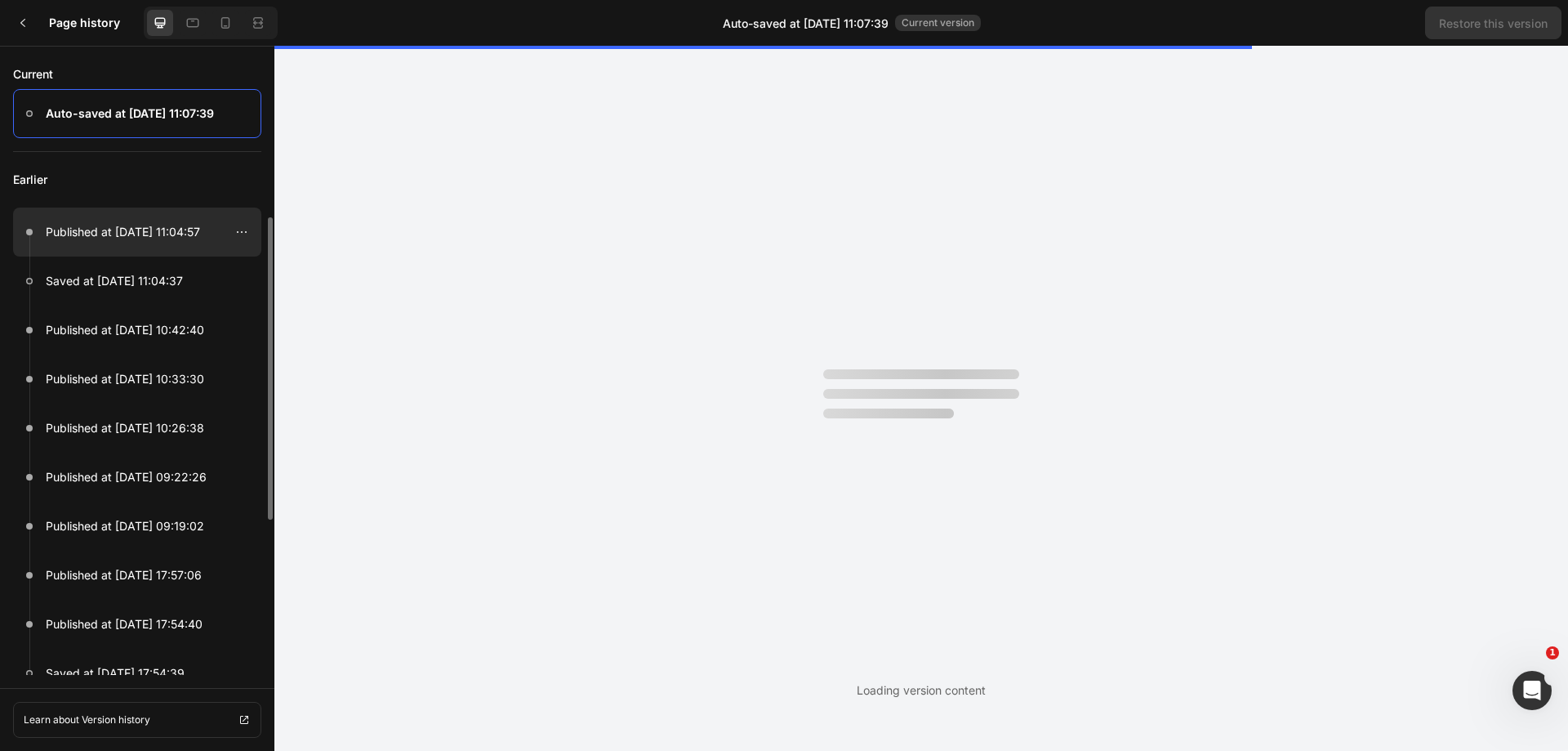
scroll to position [0, 0]
click at [175, 234] on p "Published at Aug 28, 11:04:57" at bounding box center [123, 231] width 154 height 19
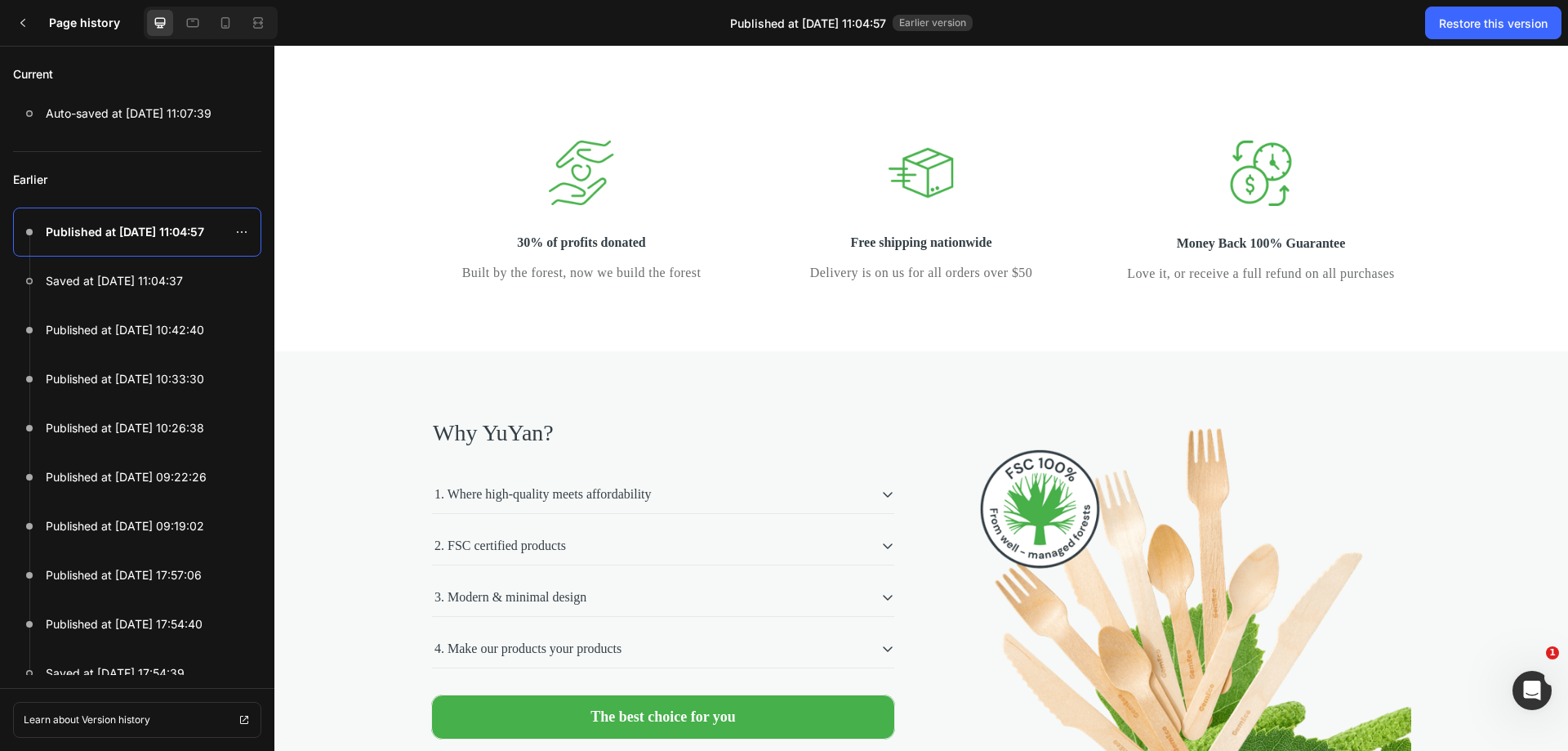
scroll to position [3074, 0]
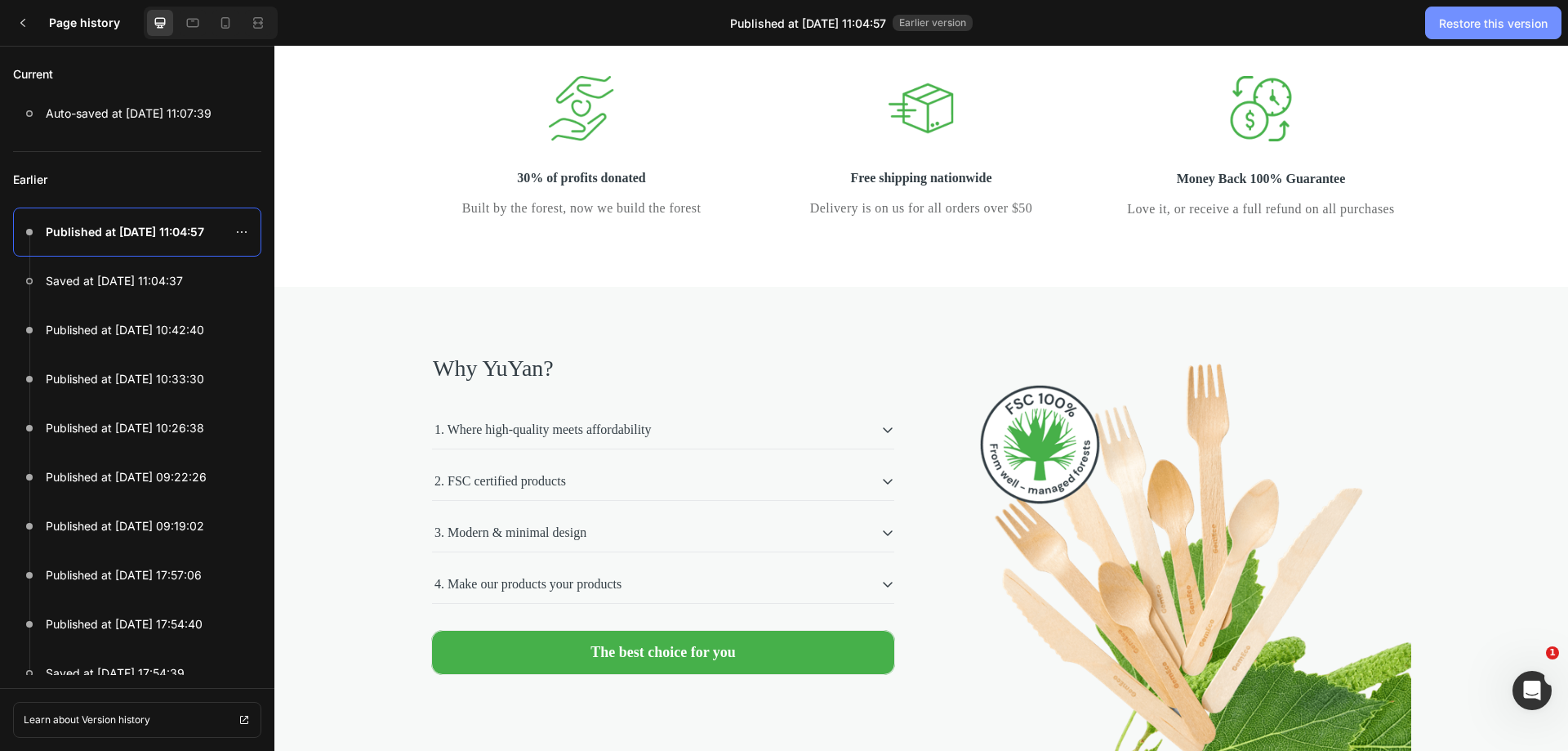
click at [1477, 33] on button "Restore this version" at bounding box center [1493, 23] width 136 height 33
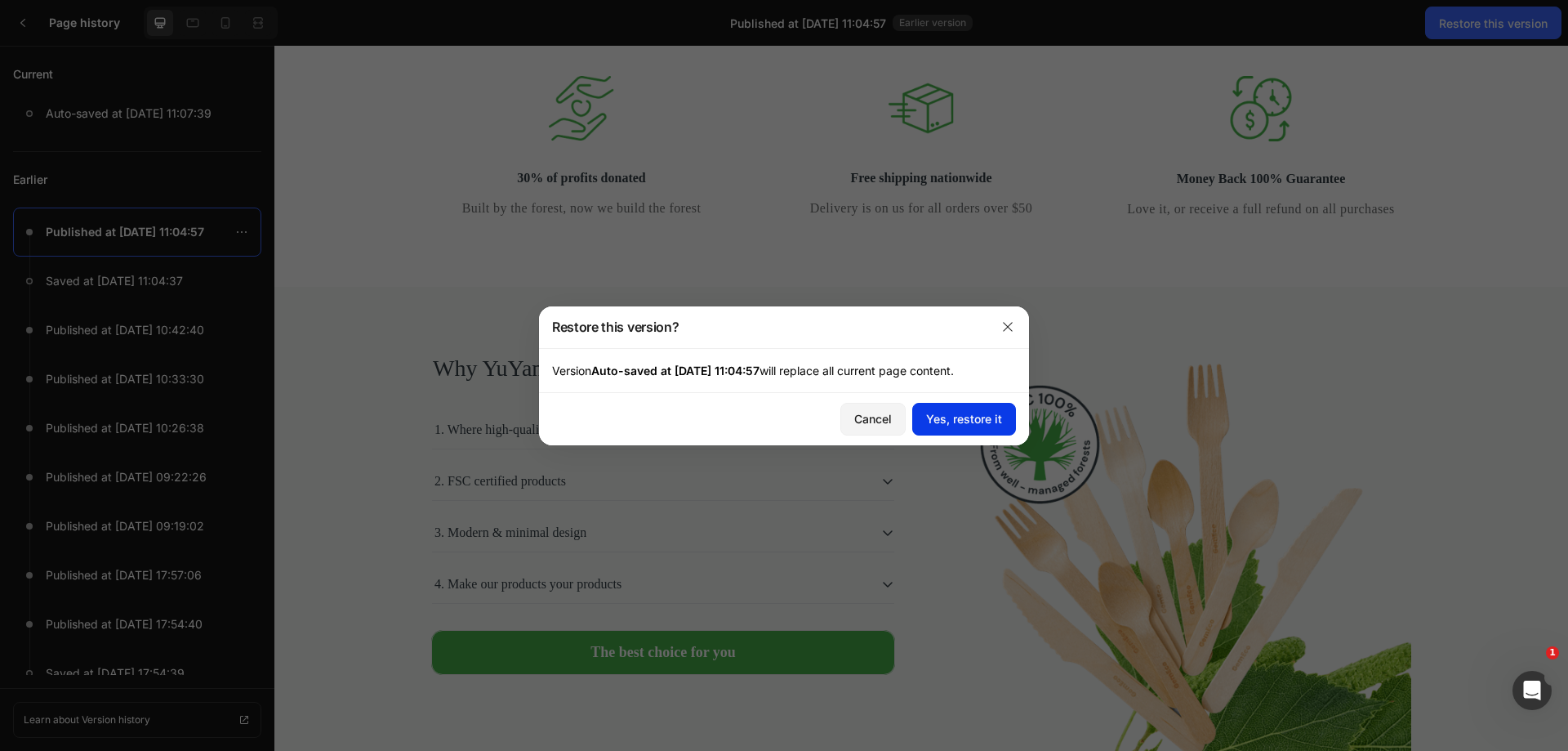
click at [992, 424] on div "Yes, restore it" at bounding box center [964, 419] width 76 height 17
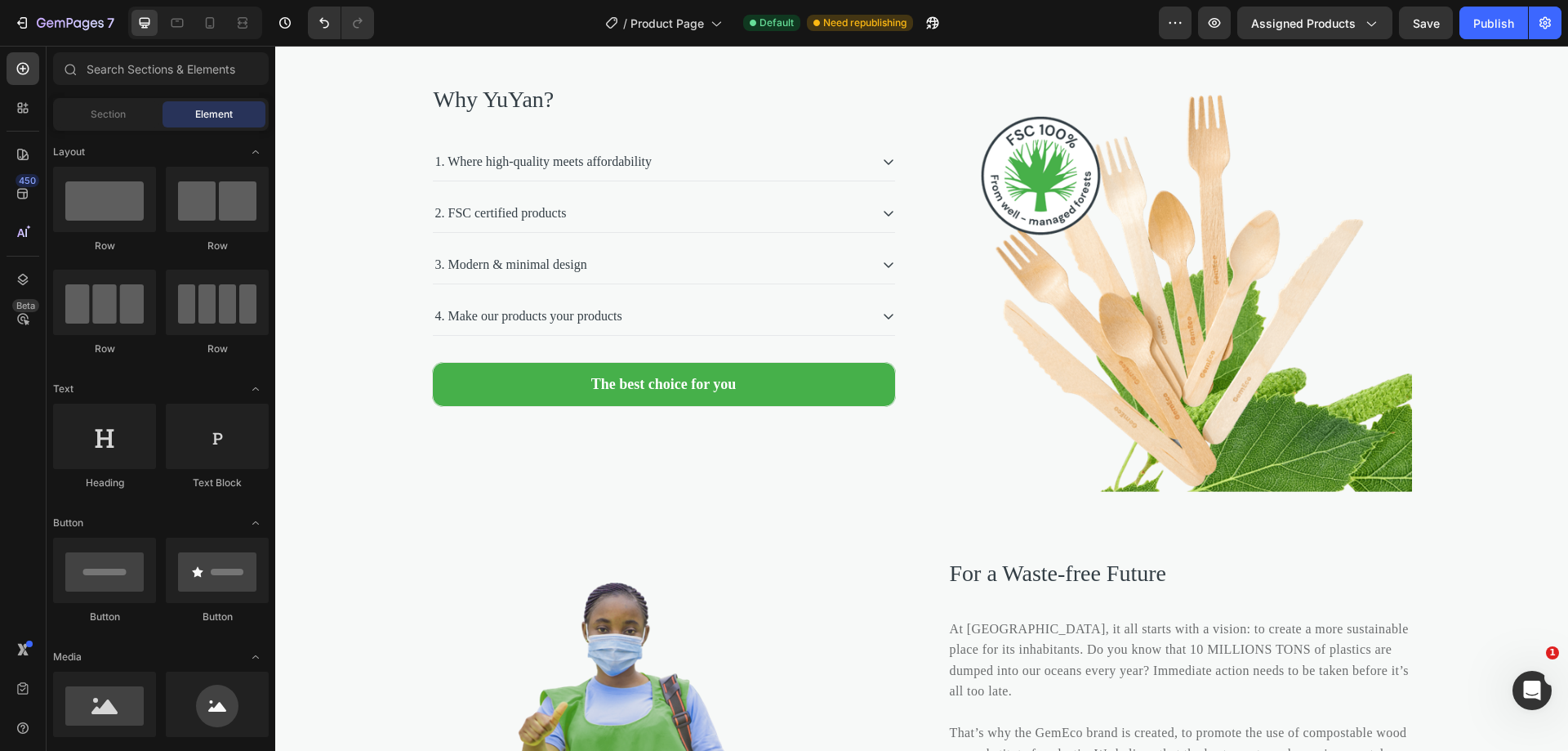
scroll to position [3266, 0]
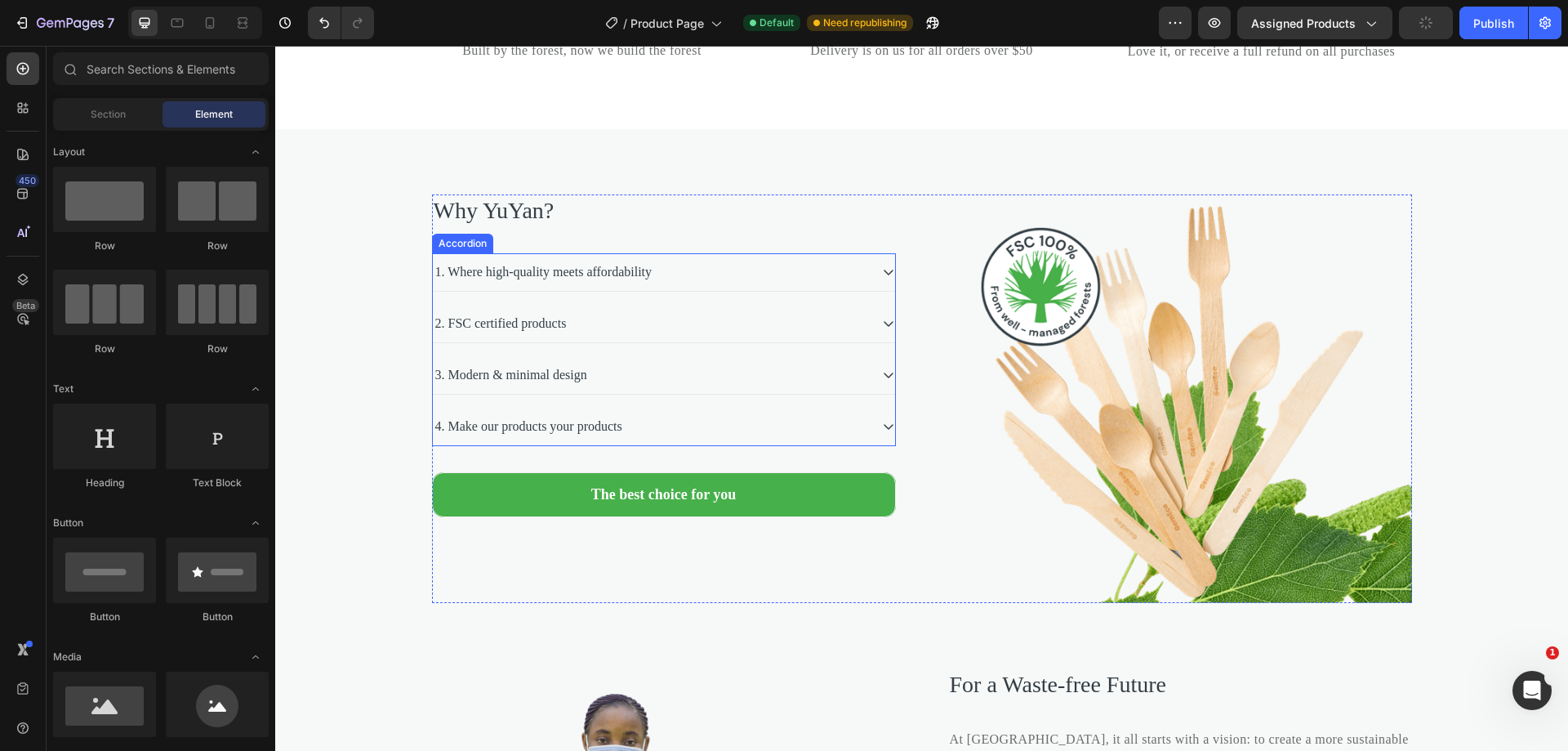
click at [592, 285] on div "1. Where high-quality meets affordability" at bounding box center [543, 271] width 222 height 24
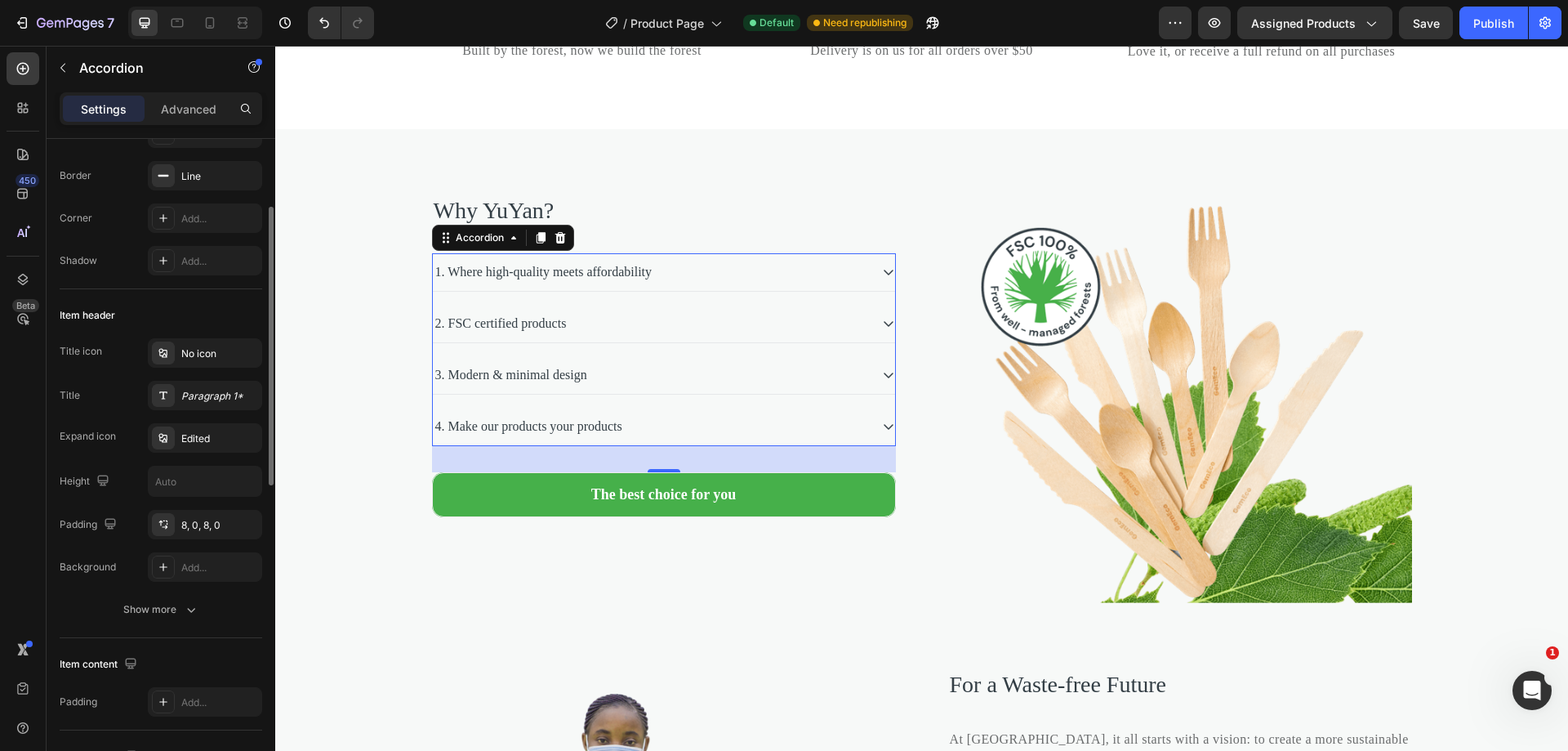
scroll to position [0, 0]
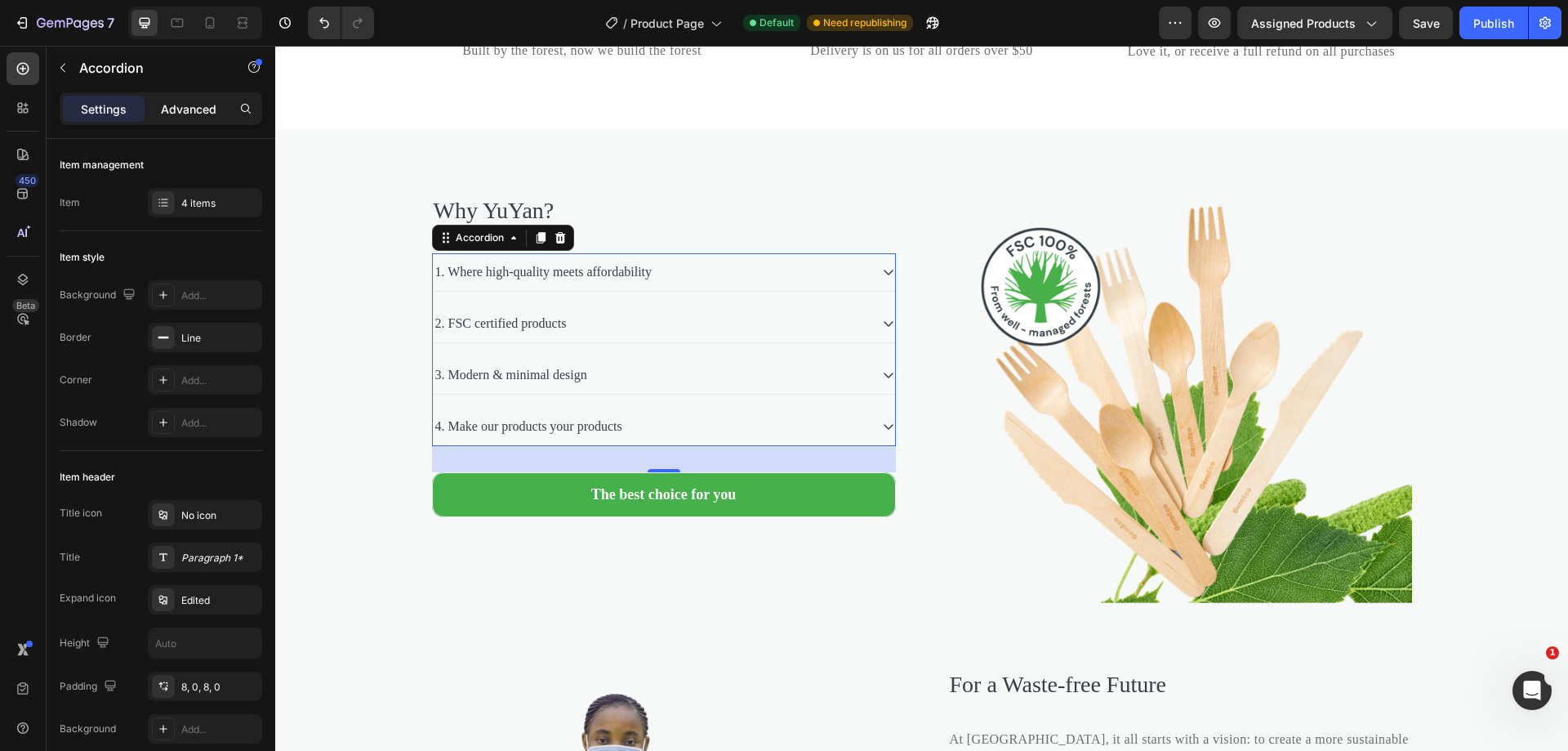
click at [187, 112] on p "Advanced" at bounding box center [188, 109] width 55 height 17
type input "100%"
type input "100"
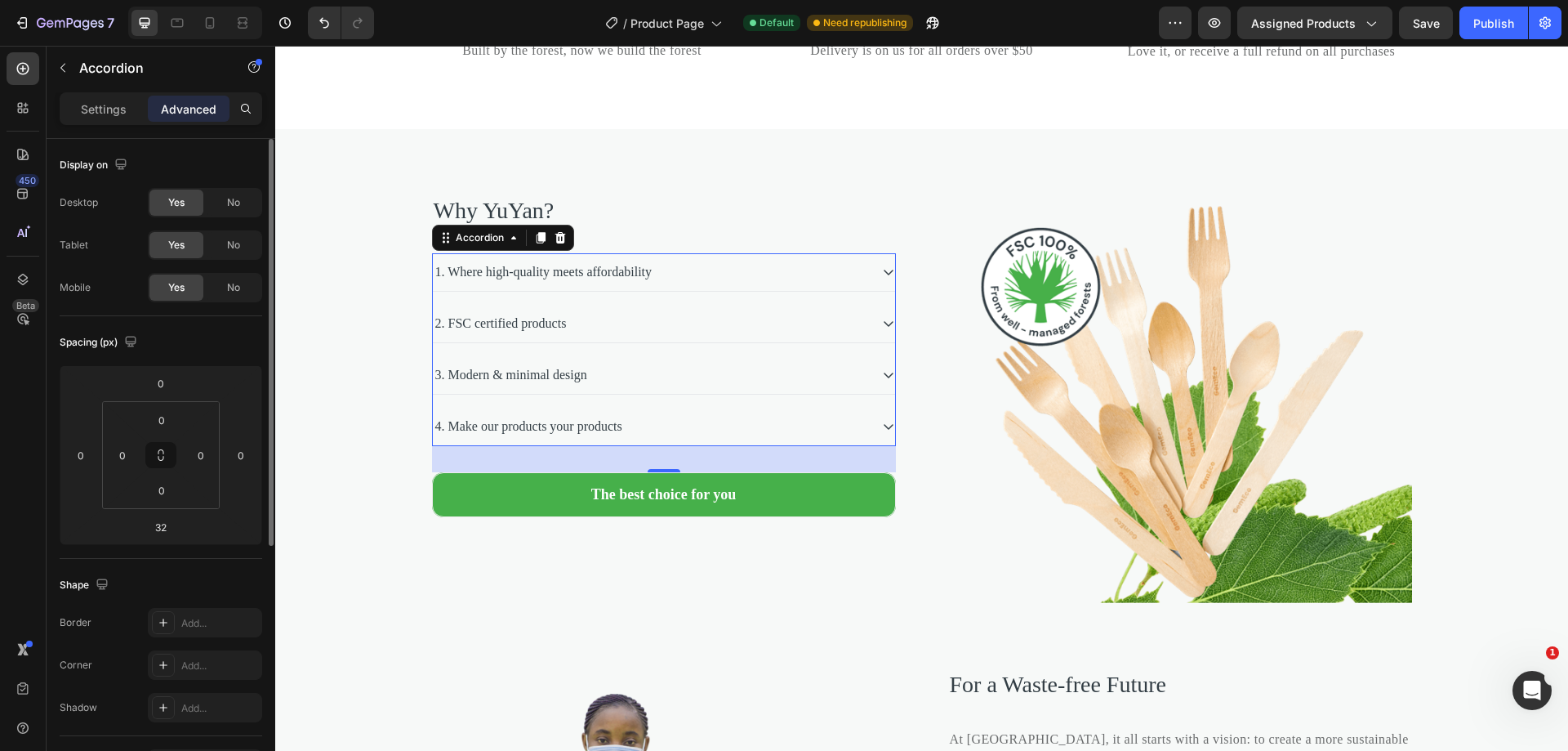
click at [90, 119] on div "Settings" at bounding box center [104, 108] width 82 height 26
type input "16"
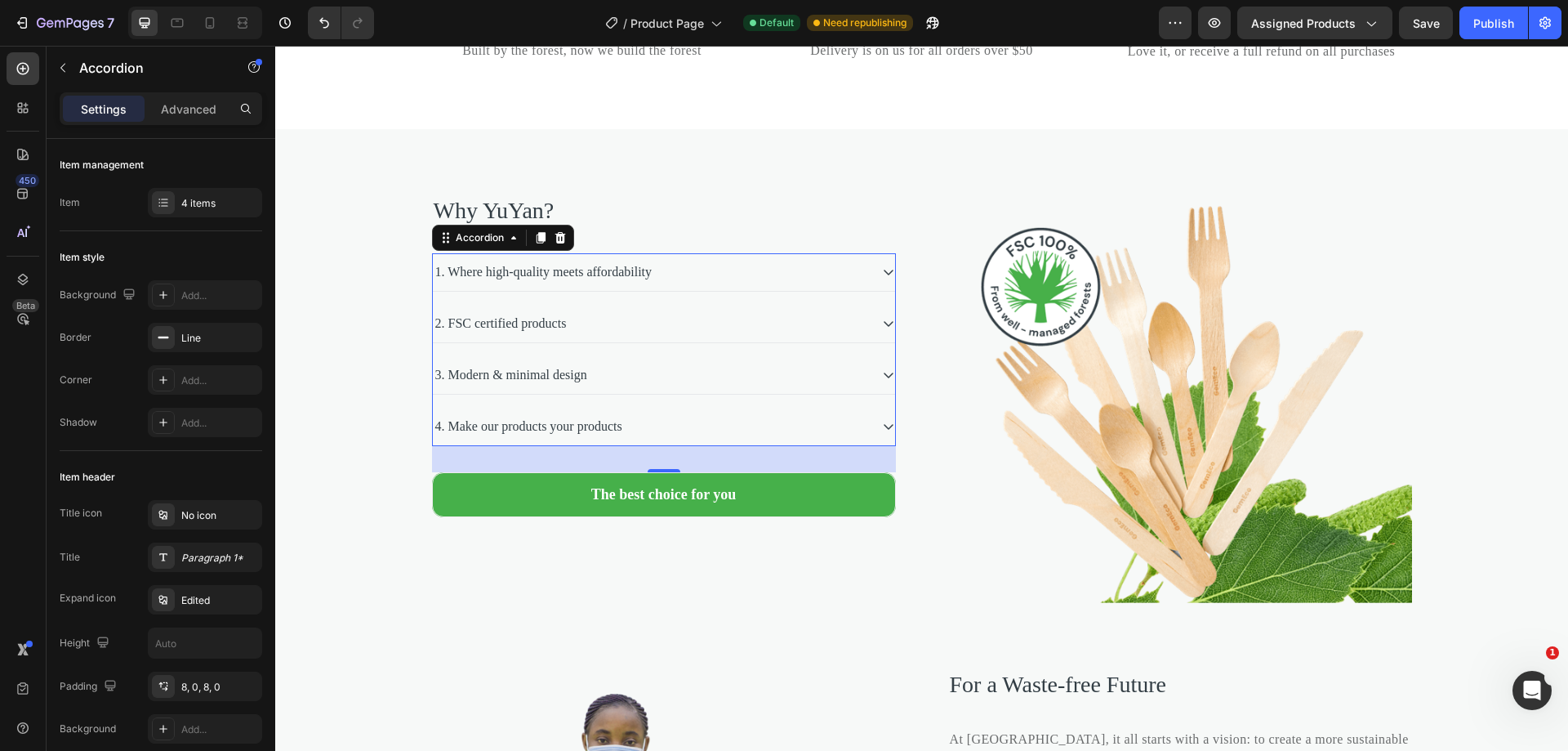
click at [481, 285] on div "1. Where high-quality meets affordability" at bounding box center [543, 271] width 222 height 24
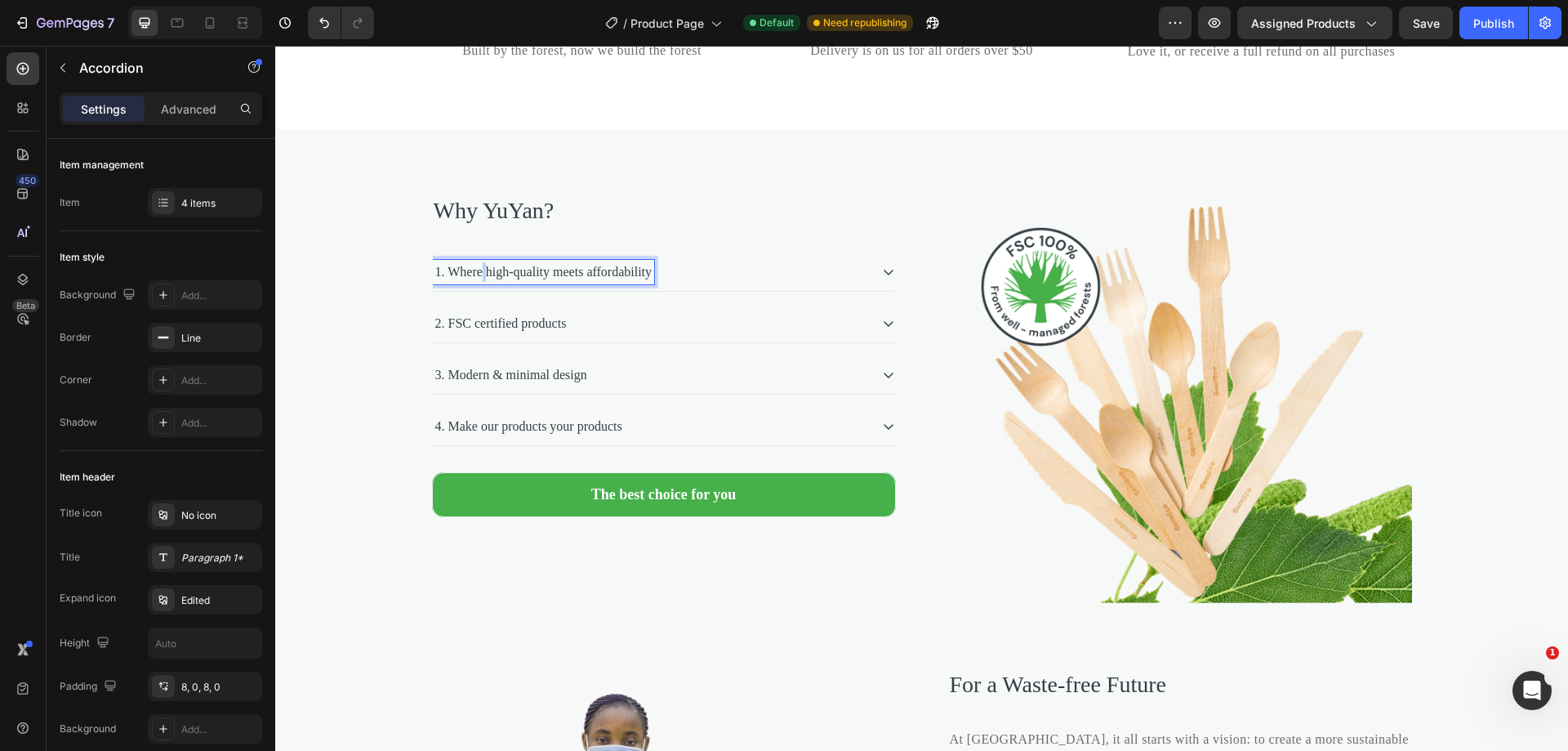
click at [481, 282] on p "1. Where high-quality meets affordability" at bounding box center [544, 271] width 218 height 19
click at [443, 282] on p "1. Where high-quality meets affordability" at bounding box center [544, 271] width 218 height 19
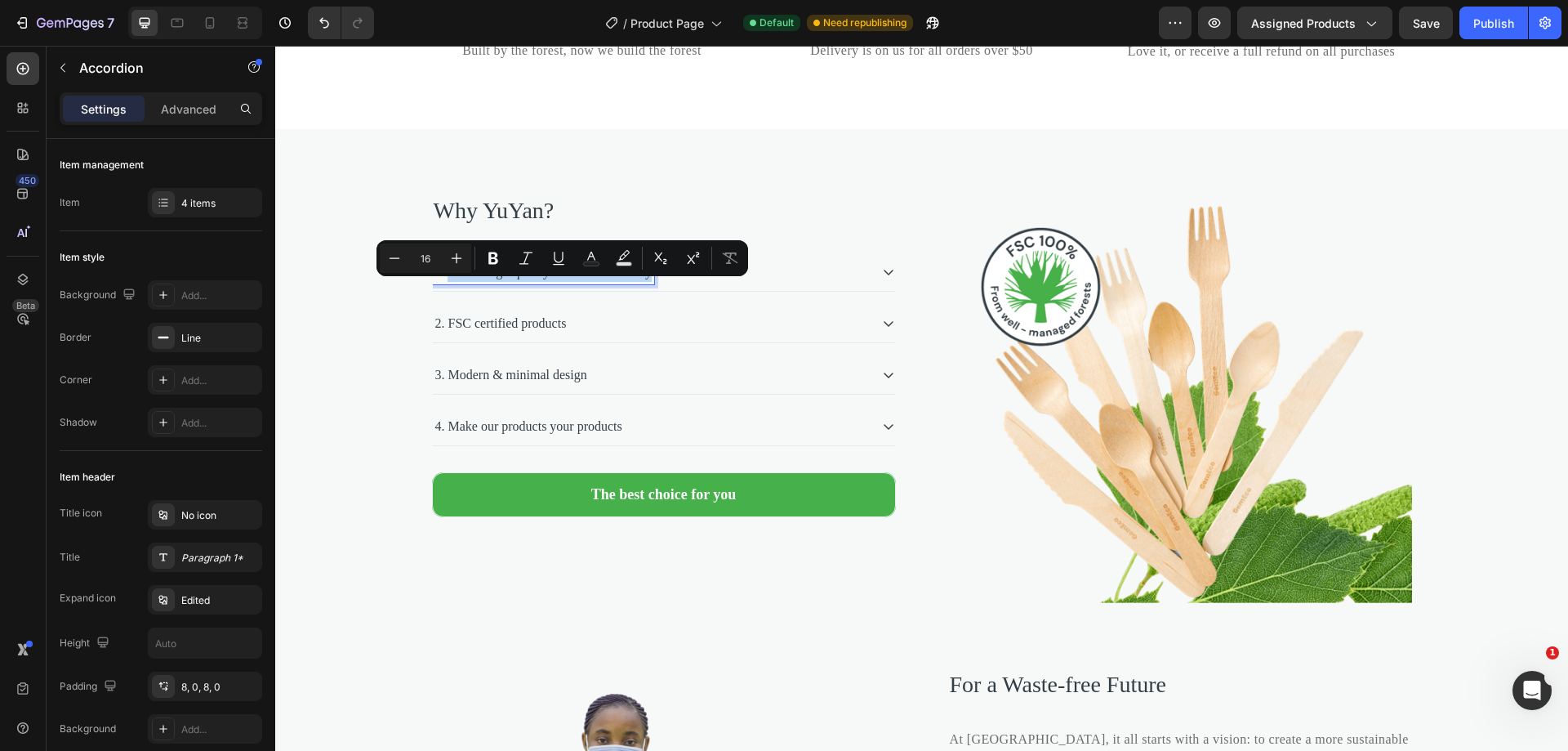
drag, startPoint x: 446, startPoint y: 294, endPoint x: 682, endPoint y: 300, distance: 236.1
click at [653, 282] on p "1. Where high-quality meets affordability" at bounding box center [544, 271] width 218 height 19
copy p "Where high-quality meets affordability"
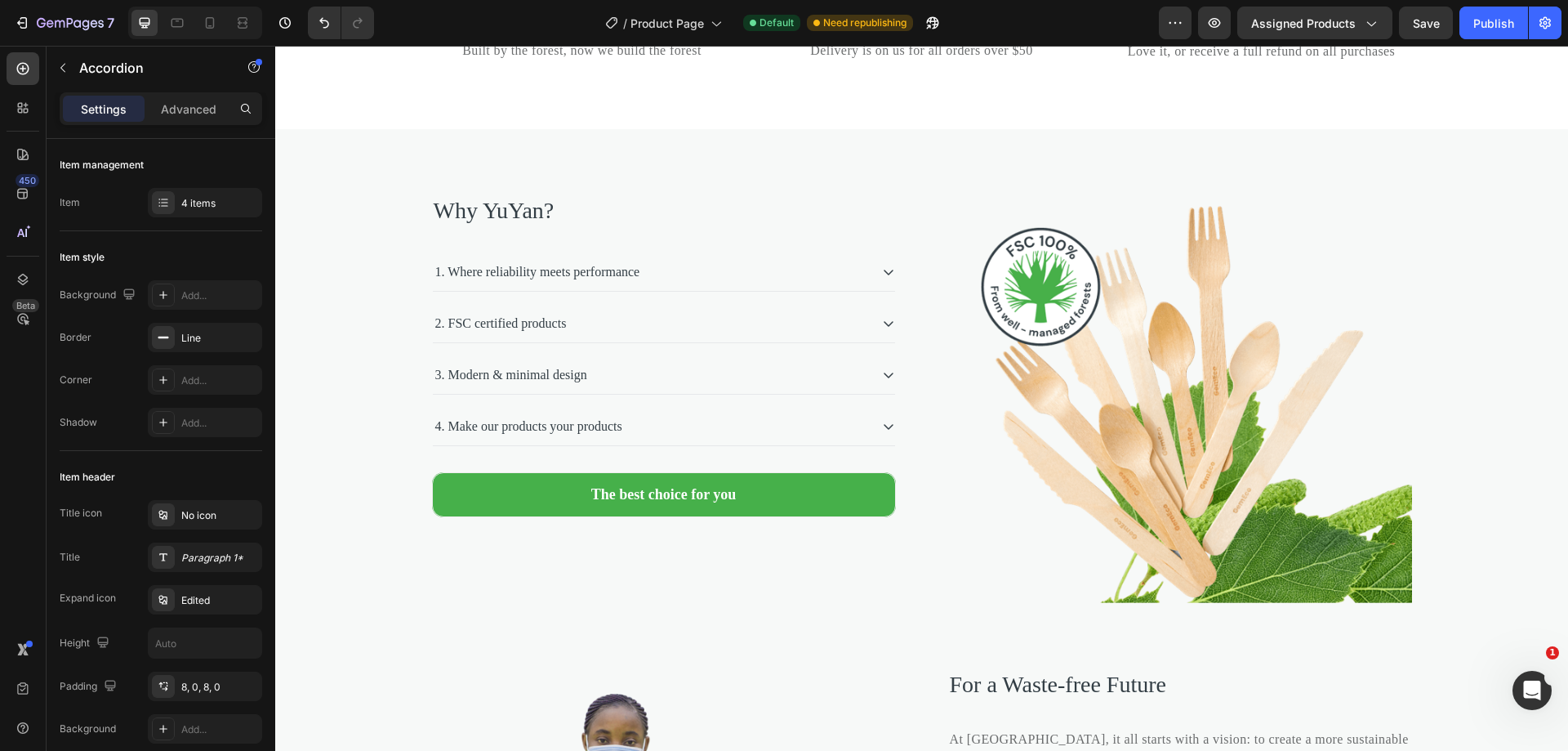
click at [741, 285] on div "1. Where reliability meets performance" at bounding box center [650, 271] width 436 height 24
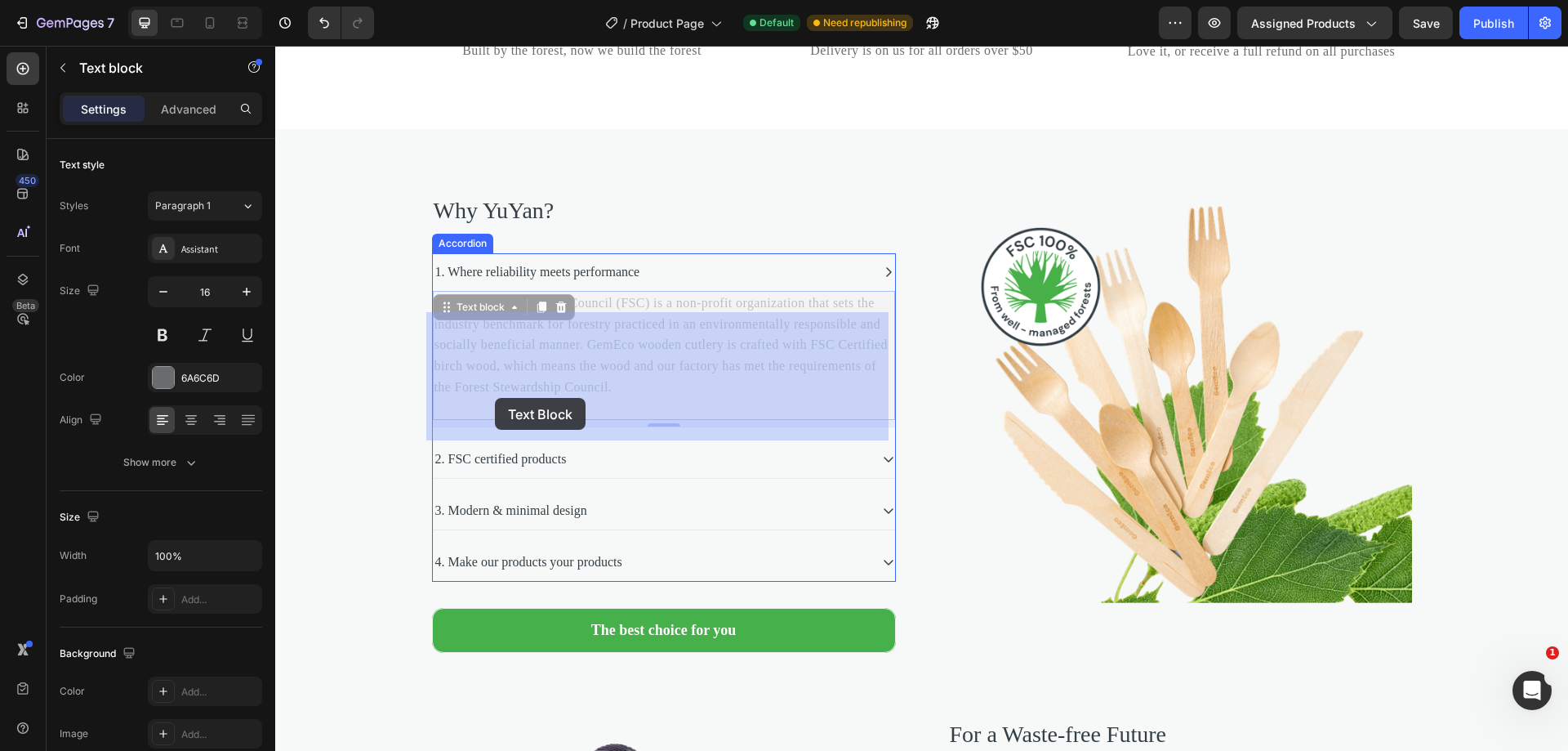
drag, startPoint x: 563, startPoint y: 430, endPoint x: 553, endPoint y: 426, distance: 10.8
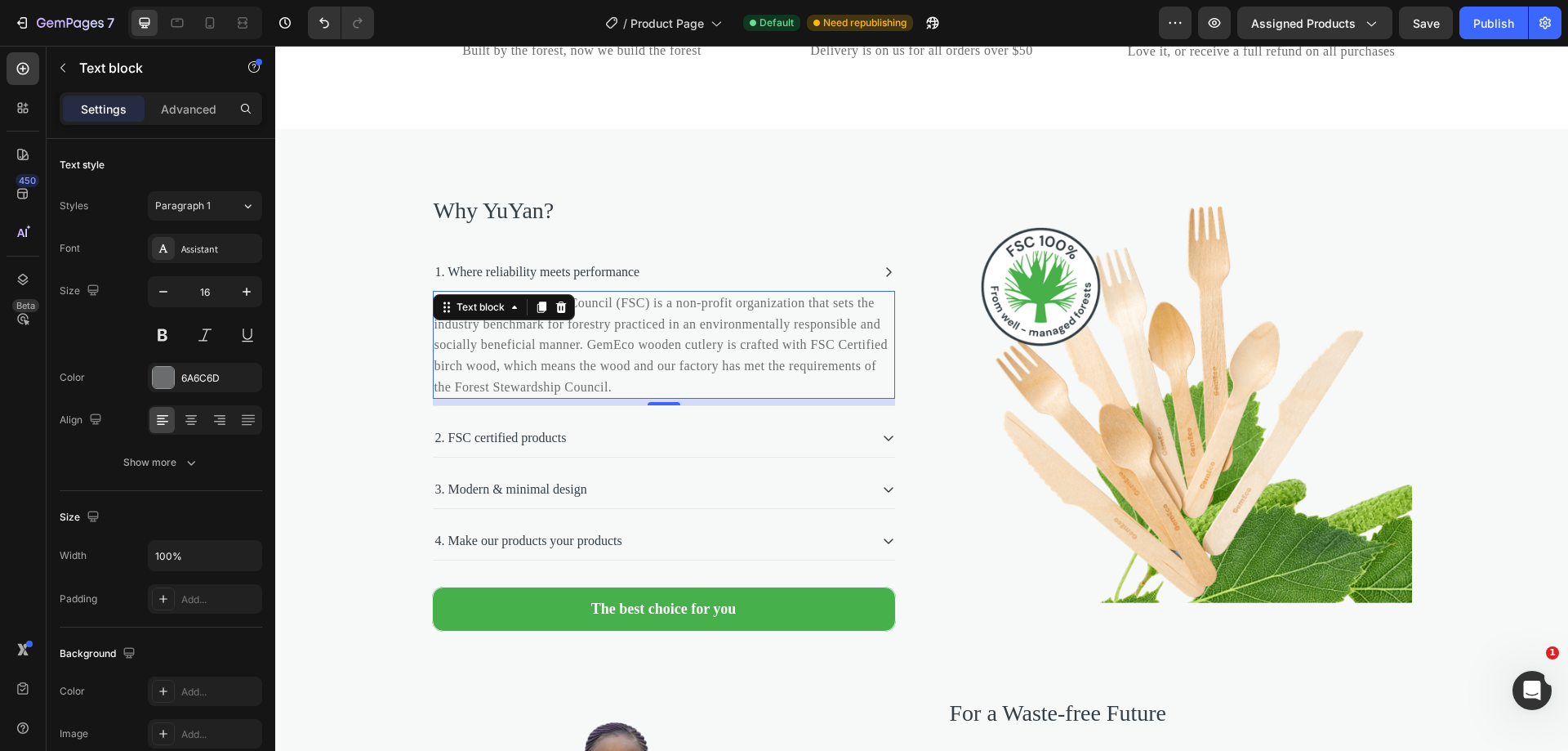
click at [613, 397] on p "The Forest Stewardship Council (FSC) is a non-profit organization that sets the…" at bounding box center [664, 344] width 459 height 105
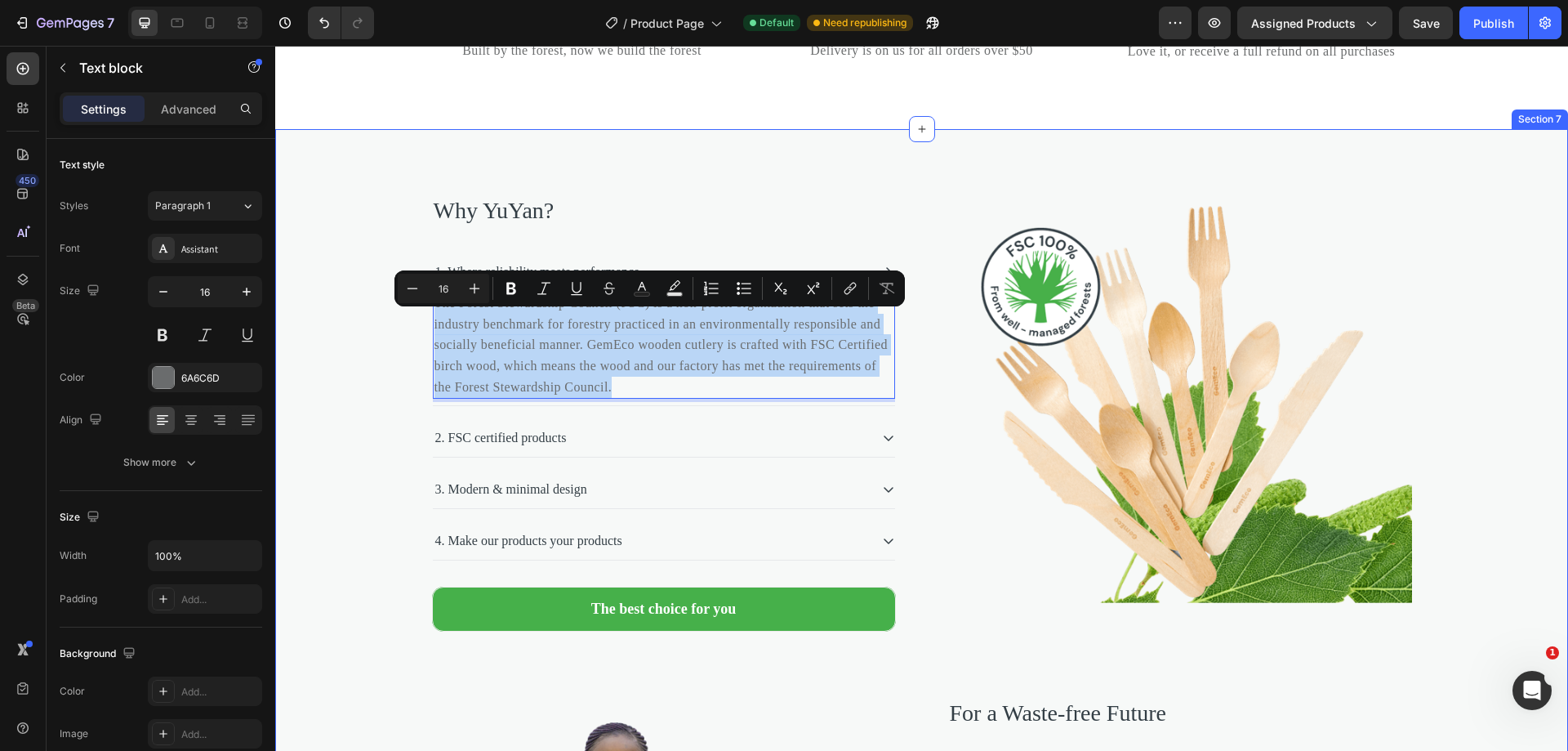
drag, startPoint x: 576, startPoint y: 428, endPoint x: 424, endPoint y: 330, distance: 180.9
click at [424, 330] on div "Why YuYan? Heading 1. Where reliability meets performance The Forest Stewardshi…" at bounding box center [921, 650] width 1293 height 911
copy p "The Forest Stewardship Council (FSC) is a non-profit organization that sets the…"
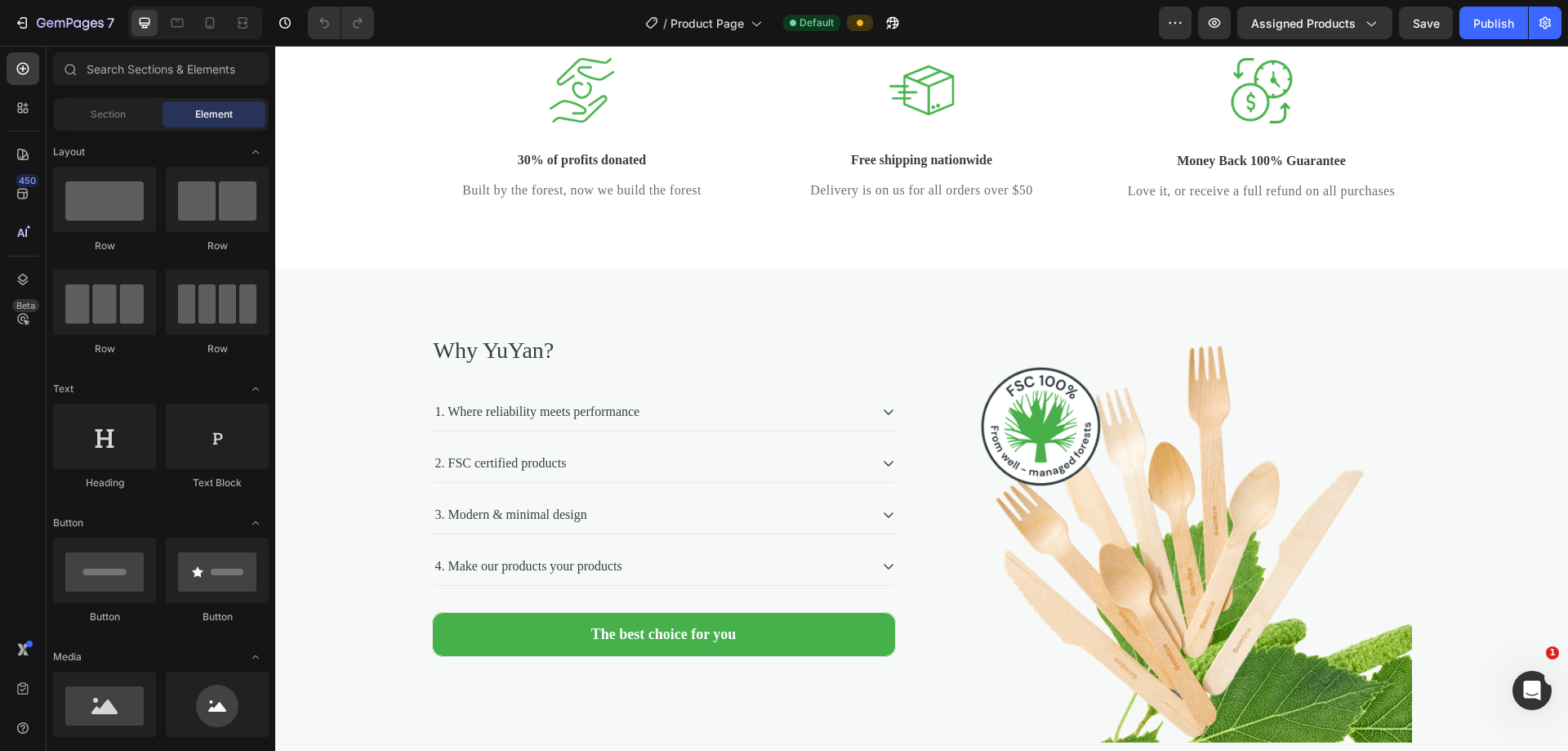
scroll to position [3140, 0]
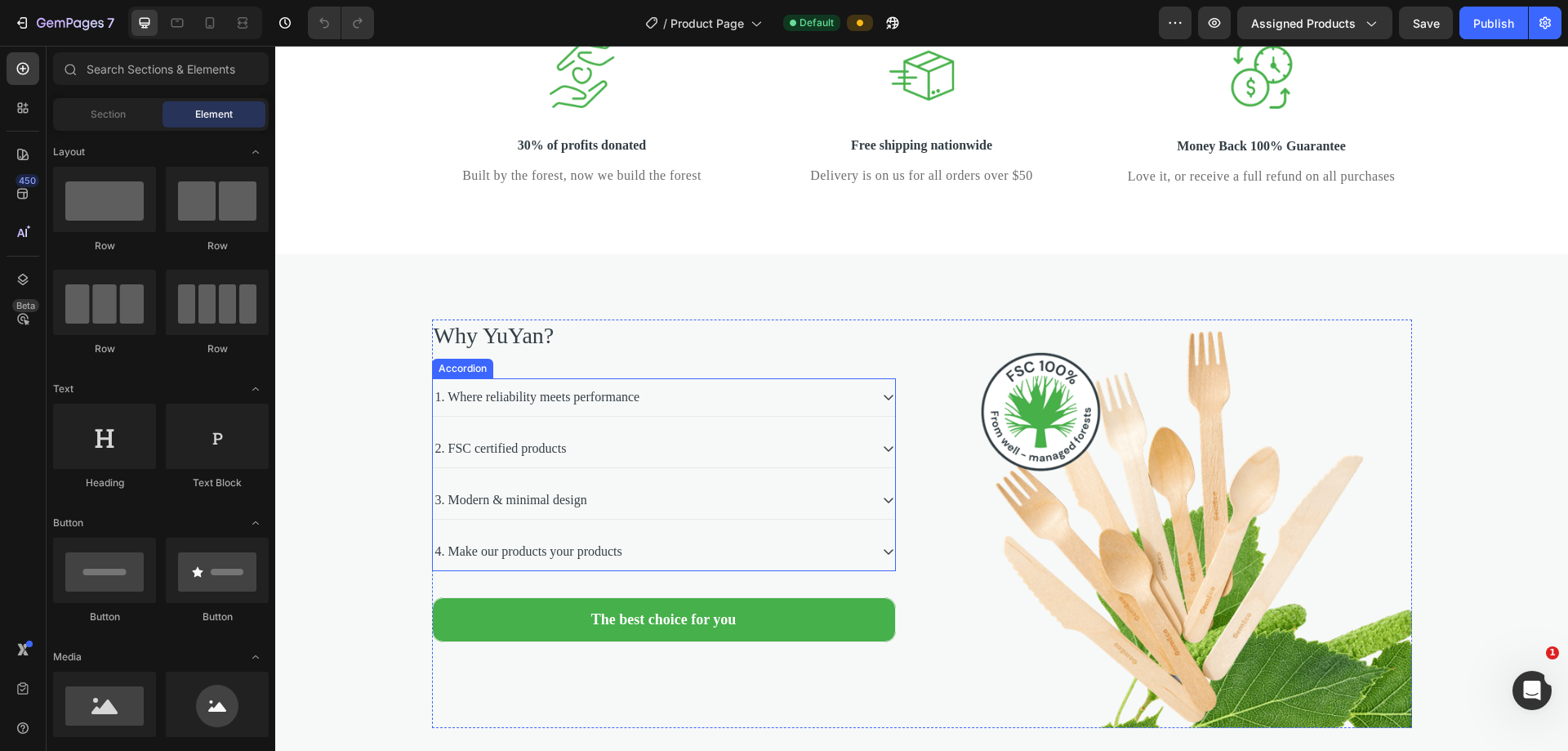
click at [640, 407] on p "1. Where reliability meets performance" at bounding box center [537, 397] width 205 height 19
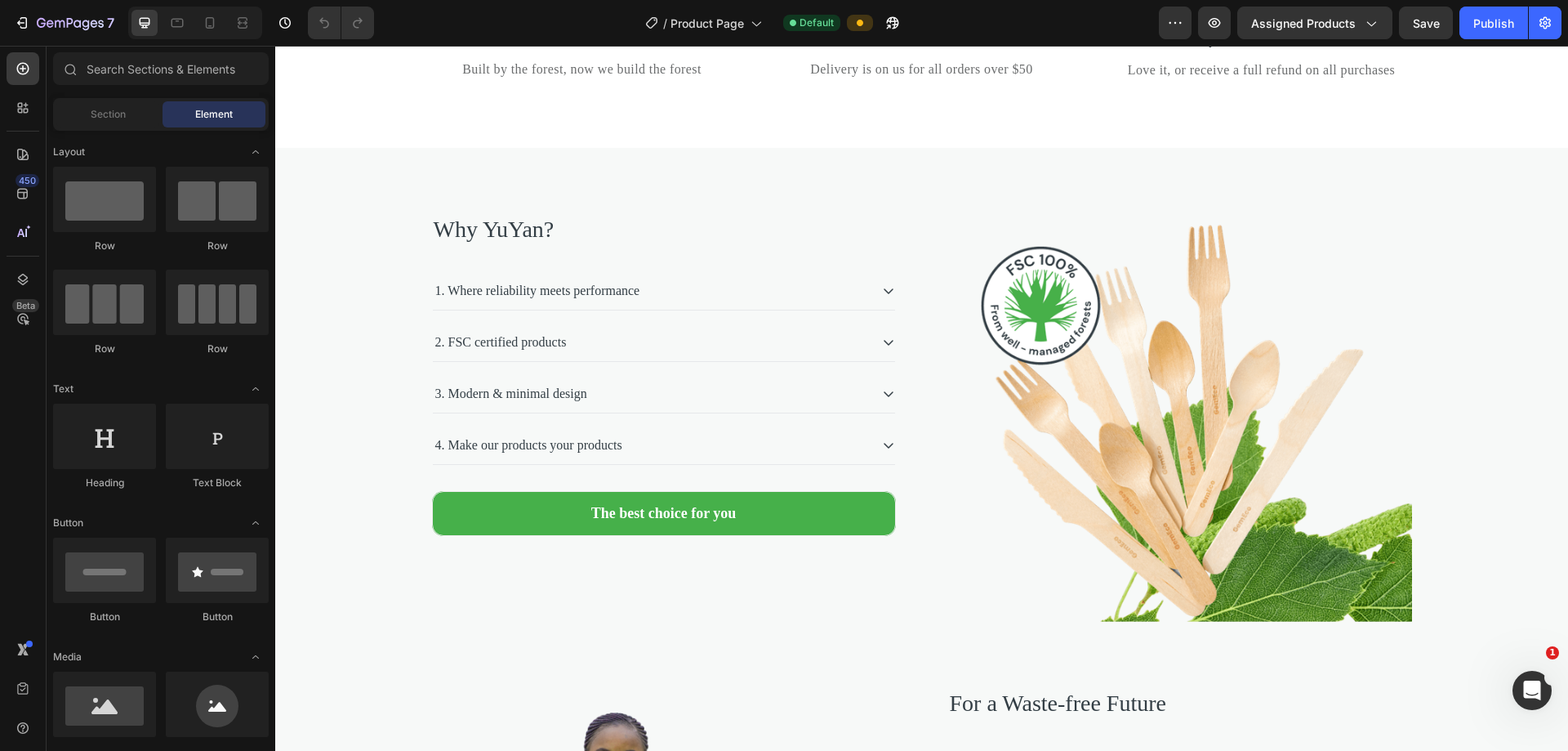
scroll to position [3254, 0]
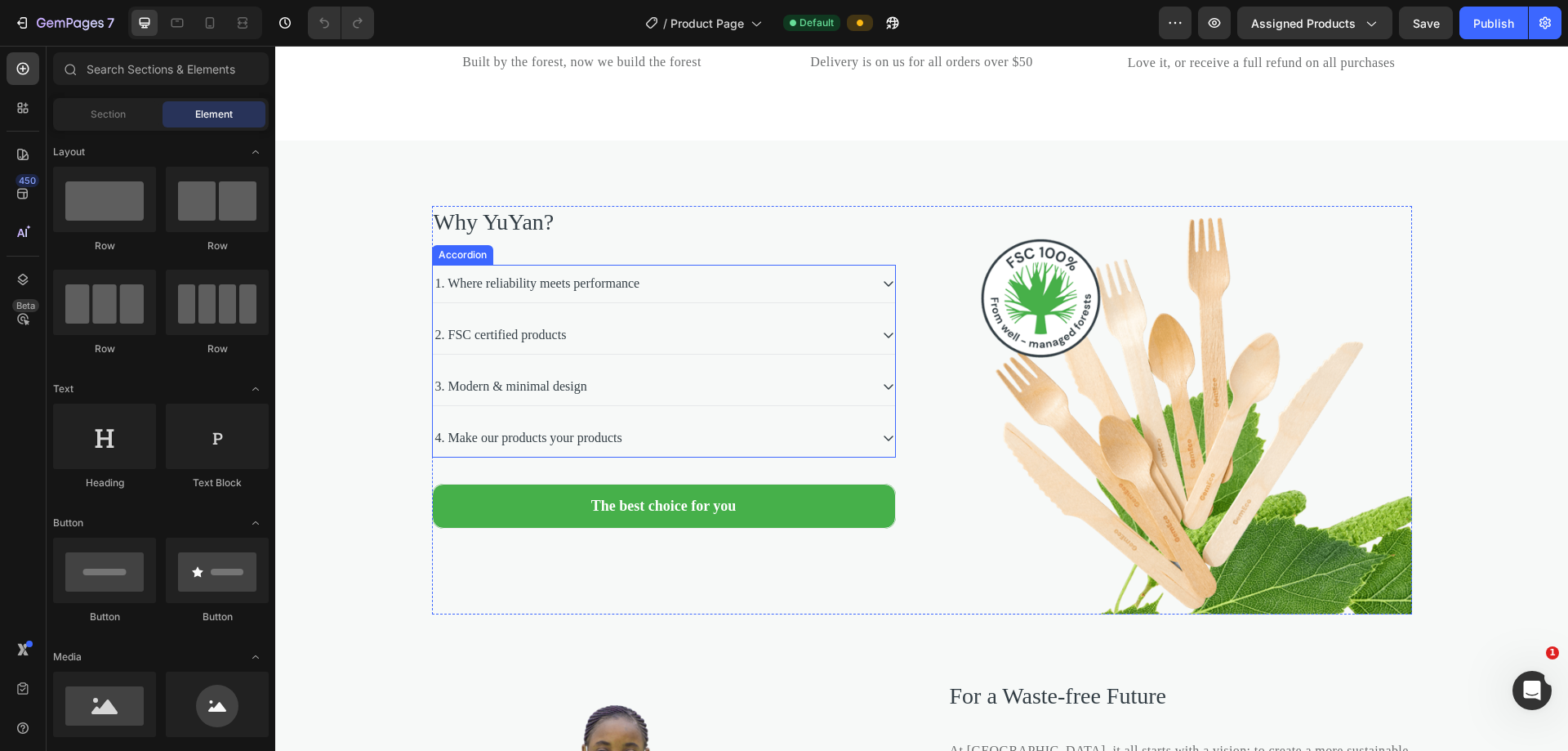
click at [640, 293] on p "1. Where reliability meets performance" at bounding box center [537, 283] width 205 height 19
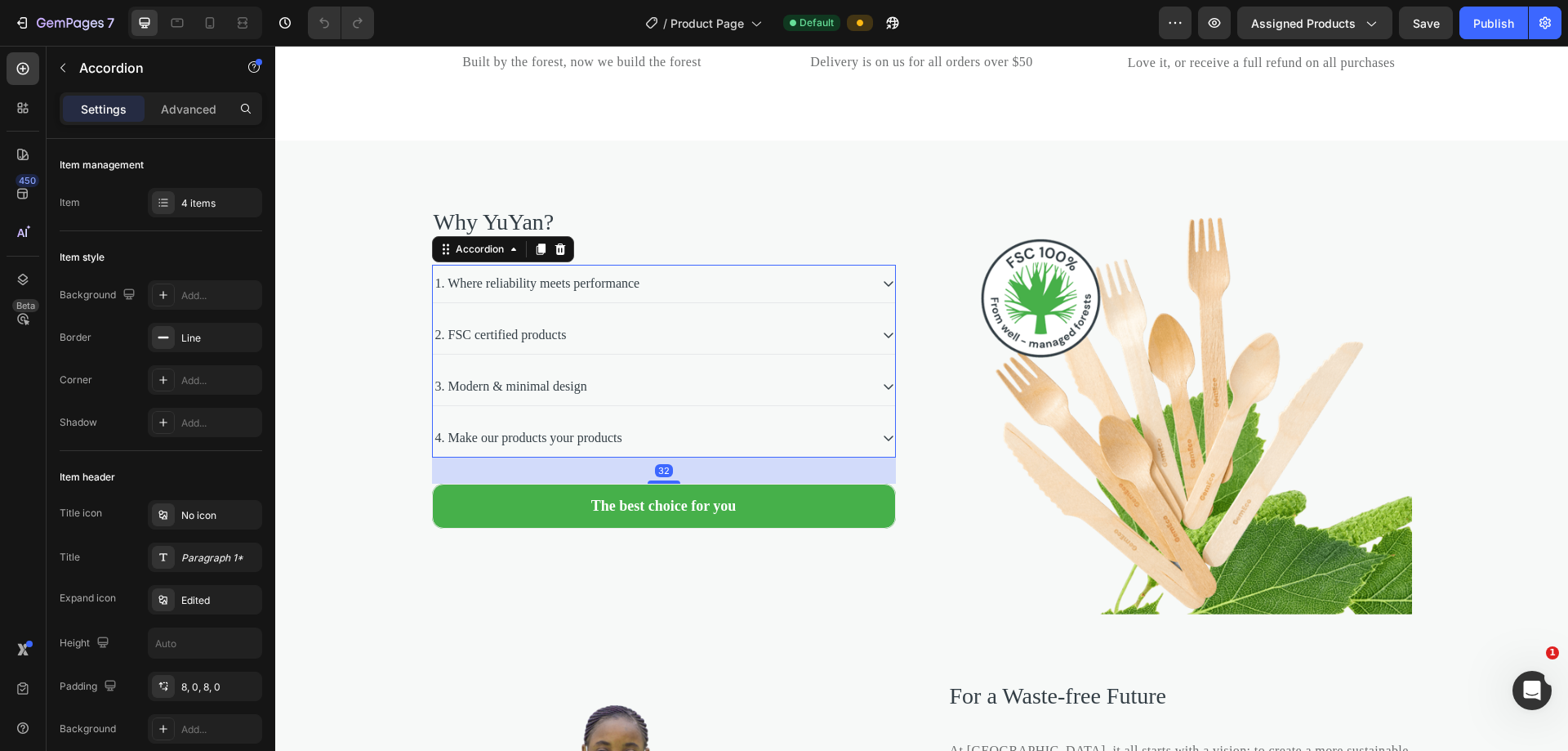
click at [588, 293] on p "1. Where reliability meets performance" at bounding box center [537, 283] width 205 height 19
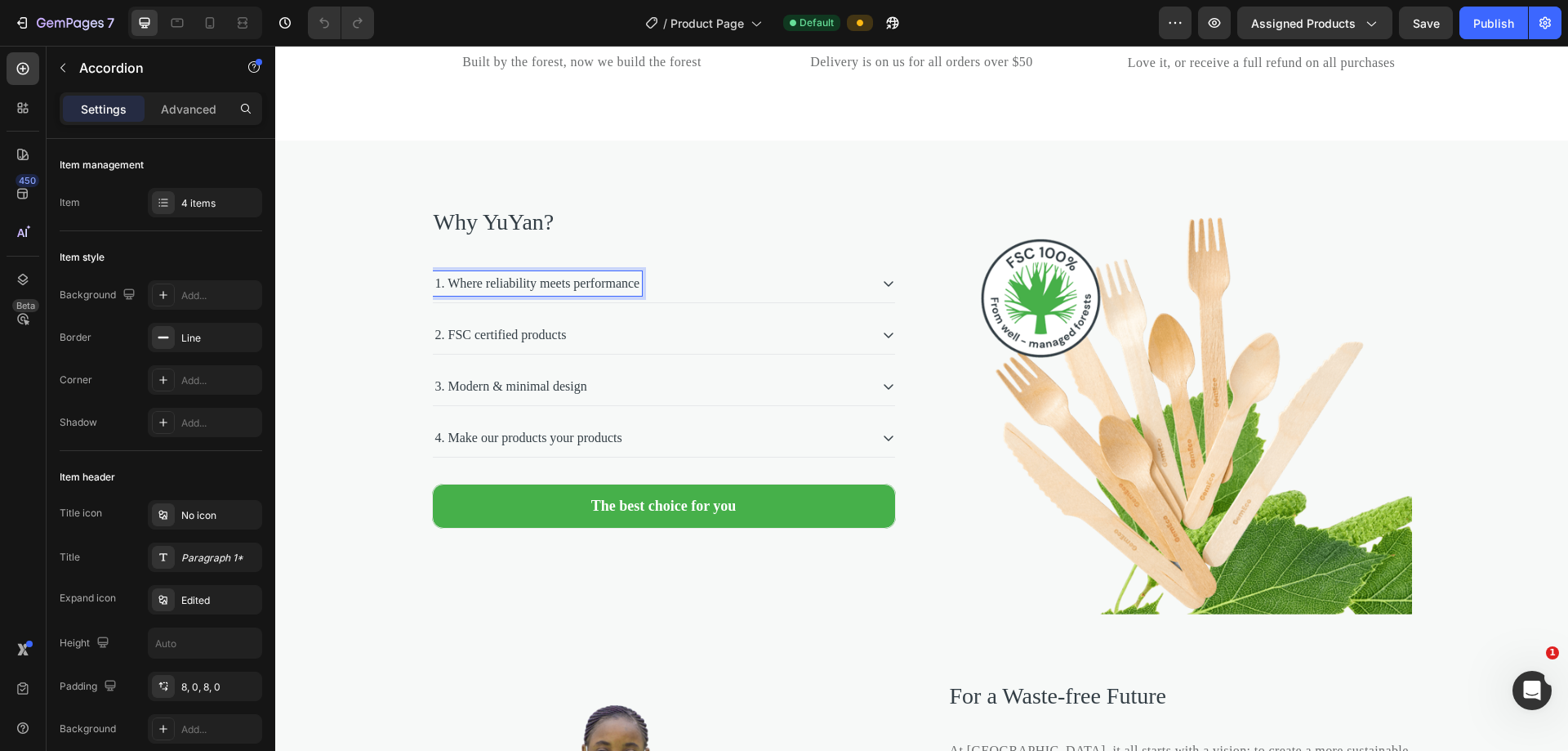
click at [758, 302] on div "1. Where reliability meets performance" at bounding box center [664, 283] width 462 height 38
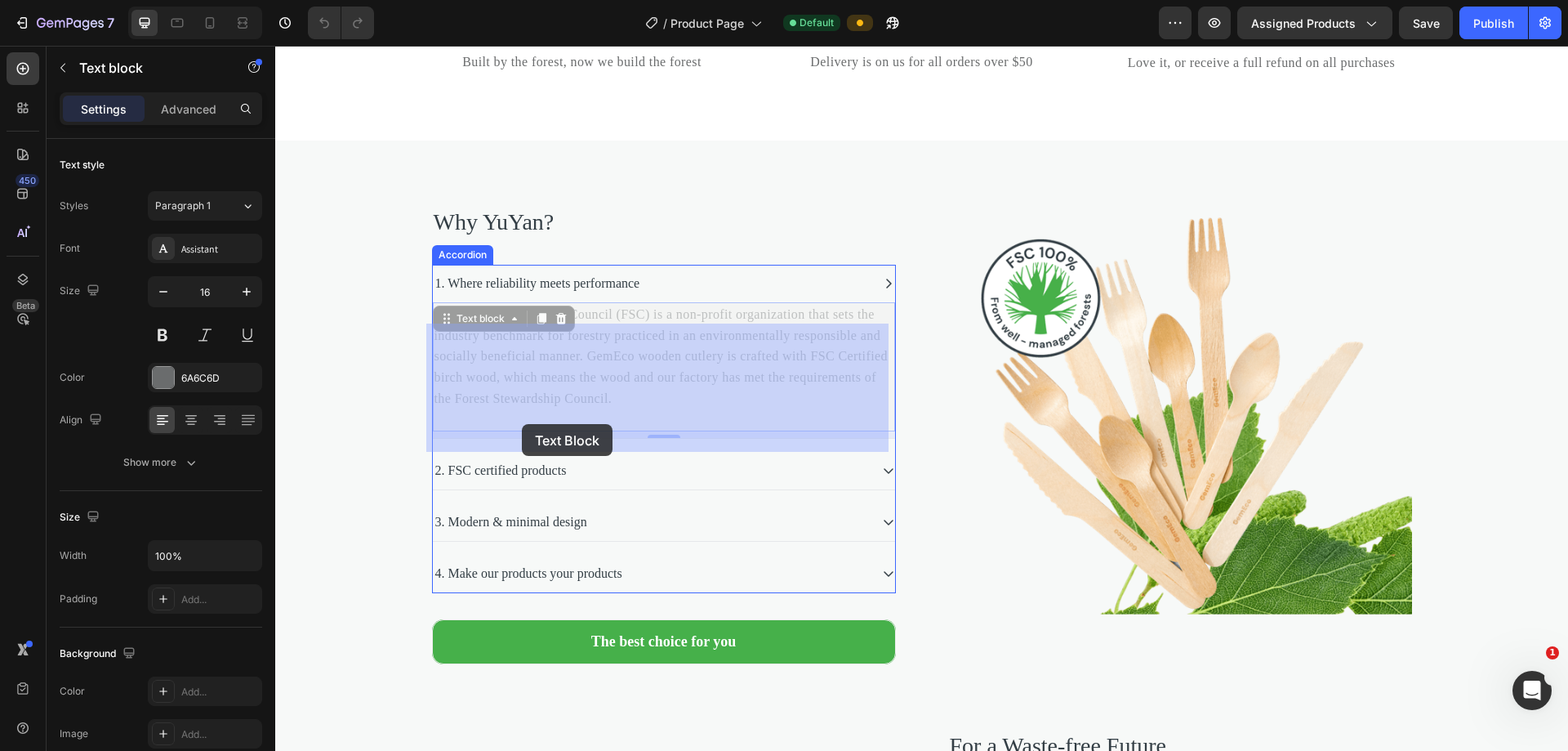
drag, startPoint x: 554, startPoint y: 436, endPoint x: 528, endPoint y: 426, distance: 27.9
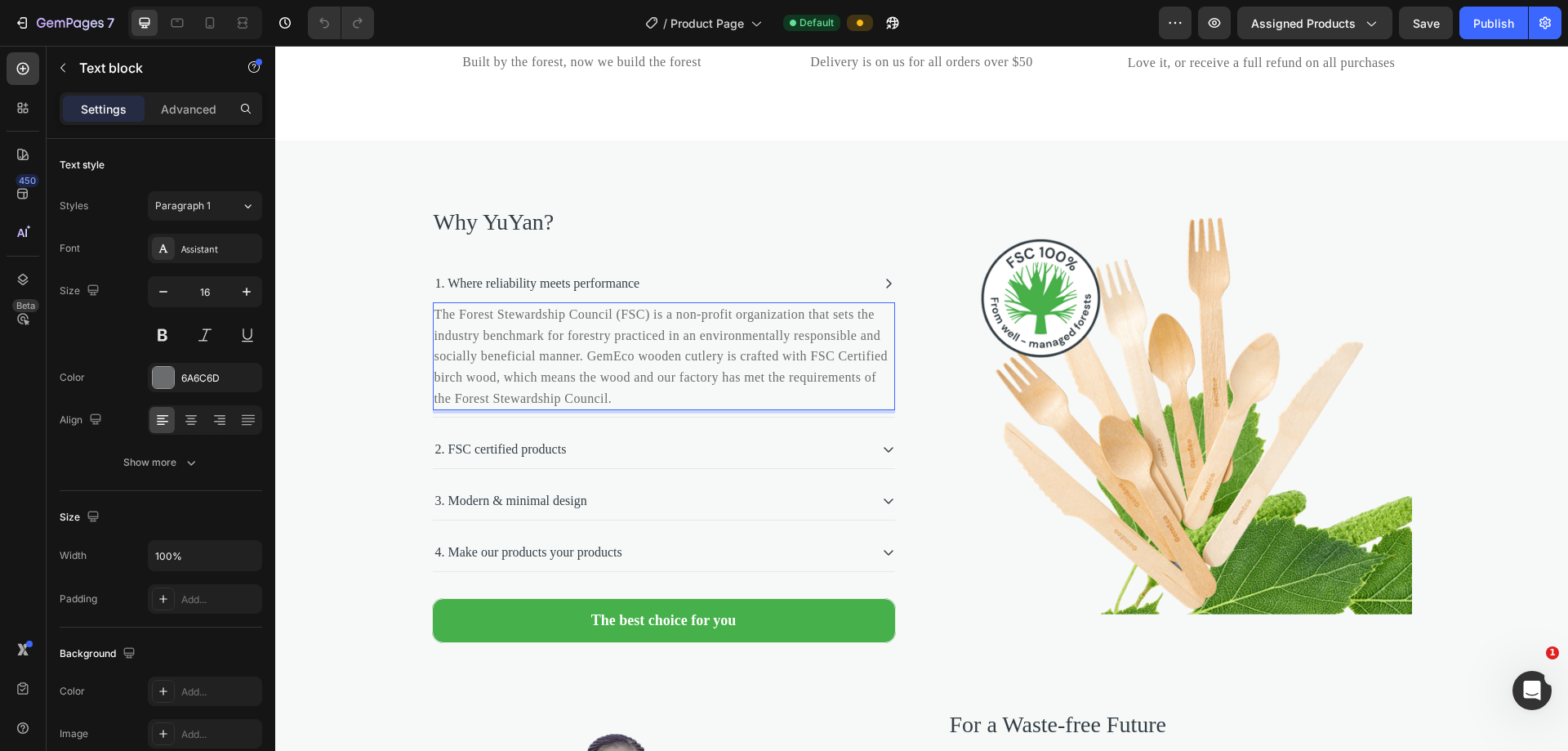
click at [577, 409] on p "The Forest Stewardship Council (FSC) is a non-profit organization that sets the…" at bounding box center [664, 356] width 459 height 105
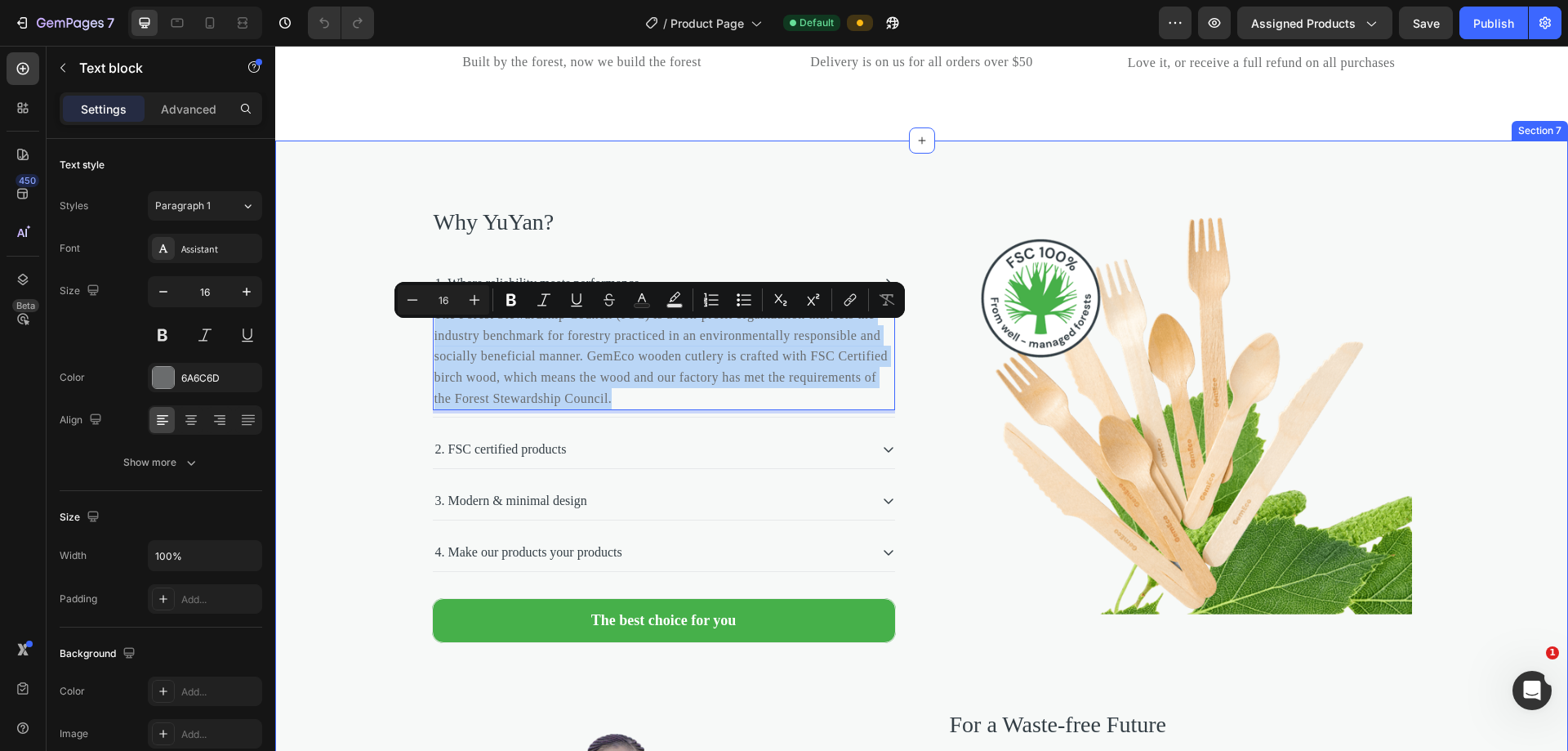
drag, startPoint x: 566, startPoint y: 441, endPoint x: 423, endPoint y: 345, distance: 172.2
click at [423, 345] on div "Why YuYan? Heading 1. Where reliability meets performance The Forest Stewardshi…" at bounding box center [921, 661] width 1293 height 911
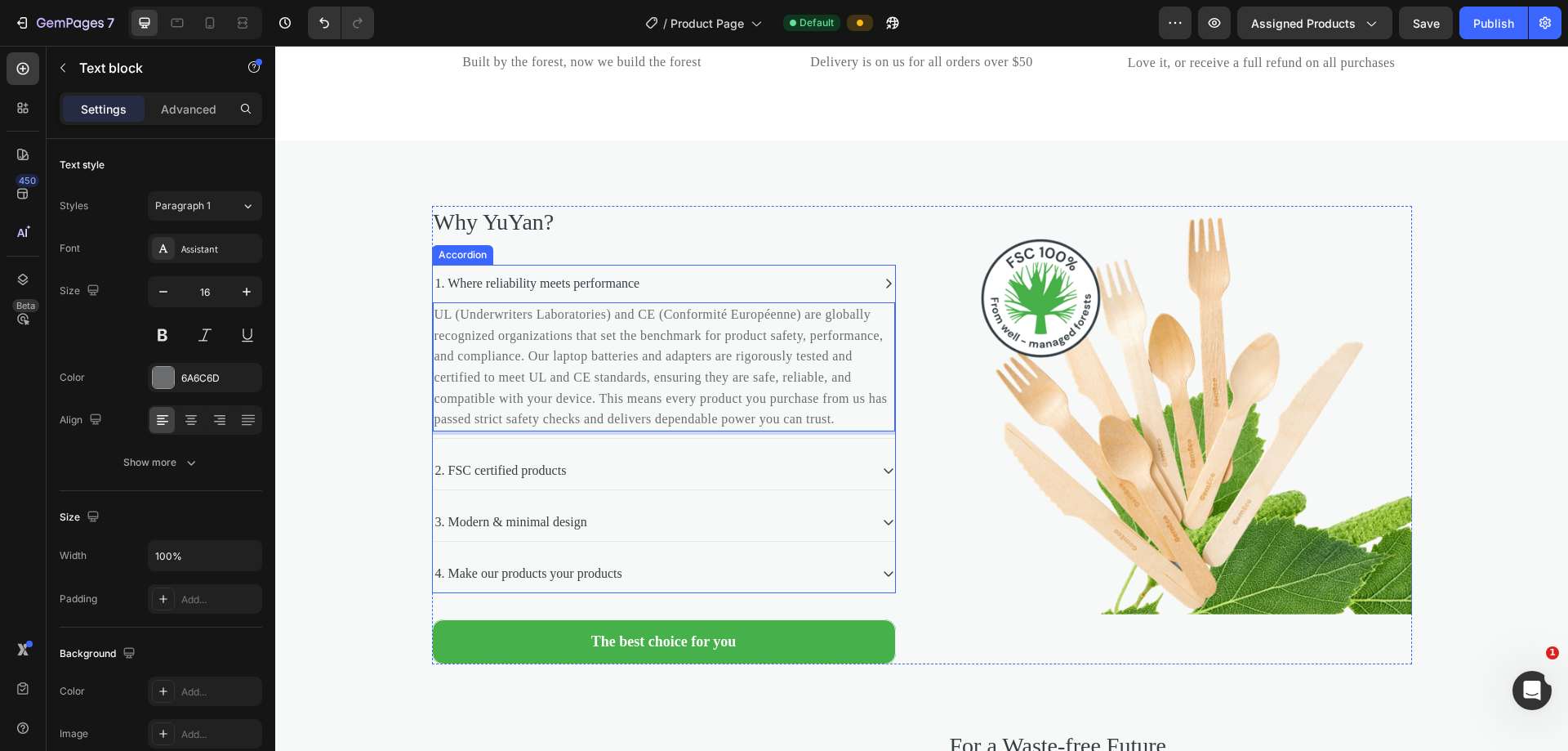
click at [677, 296] on div "1. Where reliability meets performance" at bounding box center [650, 283] width 436 height 24
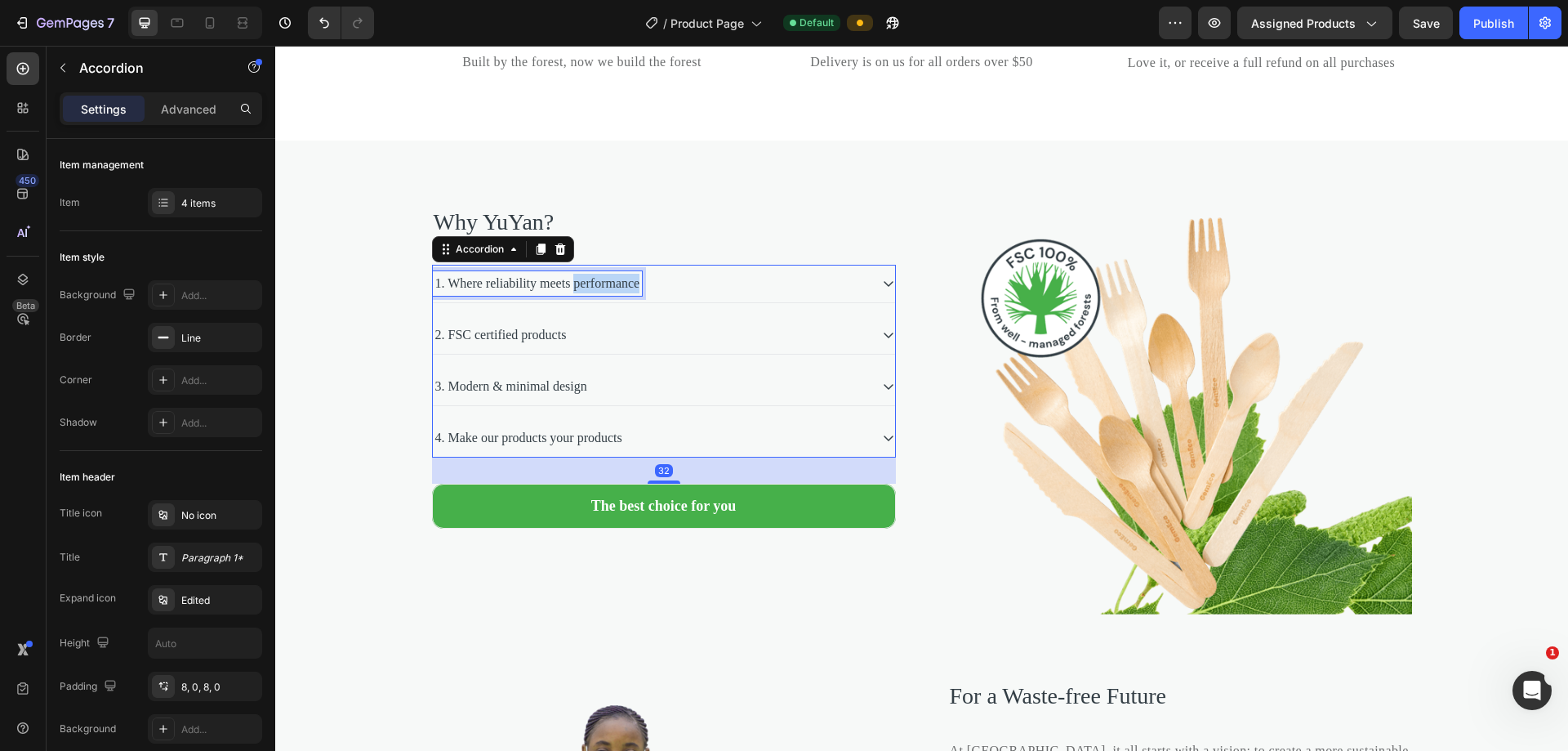
click at [640, 293] on p "1. Where reliability meets performance" at bounding box center [537, 283] width 205 height 19
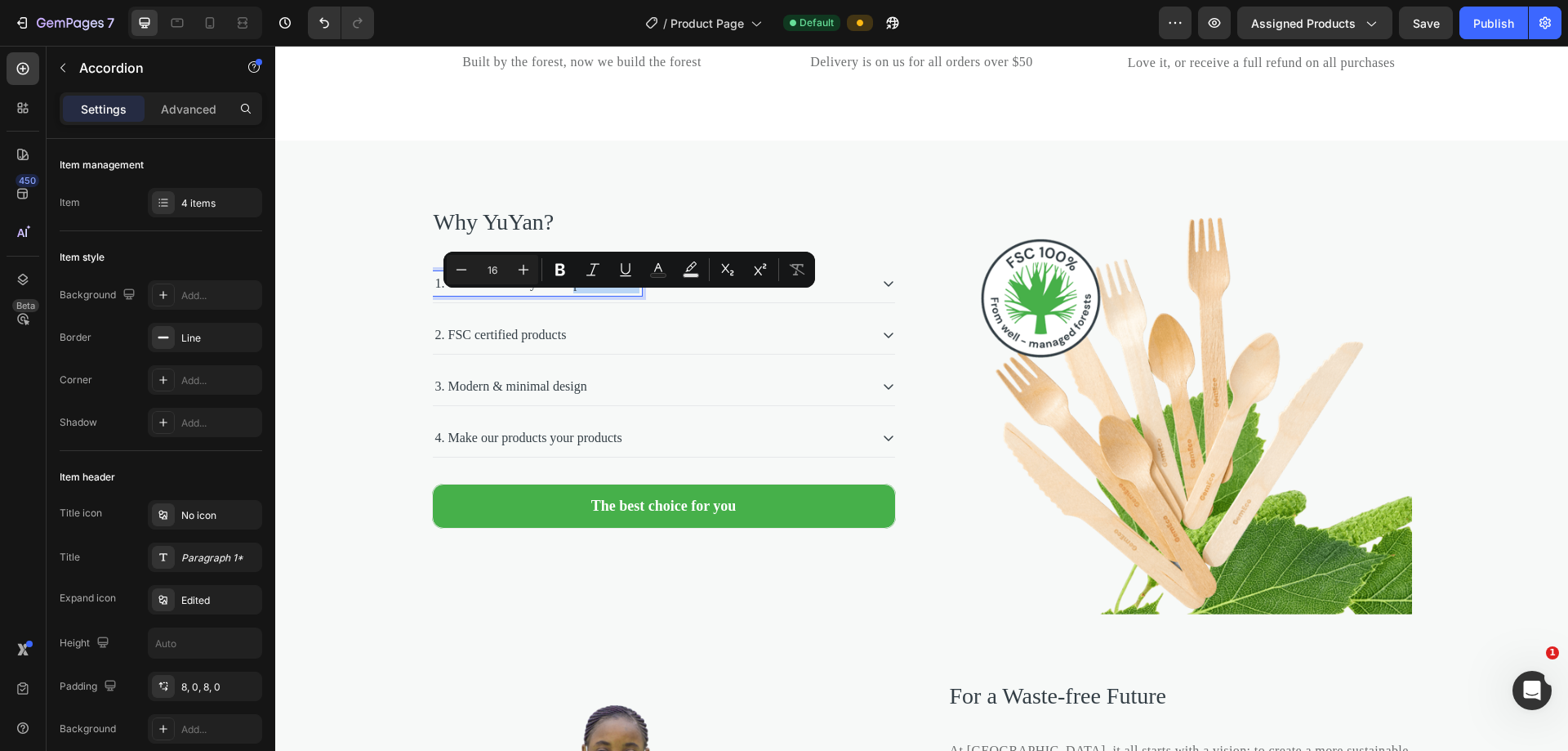
click at [640, 293] on p "1. Where reliability meets performance" at bounding box center [537, 283] width 205 height 19
drag, startPoint x: 669, startPoint y: 307, endPoint x: 445, endPoint y: 313, distance: 224.1
click at [445, 293] on p "1. Where reliability meets performance" at bounding box center [537, 283] width 205 height 19
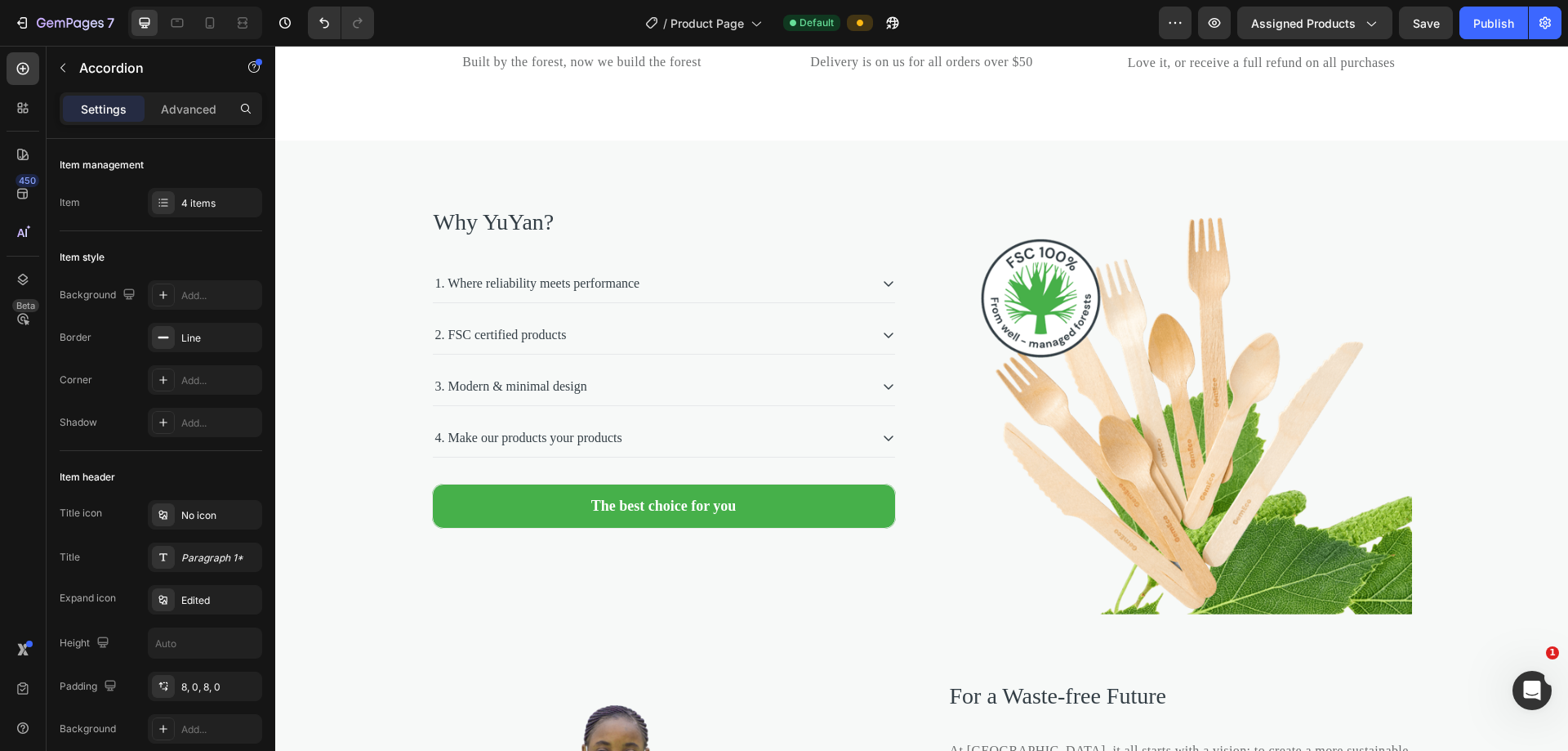
click at [628, 347] on div "2. FSC certified products" at bounding box center [650, 334] width 436 height 24
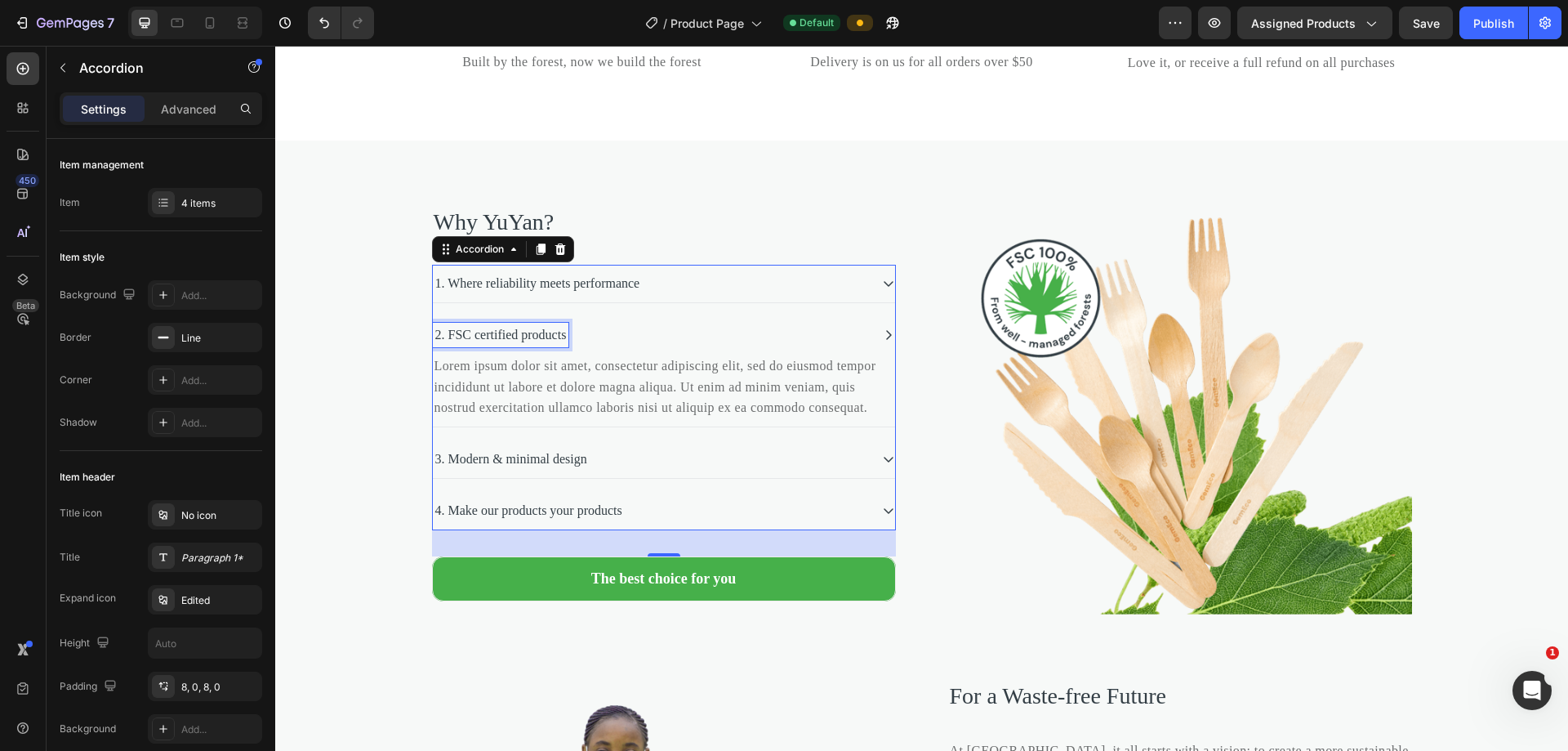
click at [566, 345] on p "2. FSC certified products" at bounding box center [500, 334] width 131 height 19
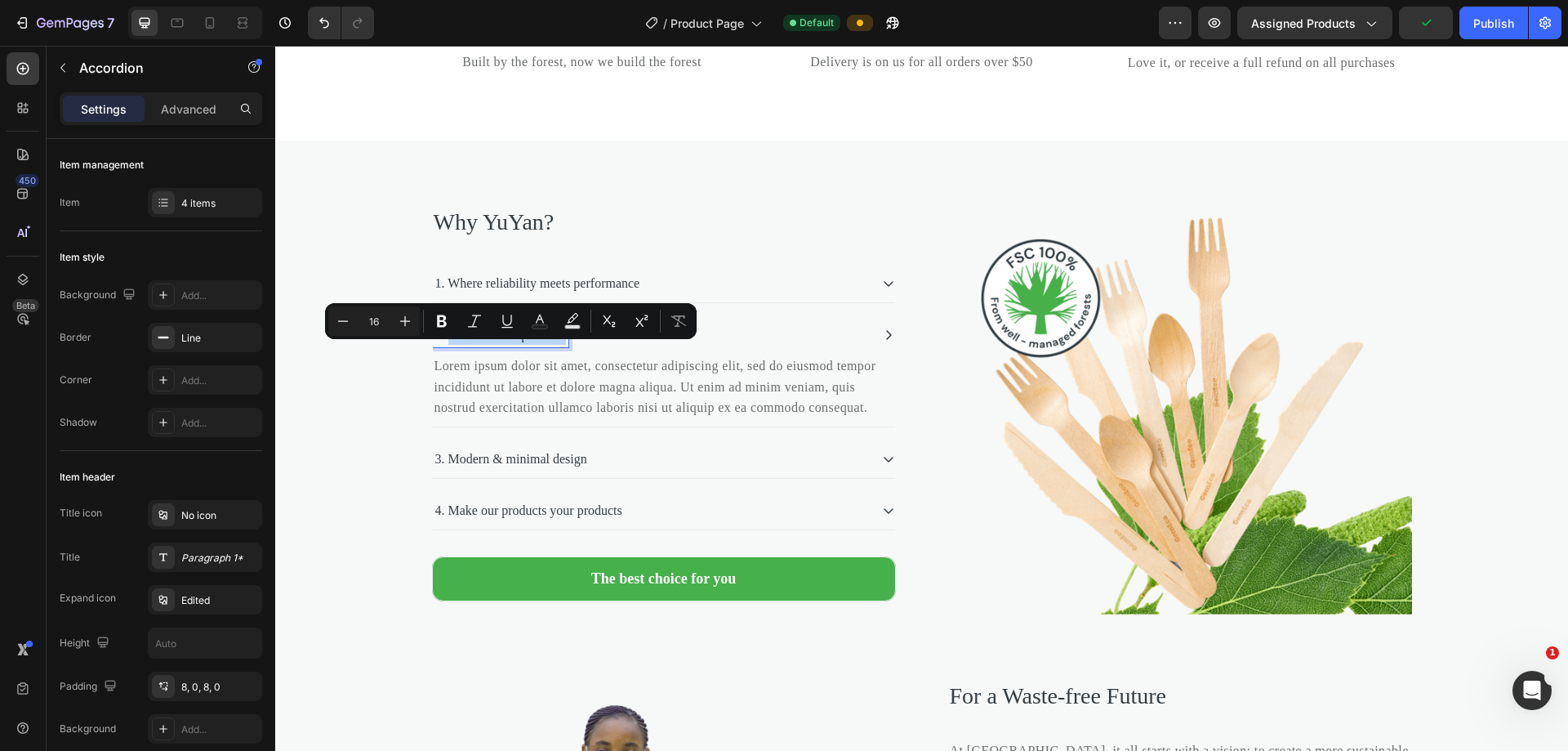
drag, startPoint x: 579, startPoint y: 359, endPoint x: 442, endPoint y: 360, distance: 137.0
click at [442, 345] on p "2. FSC certified products" at bounding box center [500, 334] width 131 height 19
copy p "FSC certified products"
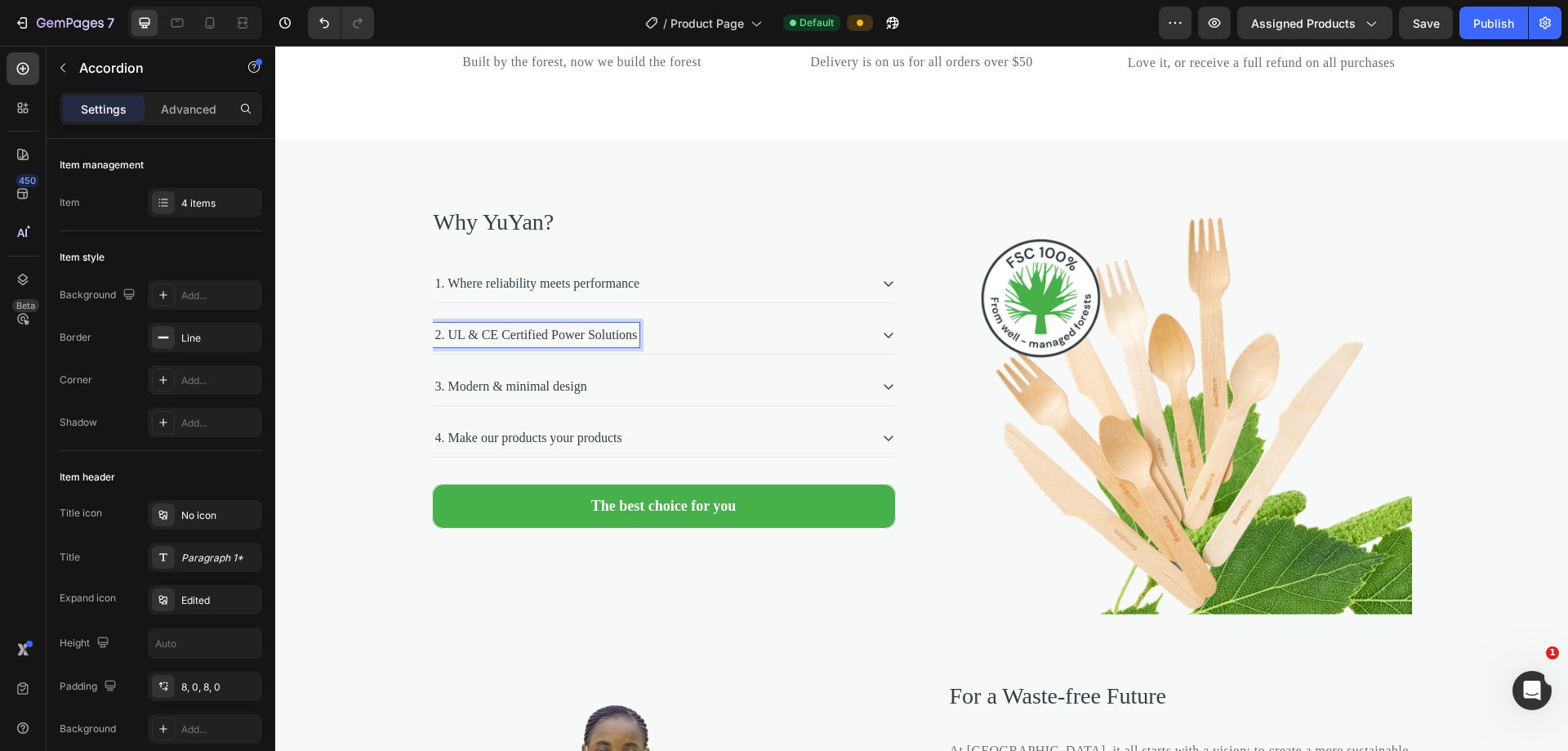
click at [656, 455] on div "1. Where reliability meets performance 2. UL & CE Certified Power Solutions Lor…" at bounding box center [664, 361] width 464 height 193
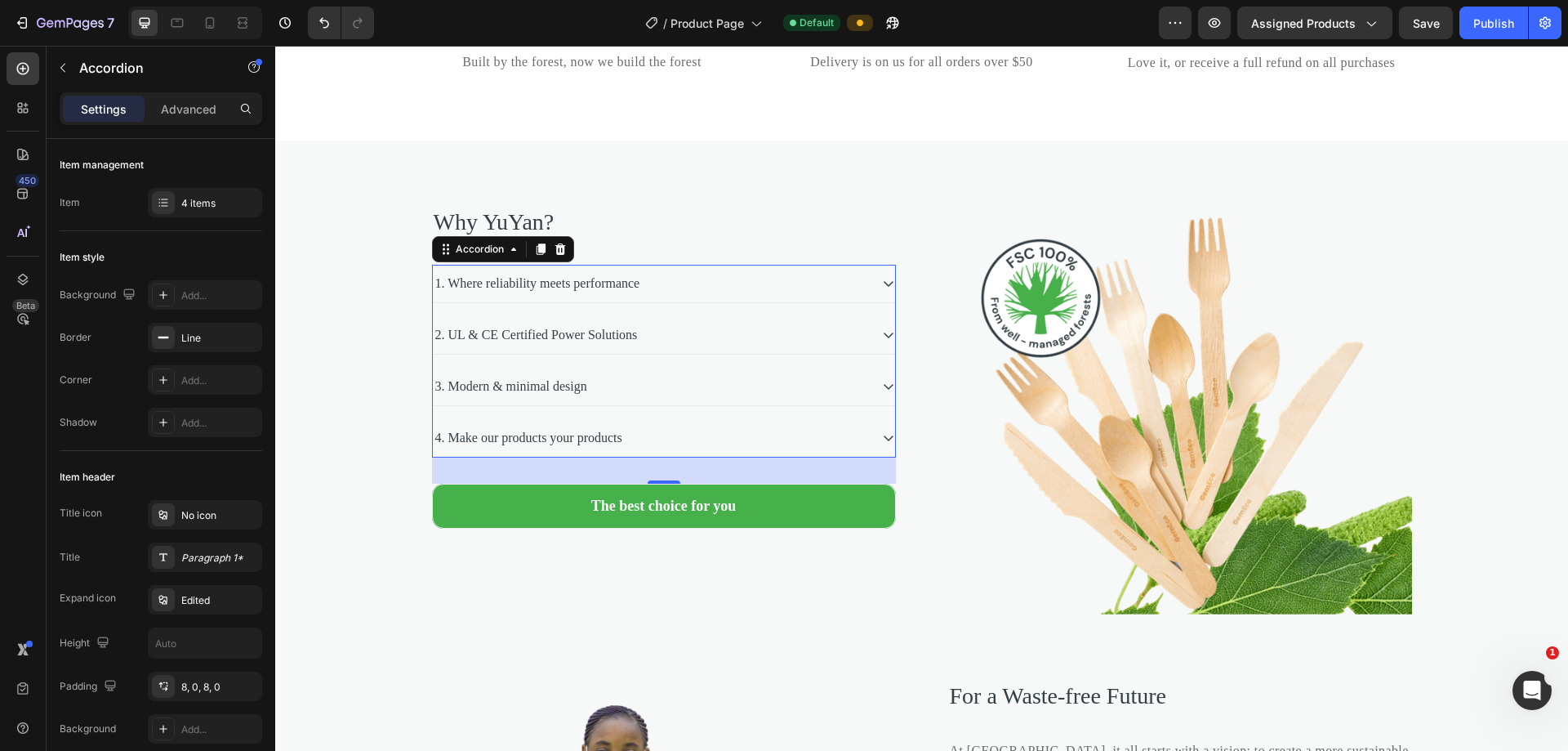
click at [665, 347] on div "2. UL & CE Certified Power Solutions" at bounding box center [650, 334] width 436 height 24
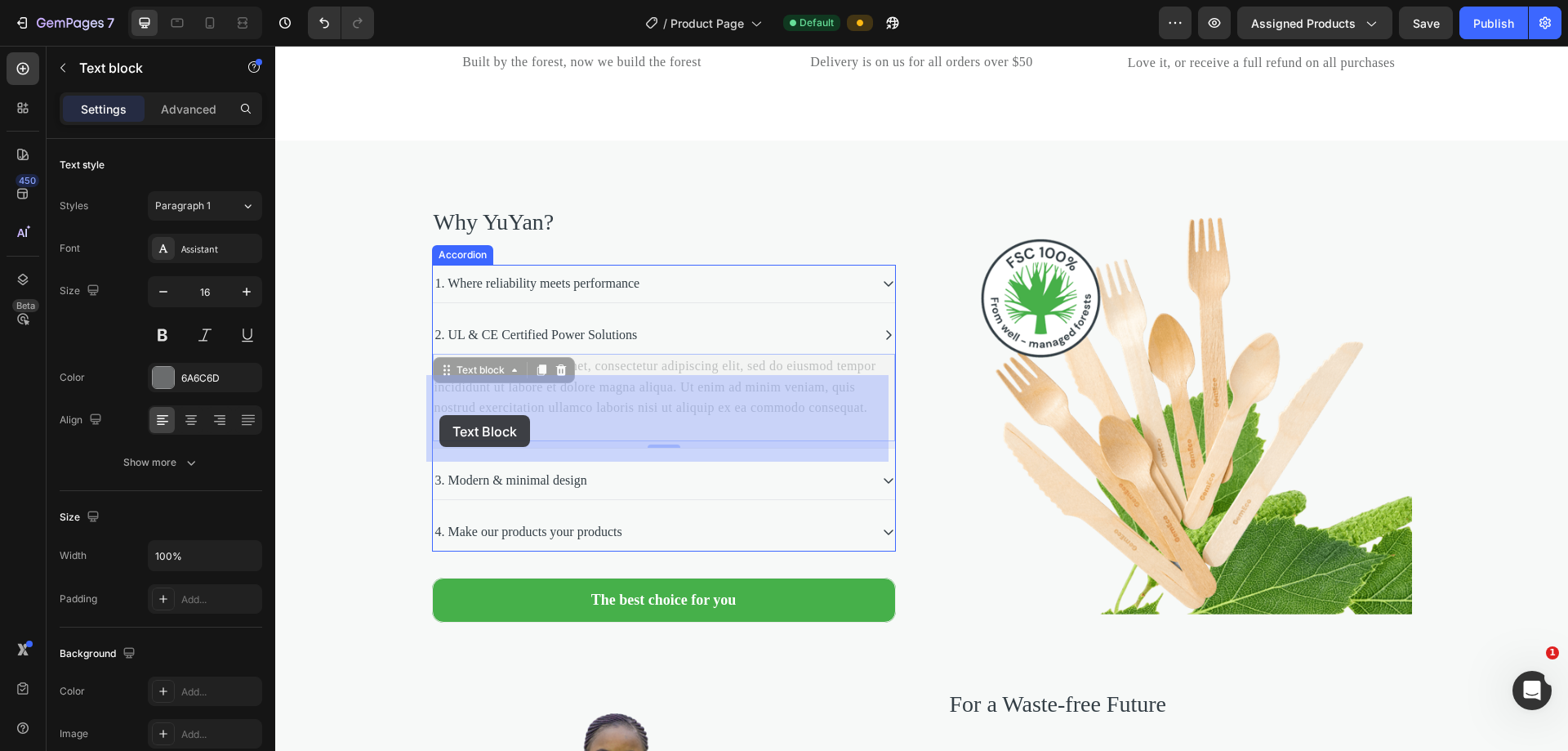
drag, startPoint x: 656, startPoint y: 448, endPoint x: 439, endPoint y: 415, distance: 219.5
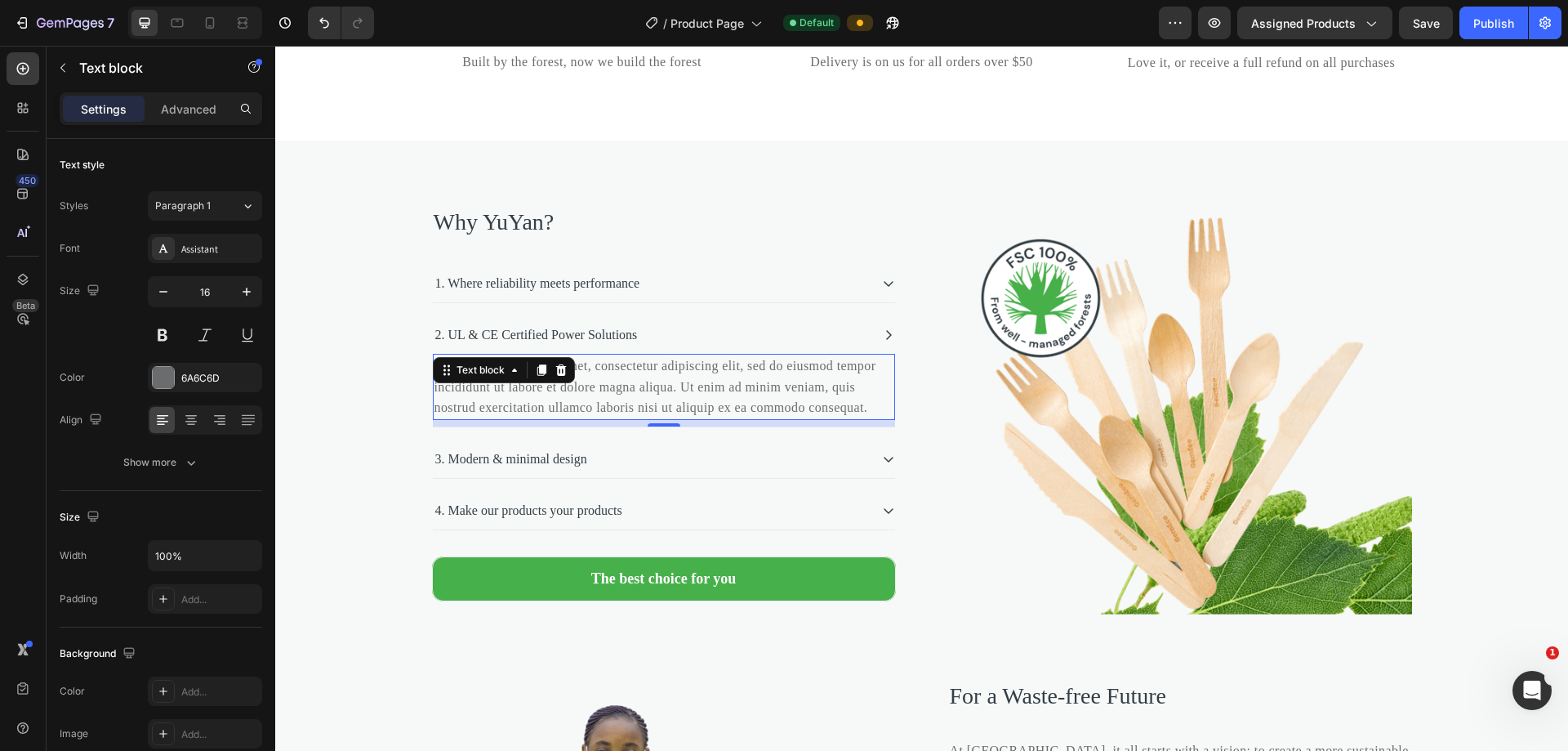
click at [657, 419] on p "Lorem ipsum dolor sit amet, consectetur adipiscing elit, sed do eiusmod tempor …" at bounding box center [664, 387] width 459 height 63
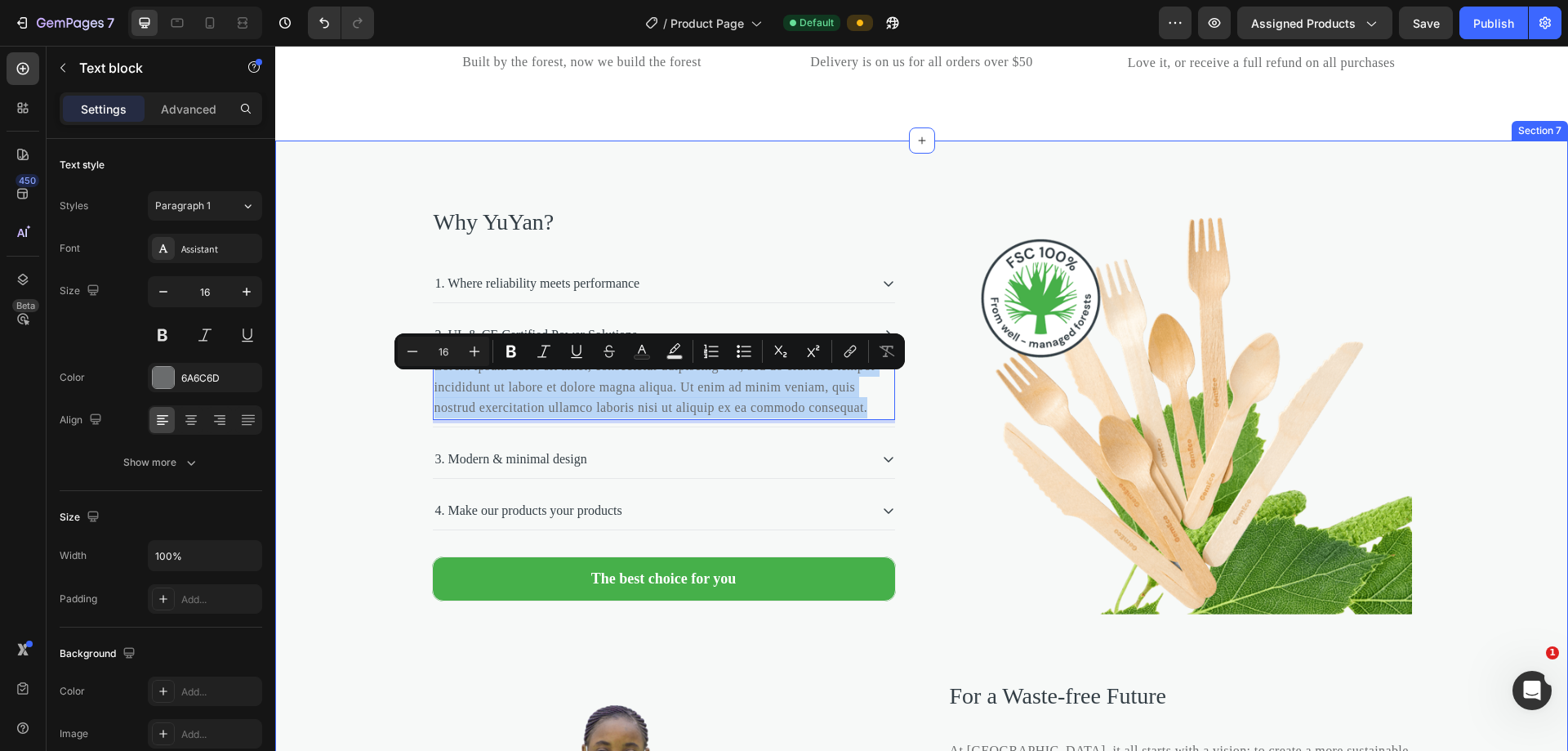
drag, startPoint x: 657, startPoint y: 450, endPoint x: 416, endPoint y: 393, distance: 247.6
click at [416, 393] on div "Why YuYan? Heading 1. Where reliability meets performance 2. UL & CE Certified …" at bounding box center [921, 646] width 1293 height 882
copy p "Lorem ipsum dolor sit amet, consectetur adipiscing elit, sed do eiusmod tempor …"
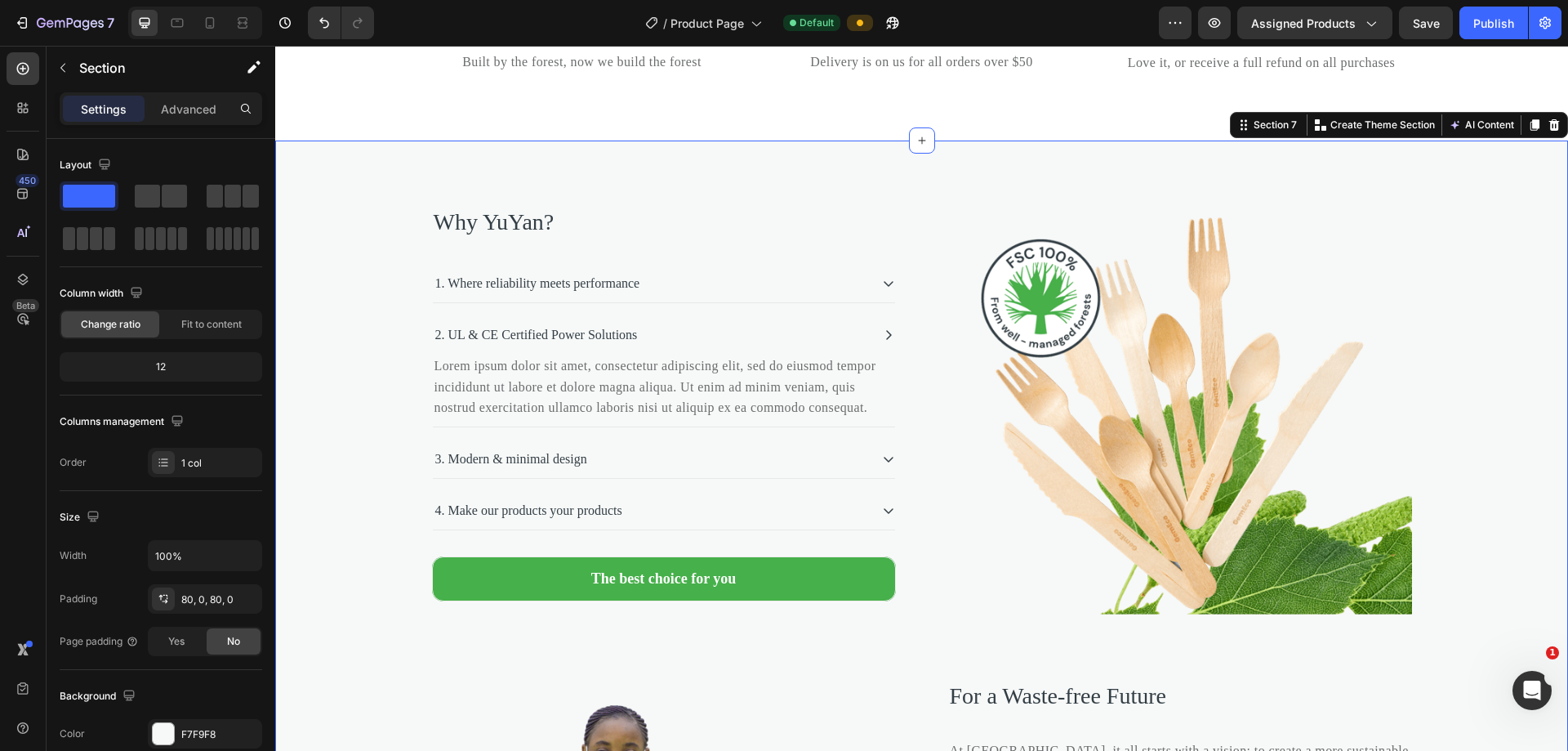
click at [319, 378] on div "Why YuYan? Heading 1. Where reliability meets performance 2. UL & CE Certified …" at bounding box center [921, 646] width 1293 height 882
click at [628, 293] on p "1. Where reliability meets performance" at bounding box center [537, 283] width 205 height 19
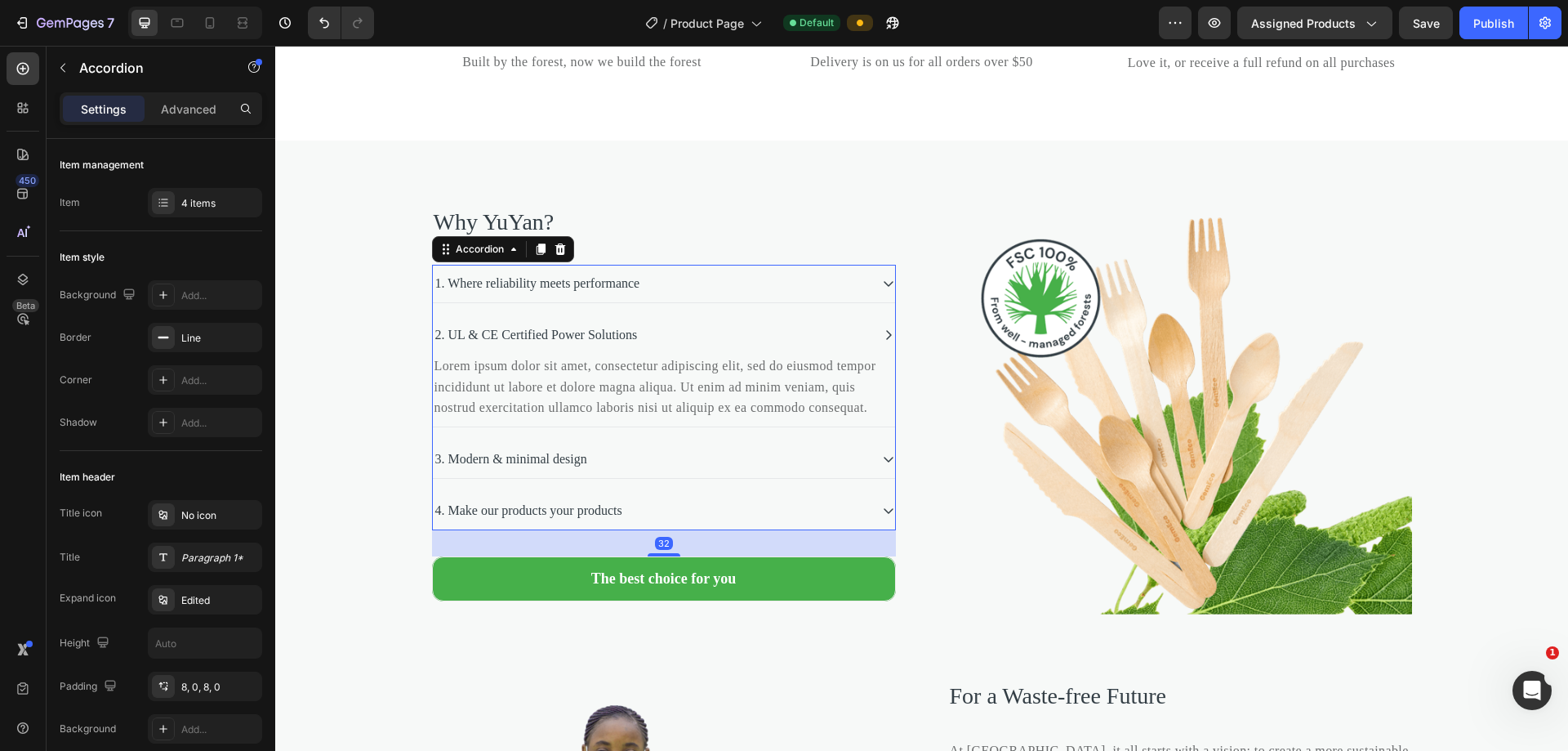
click at [758, 296] on div "1. Where reliability meets performance" at bounding box center [650, 283] width 436 height 24
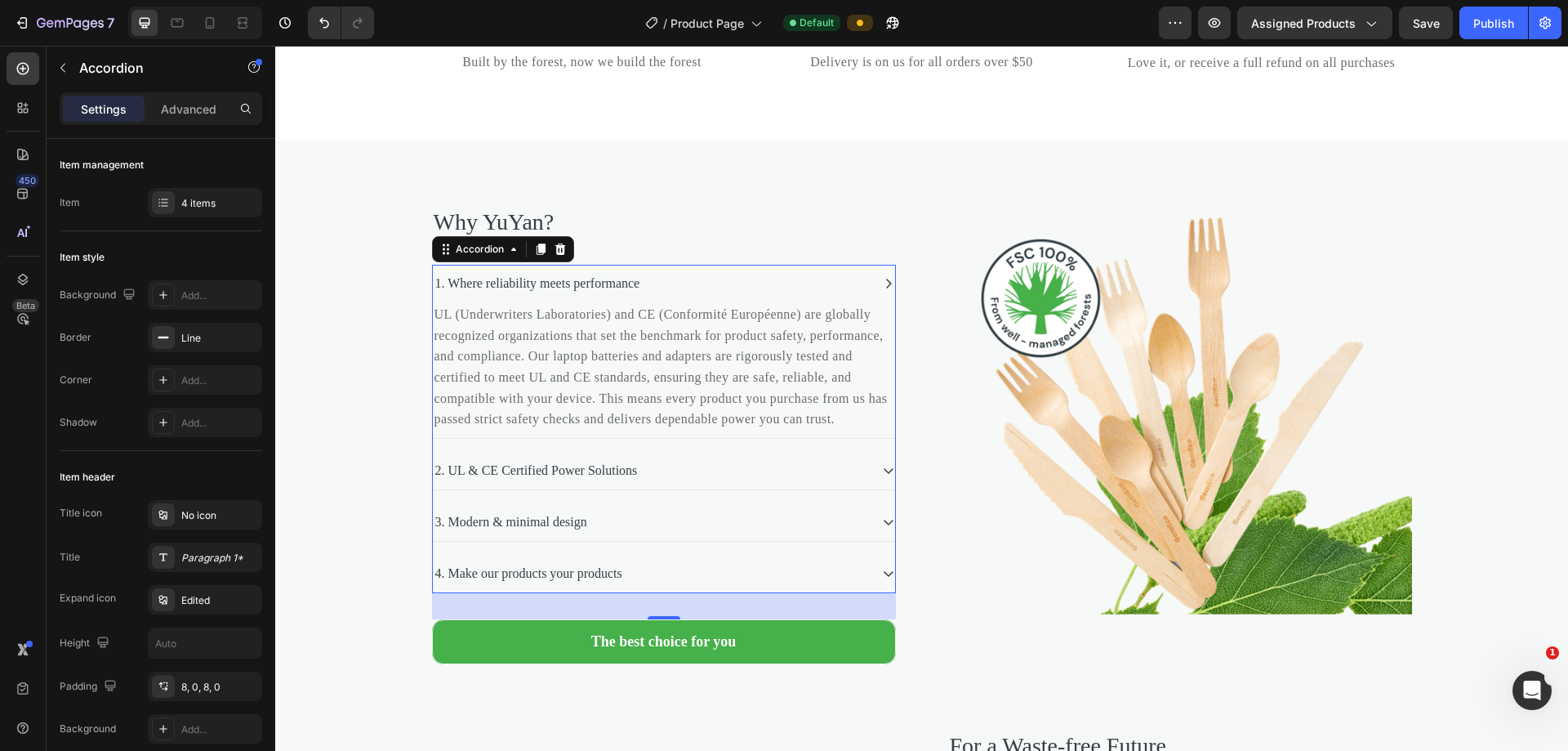
click at [692, 483] on div "2. UL & CE Certified Power Solutions" at bounding box center [650, 470] width 436 height 24
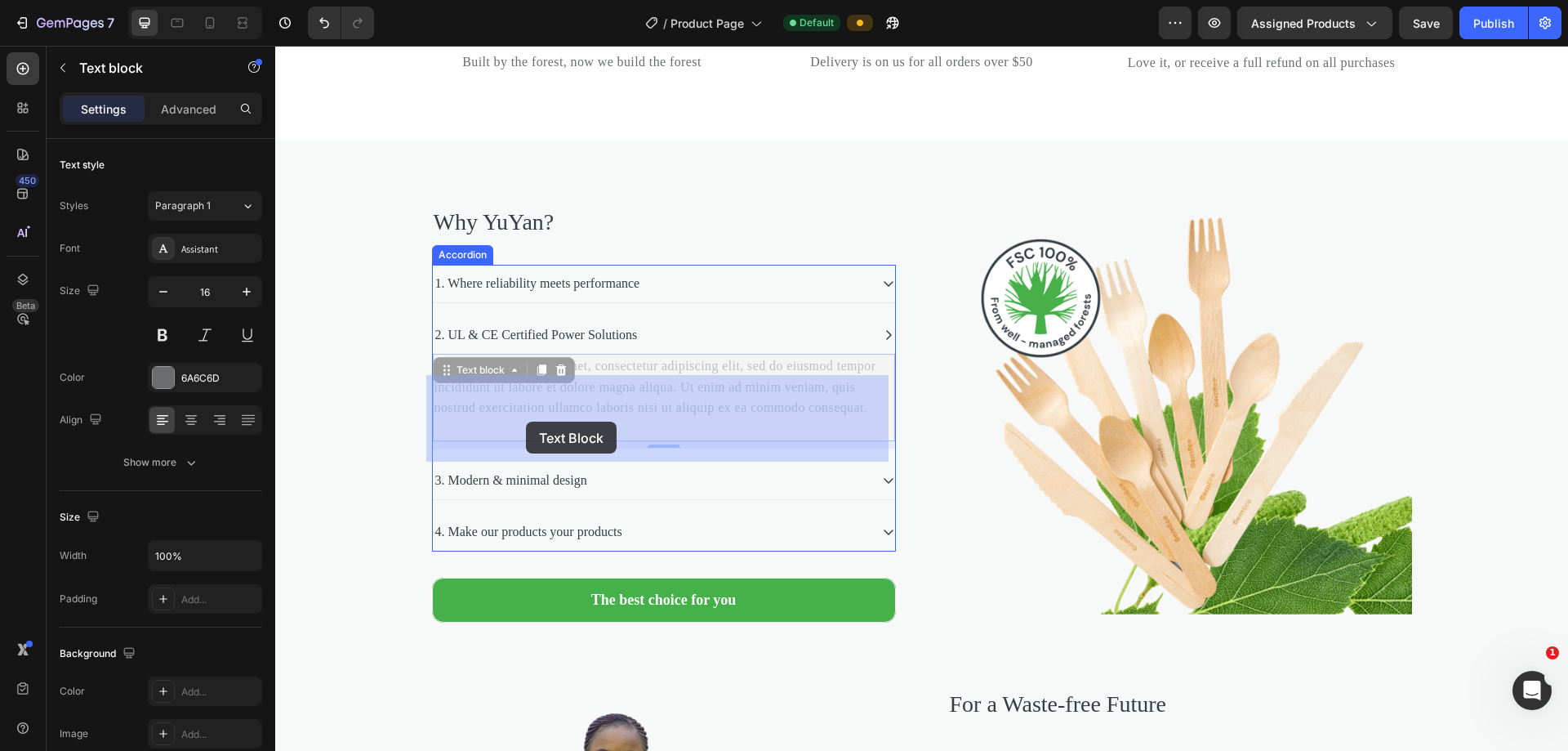
drag, startPoint x: 654, startPoint y: 447, endPoint x: 525, endPoint y: 422, distance: 131.4
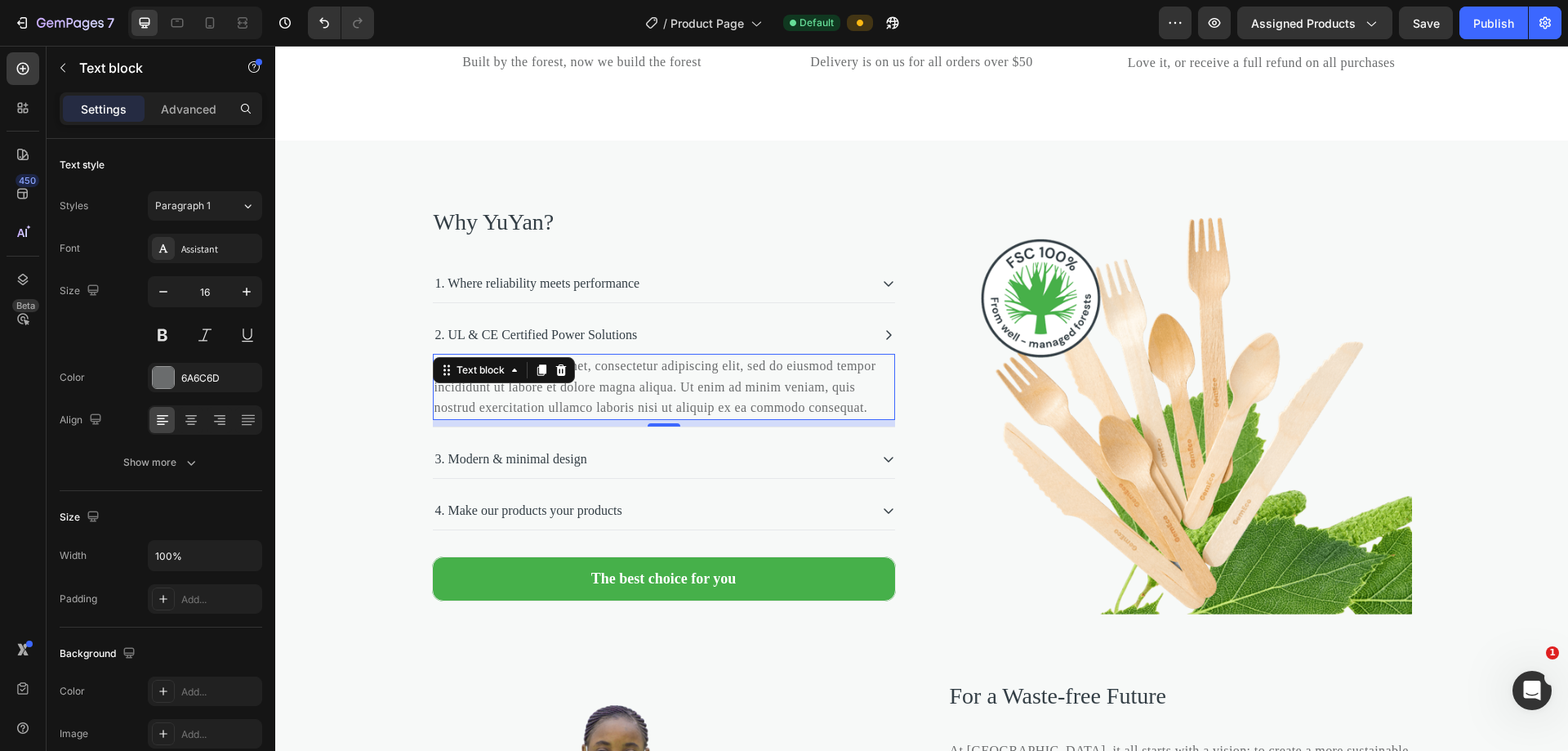
click at [682, 419] on p "Lorem ipsum dolor sit amet, consectetur adipiscing elit, sed do eiusmod tempor …" at bounding box center [664, 387] width 459 height 63
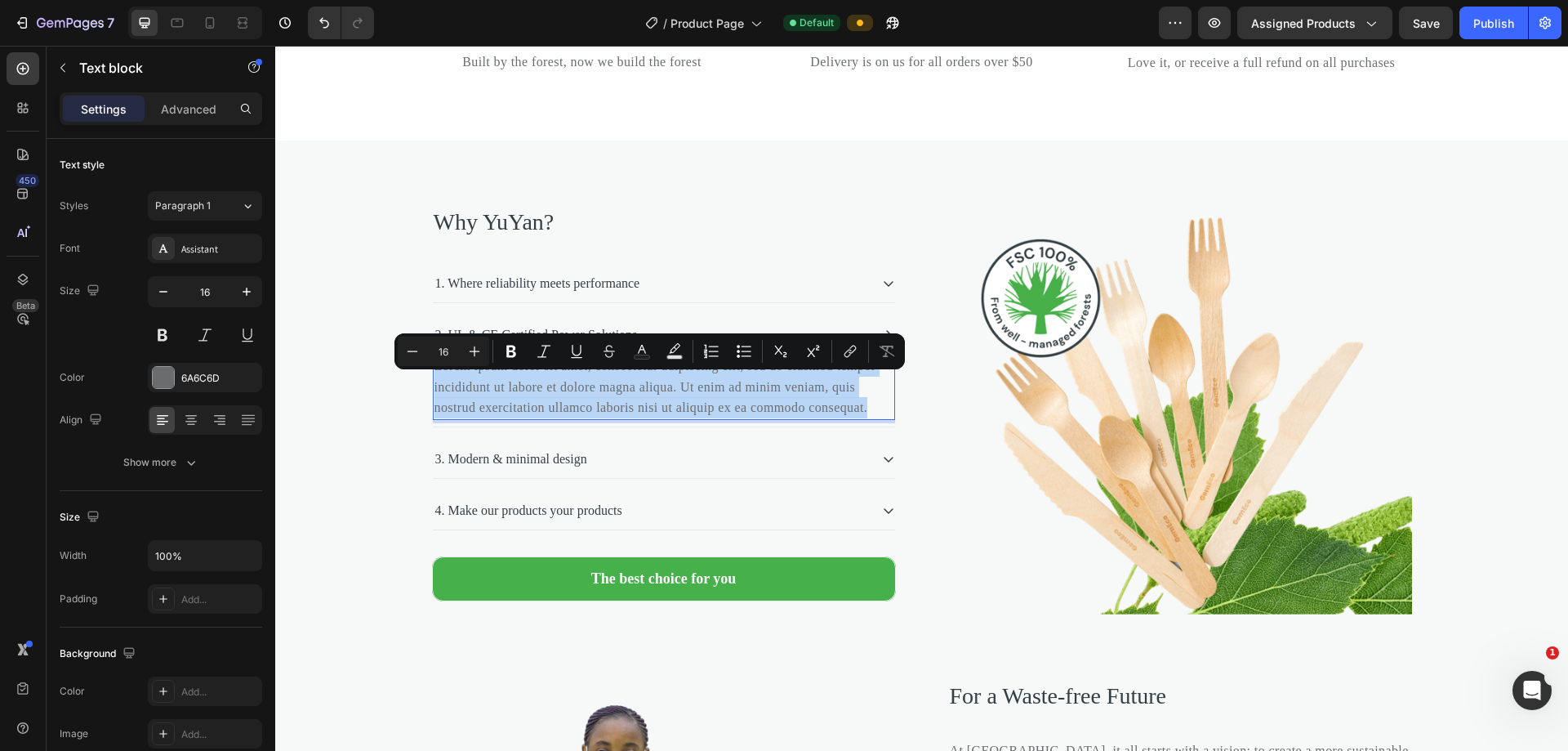
drag, startPoint x: 668, startPoint y: 450, endPoint x: 428, endPoint y: 394, distance: 246.4
click at [434, 394] on p "Lorem ipsum dolor sit amet, consectetur adipiscing elit, sed do eiusmod tempor …" at bounding box center [664, 387] width 459 height 63
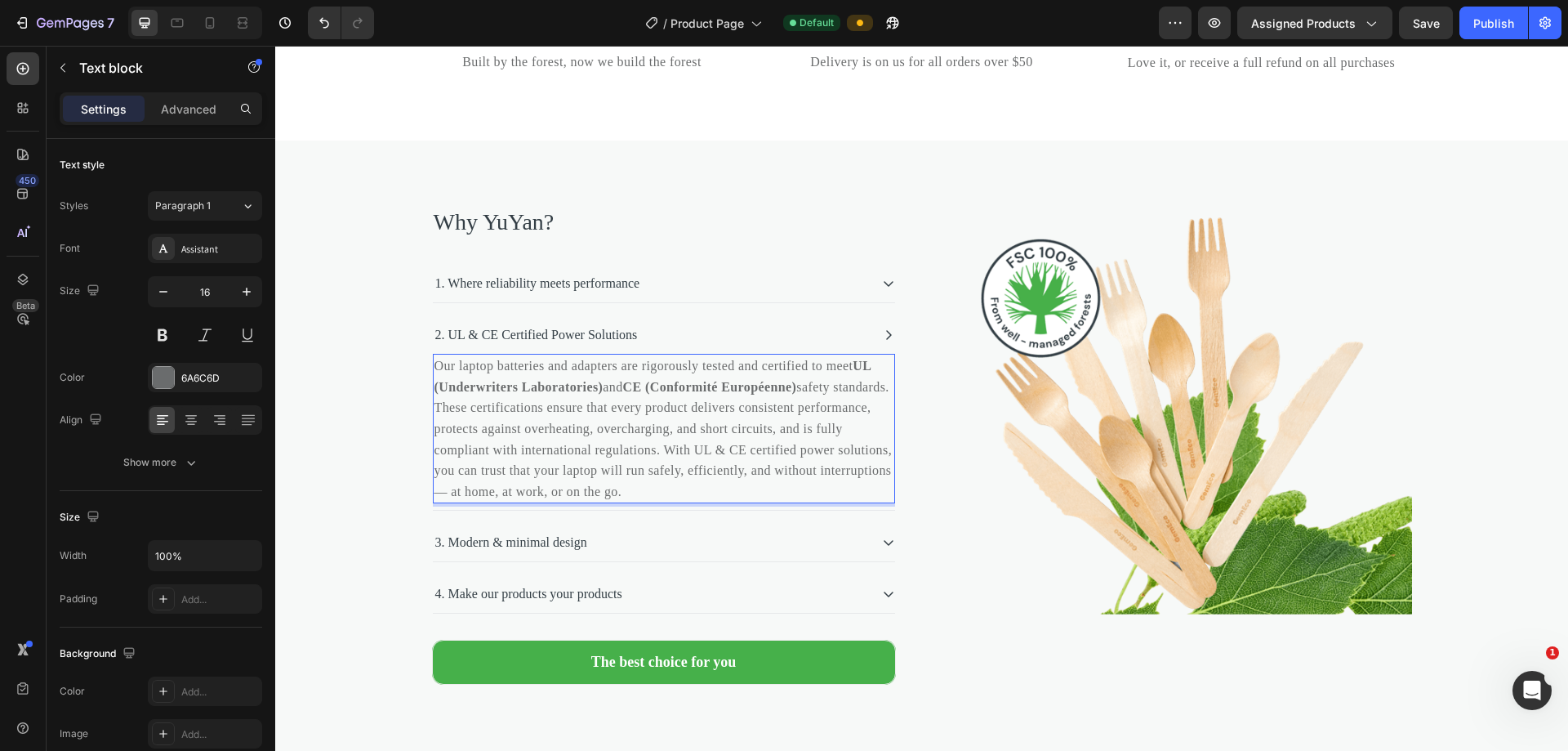
click at [658, 438] on p "Our laptop batteries and adapters are rigorously tested and certified to meet U…" at bounding box center [664, 429] width 459 height 147
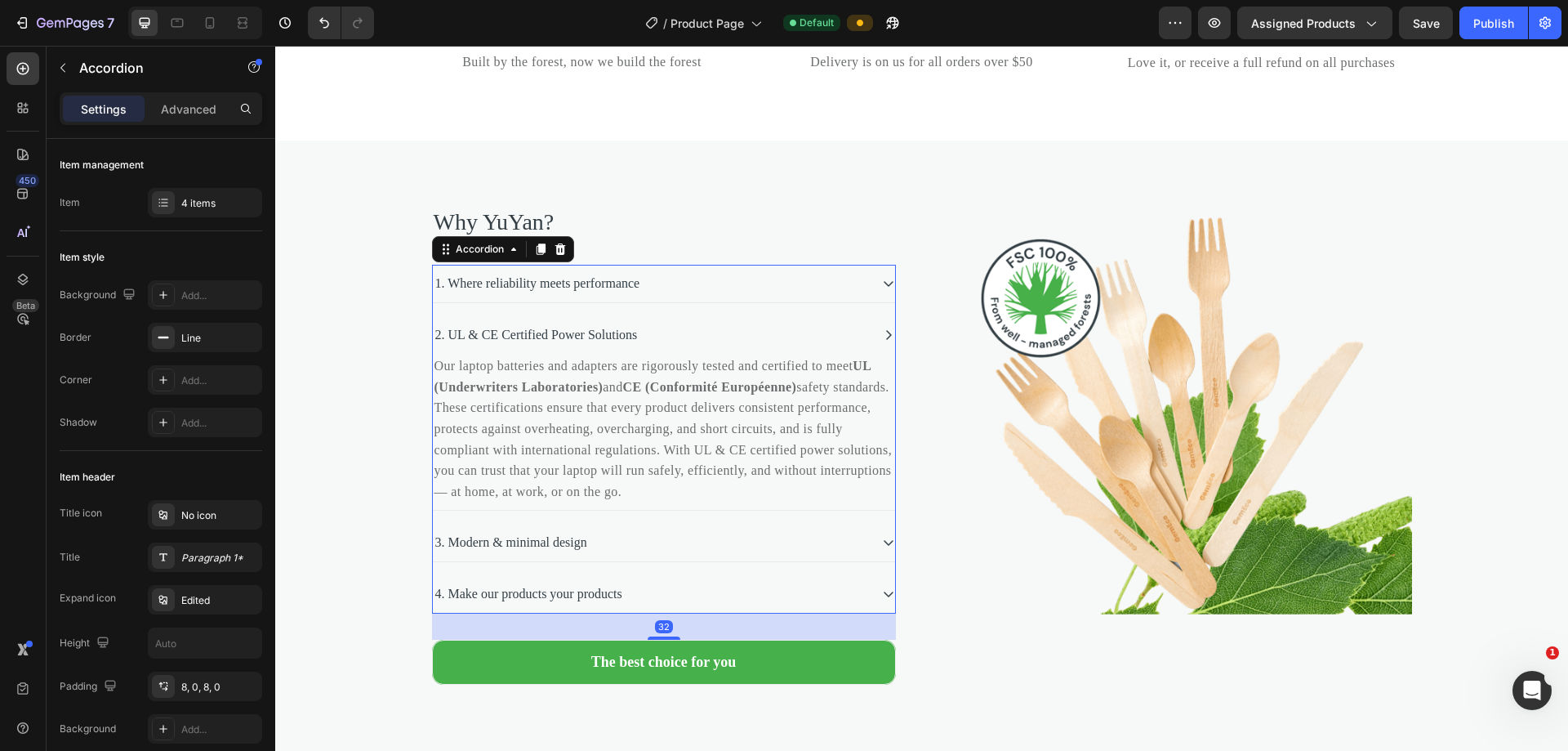
click at [565, 553] on p "3. Modern & minimal design" at bounding box center [511, 542] width 152 height 19
click at [758, 555] on div "3. Modern & minimal design" at bounding box center [650, 542] width 436 height 24
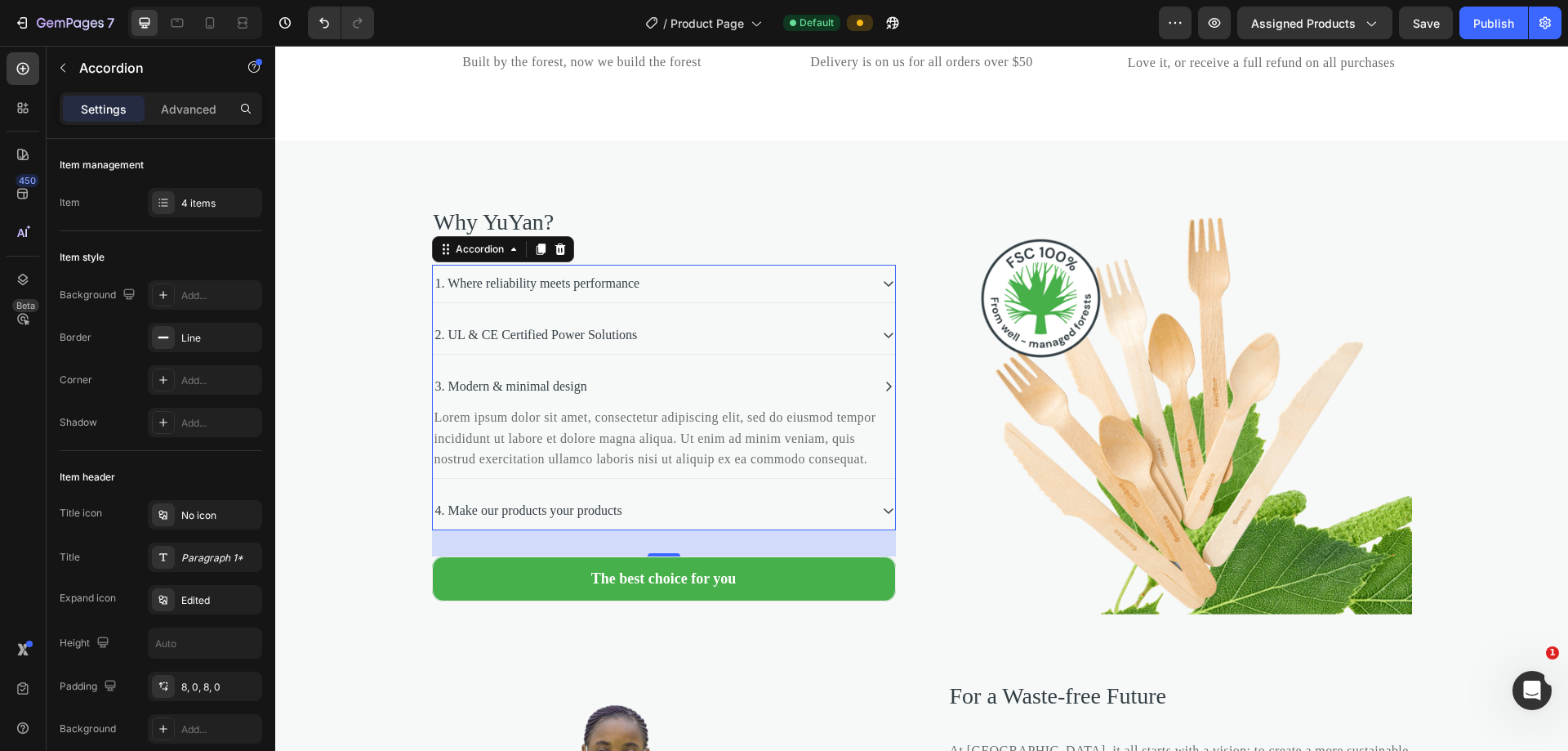
click at [622, 399] on div "3. Modern & minimal design" at bounding box center [650, 386] width 436 height 24
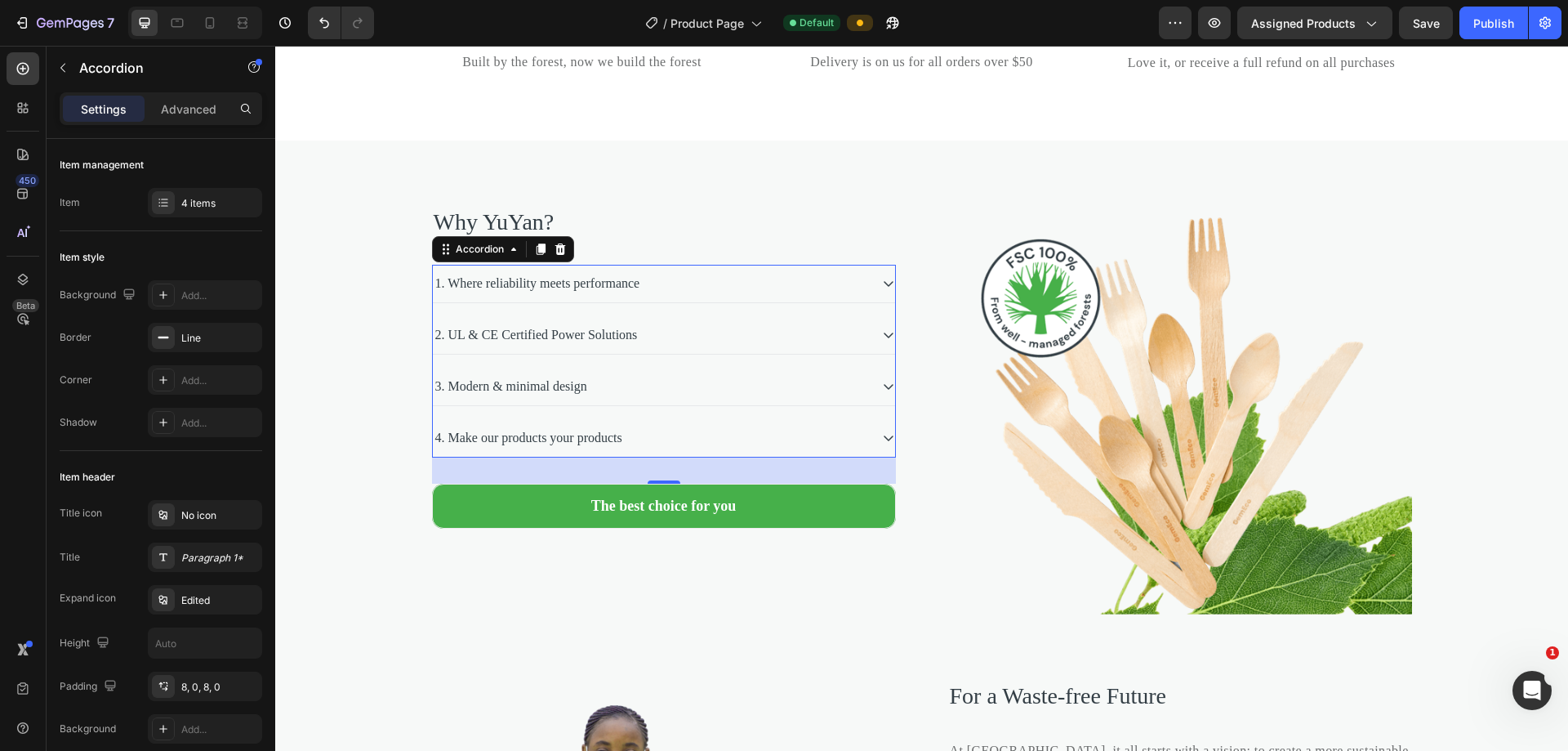
click at [612, 399] on div "3. Modern & minimal design" at bounding box center [650, 386] width 436 height 24
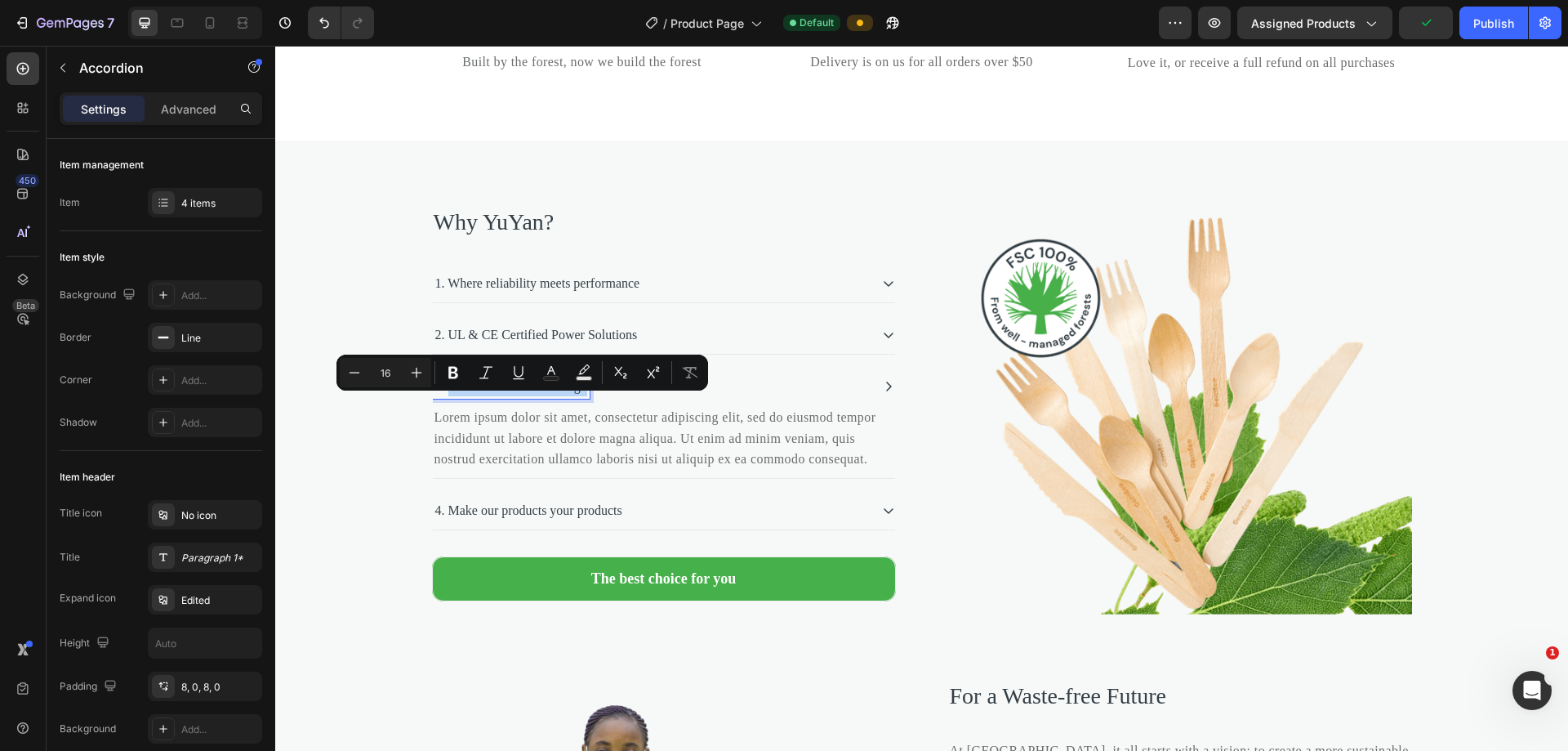
drag, startPoint x: 599, startPoint y: 409, endPoint x: 443, endPoint y: 409, distance: 156.0
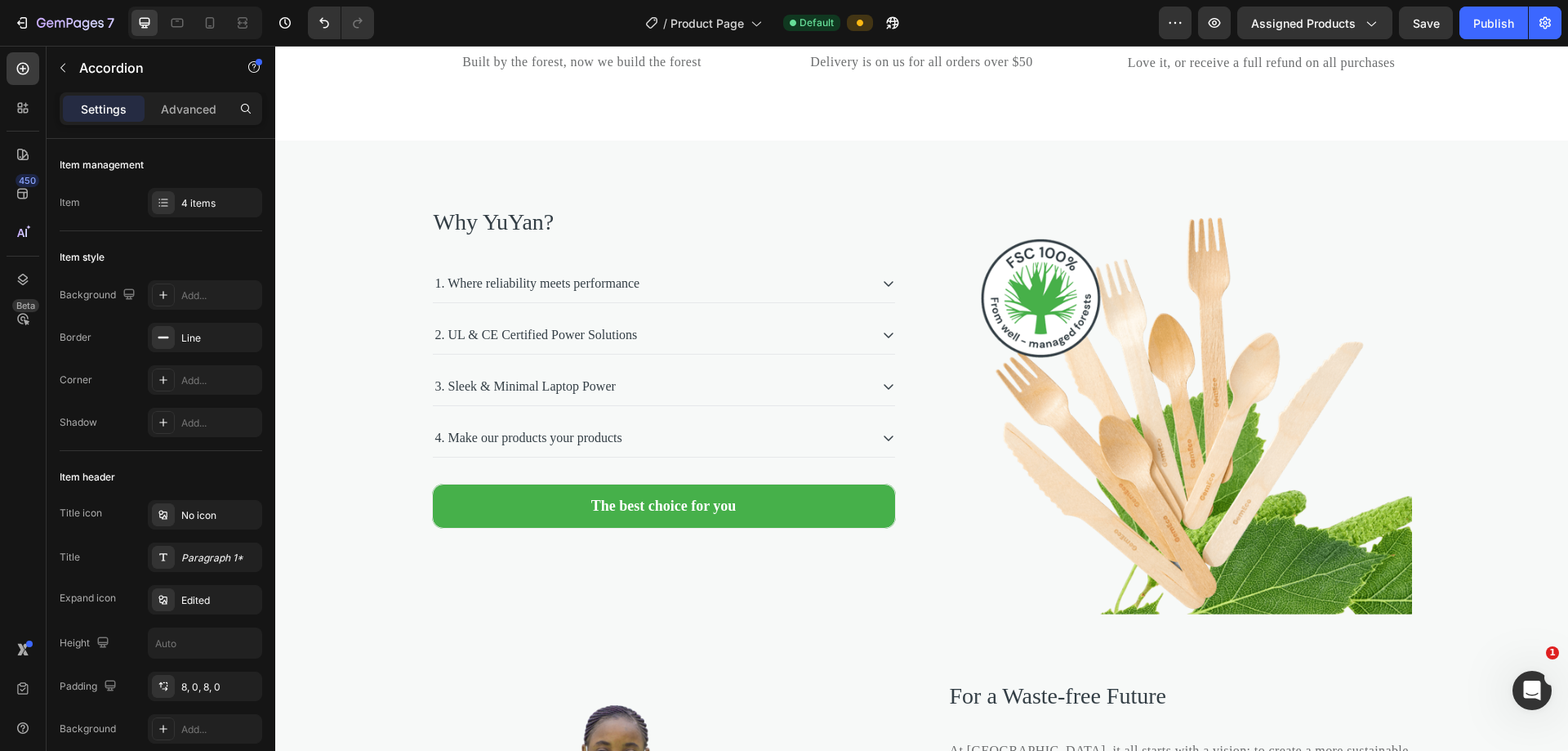
click at [758, 399] on div "3. Sleek & Minimal Laptop Power" at bounding box center [650, 386] width 436 height 24
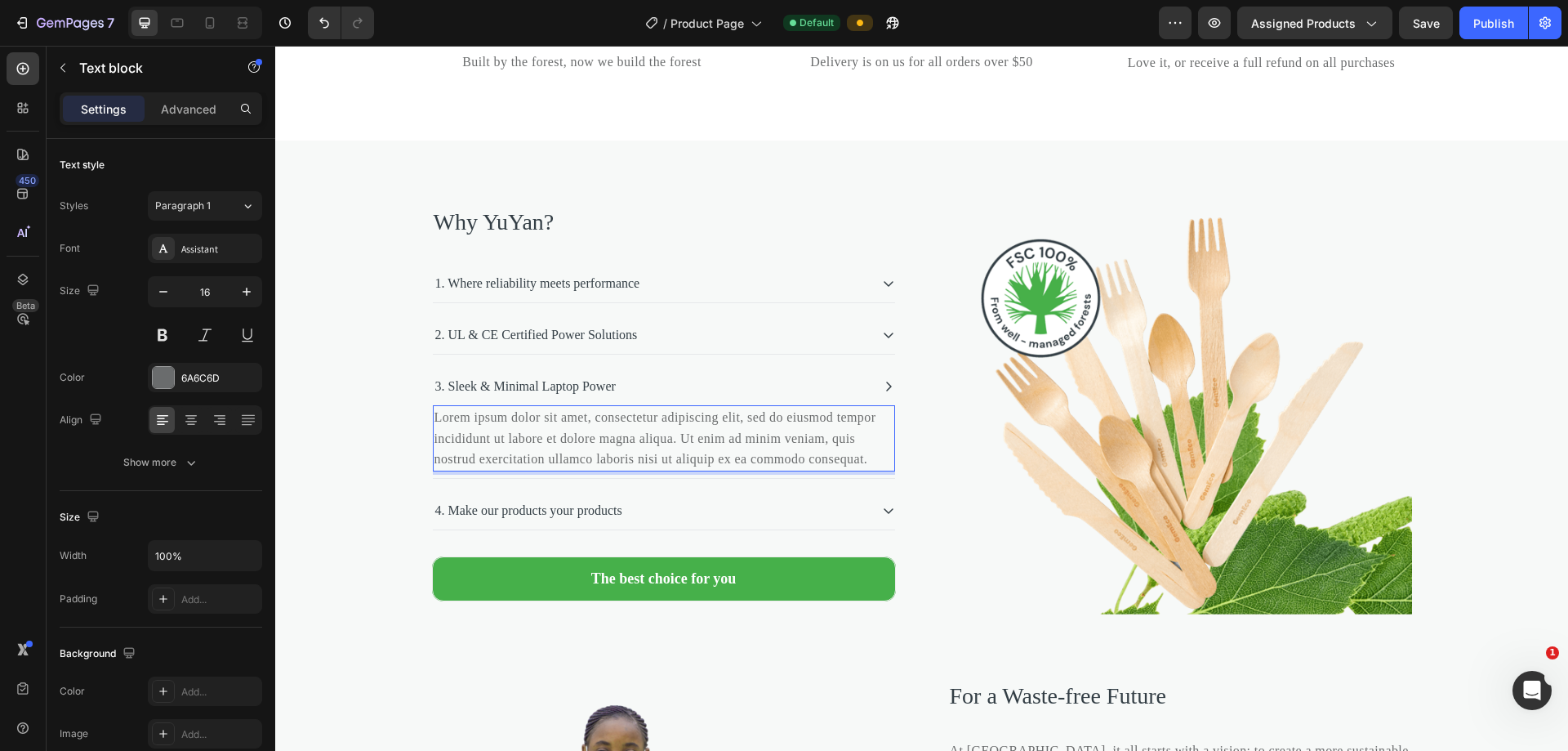
click at [663, 470] on p "Lorem ipsum dolor sit amet, consectetur adipiscing elit, sed do eiusmod tempor …" at bounding box center [664, 438] width 459 height 63
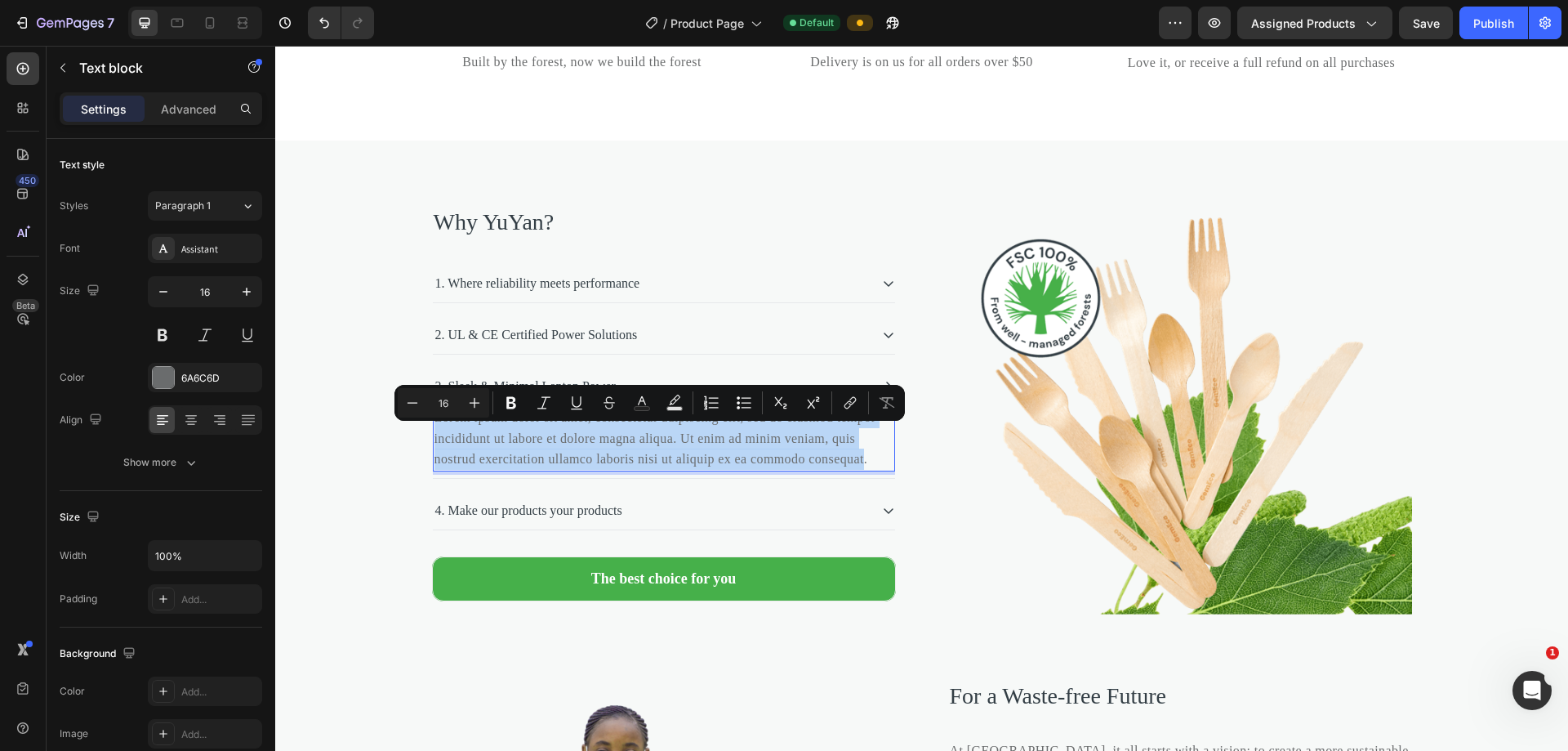
drag, startPoint x: 644, startPoint y: 504, endPoint x: 426, endPoint y: 446, distance: 225.6
click at [433, 446] on div "Lorem ipsum dolor sit amet, consectetur adipiscing elit, sed do eiusmod tempor …" at bounding box center [664, 438] width 462 height 66
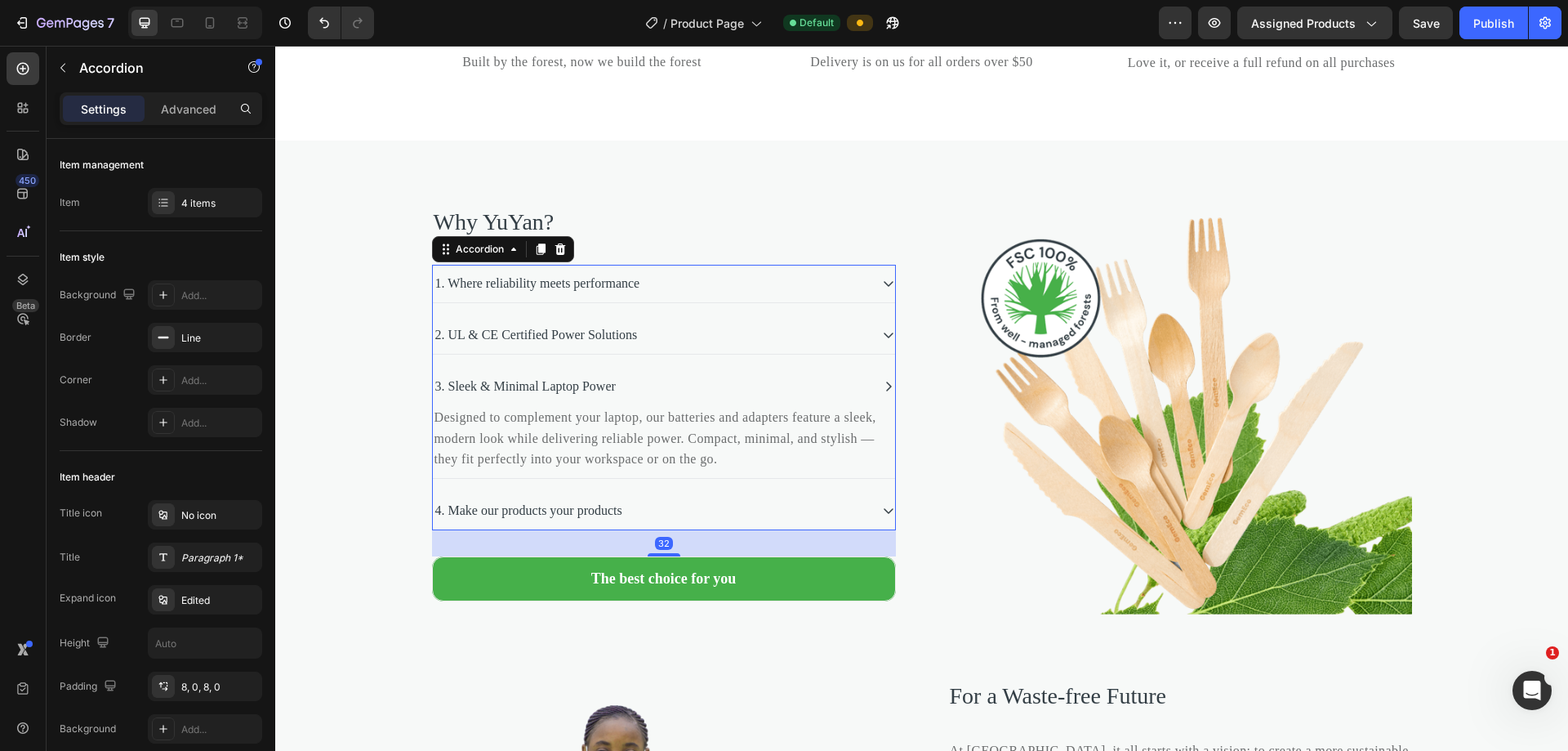
click at [677, 523] on div "4. Make our products your products" at bounding box center [650, 510] width 436 height 24
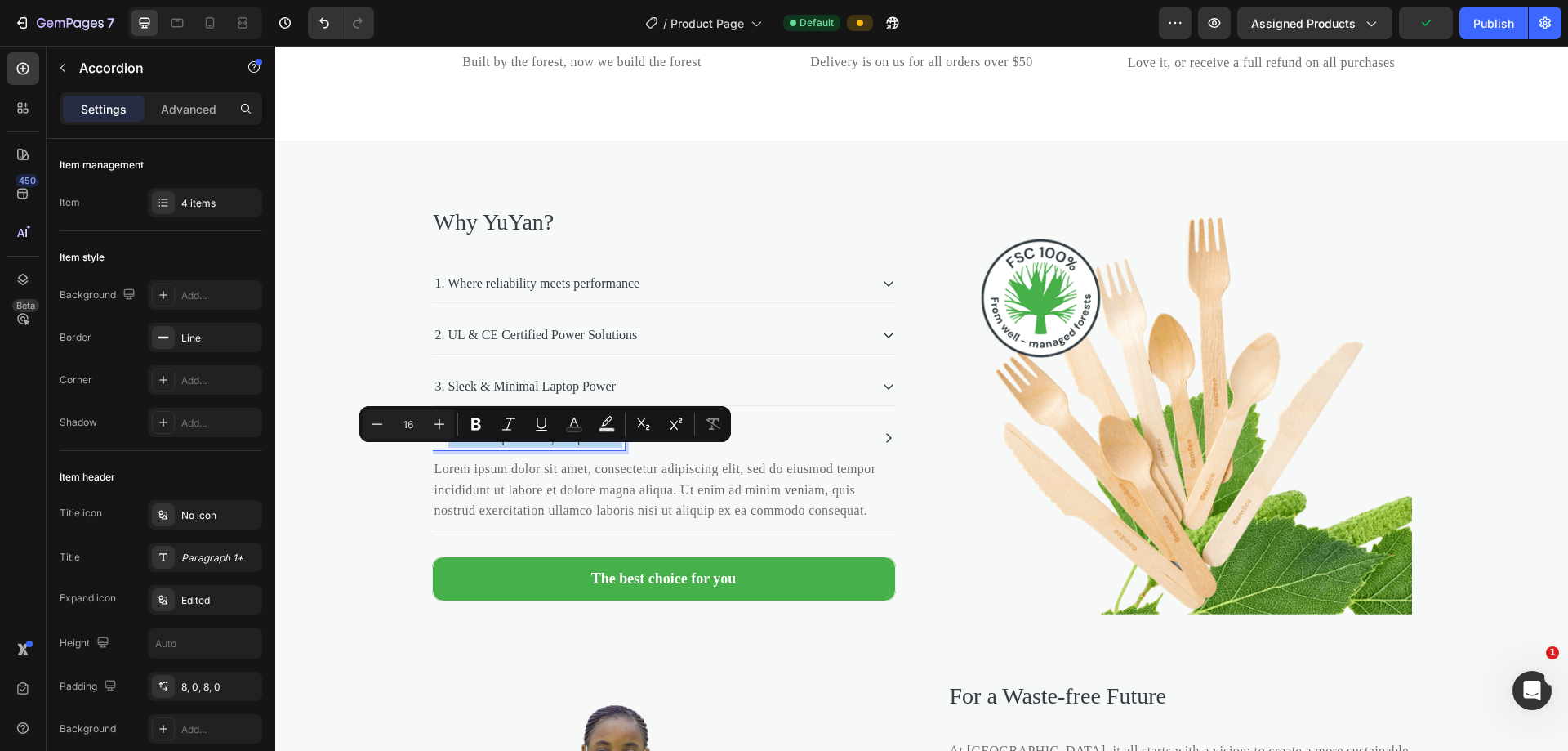
drag, startPoint x: 648, startPoint y: 458, endPoint x: 446, endPoint y: 466, distance: 202.2
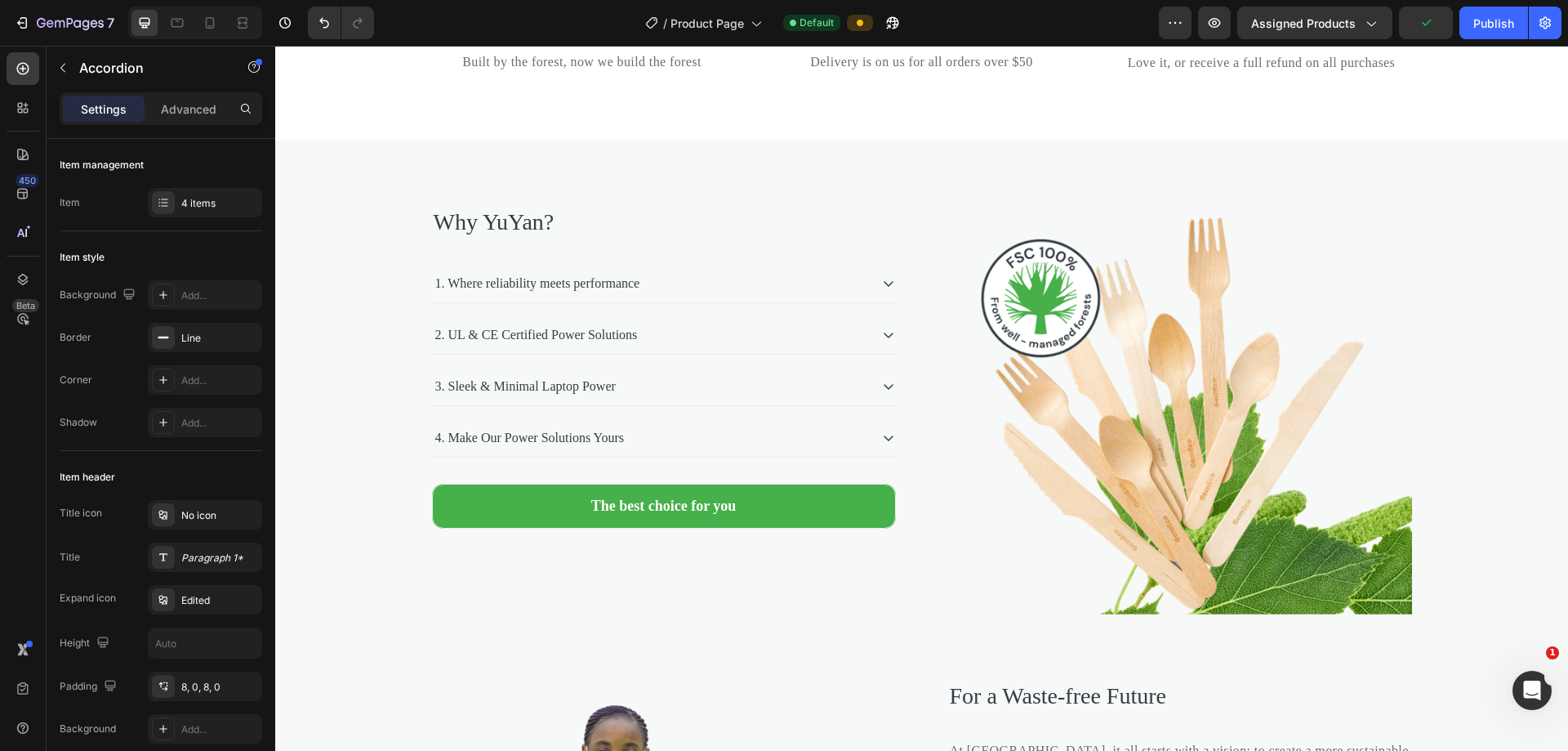
click at [758, 450] on div "4. Make Our Power Solutions Yours" at bounding box center [650, 437] width 436 height 24
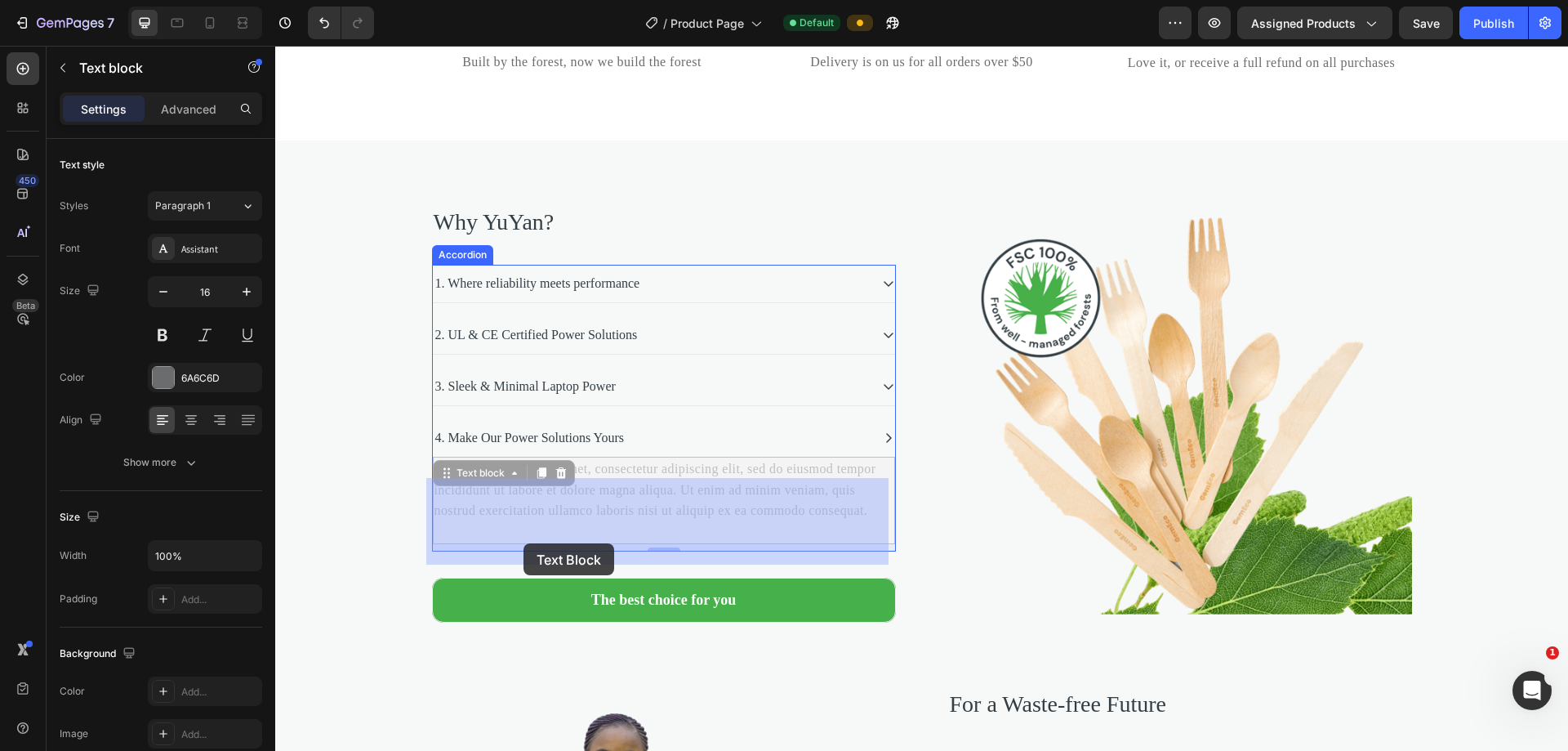
drag, startPoint x: 645, startPoint y: 554, endPoint x: 524, endPoint y: 543, distance: 121.5
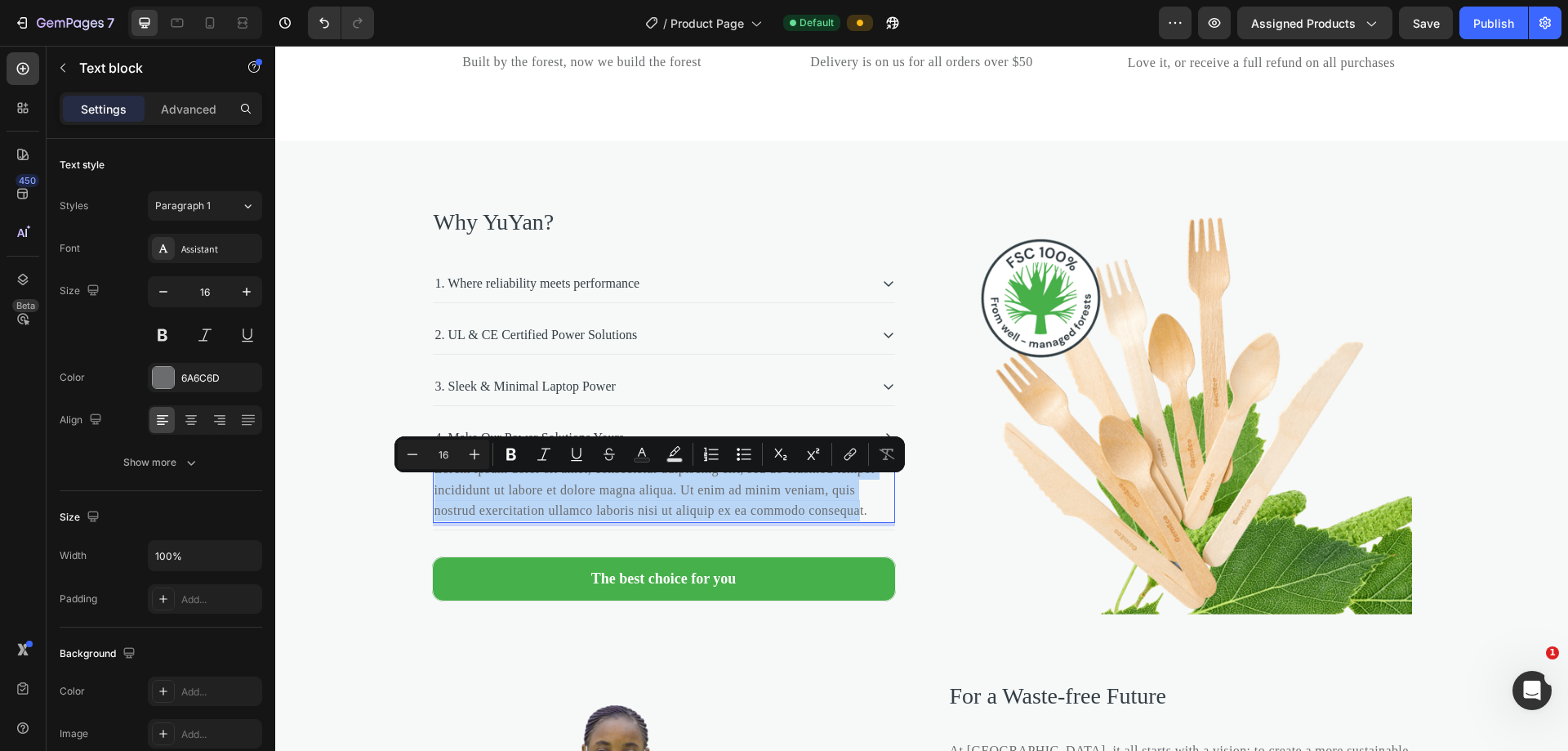
drag, startPoint x: 643, startPoint y: 555, endPoint x: 429, endPoint y: 495, distance: 222.3
click at [434, 495] on p "Lorem ipsum dolor sit amet, consectetur adipiscing elit, sed do eiusmod tempor …" at bounding box center [664, 489] width 459 height 63
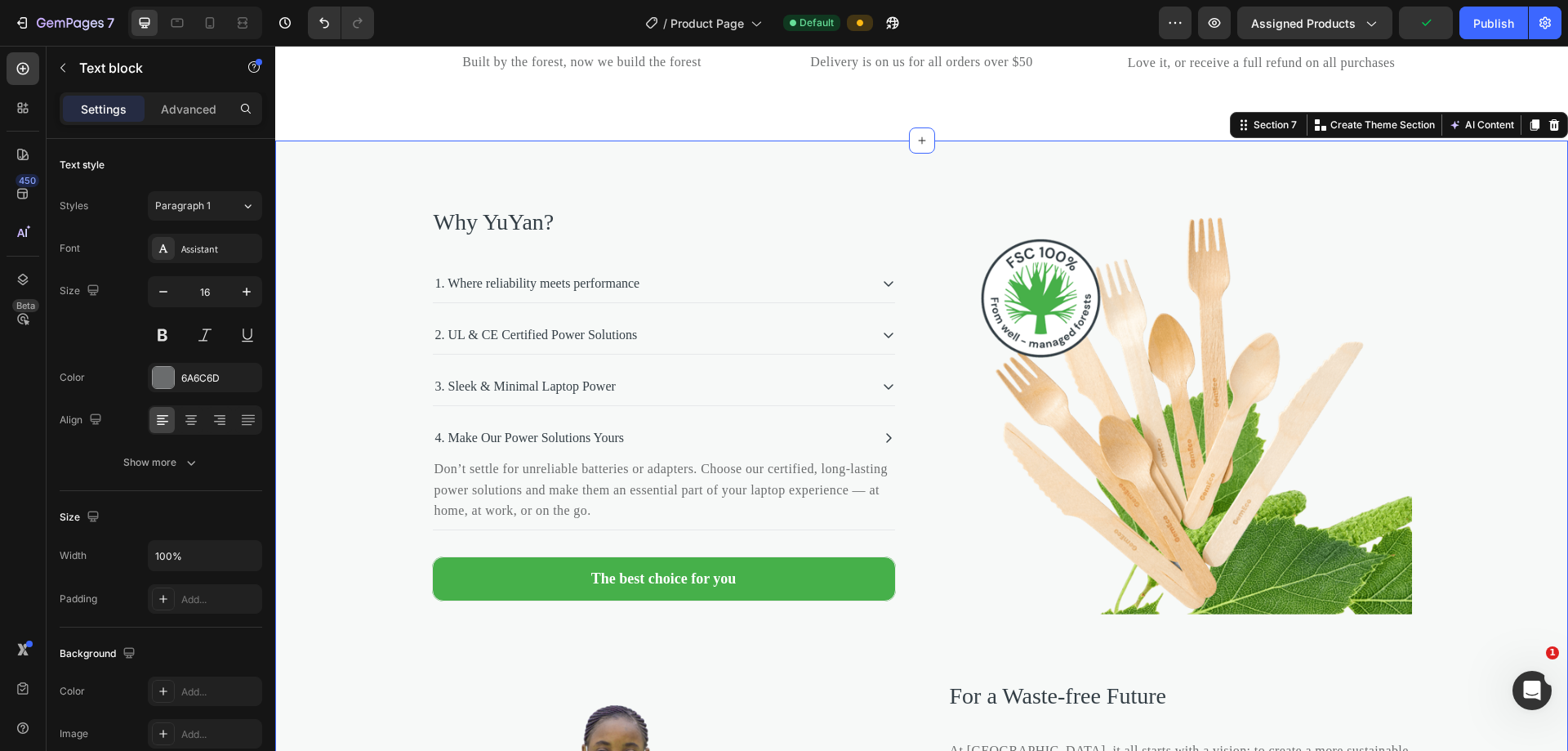
click at [382, 180] on div "Why YuYan? Heading 1. Where reliability meets performance 2. UL & CE Certified …" at bounding box center [921, 646] width 1293 height 1012
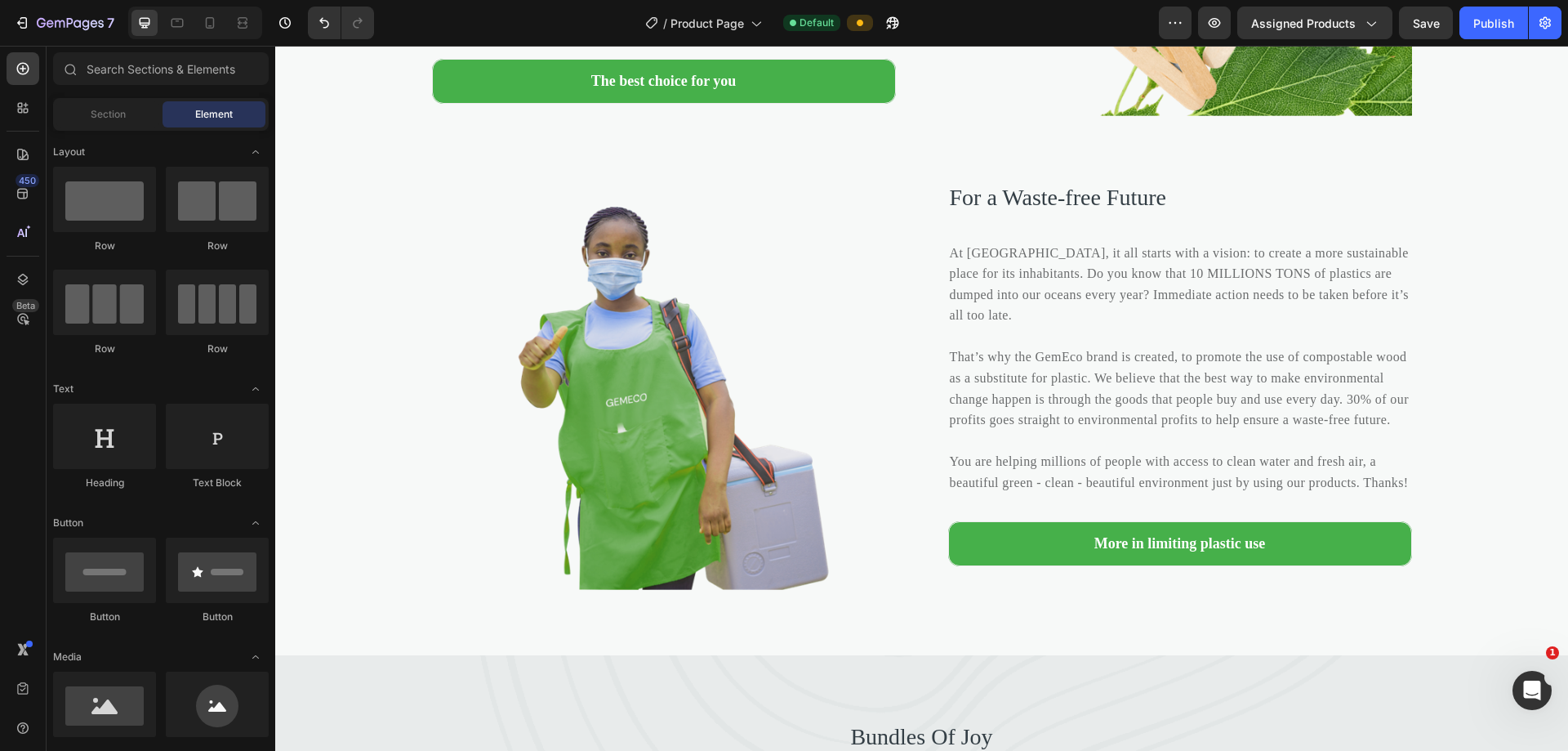
scroll to position [3722, 0]
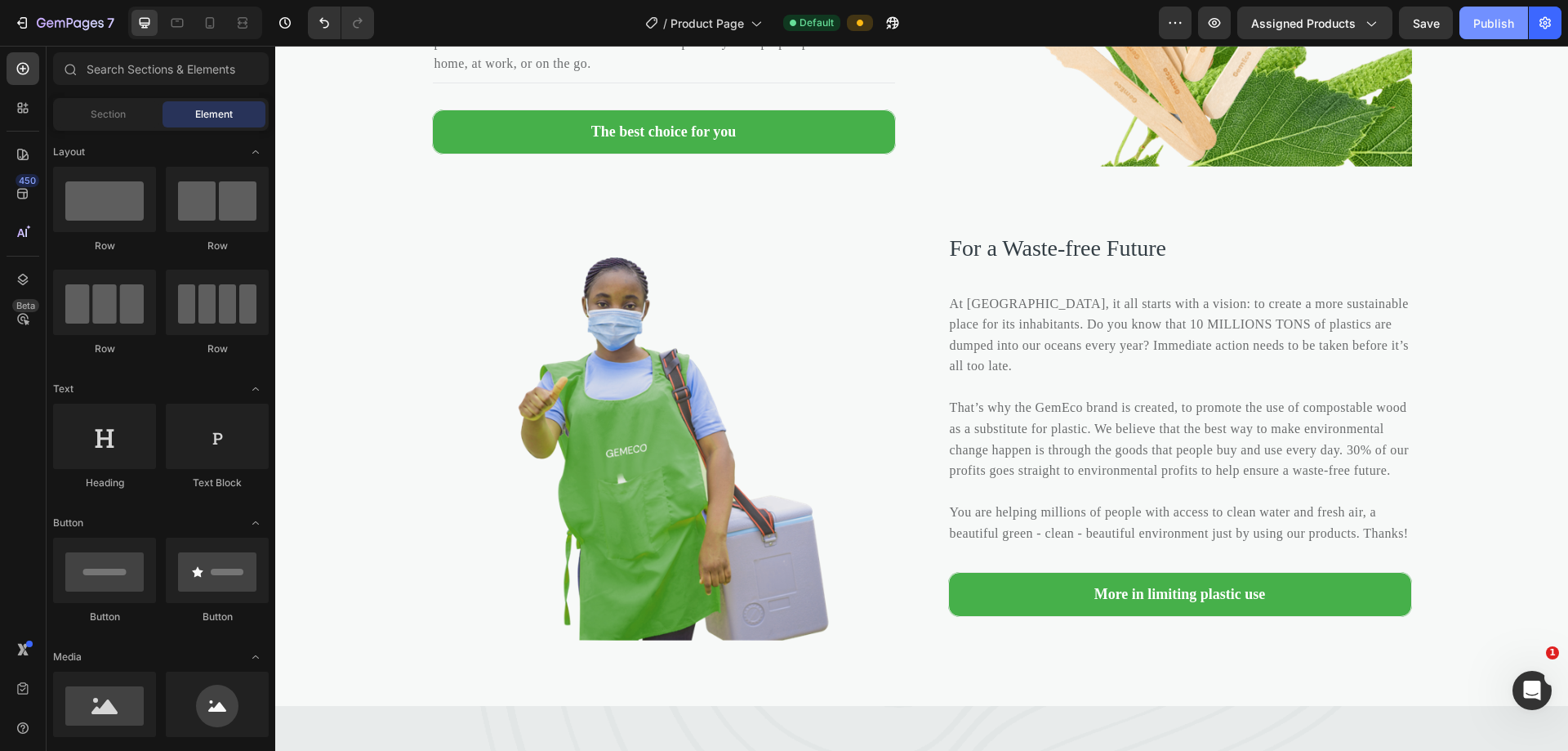
click at [758, 28] on div "Publish" at bounding box center [1494, 23] width 41 height 17
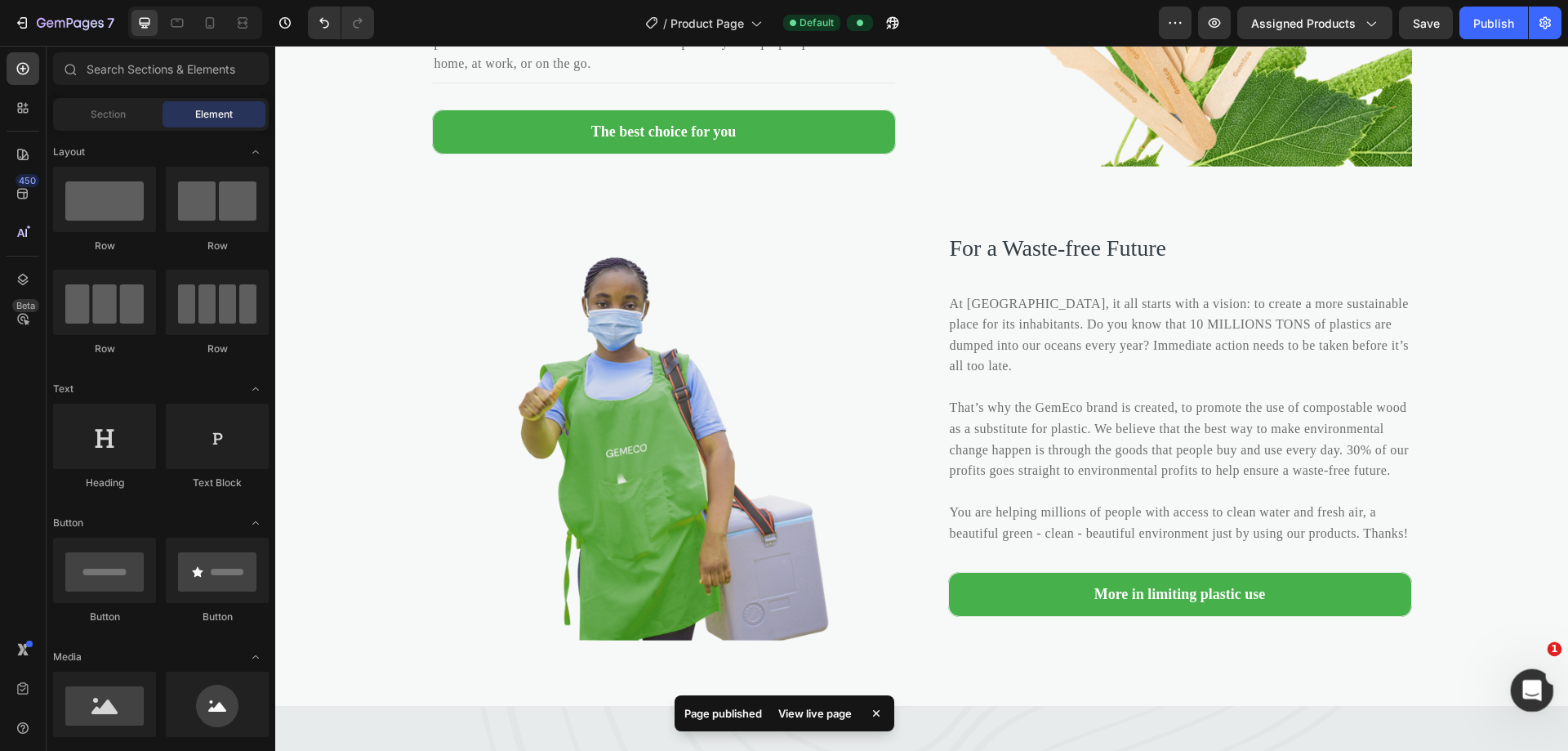
click at [758, 688] on icon "打开 Intercom Messenger" at bounding box center [1530, 688] width 27 height 27
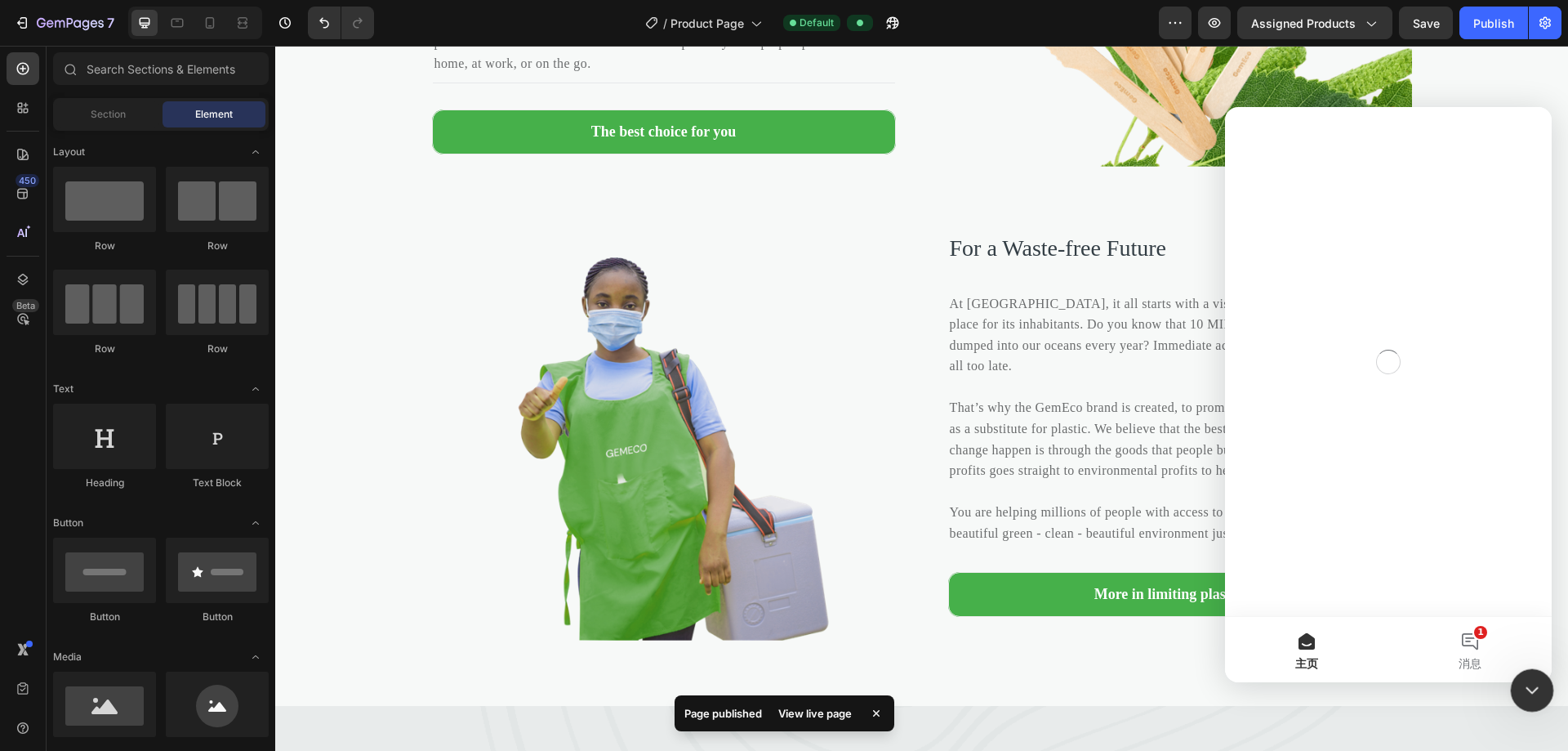
scroll to position [0, 0]
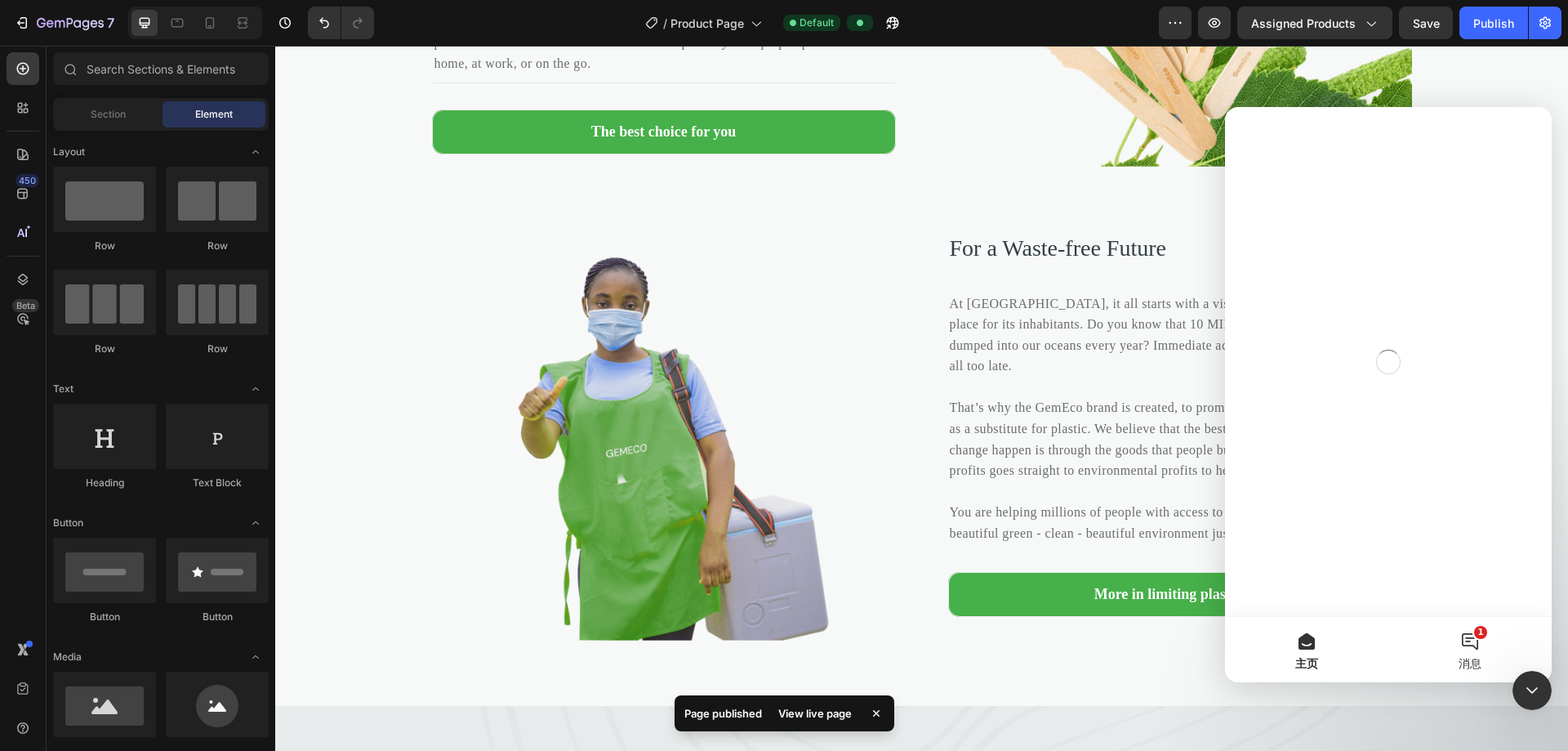
click at [758, 648] on button "1 消息" at bounding box center [1469, 650] width 163 height 65
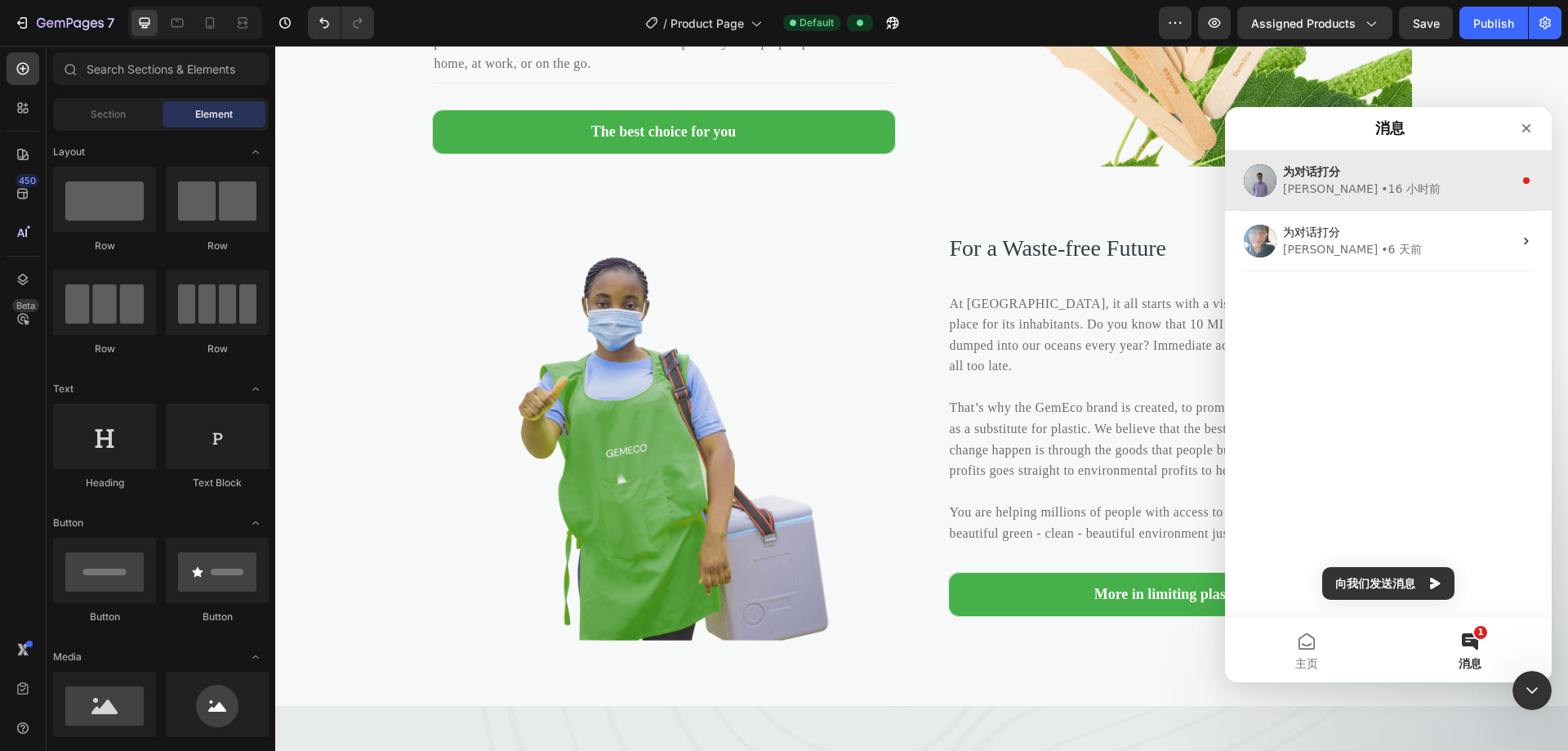
click at [758, 189] on div "Brad • 16 小时前" at bounding box center [1397, 189] width 230 height 17
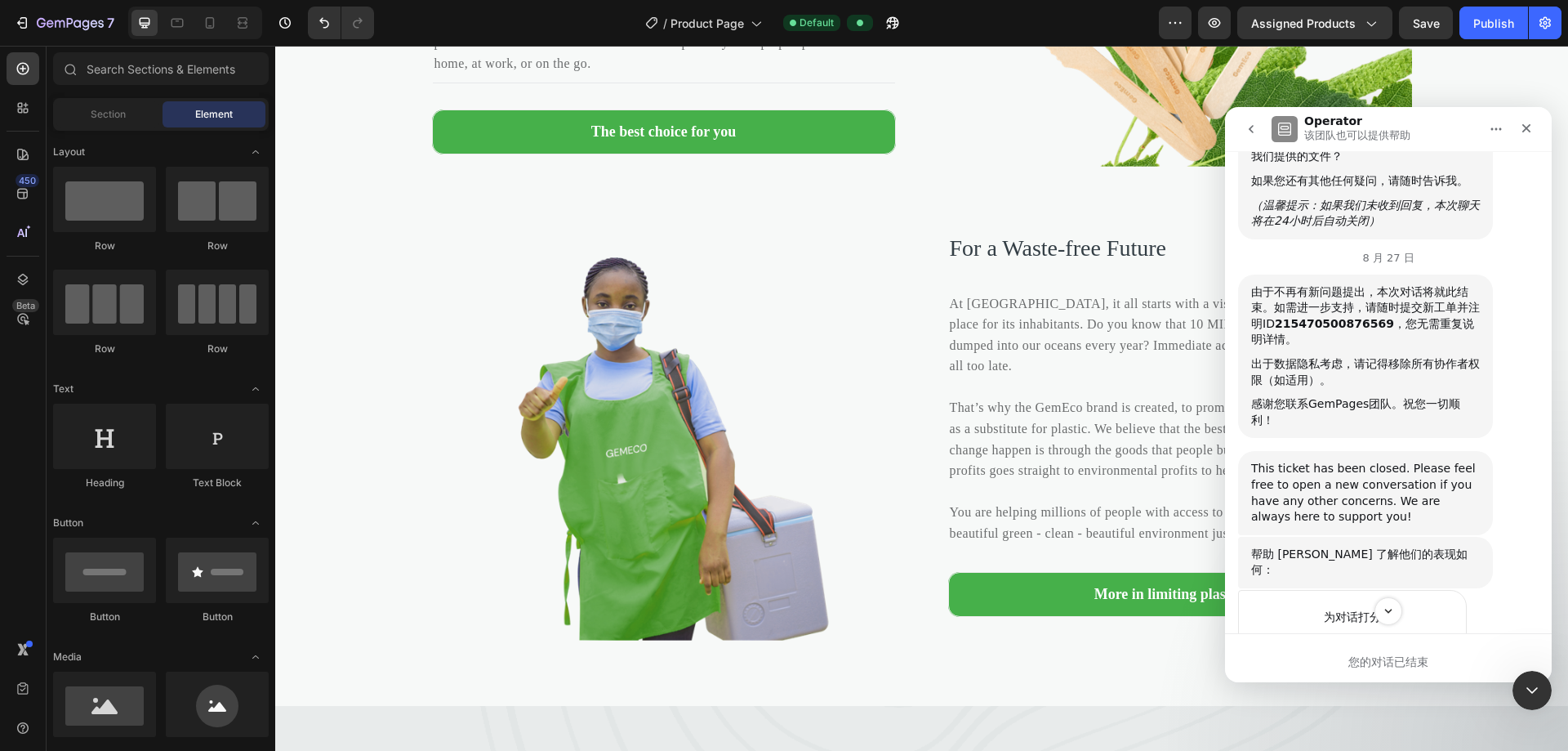
scroll to position [1423, 0]
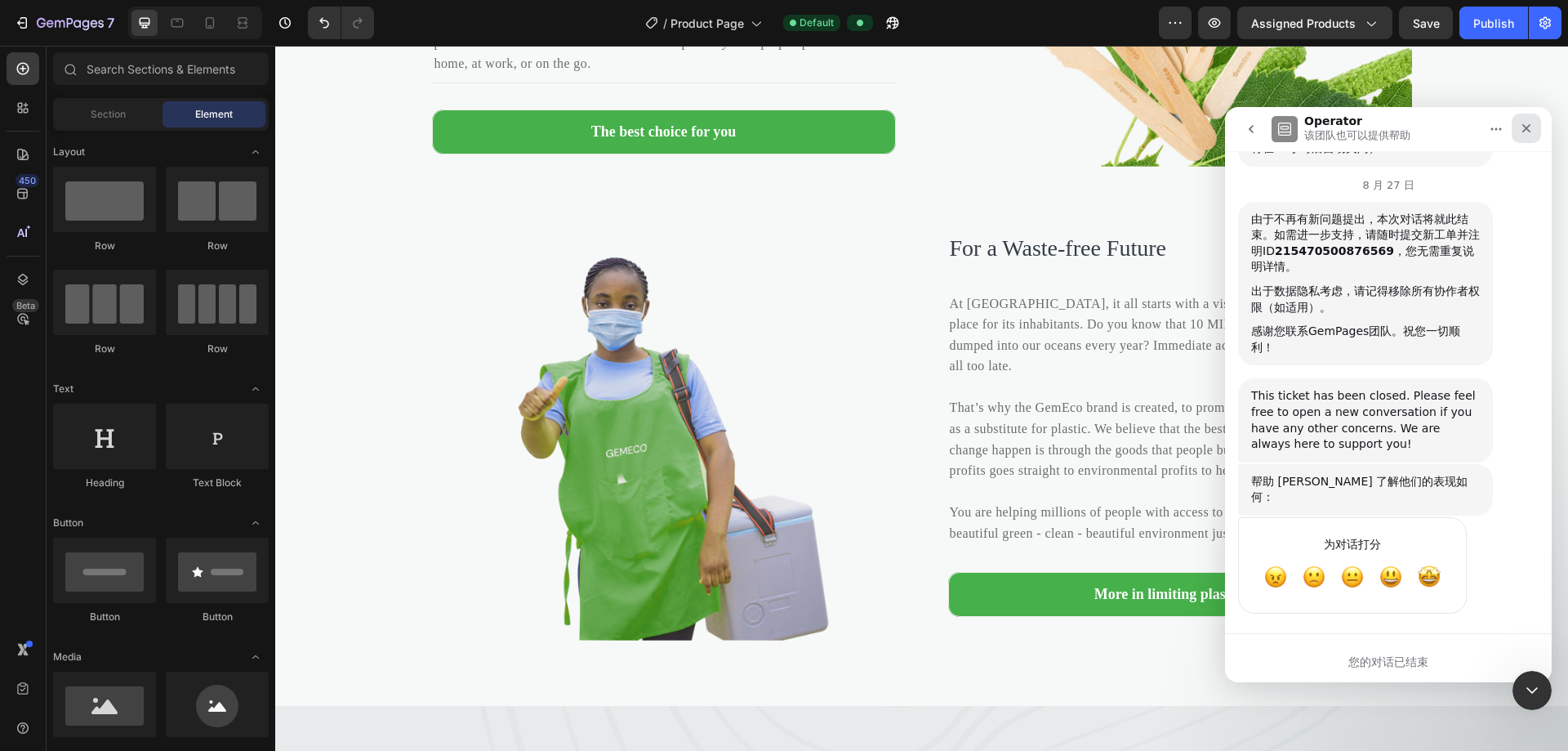
click at [758, 127] on icon "关闭" at bounding box center [1526, 128] width 9 height 9
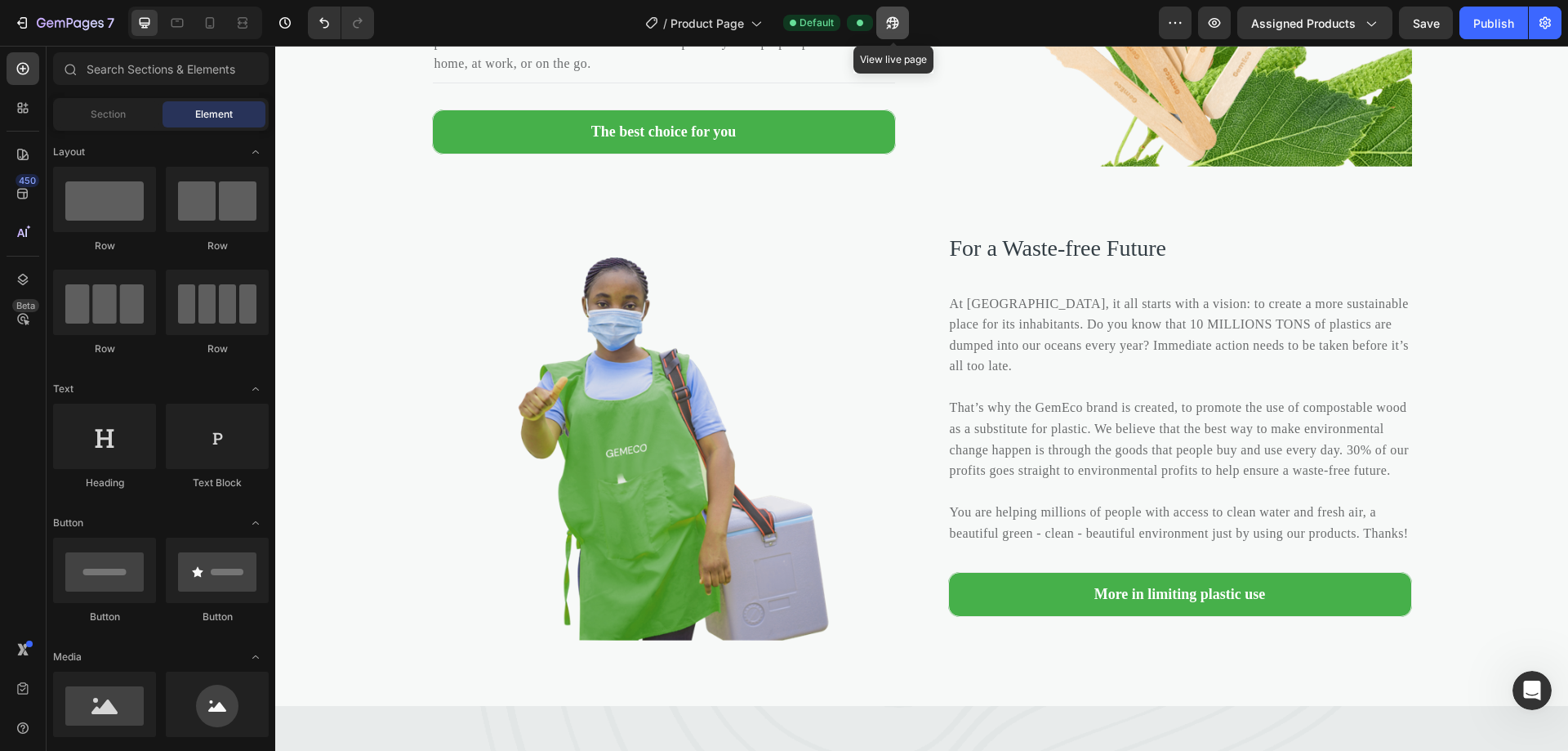
click at [758, 24] on icon "button" at bounding box center [889, 26] width 4 height 4
click at [758, 248] on p "For a Waste-free Future" at bounding box center [1180, 248] width 460 height 29
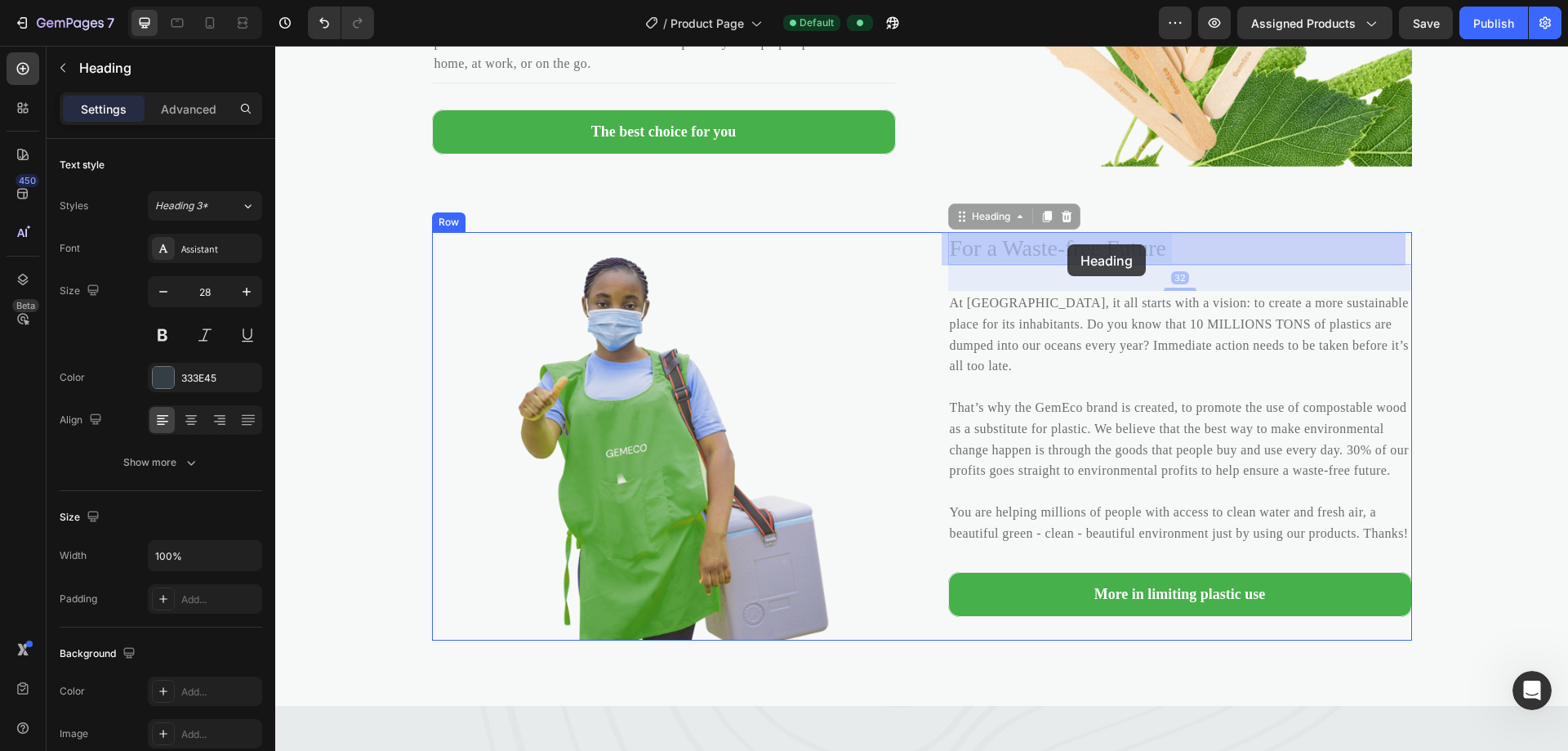
drag, startPoint x: 1199, startPoint y: 248, endPoint x: 1067, endPoint y: 244, distance: 132.1
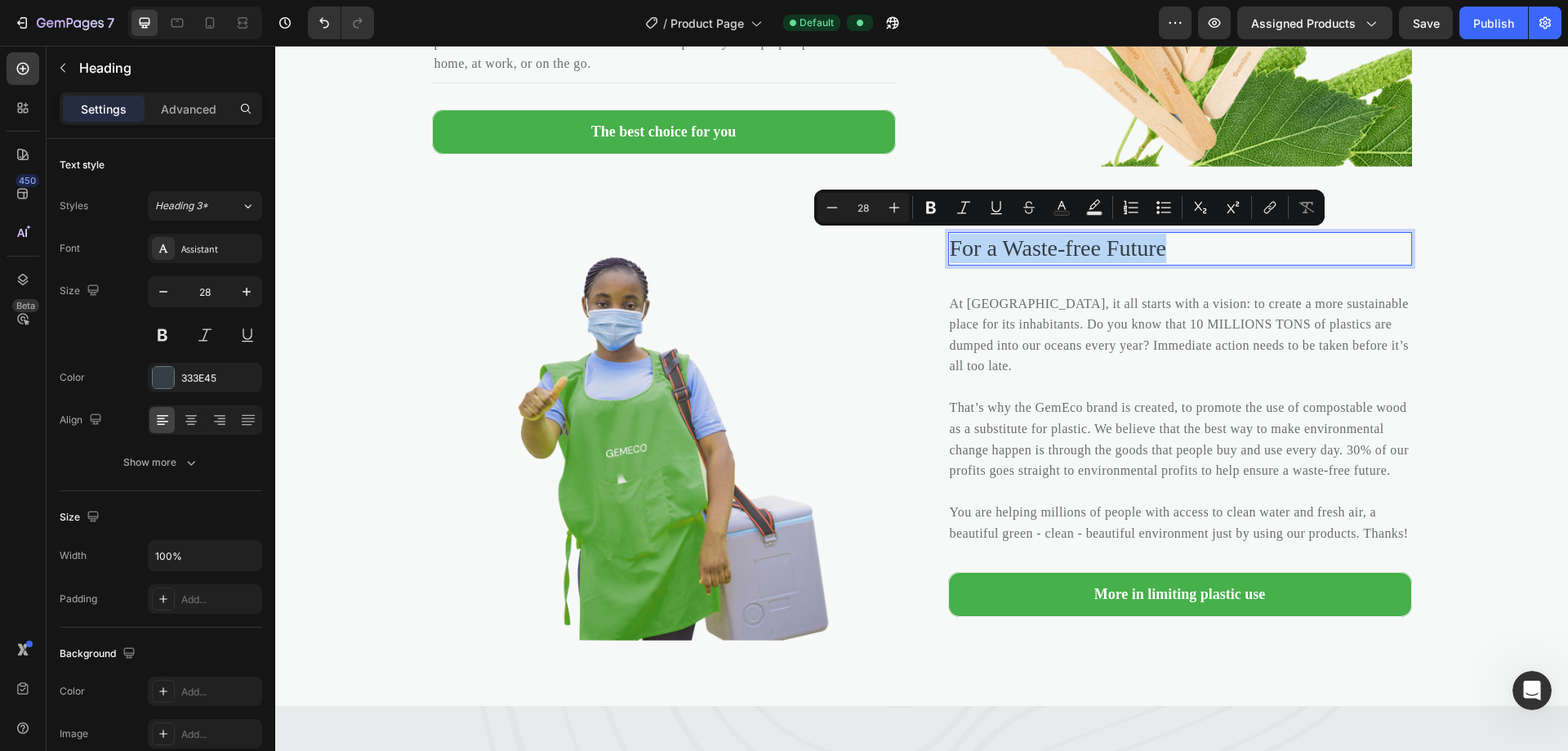
drag, startPoint x: 1202, startPoint y: 251, endPoint x: 941, endPoint y: 247, distance: 261.0
click at [758, 247] on h2 "For a Waste-free Future" at bounding box center [1180, 248] width 464 height 33
copy p "For a Waste-free Future"
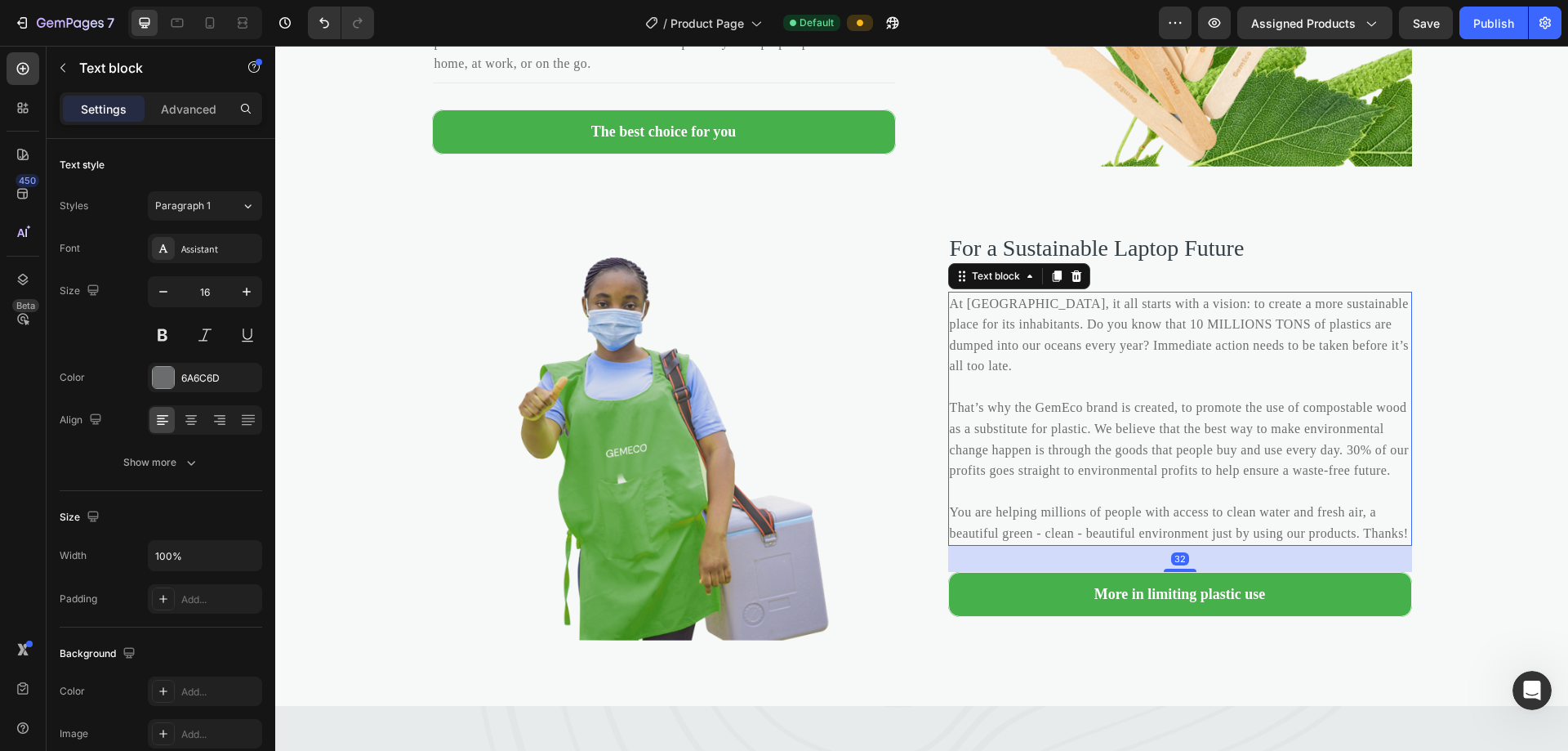
click at [758, 510] on p "At GemEco, it all starts with a vision: to create a more sustainable place for …" at bounding box center [1180, 419] width 460 height 251
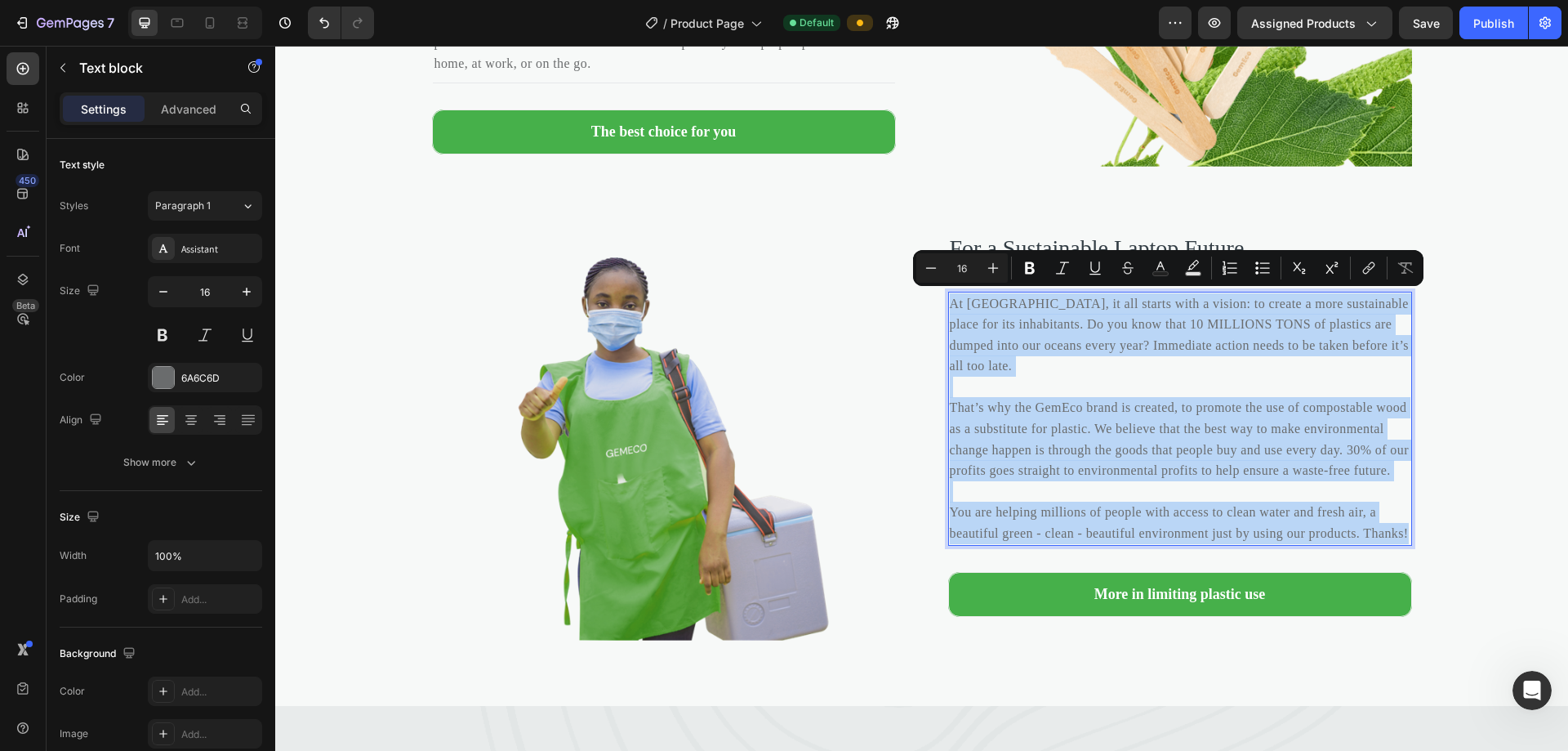
drag, startPoint x: 1064, startPoint y: 577, endPoint x: 946, endPoint y: 306, distance: 295.6
click at [758, 306] on p "At GemEco, it all starts with a vision: to create a more sustainable place for …" at bounding box center [1180, 419] width 460 height 251
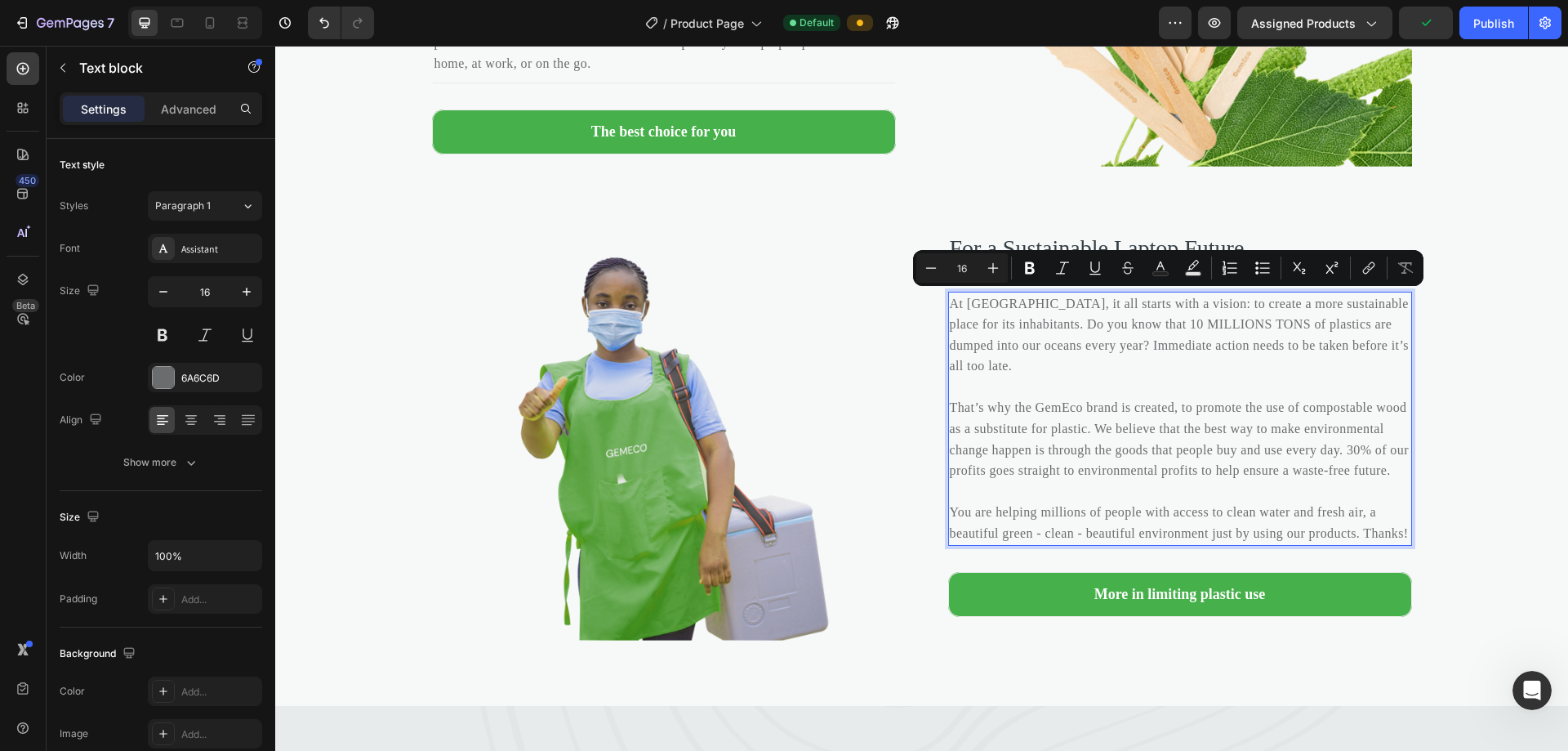
copy p "At GemEco, it all starts with a vision: to create a more sustainable place for …"
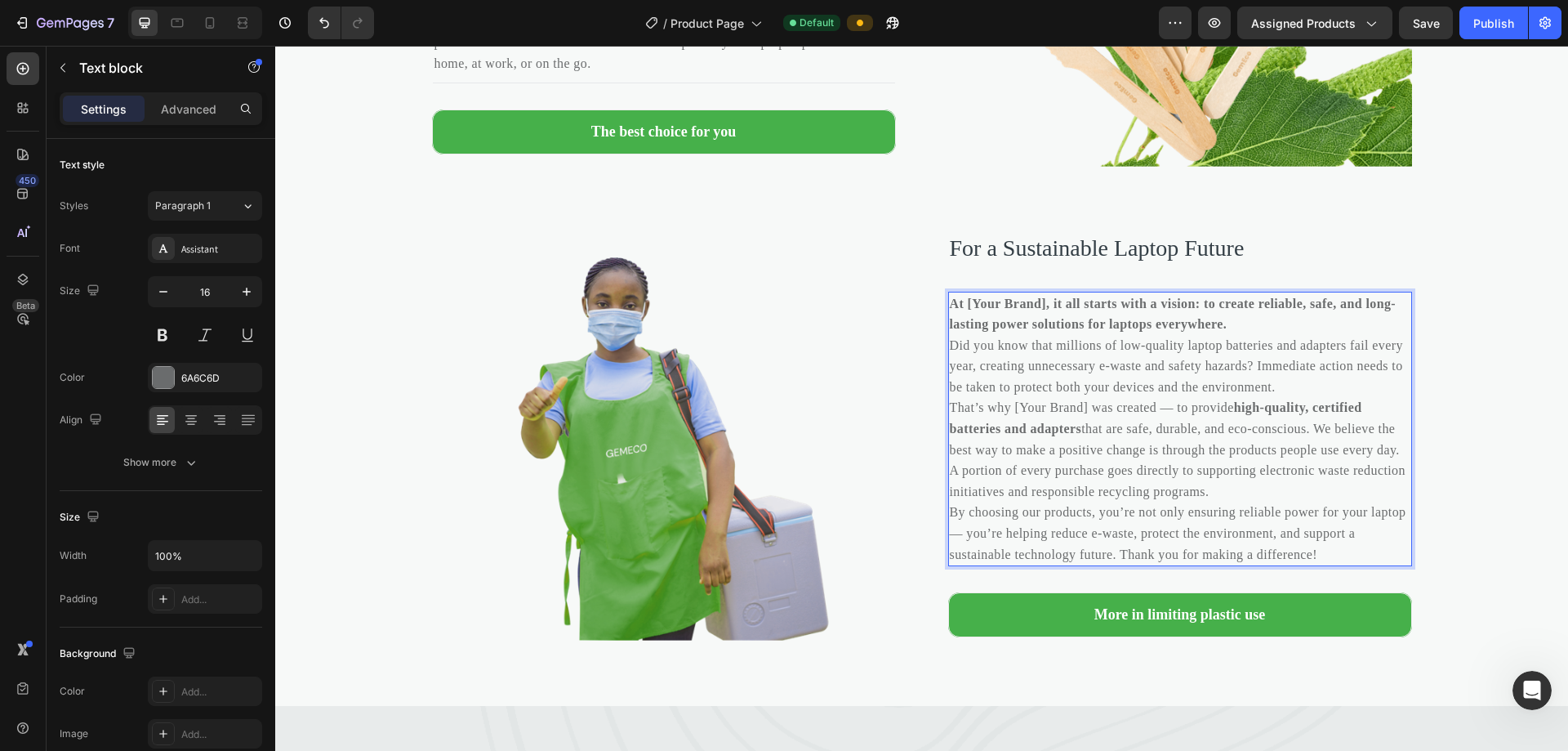
click at [758, 299] on strong "At [Your Brand], it all starts with a vision: to create reliable, safe, and lon…" at bounding box center [1173, 314] width 447 height 35
click at [758, 398] on p "Did you know that millions of low-quality laptop batteries and adapters fail ev…" at bounding box center [1180, 366] width 460 height 63
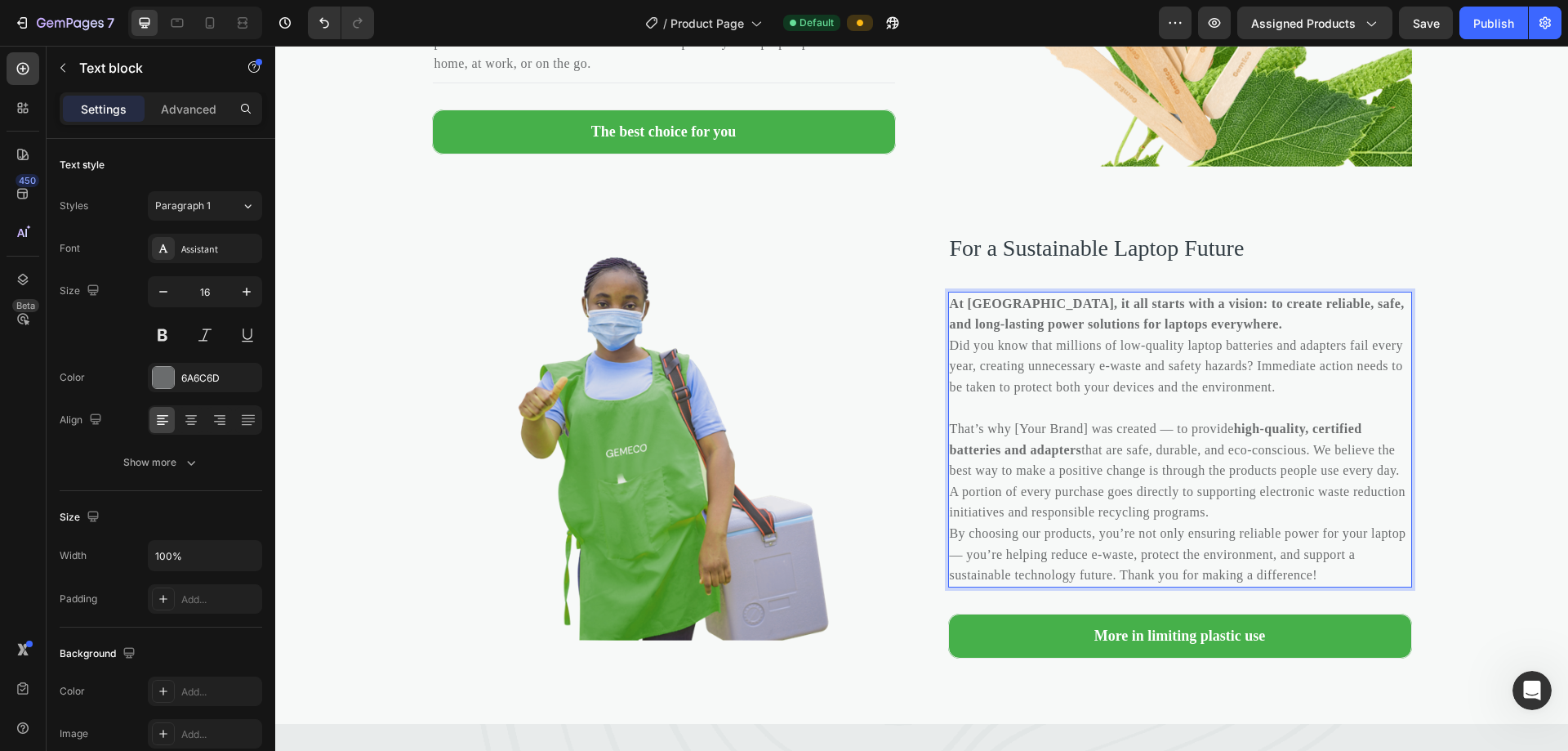
click at [758, 450] on p "That’s why [Your Brand] was created — to provide high-quality, certified batter…" at bounding box center [1180, 471] width 460 height 105
click at [758, 523] on p "That’s why YuYan was created — to provide high-quality, certified batteries and…" at bounding box center [1180, 471] width 460 height 105
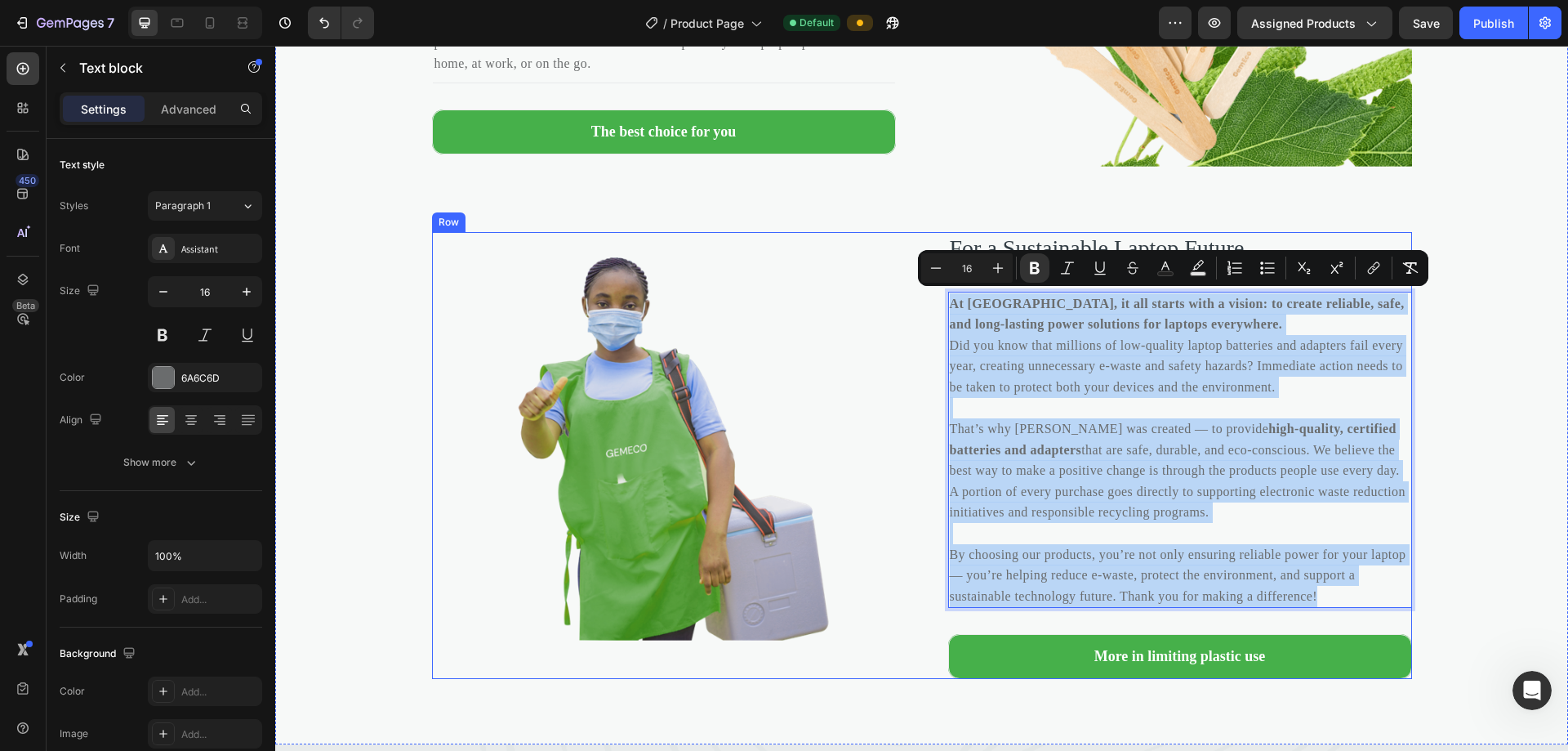
drag, startPoint x: 1038, startPoint y: 664, endPoint x: 932, endPoint y: 309, distance: 370.5
click at [758, 309] on div "Image For a Sustainable Laptop Future Heading At YuYan, it all starts with a vi…" at bounding box center [921, 455] width 980 height 447
copy div "At YuYan, it all starts with a vision: to create reliable, safe, and long-lasti…"
click at [758, 356] on div "Why YuYan? Heading 1. Where reliability meets performance 2. UL & CE Certified …" at bounding box center [921, 219] width 1293 height 921
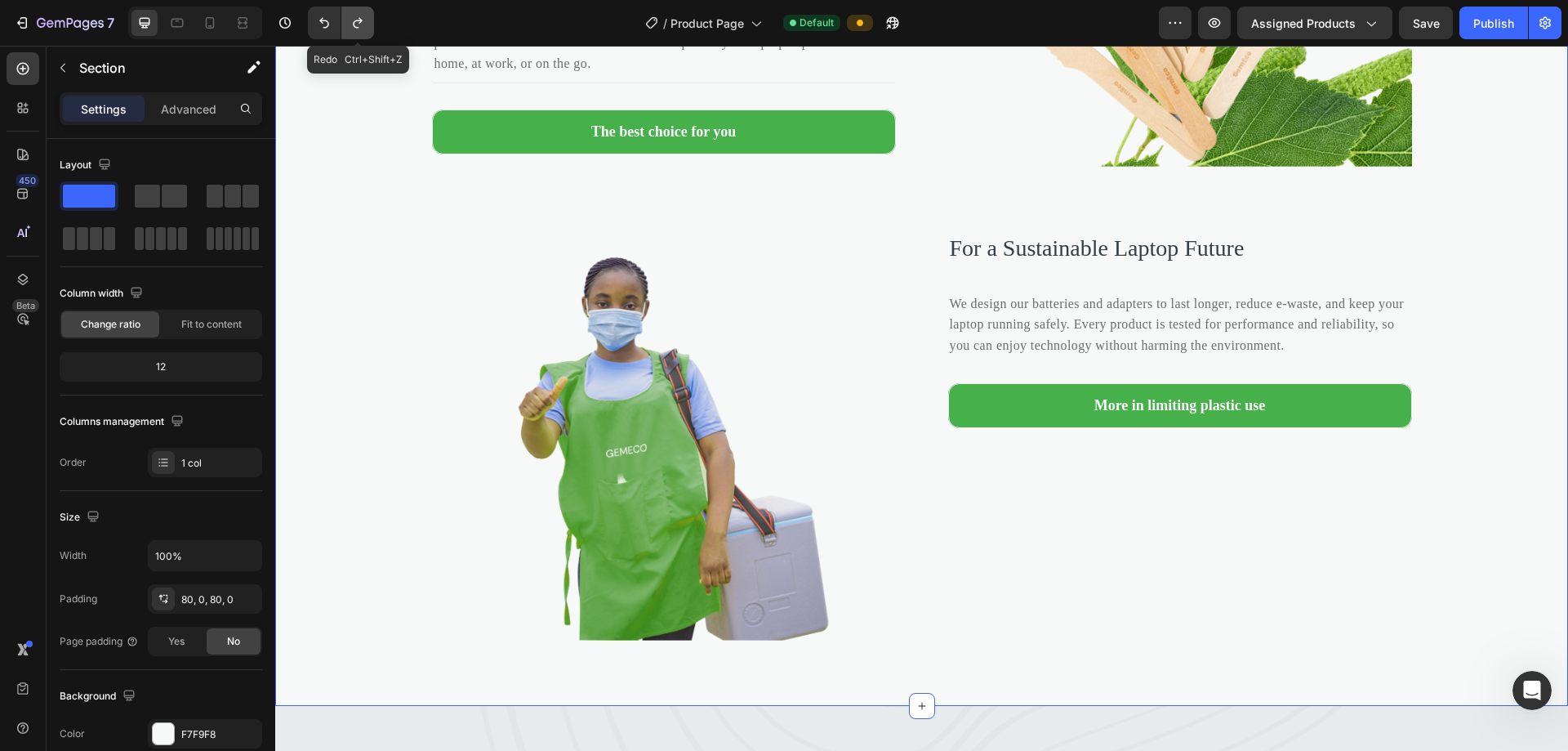
click at [364, 21] on icon "Undo/Redo" at bounding box center [358, 23] width 17 height 17
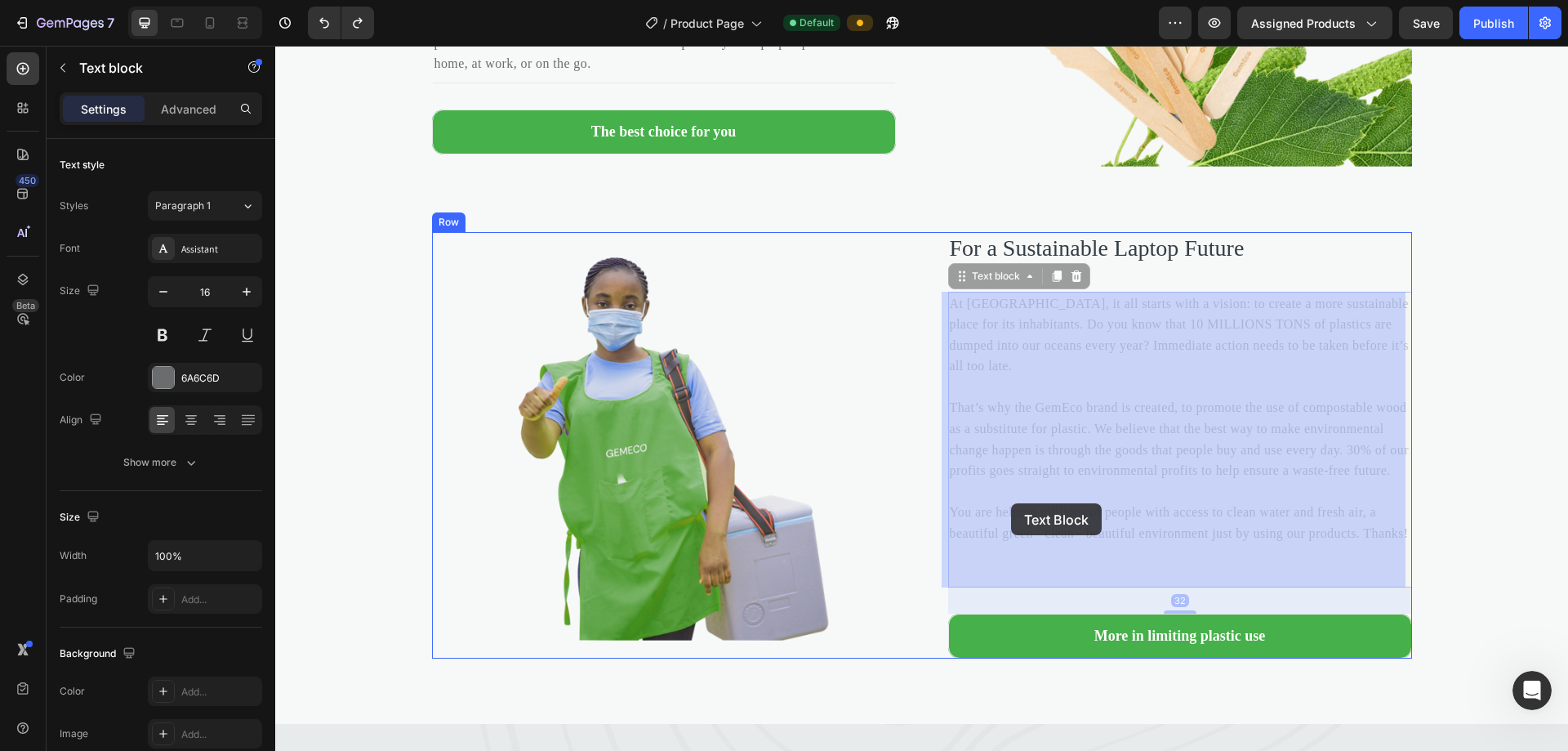
drag, startPoint x: 1067, startPoint y: 574, endPoint x: 1033, endPoint y: 534, distance: 52.5
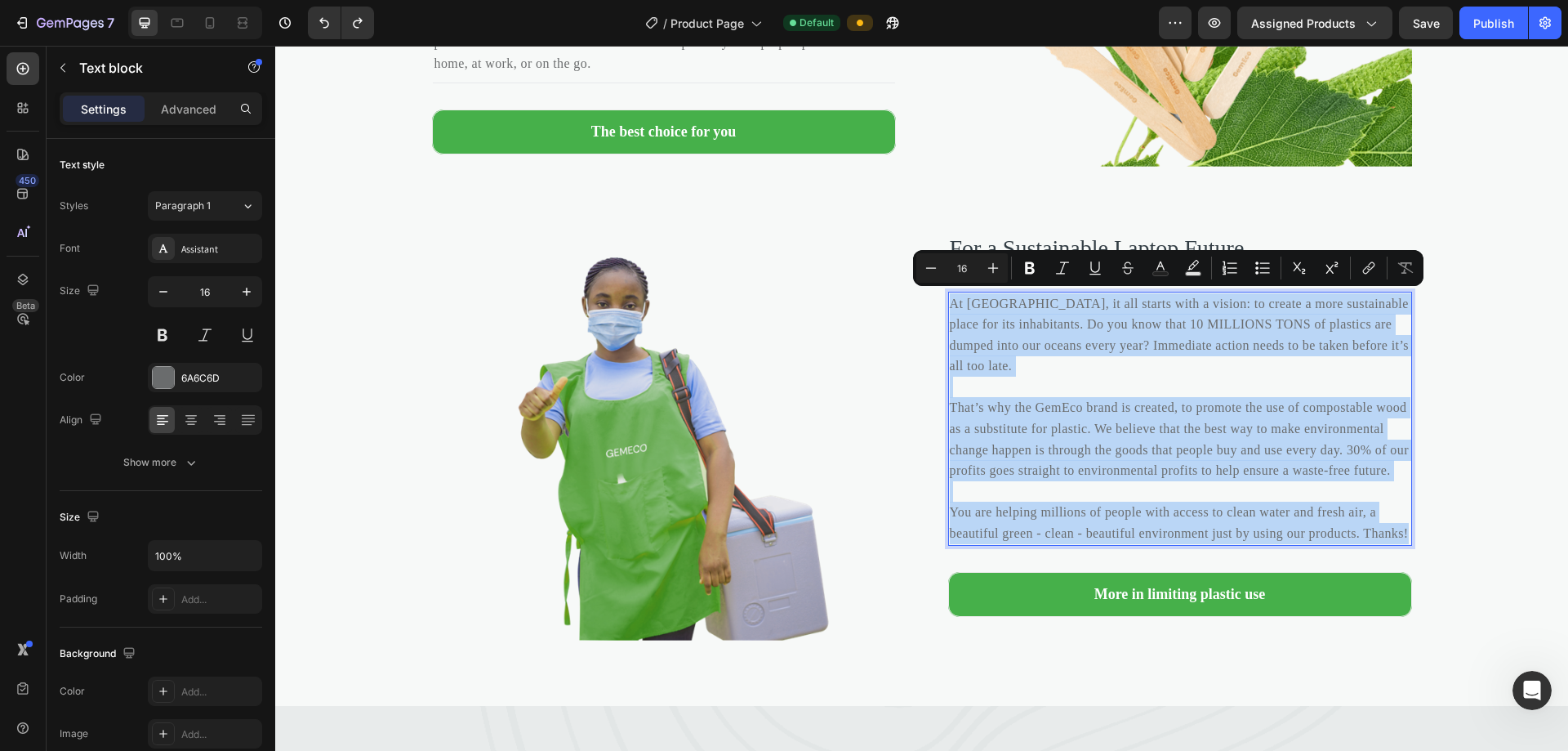
drag, startPoint x: 1058, startPoint y: 573, endPoint x: 946, endPoint y: 308, distance: 287.7
click at [758, 308] on p "At GemEco, it all starts with a vision: to create a more sustainable place for …" at bounding box center [1180, 419] width 460 height 251
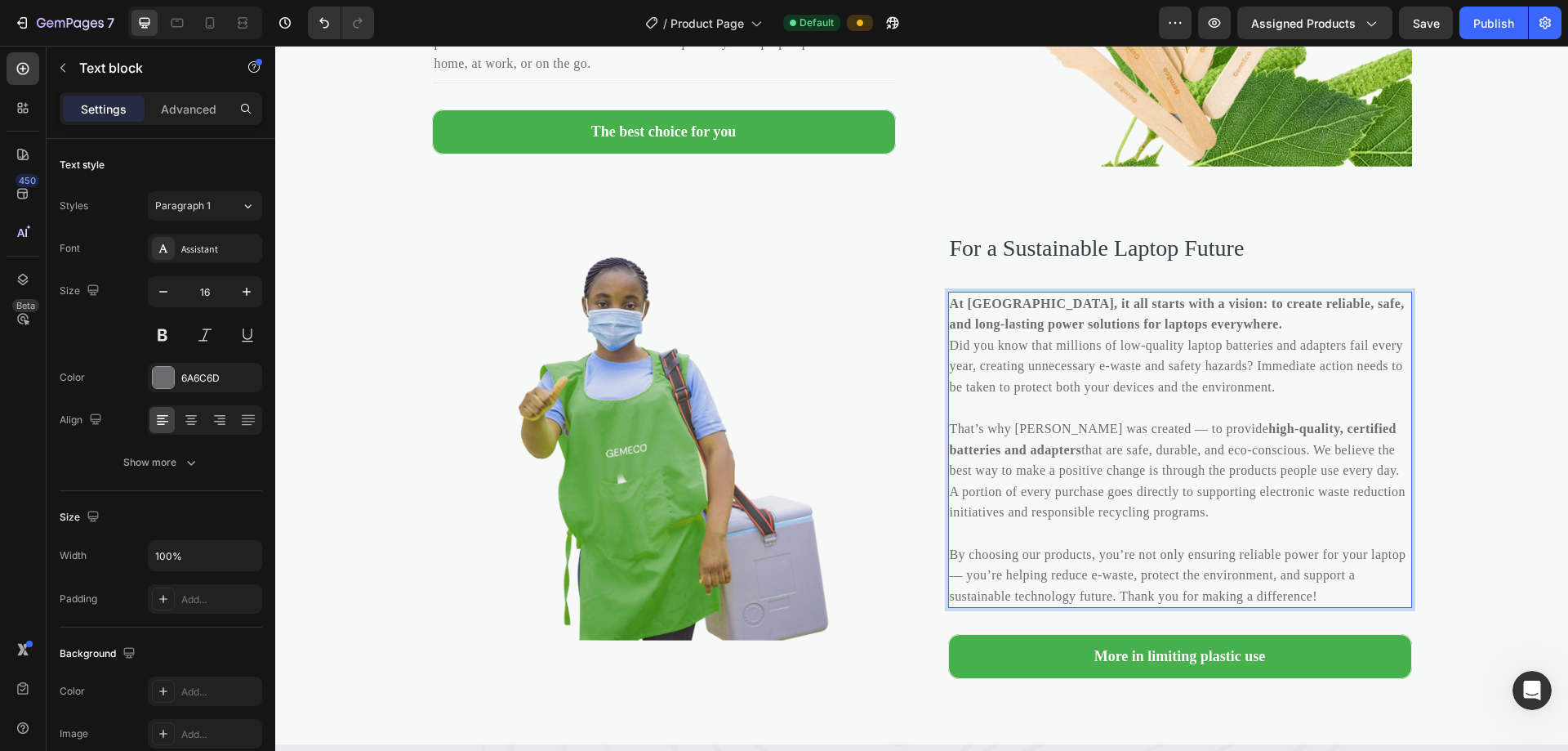
click at [758, 544] on p "Rich Text Editor. Editing area: main" at bounding box center [1180, 533] width 460 height 21
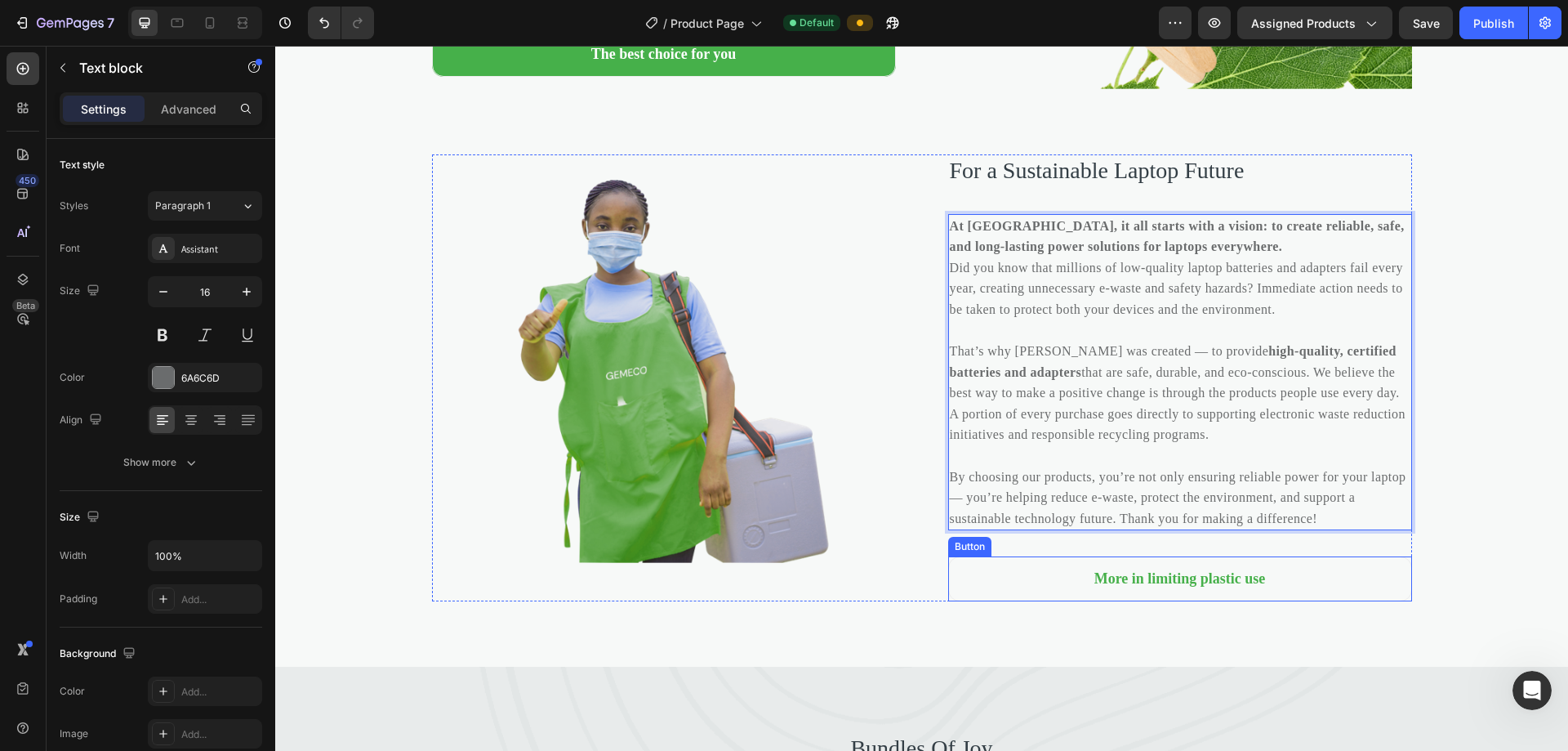
scroll to position [3804, 0]
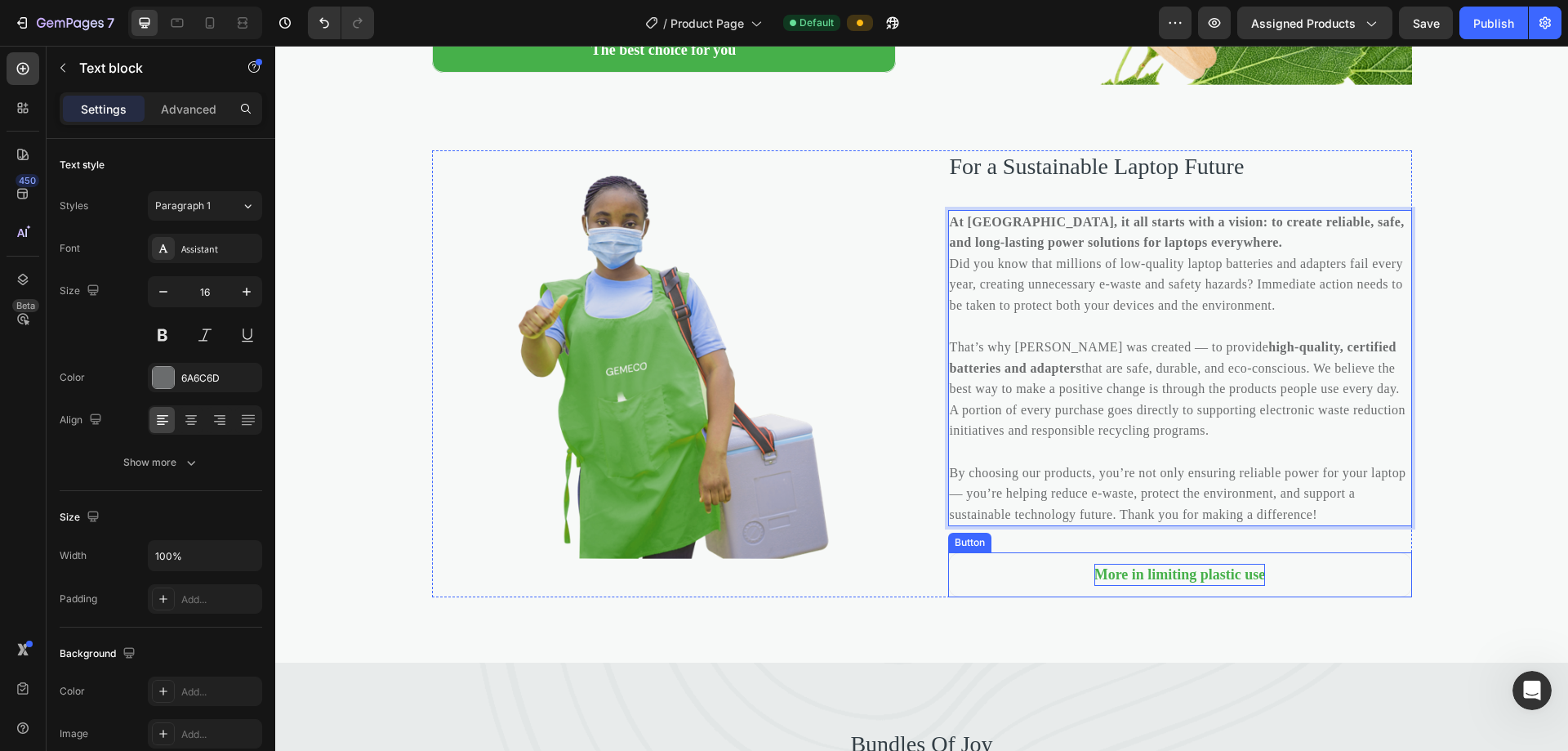
click at [758, 586] on div "More in limiting plastic use" at bounding box center [1180, 574] width 172 height 22
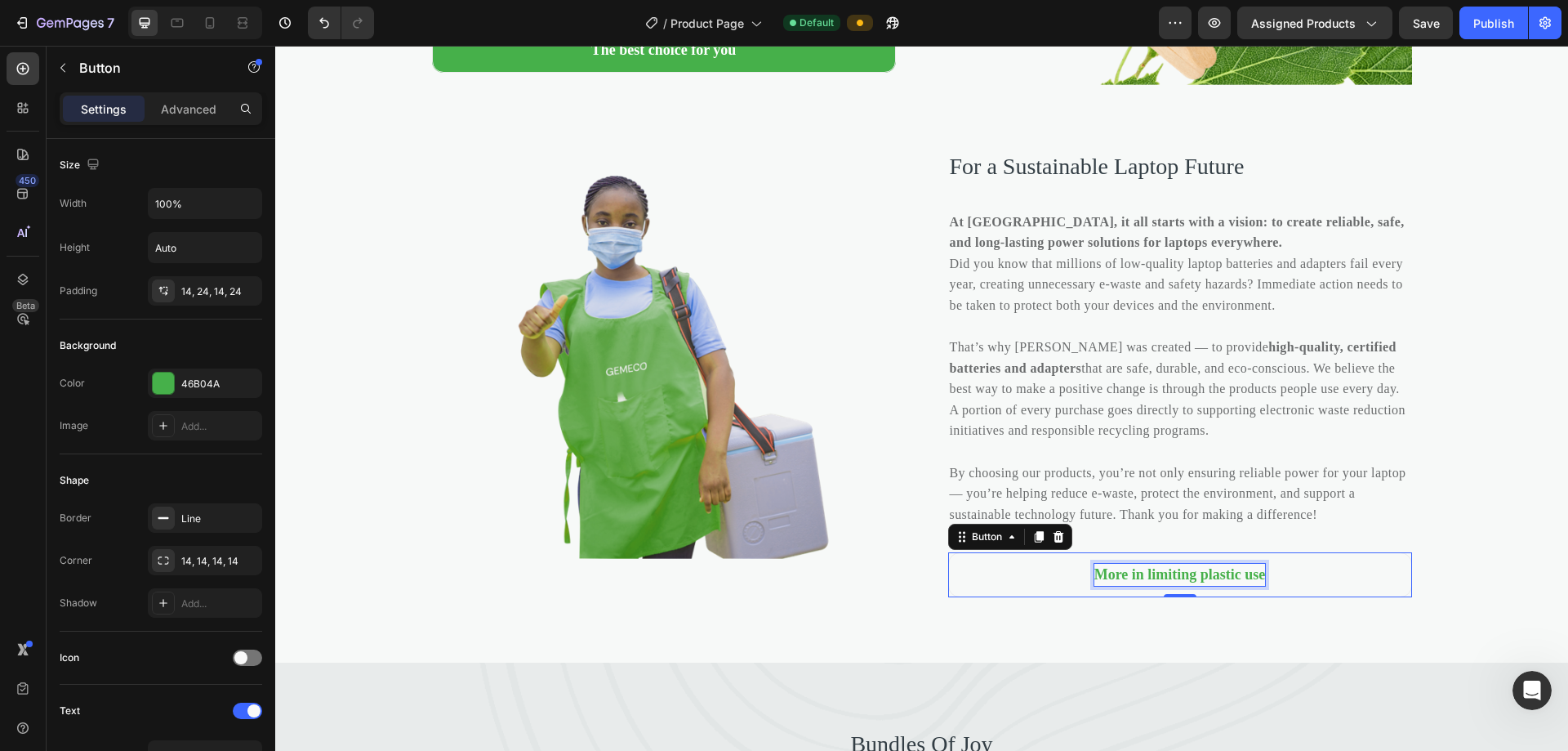
click at [758, 586] on div "More in limiting plastic use" at bounding box center [1180, 574] width 172 height 22
click at [758, 586] on p "More in limiting plastic use" at bounding box center [1180, 574] width 172 height 22
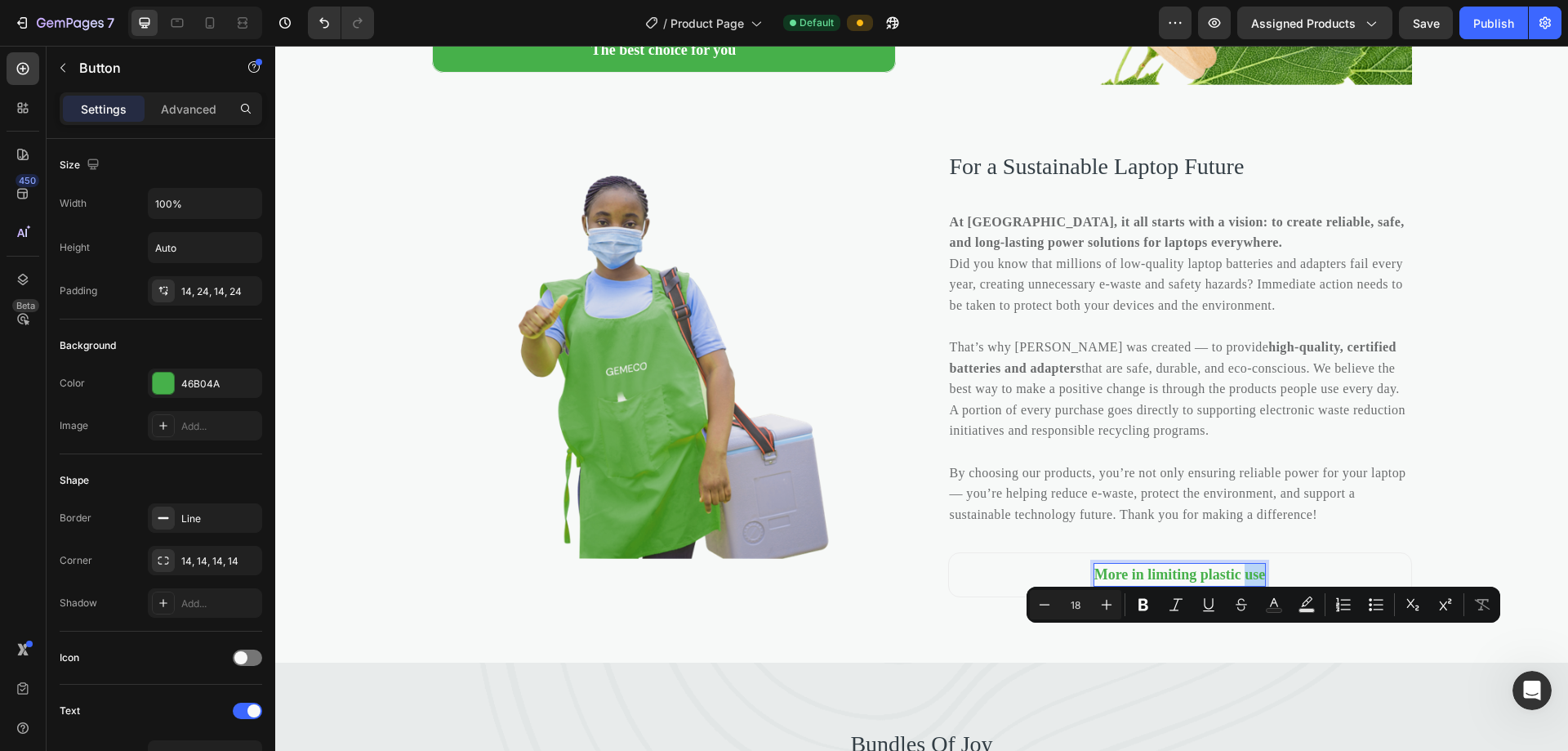
click at [758, 586] on p "More in limiting plastic use" at bounding box center [1180, 574] width 172 height 22
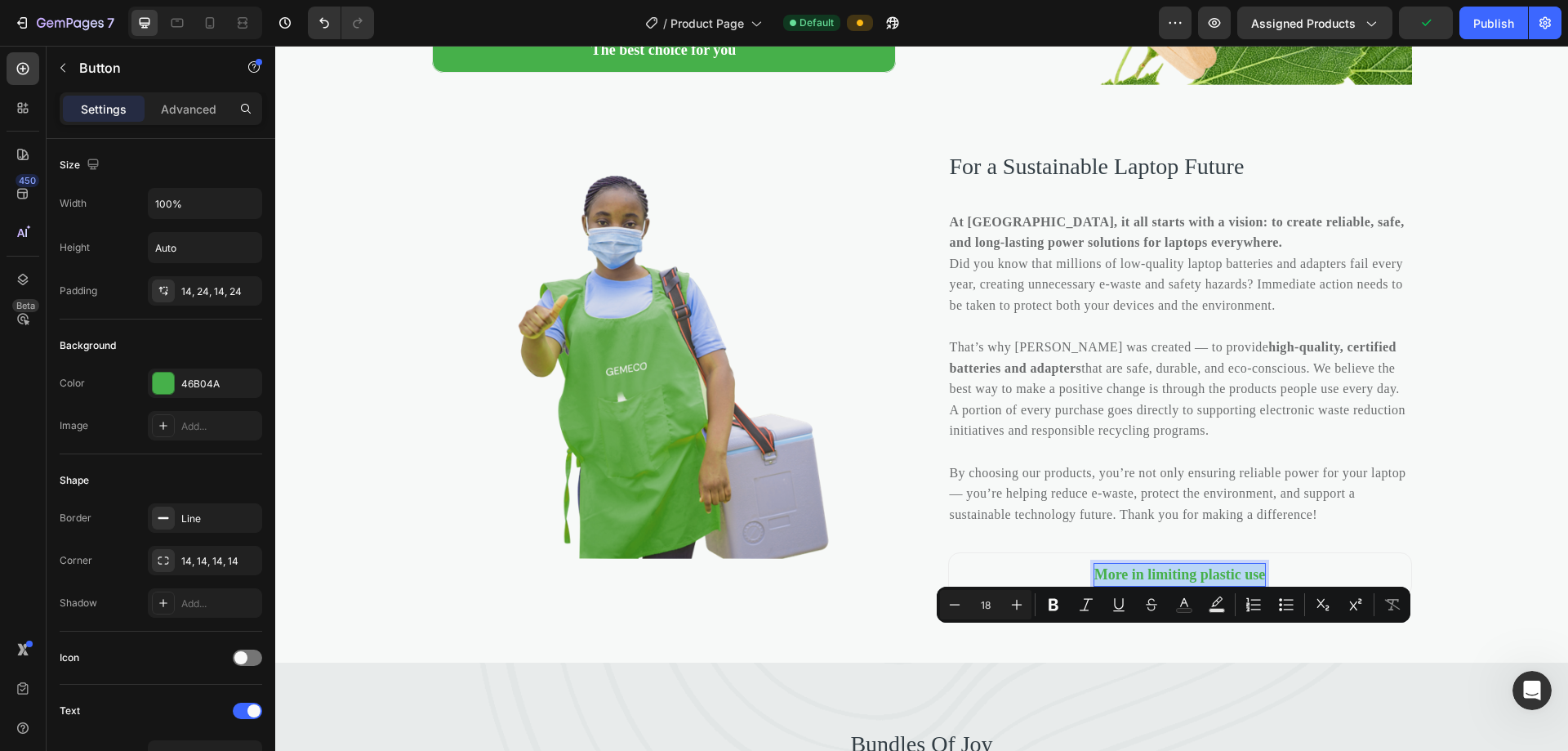
drag, startPoint x: 1276, startPoint y: 637, endPoint x: 1075, endPoint y: 640, distance: 201.0
click at [758, 586] on p "More in limiting plastic use" at bounding box center [1180, 574] width 172 height 22
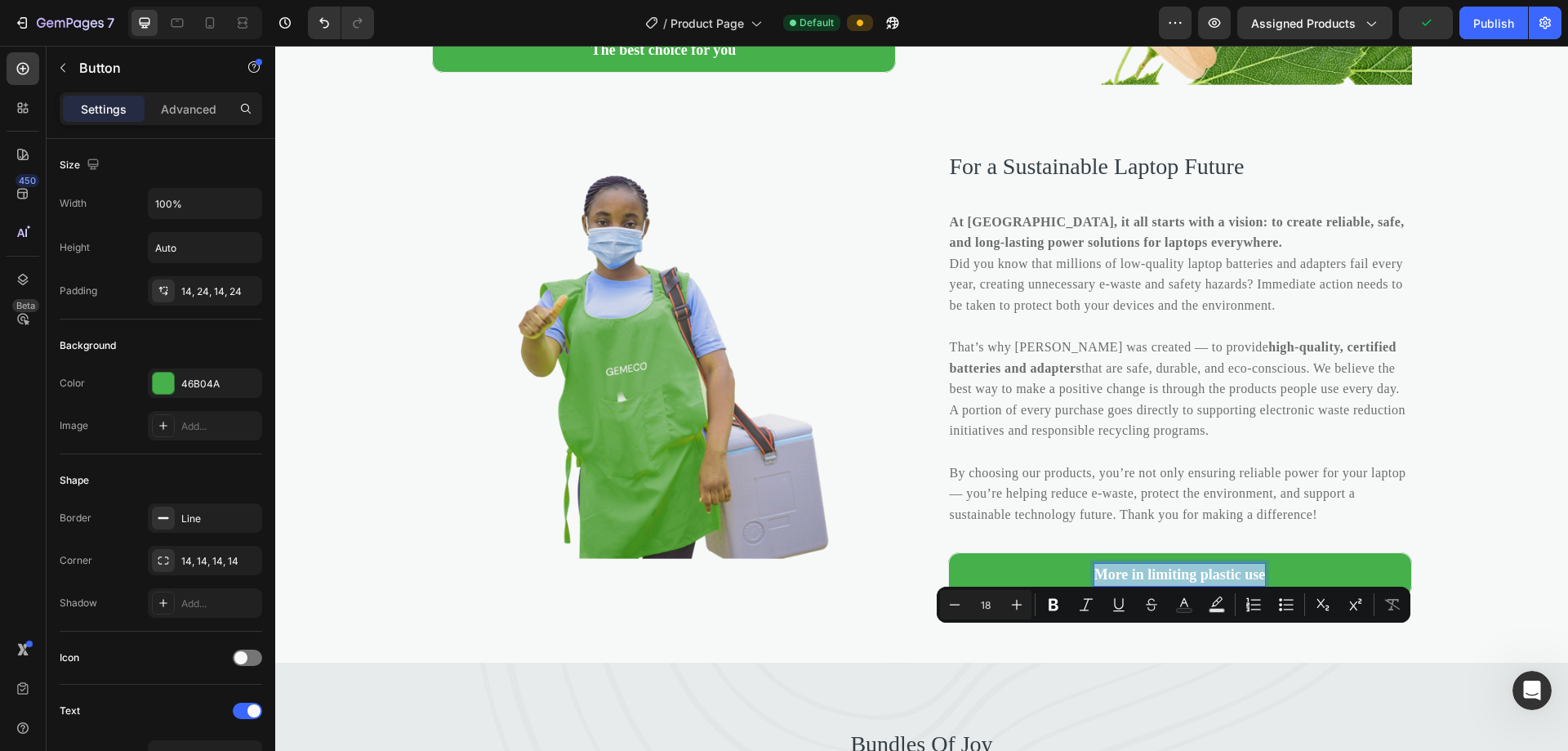
copy p "More in limiting plastic use"
click at [758, 246] on p "At YuYan, it all starts with a vision: to create reliable, safe, and long-lasti…" at bounding box center [1180, 233] width 460 height 42
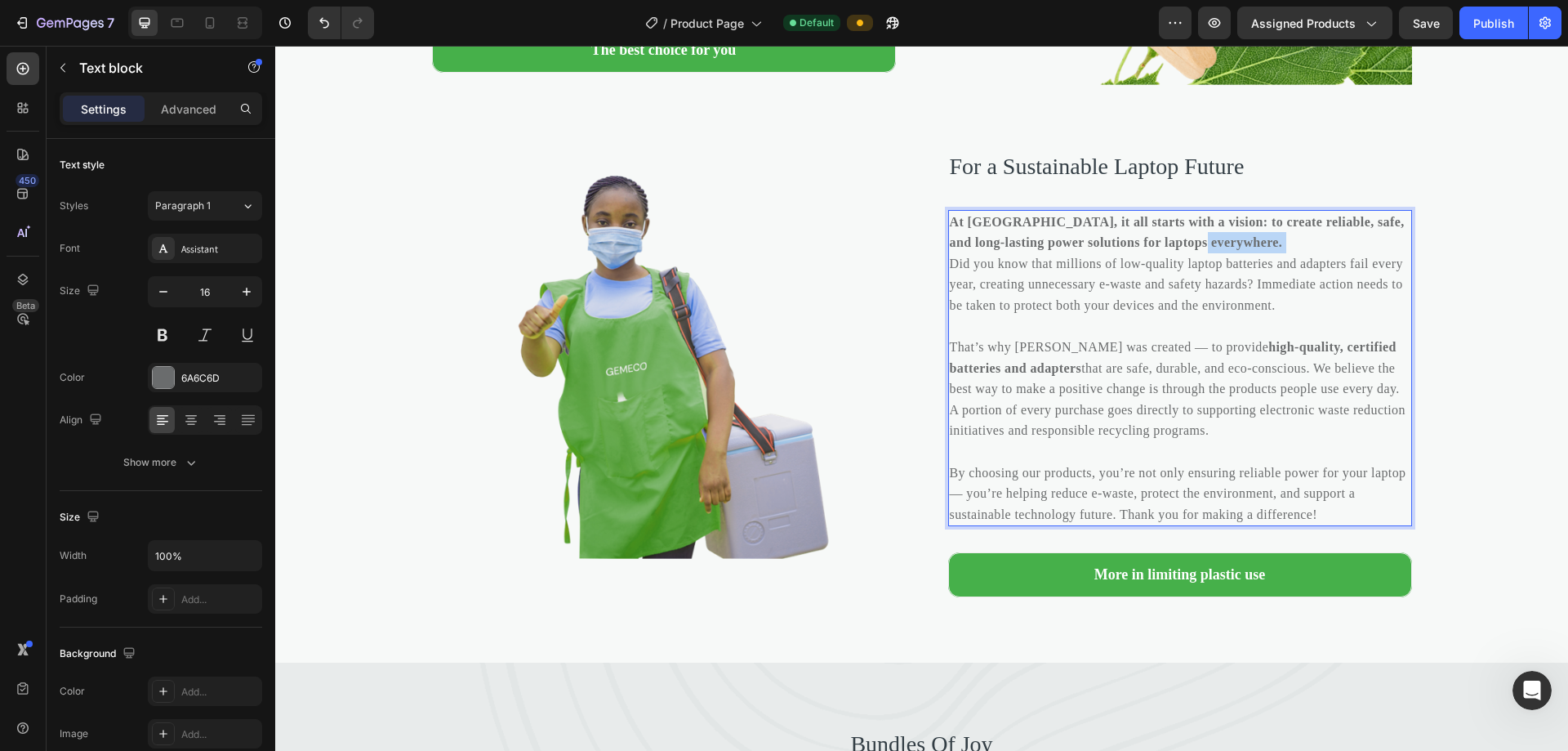
click at [758, 241] on p "At YuYan, it all starts with a vision: to create reliable, safe, and long-lasti…" at bounding box center [1180, 233] width 460 height 42
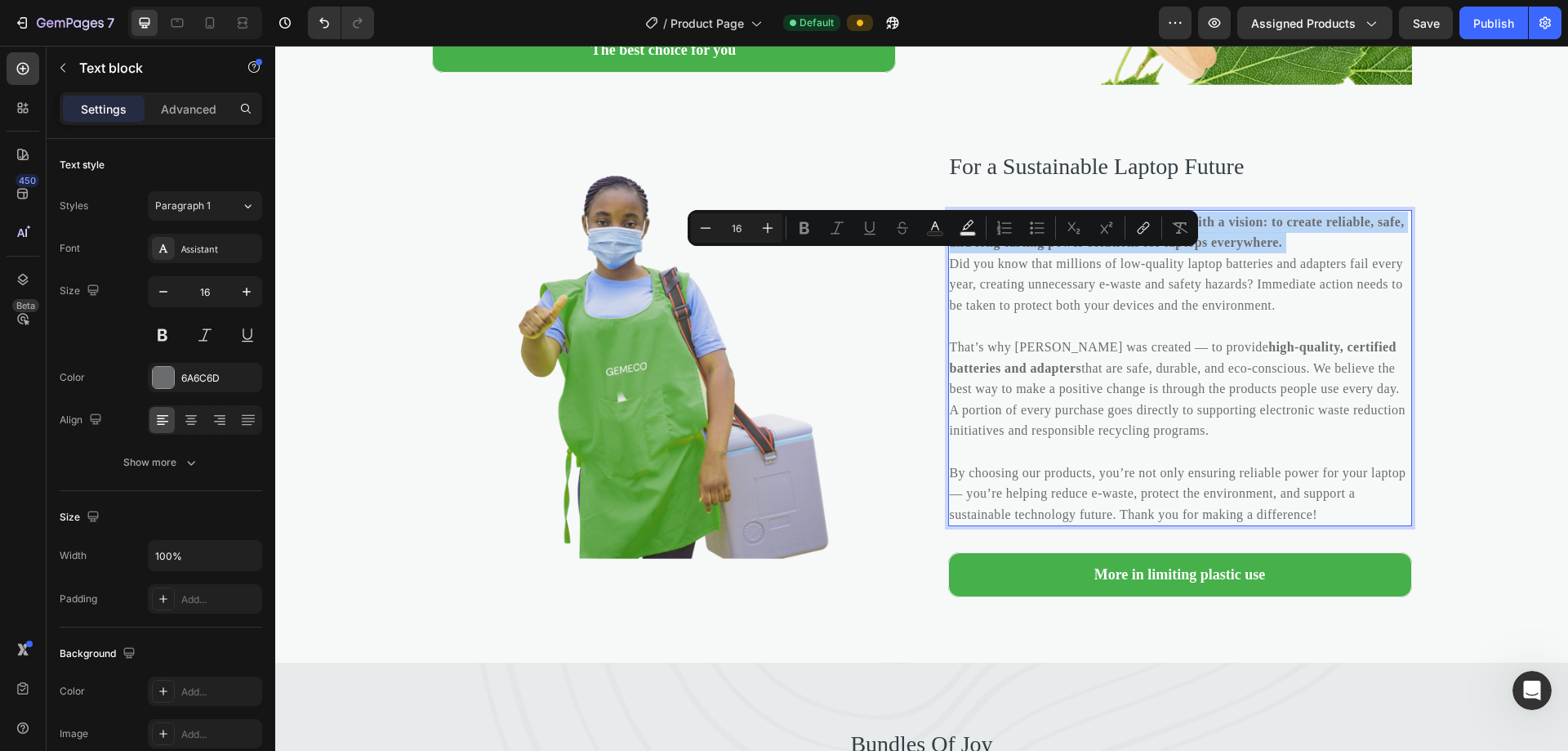
click at [758, 239] on p "At YuYan, it all starts with a vision: to create reliable, safe, and long-lasti…" at bounding box center [1180, 233] width 460 height 42
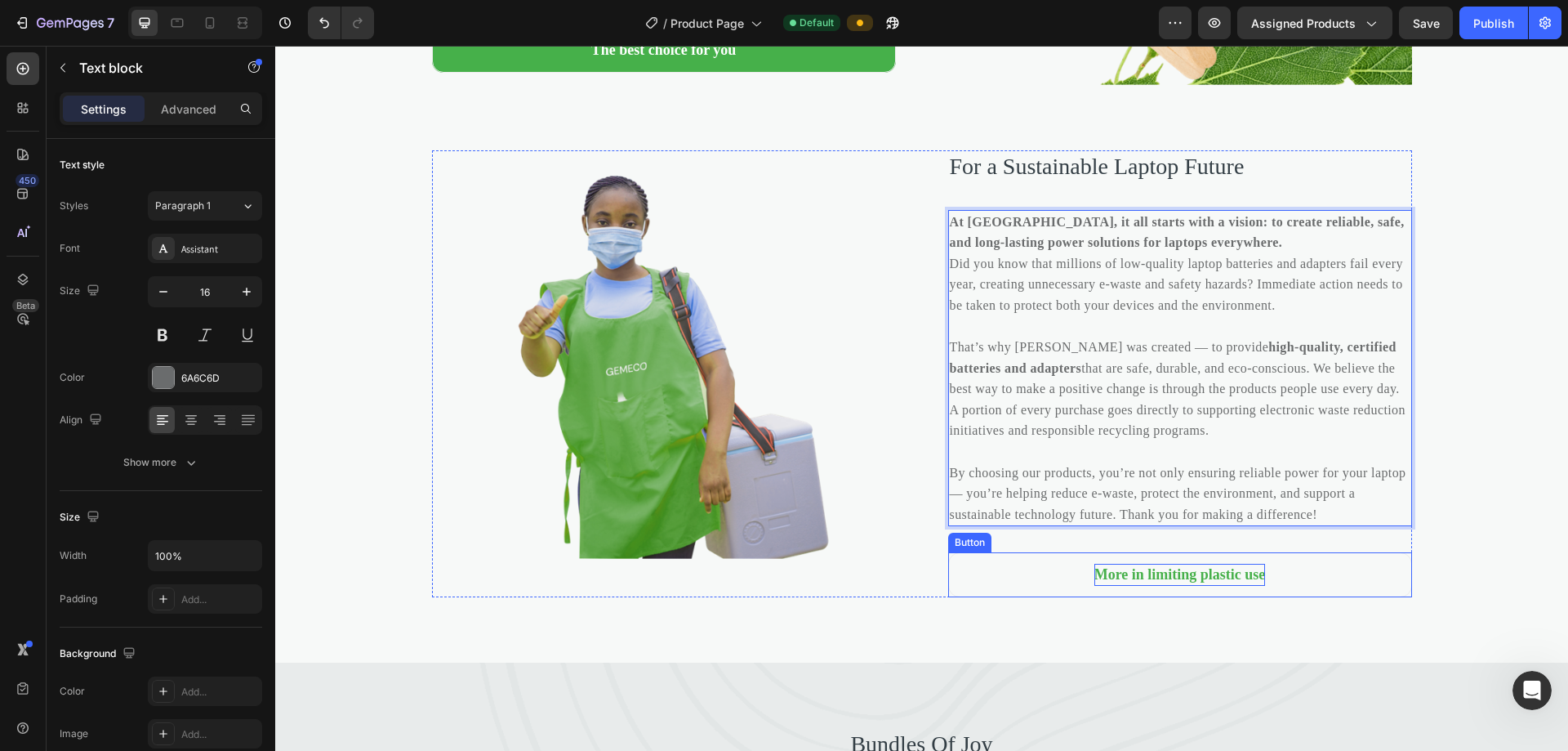
click at [758, 586] on p "More in limiting plastic use" at bounding box center [1180, 574] width 172 height 22
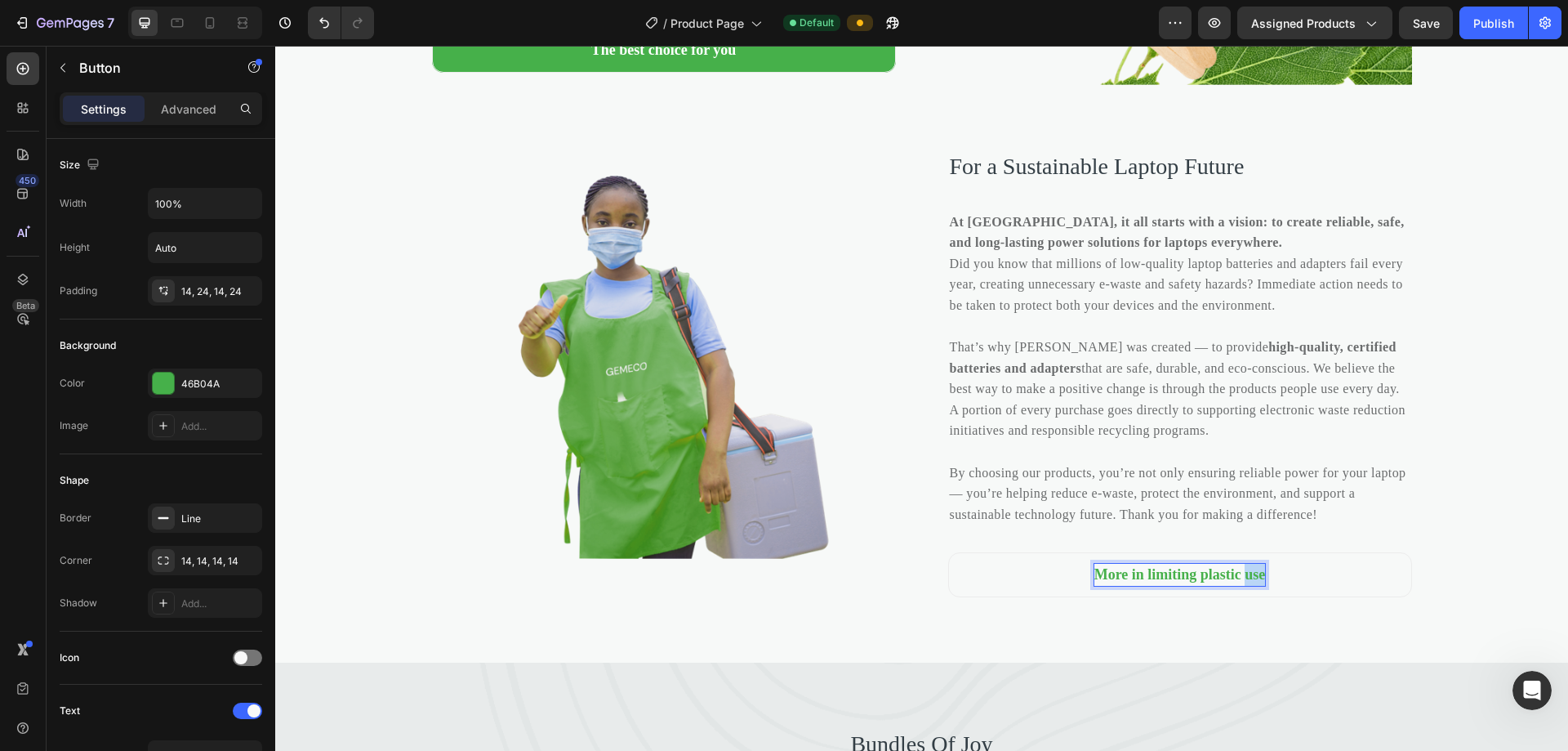
click at [758, 586] on p "More in limiting plastic use" at bounding box center [1180, 574] width 172 height 22
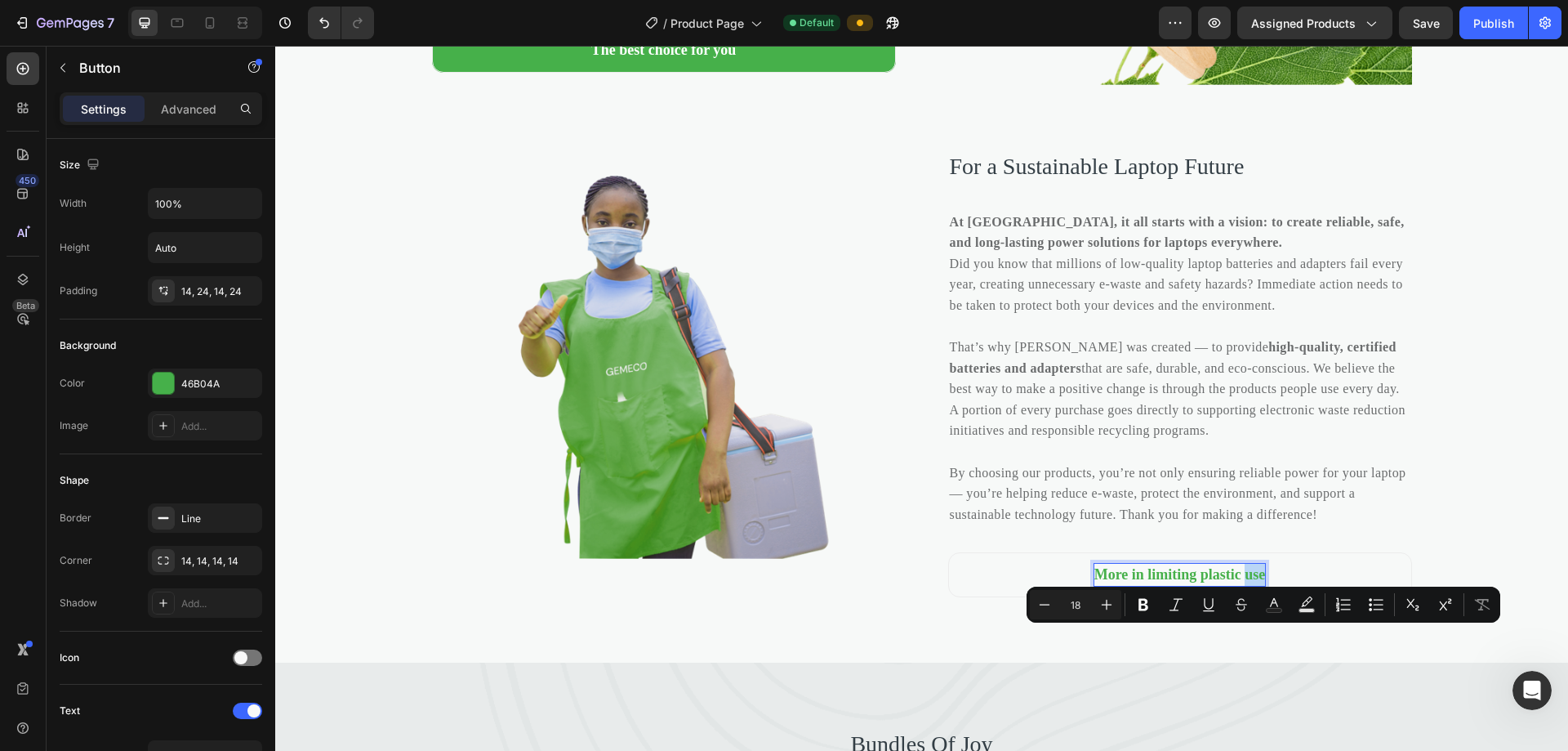
click at [758, 586] on p "More in limiting plastic use" at bounding box center [1180, 574] width 172 height 22
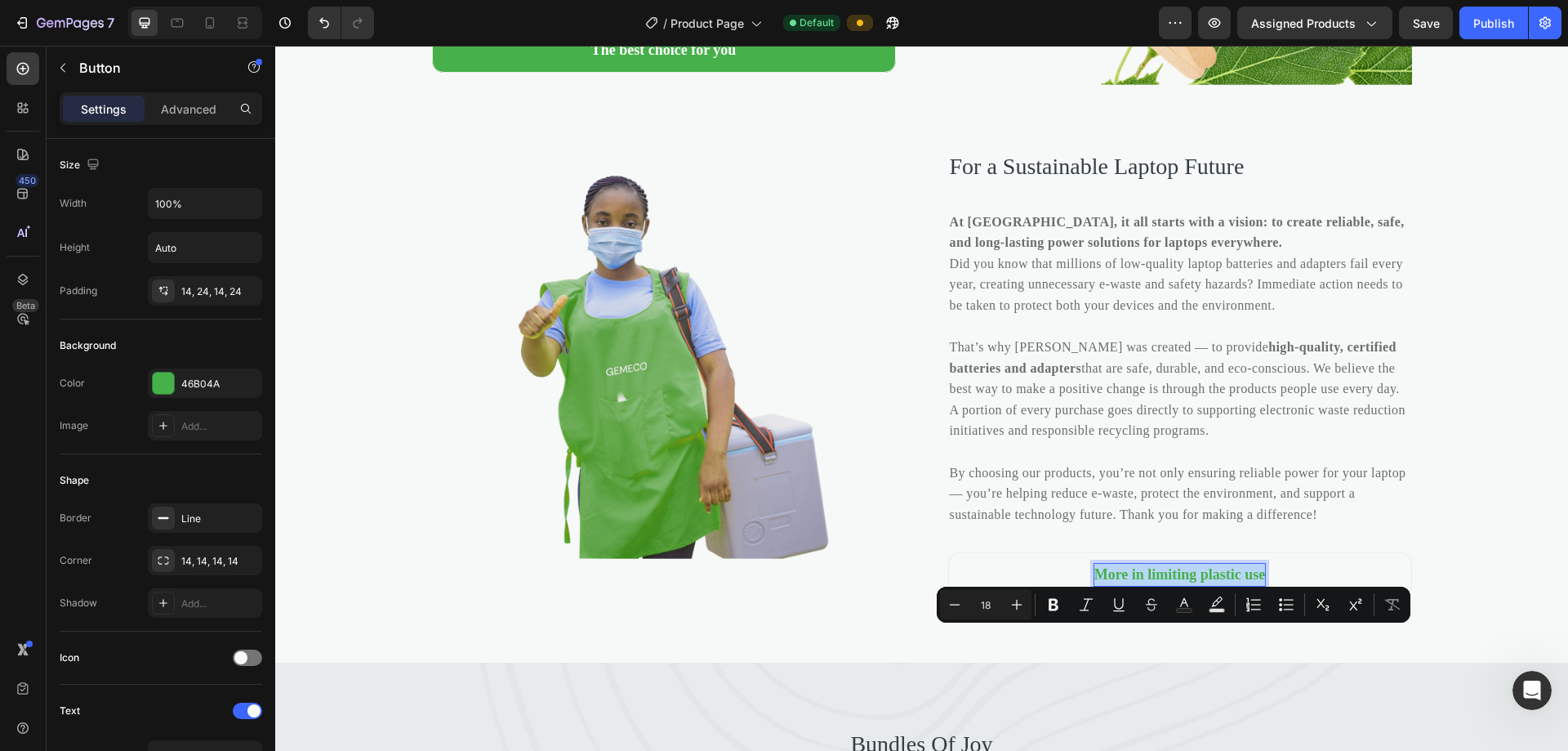
drag, startPoint x: 1274, startPoint y: 636, endPoint x: 1069, endPoint y: 635, distance: 205.0
click at [758, 586] on p "More in limiting plastic use" at bounding box center [1180, 574] width 172 height 22
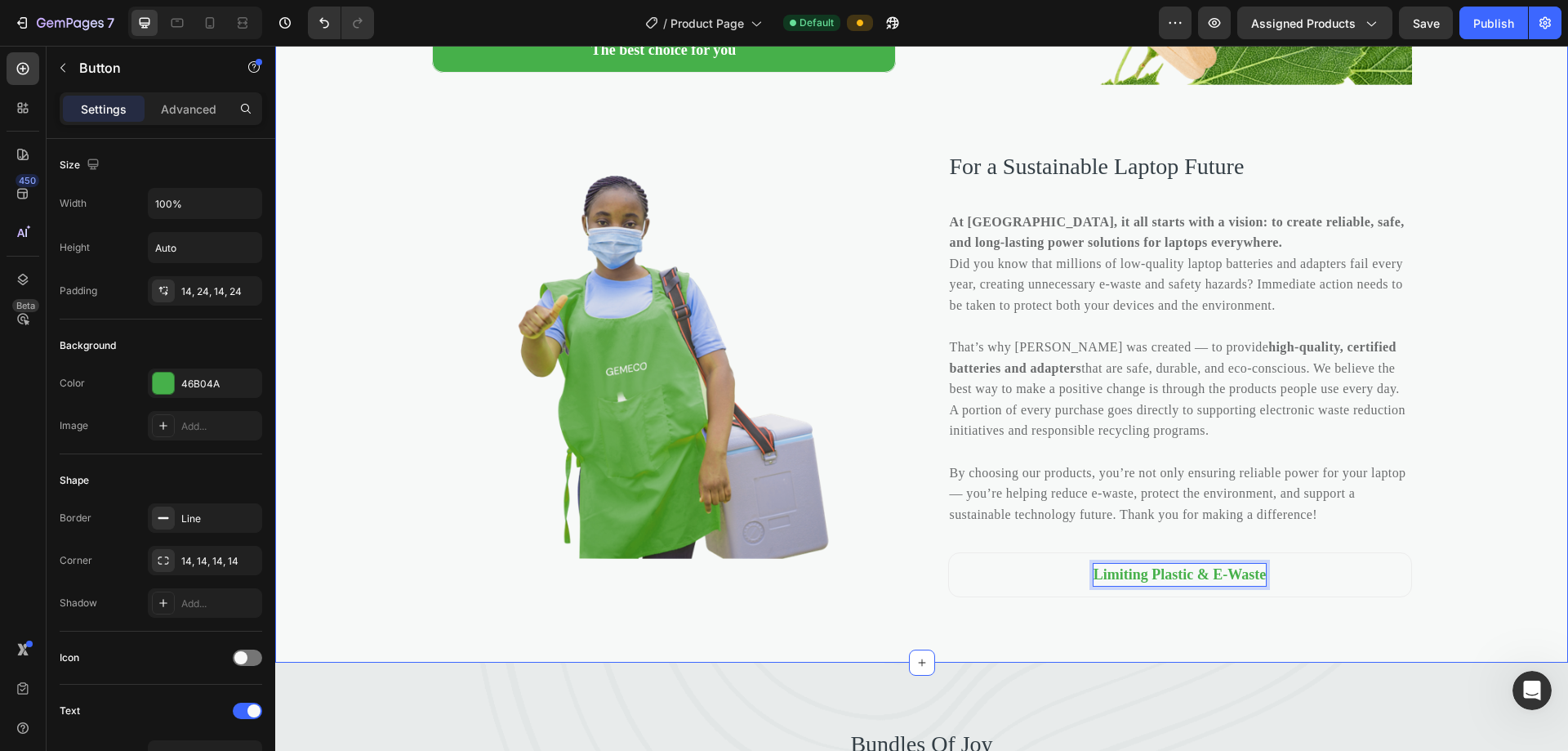
click at [758, 471] on div "Why YuYan? Heading 1. Where reliability meets performance 2. UL & CE Certified …" at bounding box center [921, 137] width 1293 height 921
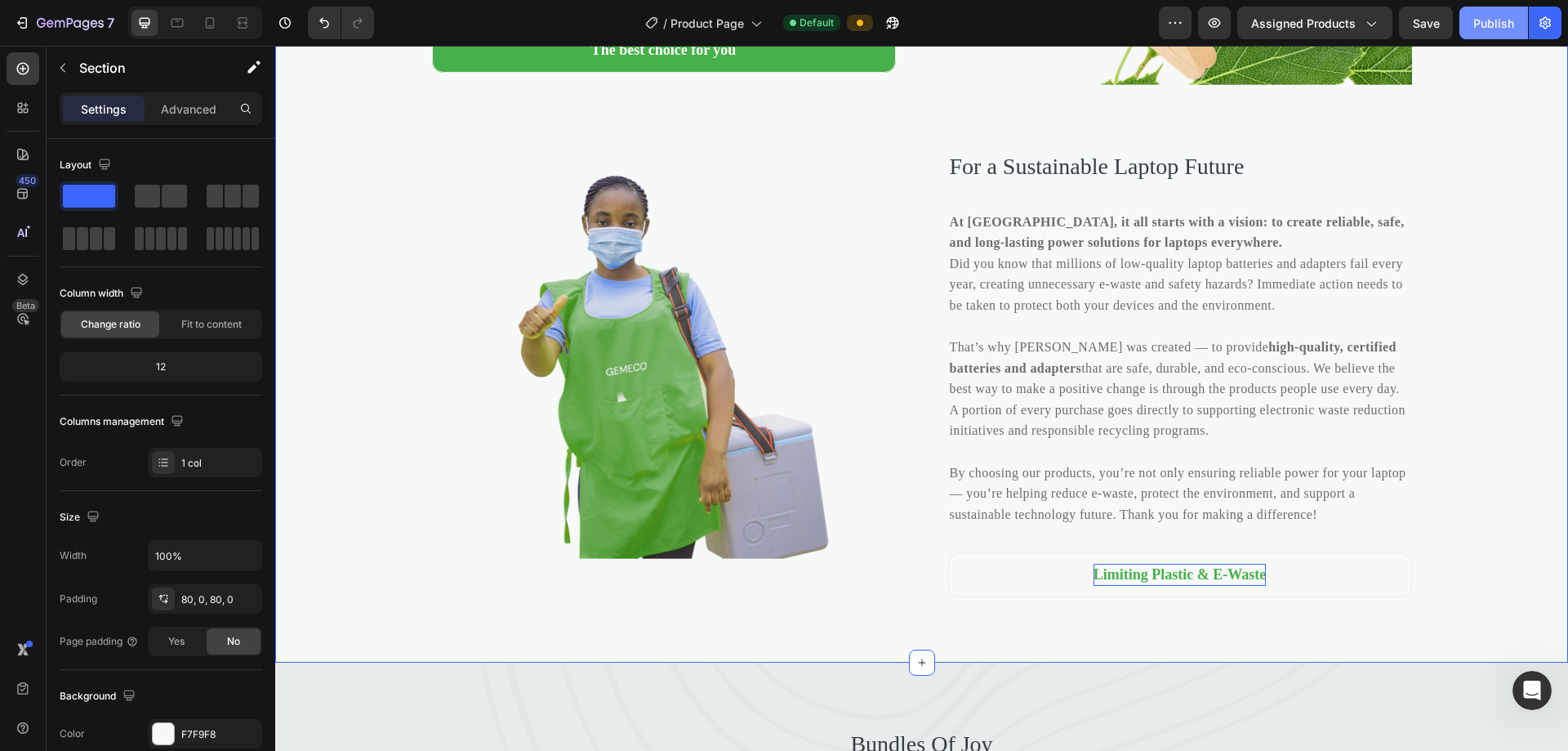
click at [758, 26] on div "Publish" at bounding box center [1494, 23] width 41 height 17
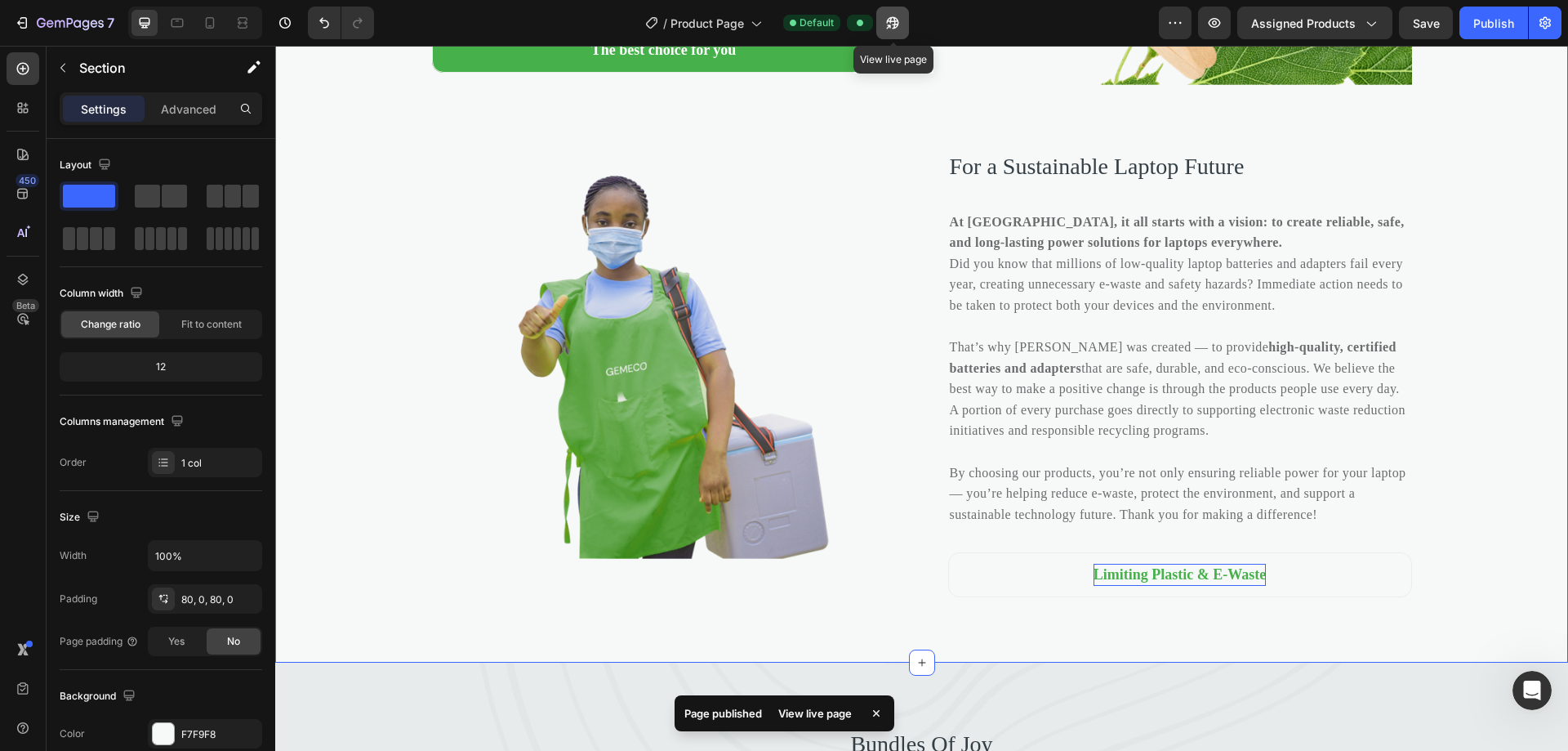
click at [758, 25] on icon "button" at bounding box center [893, 23] width 17 height 17
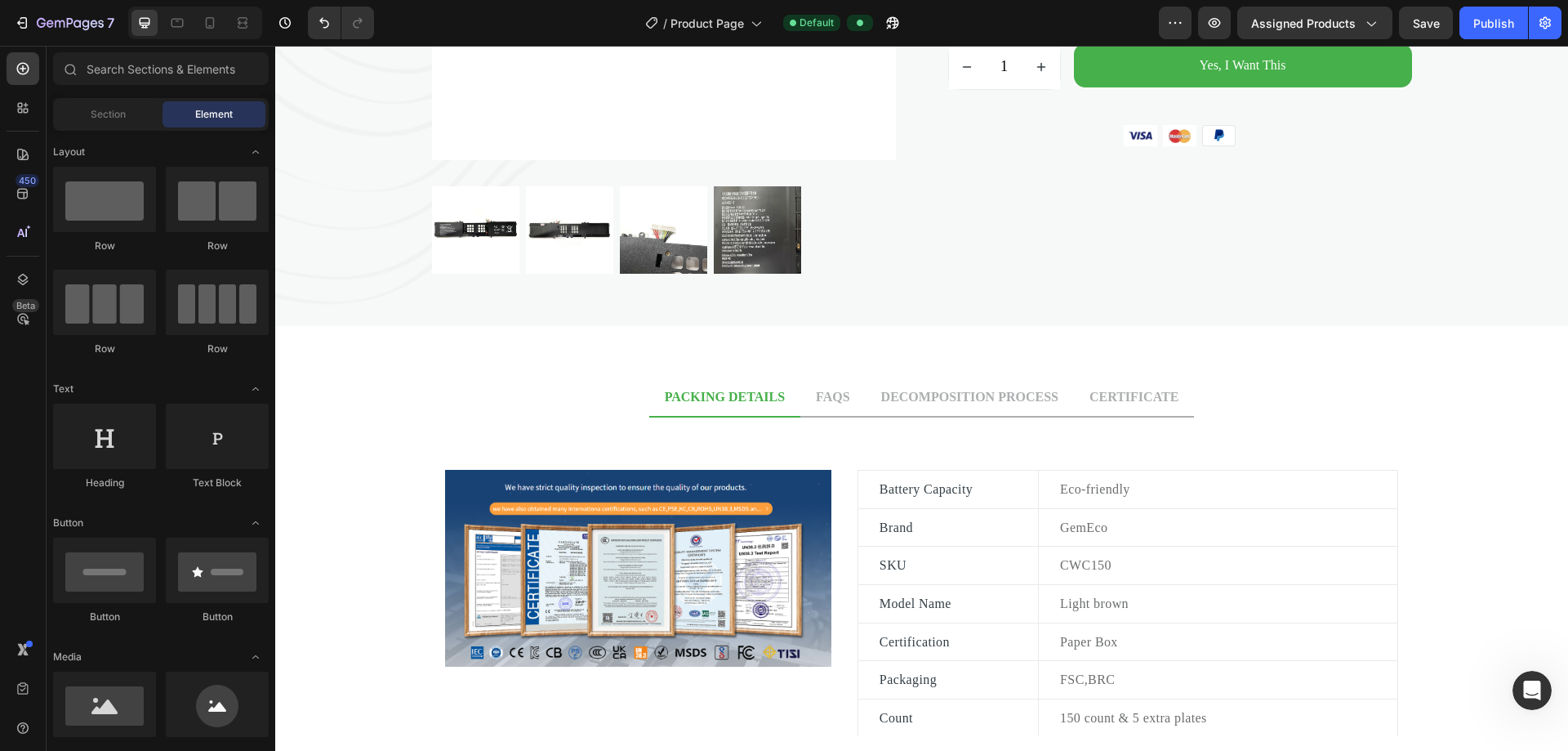
scroll to position [436, 0]
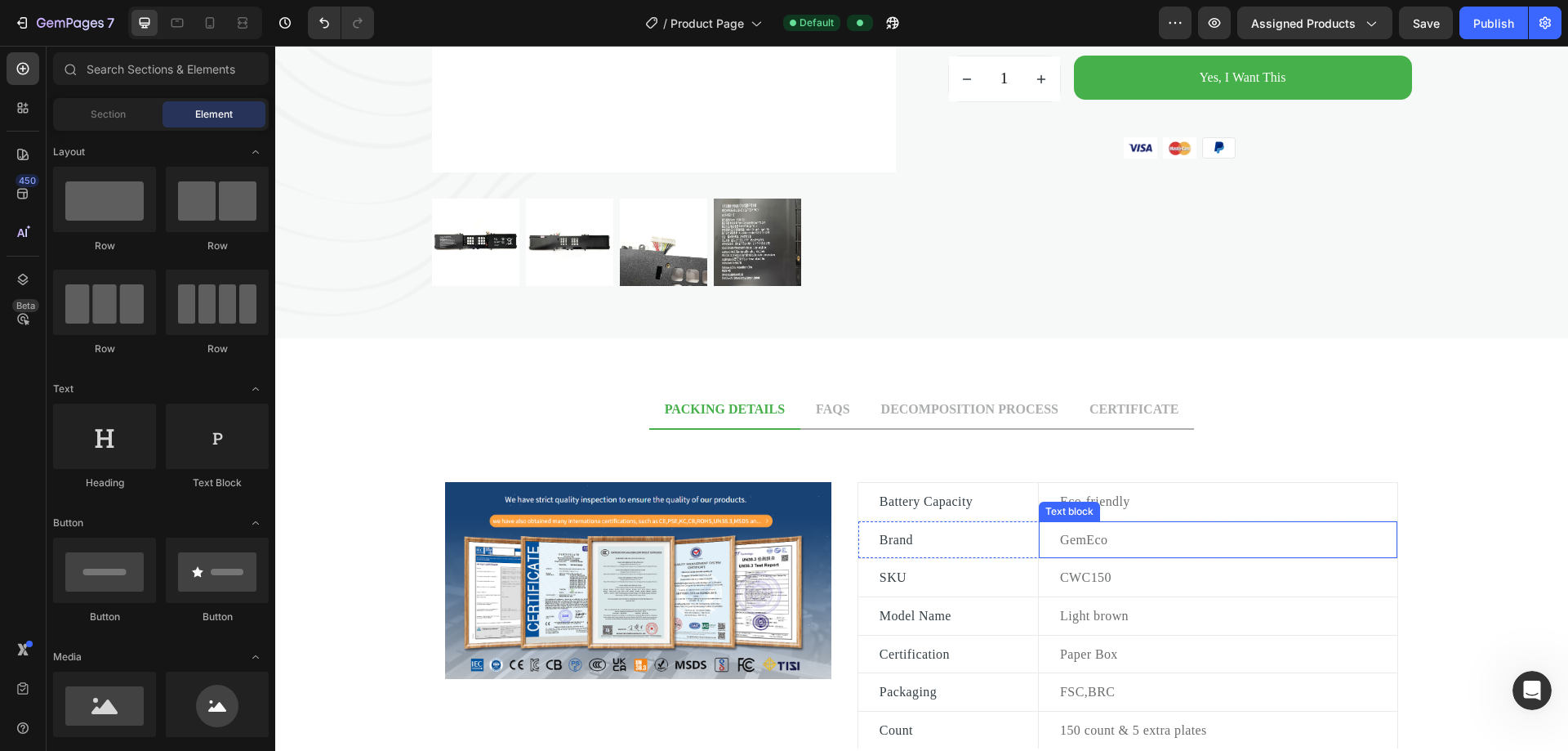
click at [758, 541] on p "GemEco" at bounding box center [1227, 539] width 336 height 21
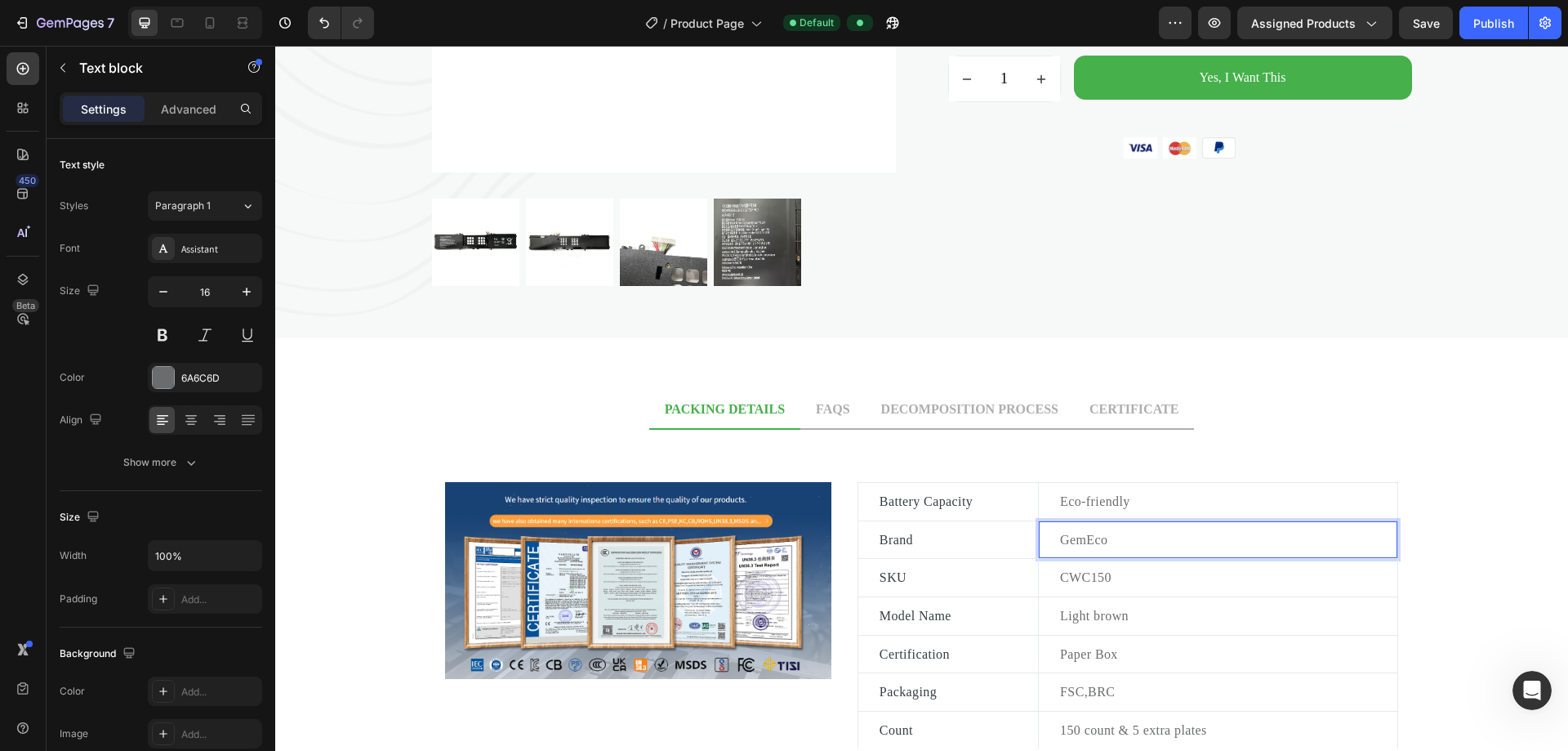
click at [758, 541] on p "GemEco" at bounding box center [1227, 539] width 336 height 21
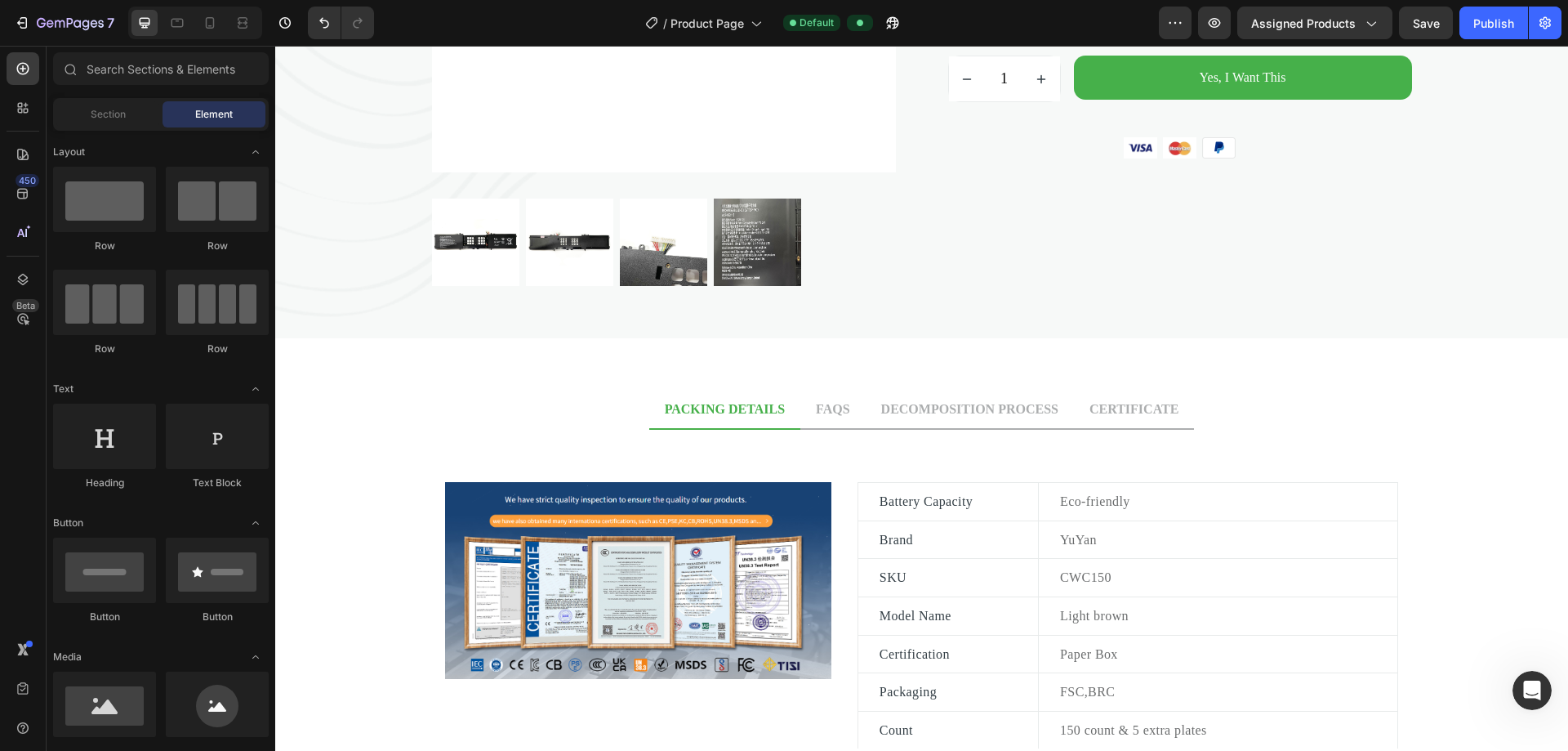
scroll to position [561, 0]
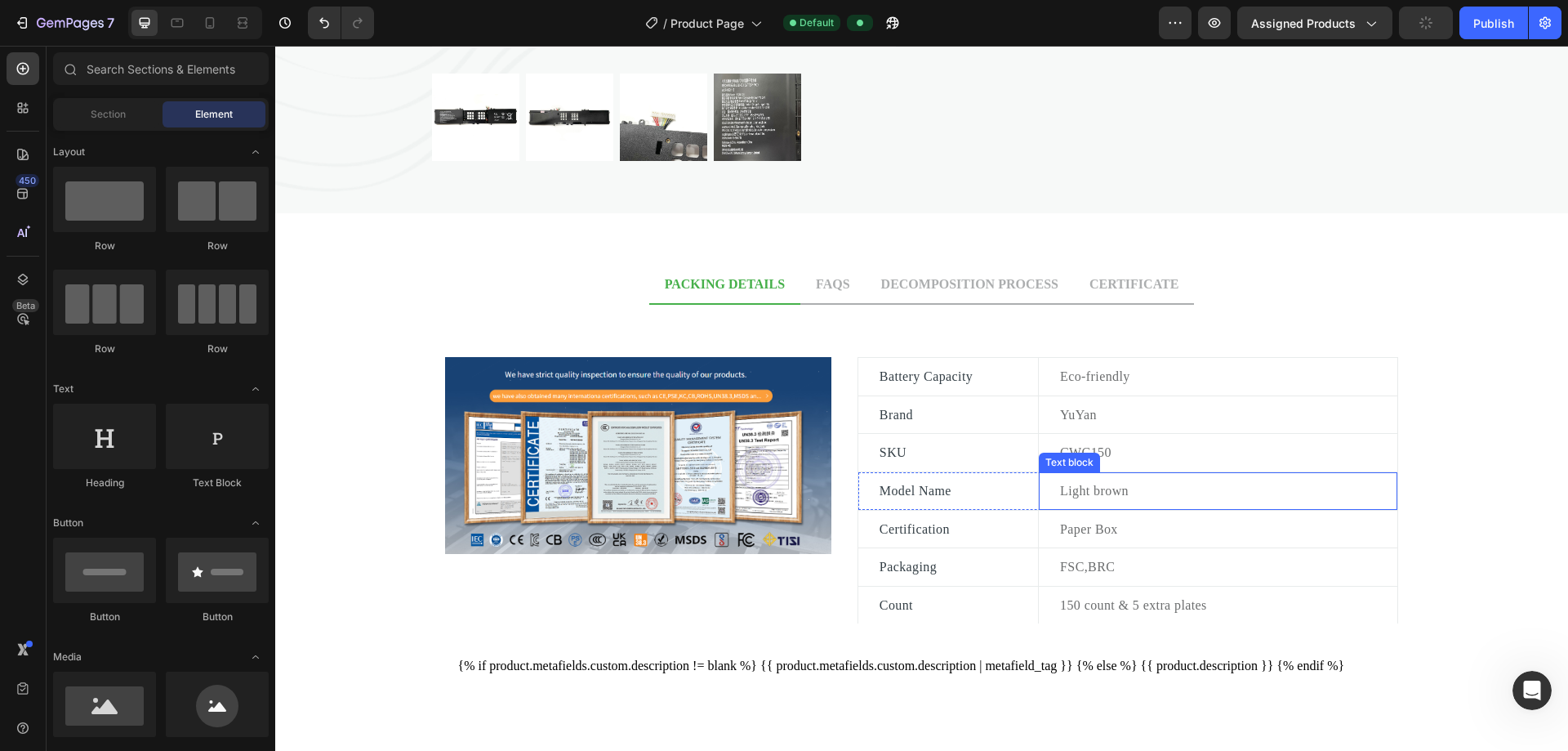
click at [758, 496] on p "Light brown" at bounding box center [1227, 491] width 336 height 21
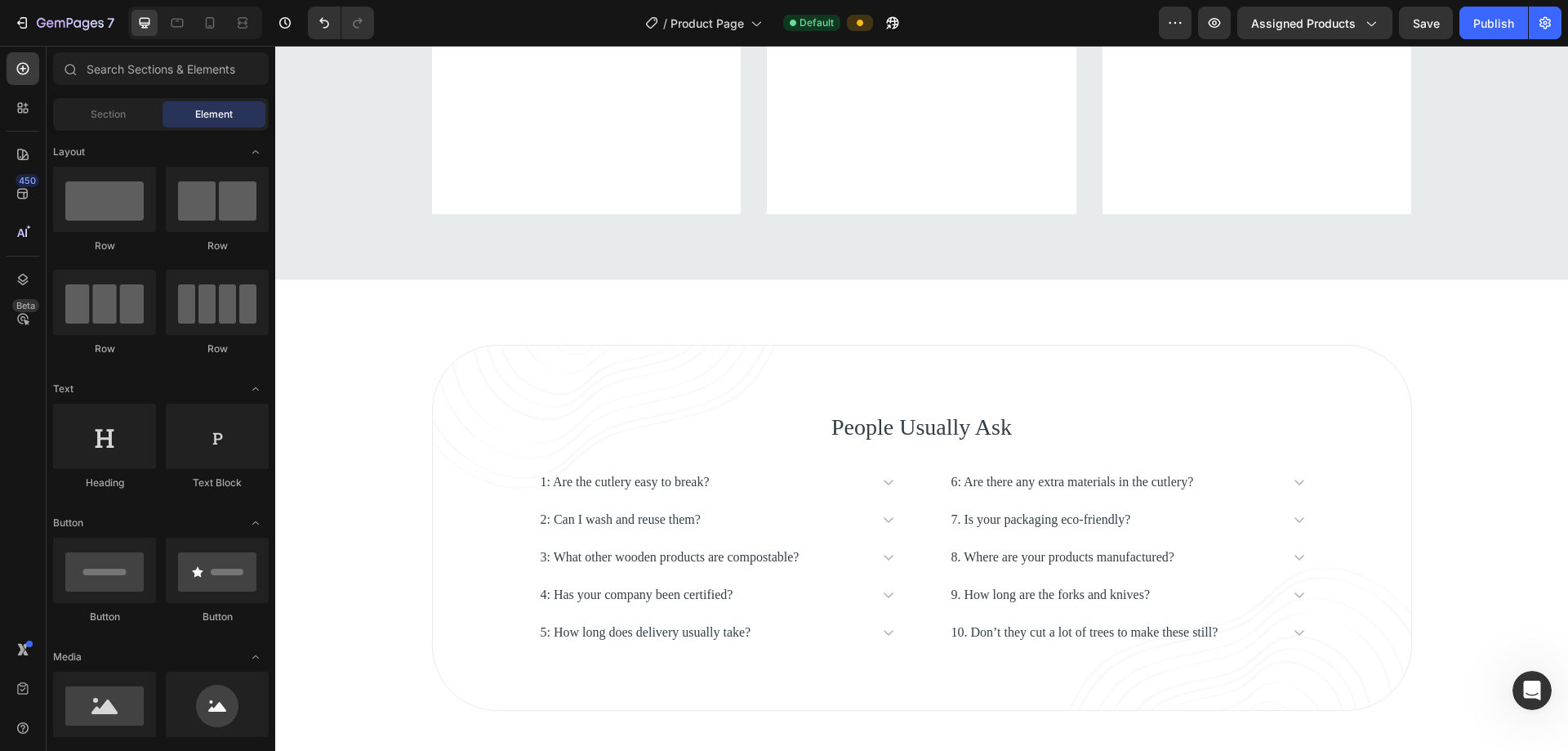
scroll to position [3777, 0]
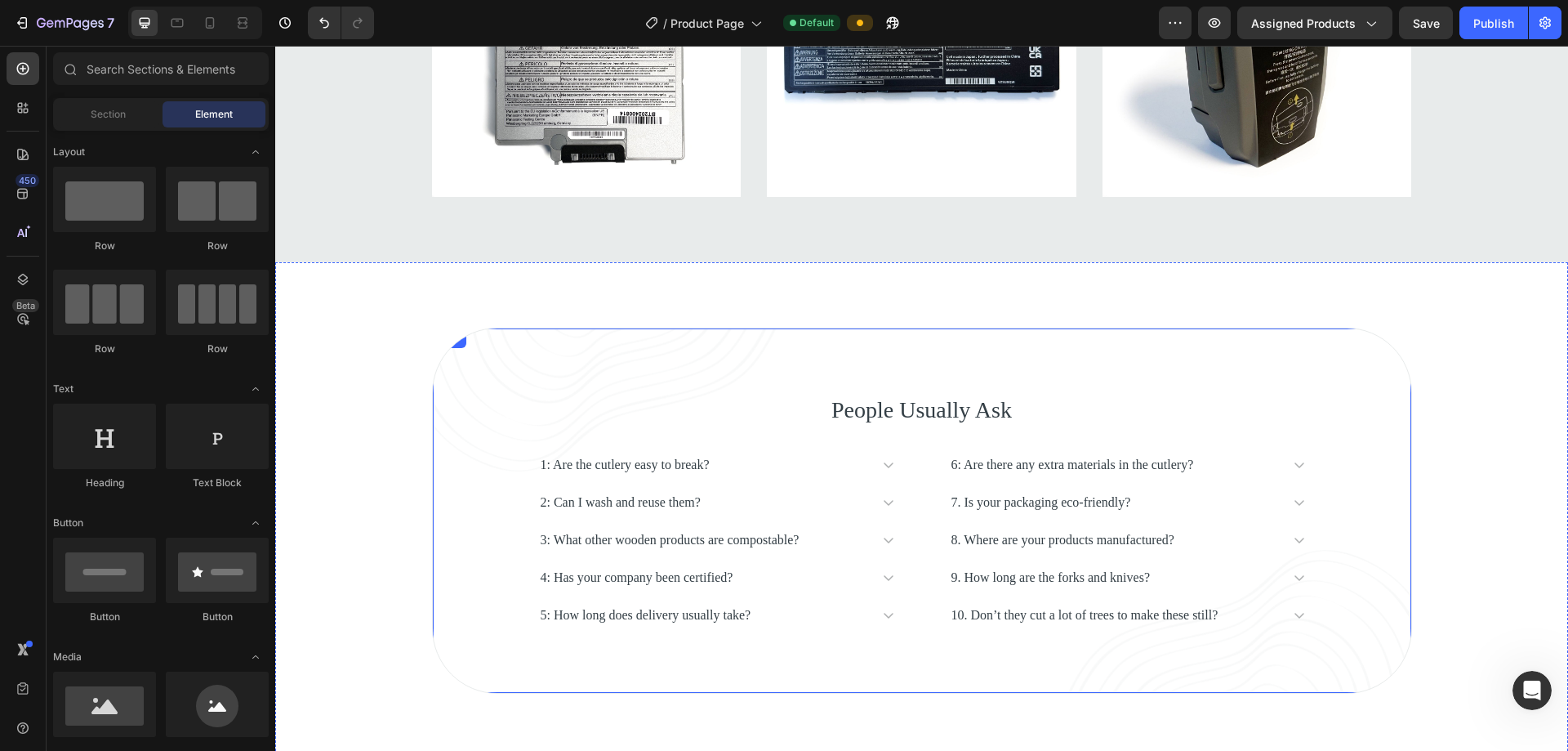
click at [694, 363] on div "People Usually Ask Heading 1: Are the cutlery easy to break? 2: Can I wash and …" at bounding box center [921, 510] width 980 height 366
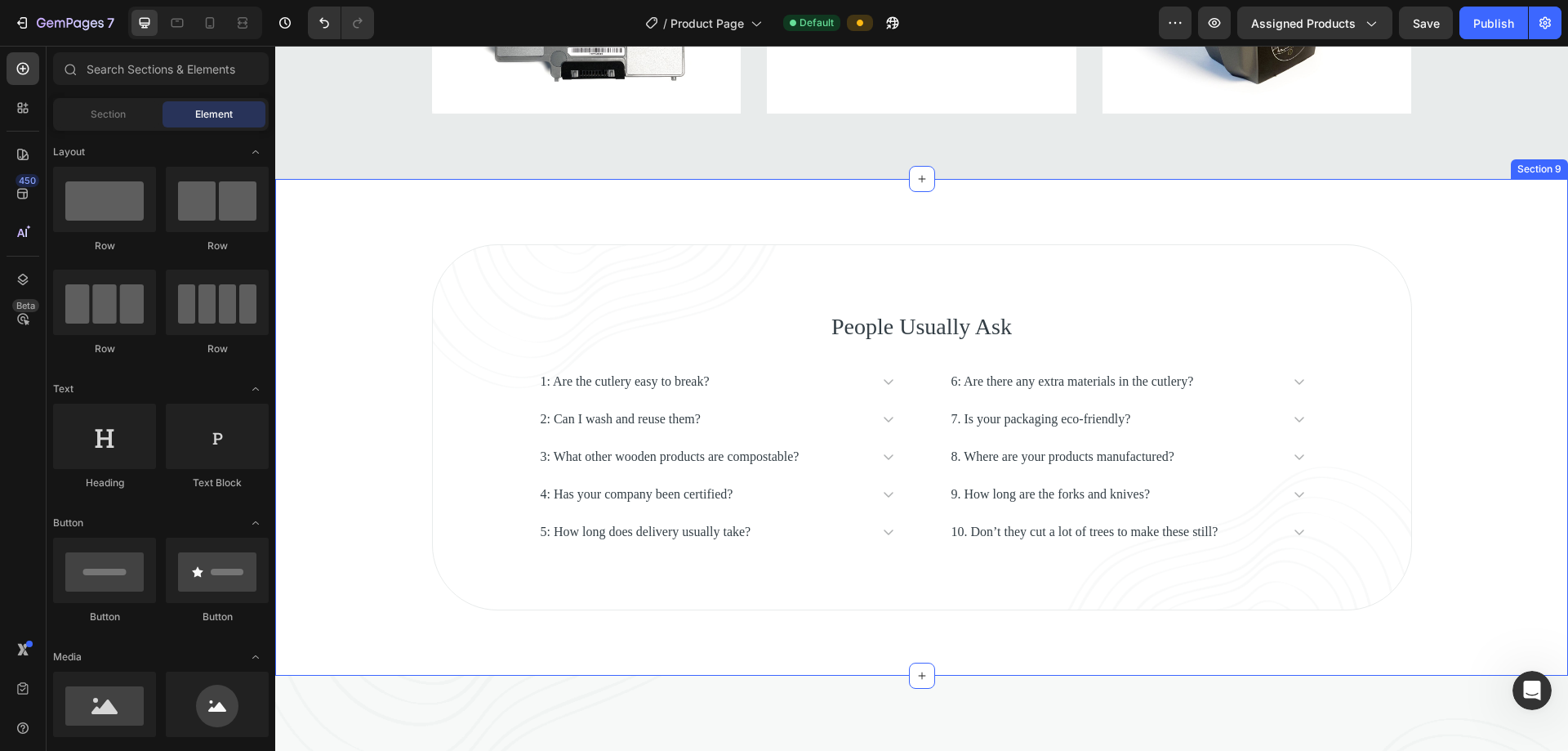
scroll to position [3866, 0]
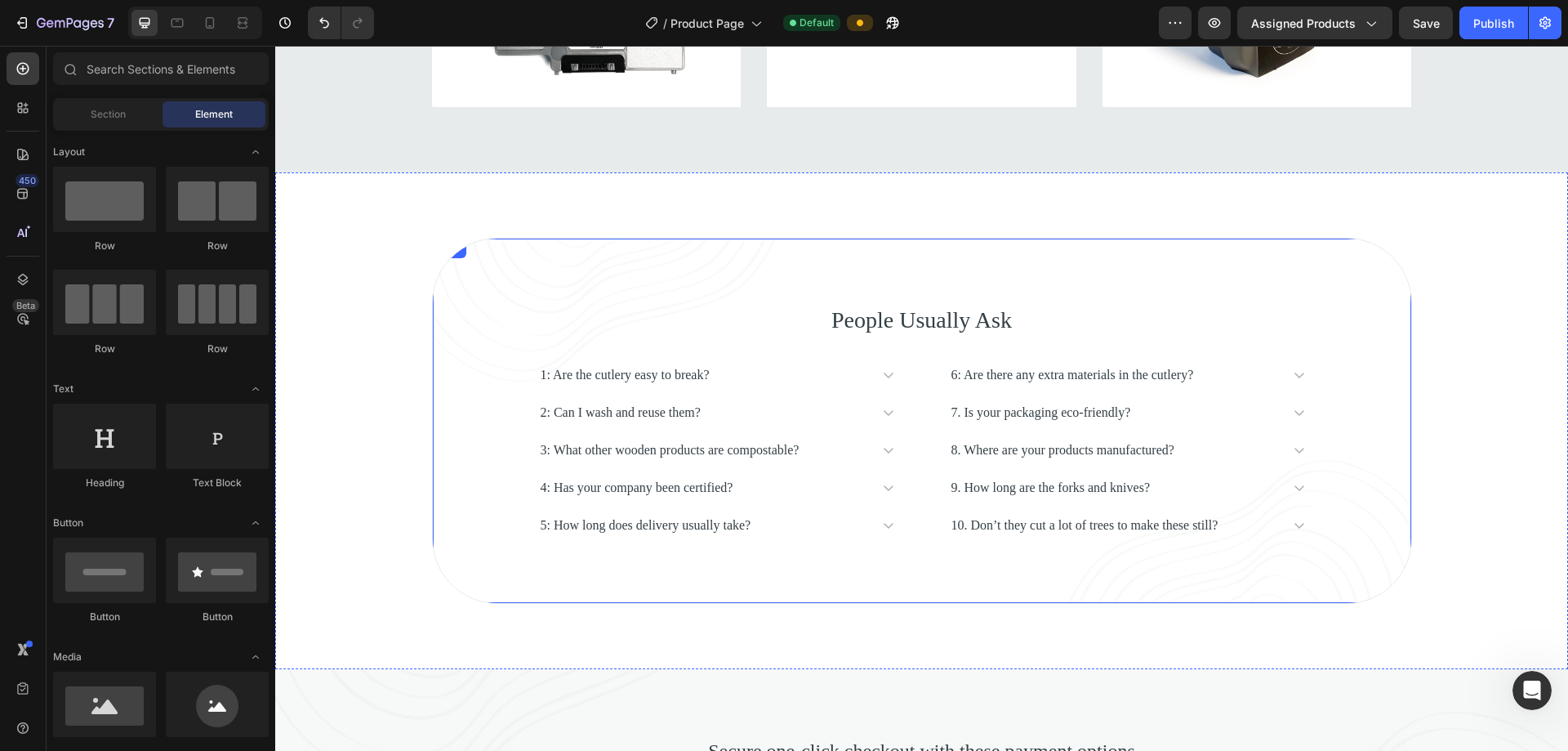
click at [520, 366] on div "People Usually Ask Heading 1: Are the cutlery easy to break? 2: Can I wash and …" at bounding box center [921, 420] width 980 height 366
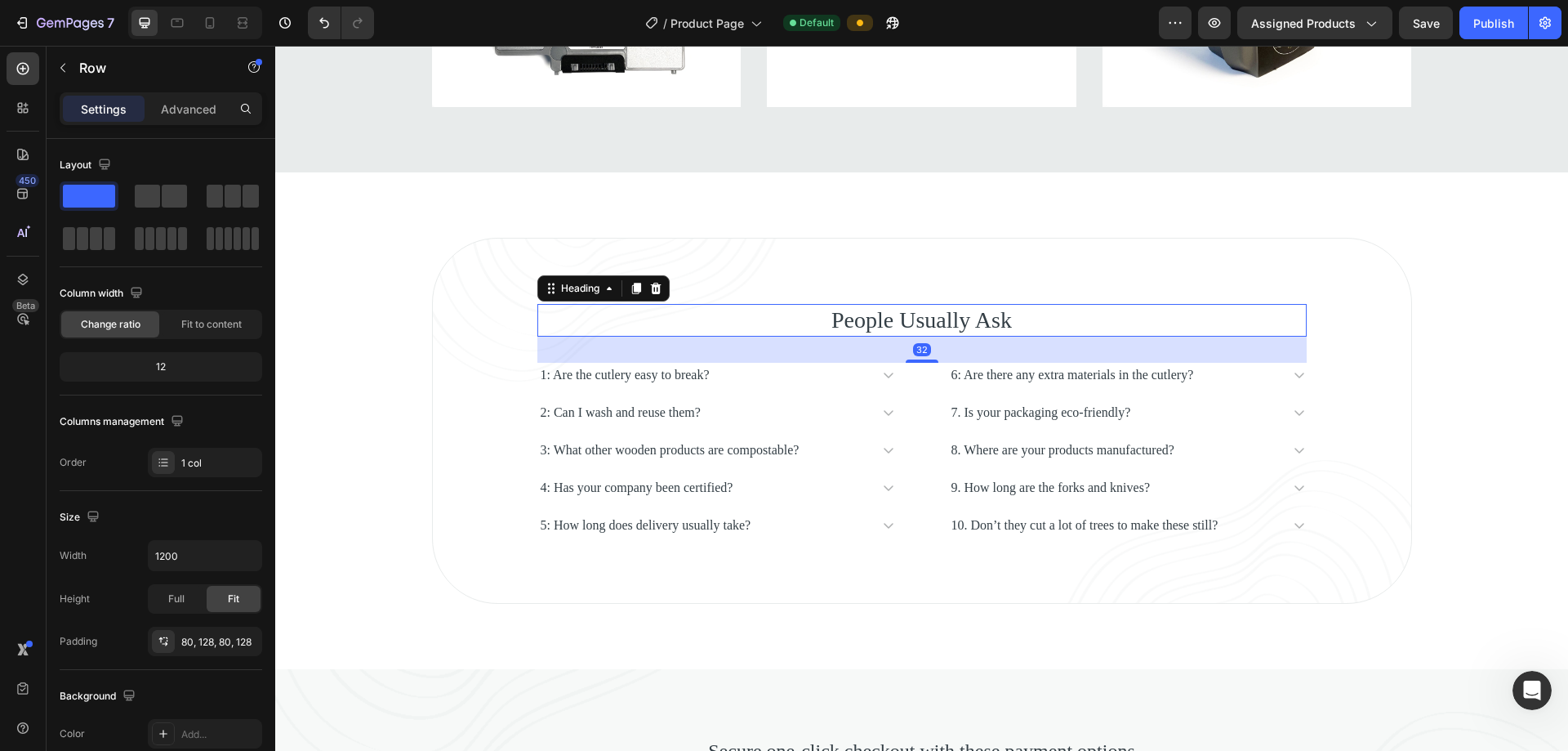
click at [758, 335] on p "People Usually Ask" at bounding box center [921, 320] width 766 height 29
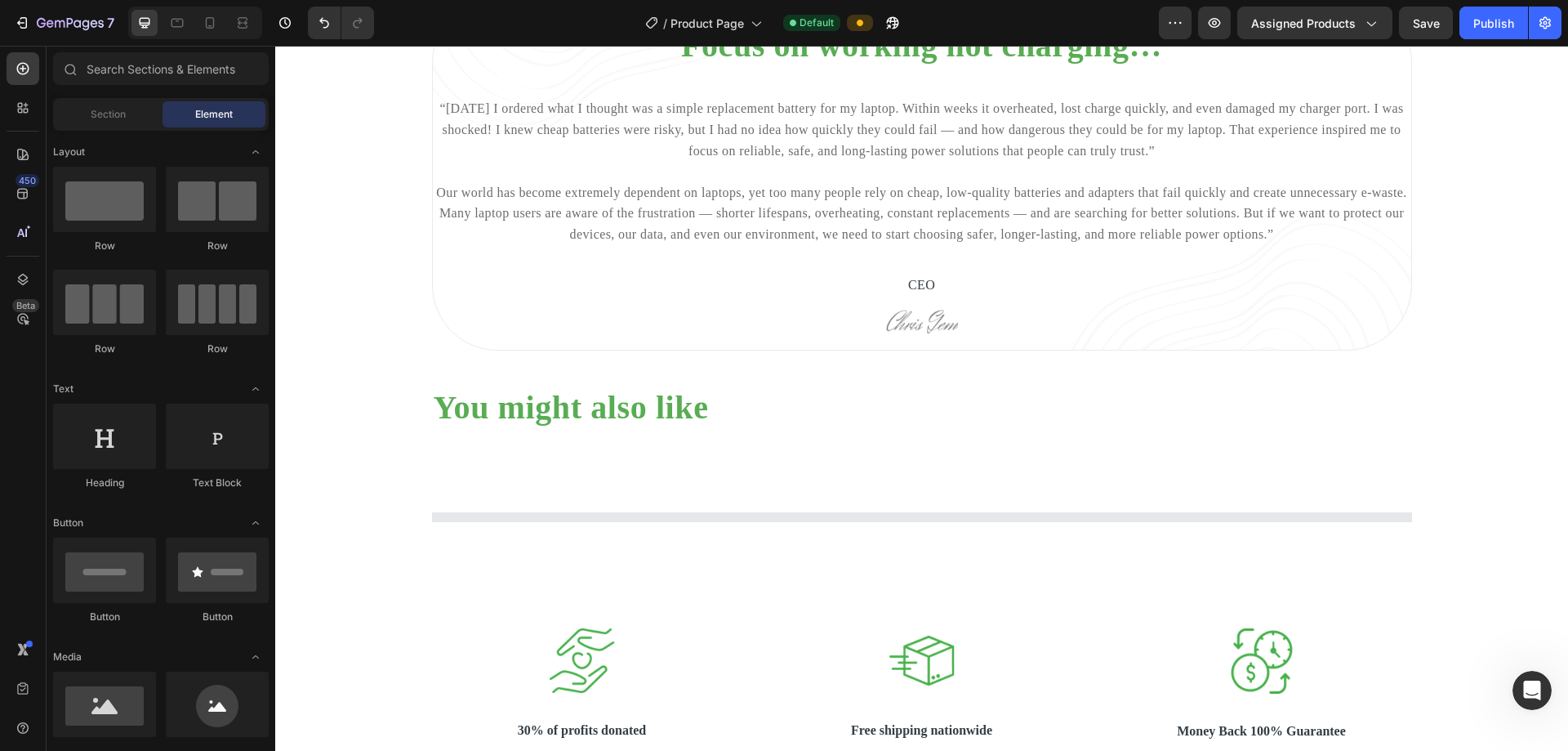
scroll to position [1204, 0]
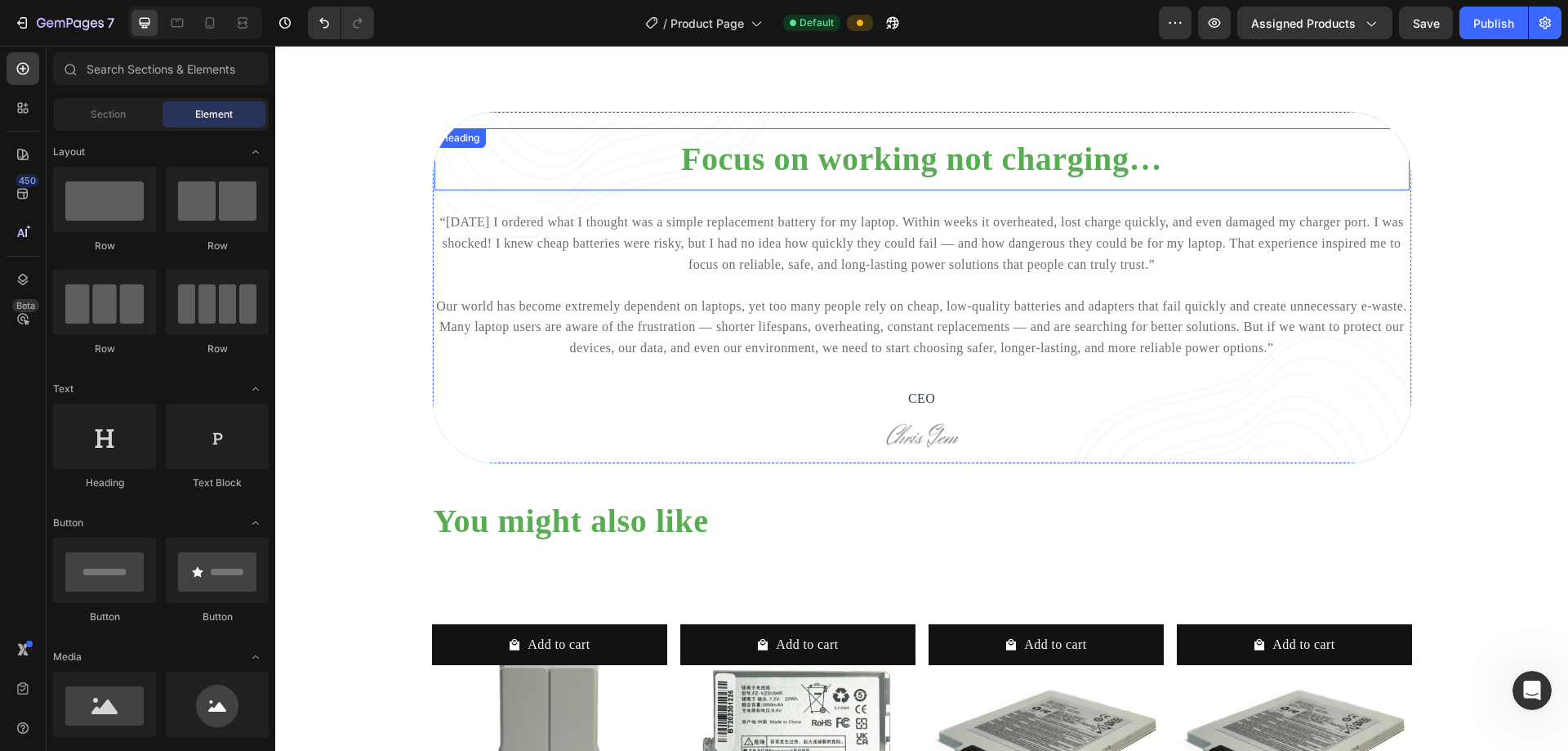
click at [758, 181] on h2 "Focus on working not charging…" at bounding box center [921, 159] width 975 height 43
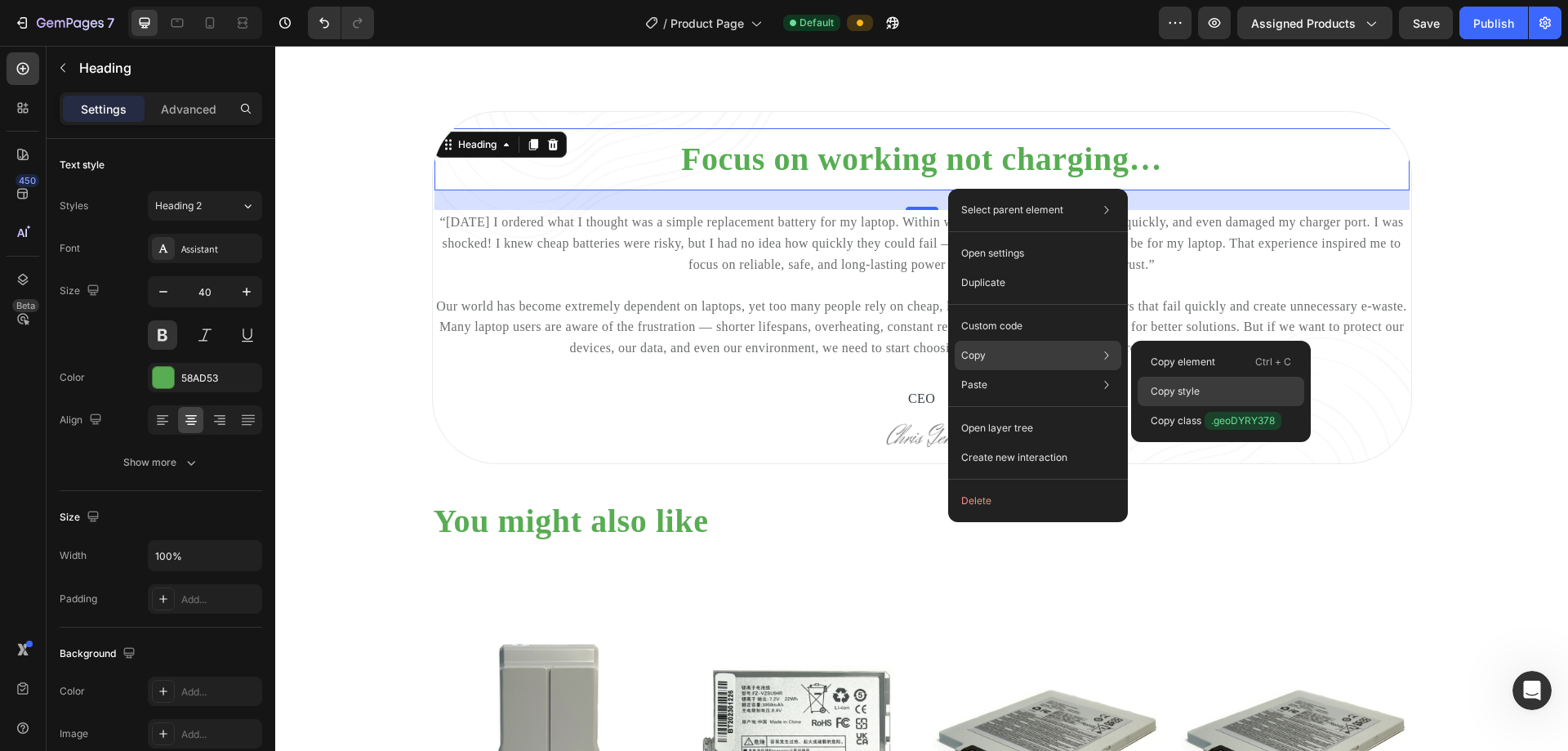
click at [758, 390] on p "Copy style" at bounding box center [1175, 392] width 49 height 15
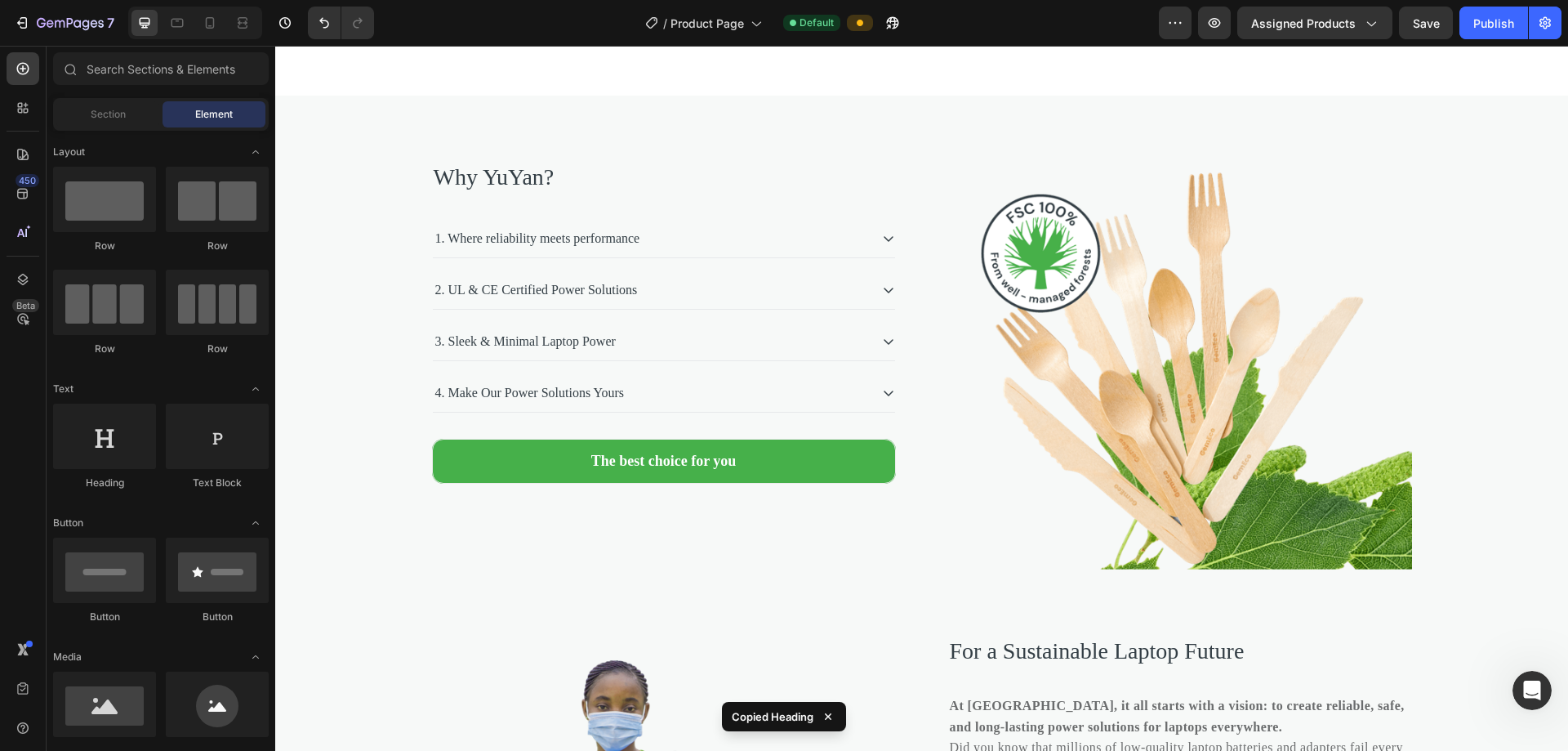
scroll to position [3292, 0]
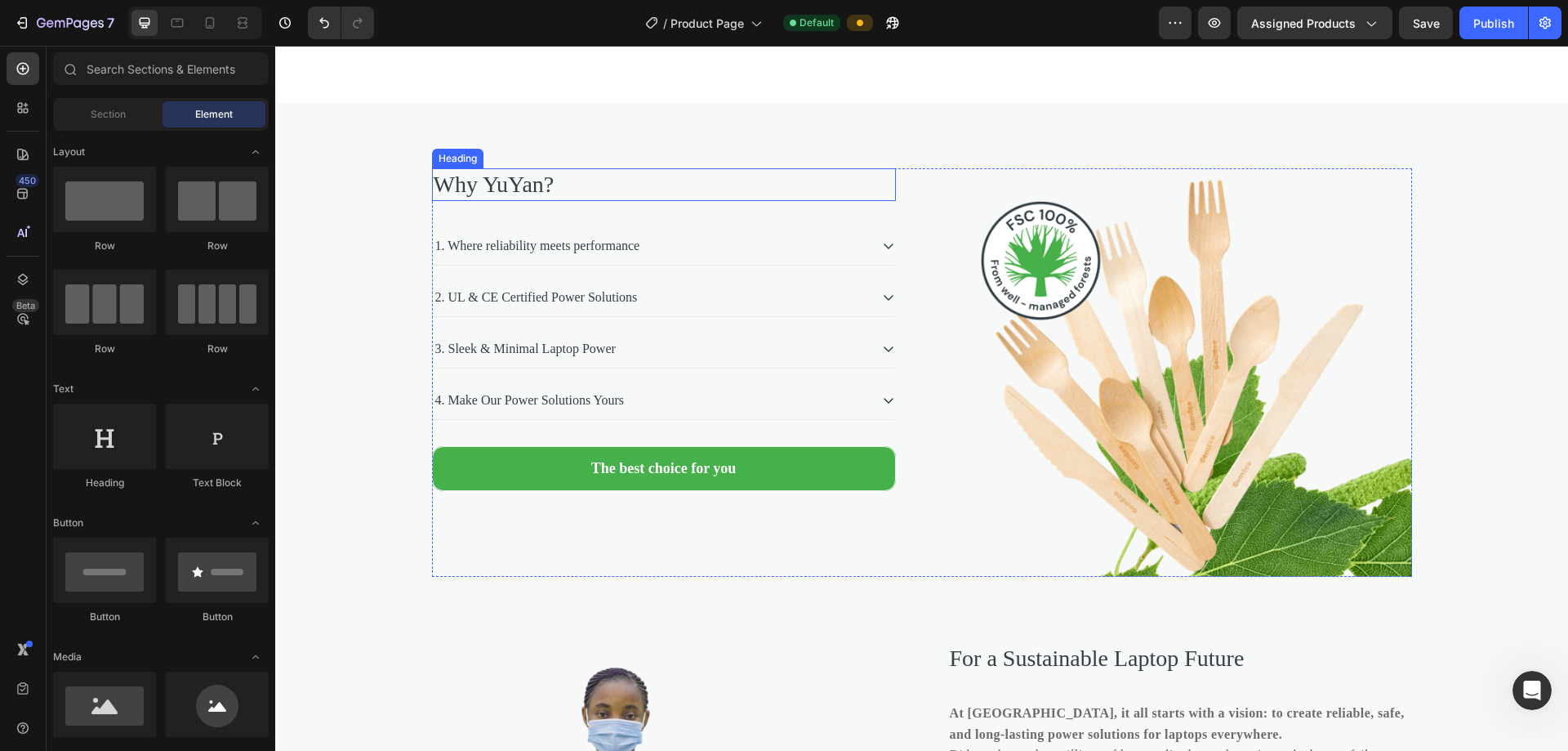
click at [511, 201] on h2 "Why YuYan?" at bounding box center [664, 184] width 464 height 33
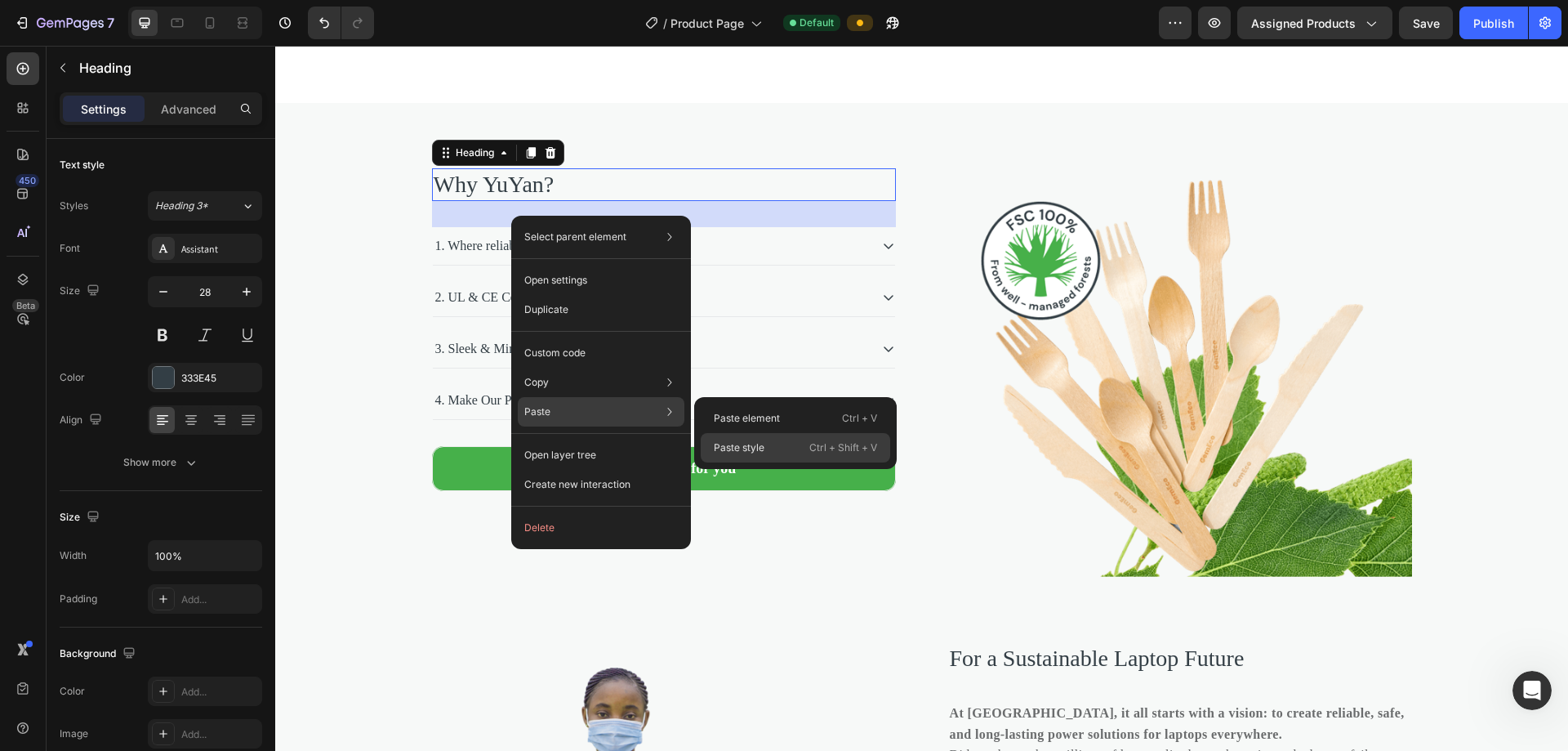
drag, startPoint x: 738, startPoint y: 445, endPoint x: 464, endPoint y: 399, distance: 277.8
click at [738, 445] on p "Paste style" at bounding box center [739, 448] width 51 height 15
type input "40"
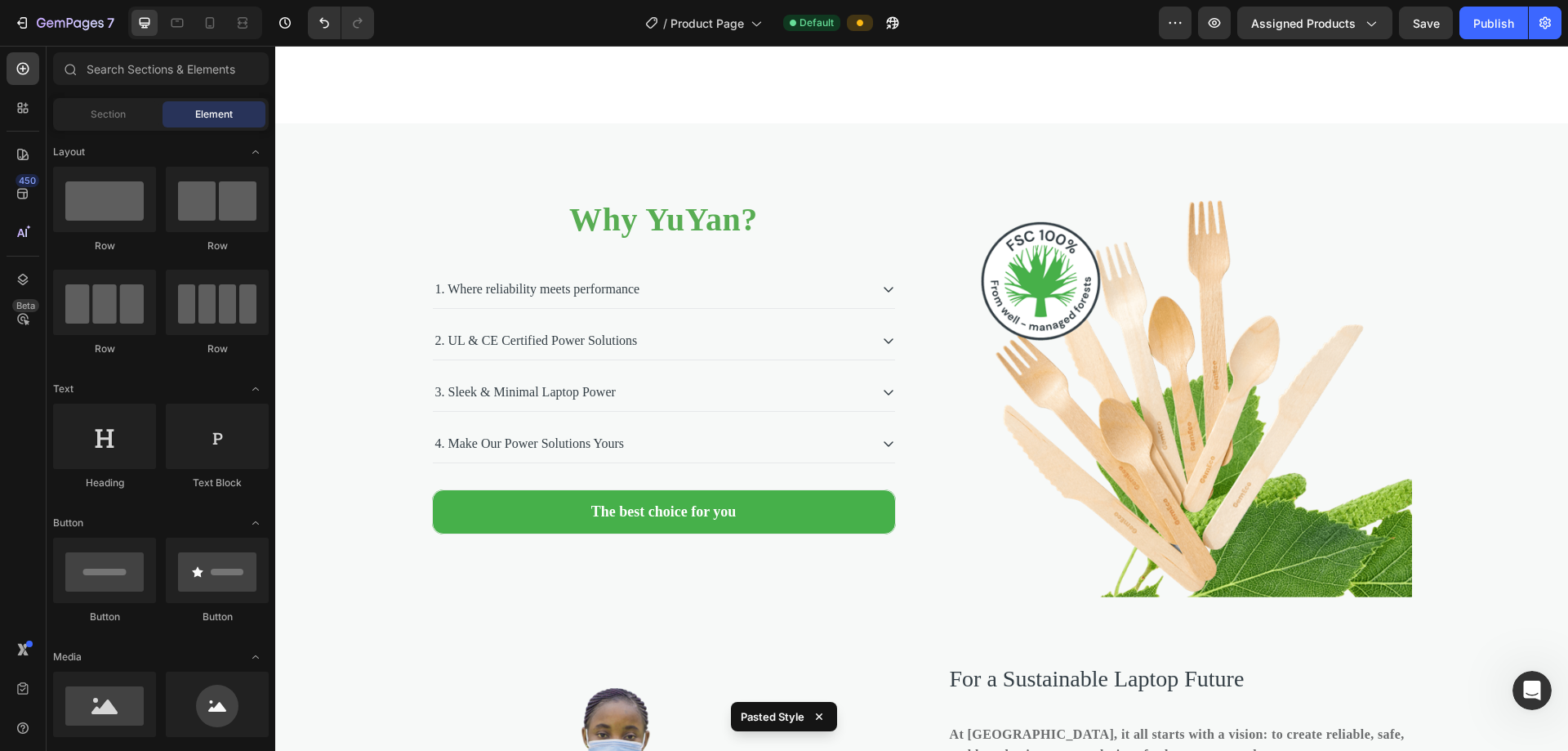
scroll to position [3580, 0]
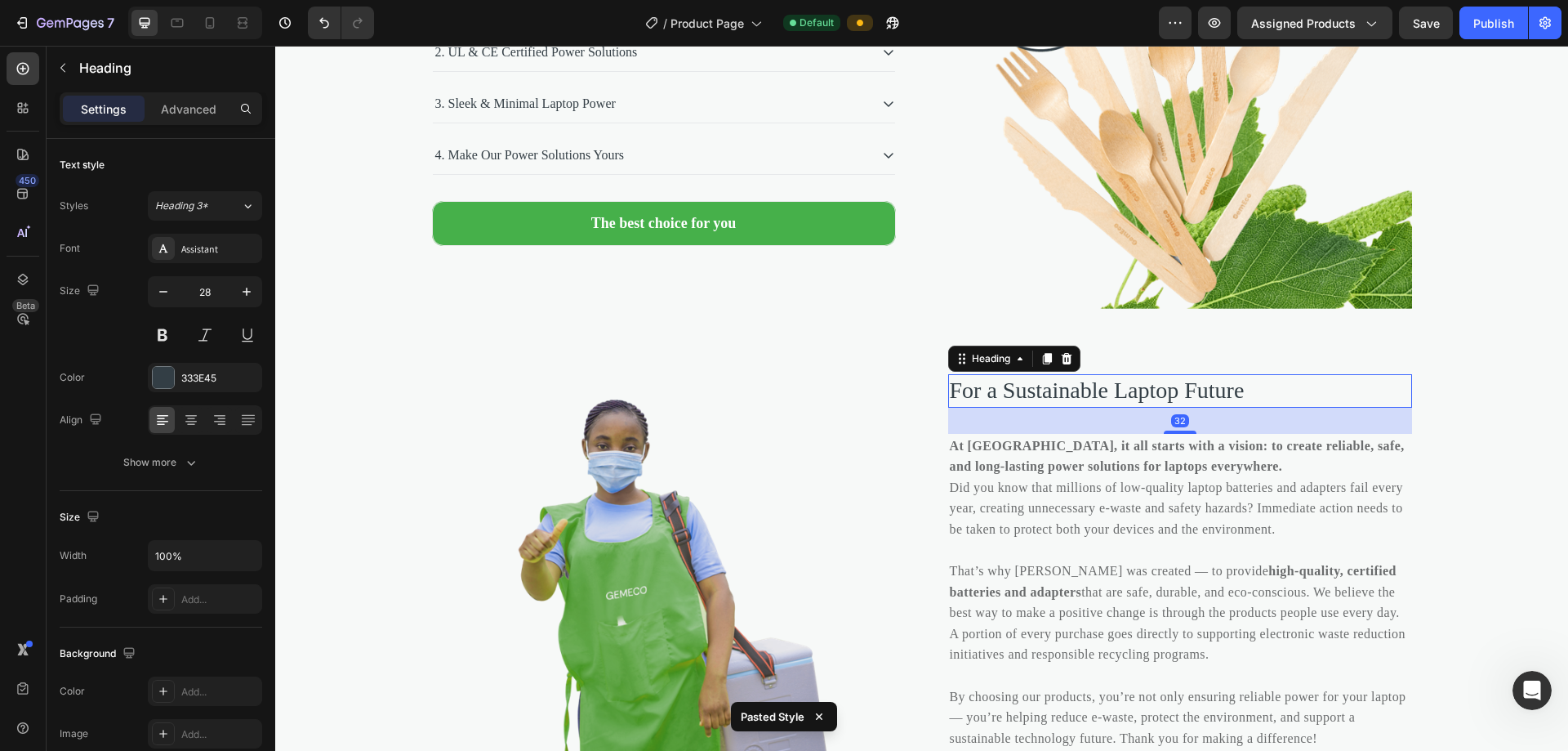
click at [758, 394] on h2 "For a Sustainable Laptop Future" at bounding box center [1180, 390] width 464 height 33
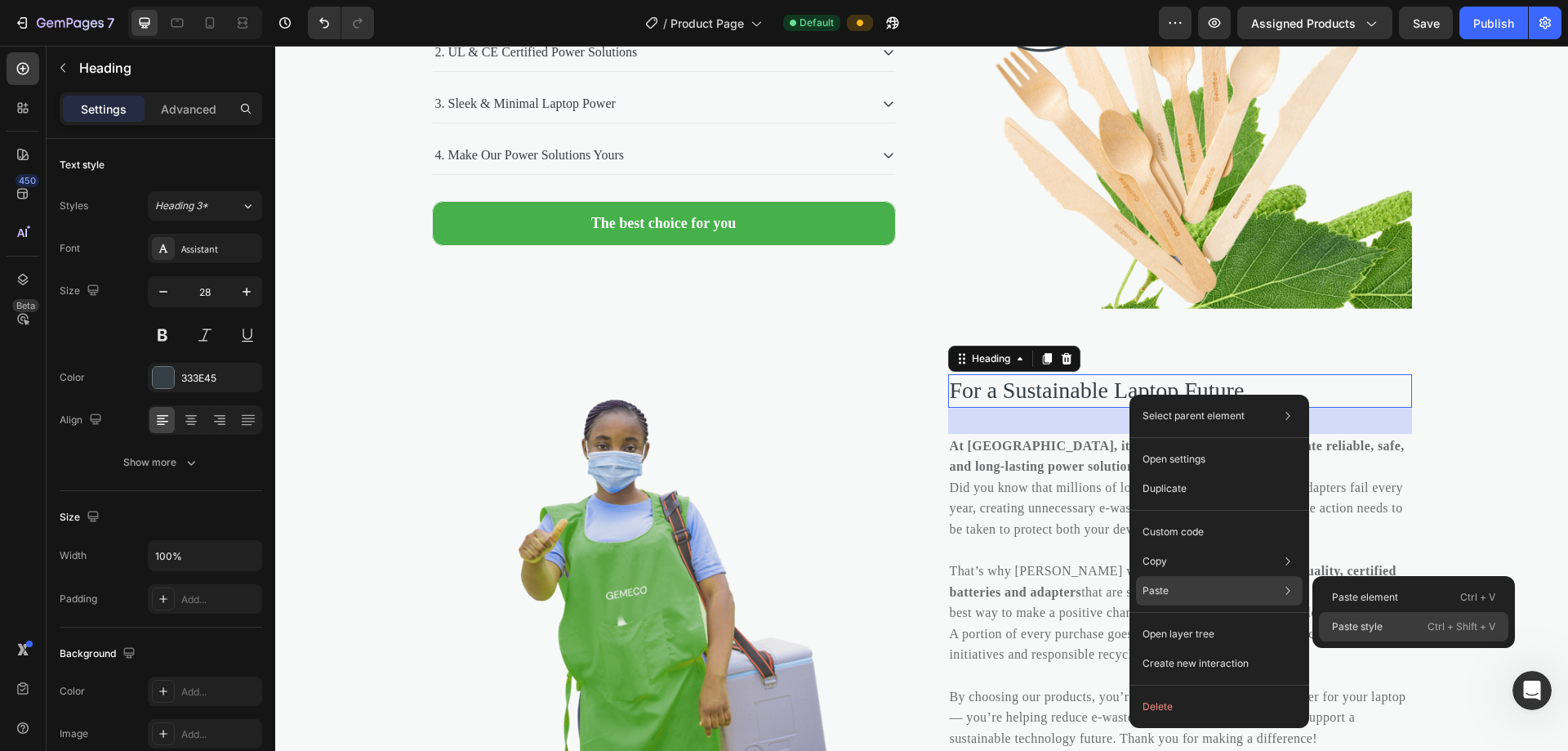
click at [758, 620] on p "Paste style" at bounding box center [1357, 627] width 51 height 15
type input "40"
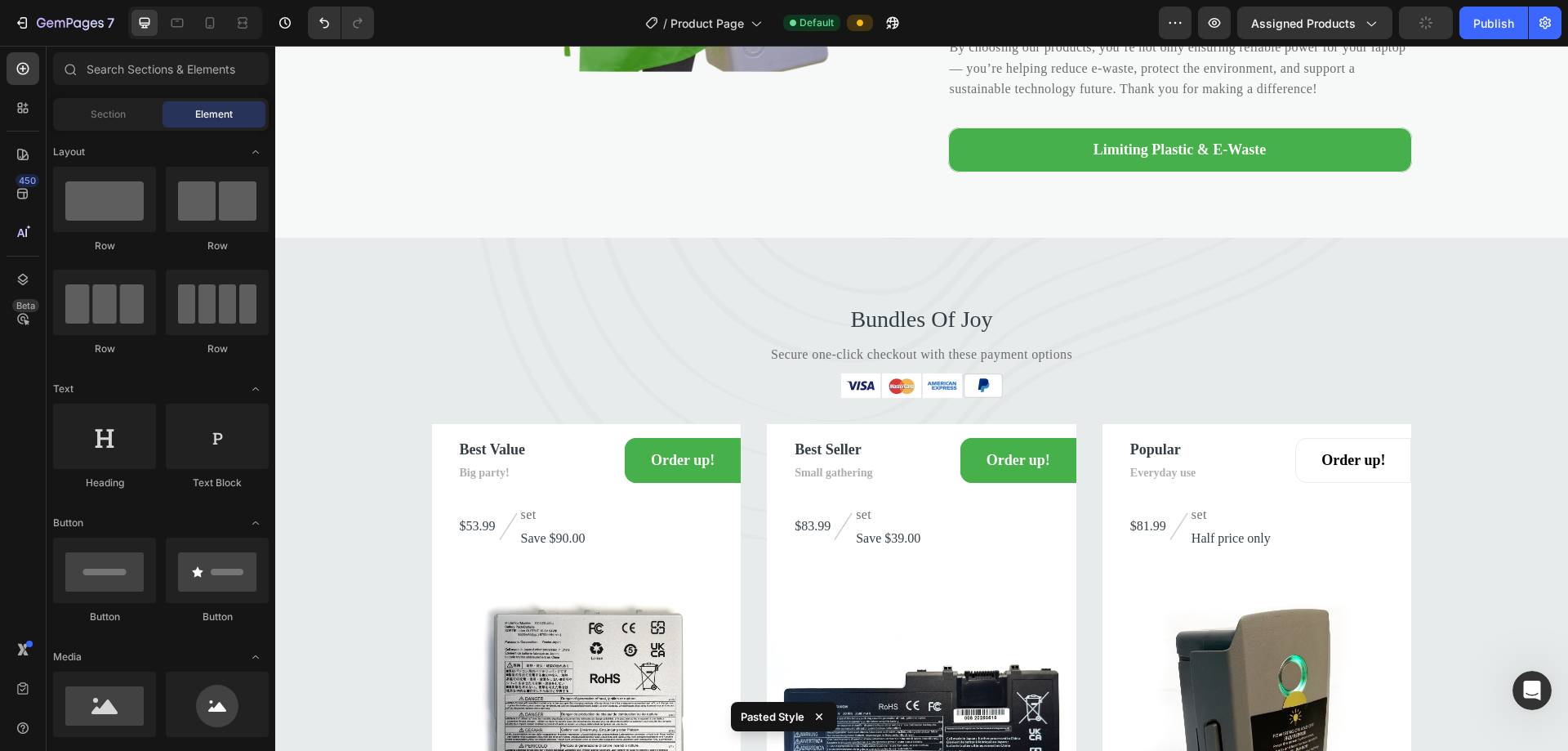
scroll to position [4246, 0]
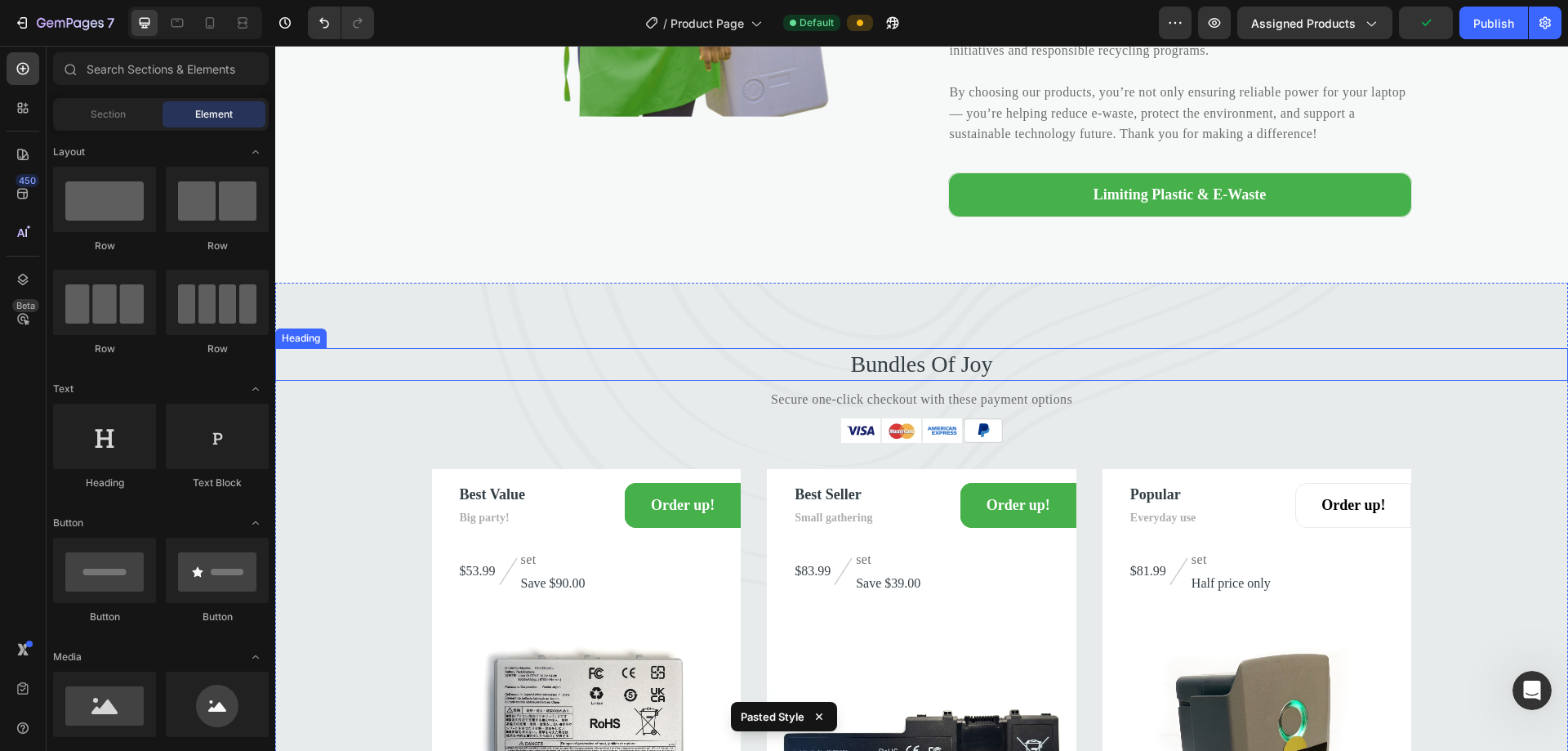
click at [758, 379] on p "Bundles Of Joy" at bounding box center [921, 364] width 1289 height 29
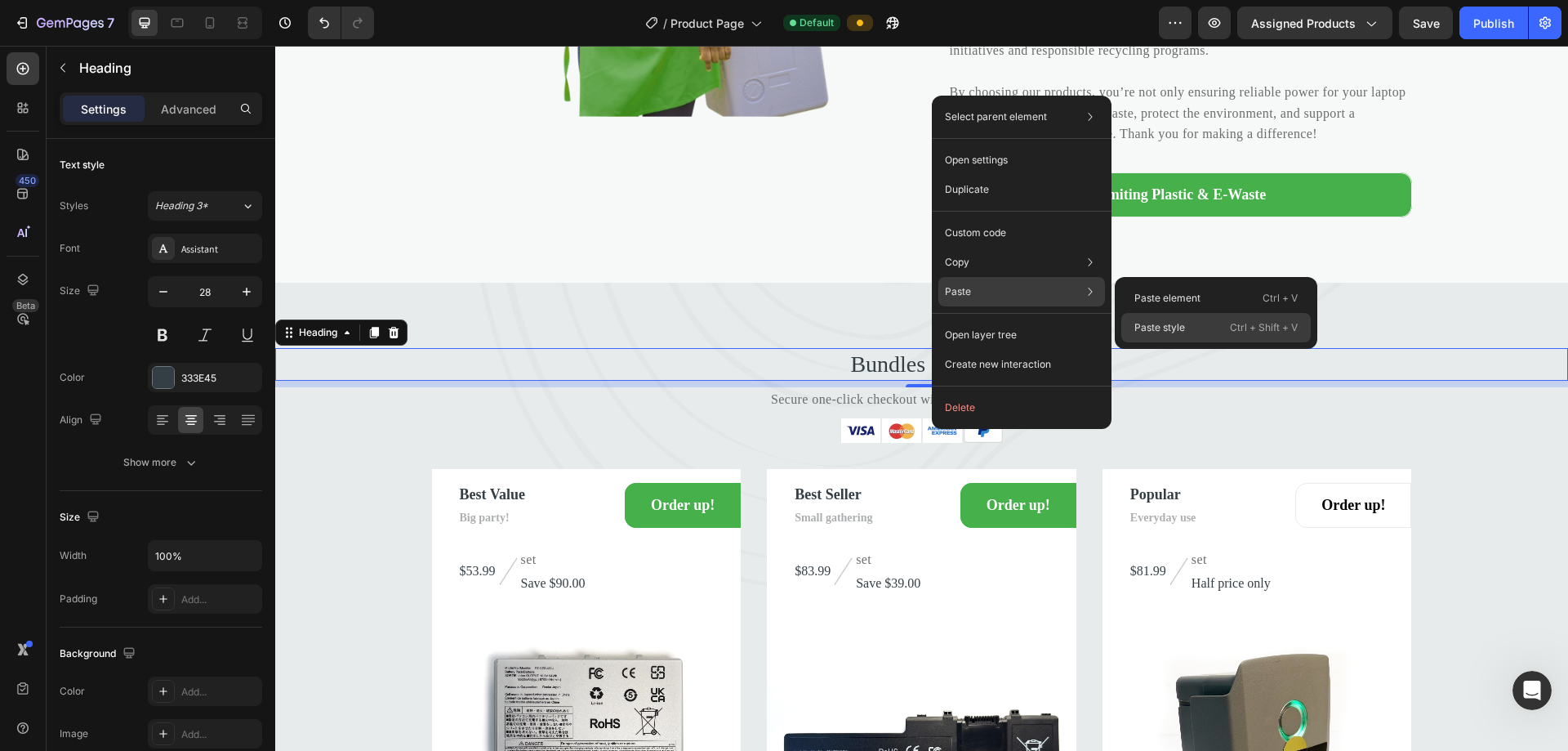
click at [758, 323] on p "Paste style" at bounding box center [1160, 328] width 51 height 15
type input "40"
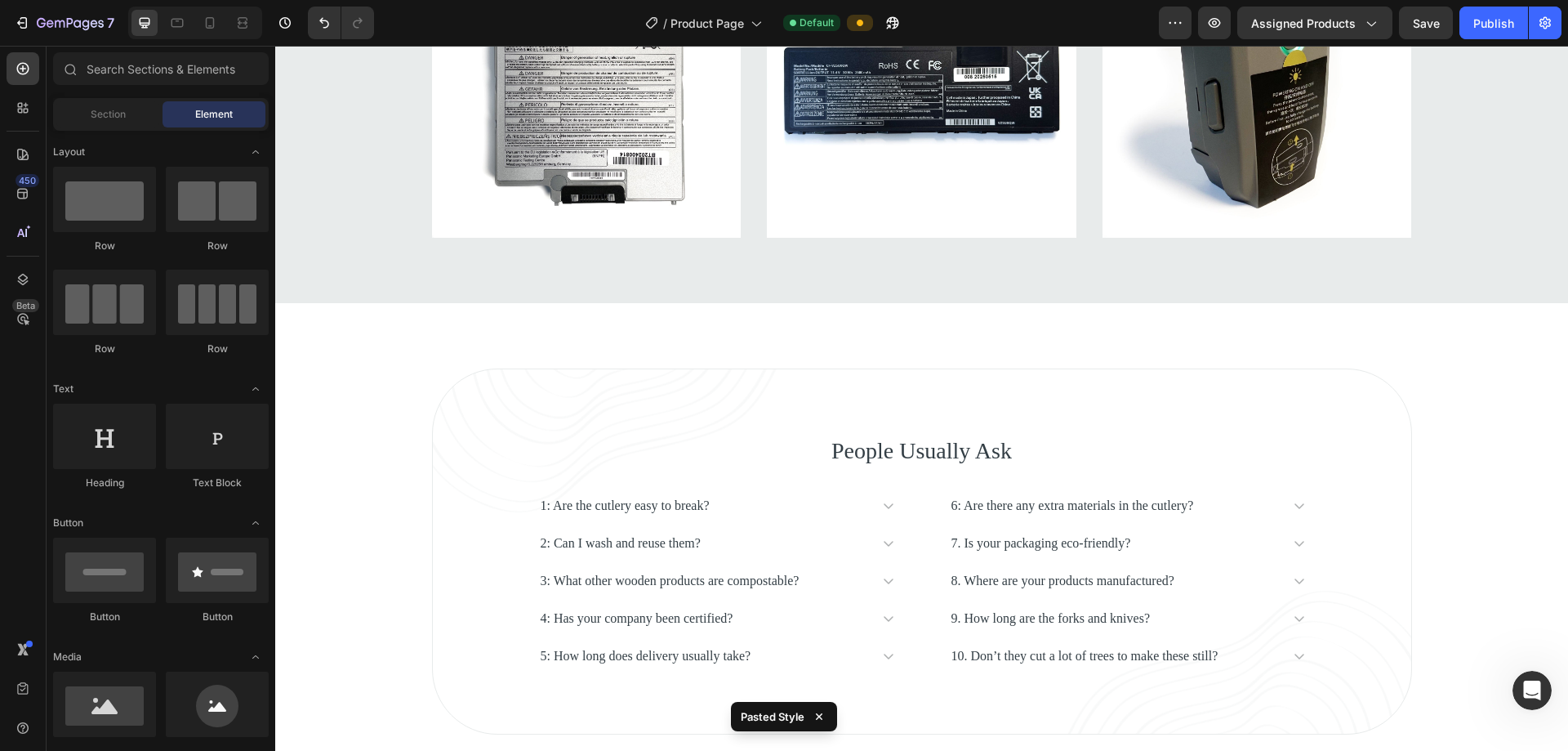
scroll to position [5060, 0]
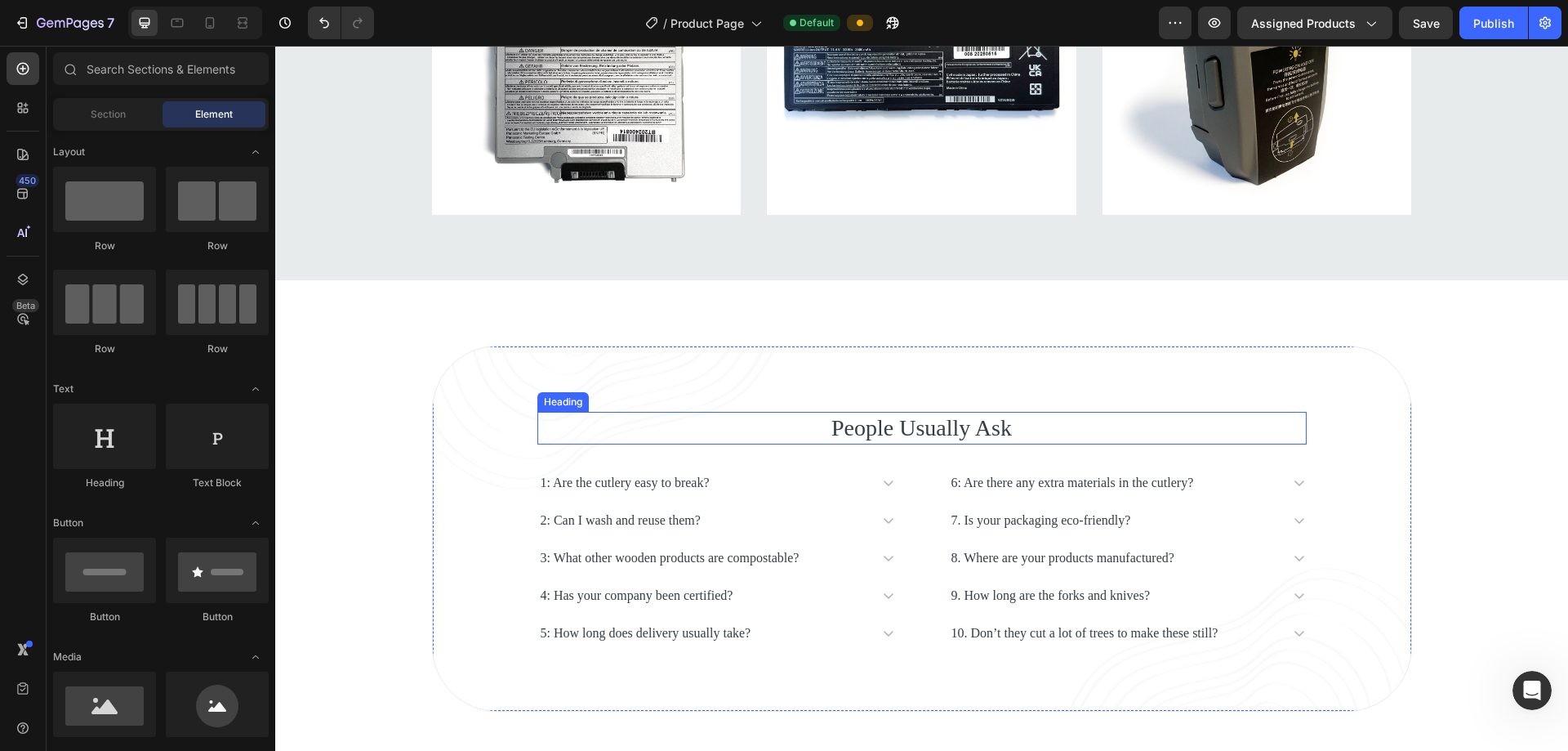
click at [758, 433] on p "People Usually Ask" at bounding box center [921, 428] width 766 height 29
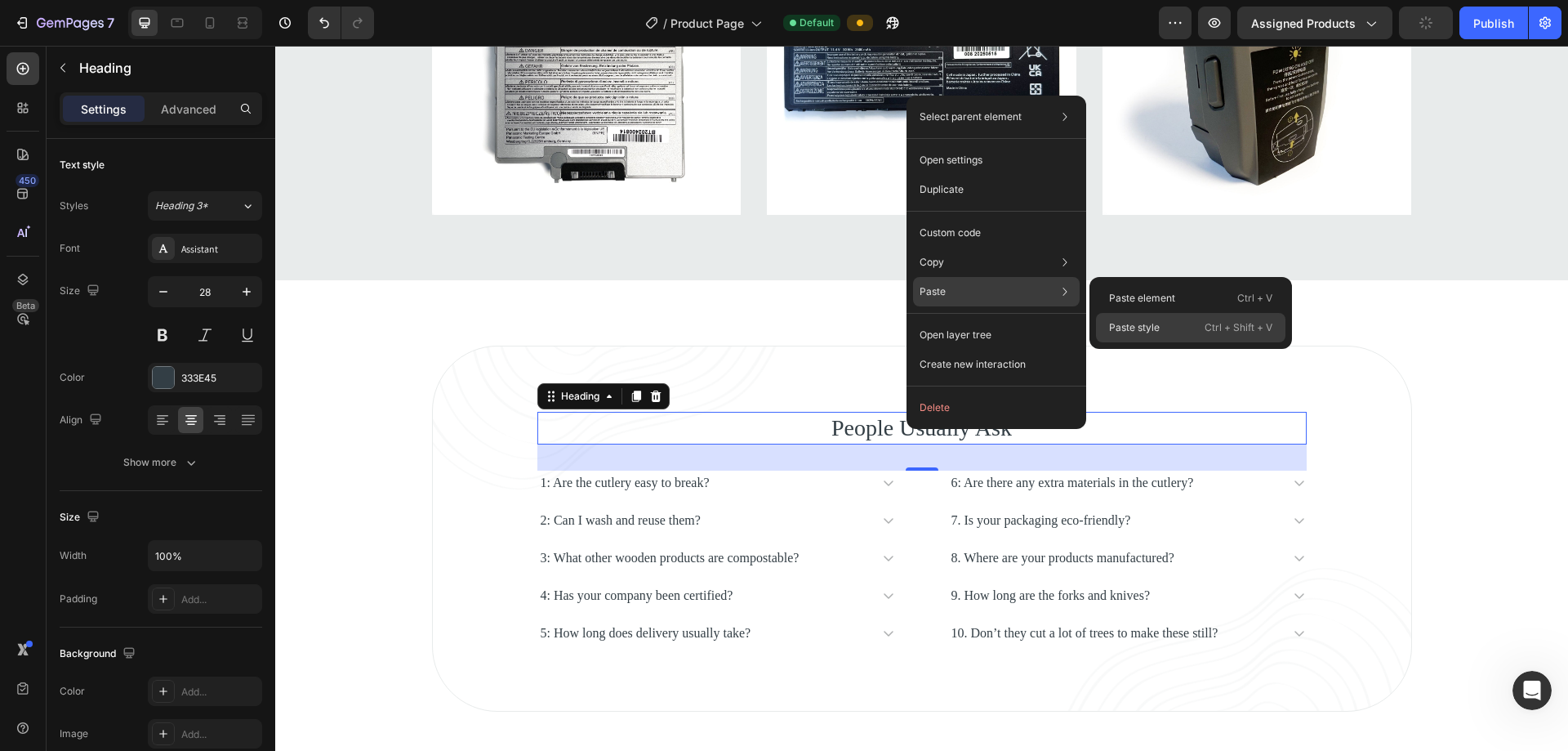
click at [758, 317] on div "Paste style Ctrl + Shift + V" at bounding box center [1191, 327] width 189 height 29
type input "40"
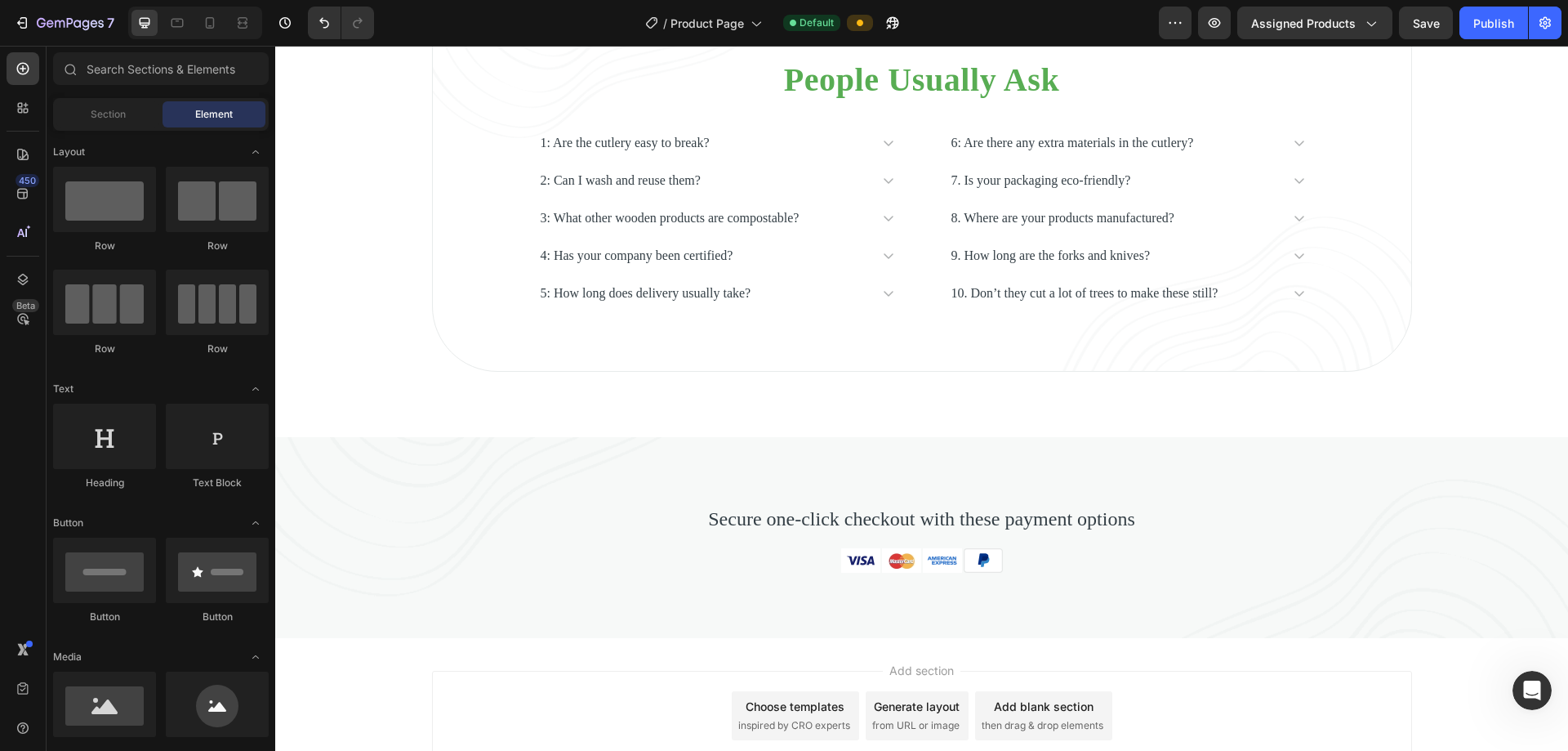
scroll to position [5483, 0]
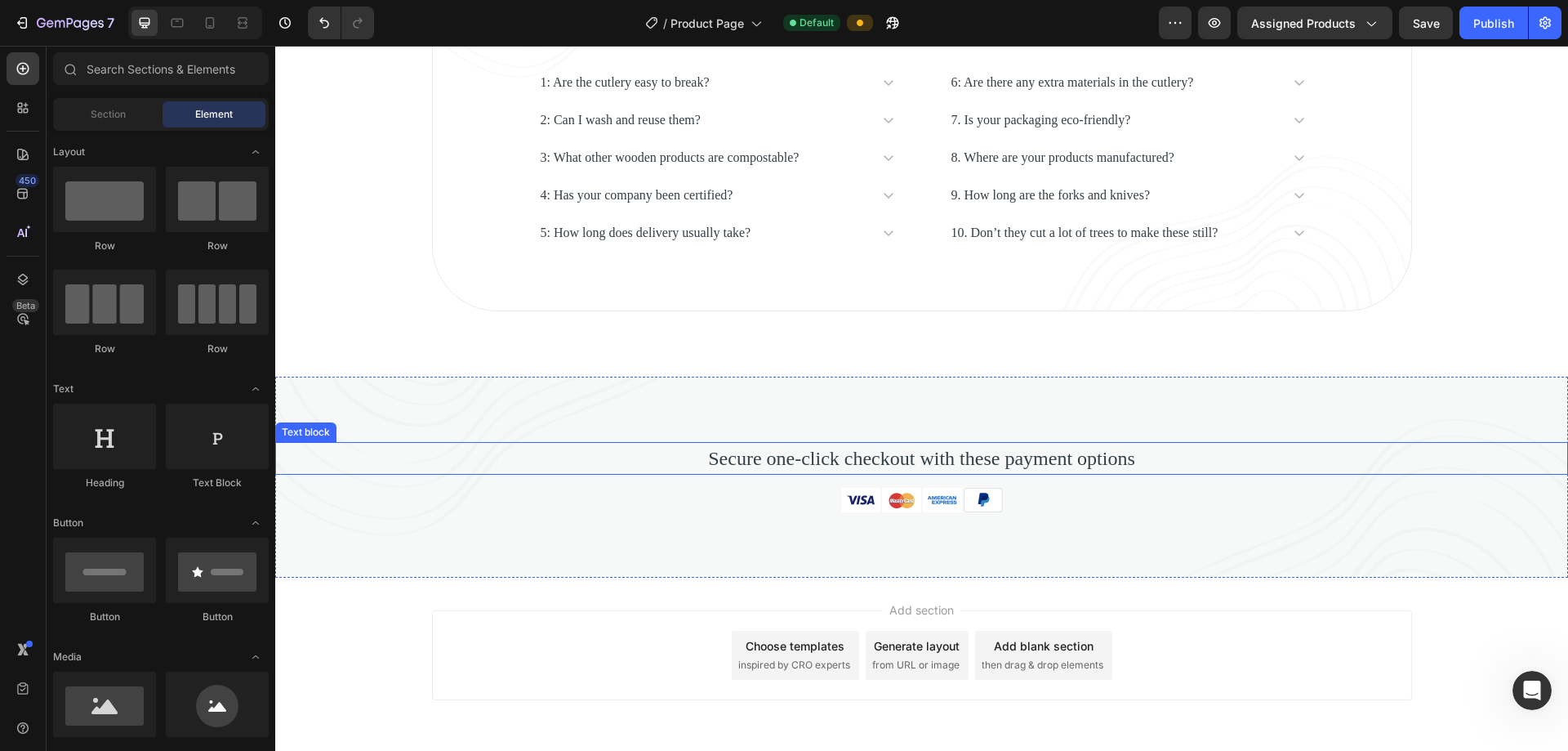
click at [758, 460] on p "Secure one-click checkout with these payment options" at bounding box center [921, 458] width 1289 height 29
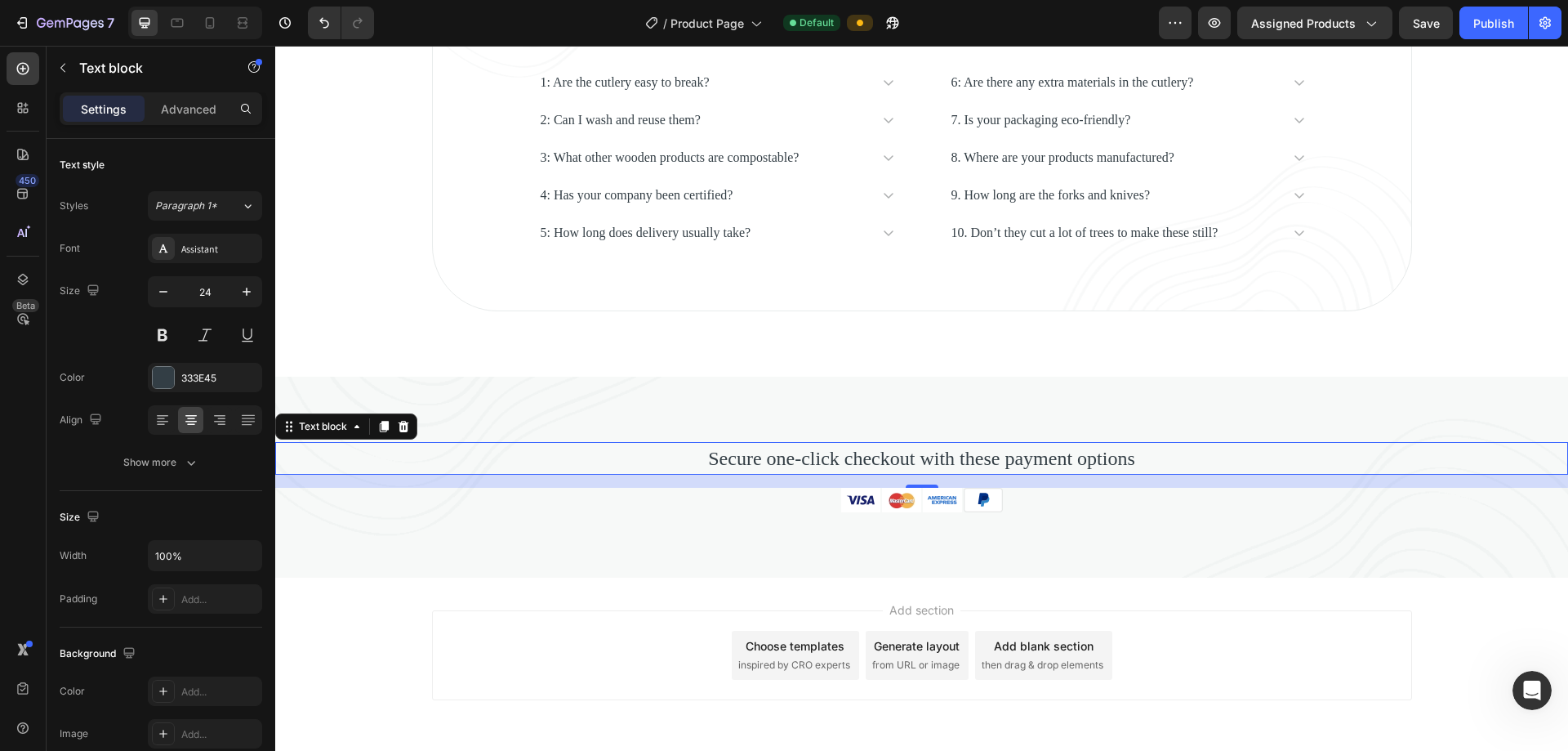
click at [758, 444] on p "Secure one-click checkout with these payment options" at bounding box center [921, 458] width 1289 height 29
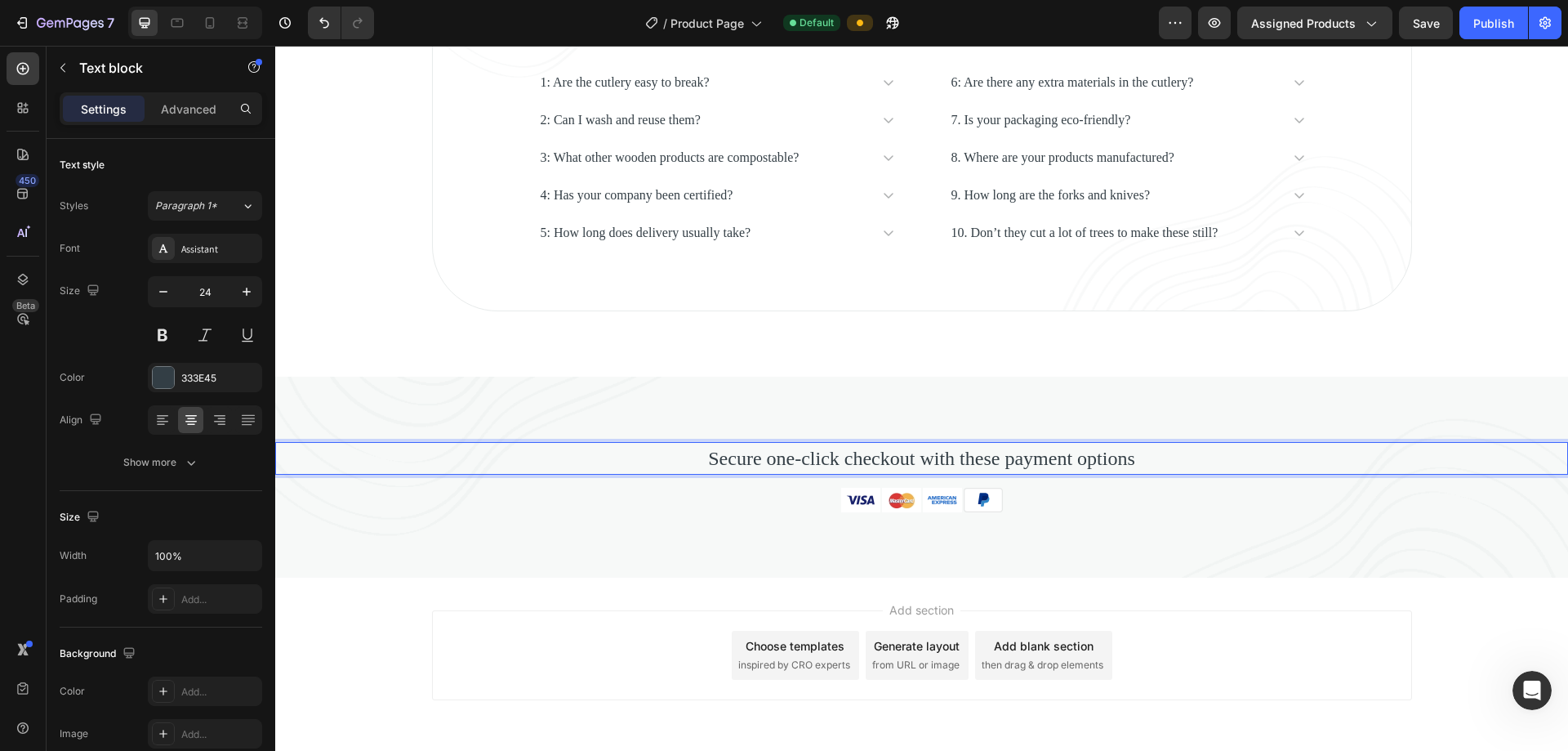
click at [758, 456] on p "Secure one-click checkout with these payment options" at bounding box center [921, 458] width 1289 height 29
click at [758, 419] on div "Secure one-click checkout with these payment options Text block 16 Image Image …" at bounding box center [921, 477] width 1293 height 201
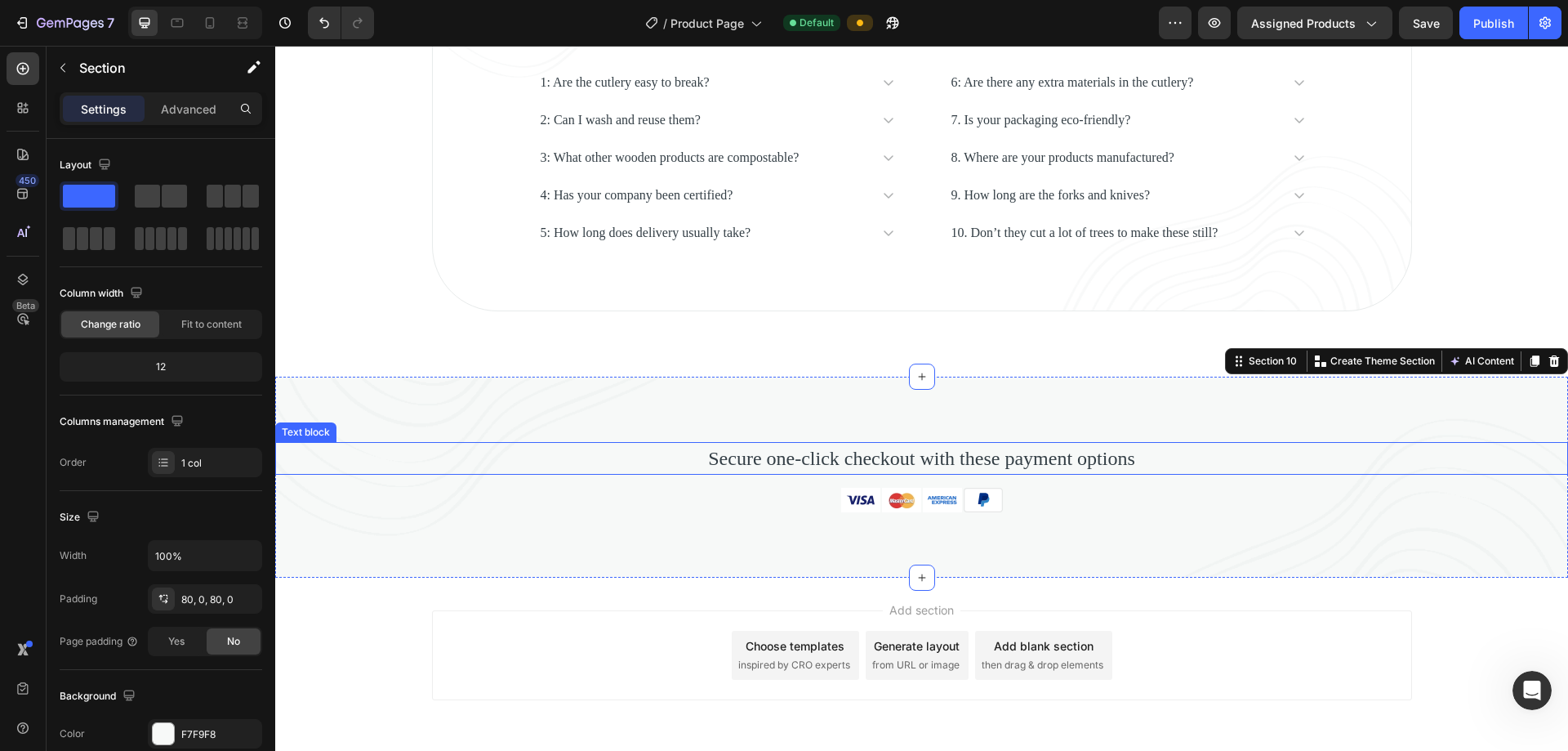
click at [758, 460] on p "Secure one-click checkout with these payment options" at bounding box center [921, 458] width 1289 height 29
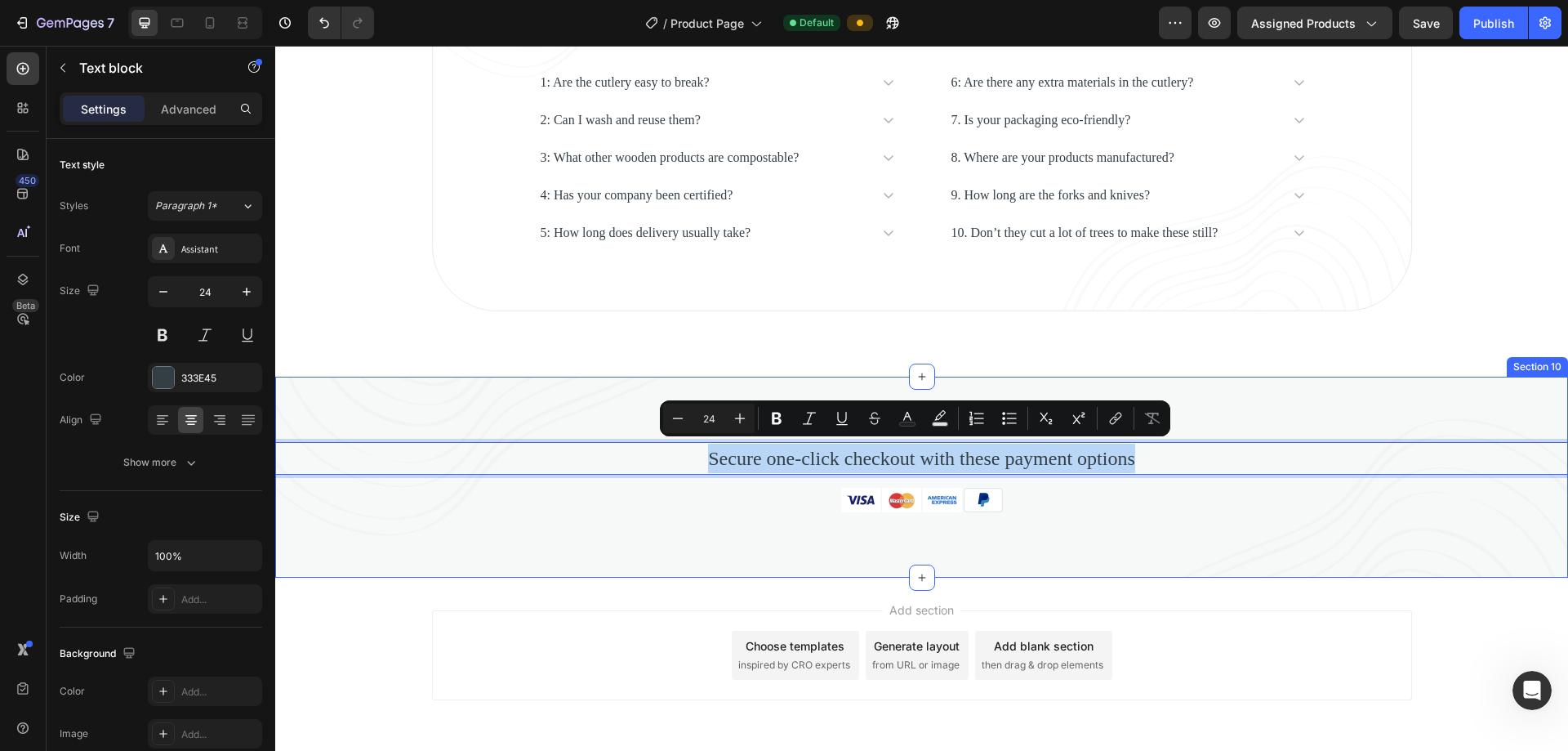
drag, startPoint x: 654, startPoint y: 456, endPoint x: 1208, endPoint y: 481, distance: 554.6
click at [758, 481] on div "Secure one-click checkout with these payment options Text block 16 Image Image …" at bounding box center [921, 477] width 1293 height 70
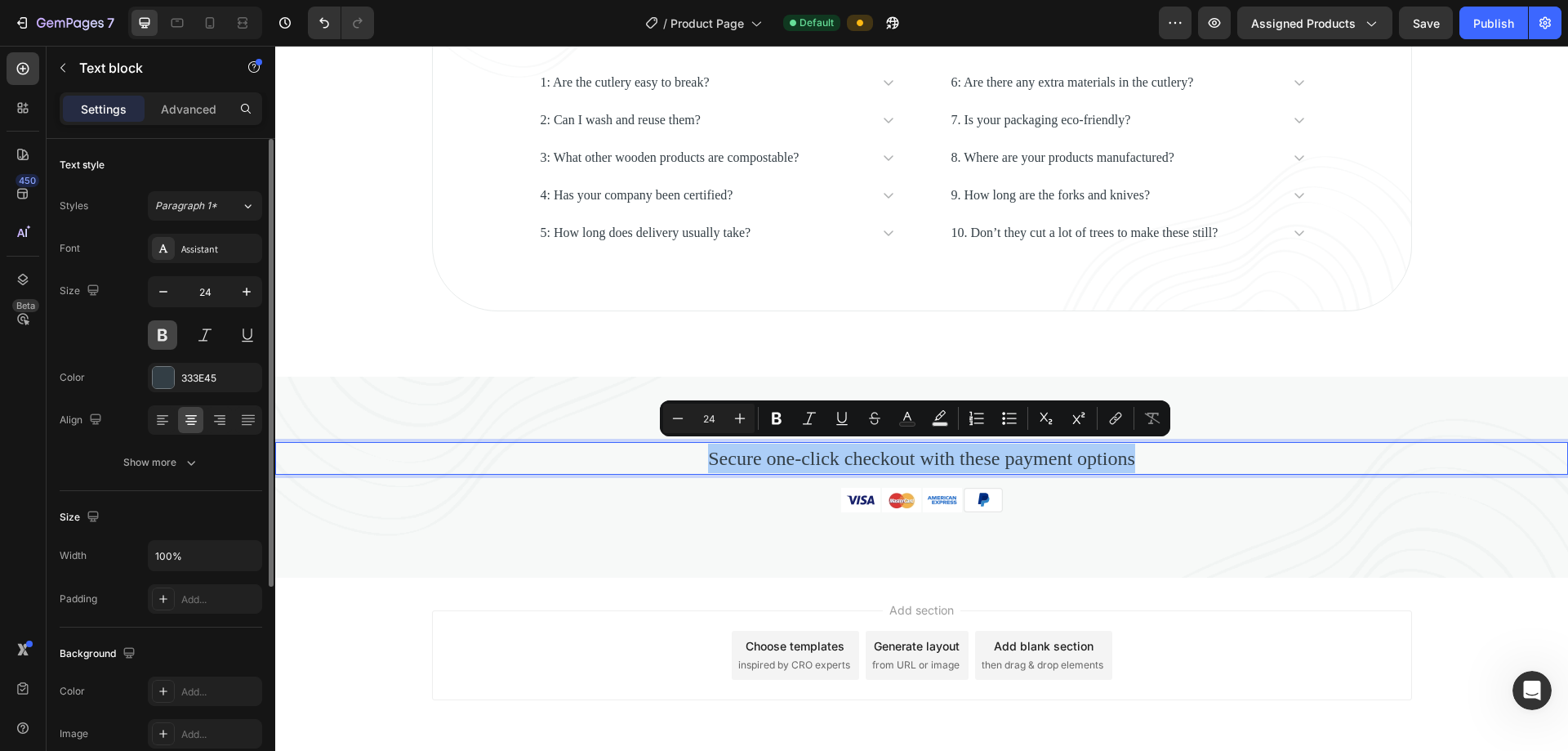
click at [166, 332] on button at bounding box center [162, 335] width 29 height 29
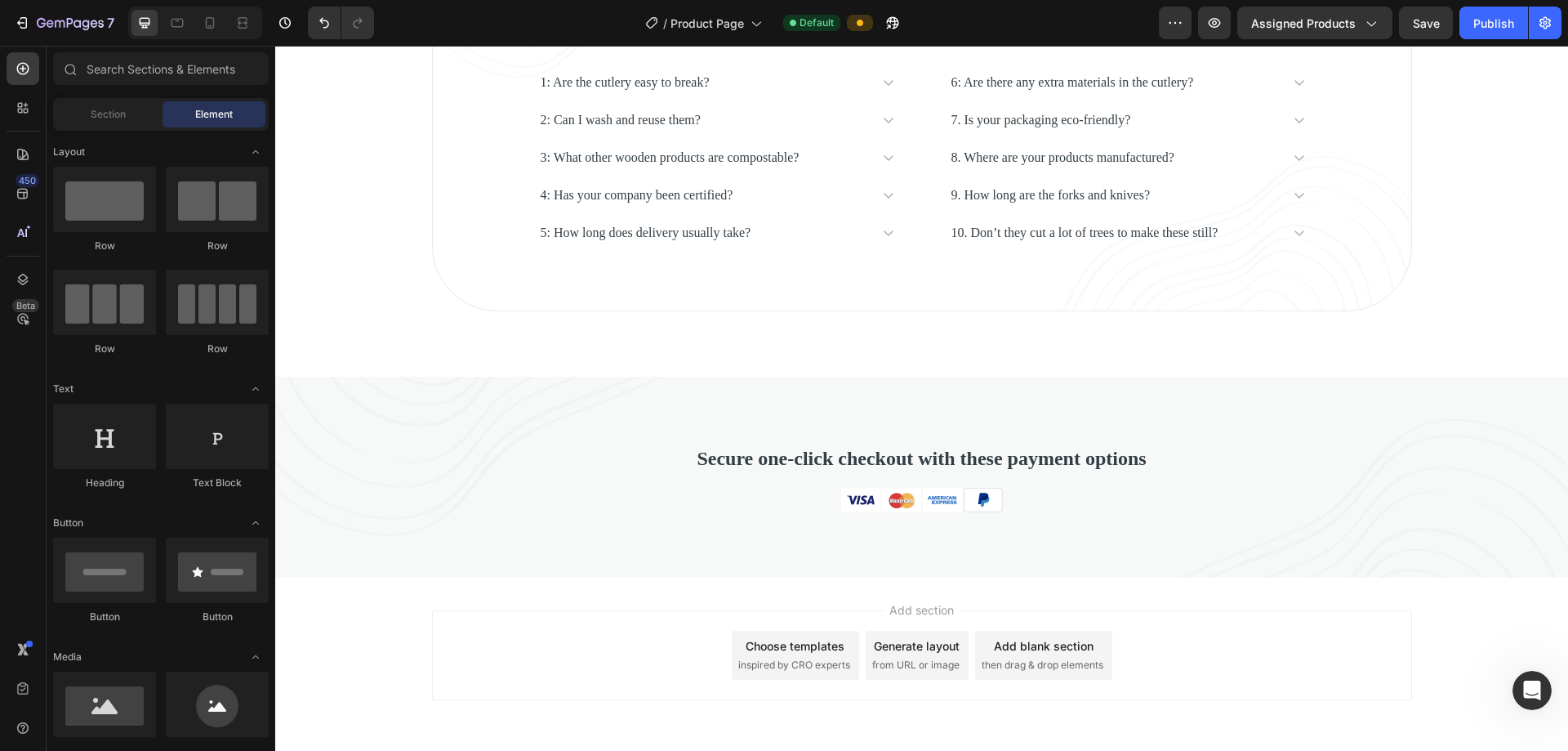
scroll to position [5128, 0]
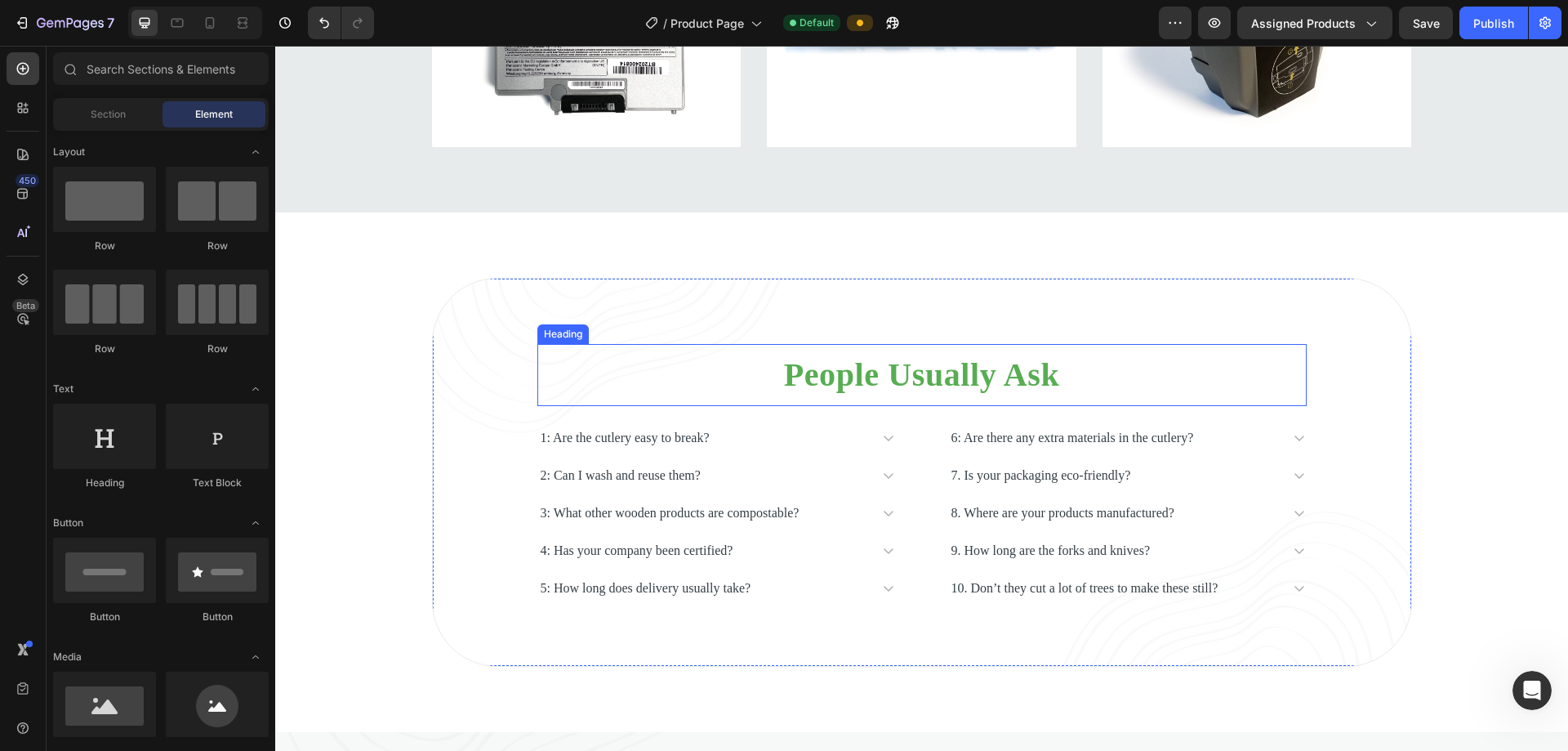
click at [758, 379] on p "People Usually Ask" at bounding box center [921, 375] width 766 height 39
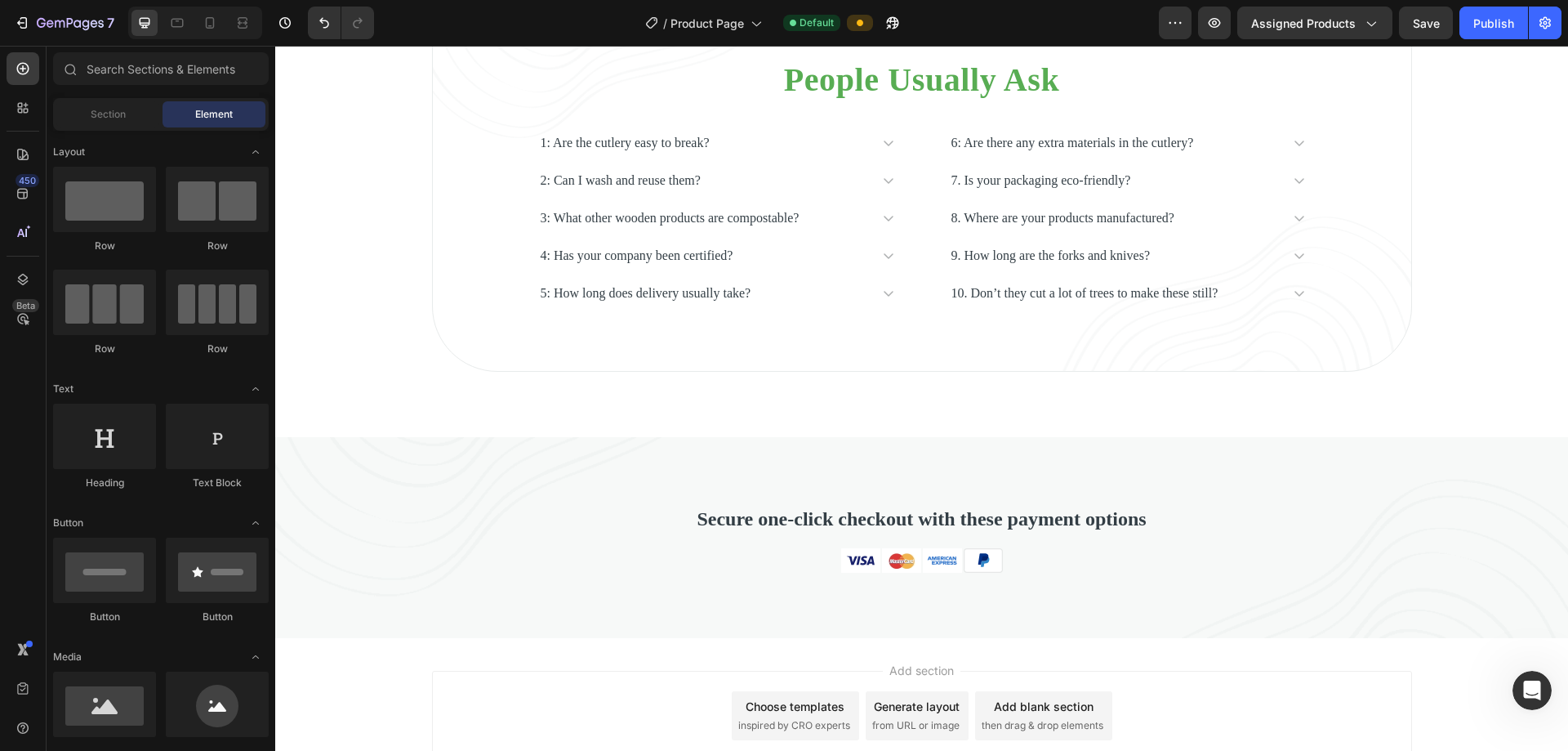
scroll to position [5536, 0]
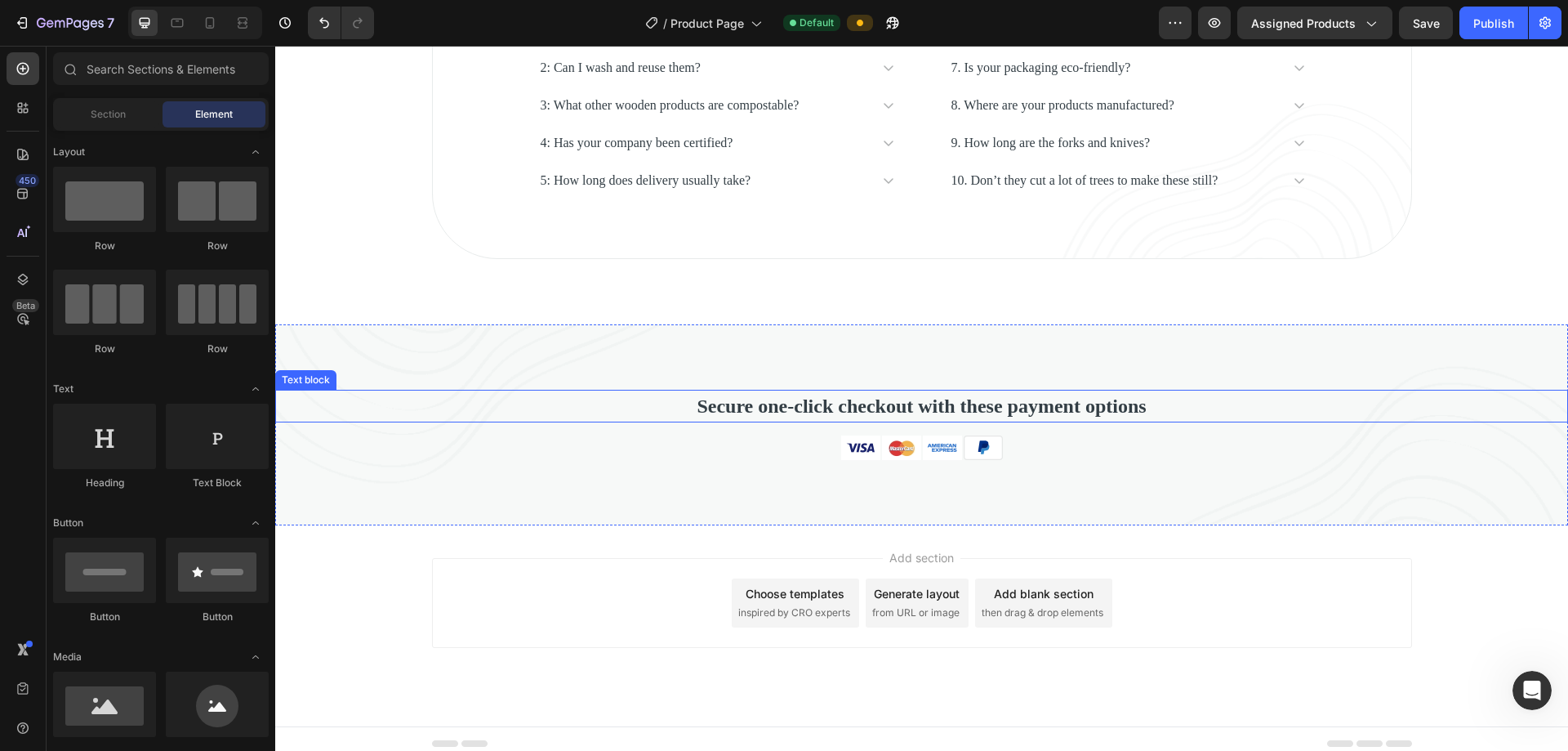
click at [758, 414] on p "Secure one-click checkout with these payment options" at bounding box center [921, 405] width 1289 height 29
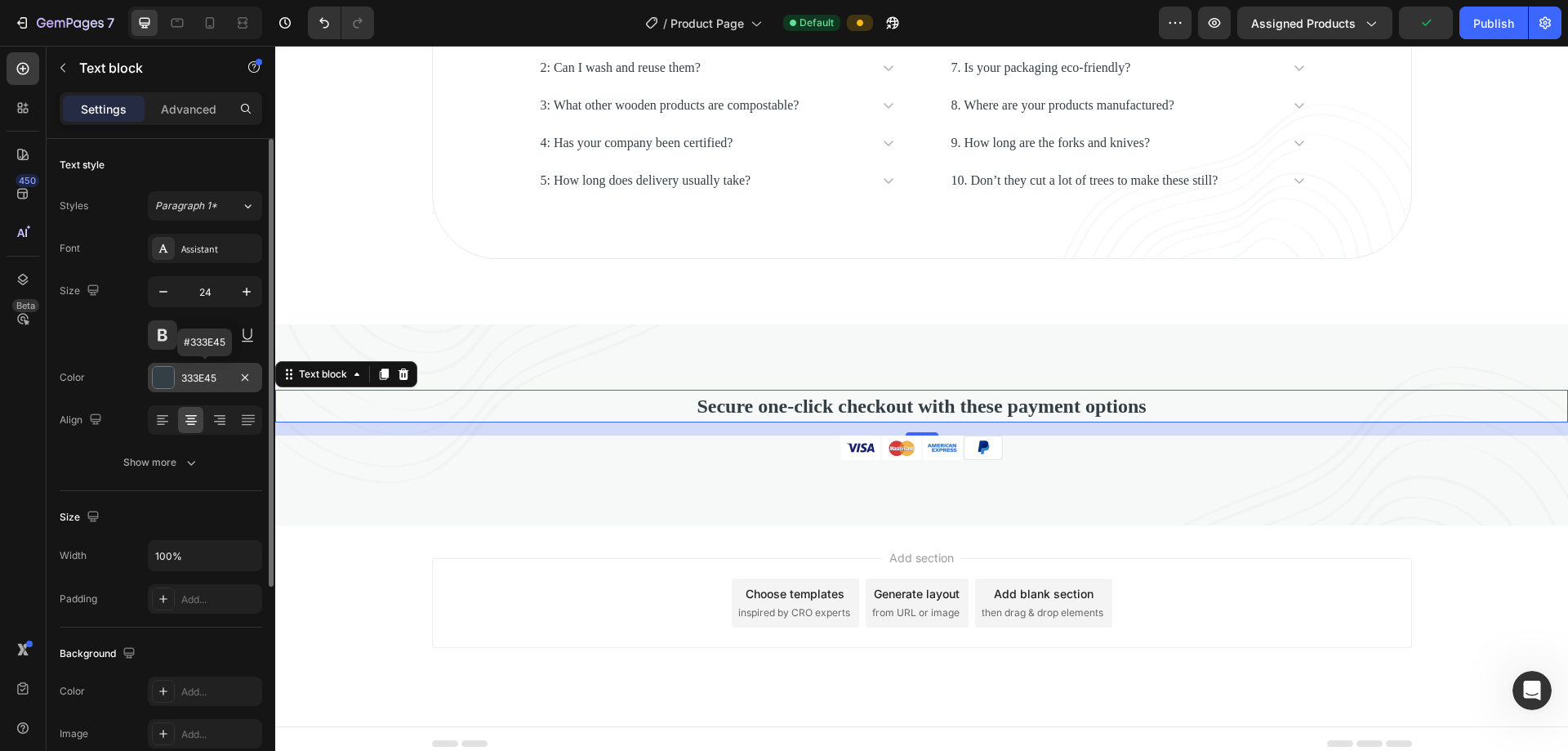
click at [222, 374] on div "333E45" at bounding box center [205, 378] width 48 height 15
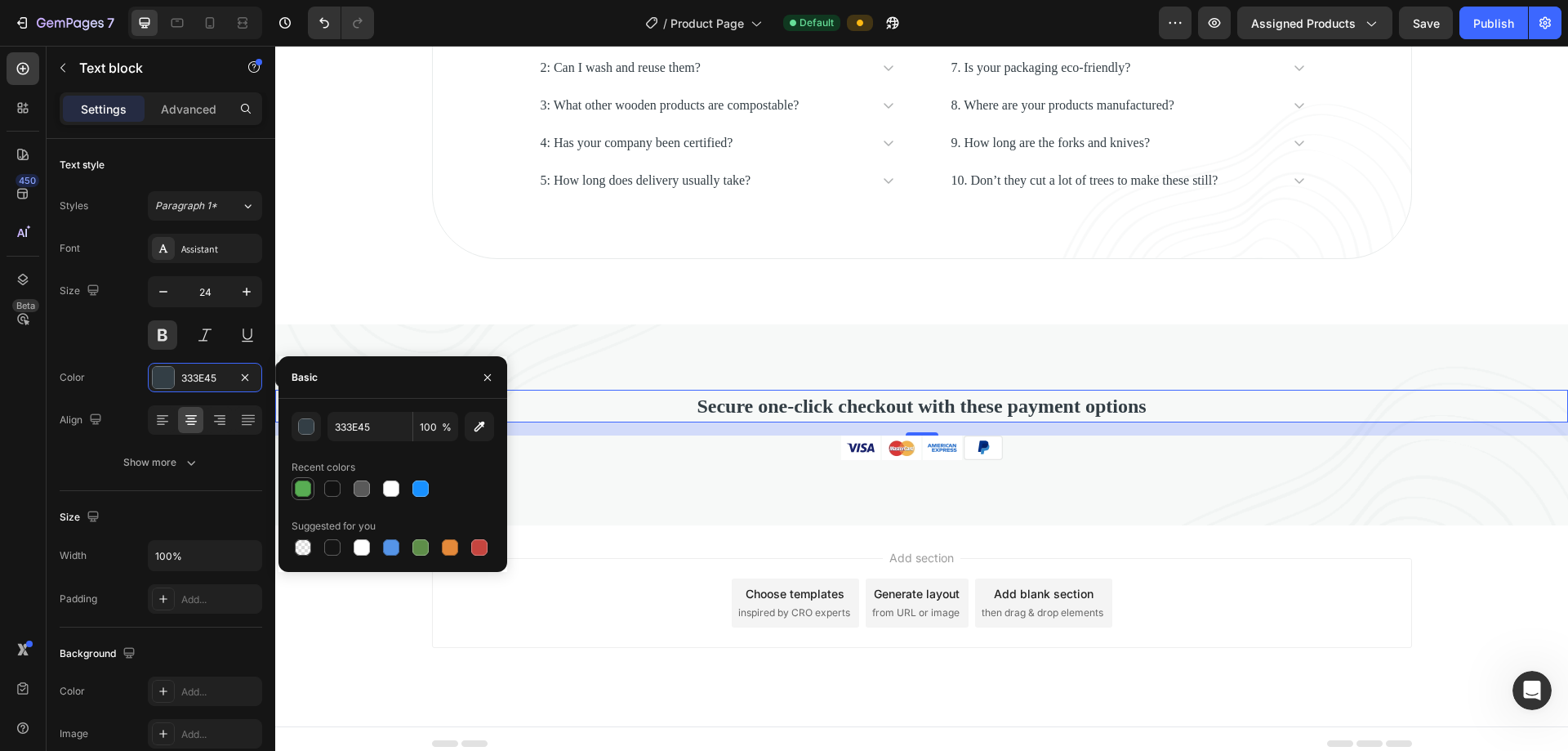
click at [302, 481] on div at bounding box center [303, 489] width 17 height 17
type input "58AD53"
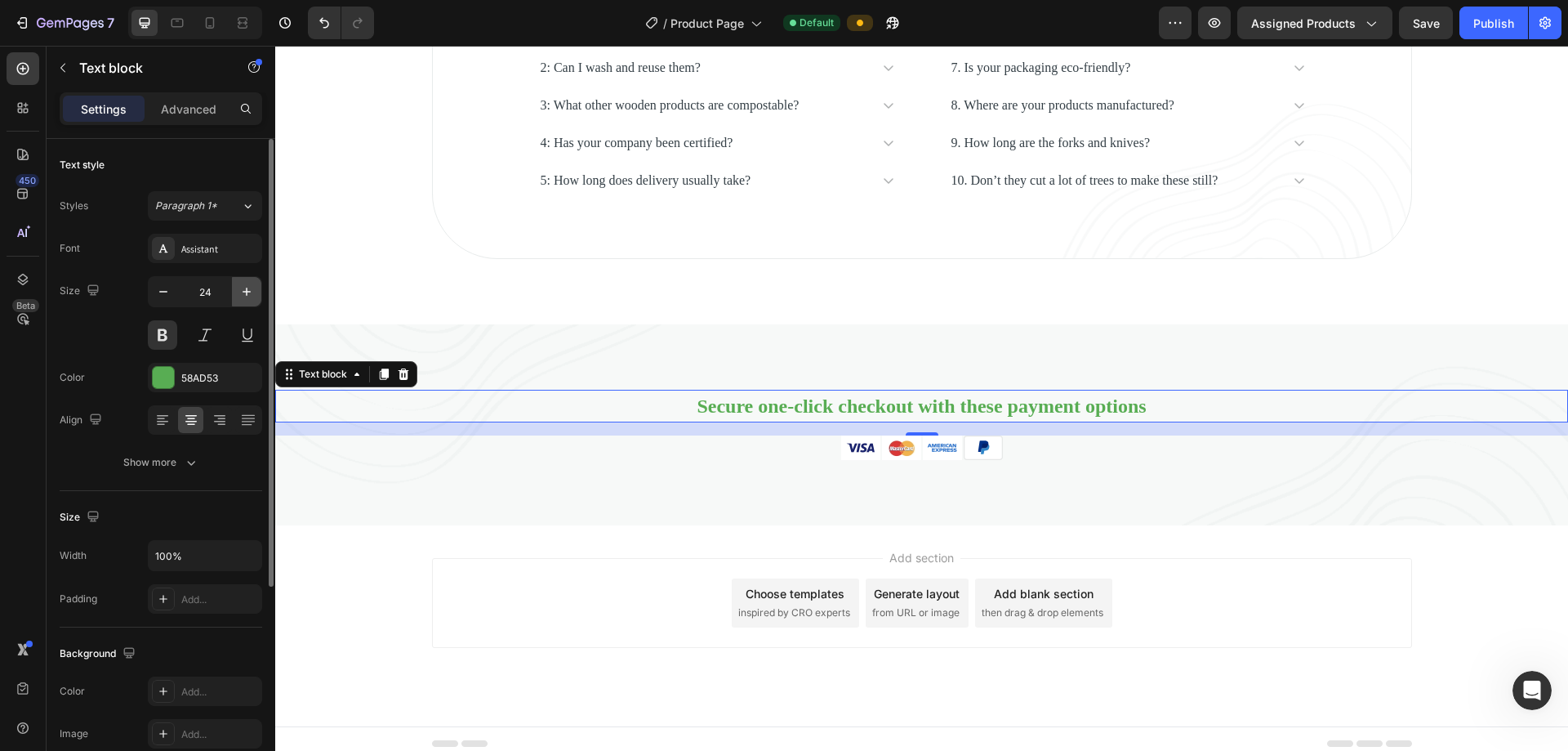
click at [243, 292] on icon "button" at bounding box center [247, 292] width 17 height 17
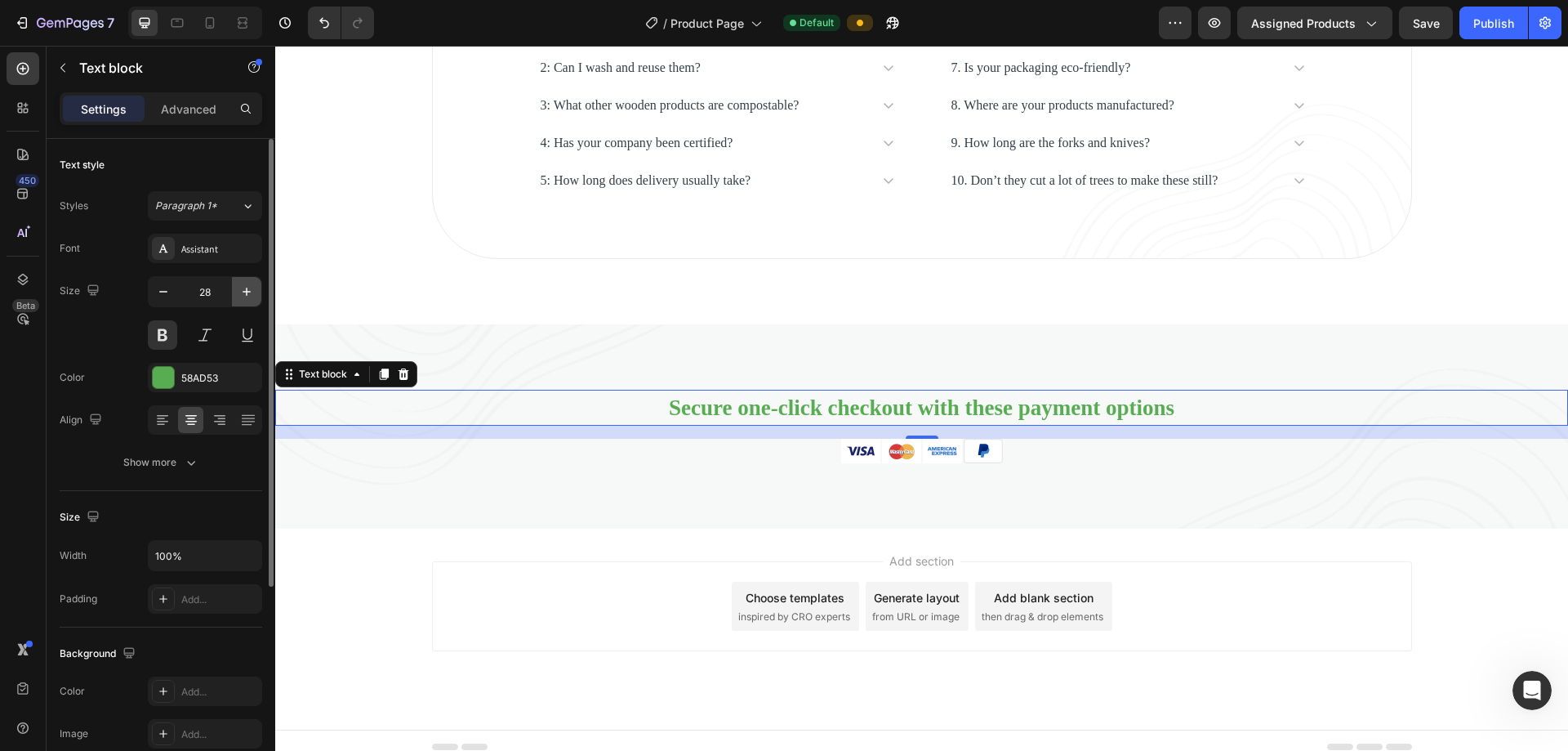
click at [243, 292] on icon "button" at bounding box center [247, 292] width 17 height 17
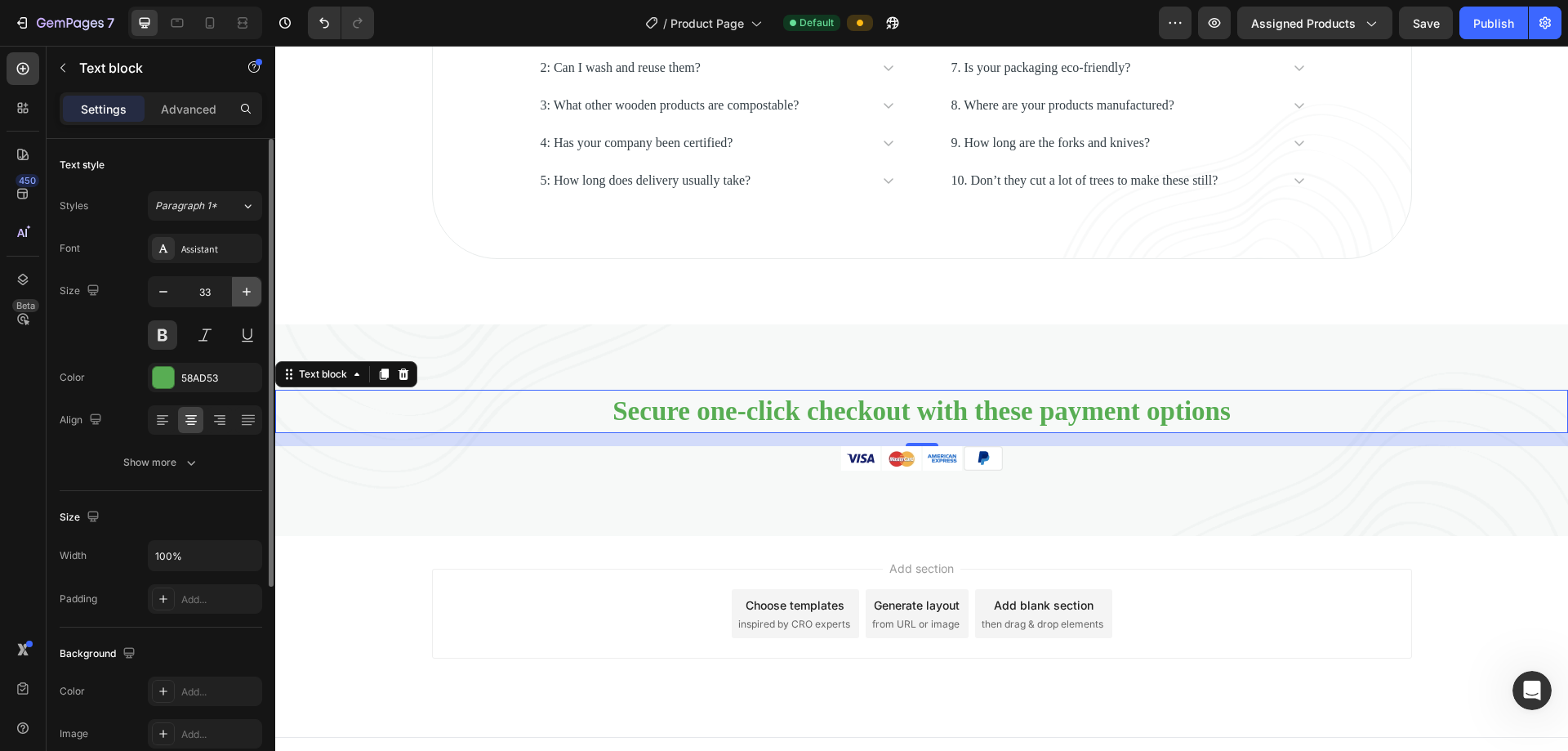
click at [243, 292] on icon "button" at bounding box center [247, 292] width 17 height 17
type input "35"
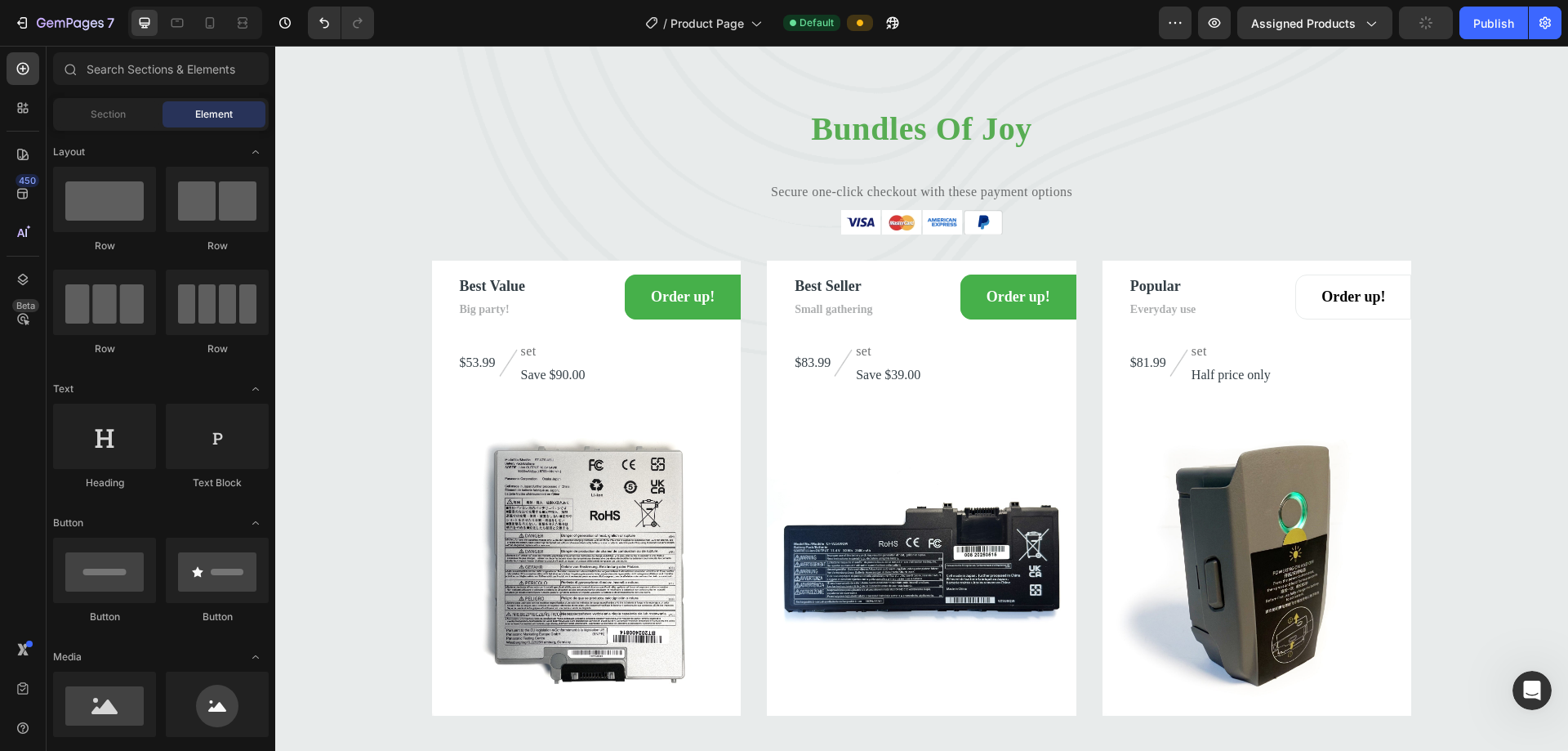
scroll to position [4551, 0]
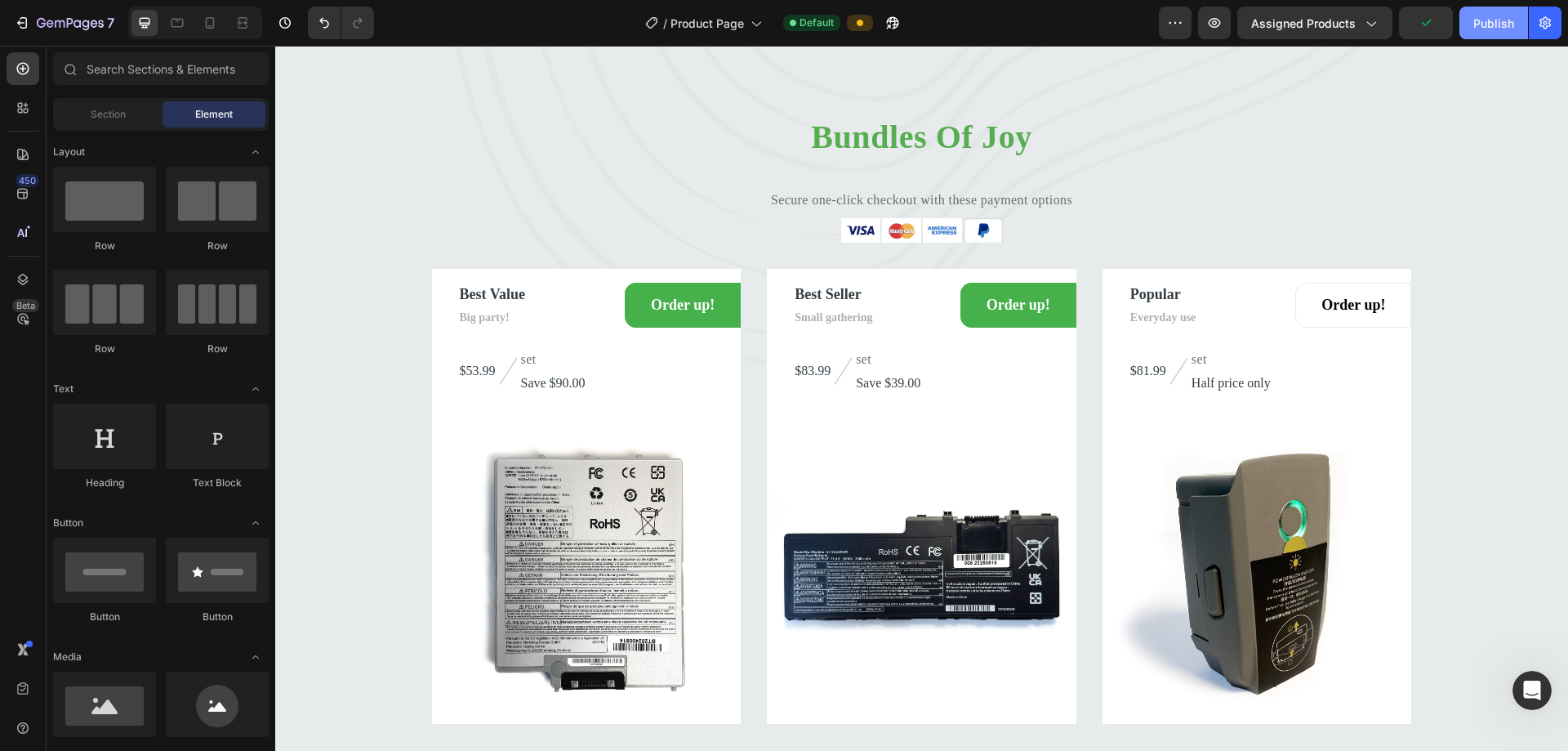
click at [758, 22] on div "Publish" at bounding box center [1494, 23] width 41 height 17
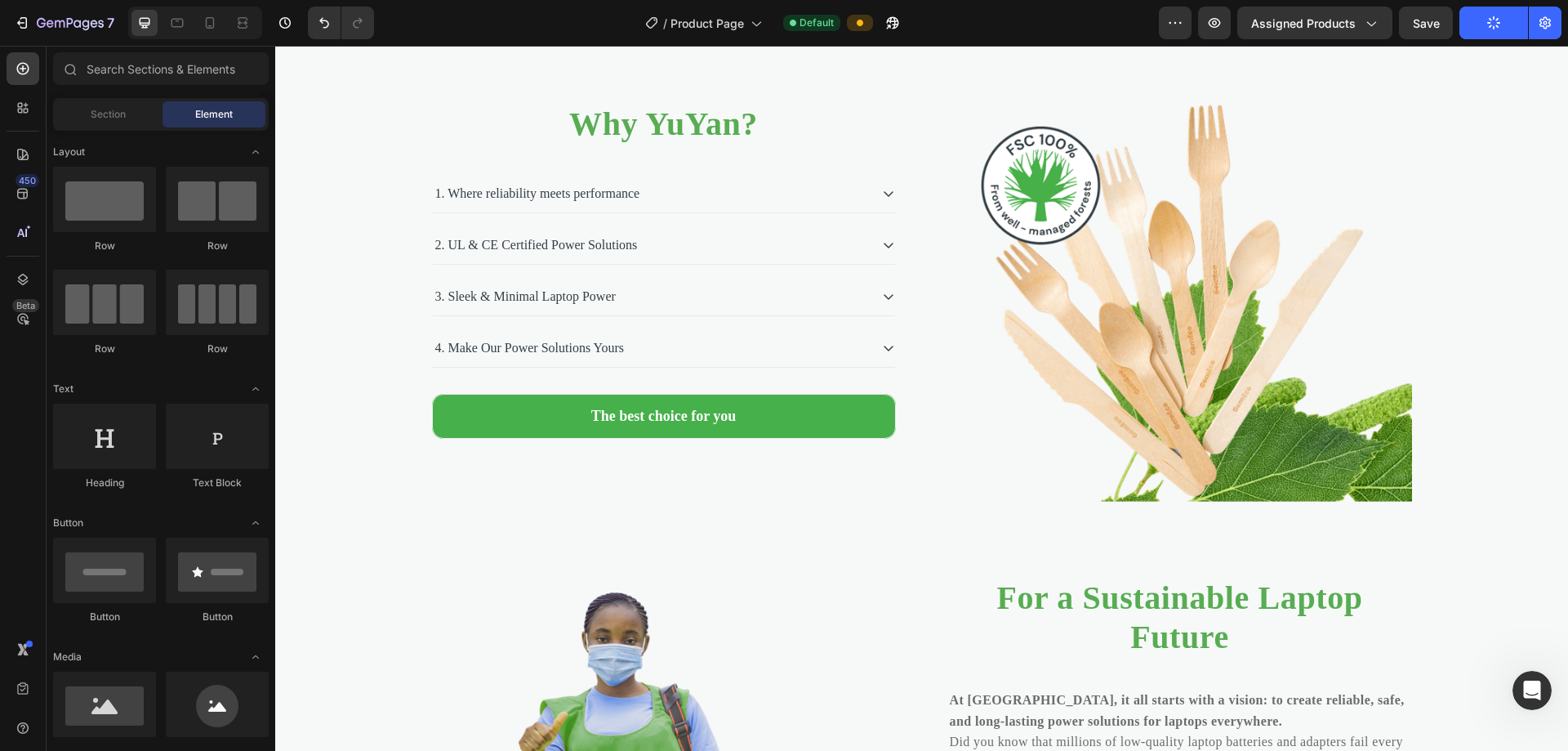
scroll to position [2078, 0]
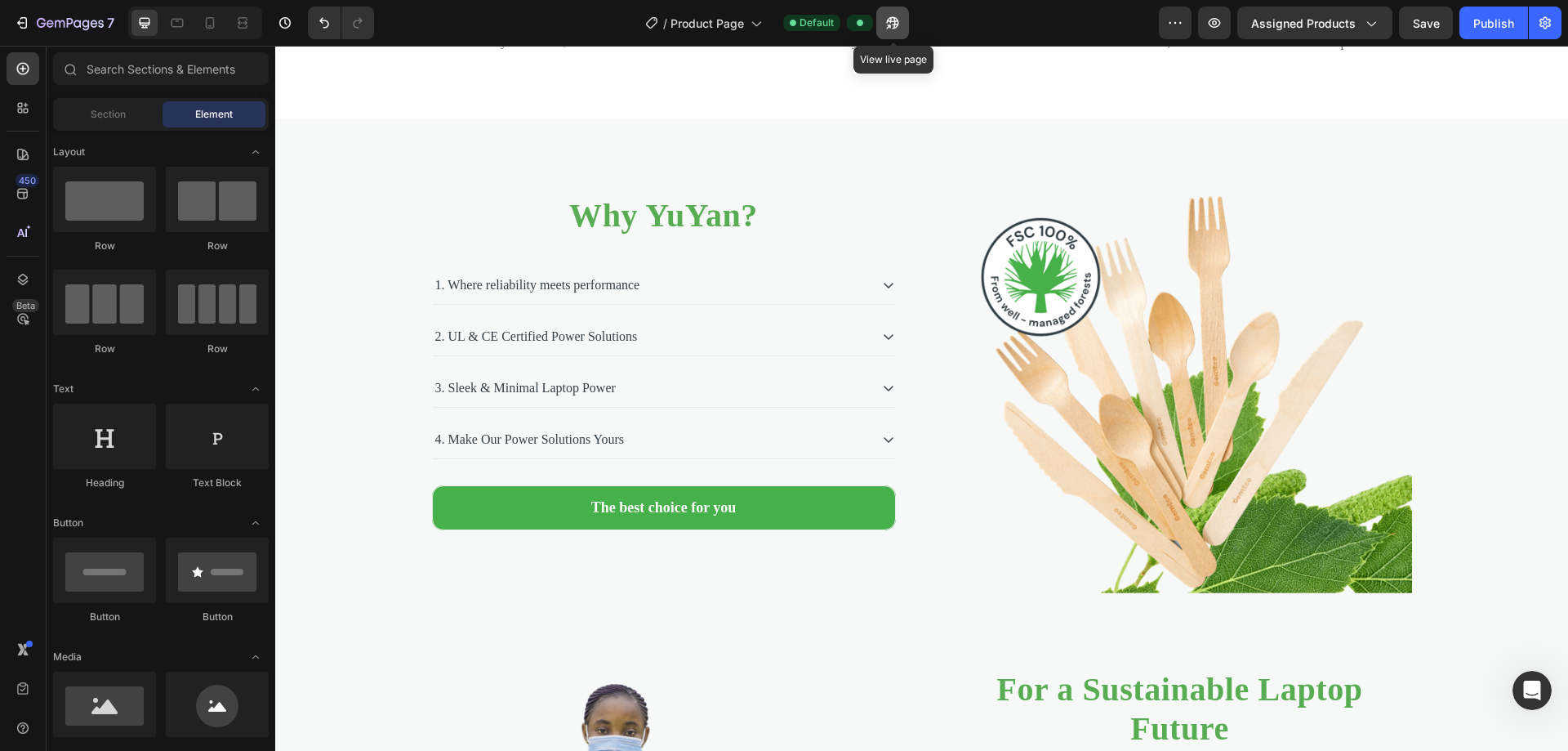
click at [758, 26] on icon "button" at bounding box center [893, 23] width 17 height 17
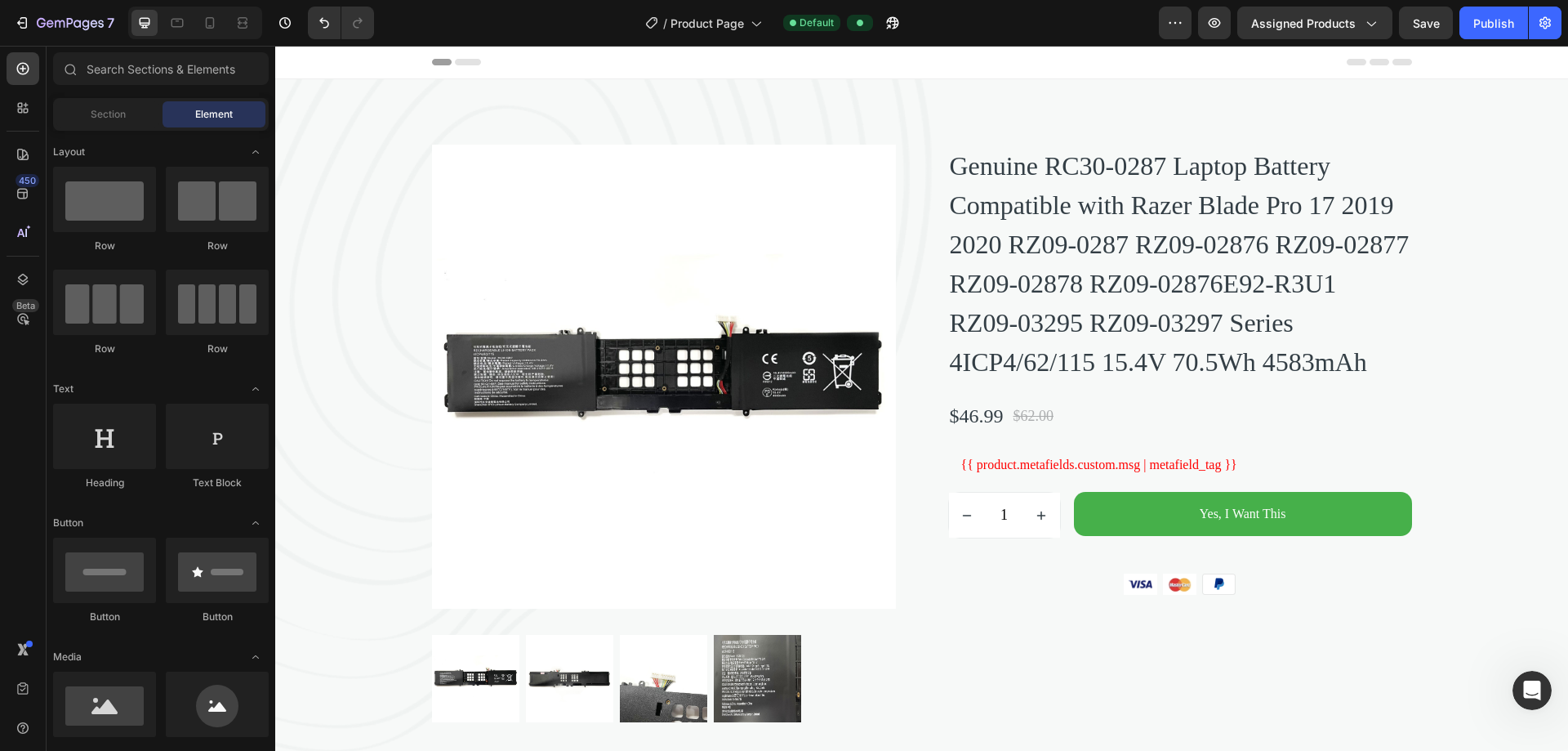
scroll to position [405, 0]
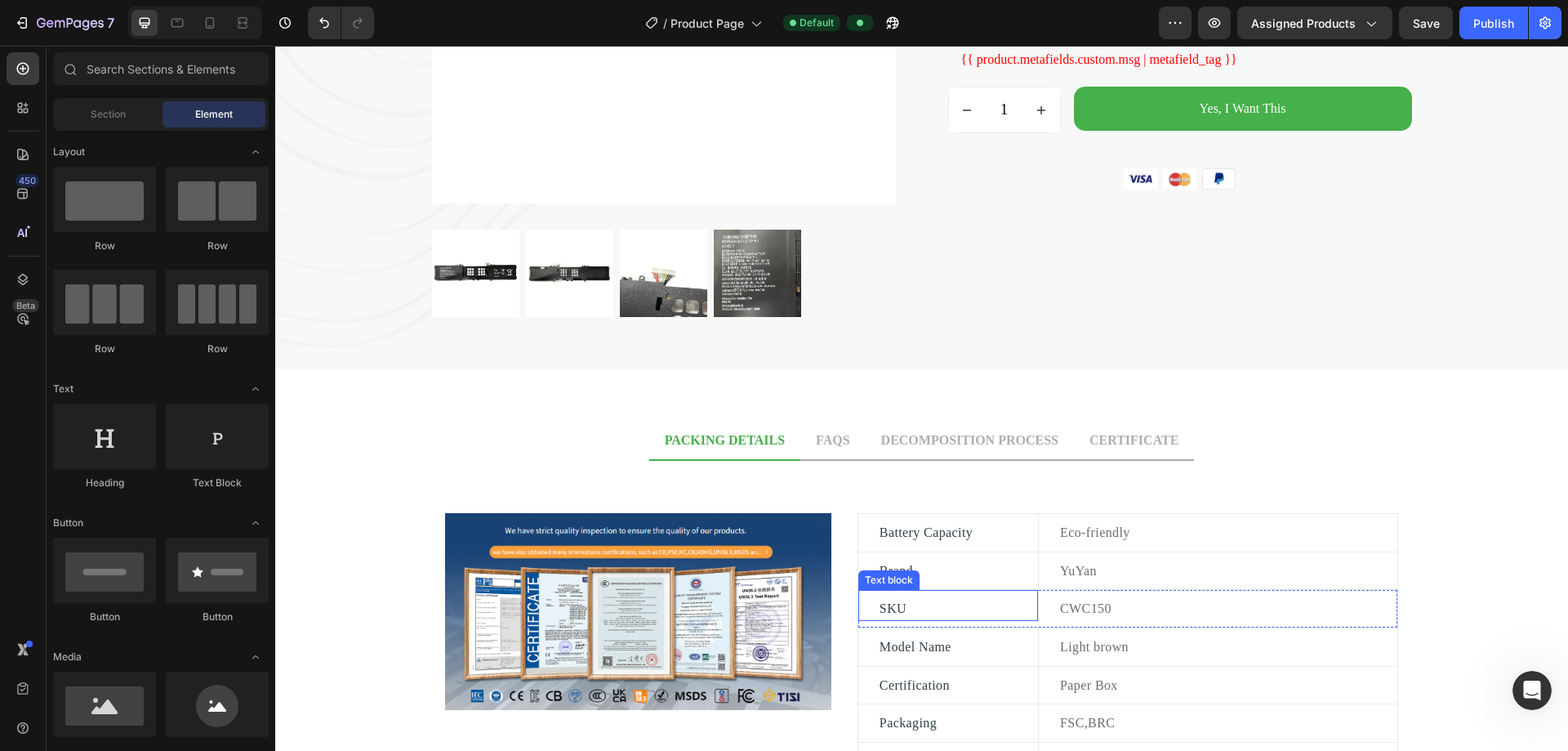
click at [758, 608] on p "SKU" at bounding box center [948, 608] width 137 height 21
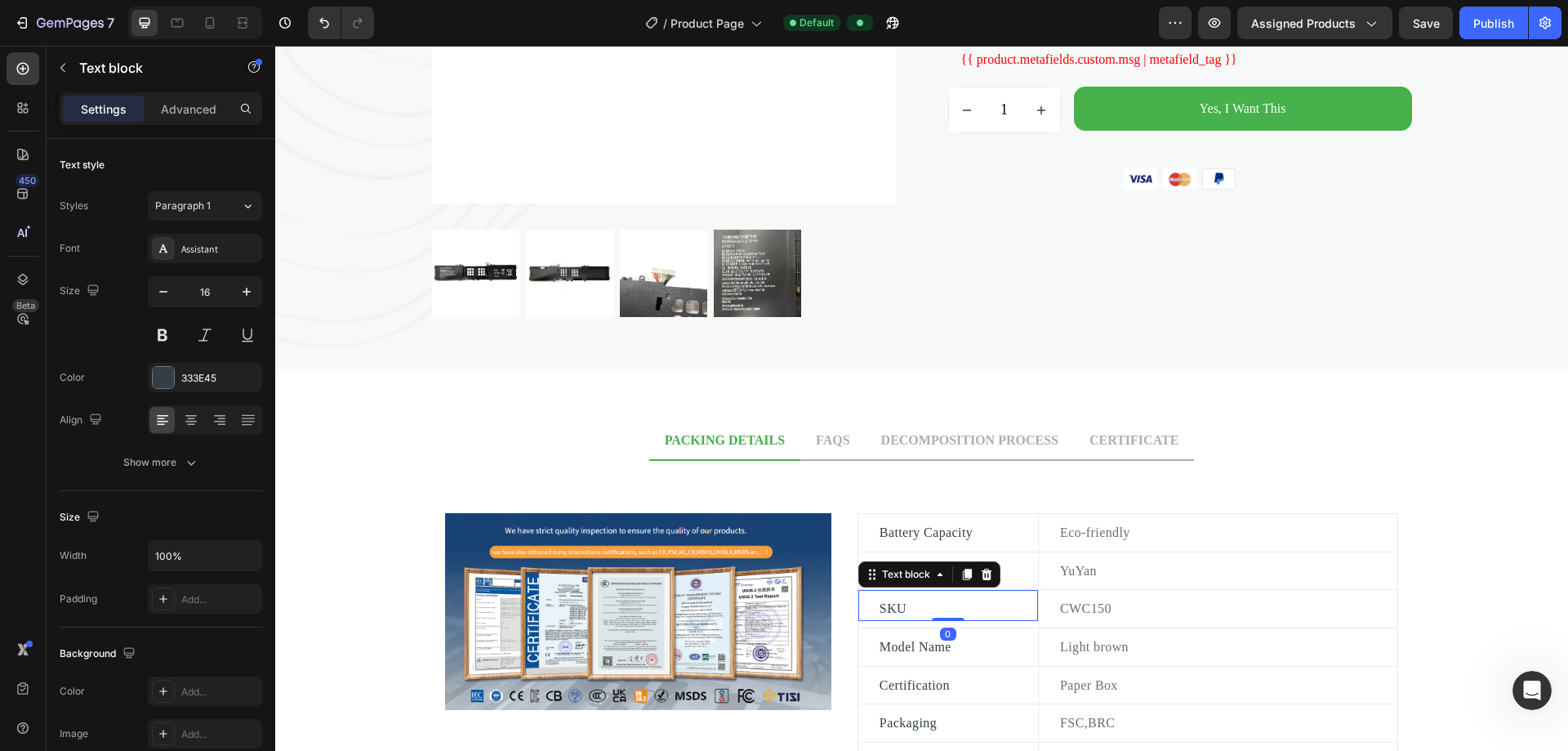
click at [758, 604] on p "SKU" at bounding box center [948, 608] width 137 height 21
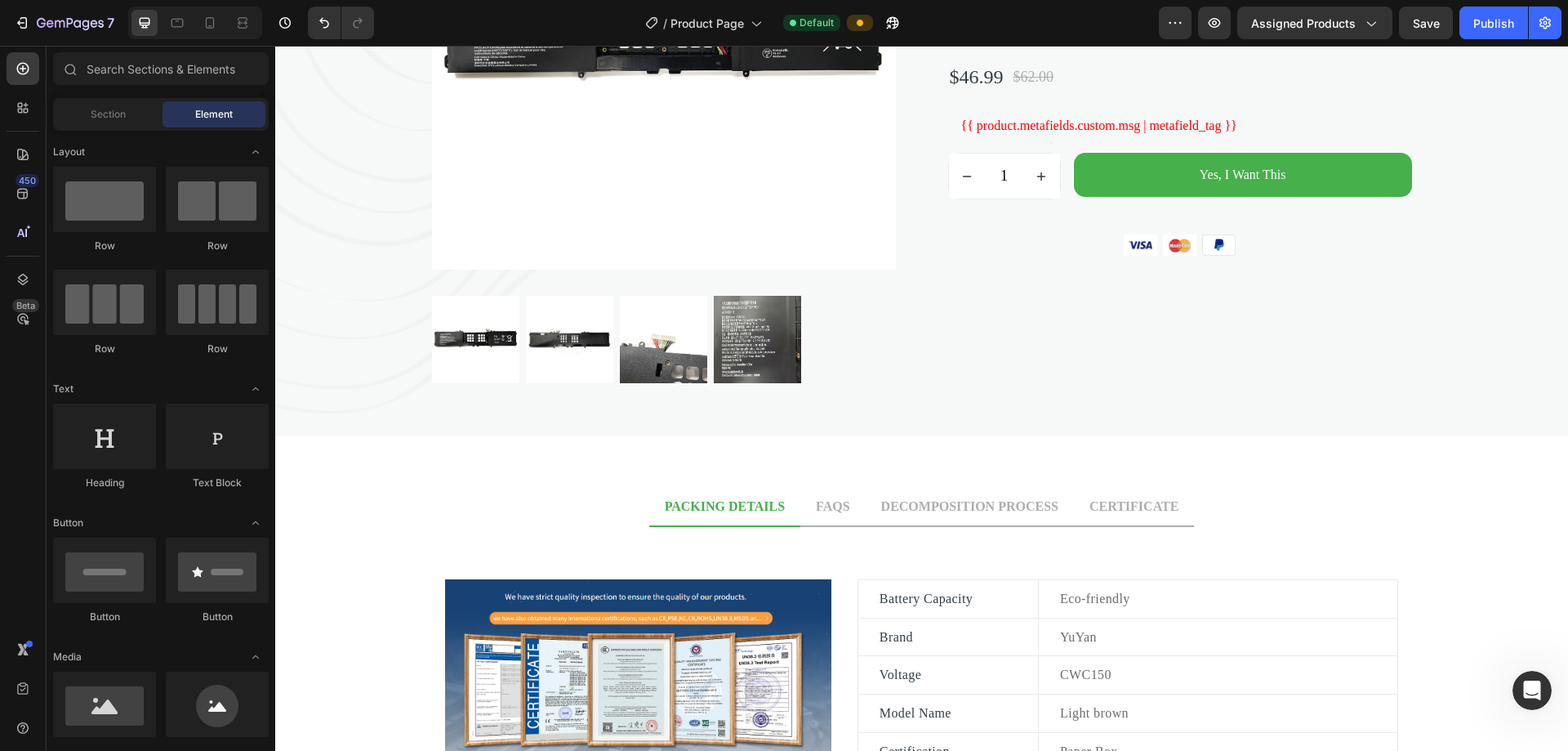
scroll to position [333, 0]
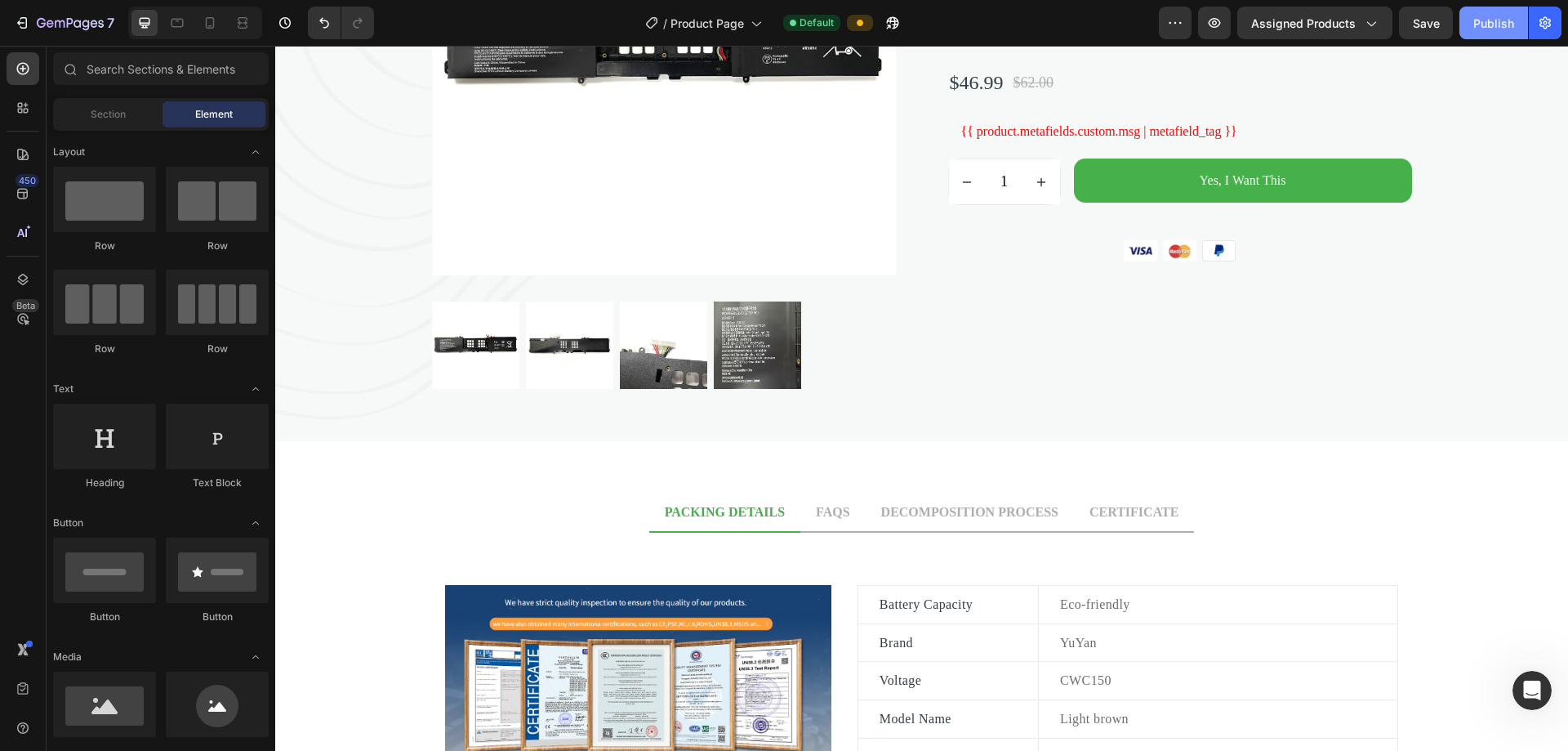
click at [758, 24] on div "Publish" at bounding box center [1494, 23] width 41 height 17
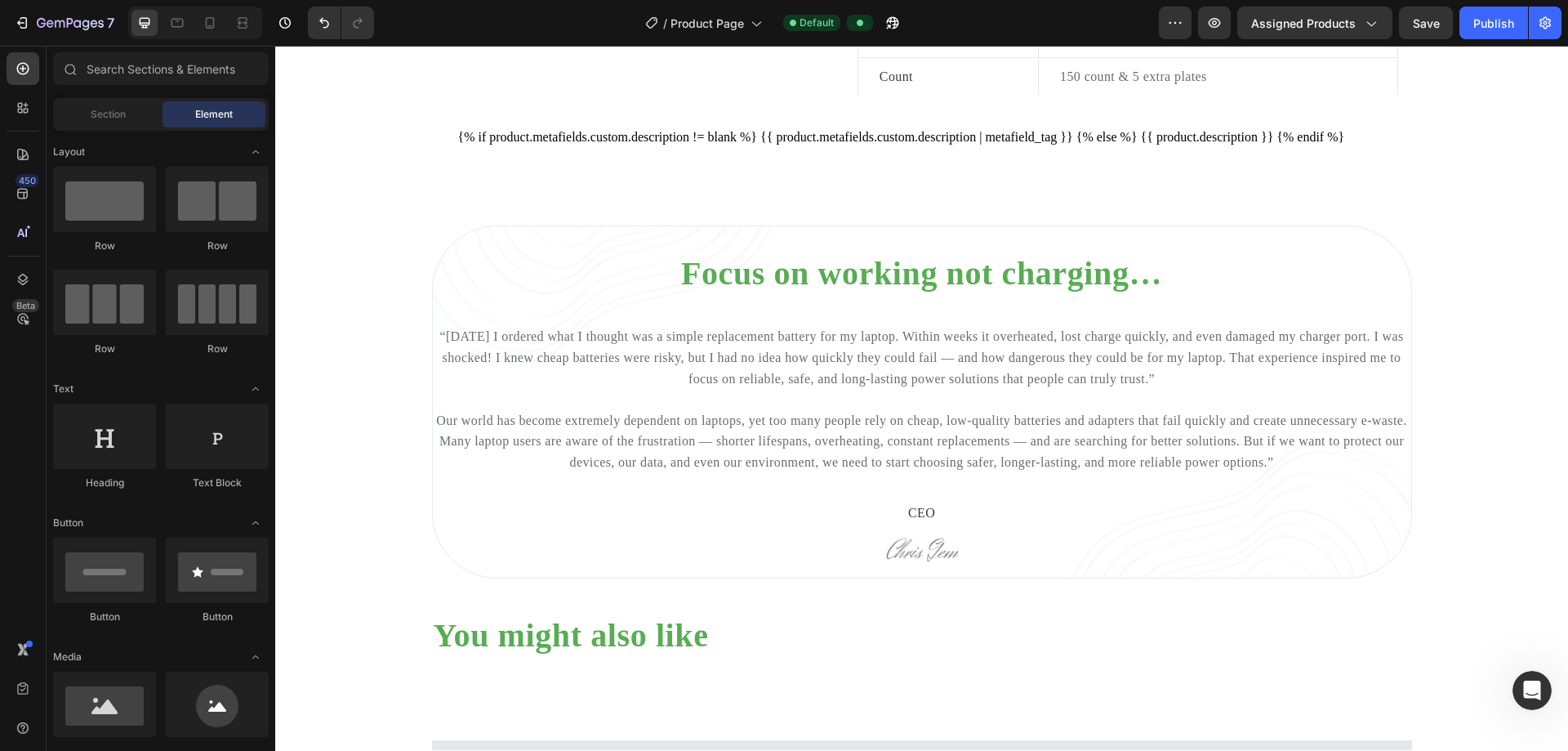
scroll to position [841, 0]
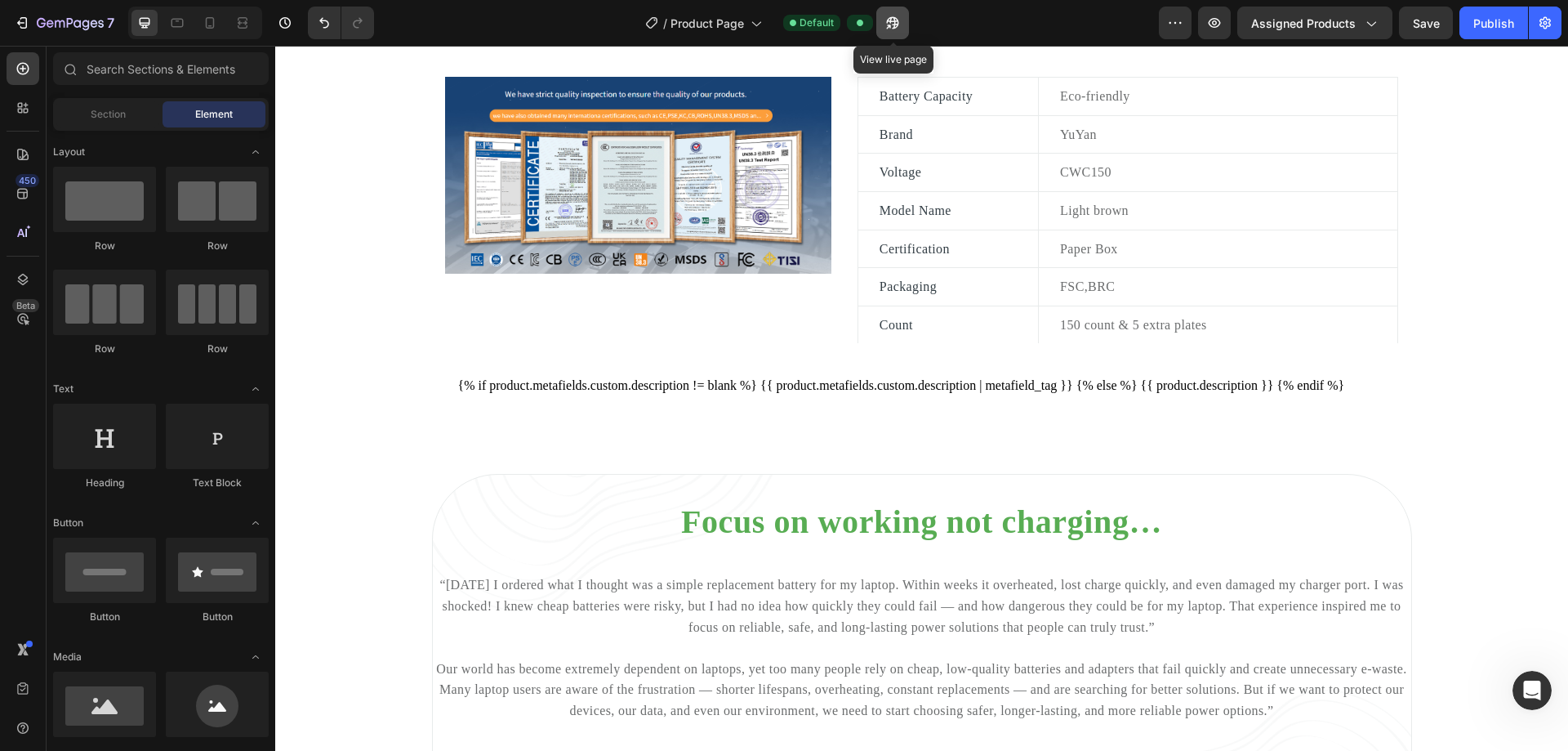
click at [758, 29] on icon "button" at bounding box center [893, 23] width 17 height 17
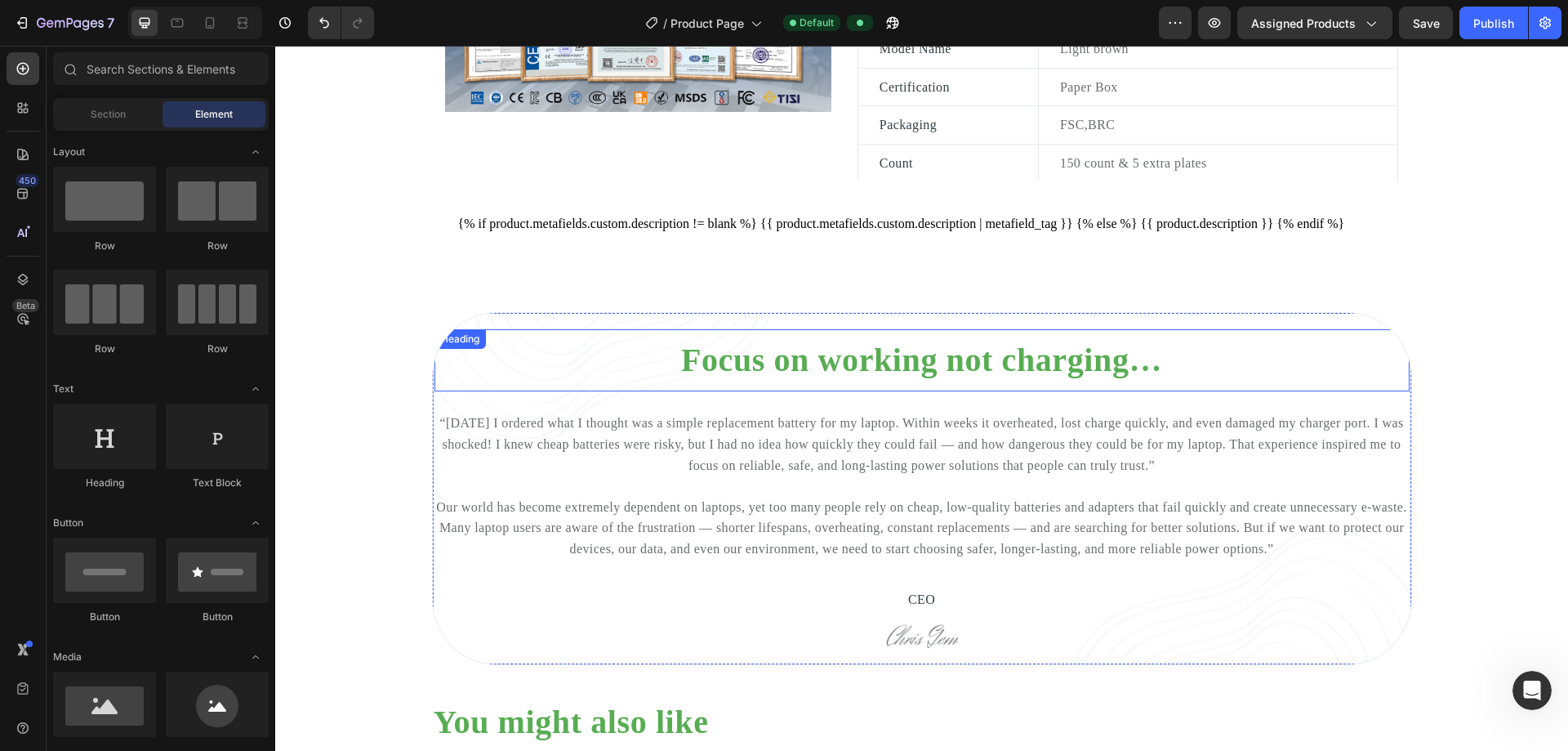
scroll to position [1005, 0]
click at [758, 380] on h2 "Focus on working not charging…" at bounding box center [921, 358] width 975 height 43
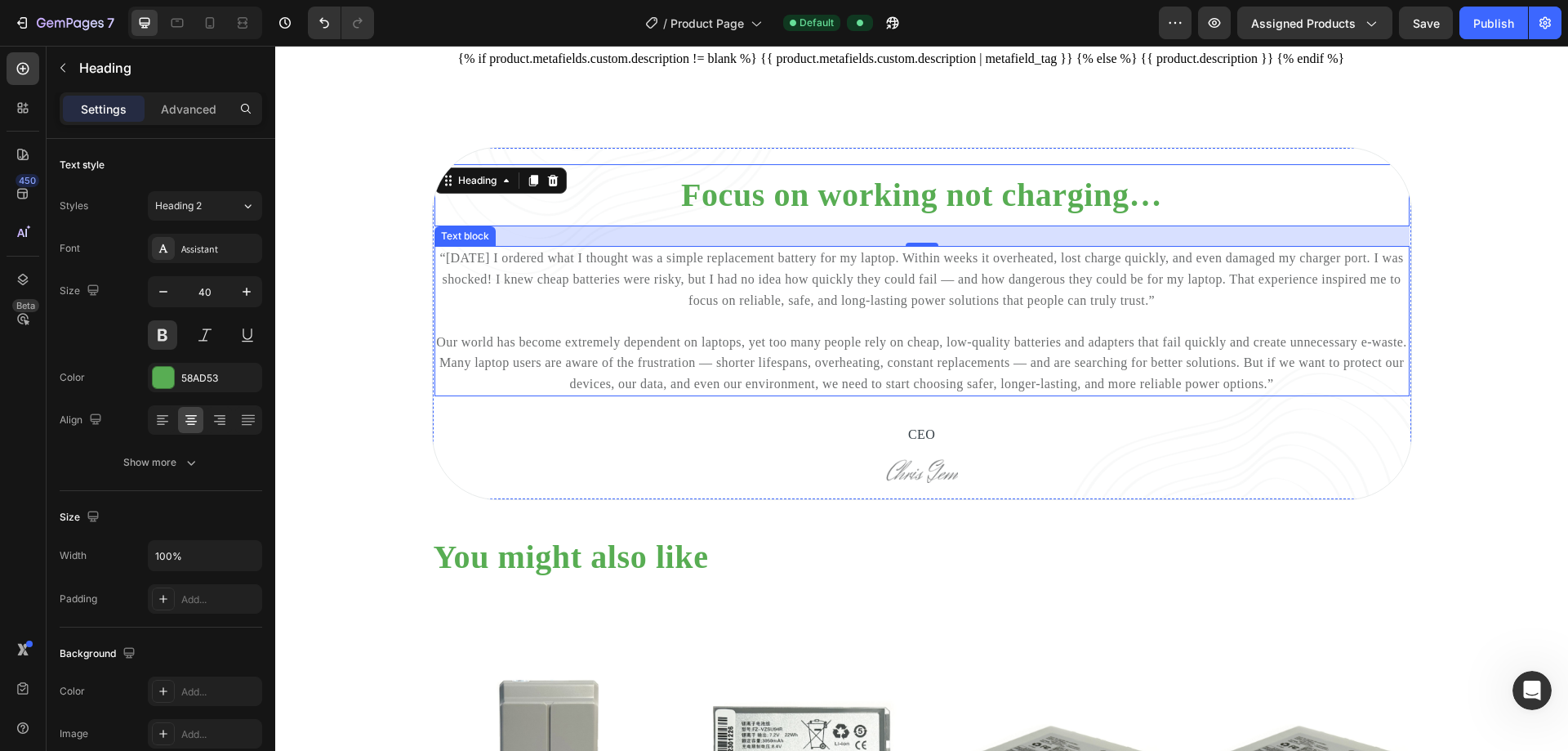
scroll to position [0, 0]
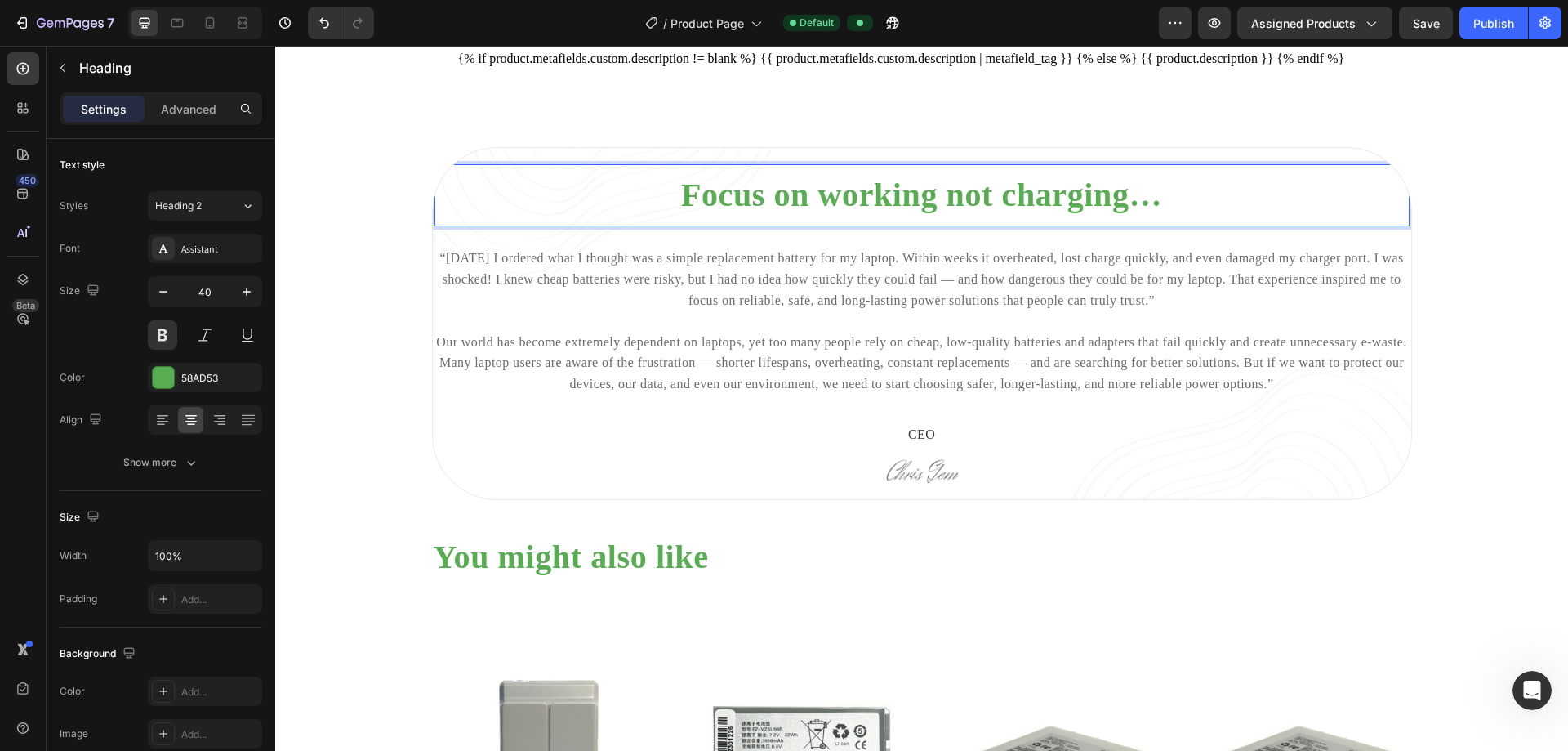
click at [758, 217] on h2 "Focus on working not charging…" at bounding box center [921, 195] width 975 height 43
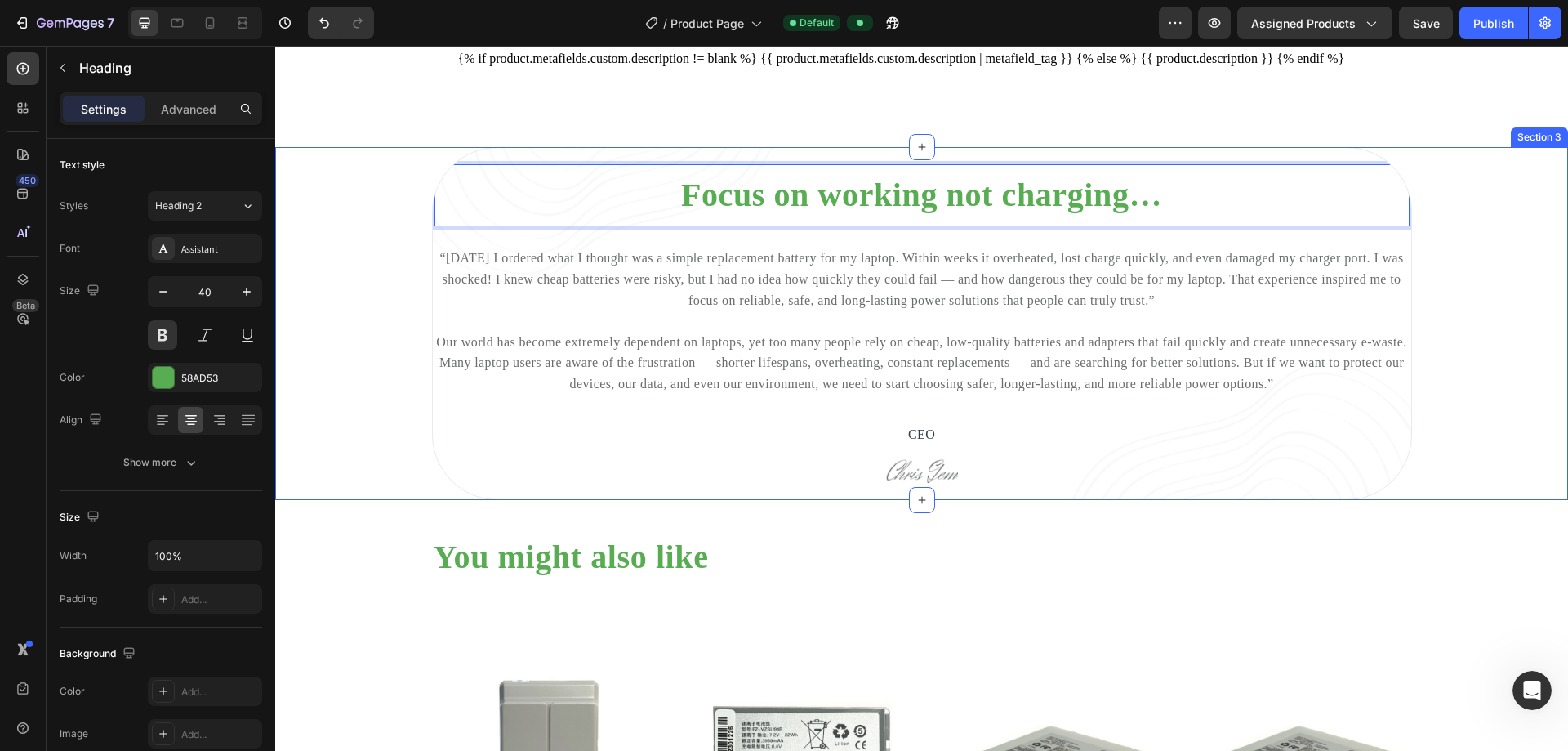
click at [758, 265] on div "Focus on working not charging… Heading 24 “3 years ago I ordered what I thought…" at bounding box center [921, 324] width 1293 height 353
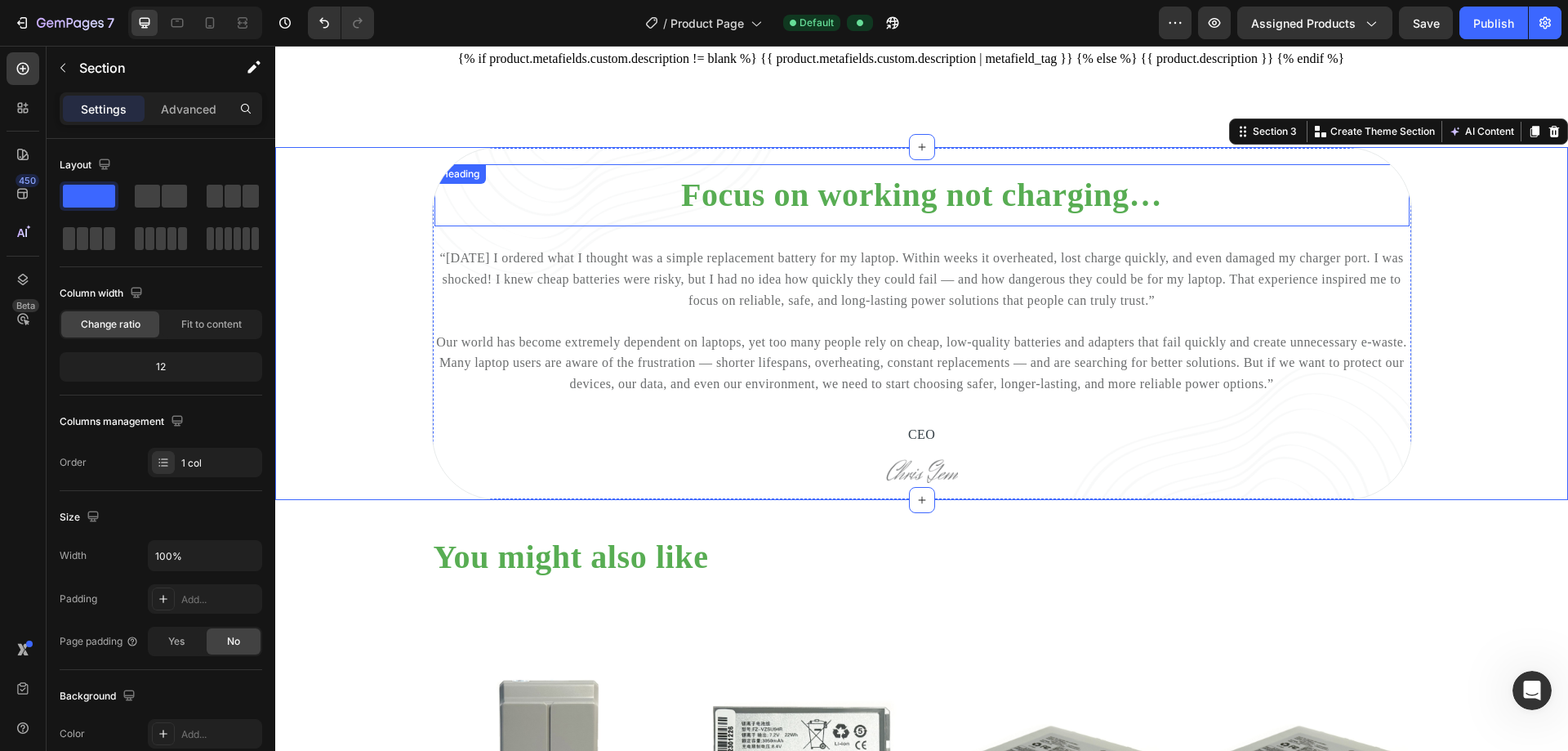
click at [758, 209] on p "Focus on working not charging…" at bounding box center [921, 195] width 971 height 39
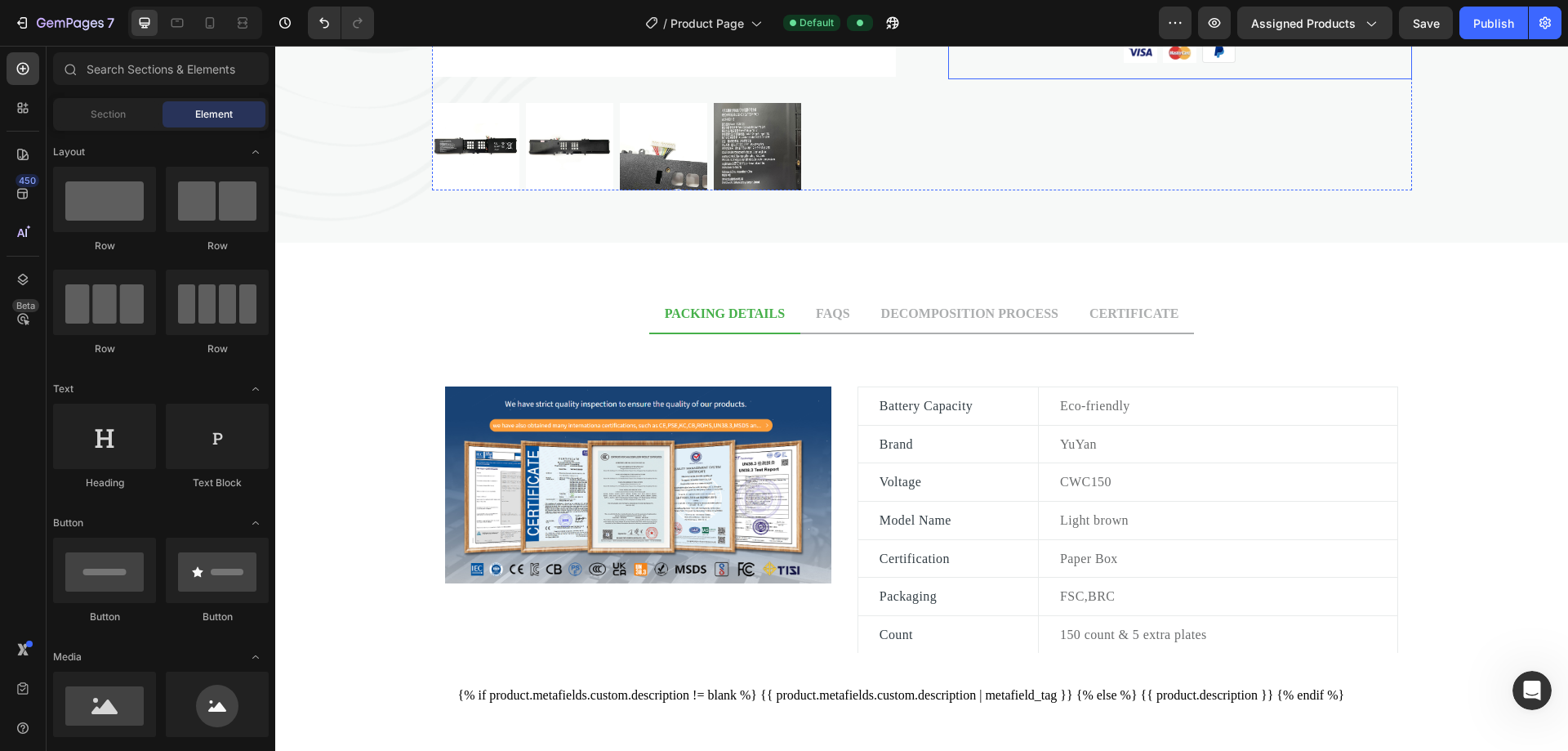
scroll to position [629, 0]
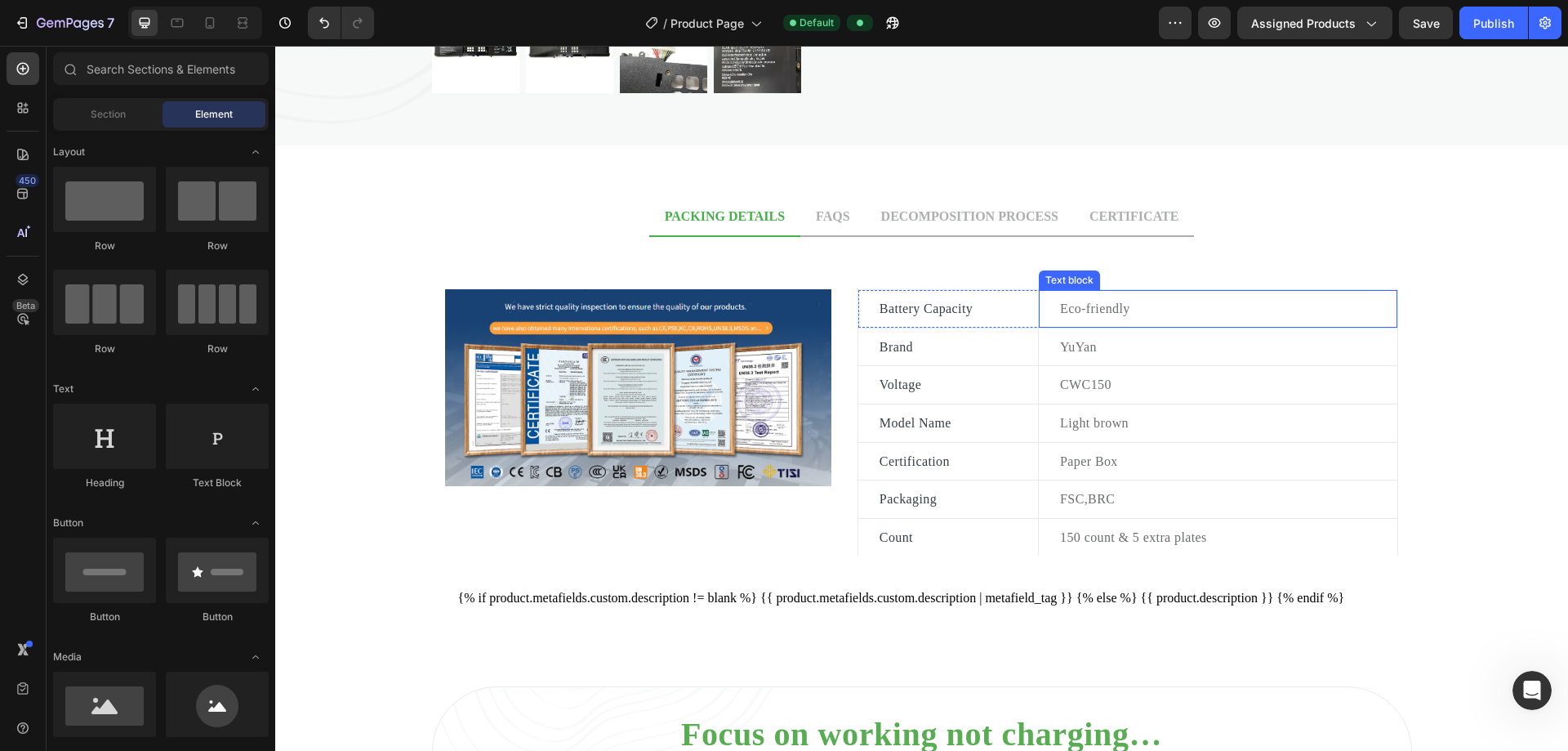
click at [758, 311] on p "Eco-friendly" at bounding box center [1227, 308] width 336 height 21
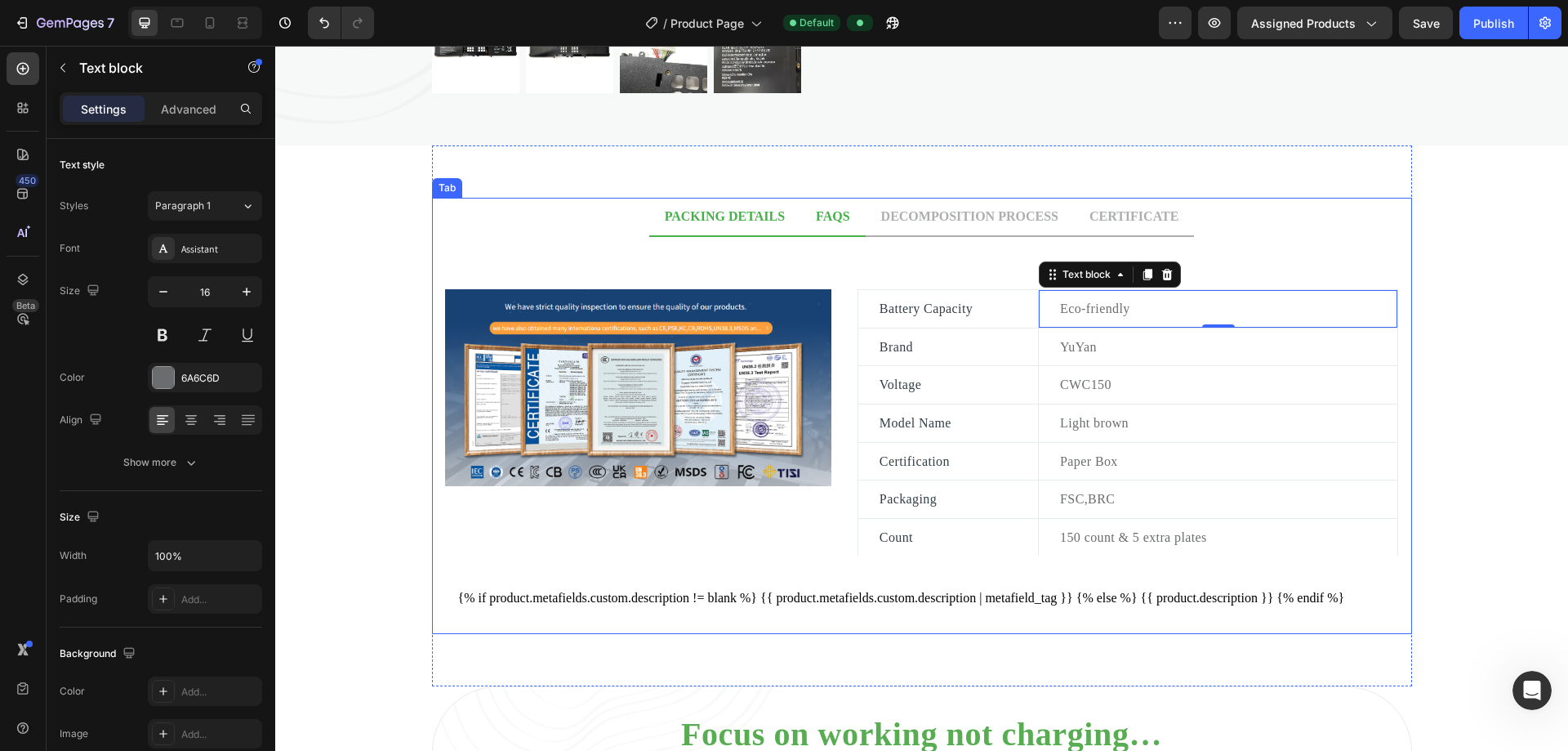
click at [758, 212] on p "FAQS" at bounding box center [833, 216] width 33 height 19
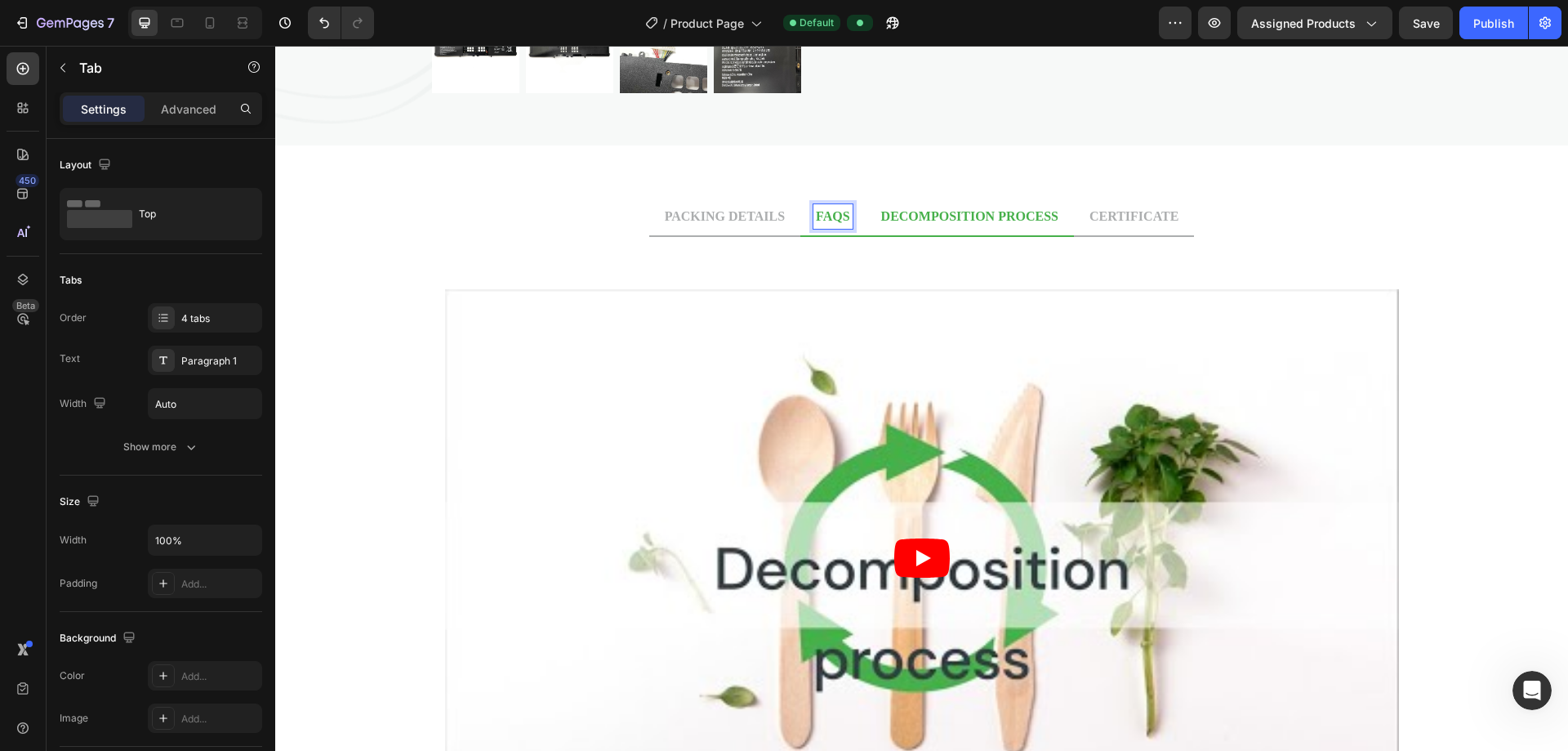
click at [816, 219] on p "FAQS" at bounding box center [833, 216] width 33 height 19
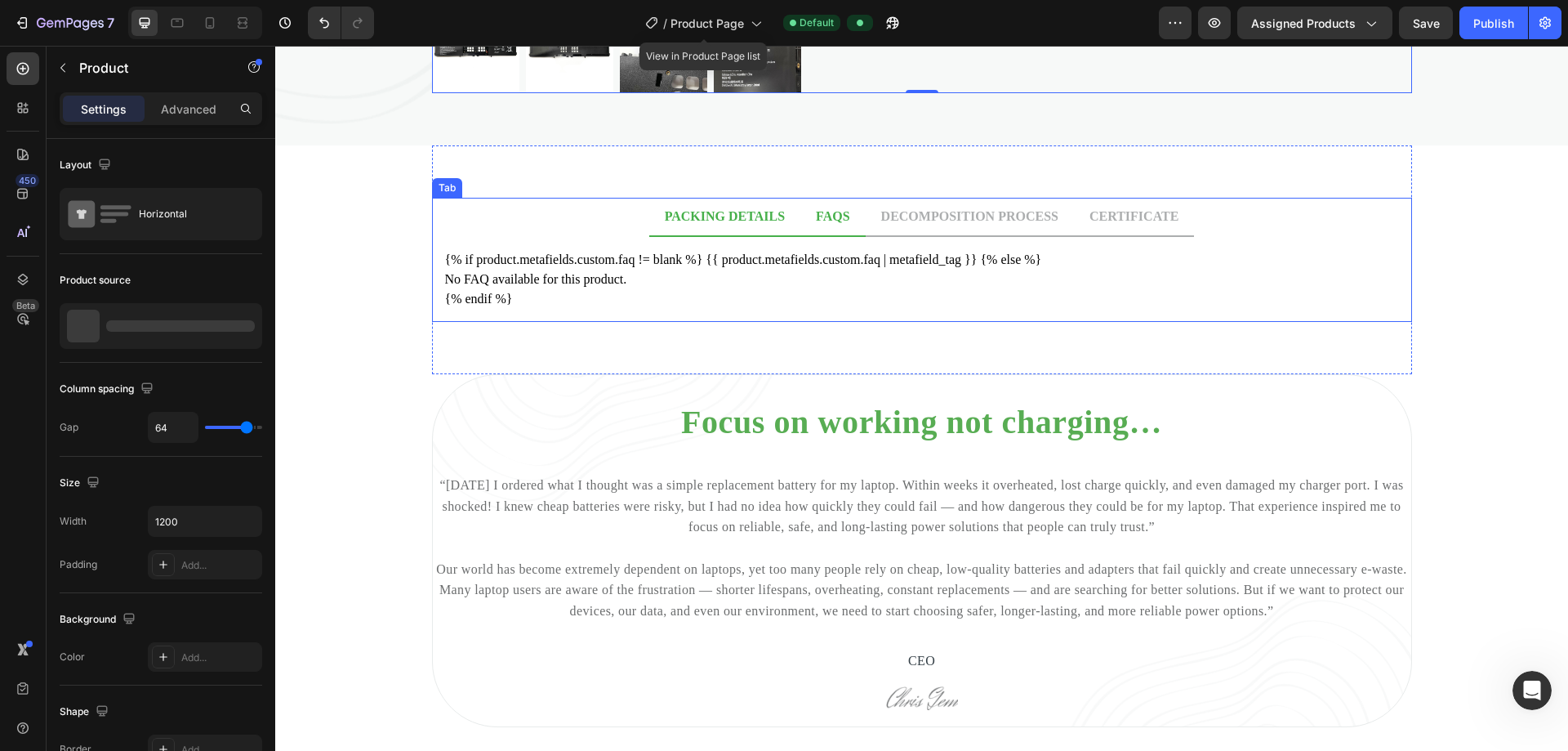
click at [722, 225] on p "PACKING DETAILS" at bounding box center [724, 216] width 120 height 19
